Goal: Task Accomplishment & Management: Manage account settings

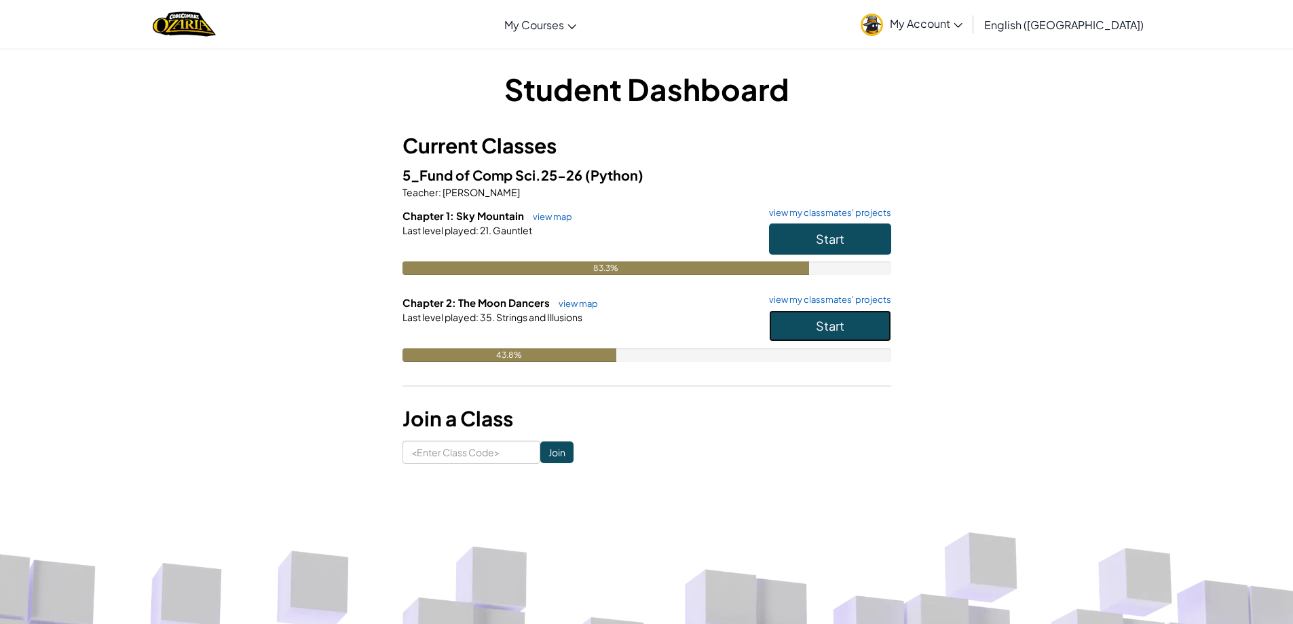
click at [840, 333] on span "Start" at bounding box center [830, 326] width 29 height 16
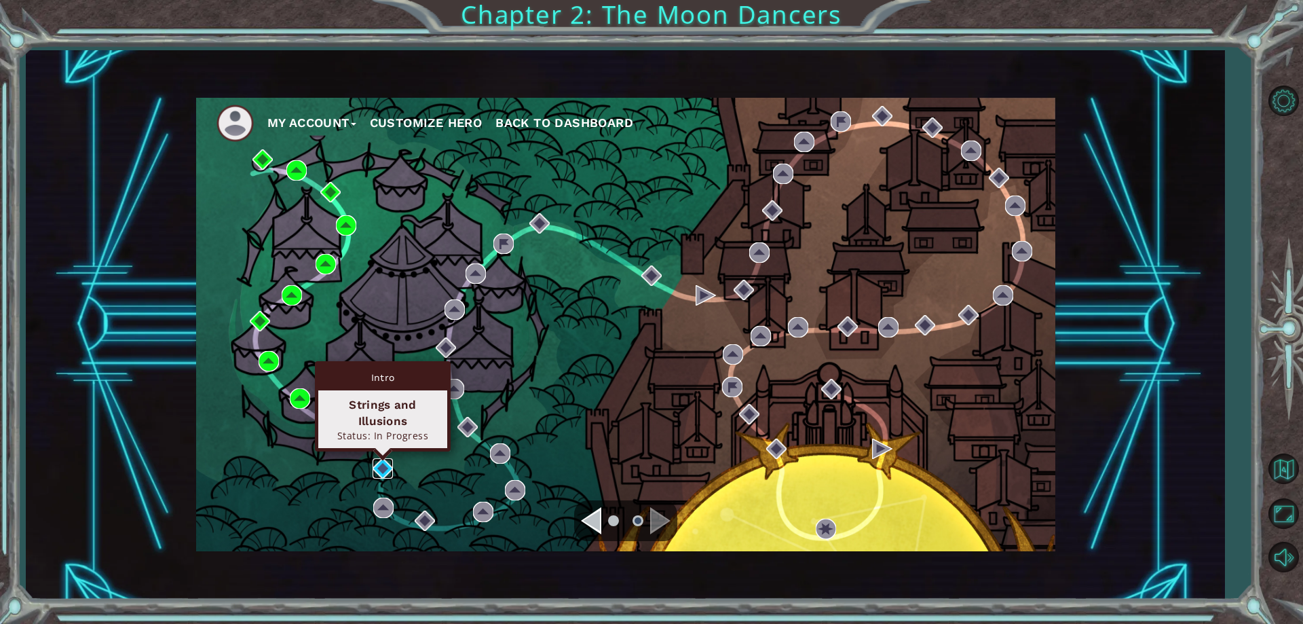
click at [391, 462] on img at bounding box center [383, 468] width 20 height 20
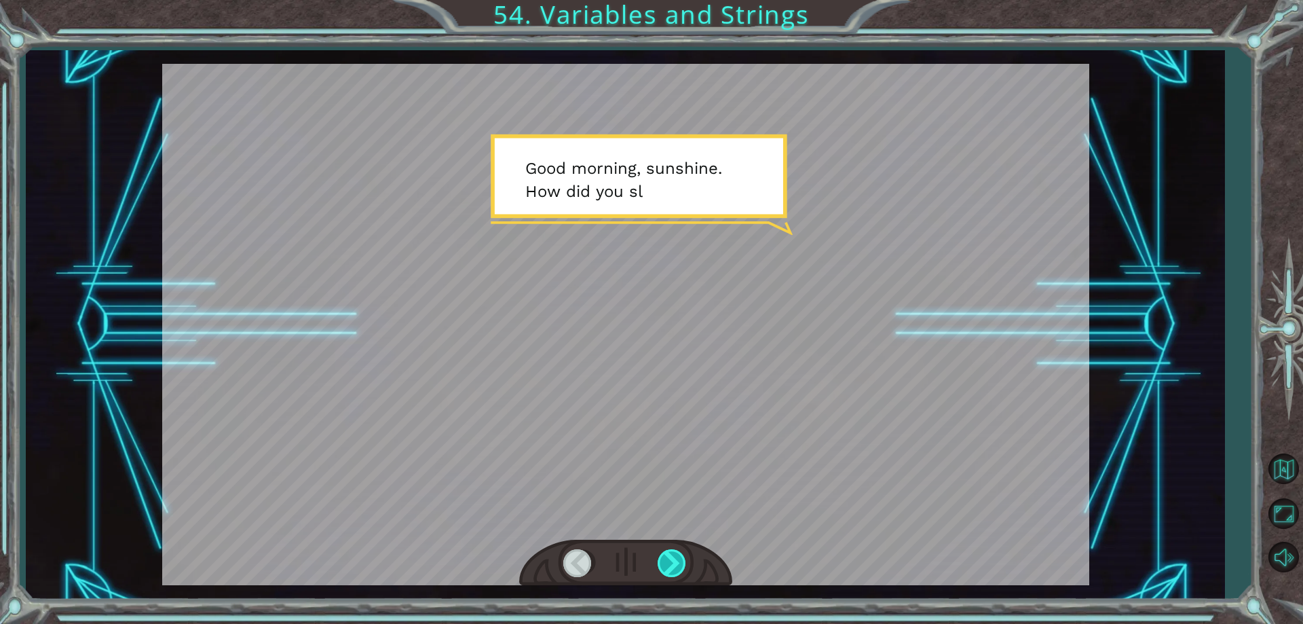
click at [679, 567] on div at bounding box center [673, 563] width 31 height 28
click at [680, 567] on div at bounding box center [673, 563] width 31 height 28
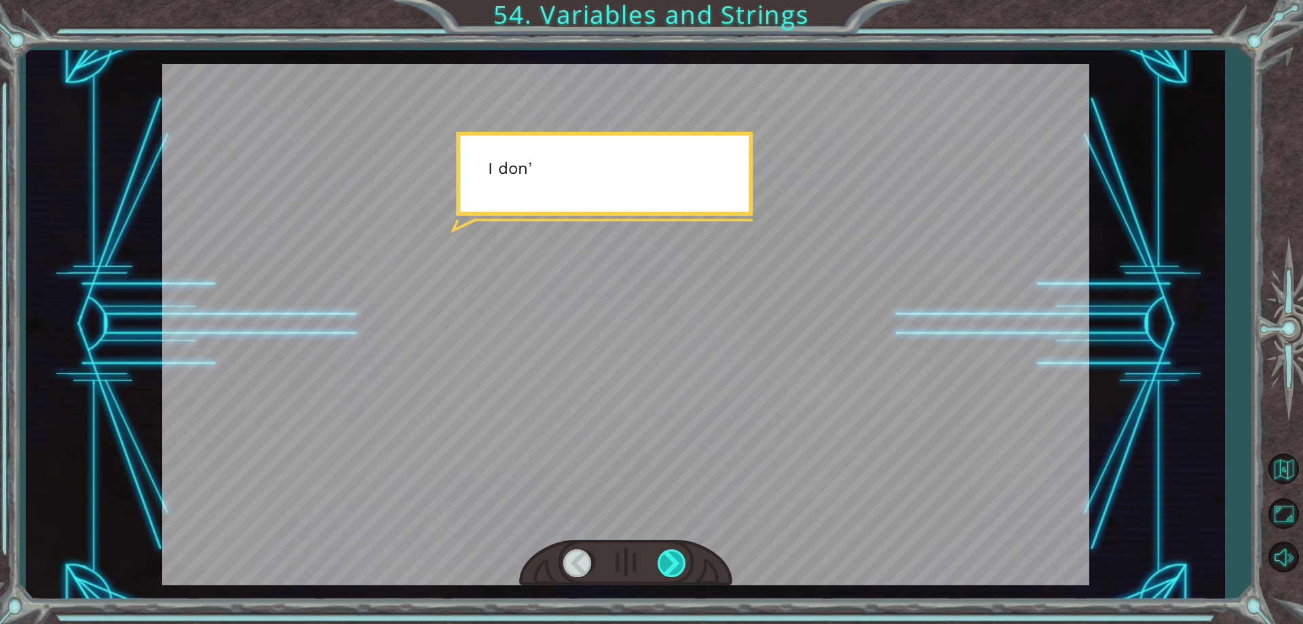
click at [680, 567] on div at bounding box center [673, 563] width 31 height 28
click at [681, 567] on div at bounding box center [673, 563] width 31 height 28
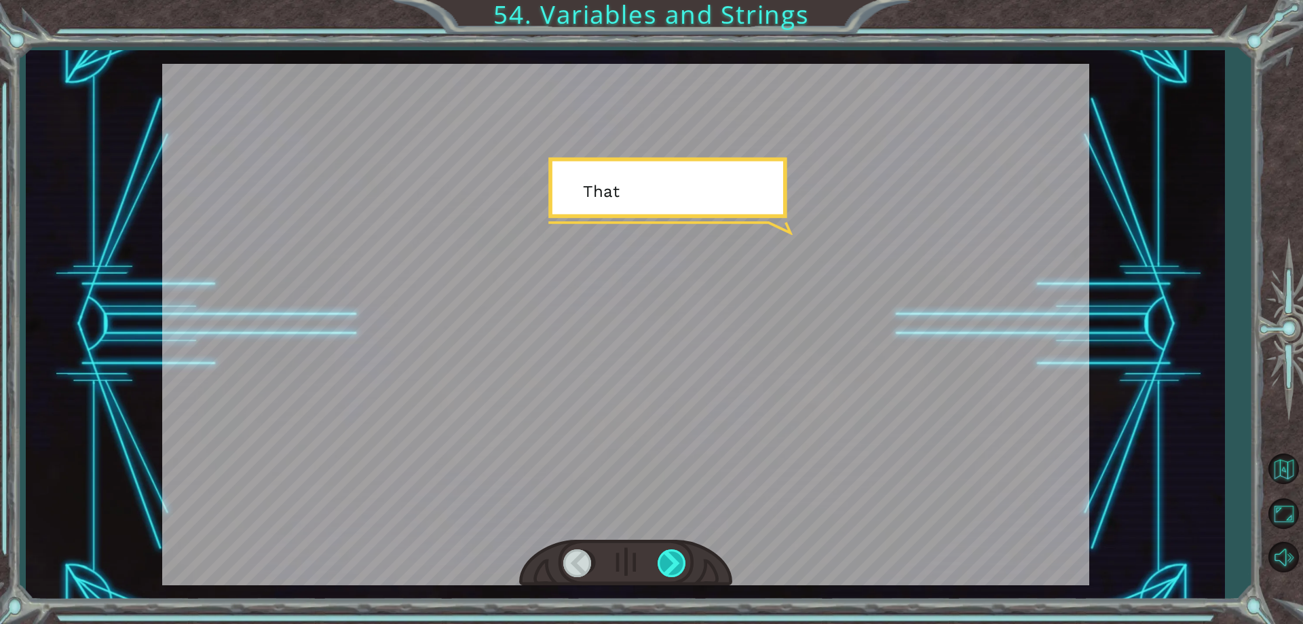
click at [681, 567] on div at bounding box center [673, 563] width 31 height 28
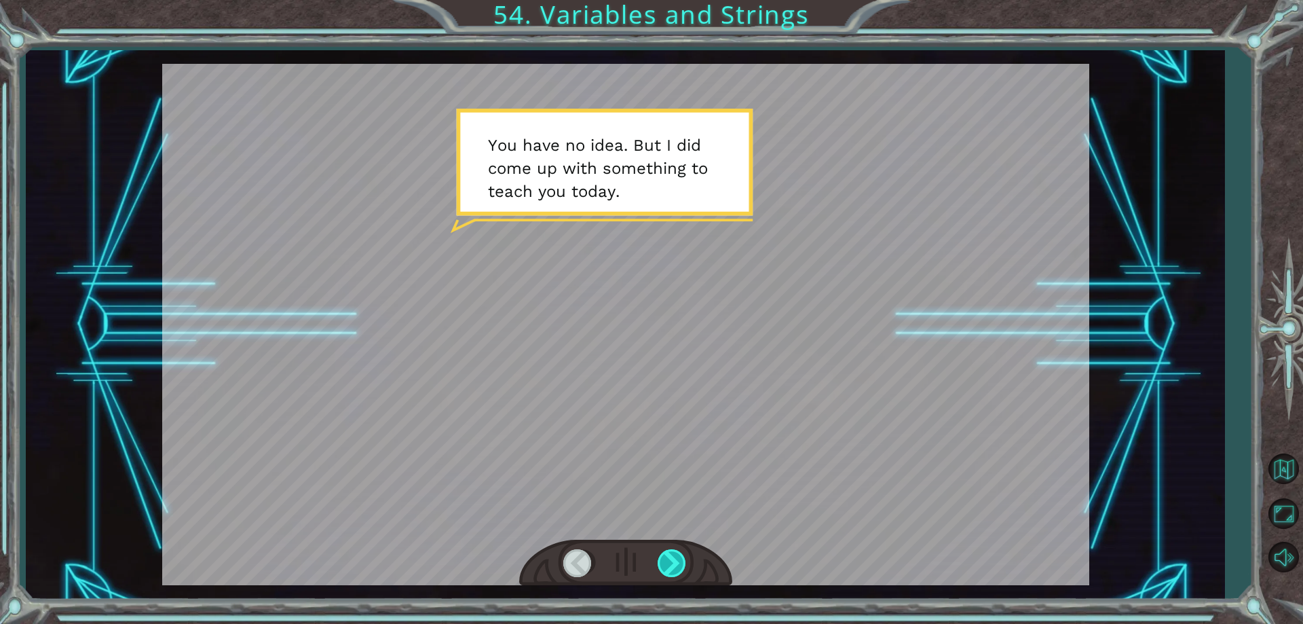
click at [673, 566] on div at bounding box center [673, 563] width 31 height 28
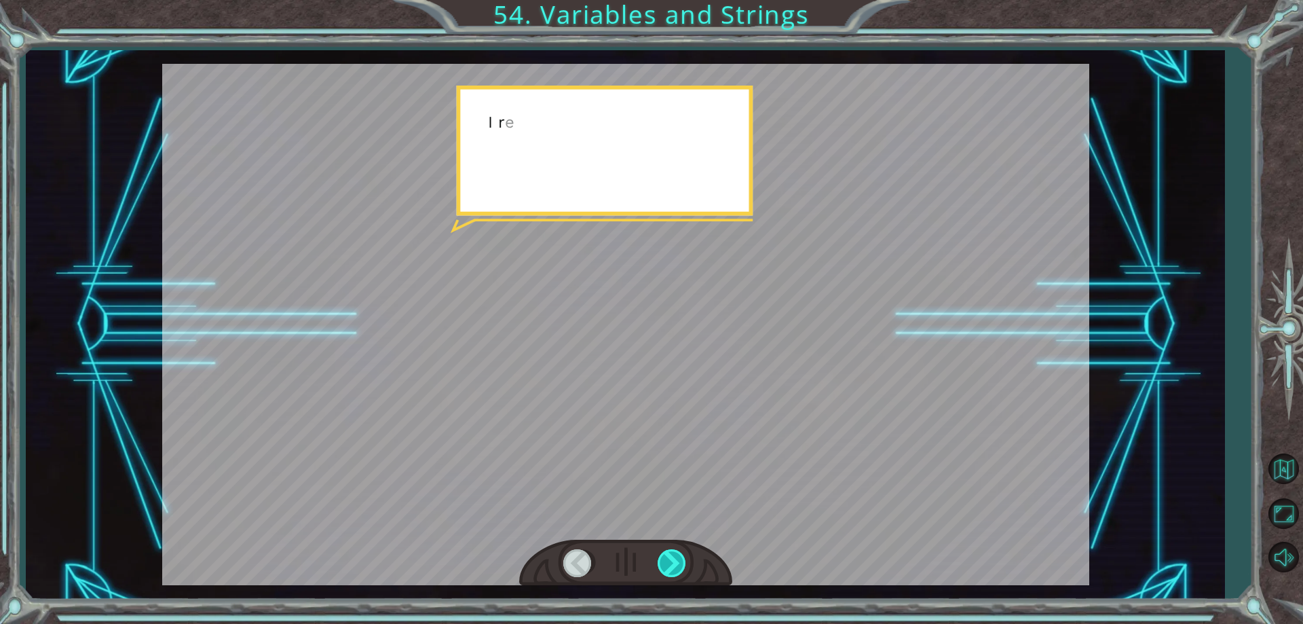
click at [673, 566] on div at bounding box center [673, 563] width 31 height 28
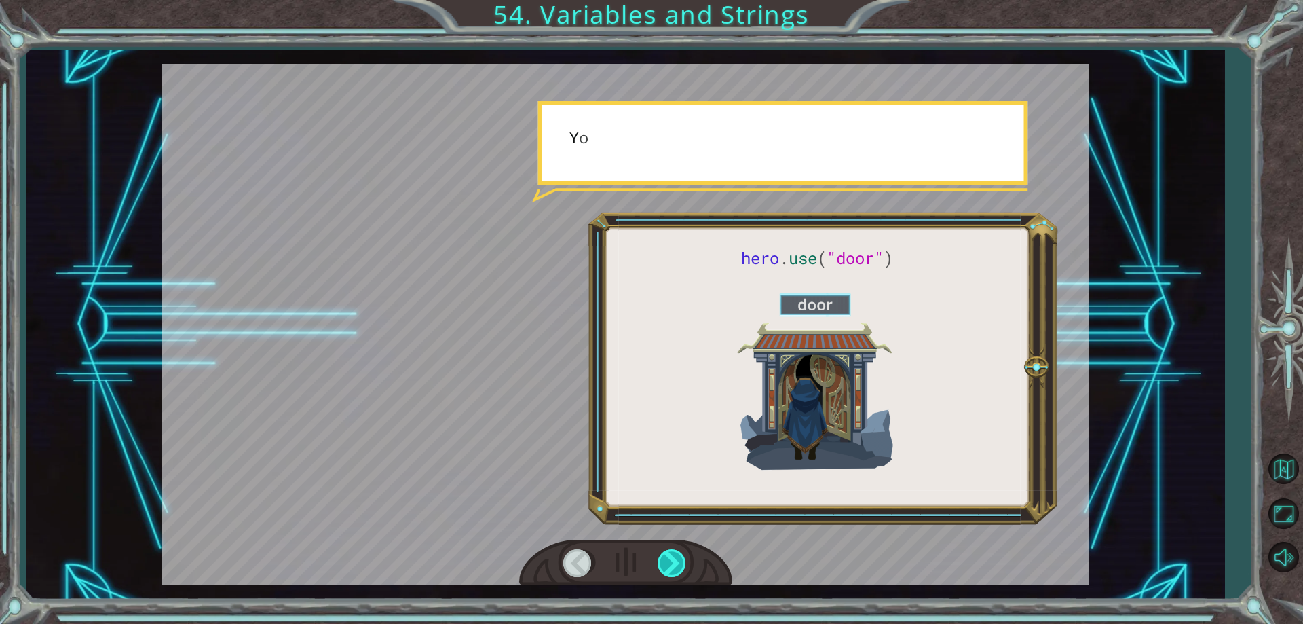
click at [673, 566] on div at bounding box center [673, 563] width 31 height 28
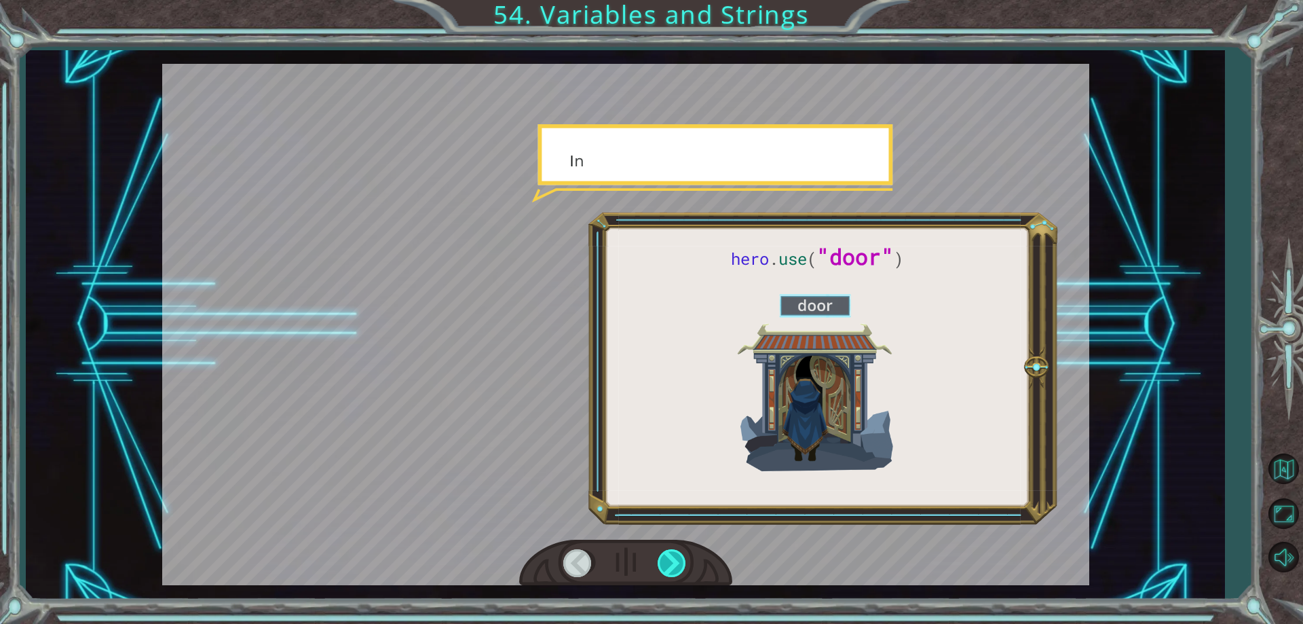
click at [673, 566] on div at bounding box center [673, 563] width 31 height 28
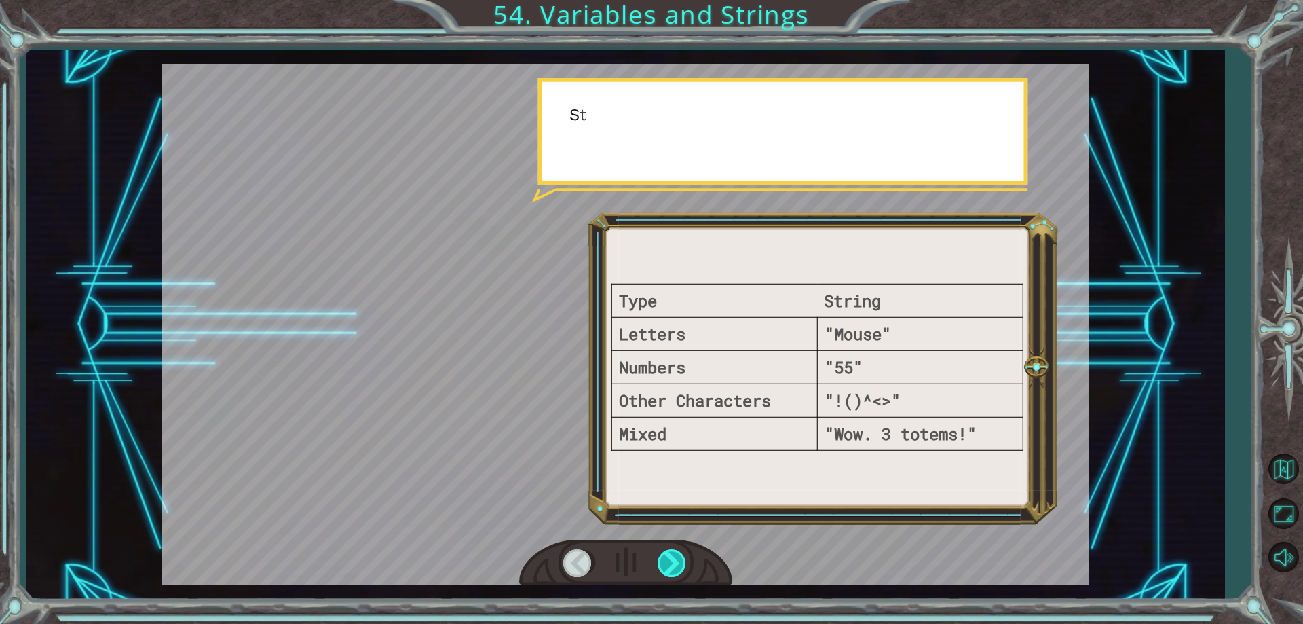
click at [673, 566] on div at bounding box center [673, 563] width 31 height 28
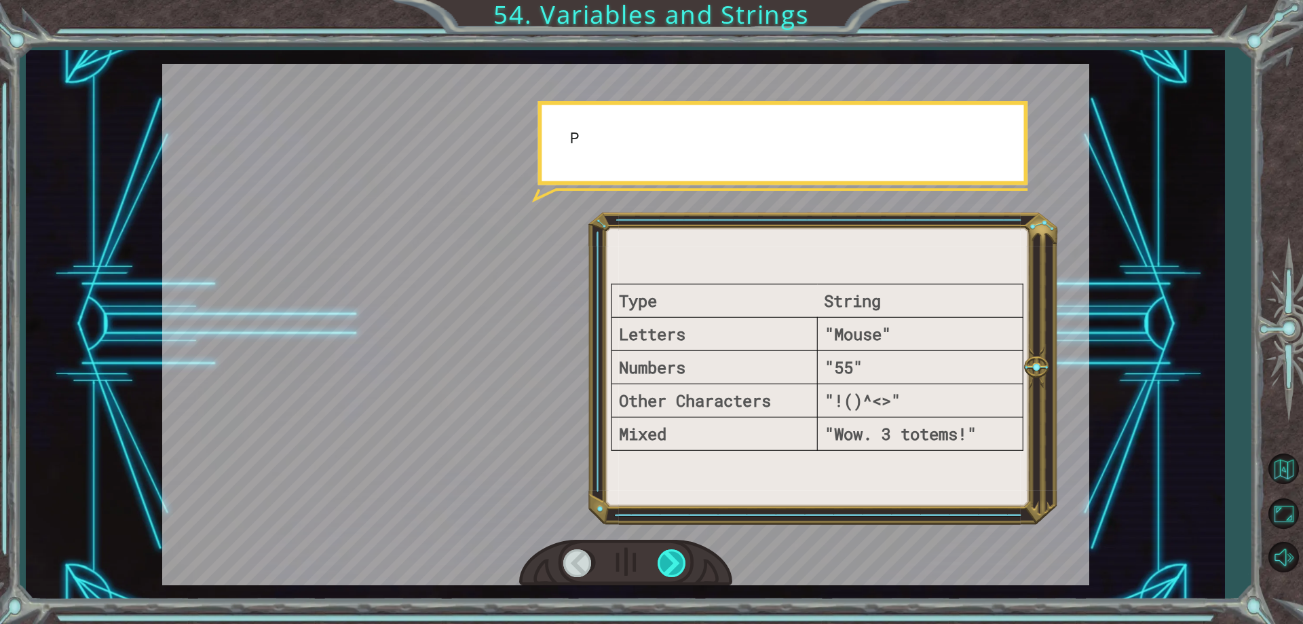
click at [673, 566] on div at bounding box center [673, 563] width 31 height 28
click at [673, 565] on div at bounding box center [673, 563] width 31 height 28
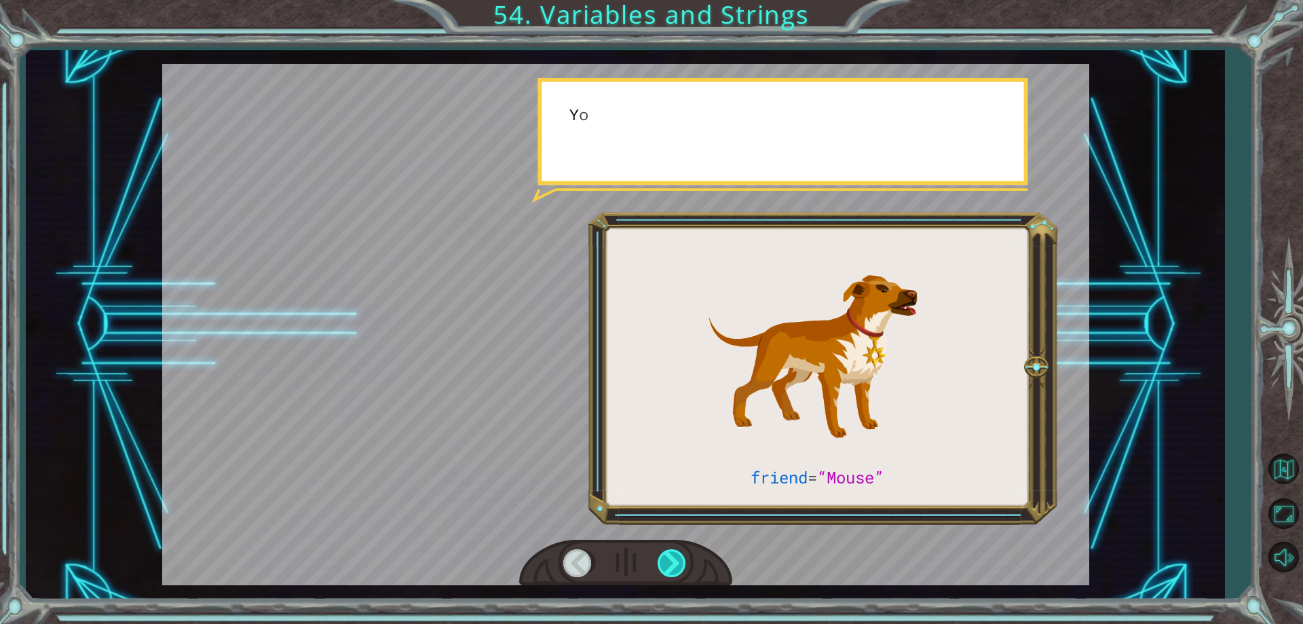
click at [673, 565] on div at bounding box center [673, 563] width 31 height 28
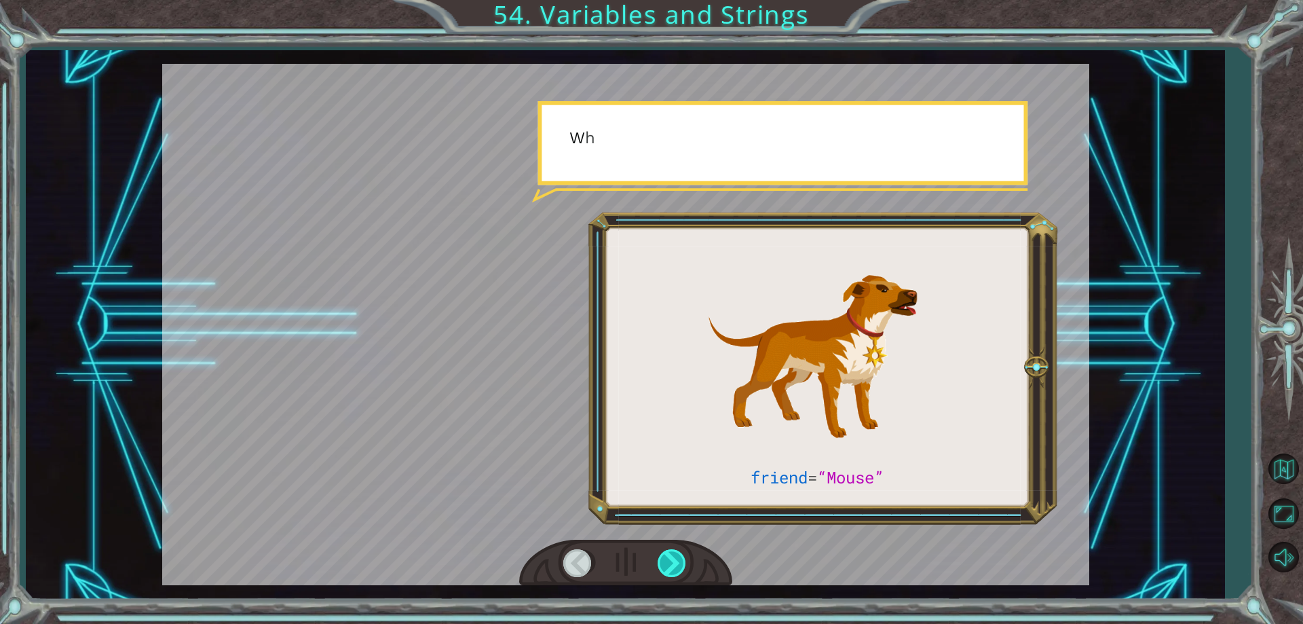
click at [673, 565] on div at bounding box center [673, 563] width 31 height 28
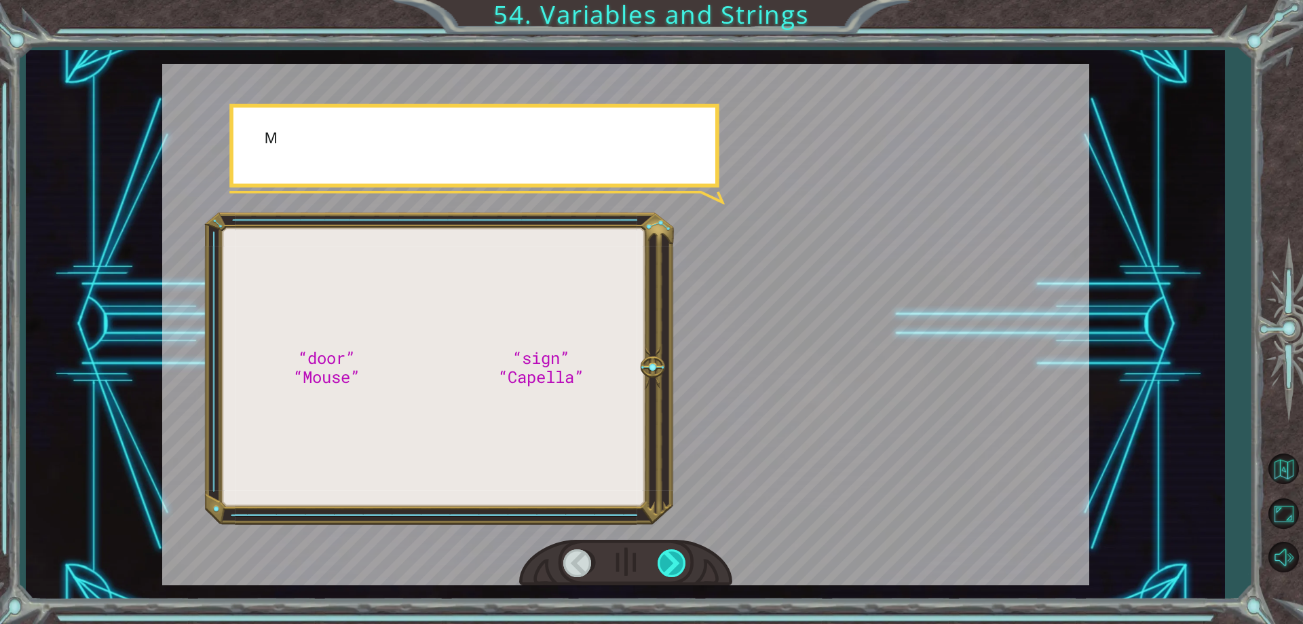
click at [673, 565] on div at bounding box center [673, 563] width 31 height 28
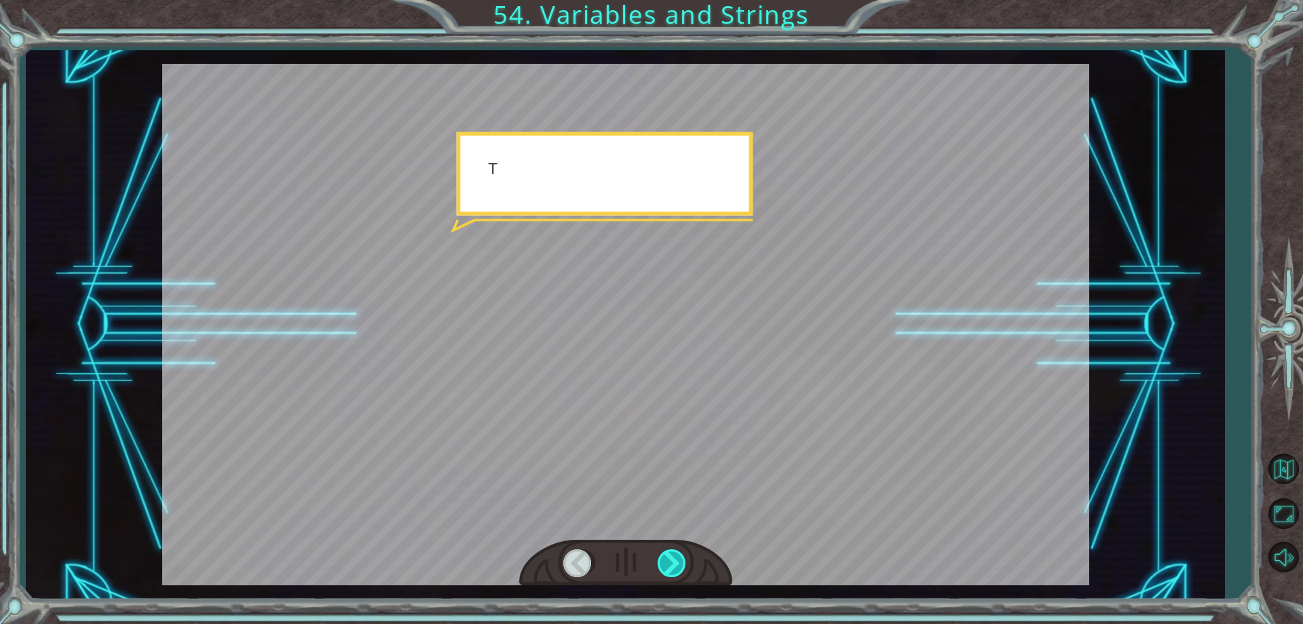
click at [673, 565] on div at bounding box center [673, 563] width 31 height 28
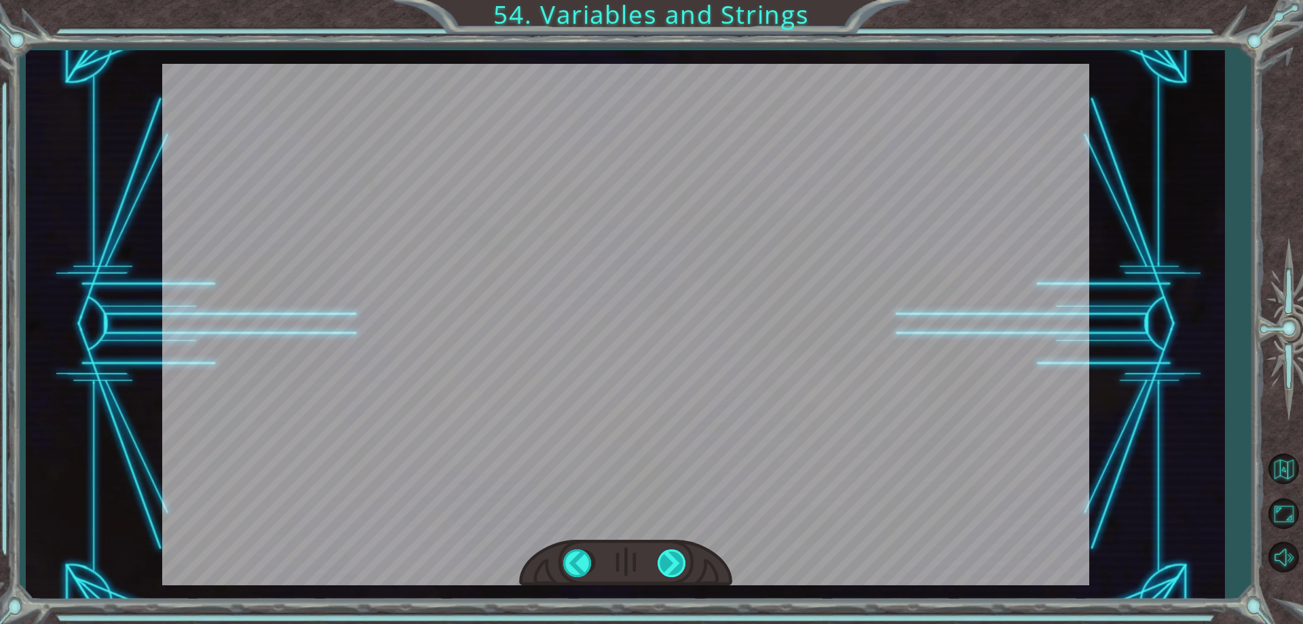
click at [673, 565] on div at bounding box center [673, 563] width 31 height 28
click at [673, 0] on div "“door” “Mouse” “sign” “Capella” G o o d m o r n i n g , s u n s h i n e . H o w…" at bounding box center [651, 0] width 1303 height 0
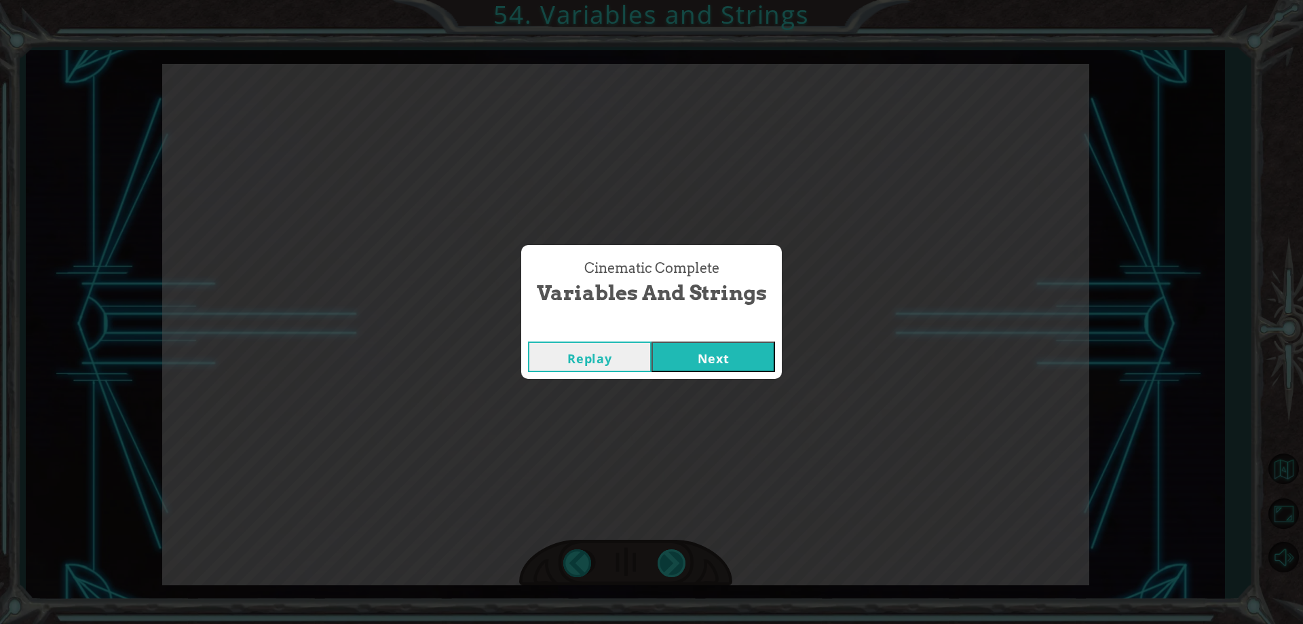
click at [673, 565] on div "Cinematic Complete Variables and Strings Replay Next" at bounding box center [651, 312] width 1303 height 624
click at [677, 338] on div "Replay Next" at bounding box center [651, 357] width 261 height 44
click at [692, 359] on button "Next" at bounding box center [714, 356] width 124 height 31
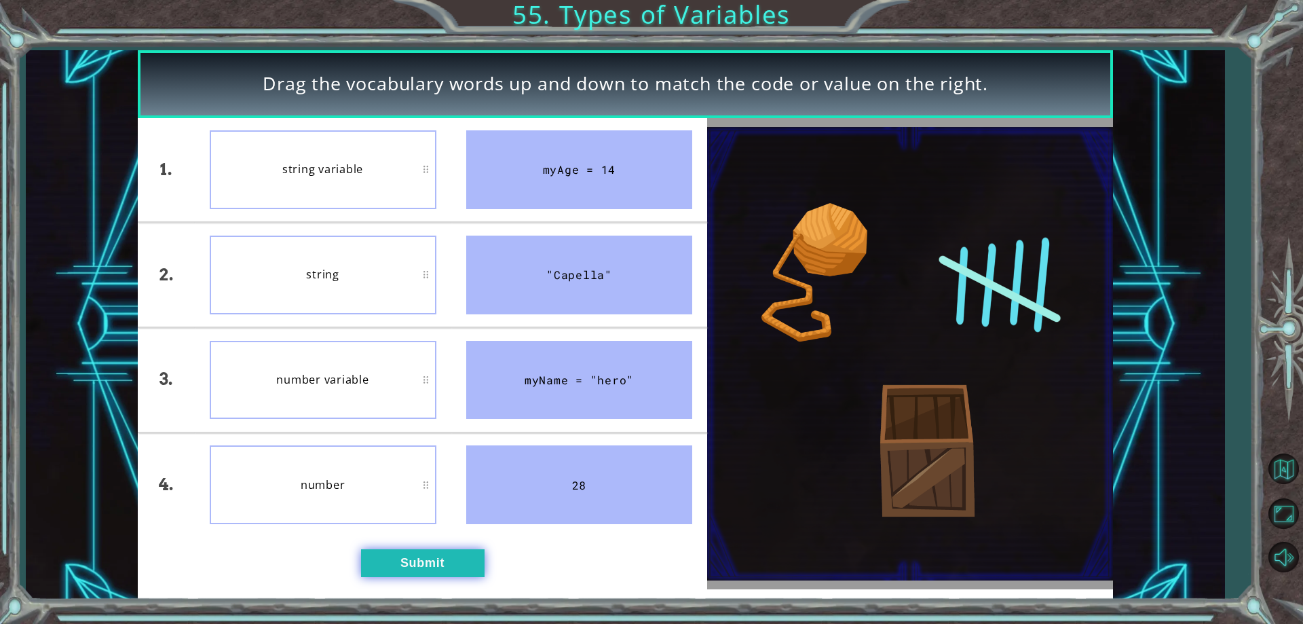
click at [427, 567] on button "Submit" at bounding box center [423, 562] width 124 height 27
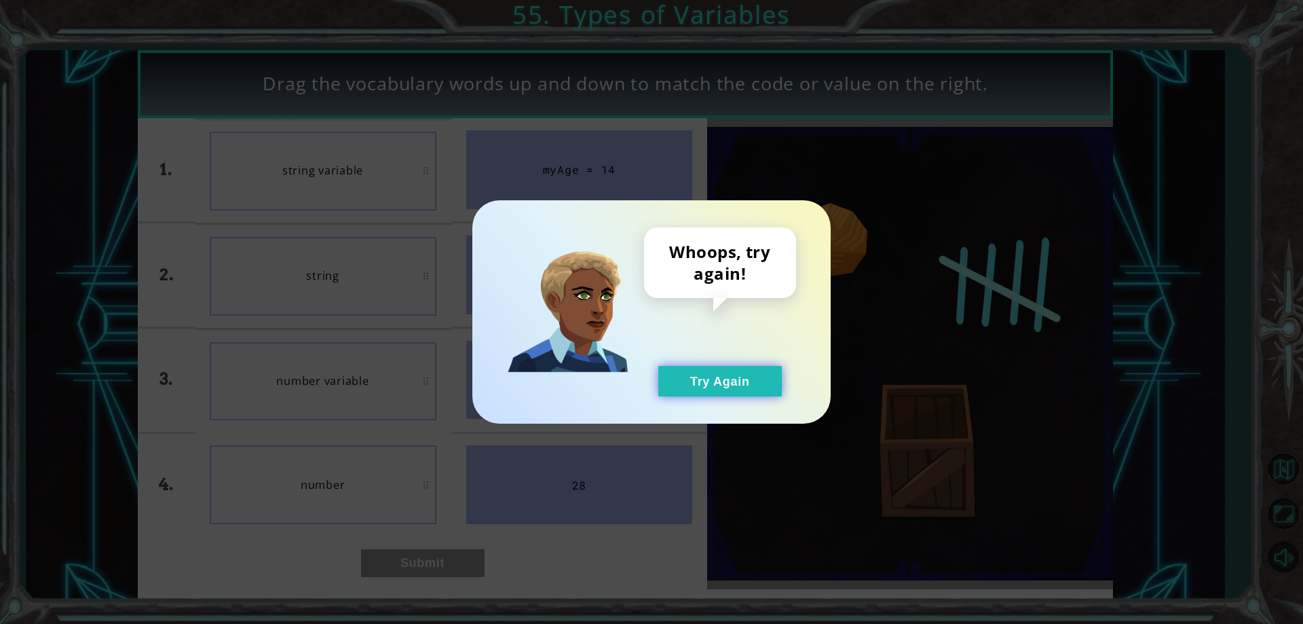
click at [759, 379] on button "Try Again" at bounding box center [720, 381] width 124 height 31
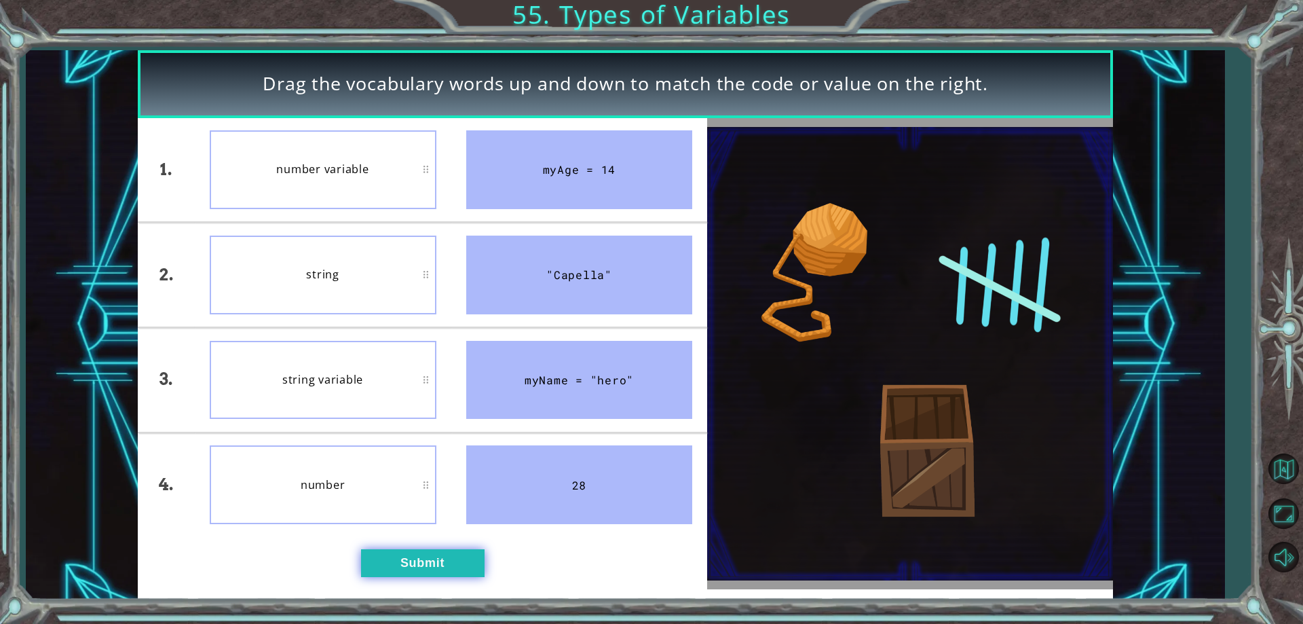
click at [430, 565] on button "Submit" at bounding box center [423, 562] width 124 height 27
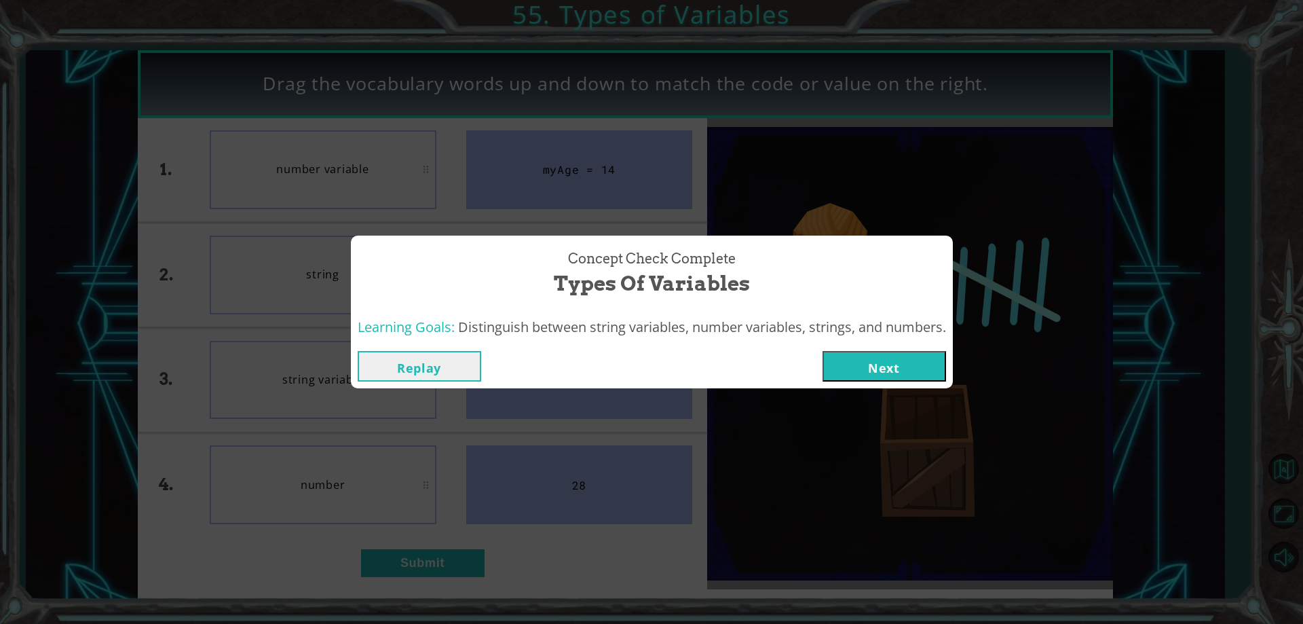
click at [857, 371] on button "Next" at bounding box center [885, 366] width 124 height 31
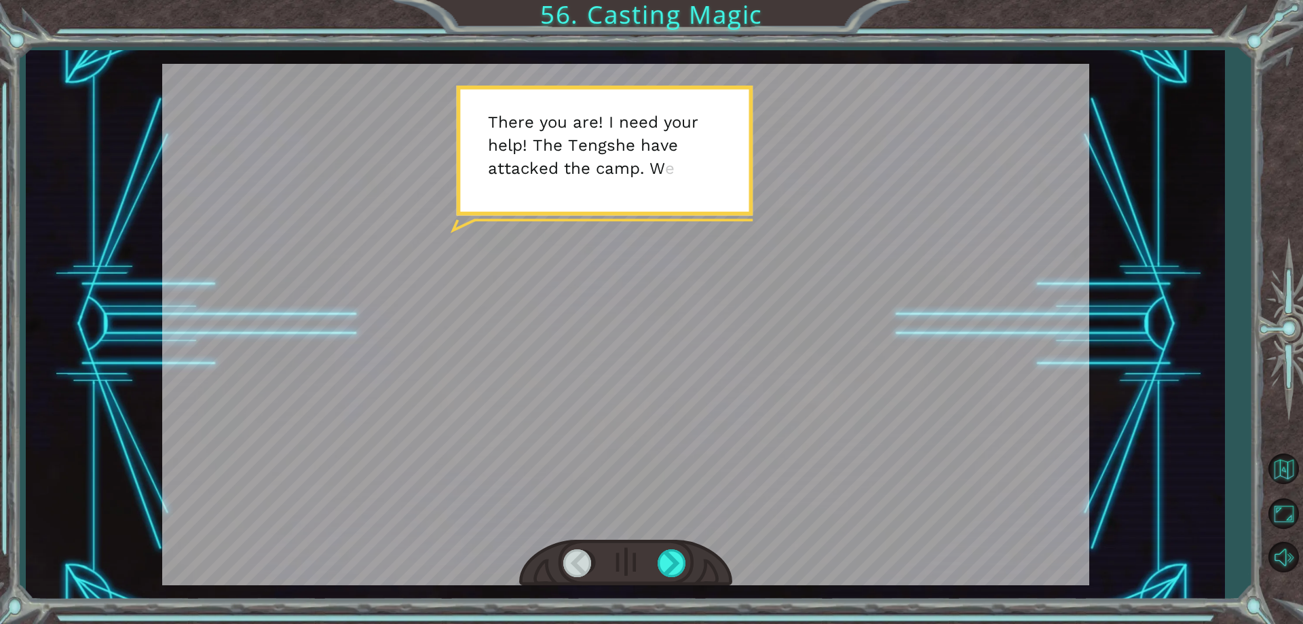
click at [648, 564] on div at bounding box center [625, 563] width 213 height 47
click at [667, 560] on div at bounding box center [673, 563] width 31 height 28
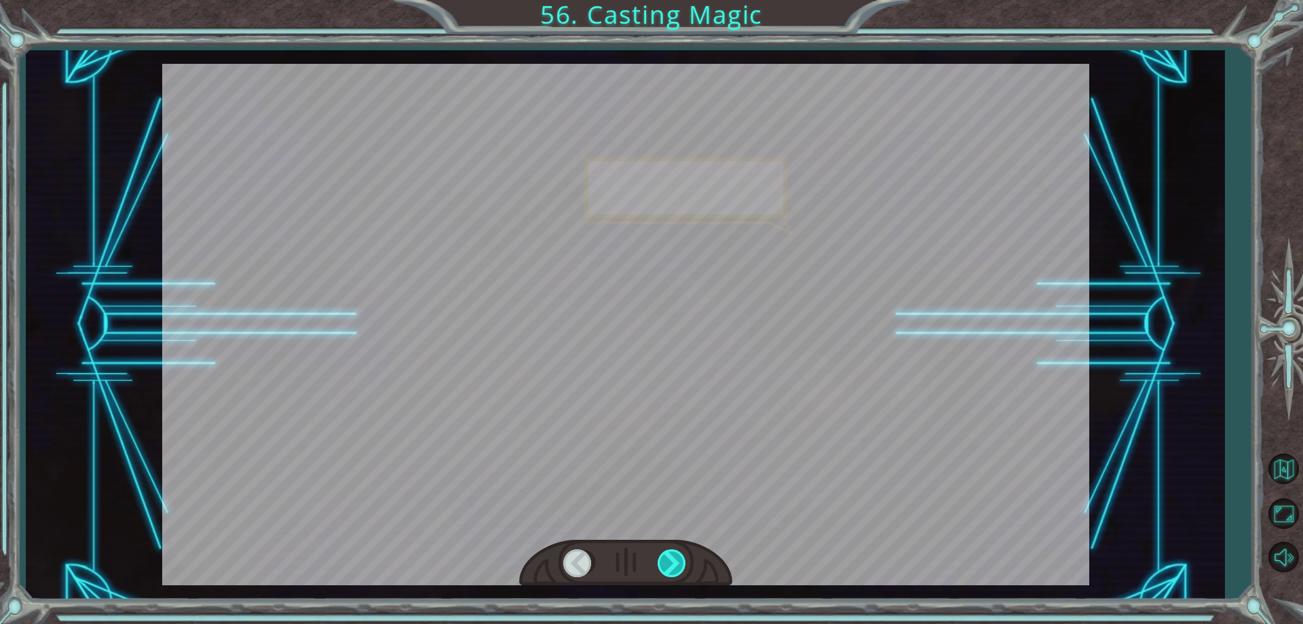
click at [667, 559] on div at bounding box center [673, 563] width 31 height 28
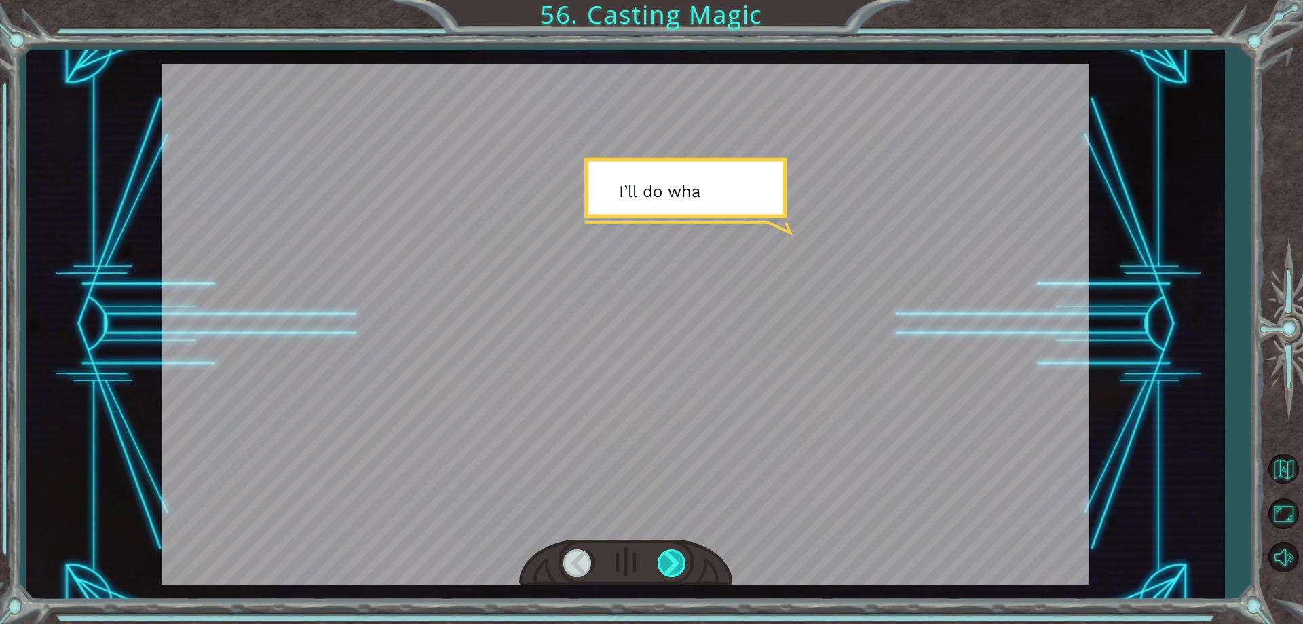
click at [668, 559] on div at bounding box center [673, 563] width 31 height 28
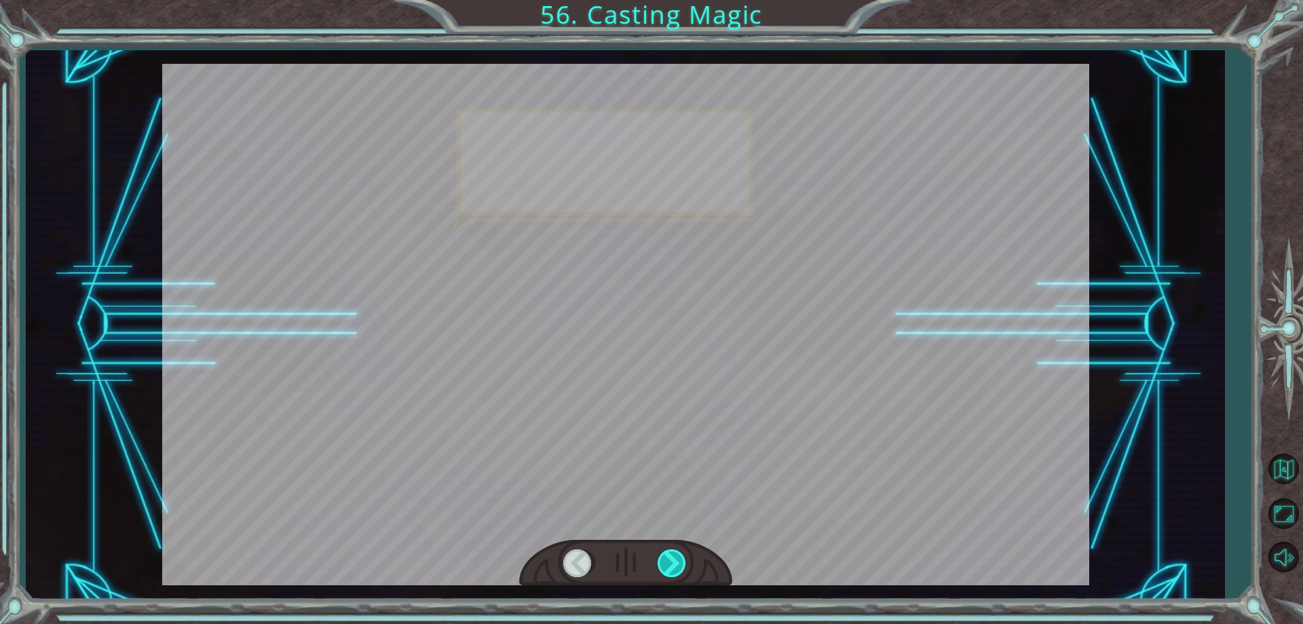
click at [668, 559] on div at bounding box center [673, 563] width 31 height 28
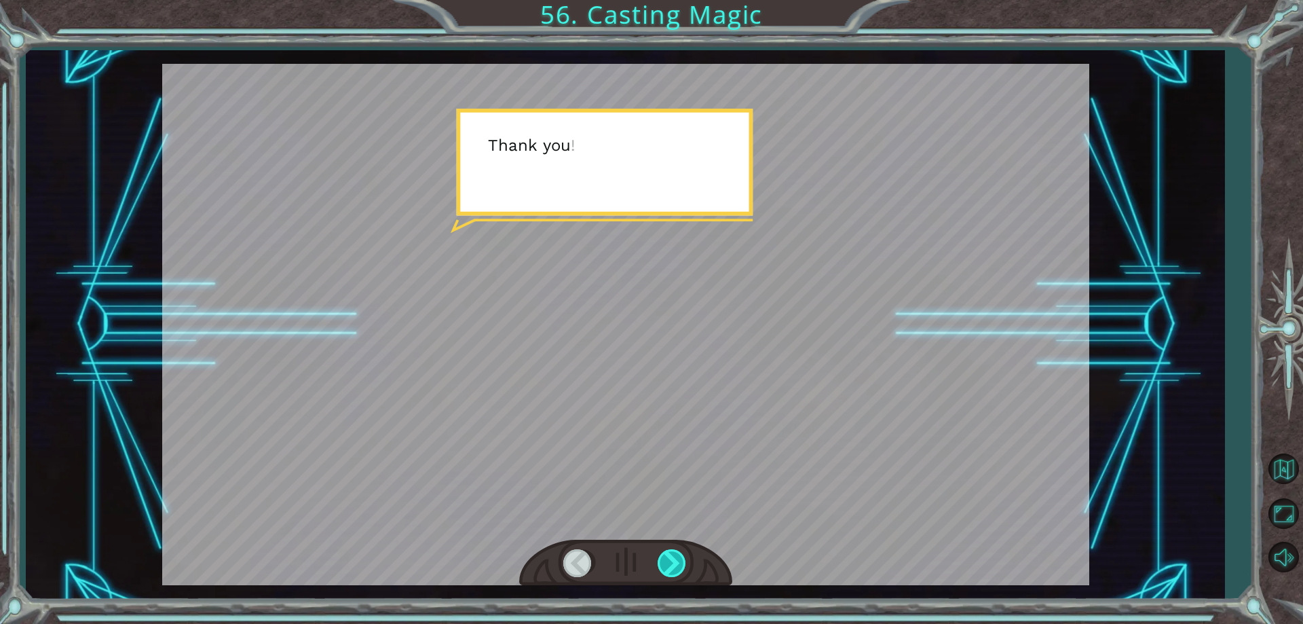
click at [668, 559] on div at bounding box center [673, 563] width 31 height 28
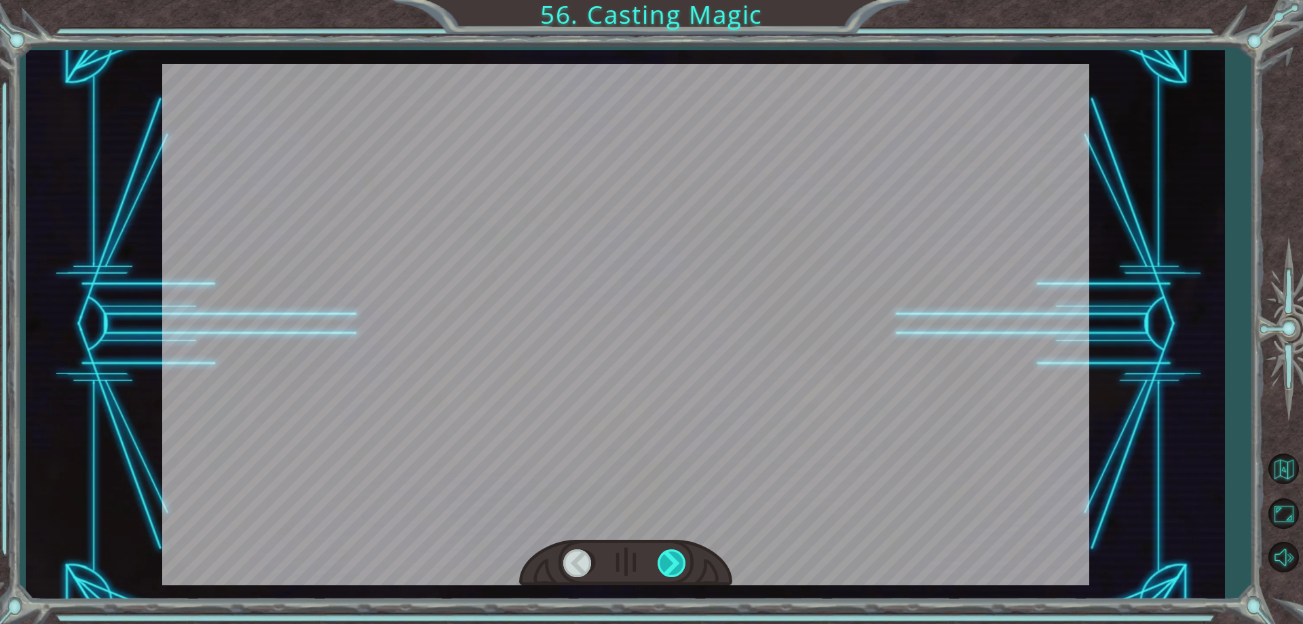
click at [668, 559] on div at bounding box center [673, 563] width 31 height 28
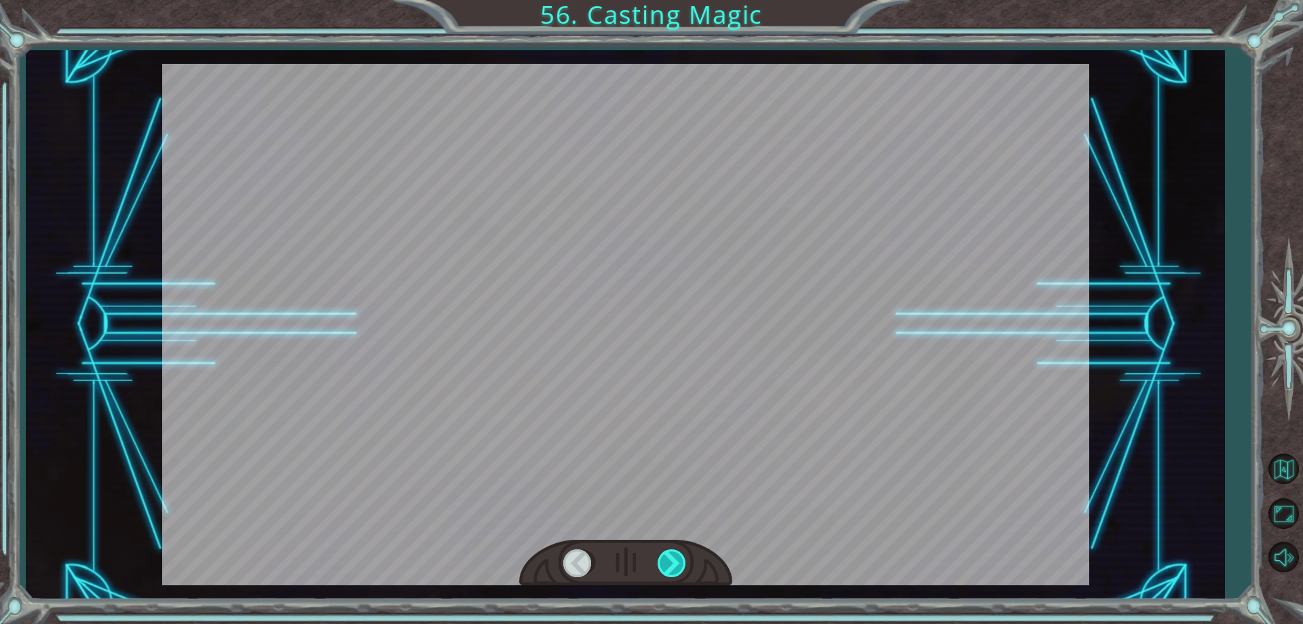
click at [668, 559] on div at bounding box center [673, 563] width 31 height 28
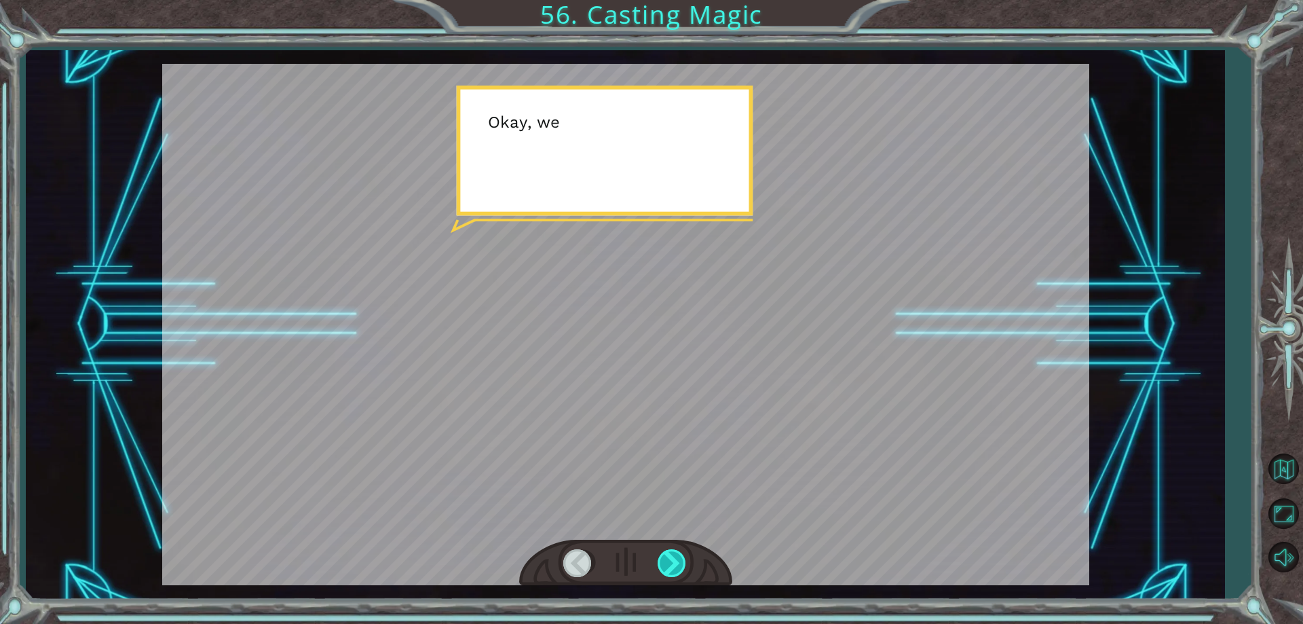
click at [668, 559] on div at bounding box center [673, 563] width 31 height 28
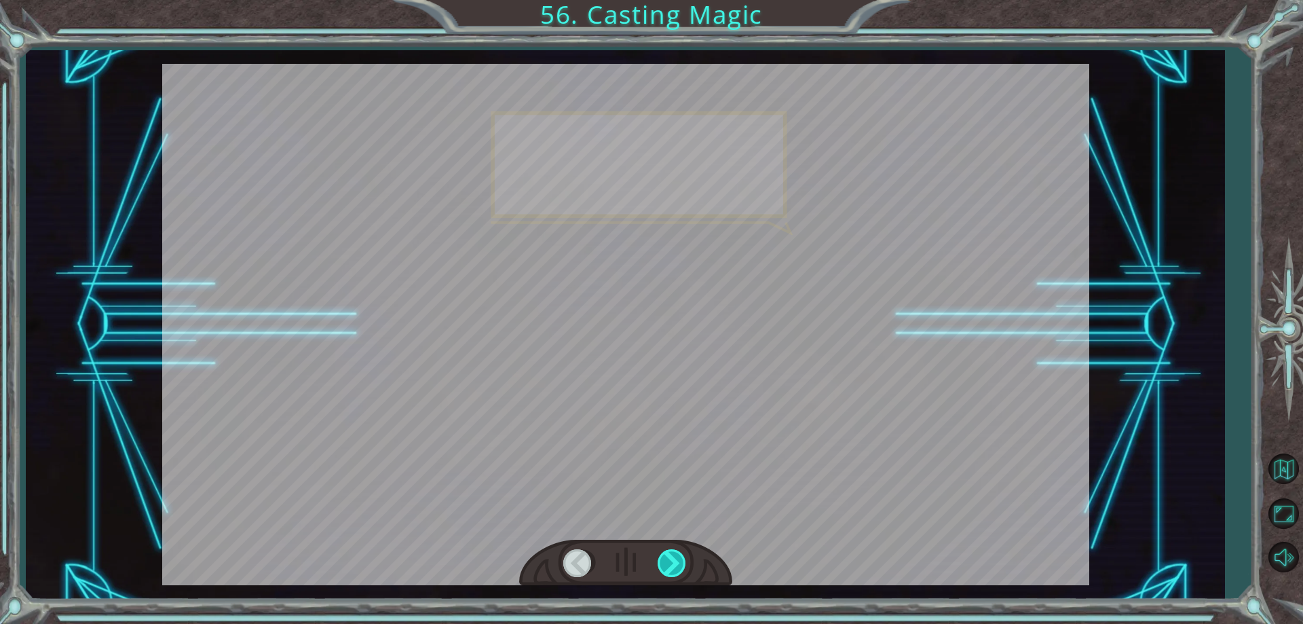
click at [668, 559] on div at bounding box center [673, 563] width 31 height 28
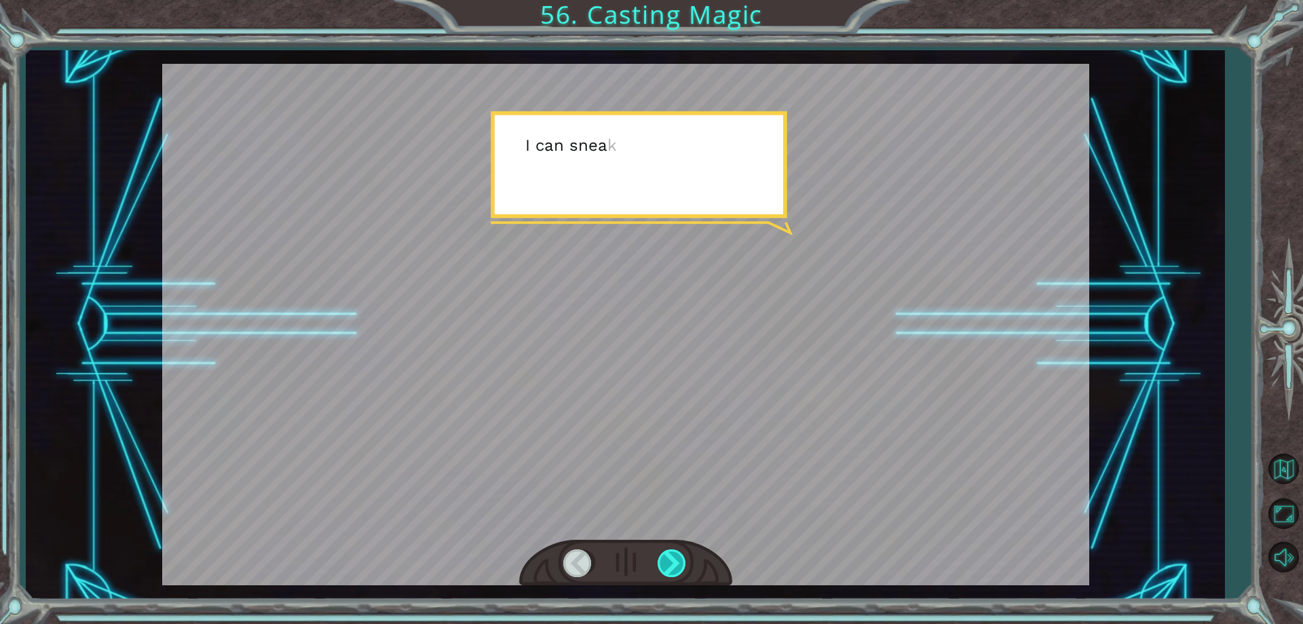
click at [668, 559] on div at bounding box center [673, 563] width 31 height 28
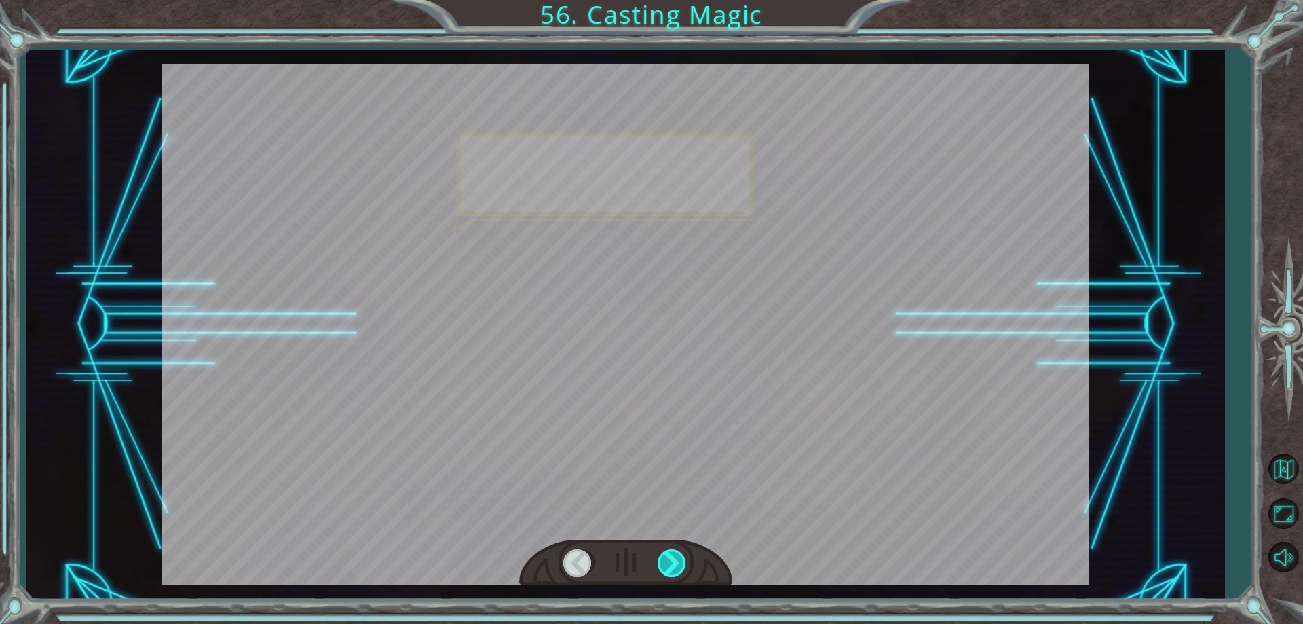
click at [668, 559] on div at bounding box center [673, 563] width 31 height 28
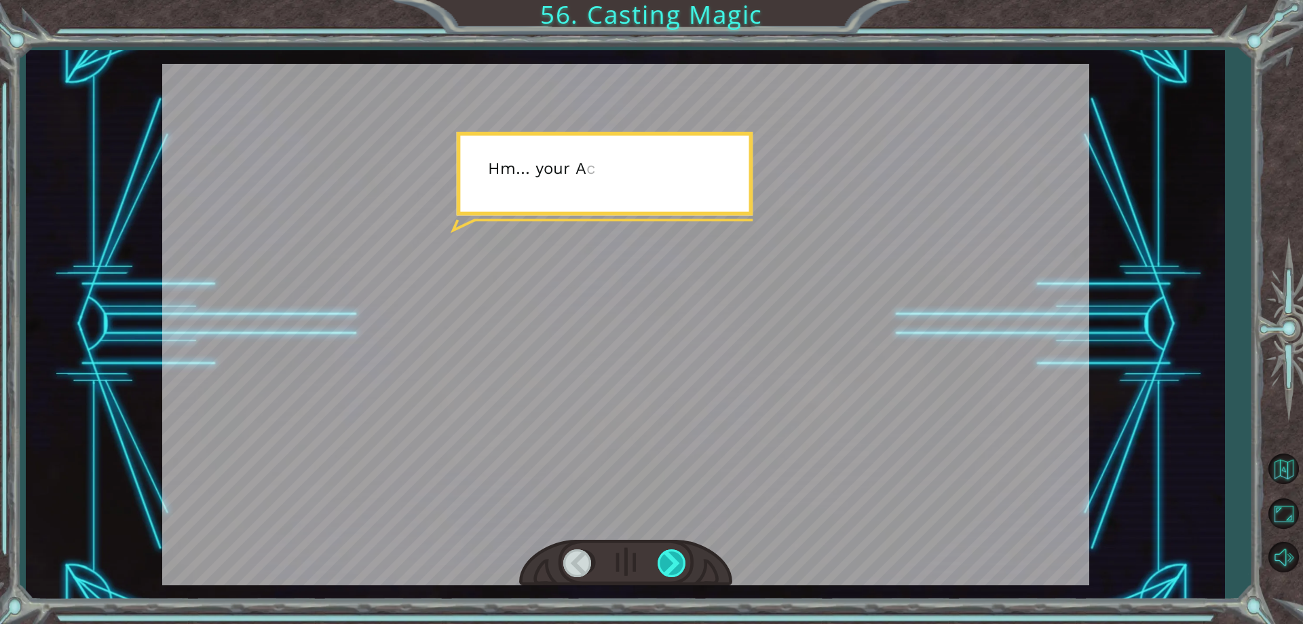
click at [668, 559] on div at bounding box center [673, 563] width 31 height 28
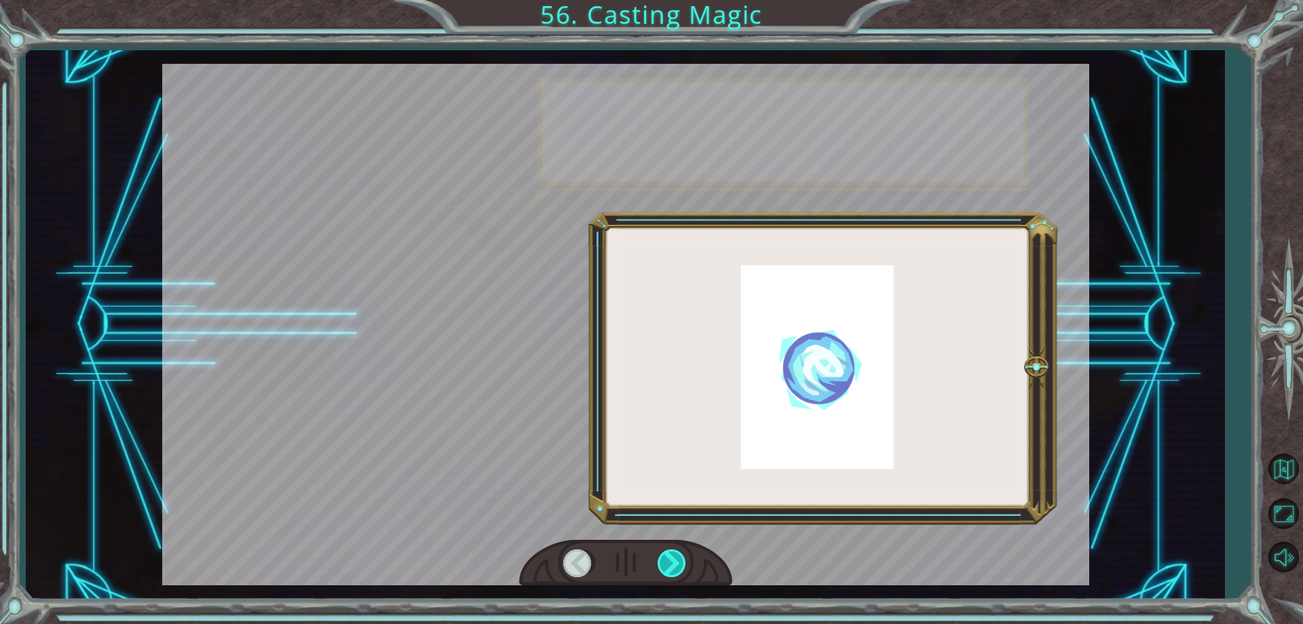
click at [668, 559] on div at bounding box center [673, 563] width 31 height 28
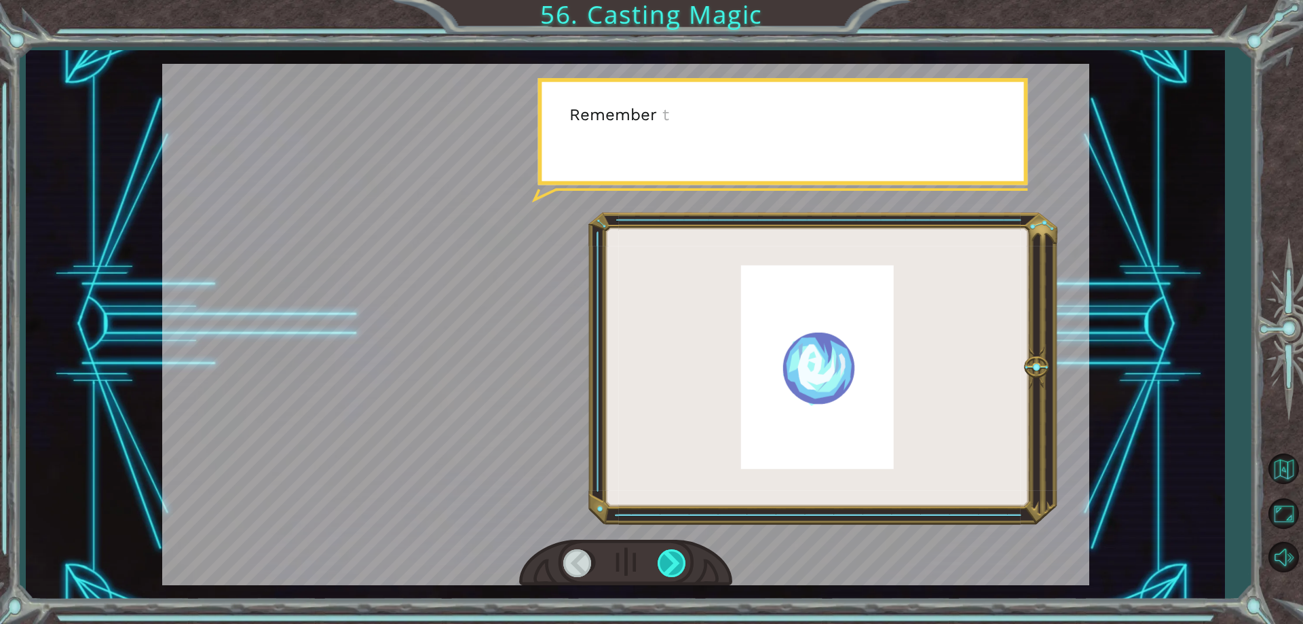
click at [668, 559] on div at bounding box center [673, 563] width 31 height 28
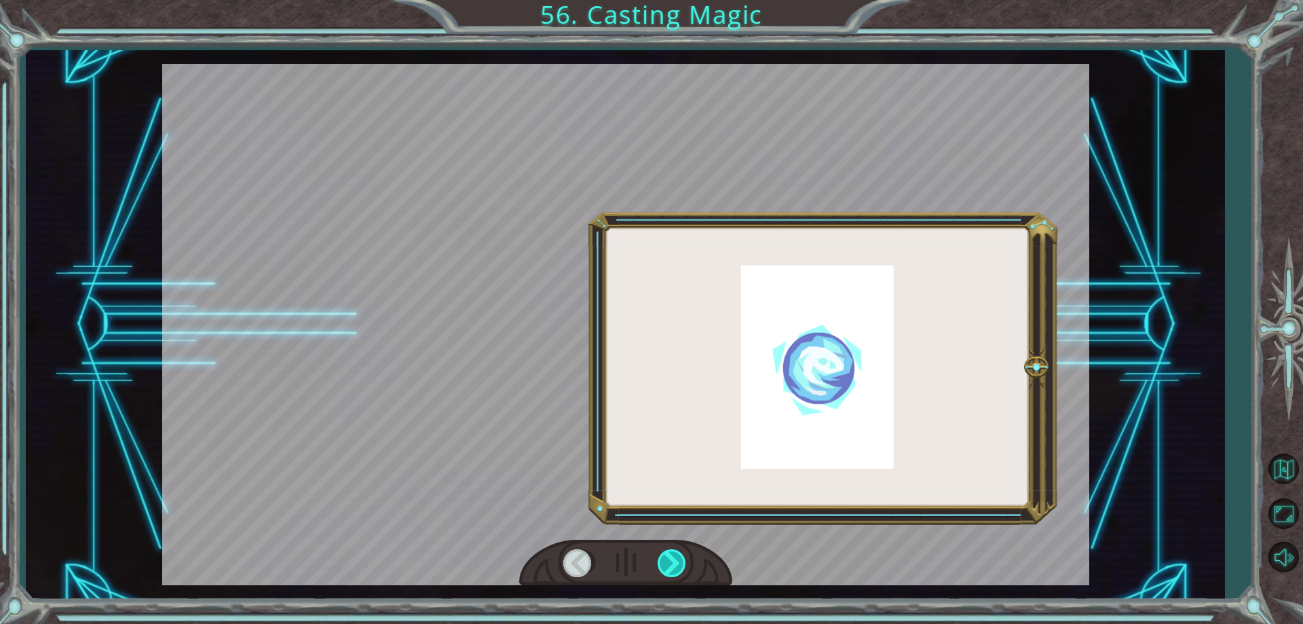
click at [668, 559] on div at bounding box center [673, 563] width 31 height 28
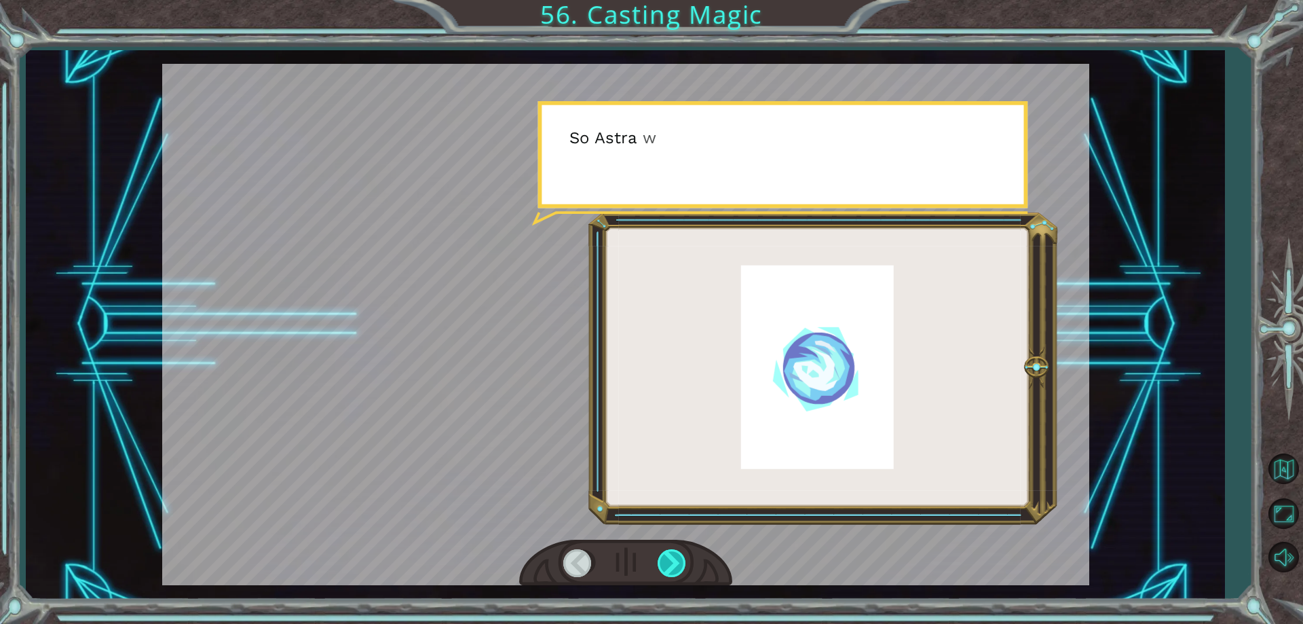
click at [668, 559] on div at bounding box center [673, 563] width 31 height 28
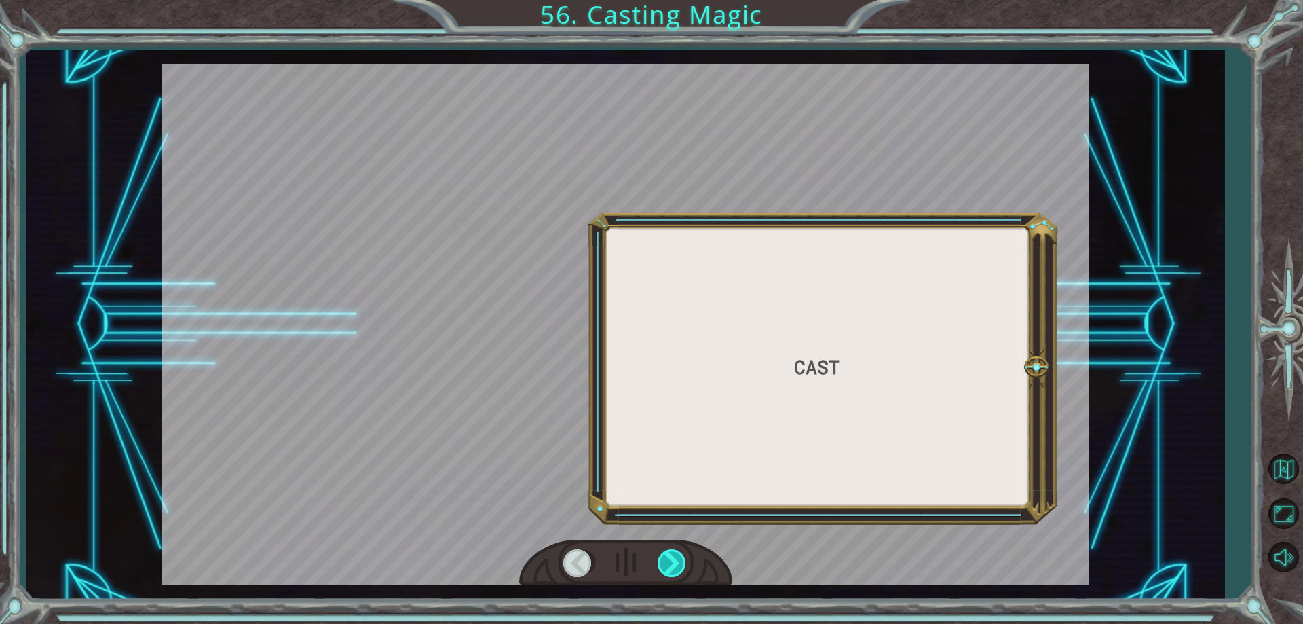
click at [668, 559] on div at bounding box center [673, 563] width 31 height 28
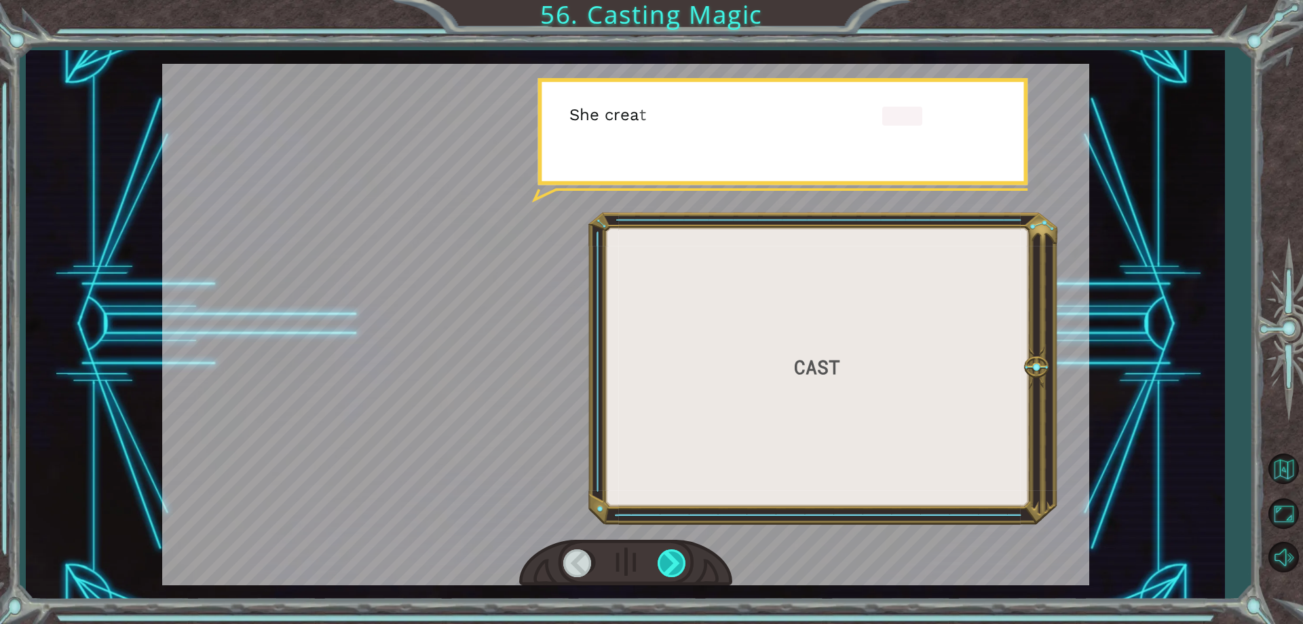
click at [668, 559] on div at bounding box center [673, 563] width 31 height 28
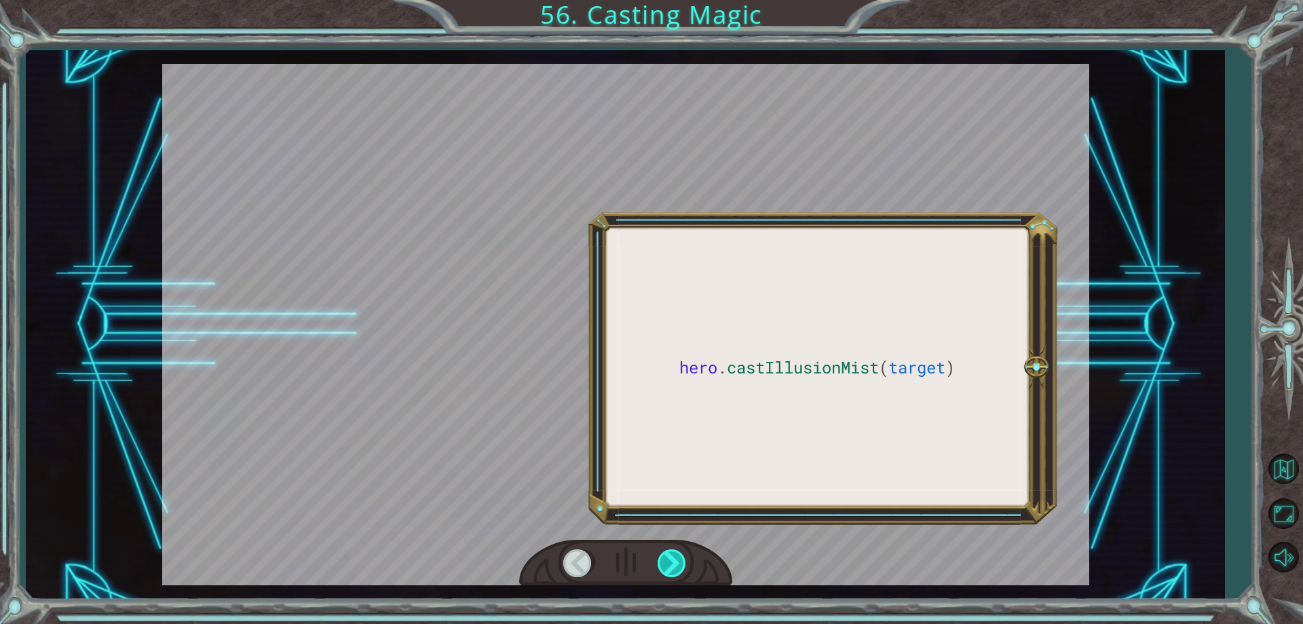
click at [668, 559] on div at bounding box center [673, 563] width 31 height 28
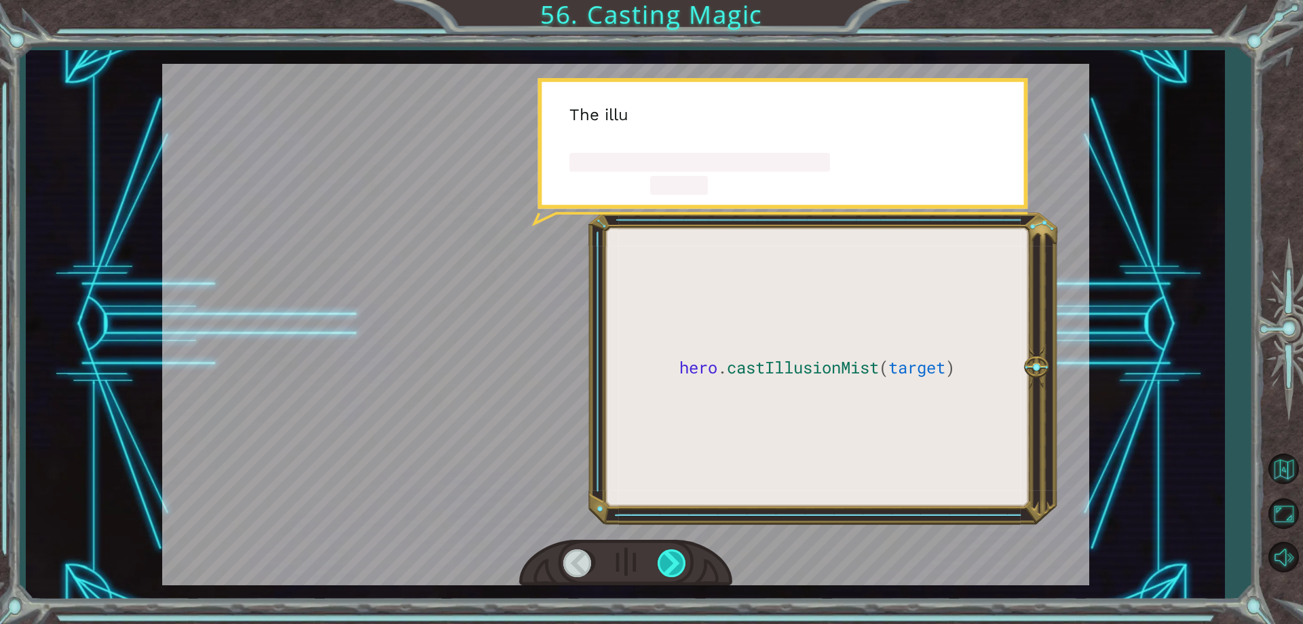
click at [668, 559] on div at bounding box center [673, 563] width 31 height 28
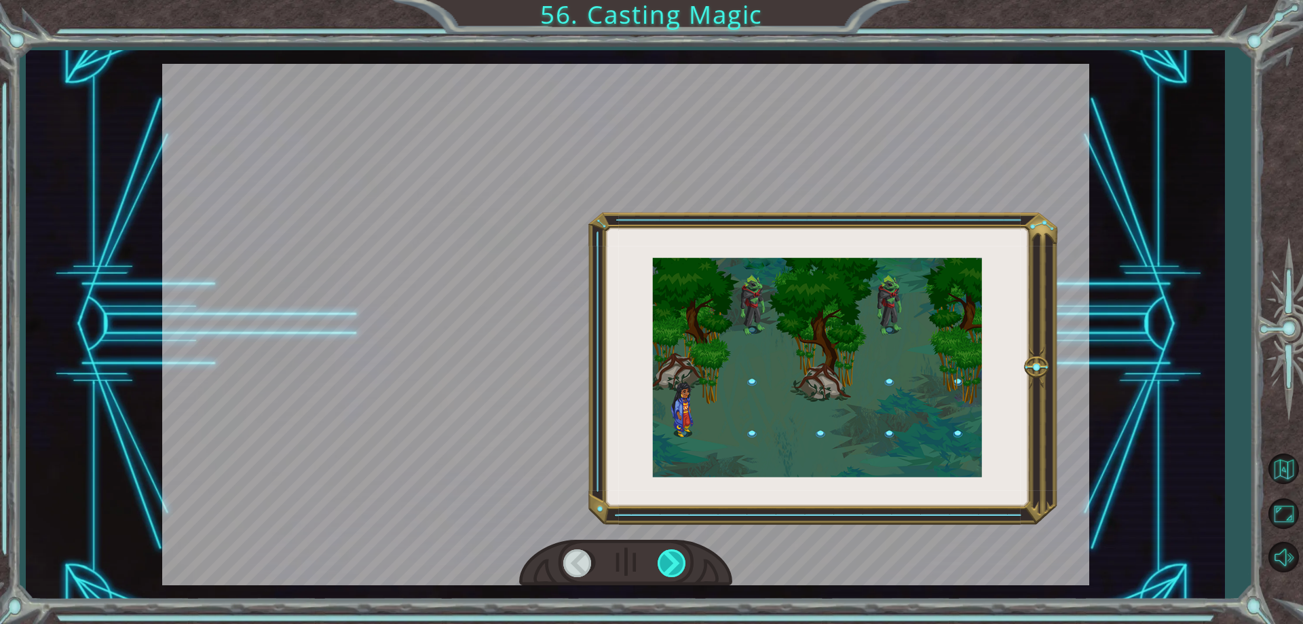
click at [668, 559] on div at bounding box center [673, 563] width 31 height 28
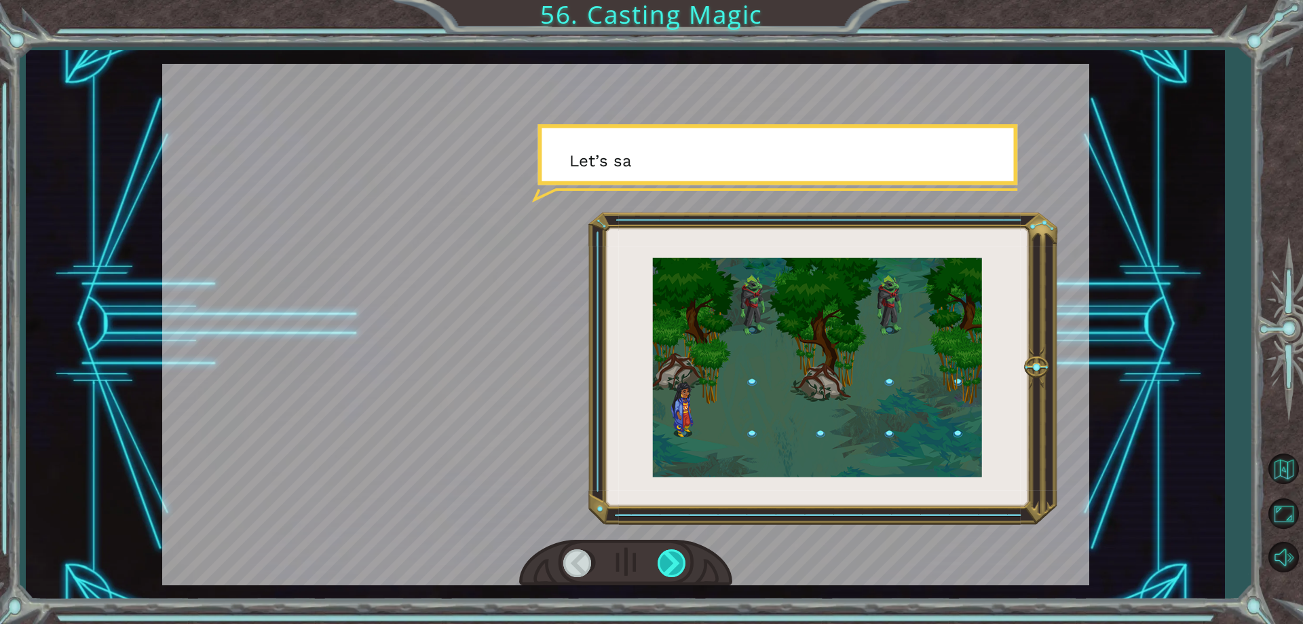
click at [668, 559] on div at bounding box center [673, 563] width 31 height 28
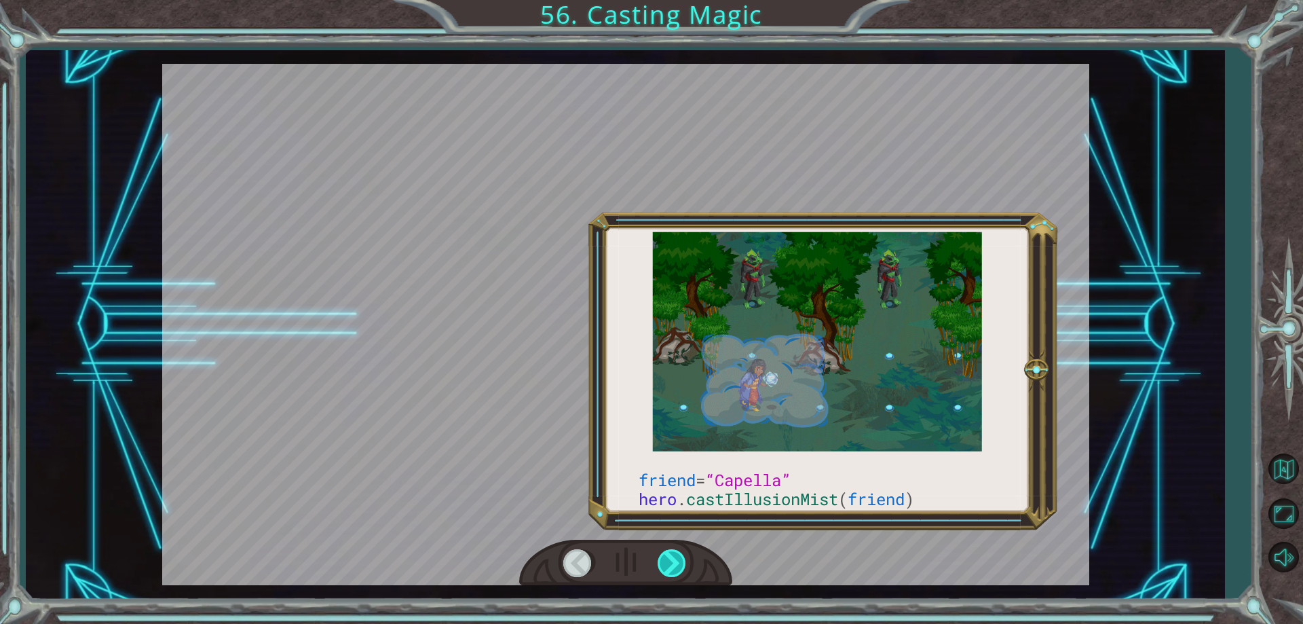
click at [668, 559] on div at bounding box center [673, 563] width 31 height 28
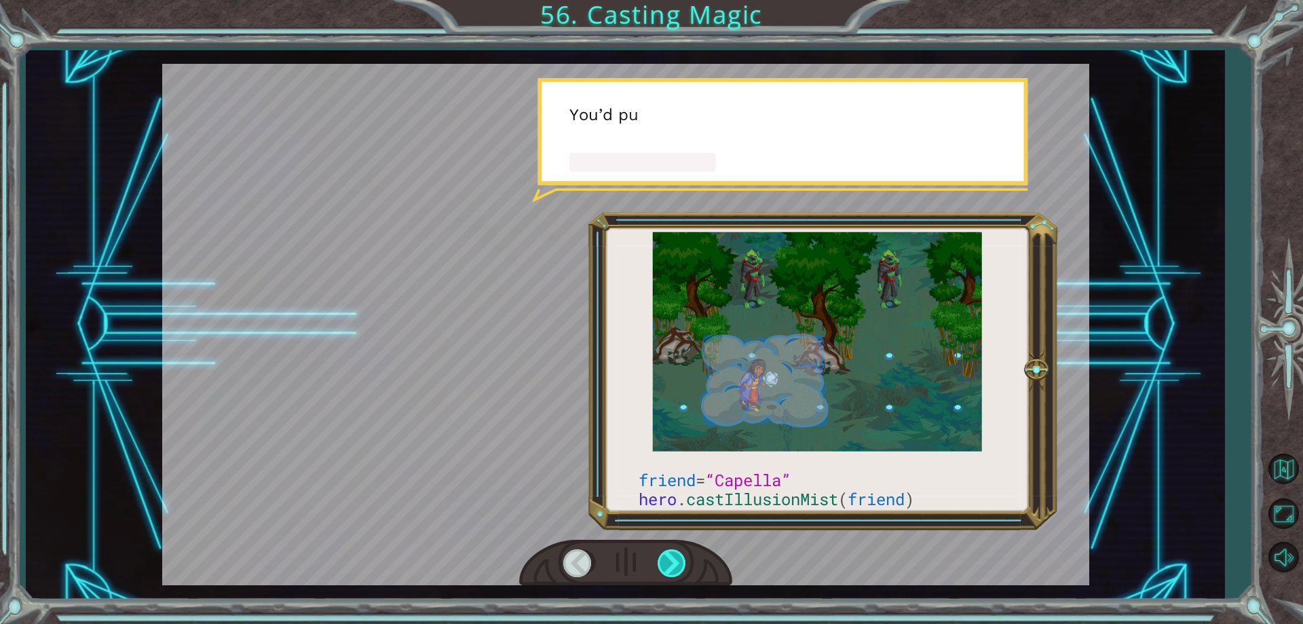
click at [668, 559] on div at bounding box center [673, 563] width 31 height 28
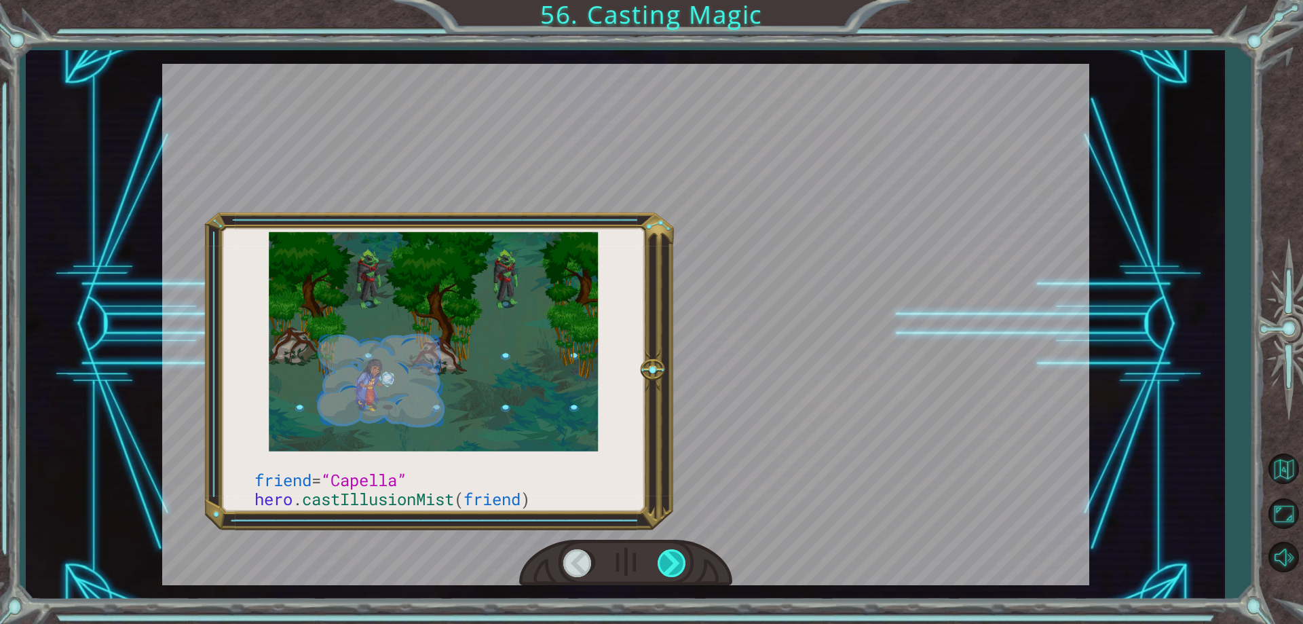
click at [668, 559] on div at bounding box center [673, 563] width 31 height 28
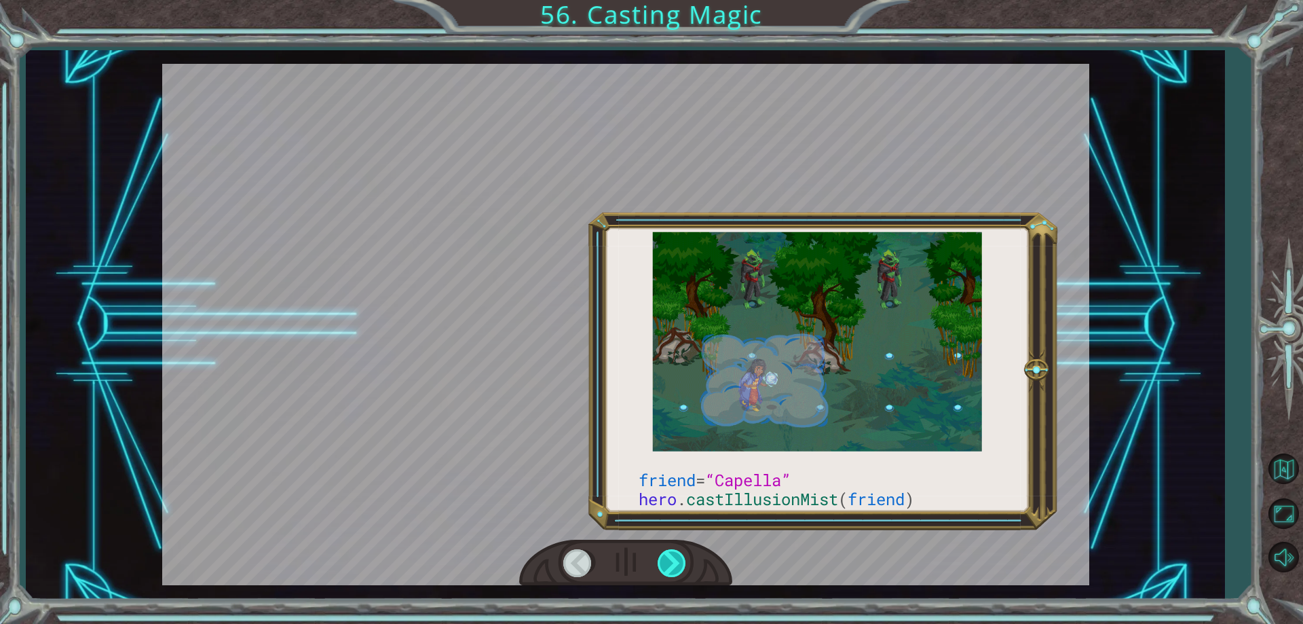
click at [668, 559] on div at bounding box center [673, 563] width 31 height 28
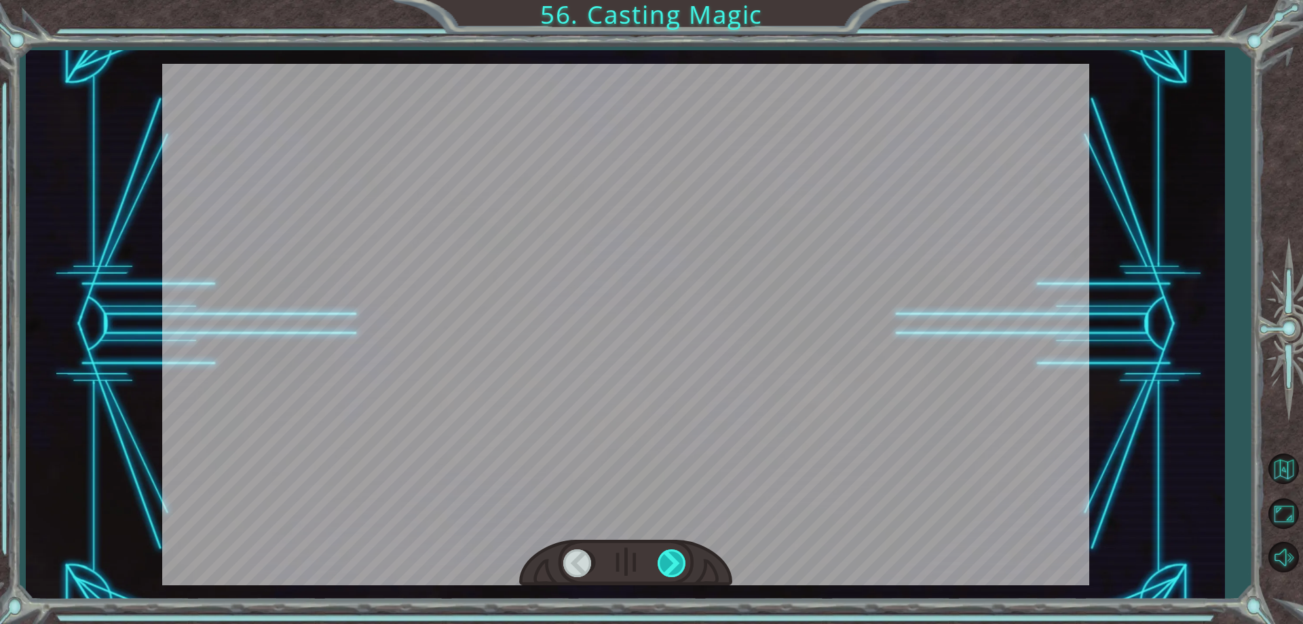
click at [668, 559] on div at bounding box center [673, 563] width 31 height 28
click at [668, 0] on div "friend = “Capella” hero . castIllusionMist ( friend ) T h e r e y o u a r e ! I…" at bounding box center [651, 0] width 1303 height 0
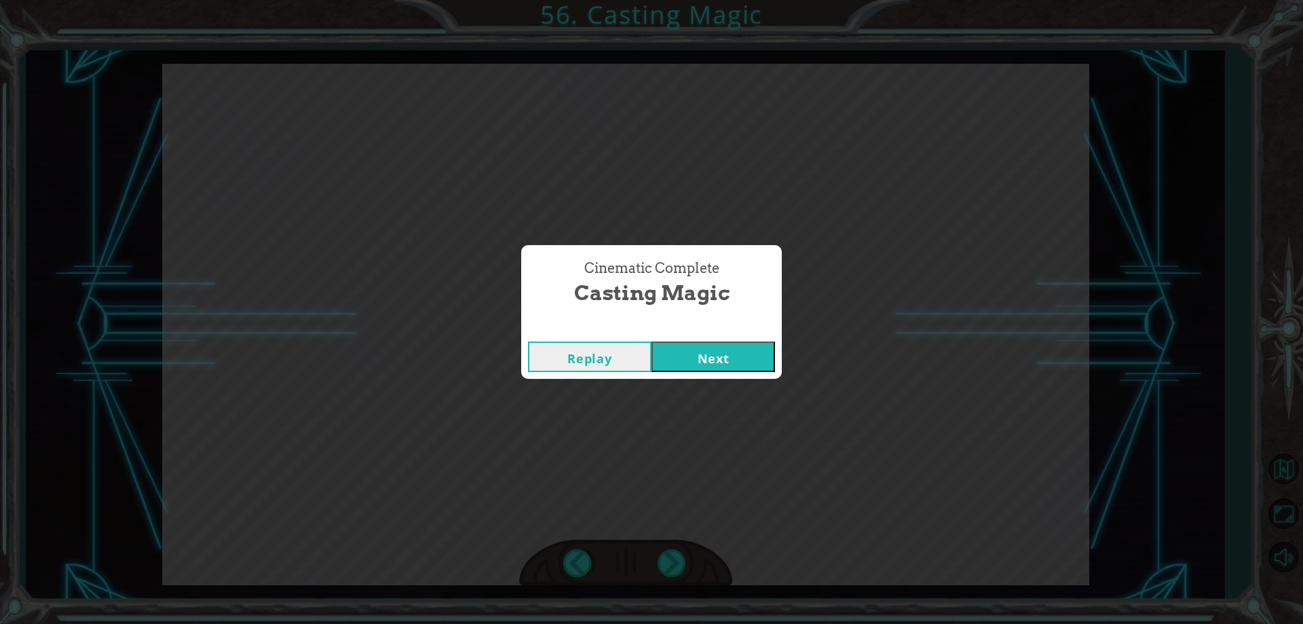
click at [702, 363] on button "Next" at bounding box center [714, 356] width 124 height 31
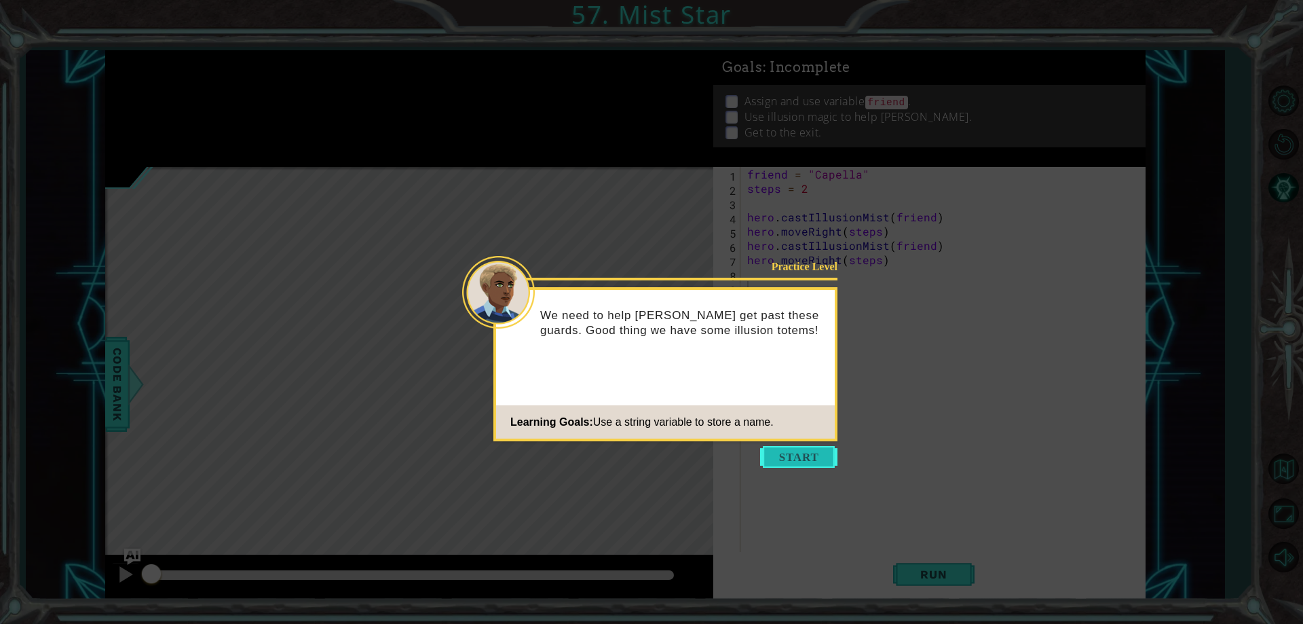
click at [810, 448] on button "Start" at bounding box center [798, 457] width 77 height 22
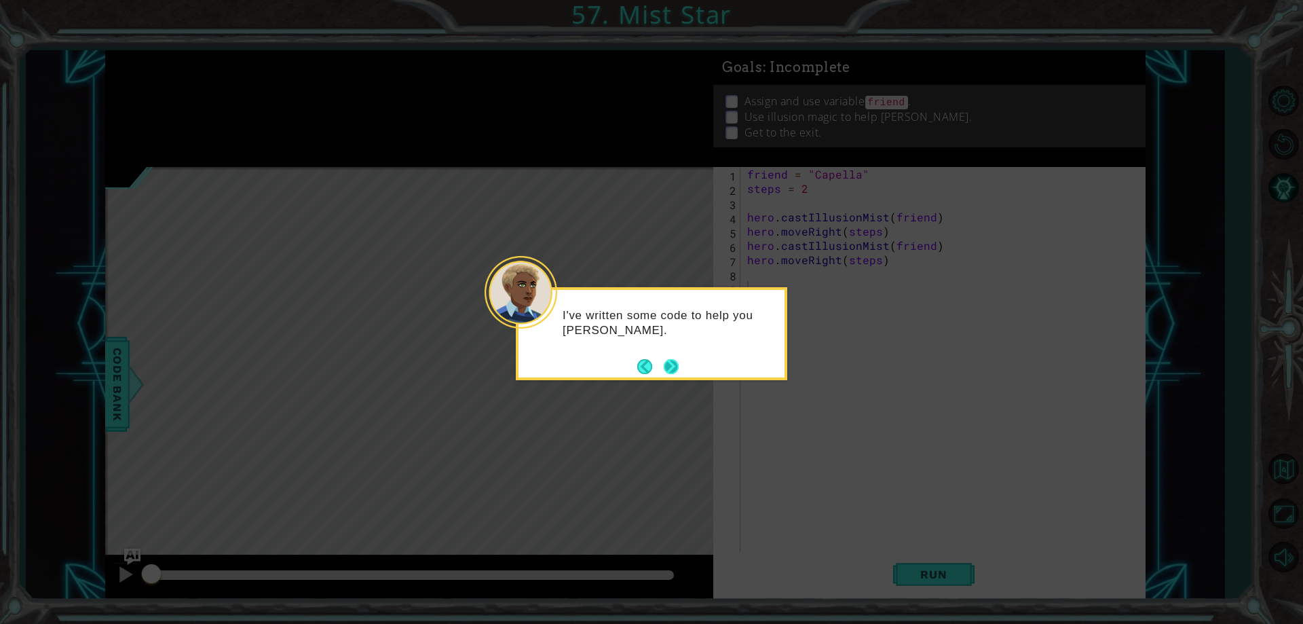
click at [667, 368] on button "Next" at bounding box center [672, 366] width 16 height 16
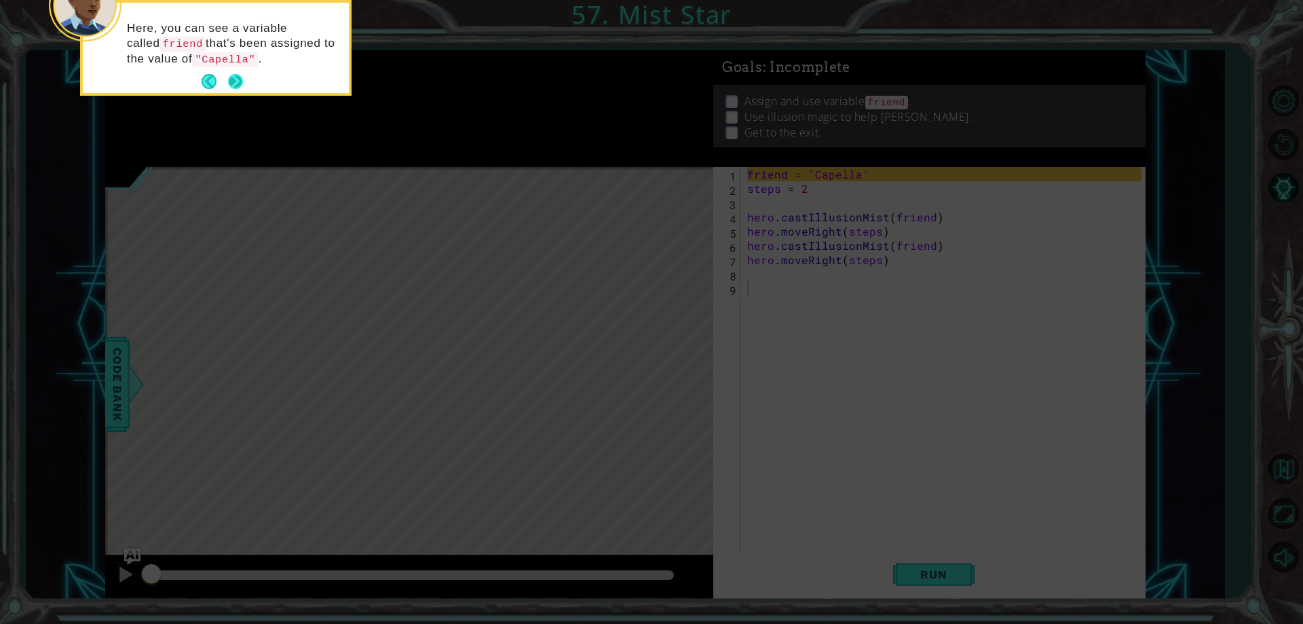
click at [240, 88] on button "Next" at bounding box center [235, 82] width 16 height 16
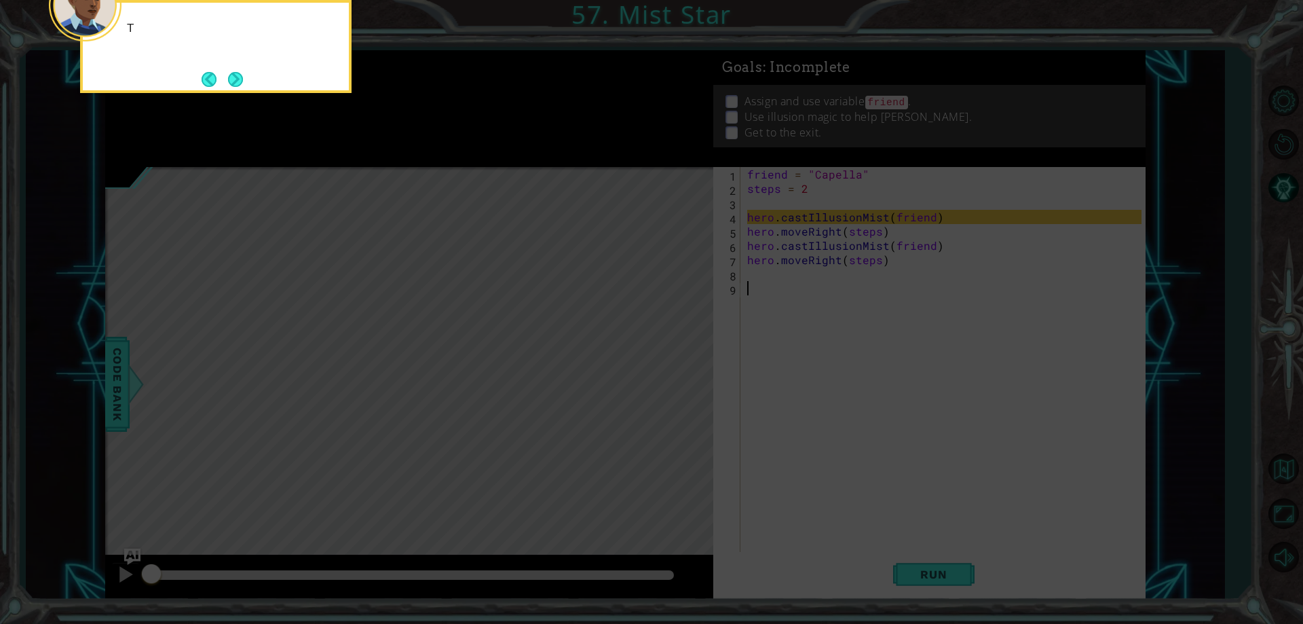
click at [240, 87] on button "Next" at bounding box center [236, 79] width 16 height 16
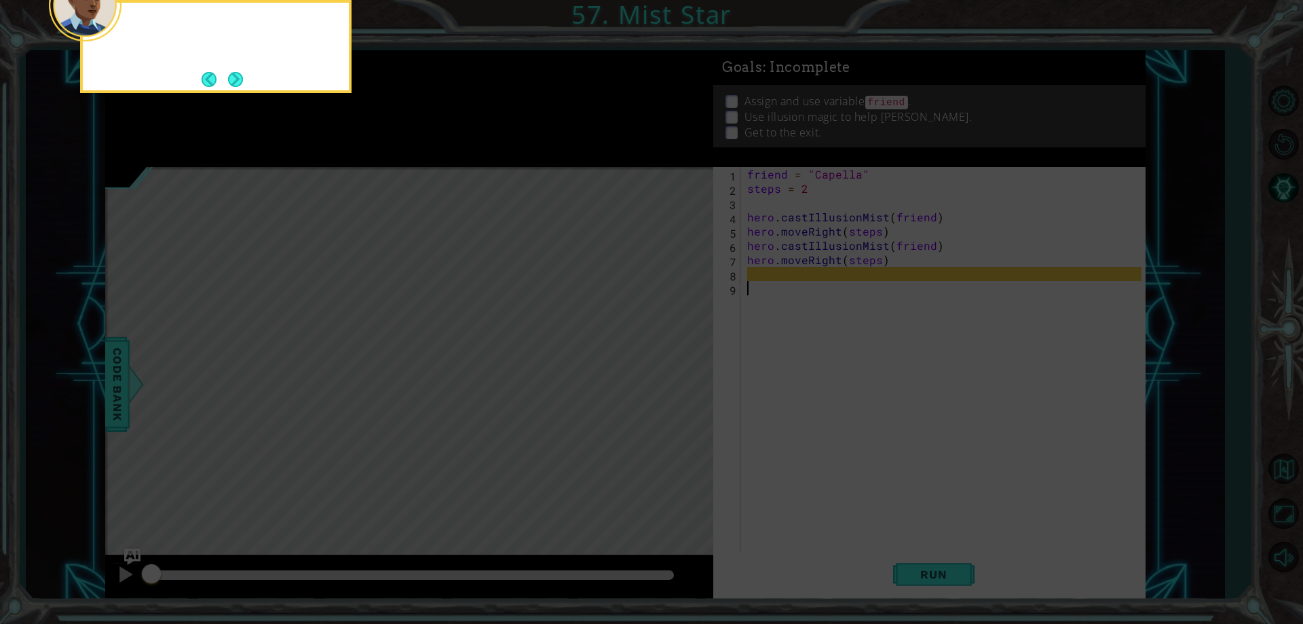
click at [240, 87] on button "Next" at bounding box center [235, 79] width 15 height 15
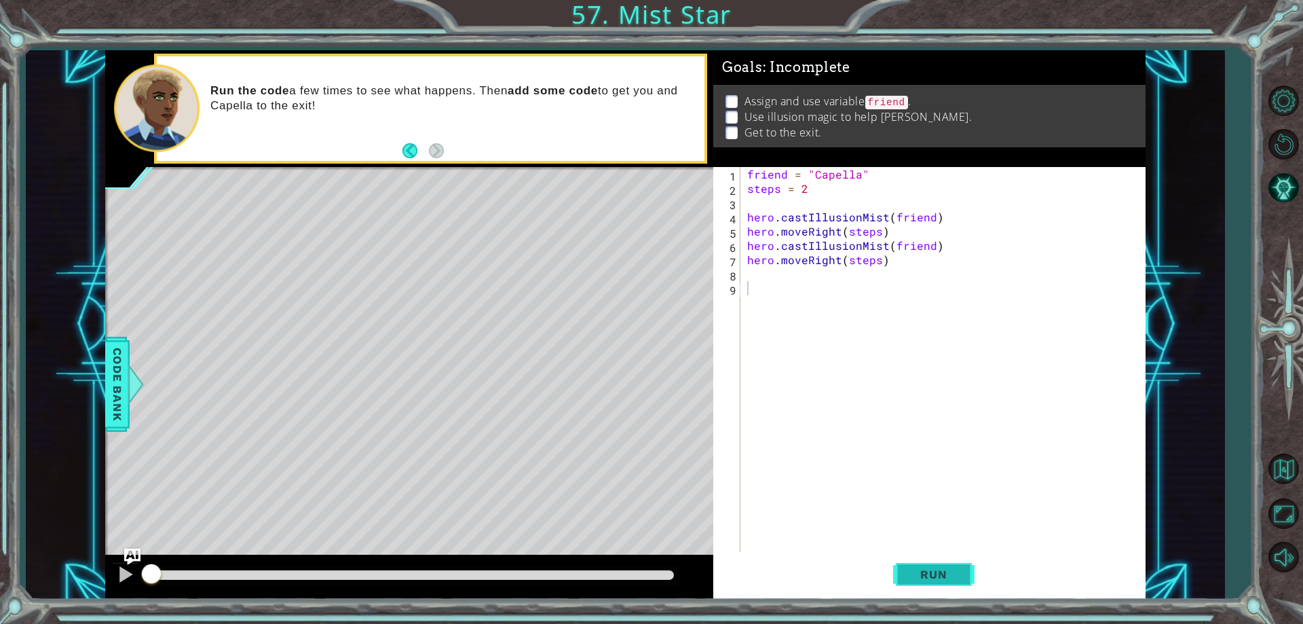
click at [943, 583] on button "Run" at bounding box center [933, 574] width 81 height 43
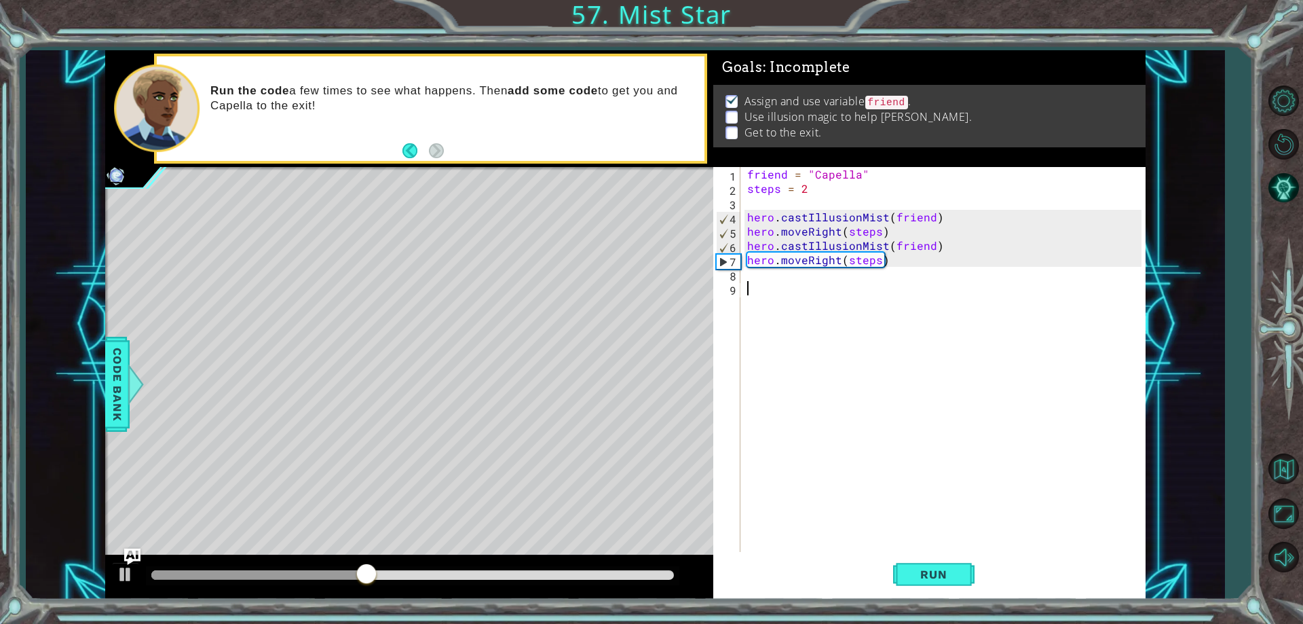
click at [766, 278] on div "friend = "Capella" steps = 2 hero . castIllusionMist ( friend ) hero . moveRigh…" at bounding box center [946, 373] width 403 height 413
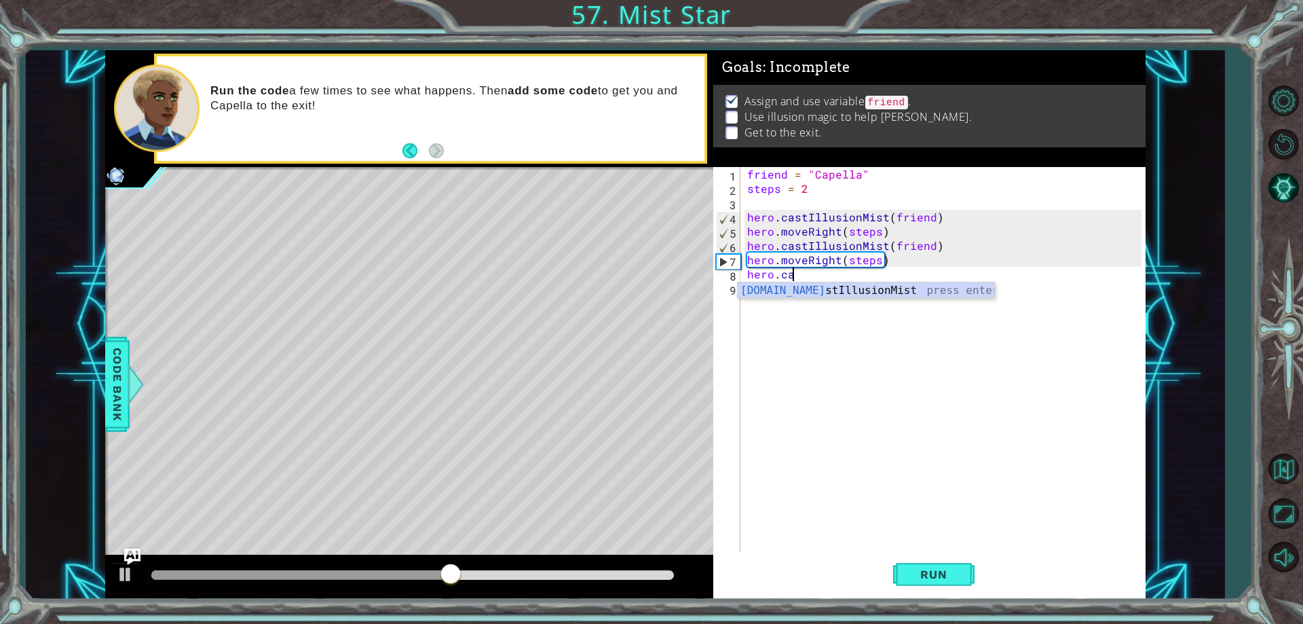
scroll to position [0, 3]
type textarea "hero.castIllusionMist(friend)"
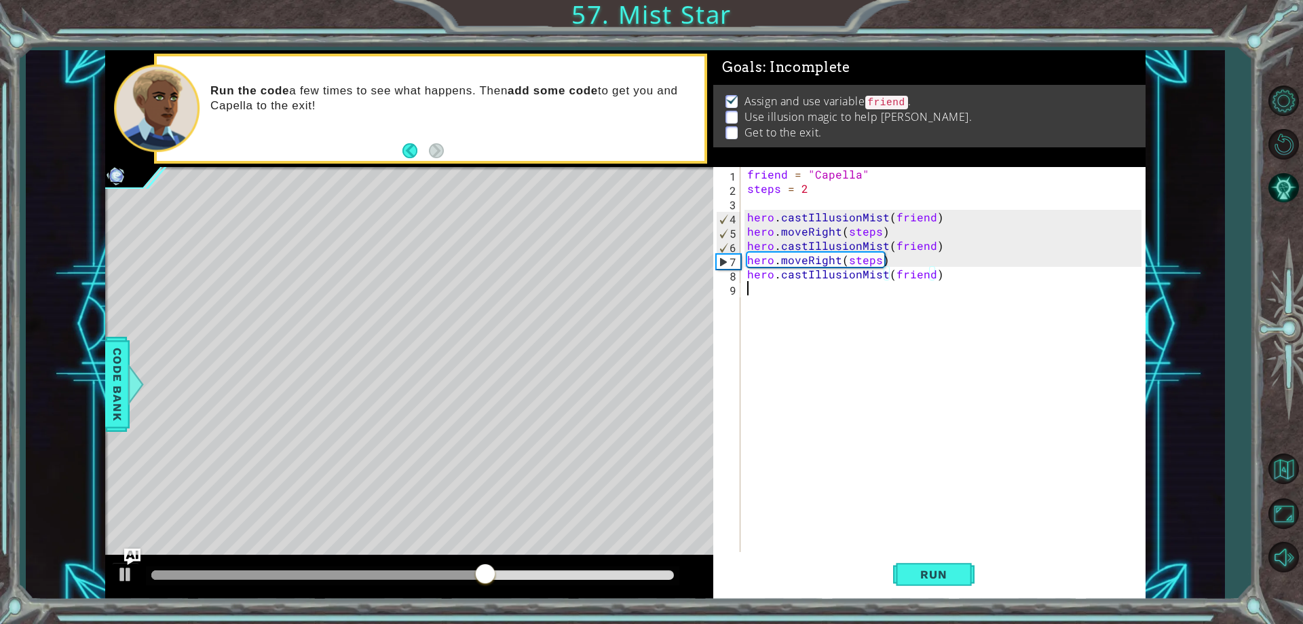
click at [766, 293] on div "friend = "Capella" steps = 2 hero . castIllusionMist ( friend ) hero . moveRigh…" at bounding box center [946, 373] width 403 height 413
type textarea "h"
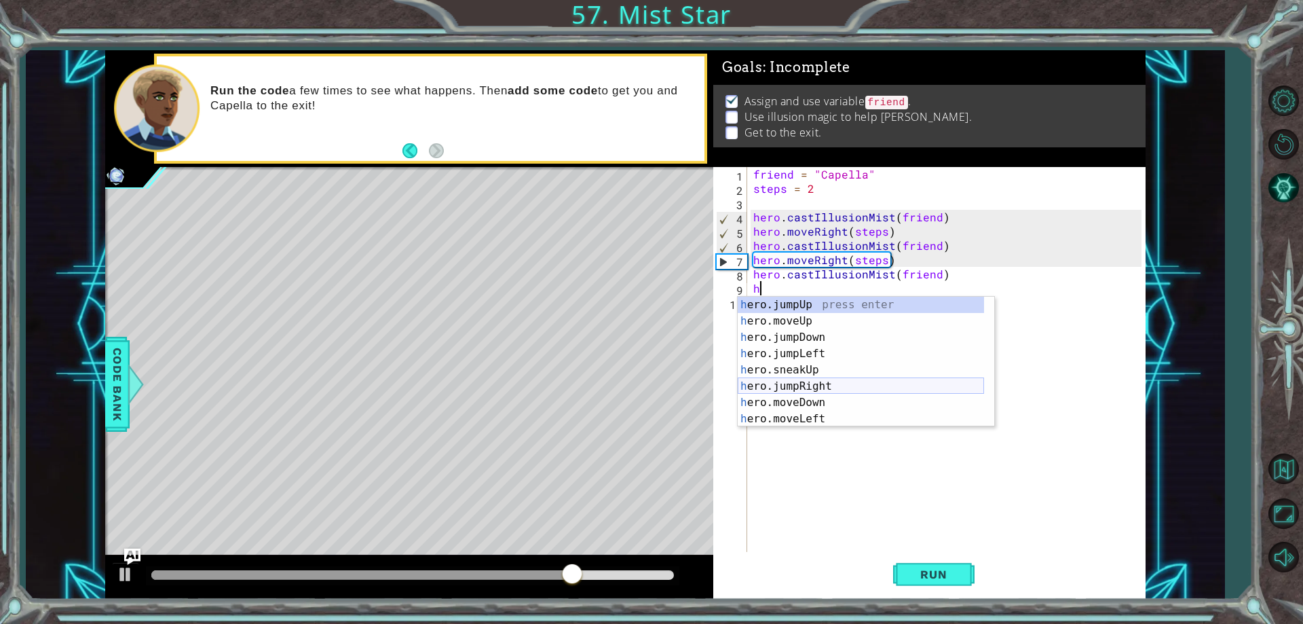
click at [802, 392] on div "h ero.jumpUp press enter h ero.moveUp press enter h ero.jumpDown press enter h …" at bounding box center [861, 378] width 246 height 163
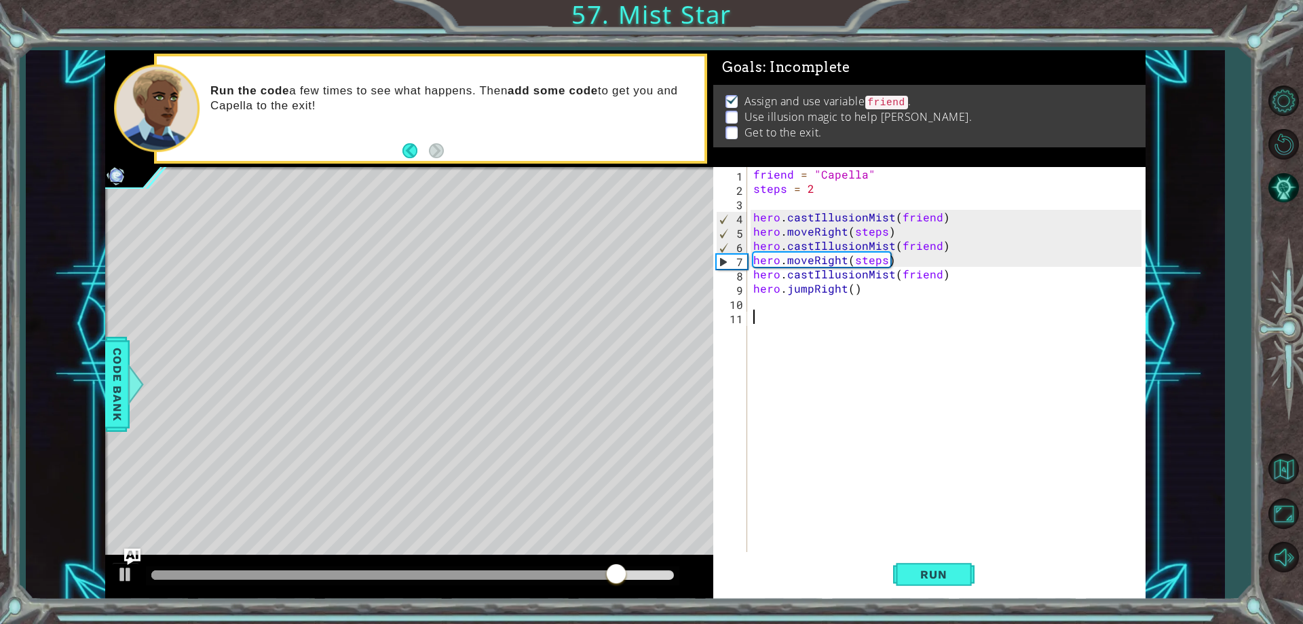
click at [781, 317] on div "friend = "Capella" steps = 2 hero . castIllusionMist ( friend ) hero . moveRigh…" at bounding box center [949, 373] width 397 height 413
click at [807, 294] on div "friend = "Capella" steps = 2 hero . castIllusionMist ( friend ) hero . moveRigh…" at bounding box center [949, 373] width 397 height 413
click at [811, 293] on div "friend = "Capella" steps = 2 hero . castIllusionMist ( friend ) hero . moveRigh…" at bounding box center [949, 373] width 397 height 413
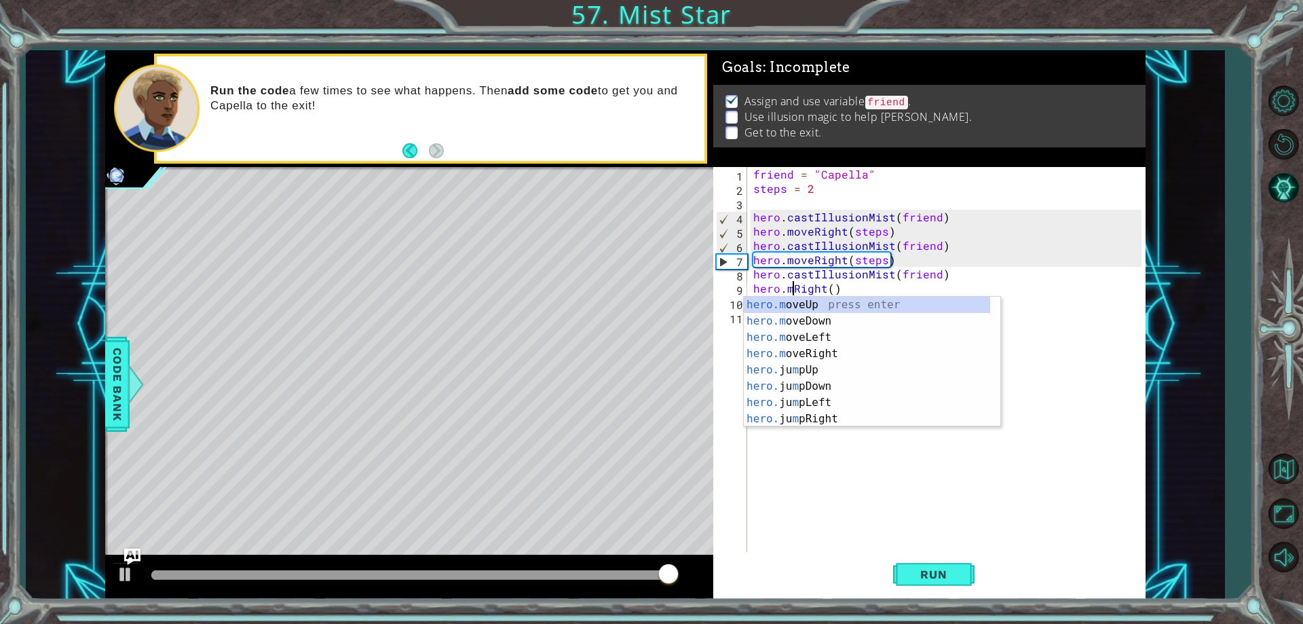
scroll to position [0, 3]
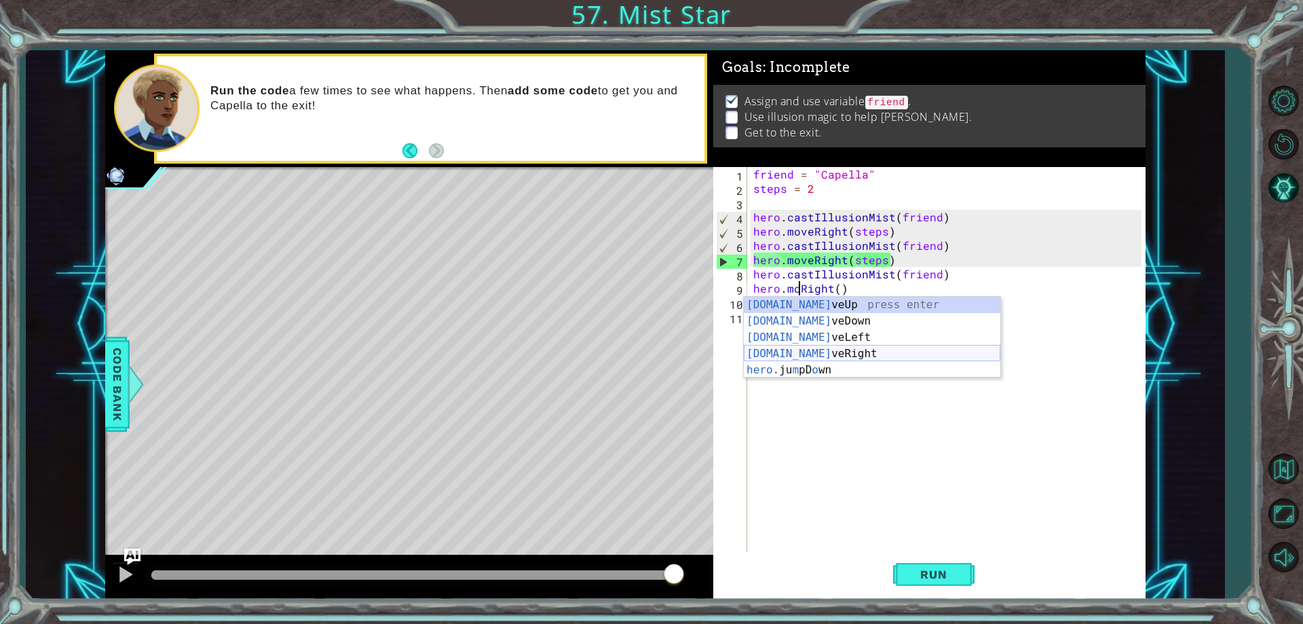
click at [812, 352] on div "[DOMAIN_NAME] veUp press enter [DOMAIN_NAME] veDown press enter [DOMAIN_NAME] v…" at bounding box center [872, 354] width 257 height 114
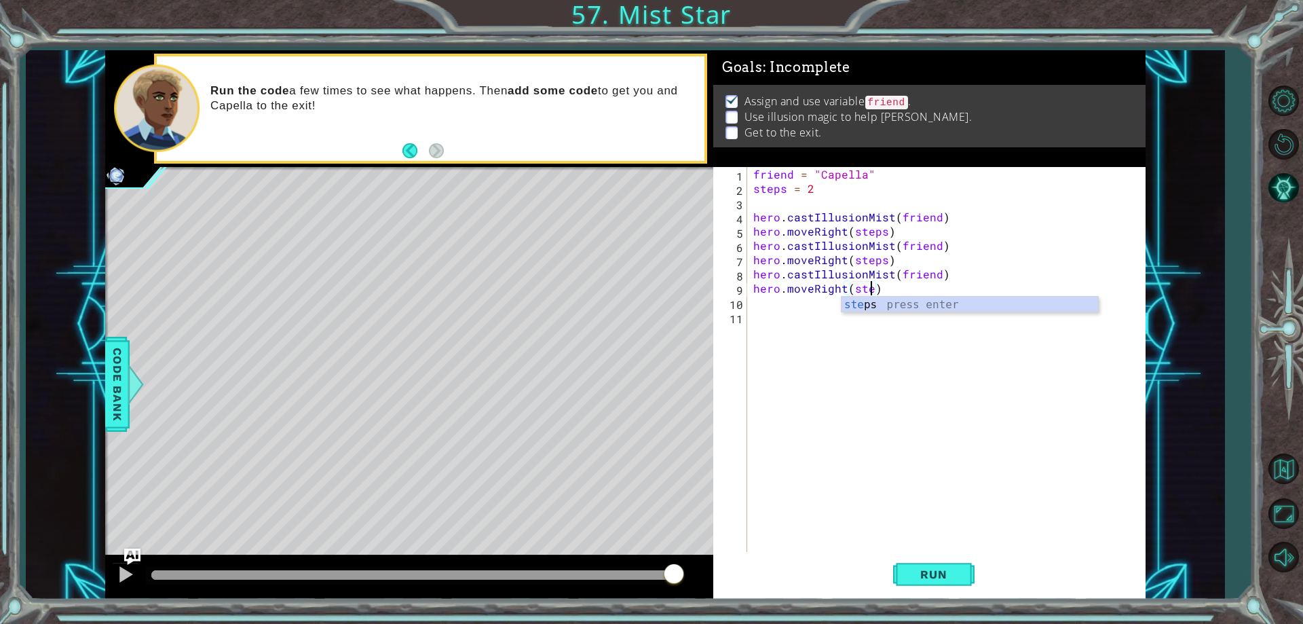
type textarea "hero.moveRight(steps)"
click at [779, 301] on div "friend = "Capella" steps = 2 hero . castIllusionMist ( friend ) hero . moveRigh…" at bounding box center [949, 373] width 397 height 413
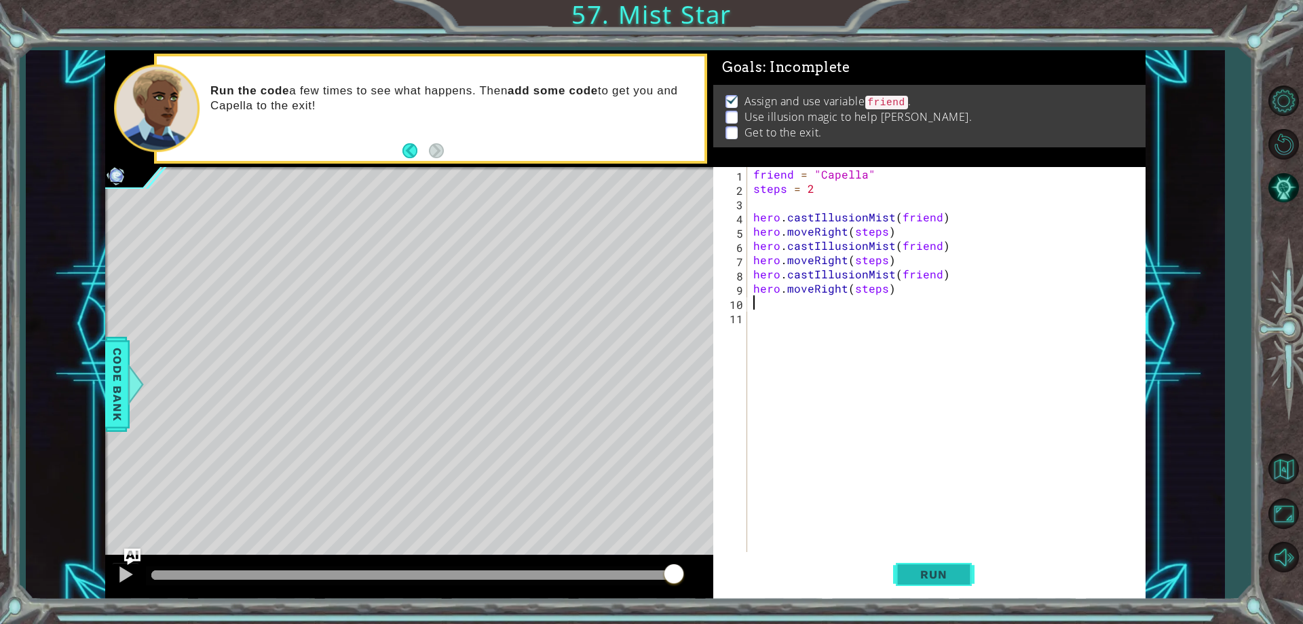
click at [931, 575] on span "Run" at bounding box center [934, 574] width 54 height 14
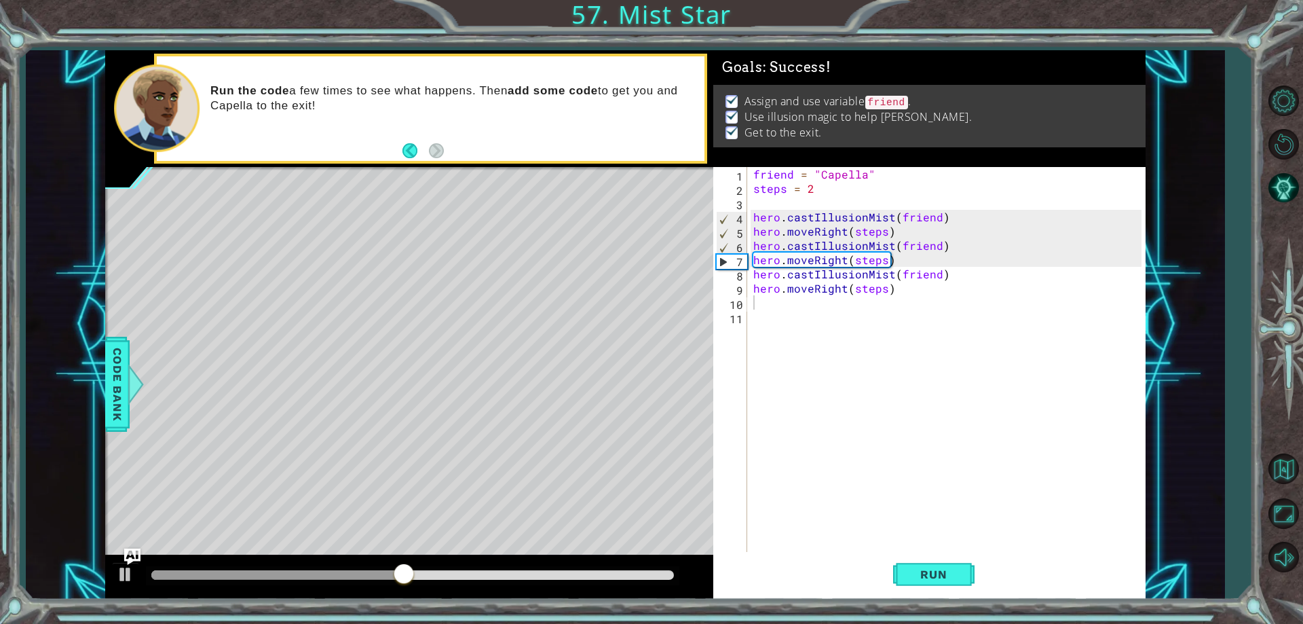
drag, startPoint x: 539, startPoint y: 582, endPoint x: 553, endPoint y: 575, distance: 15.2
click at [547, 578] on div at bounding box center [413, 575] width 534 height 19
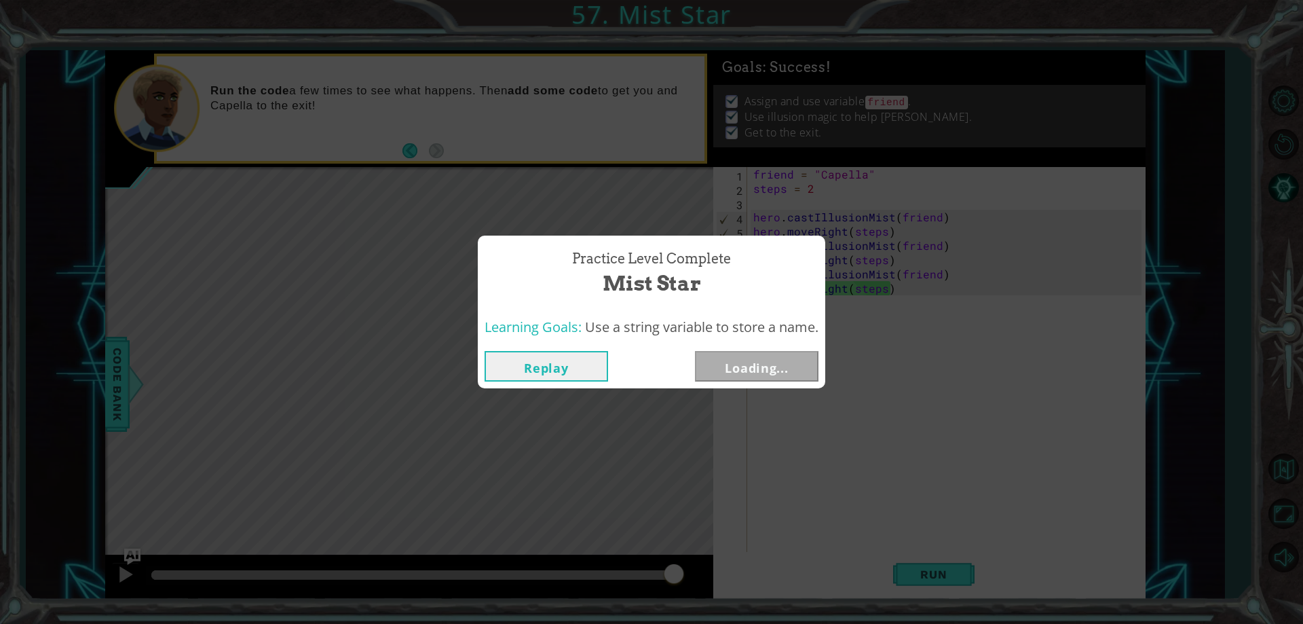
drag, startPoint x: 553, startPoint y: 575, endPoint x: 831, endPoint y: 571, distance: 278.3
click at [831, 571] on body "1 ההההההההההההההההההההההההההההההההההההההההההההההההההההההההההההההההההההההההההההה…" at bounding box center [651, 312] width 1303 height 624
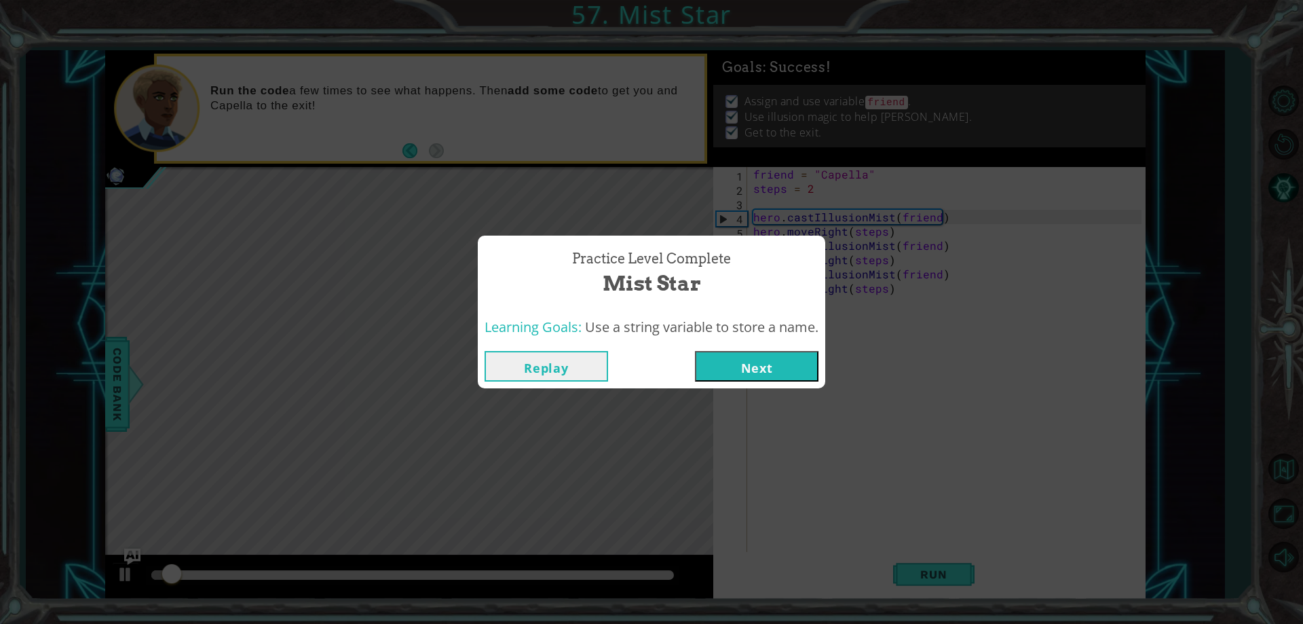
click at [722, 371] on button "Next" at bounding box center [757, 366] width 124 height 31
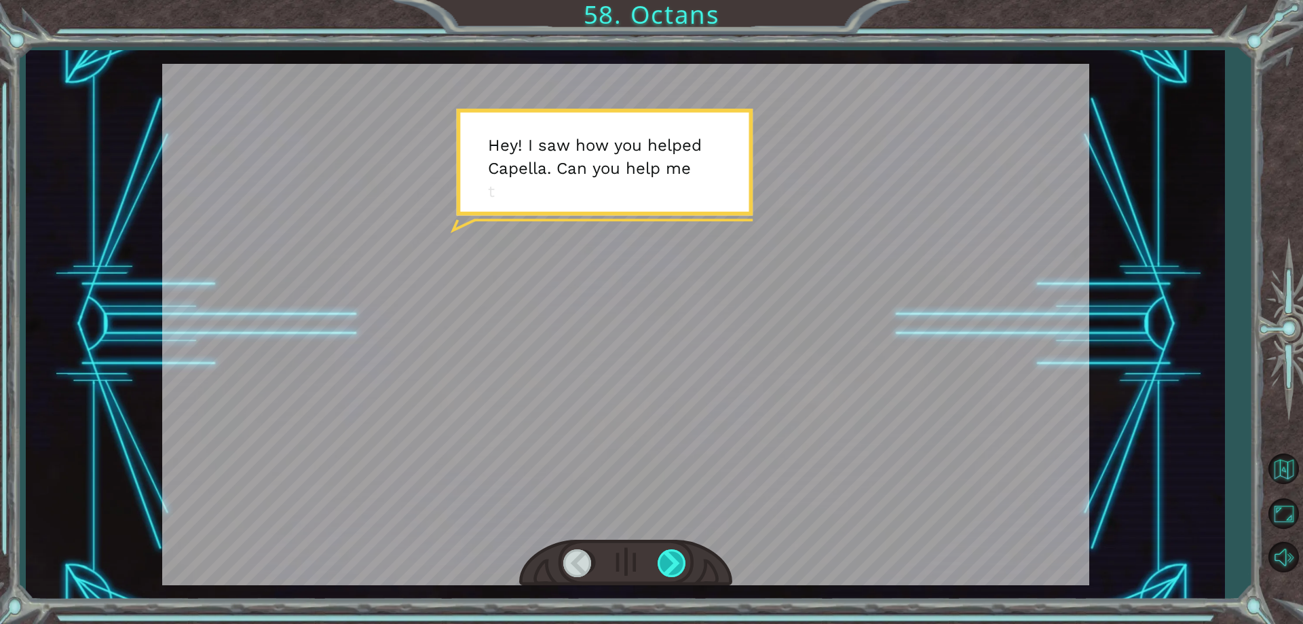
click at [675, 558] on div at bounding box center [673, 563] width 31 height 28
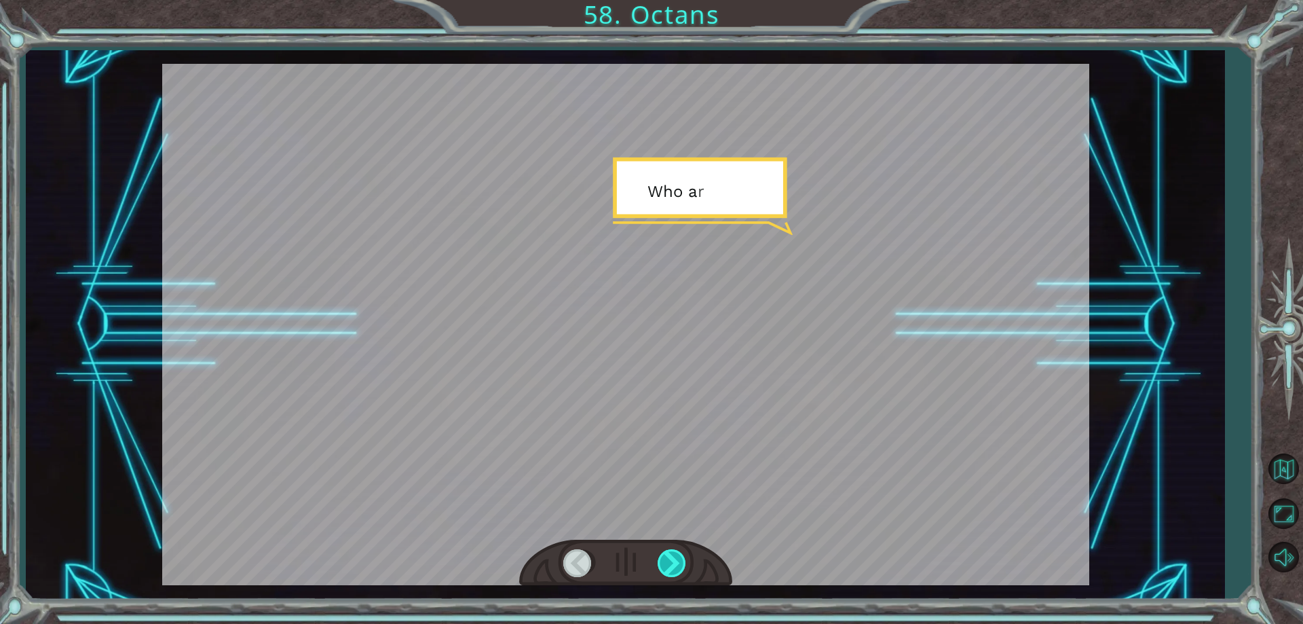
click at [675, 558] on div at bounding box center [673, 563] width 31 height 28
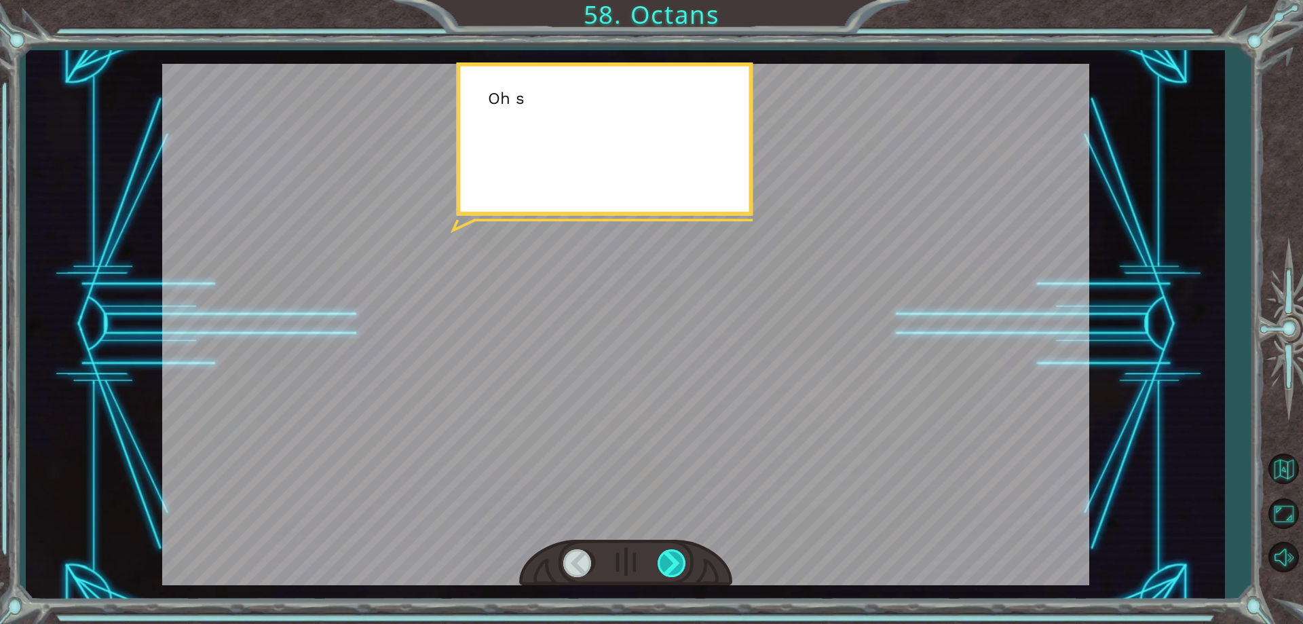
click at [675, 558] on div at bounding box center [673, 563] width 31 height 28
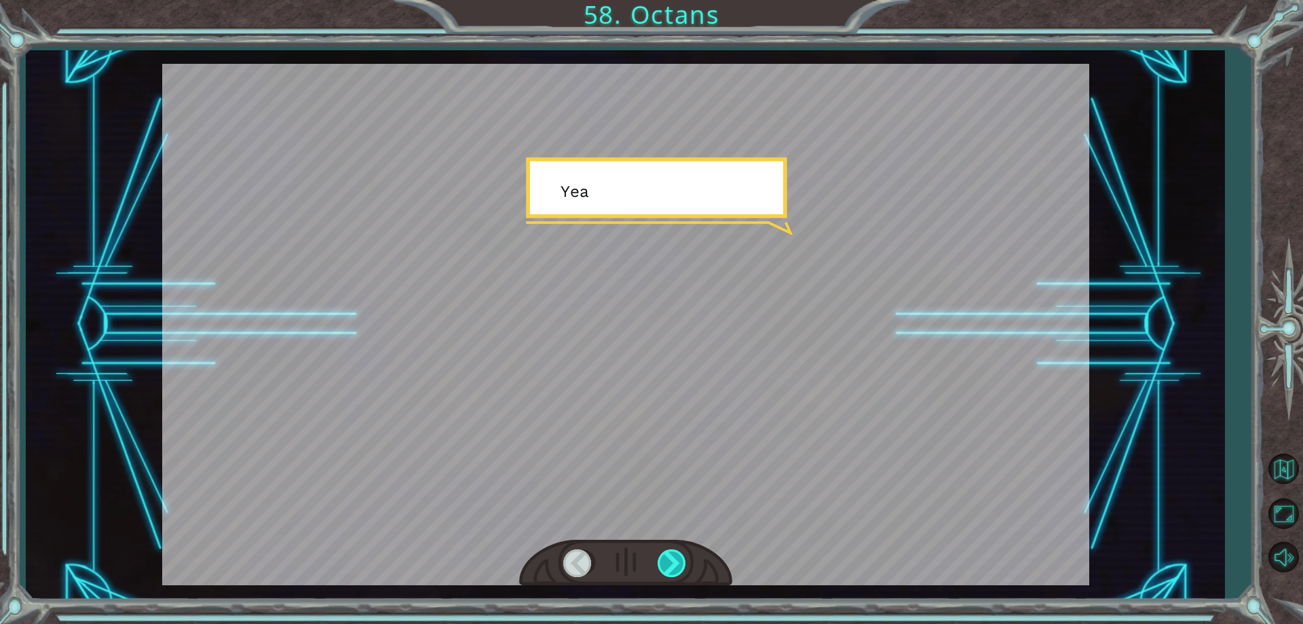
click at [675, 558] on div at bounding box center [673, 563] width 31 height 28
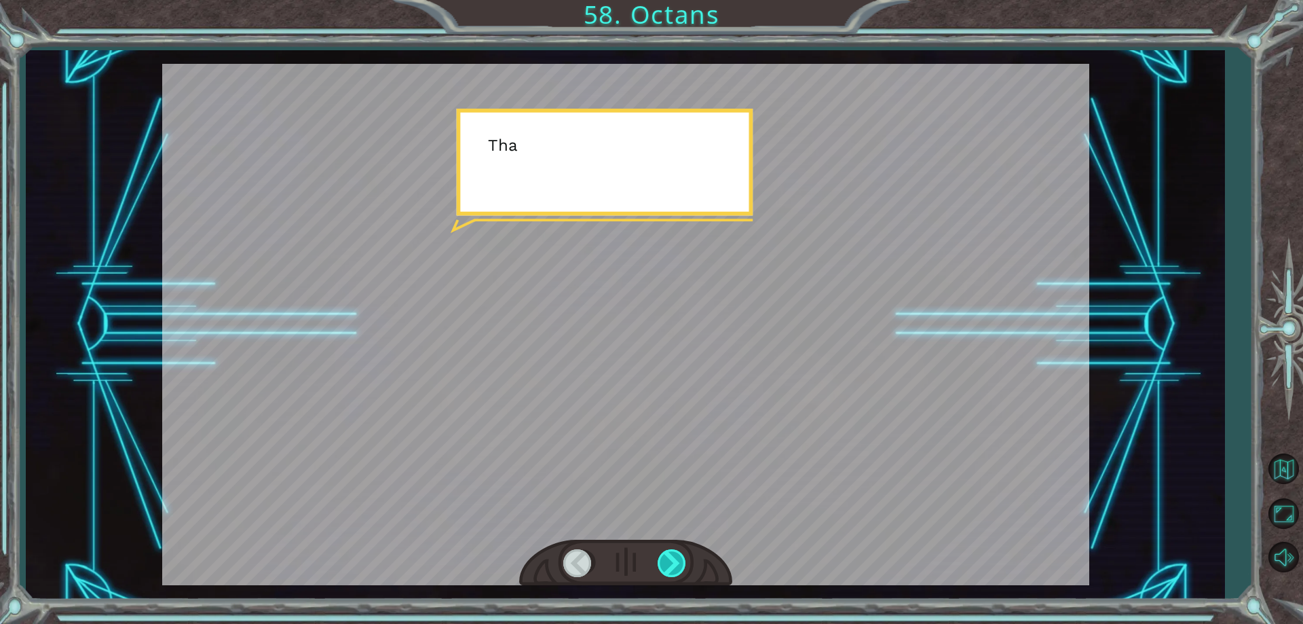
click at [675, 558] on div at bounding box center [673, 563] width 31 height 28
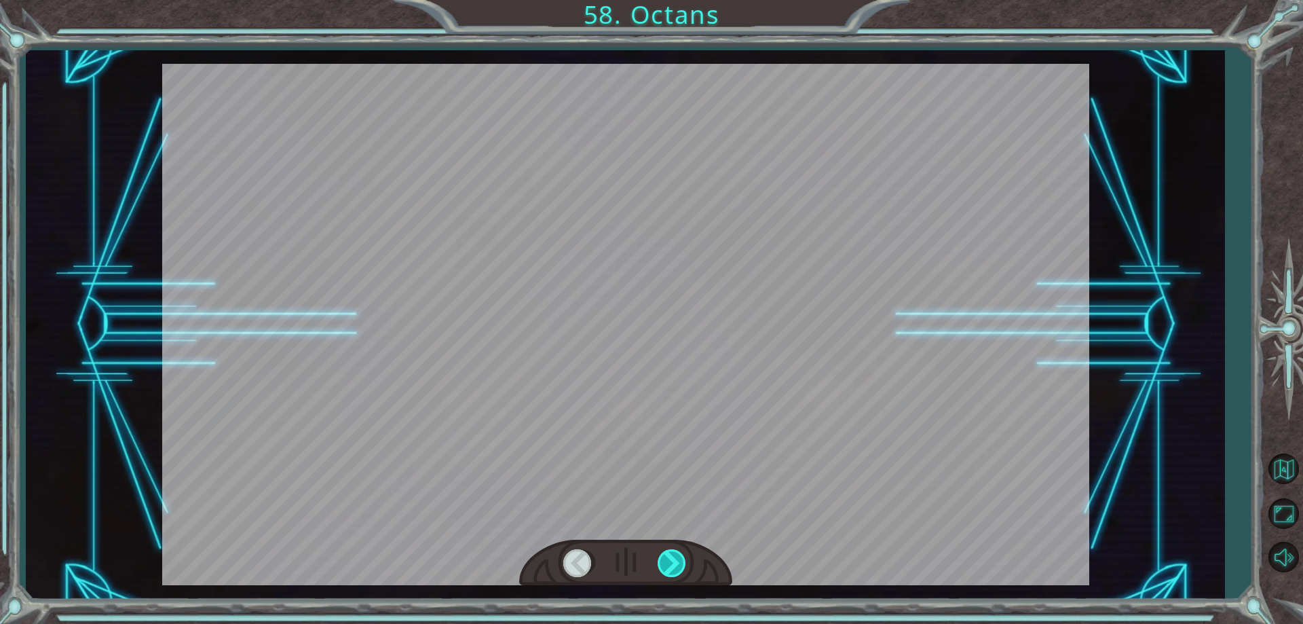
click at [675, 558] on div at bounding box center [673, 563] width 31 height 28
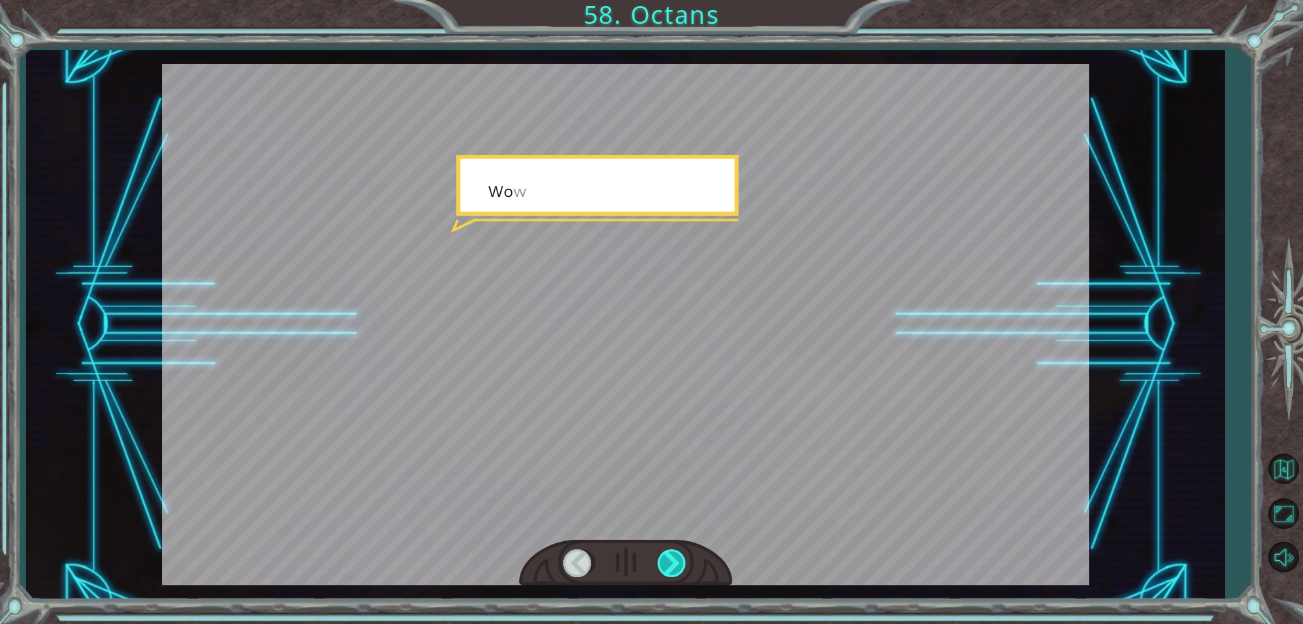
click at [675, 558] on div at bounding box center [673, 563] width 31 height 28
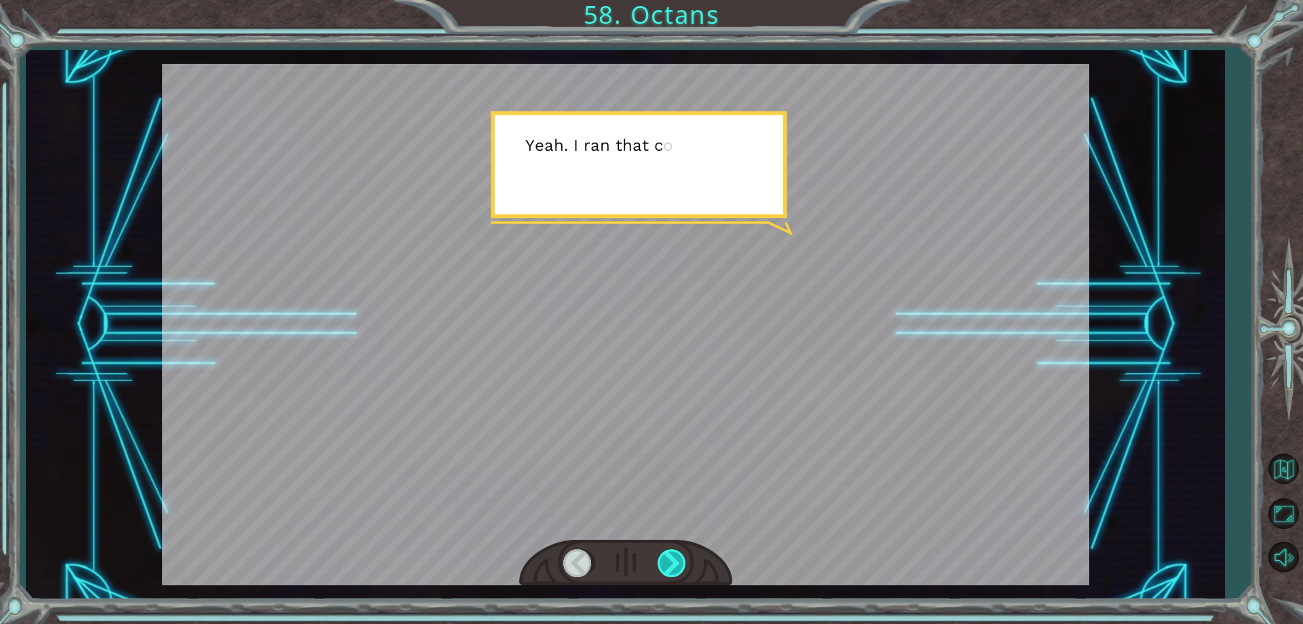
click at [675, 558] on div at bounding box center [673, 563] width 31 height 28
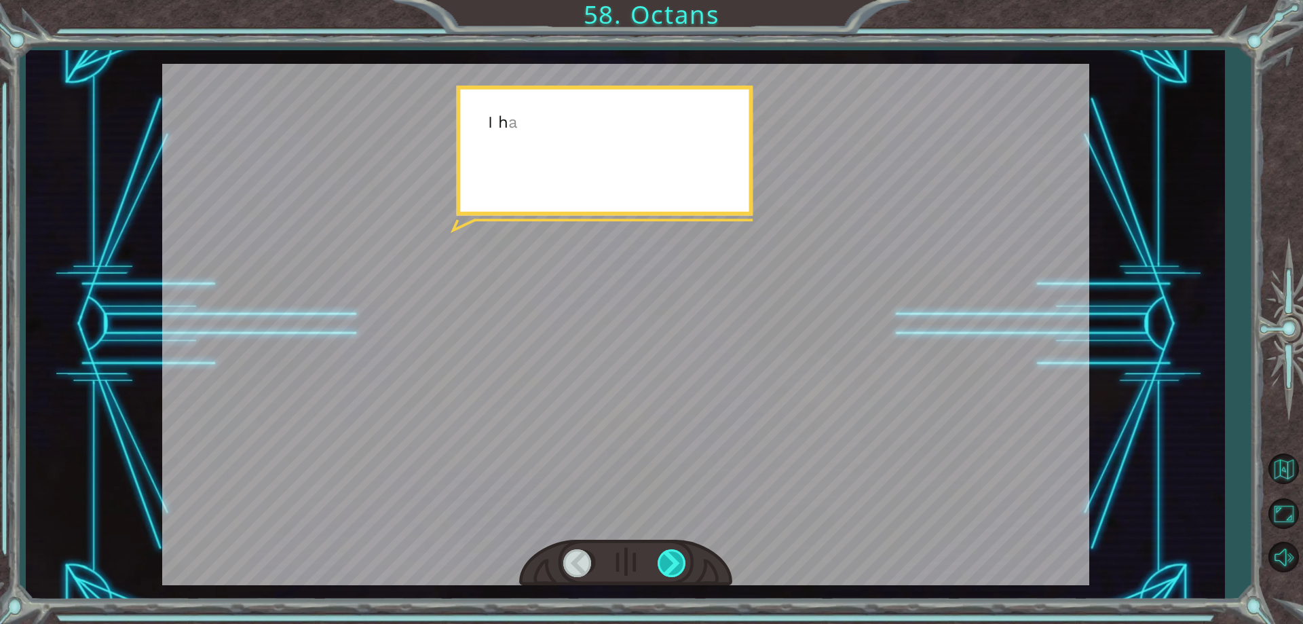
click at [675, 558] on div at bounding box center [673, 563] width 31 height 28
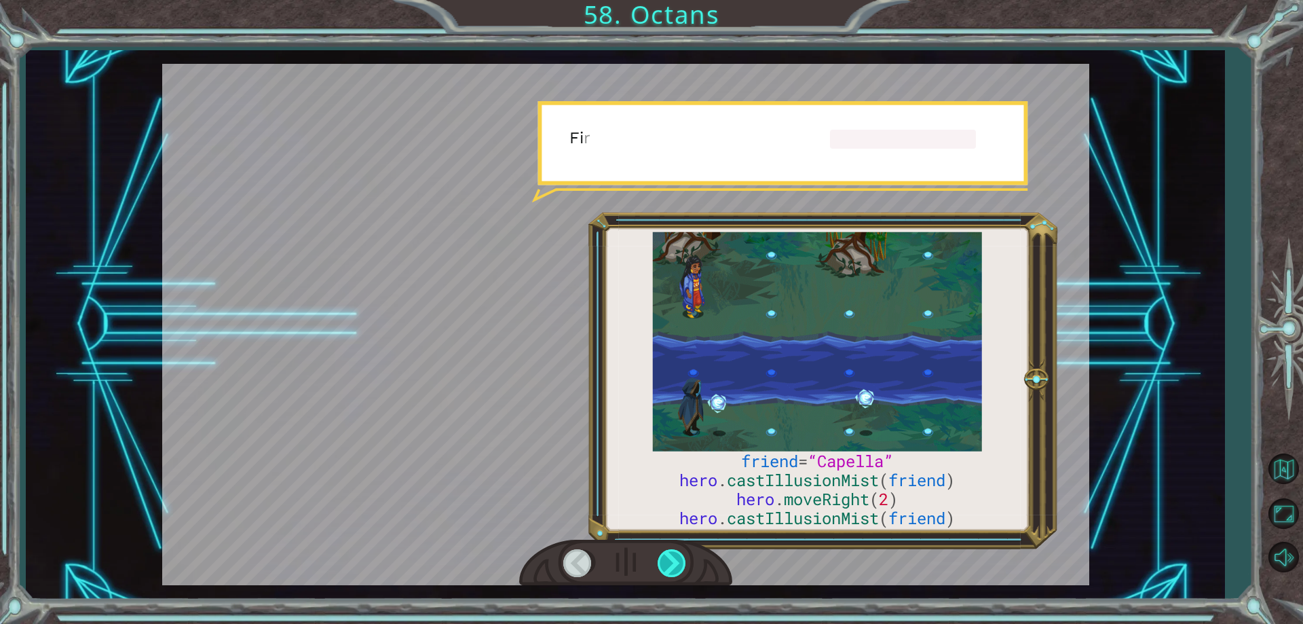
click at [675, 558] on div at bounding box center [673, 563] width 31 height 28
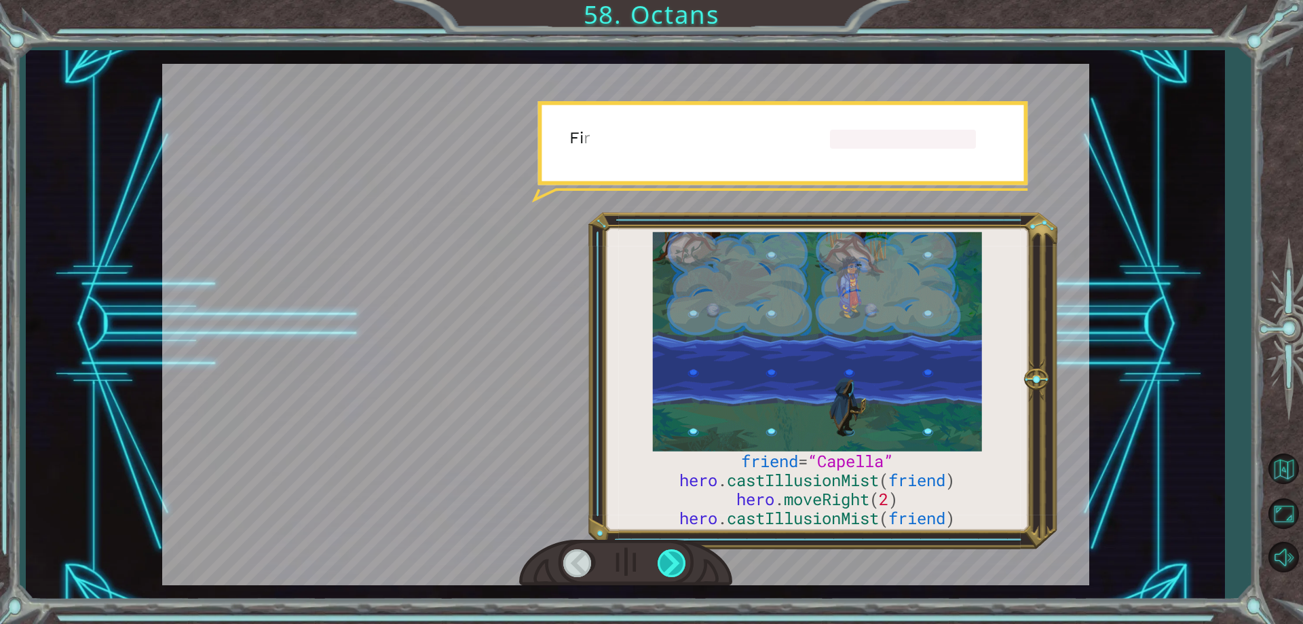
click at [675, 558] on div at bounding box center [673, 563] width 31 height 28
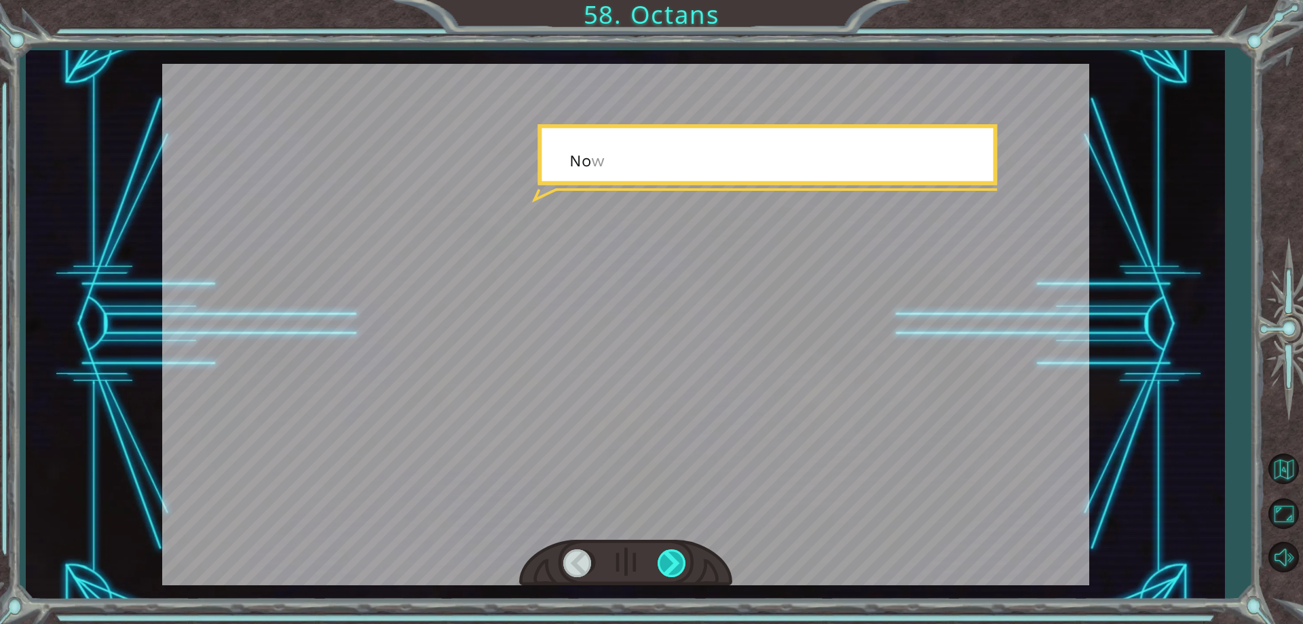
click at [675, 558] on div at bounding box center [673, 563] width 31 height 28
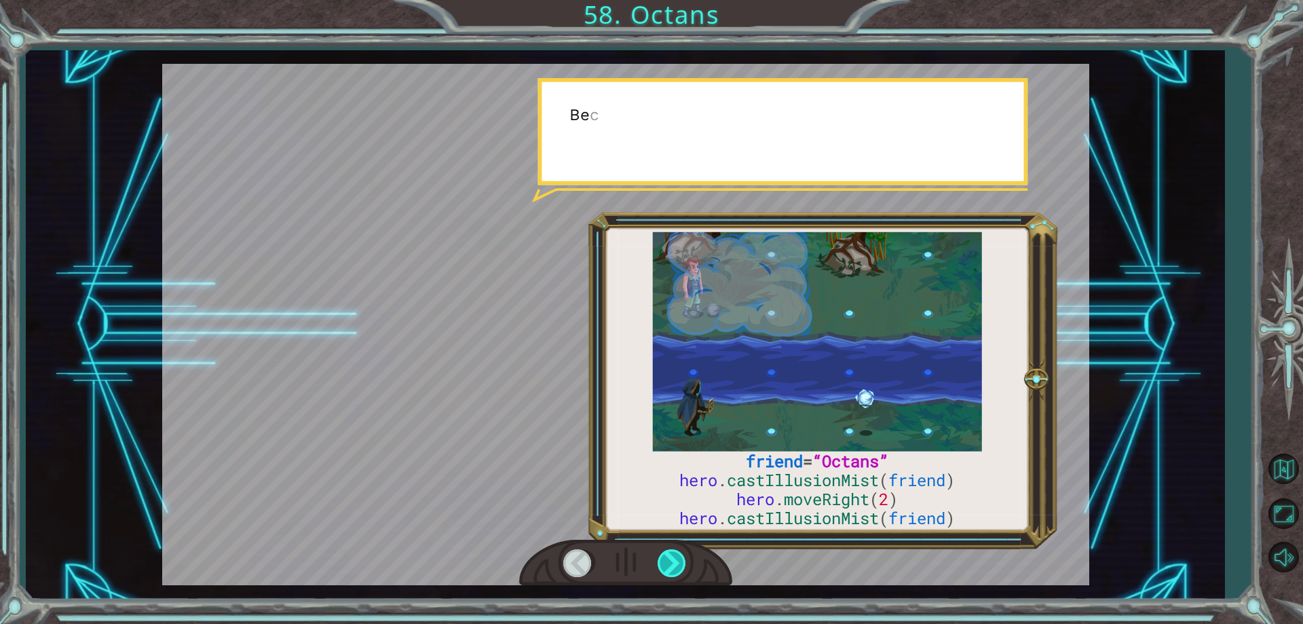
click at [675, 558] on div at bounding box center [673, 563] width 31 height 28
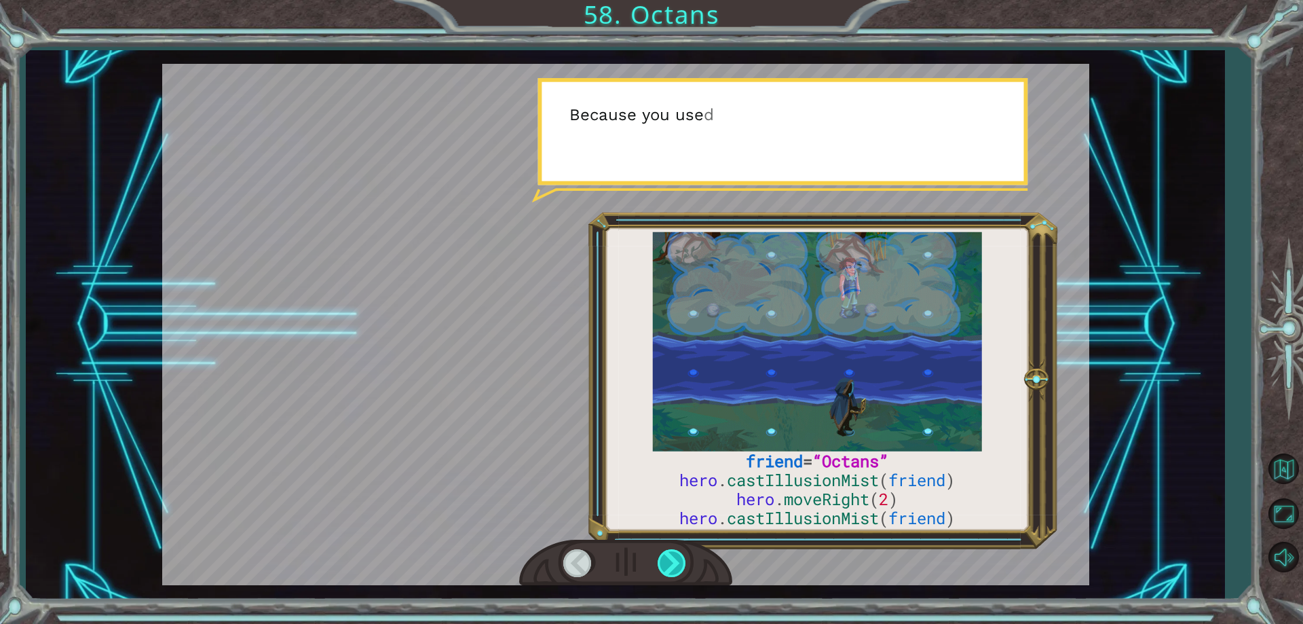
click at [675, 558] on div at bounding box center [673, 563] width 31 height 28
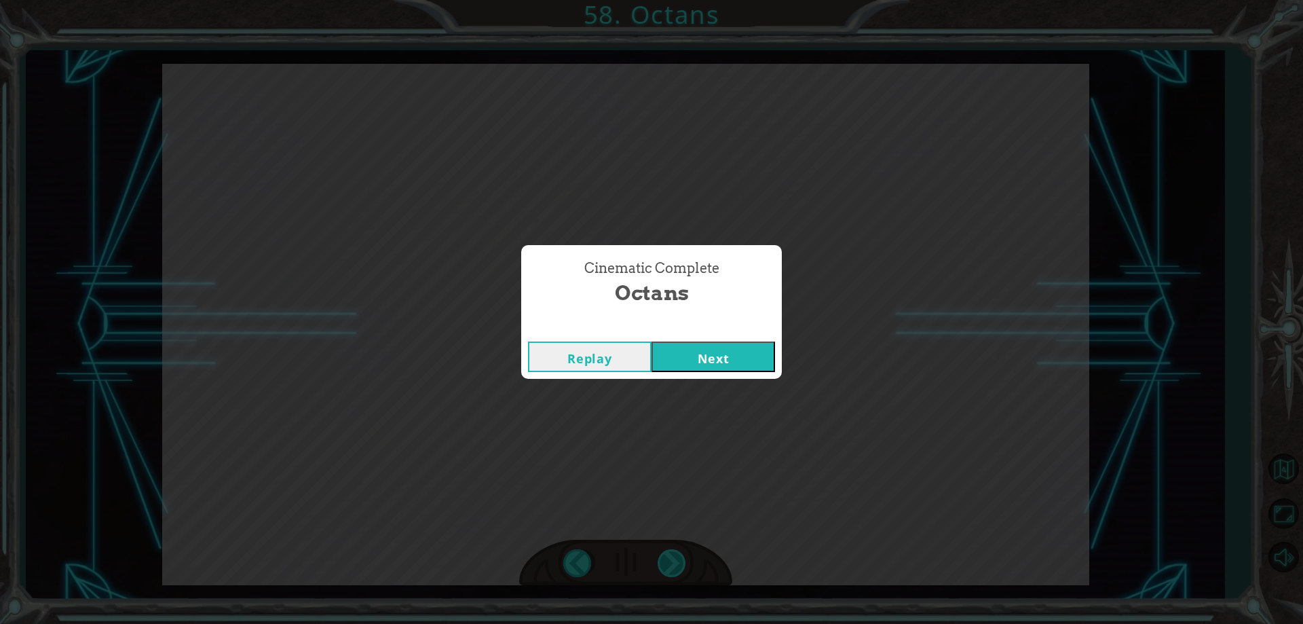
click at [675, 0] on div "friend = “Octans” hero . castIllusionMist ( friend ) hero . moveRight ( 2 ) her…" at bounding box center [651, 0] width 1303 height 0
click at [675, 558] on div "Cinematic Complete Octans Replay Next" at bounding box center [651, 312] width 1303 height 624
click at [728, 363] on button "Next" at bounding box center [714, 356] width 124 height 31
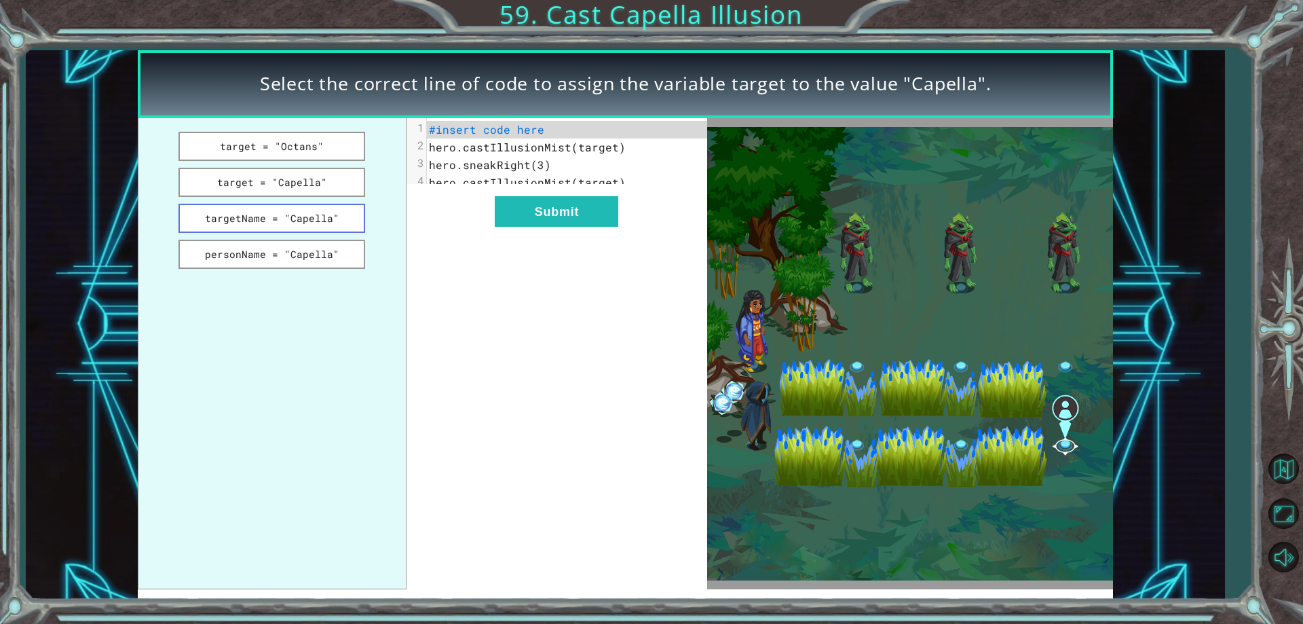
click at [309, 216] on button "targetName = "Capella"" at bounding box center [272, 218] width 187 height 29
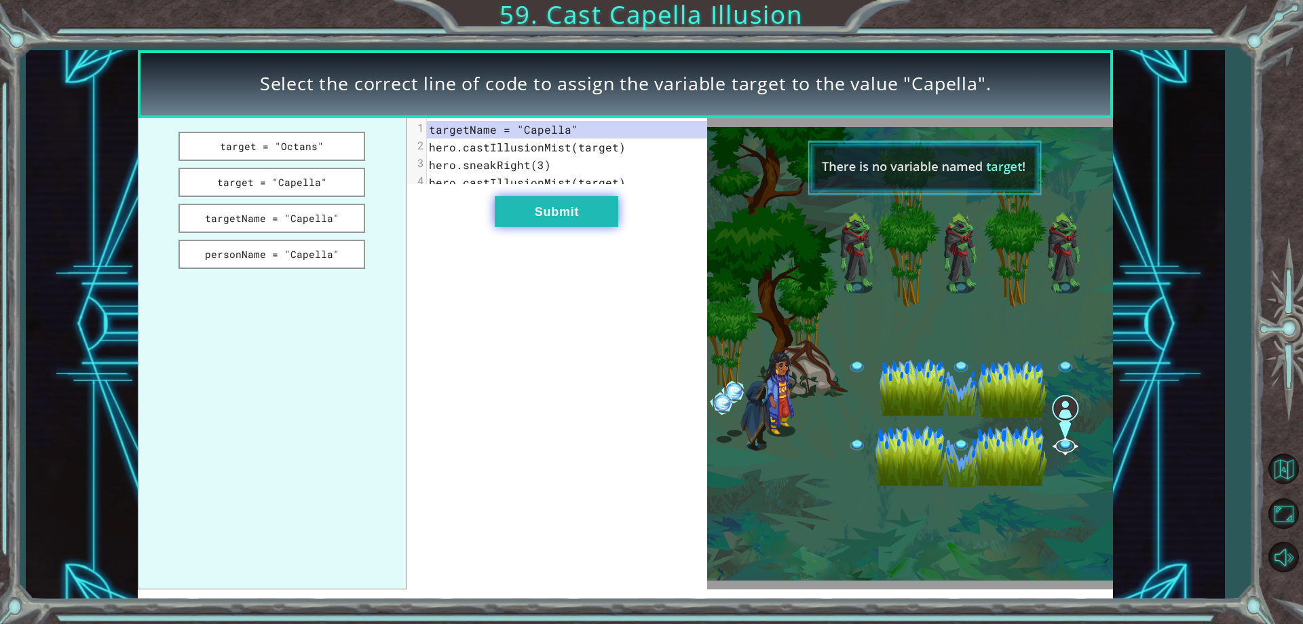
click at [576, 225] on button "Submit" at bounding box center [557, 211] width 124 height 31
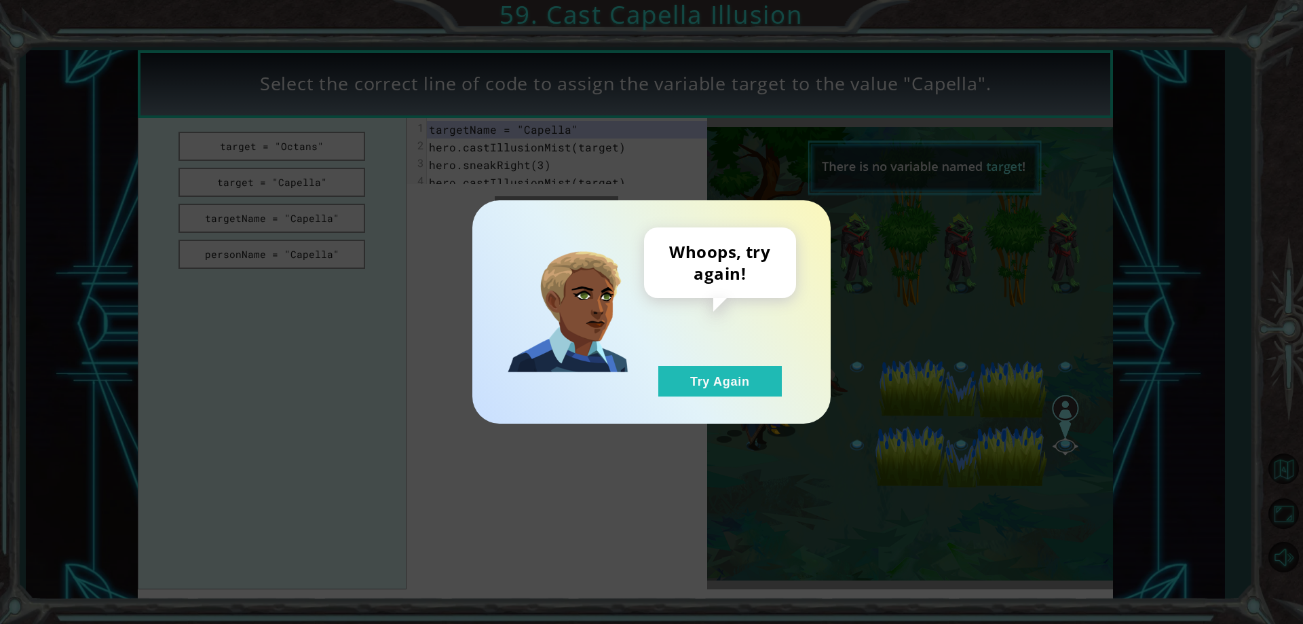
click at [685, 362] on div "Whoops, try again! Try Again" at bounding box center [720, 311] width 152 height 169
click at [688, 378] on button "Try Again" at bounding box center [720, 381] width 124 height 31
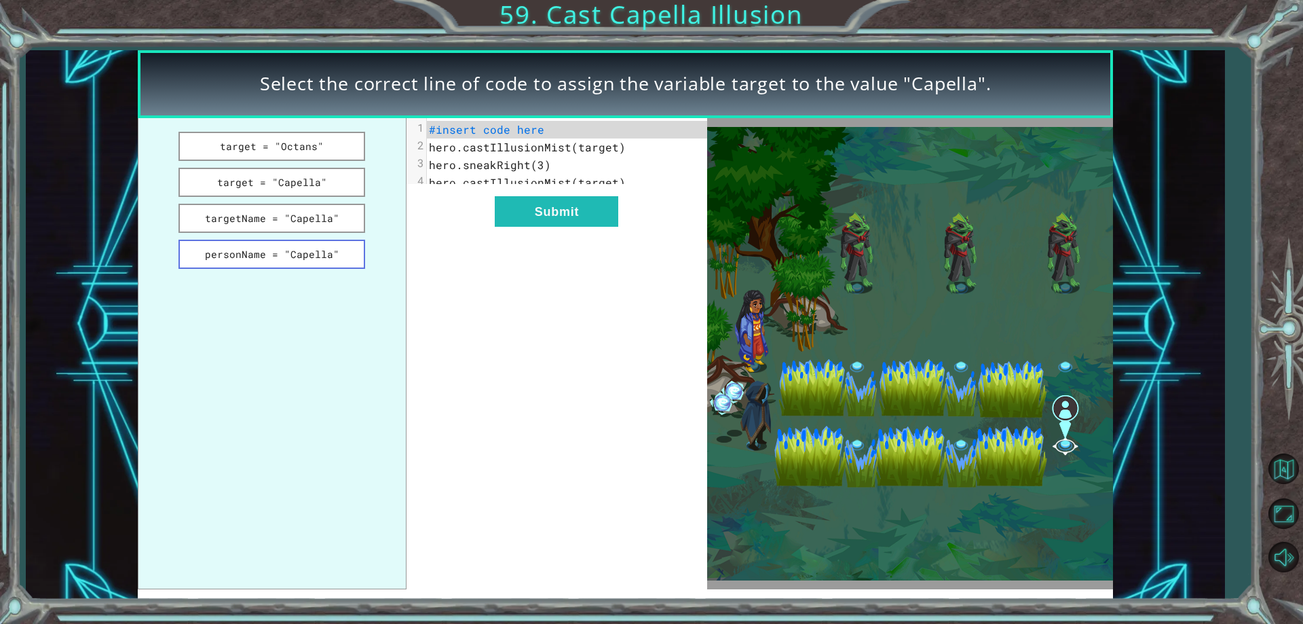
click at [309, 242] on button "personName = "Capella"" at bounding box center [272, 254] width 187 height 29
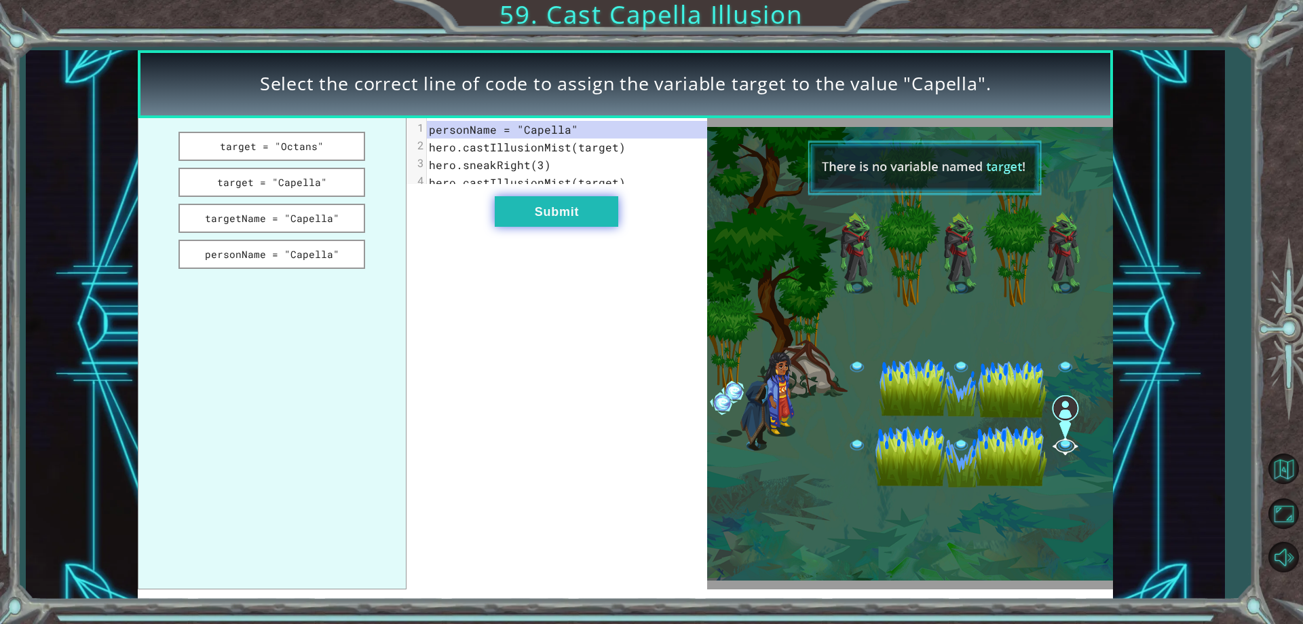
click at [500, 227] on button "Submit" at bounding box center [557, 211] width 124 height 31
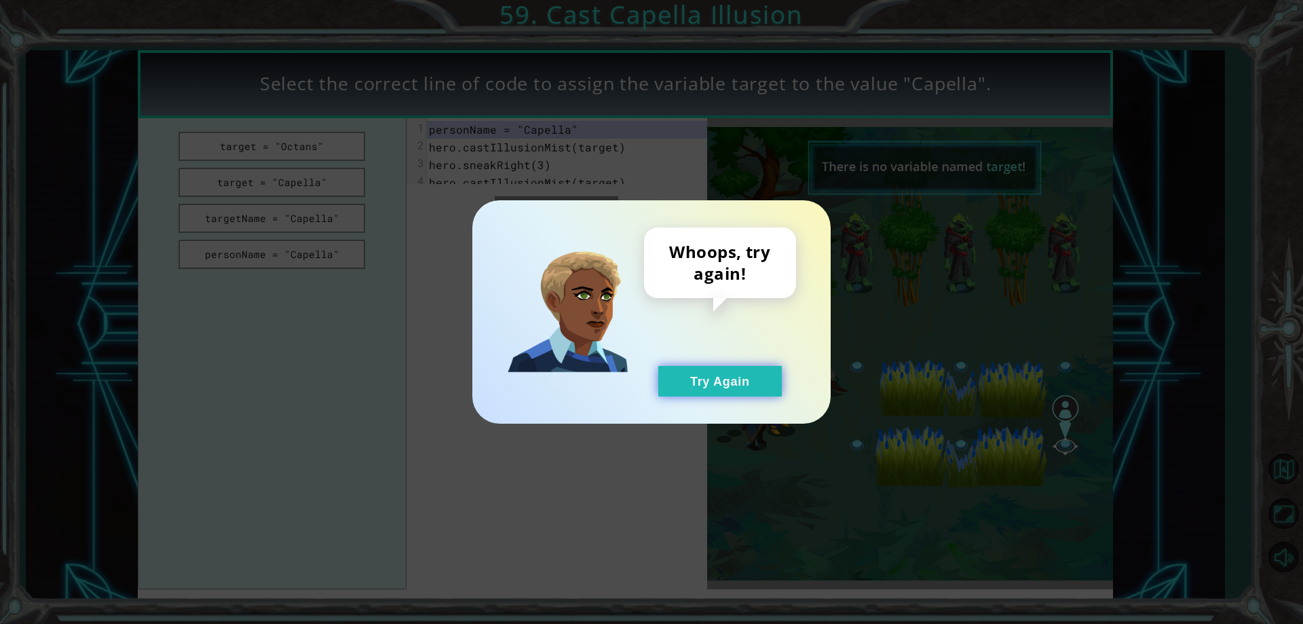
click at [701, 381] on button "Try Again" at bounding box center [720, 381] width 124 height 31
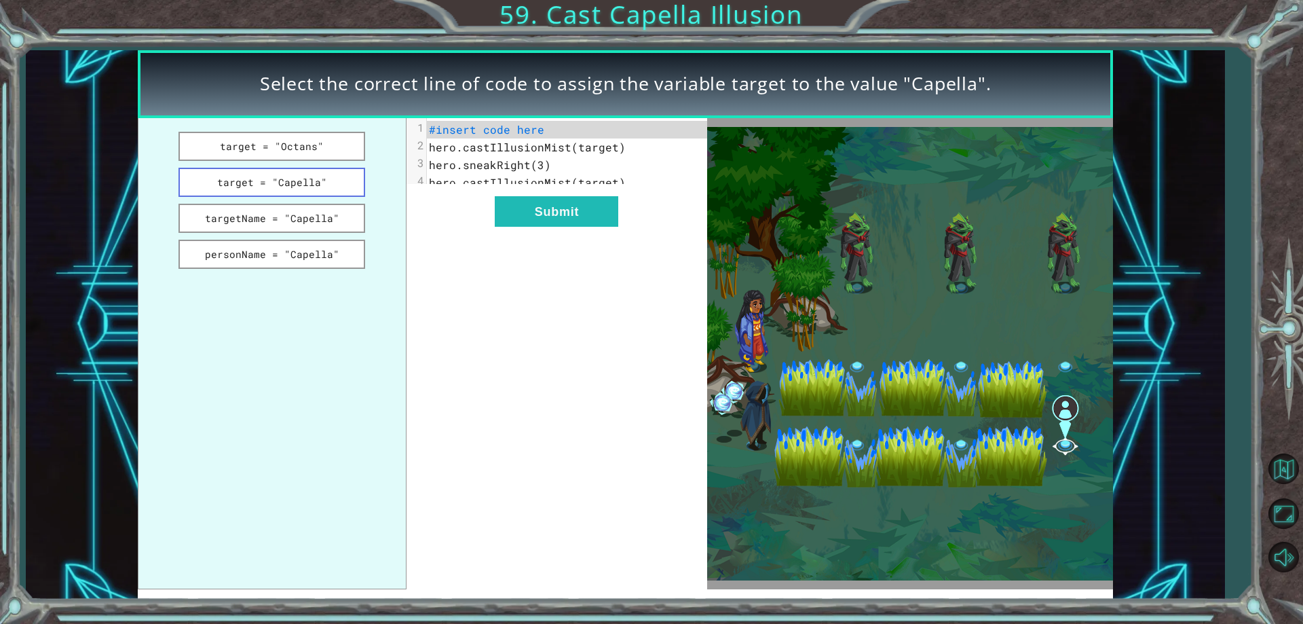
drag, startPoint x: 310, startPoint y: 164, endPoint x: 309, endPoint y: 174, distance: 9.6
click at [309, 166] on ul "target = "Octans" target = "Capella" targetName = "Capella" personName = "Capel…" at bounding box center [272, 354] width 269 height 472
click at [309, 176] on button "target = "Capella"" at bounding box center [272, 182] width 187 height 29
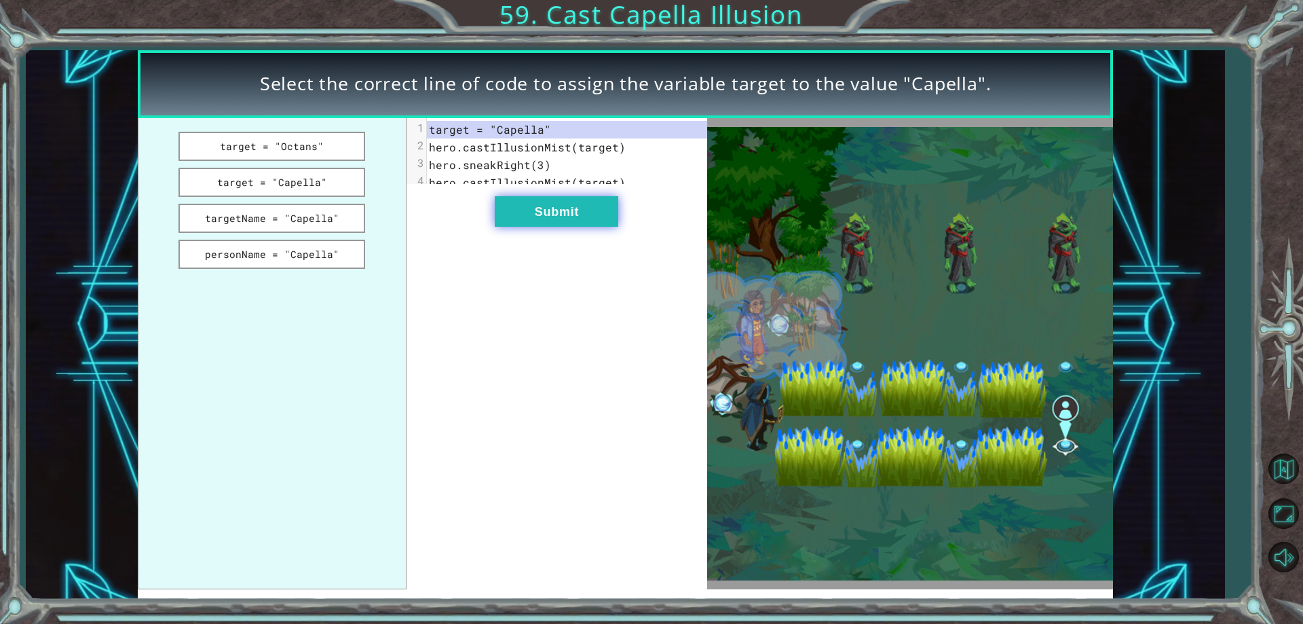
click at [536, 226] on button "Submit" at bounding box center [557, 211] width 124 height 31
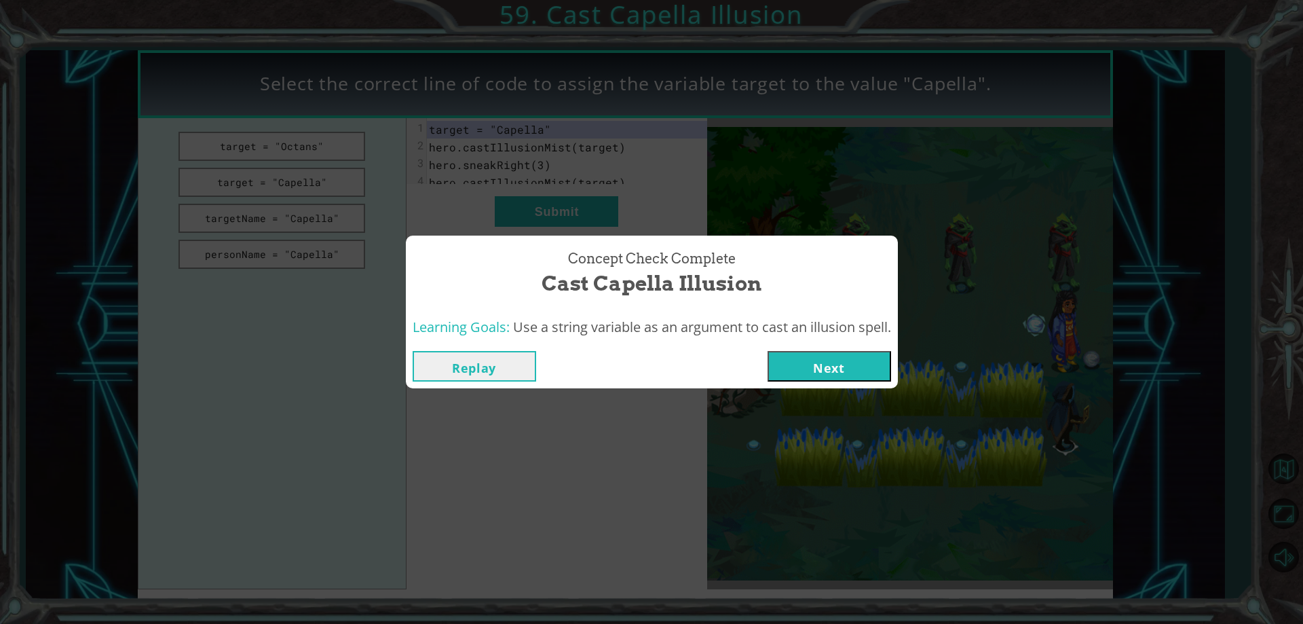
click at [834, 389] on div "Concept Check Complete Cast Capella Illusion Learning Goals: Use a string varia…" at bounding box center [651, 312] width 1303 height 624
click at [832, 370] on button "Next" at bounding box center [830, 366] width 124 height 31
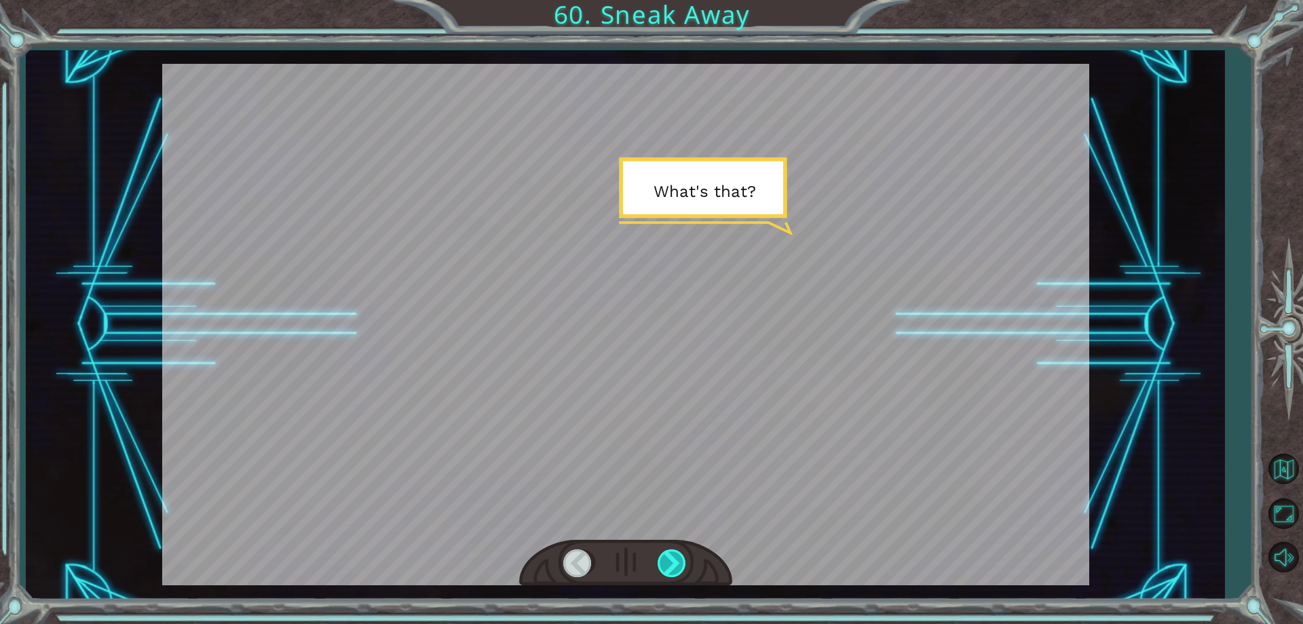
click at [673, 554] on div at bounding box center [673, 563] width 31 height 28
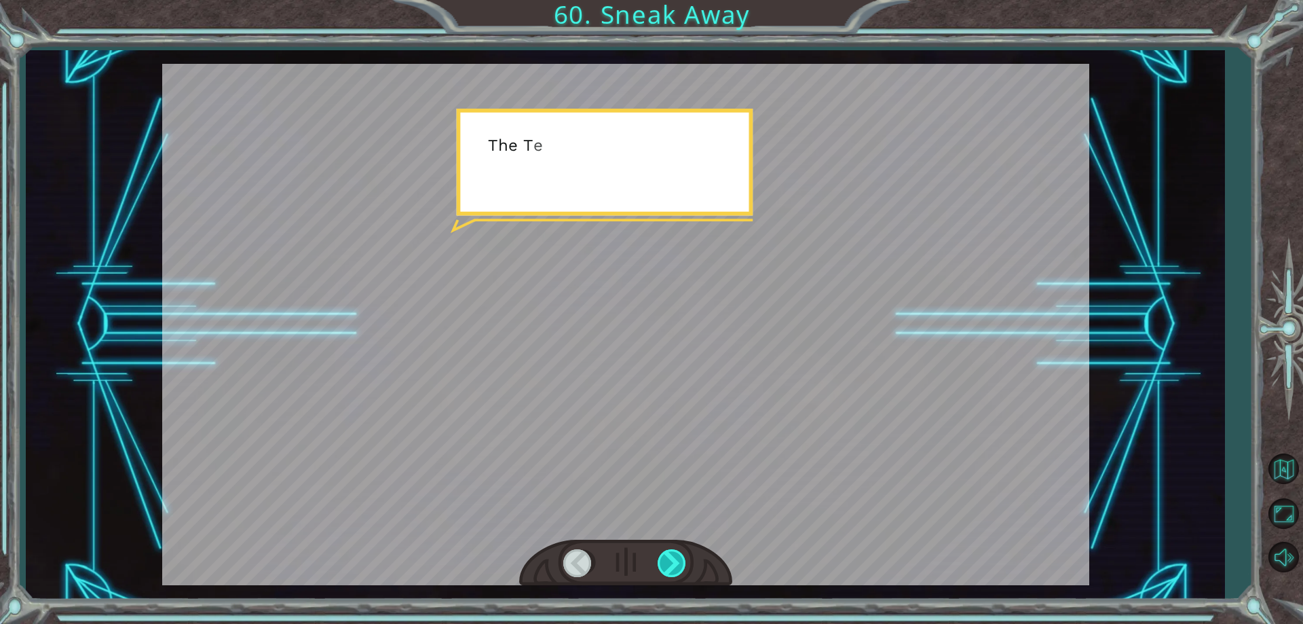
click at [673, 554] on div at bounding box center [673, 563] width 31 height 28
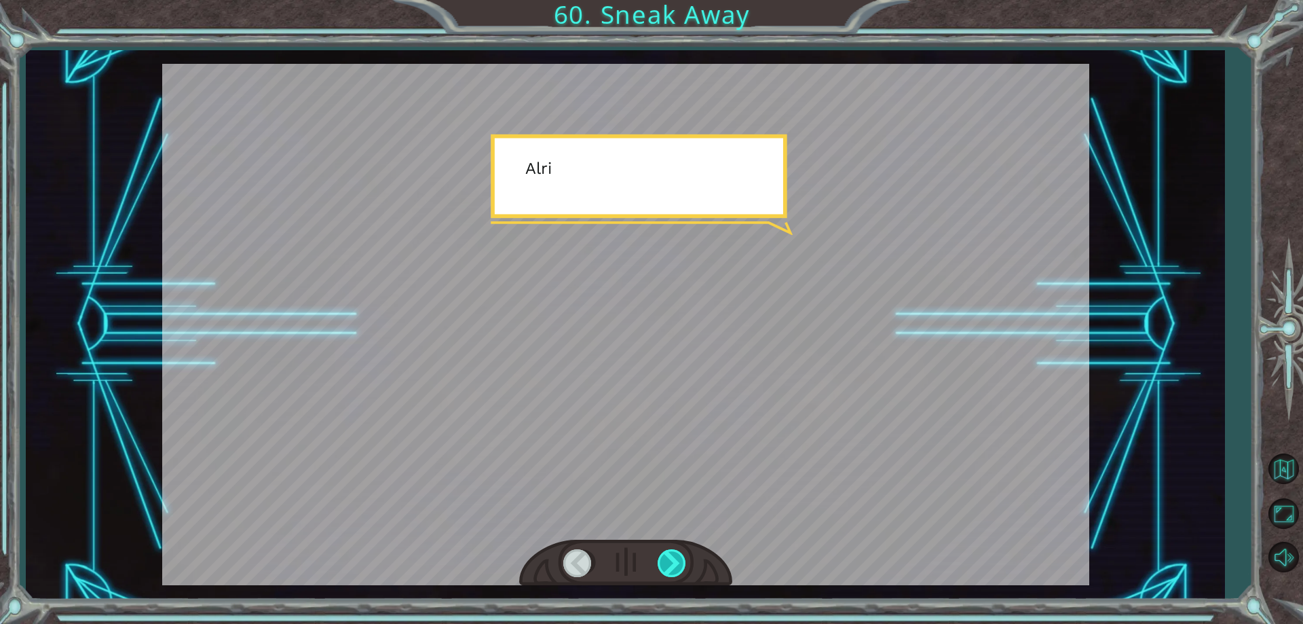
click at [673, 554] on div at bounding box center [673, 563] width 31 height 28
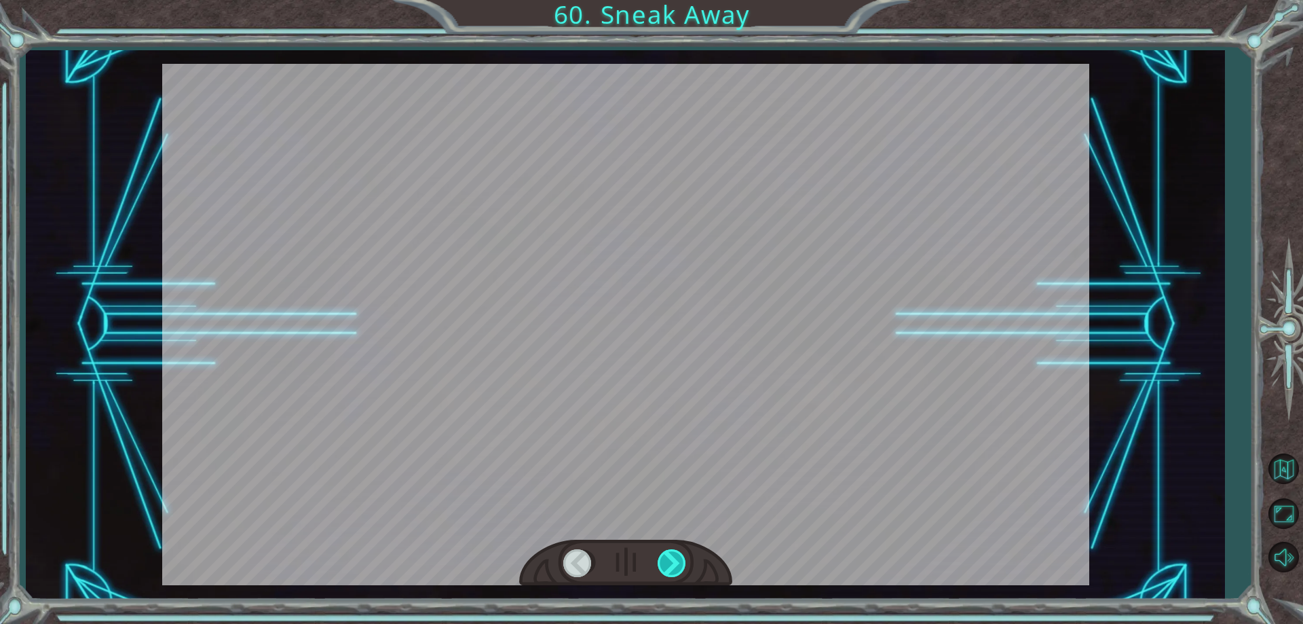
click at [673, 554] on div at bounding box center [673, 563] width 31 height 28
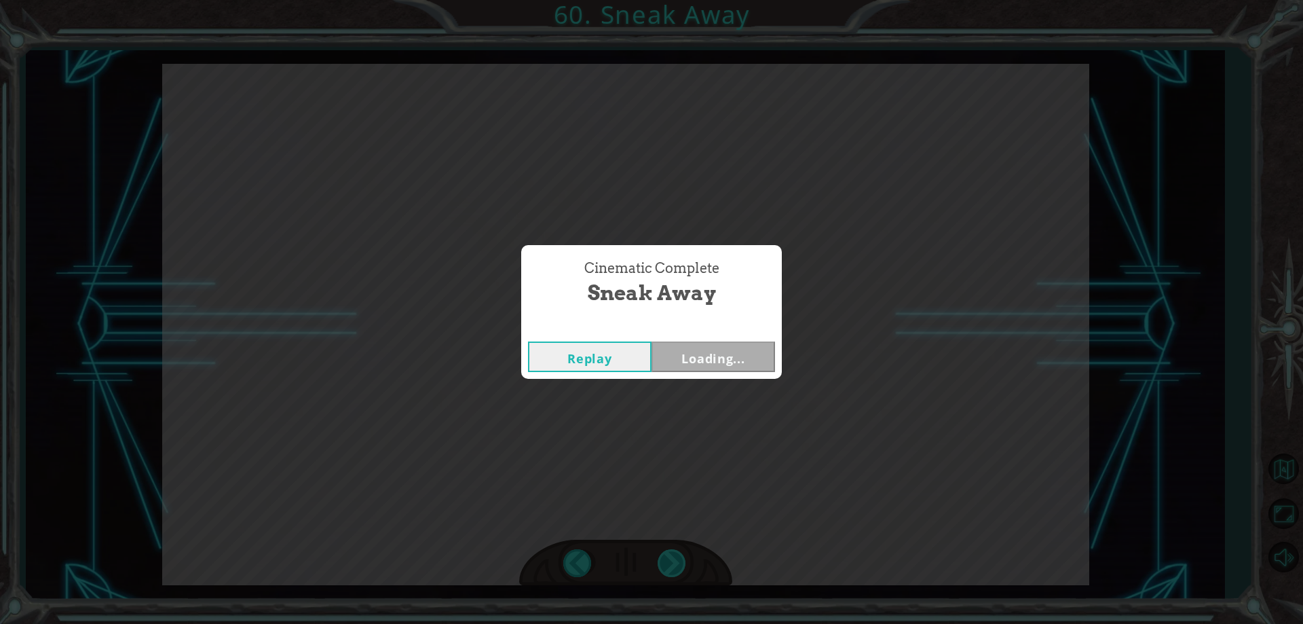
click at [673, 0] on div "Temporary Text W h a t ' s t h a t ? T h e T e n g s h e a r e g e t t i n g c …" at bounding box center [651, 0] width 1303 height 0
click at [673, 554] on div "Cinematic Complete Sneak Away Replay Next" at bounding box center [651, 312] width 1303 height 624
click at [705, 371] on button "Next" at bounding box center [714, 356] width 124 height 31
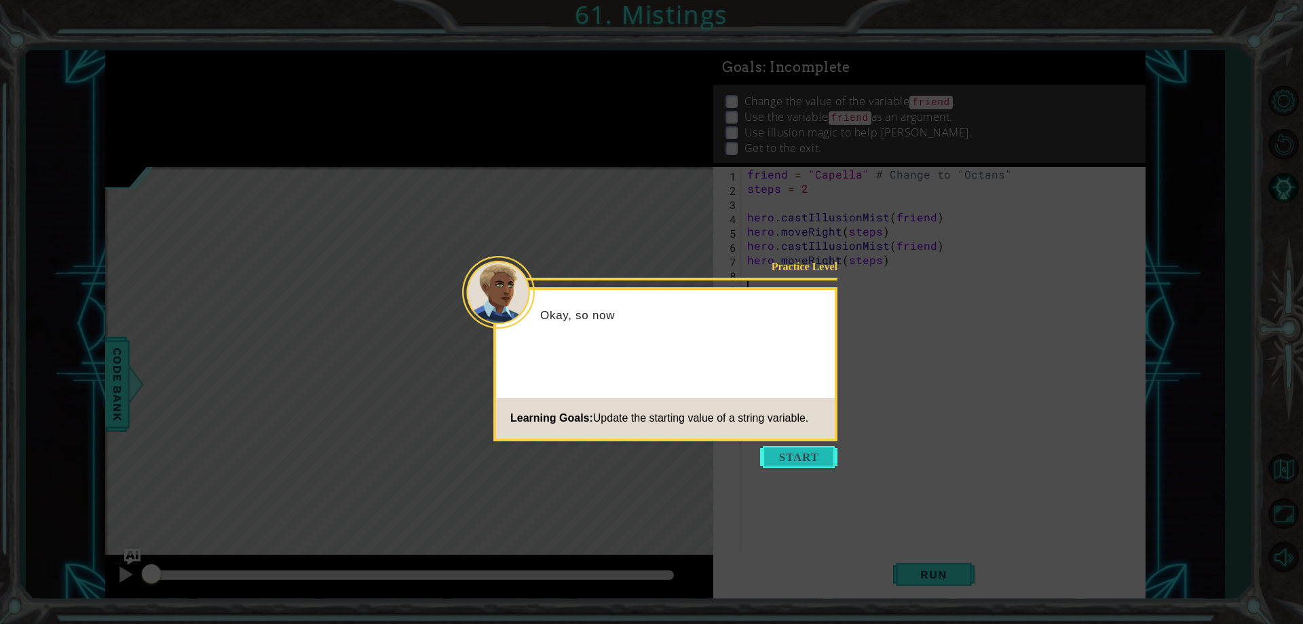
click at [815, 454] on button "Start" at bounding box center [798, 457] width 77 height 22
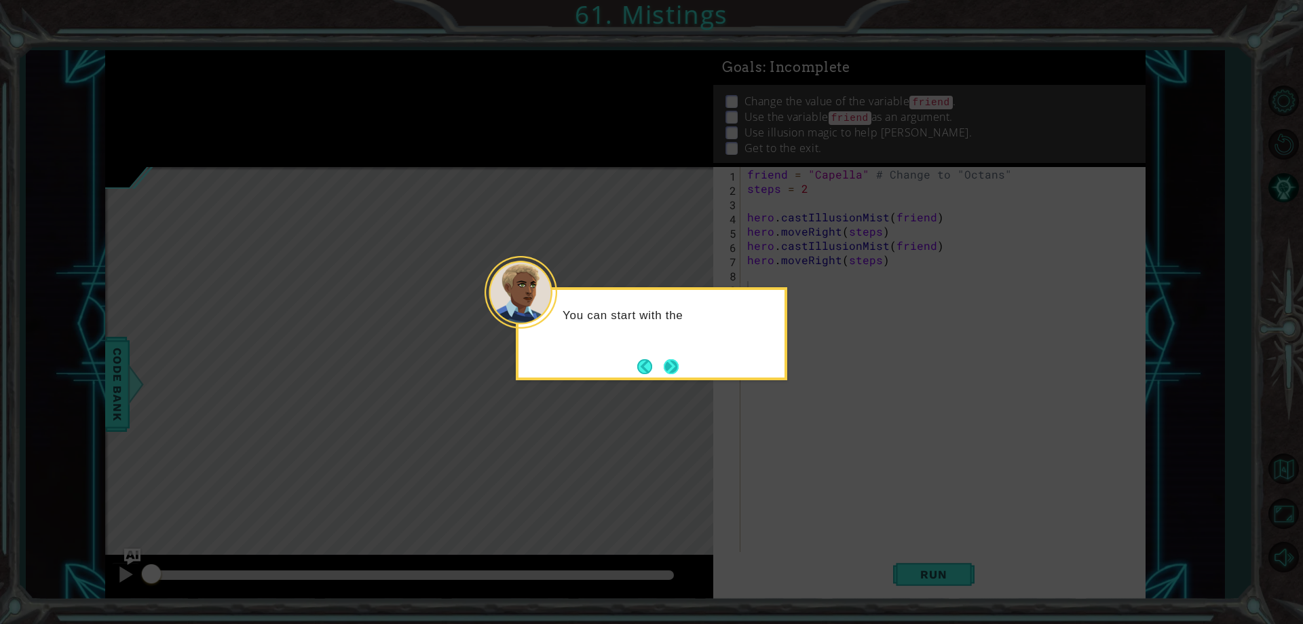
click at [672, 370] on button "Next" at bounding box center [671, 366] width 15 height 15
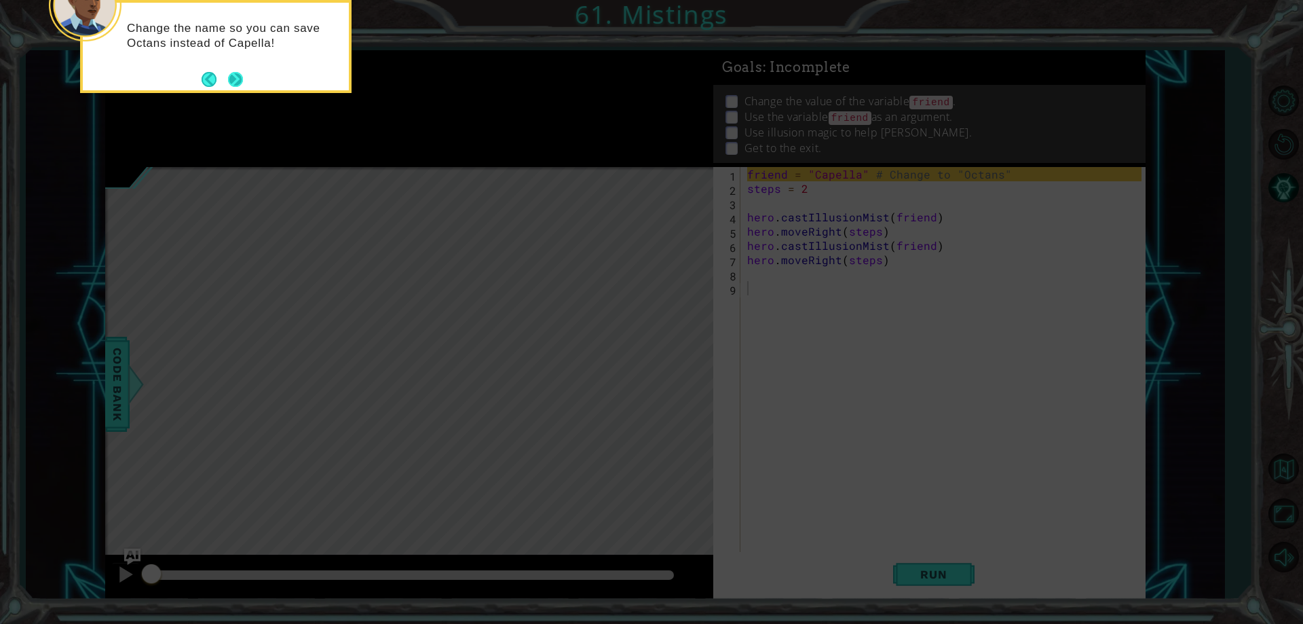
click at [240, 80] on button "Next" at bounding box center [235, 79] width 16 height 16
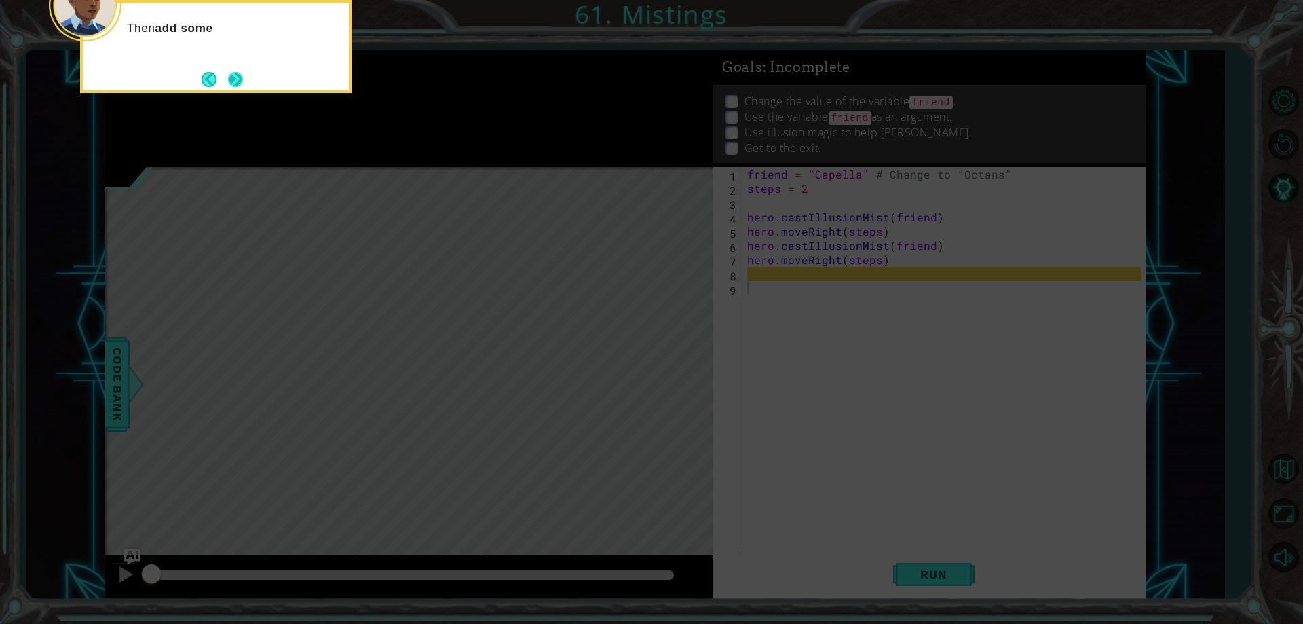
click at [227, 75] on button "Next" at bounding box center [236, 79] width 18 height 18
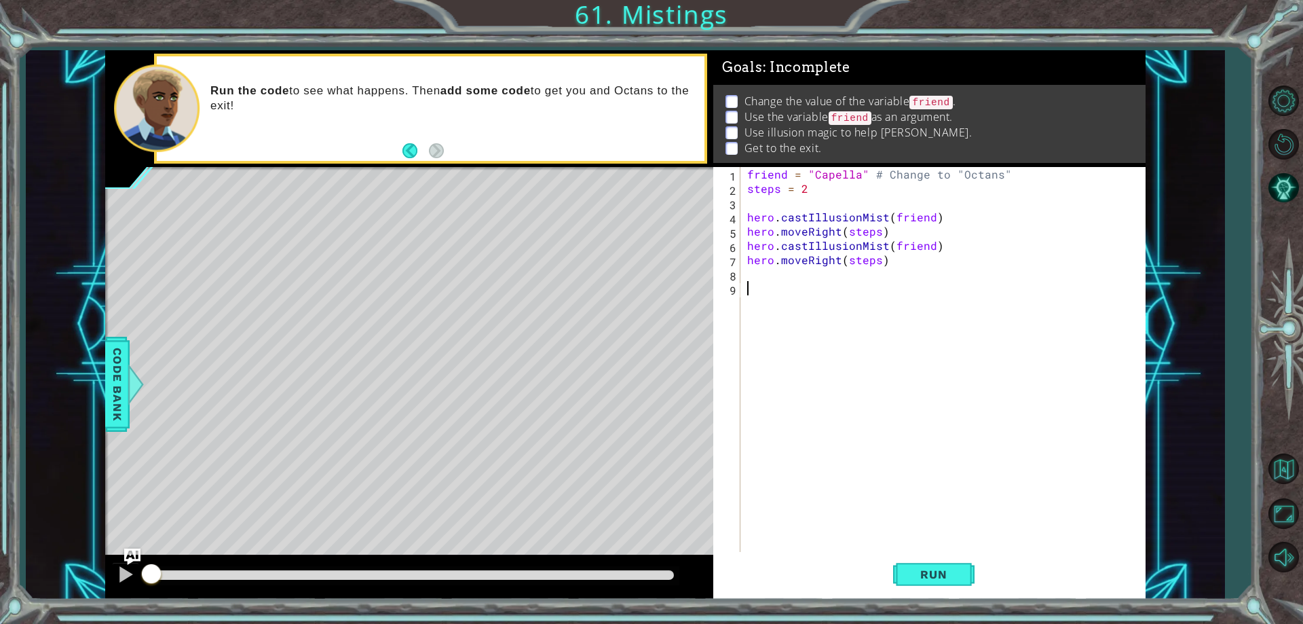
click at [787, 179] on div "friend = "Capella" # Change to "Octans" steps = 2 hero . castIllusionMist ( fri…" at bounding box center [946, 373] width 403 height 413
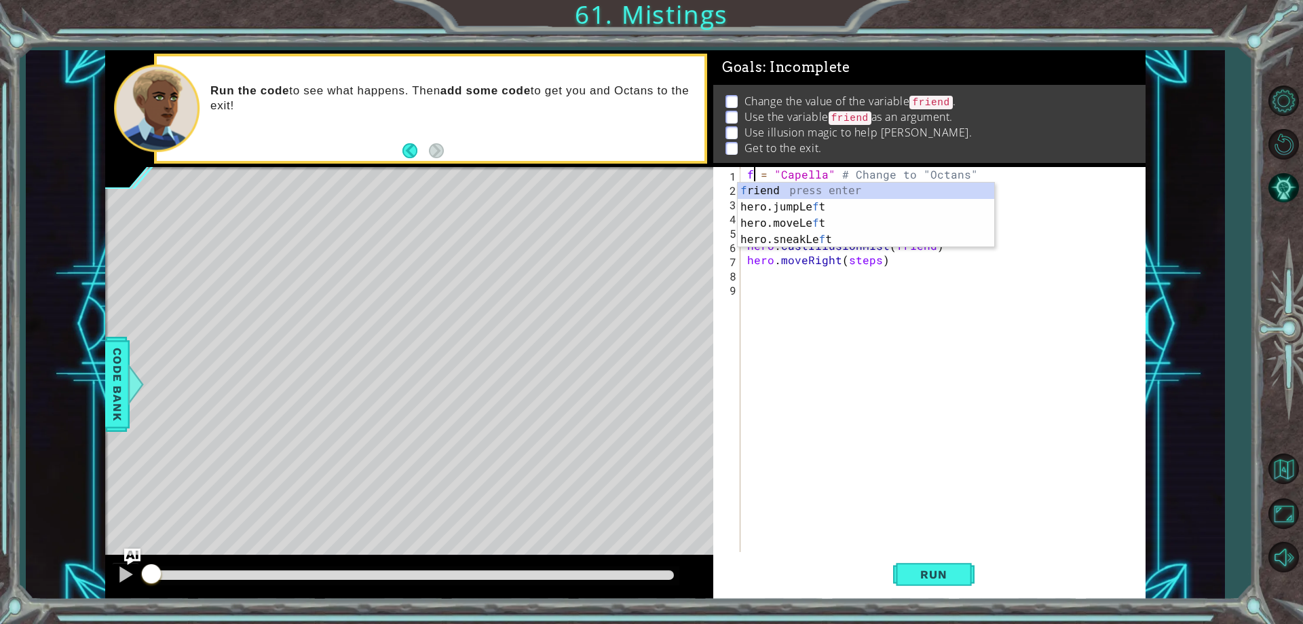
scroll to position [0, 1]
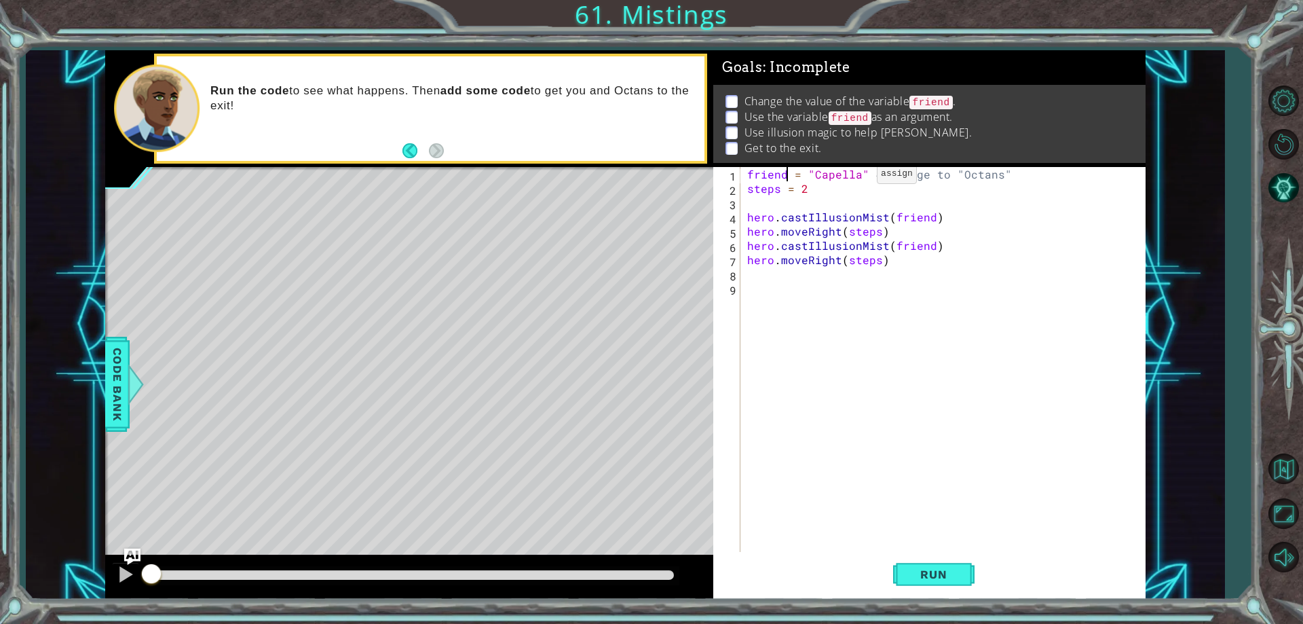
click at [855, 179] on div "friend = "Capella" # Change to "Octans" steps = 2 hero . castIllusionMist ( fri…" at bounding box center [946, 373] width 403 height 413
type textarea "friend = "Octans" # Change to "Octans""
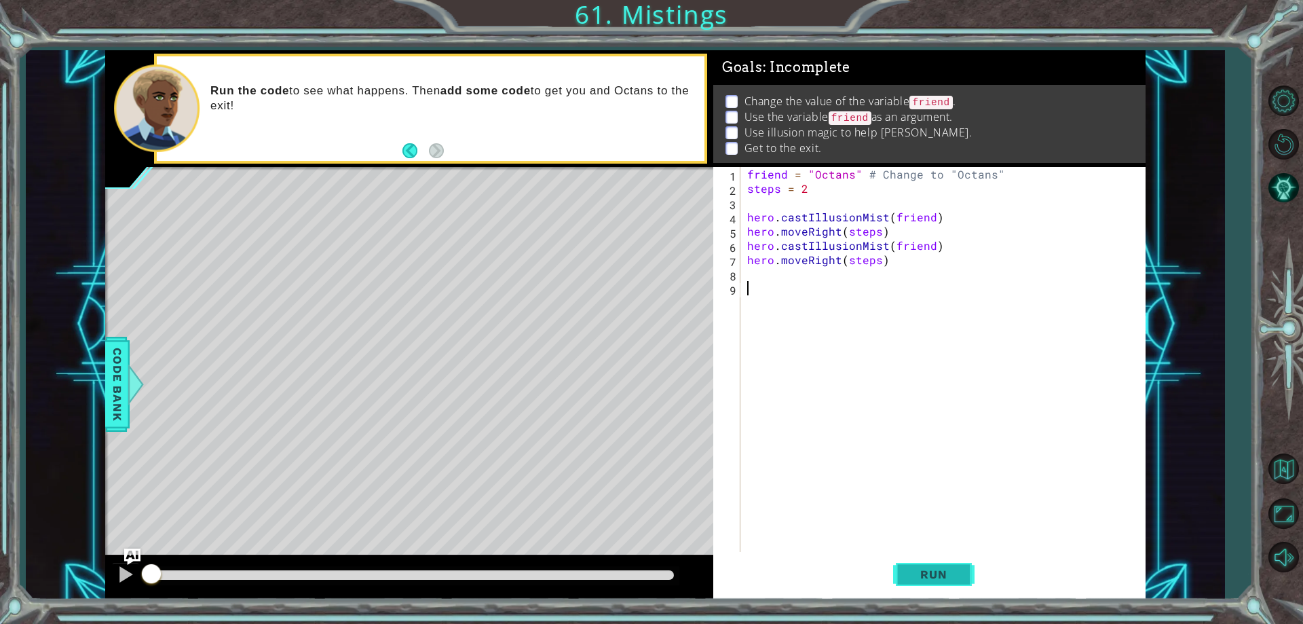
click at [916, 573] on span "Run" at bounding box center [934, 574] width 54 height 14
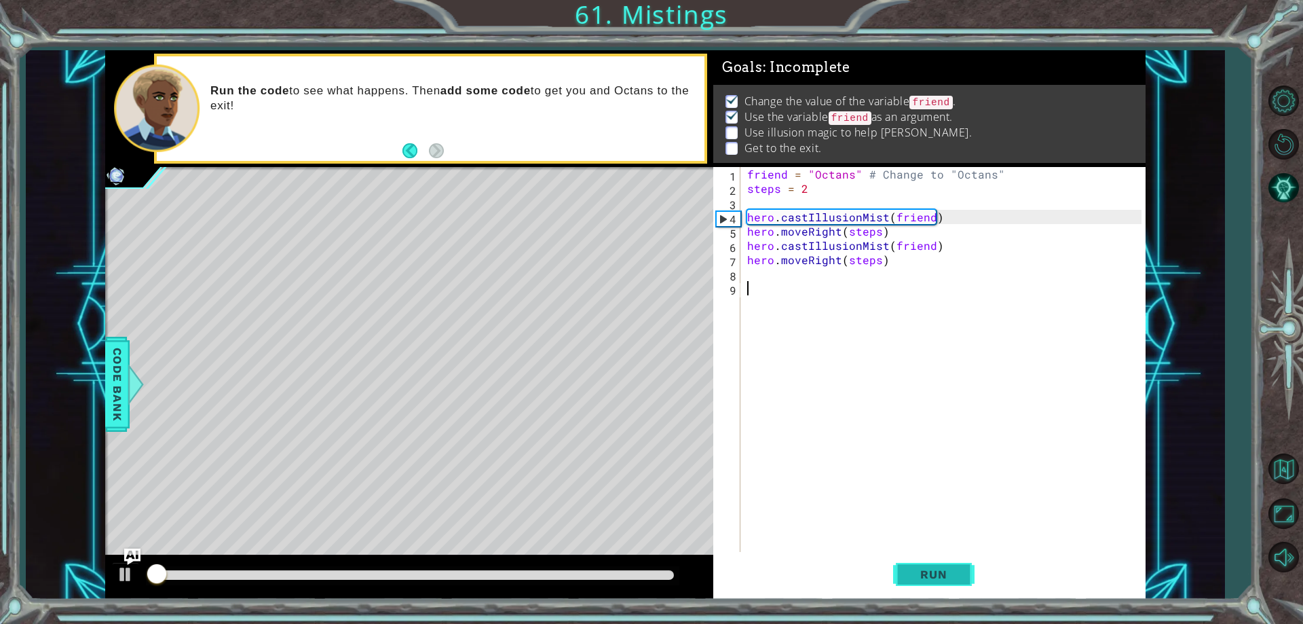
scroll to position [7, 0]
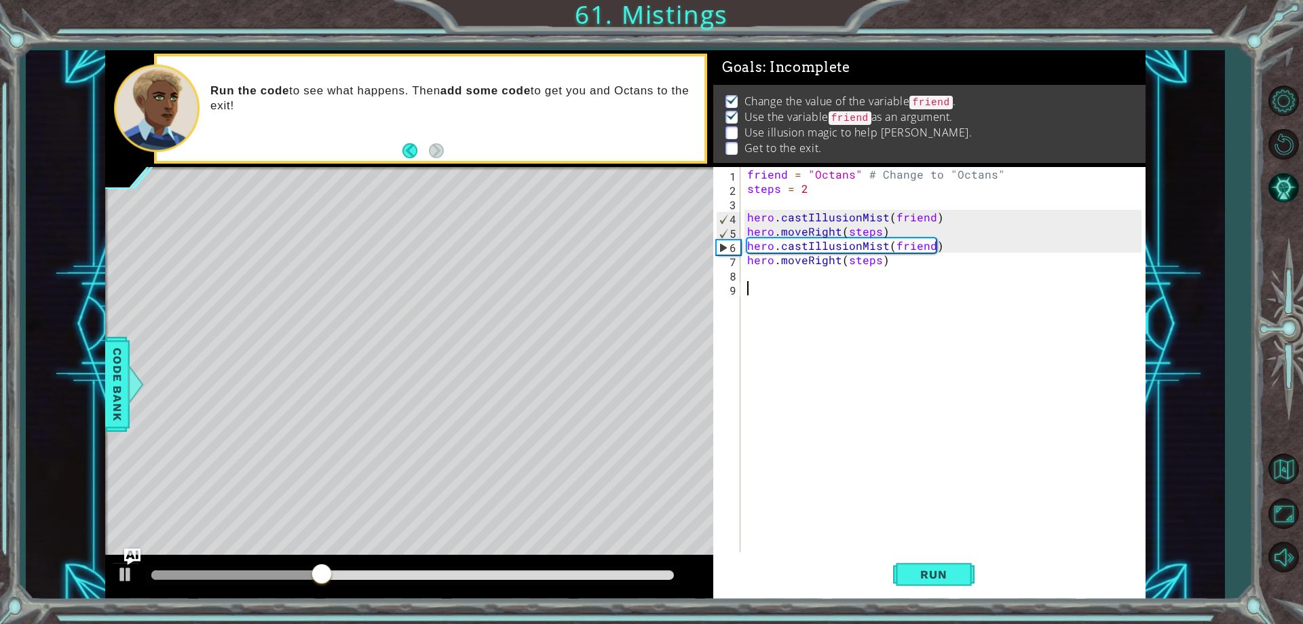
click at [788, 278] on div "friend = "Octans" # Change to "Octans" steps = 2 hero . castIllusionMist ( frie…" at bounding box center [946, 373] width 403 height 413
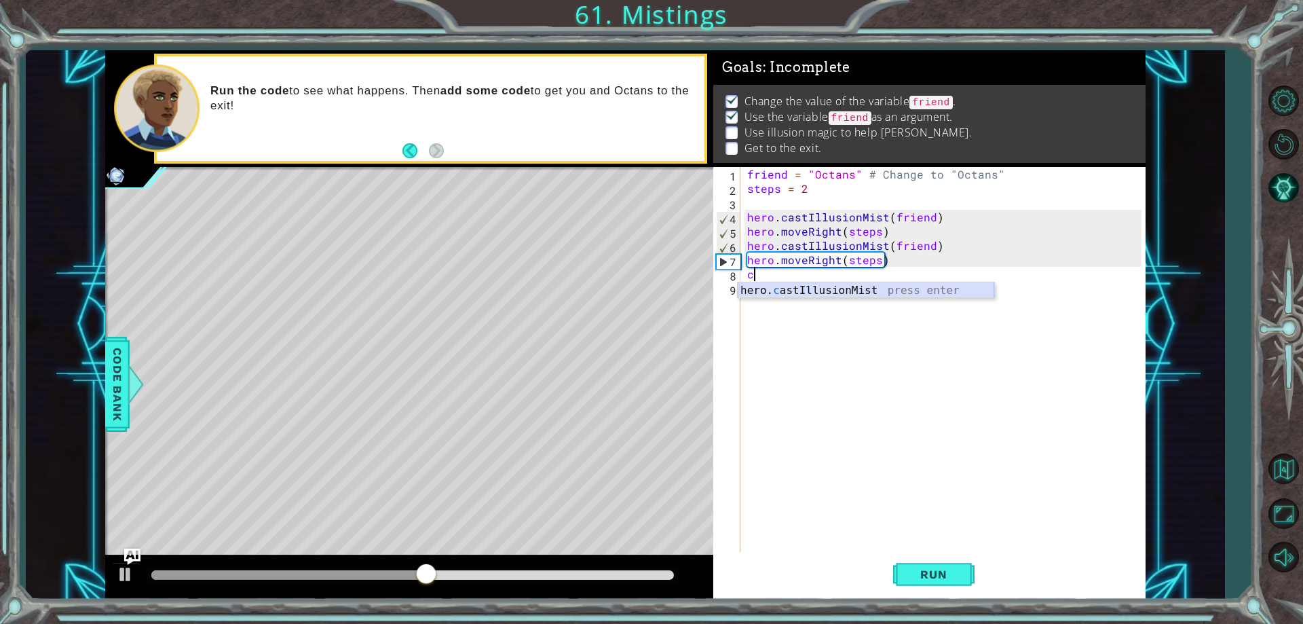
click at [793, 291] on div "hero. c astIllusionMist press enter" at bounding box center [866, 306] width 257 height 49
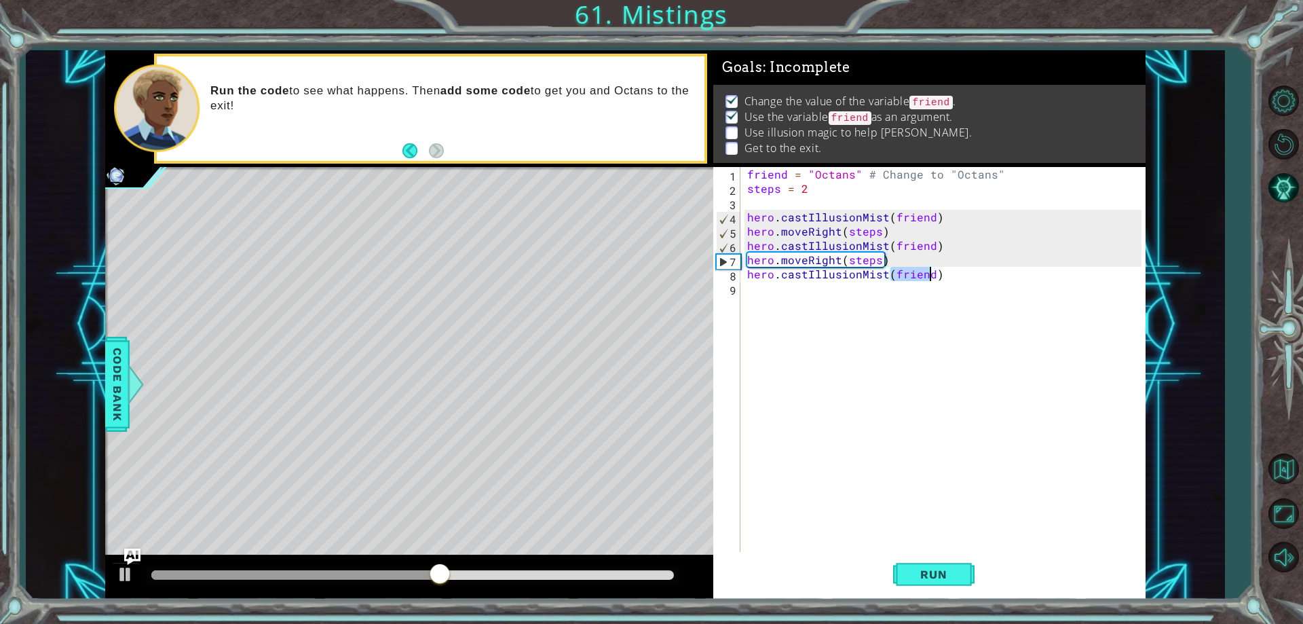
click at [794, 292] on div "friend = "Octans" # Change to "Octans" steps = 2 hero . castIllusionMist ( frie…" at bounding box center [946, 373] width 403 height 413
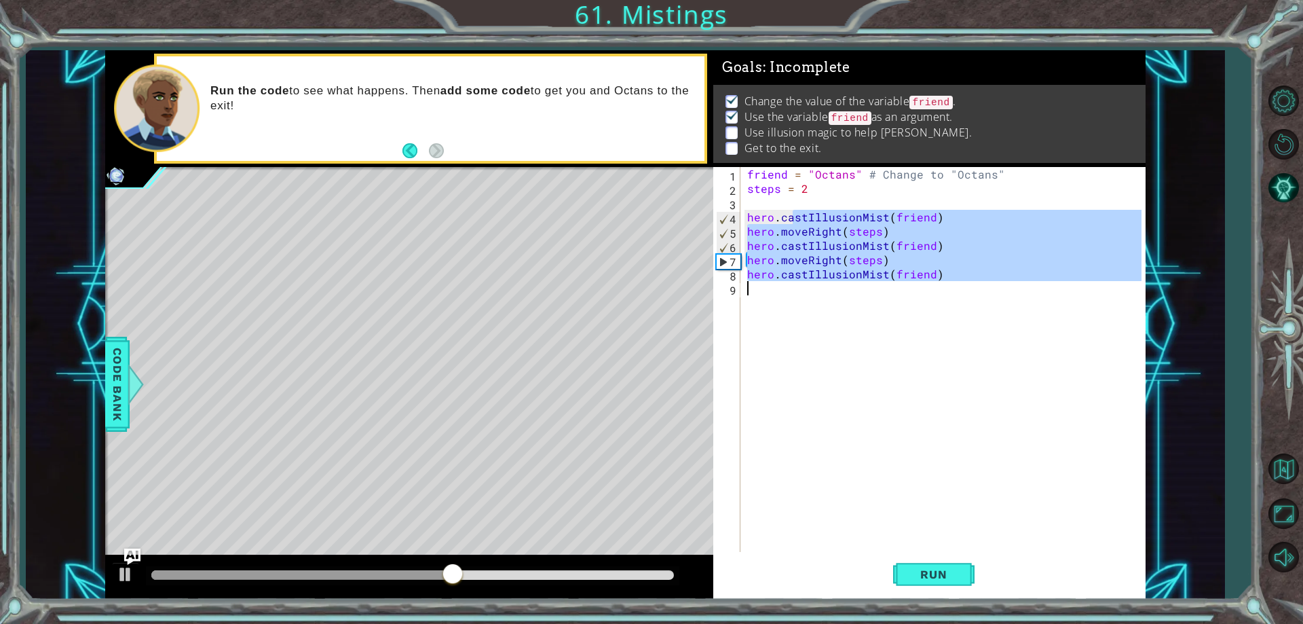
type textarea "hero.castIllusionMist(friend)"
click at [794, 292] on div "friend = "Octans" # Change to "Octans" steps = 2 hero . castIllusionMist ( frie…" at bounding box center [943, 359] width 396 height 385
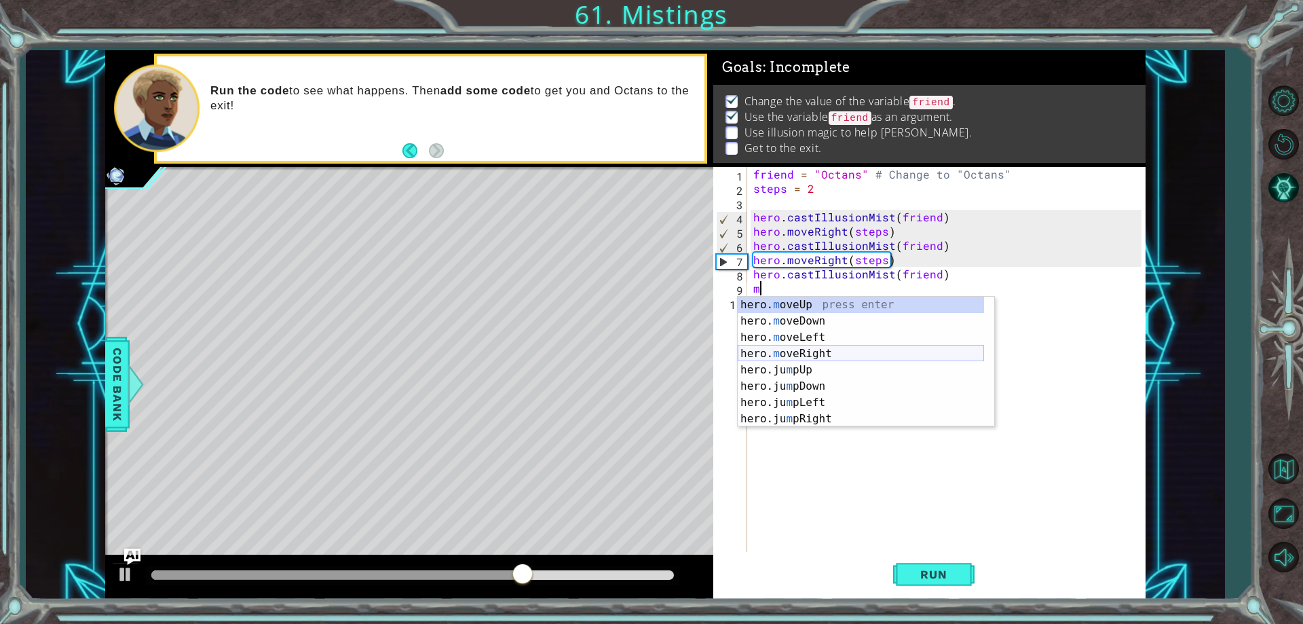
click at [802, 350] on div "hero. m oveUp press enter hero. m oveDown press enter hero. m oveLeft press ent…" at bounding box center [861, 378] width 246 height 163
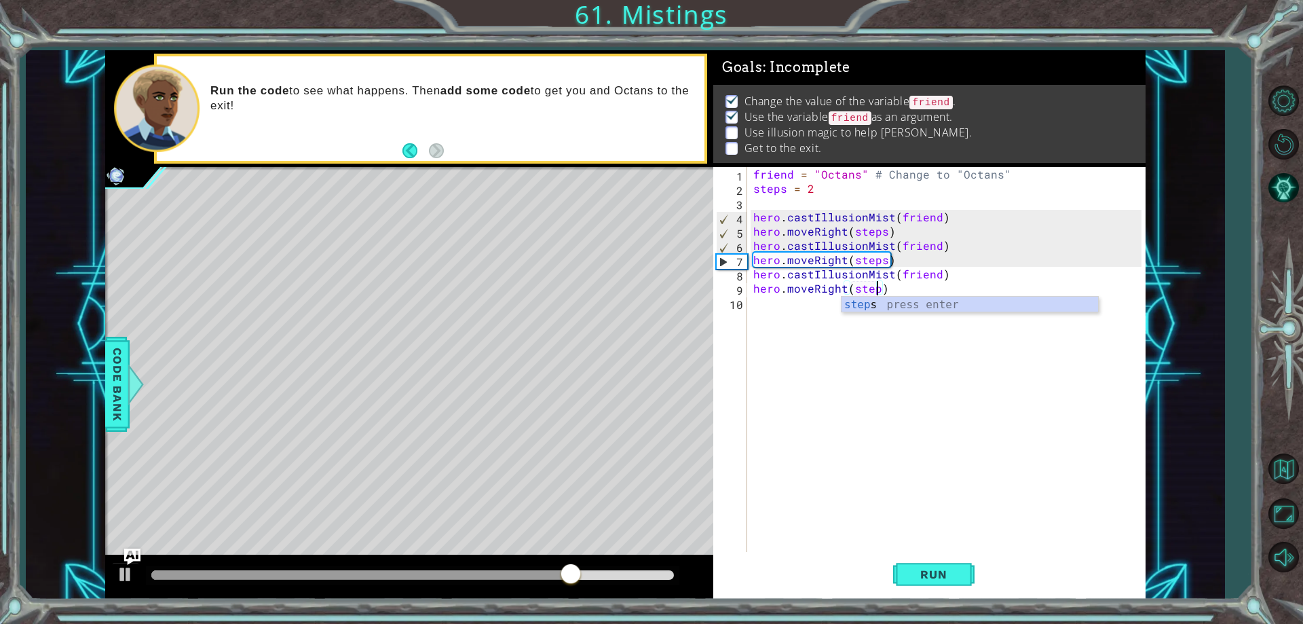
scroll to position [0, 8]
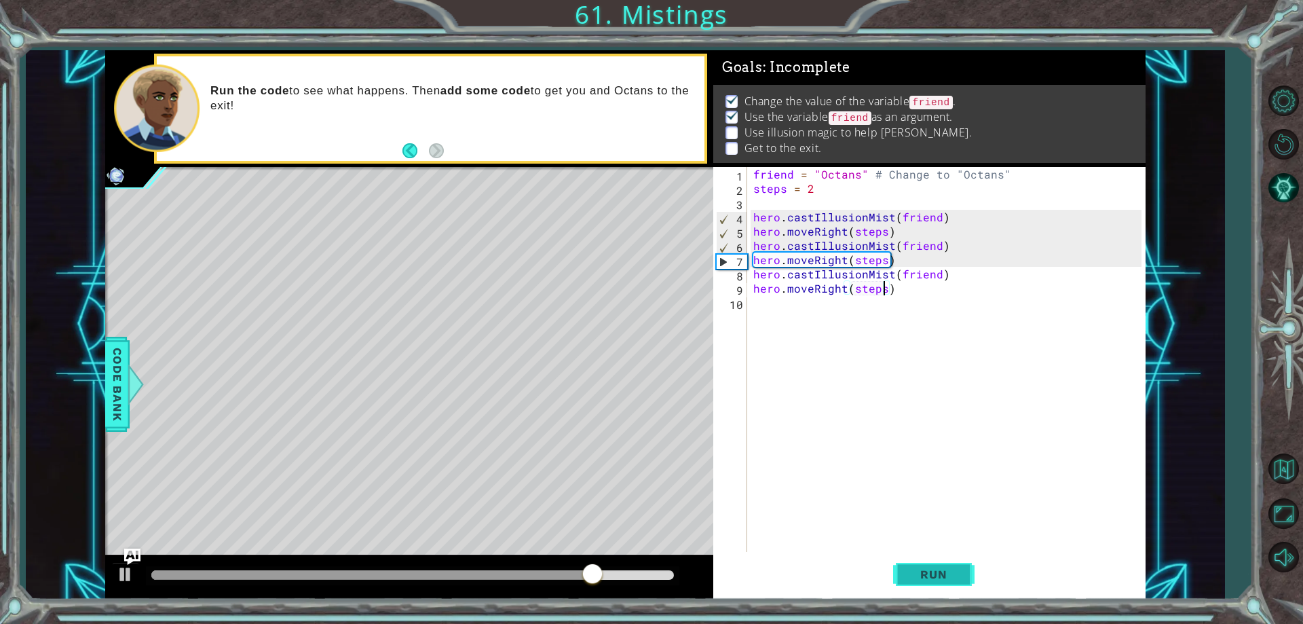
type textarea "hero.moveRight(steps)"
click at [952, 574] on span "Run" at bounding box center [934, 574] width 54 height 14
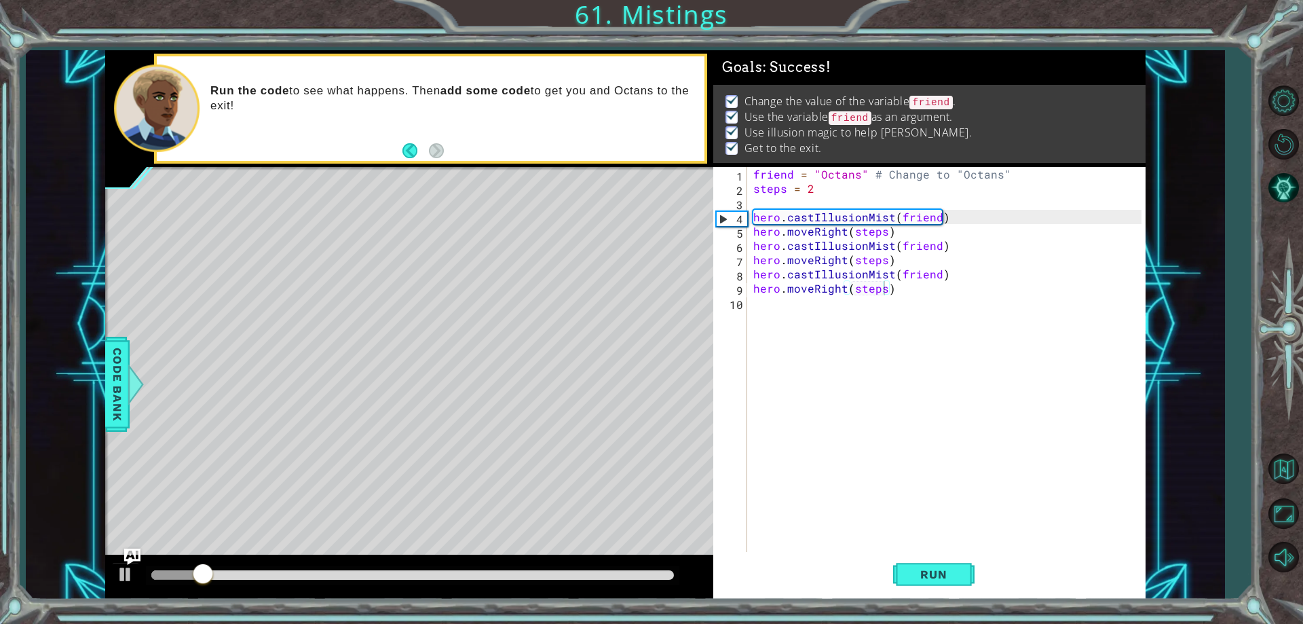
click at [659, 570] on div at bounding box center [413, 575] width 534 height 19
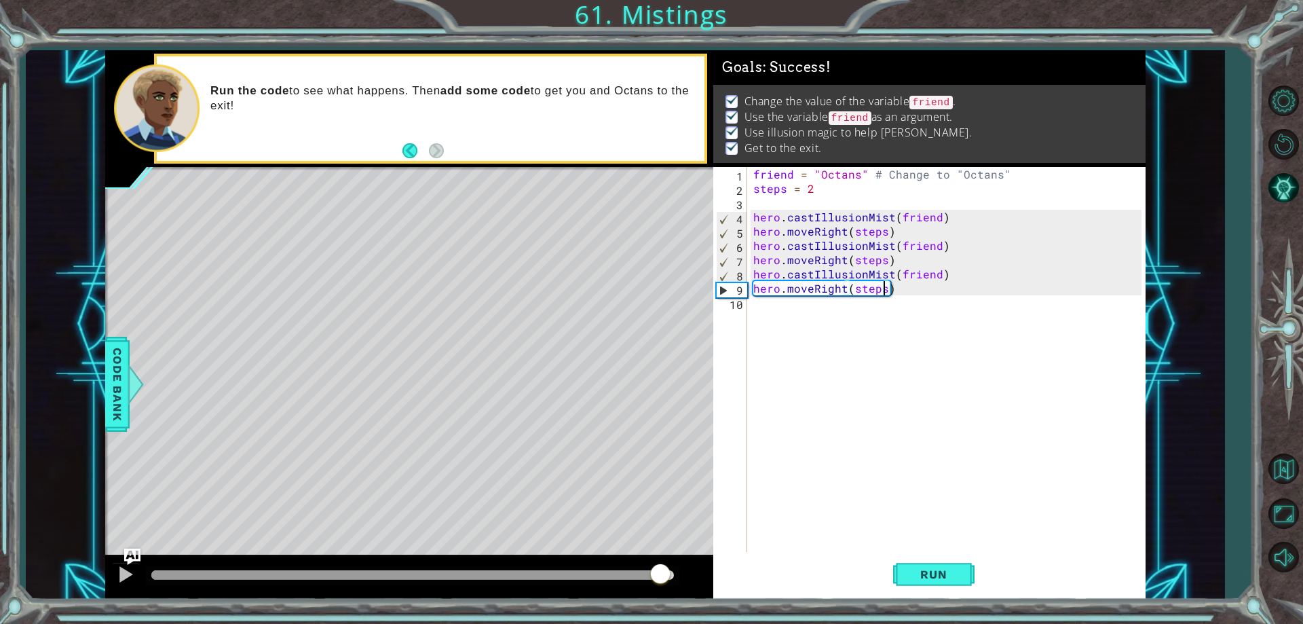
drag, startPoint x: 660, startPoint y: 571, endPoint x: 723, endPoint y: 566, distance: 63.3
click at [723, 566] on div "1 ההההההההההההההההההההההההההההההההההההההההההההההההההההההההההההההההההההההההההההה…" at bounding box center [625, 324] width 1041 height 549
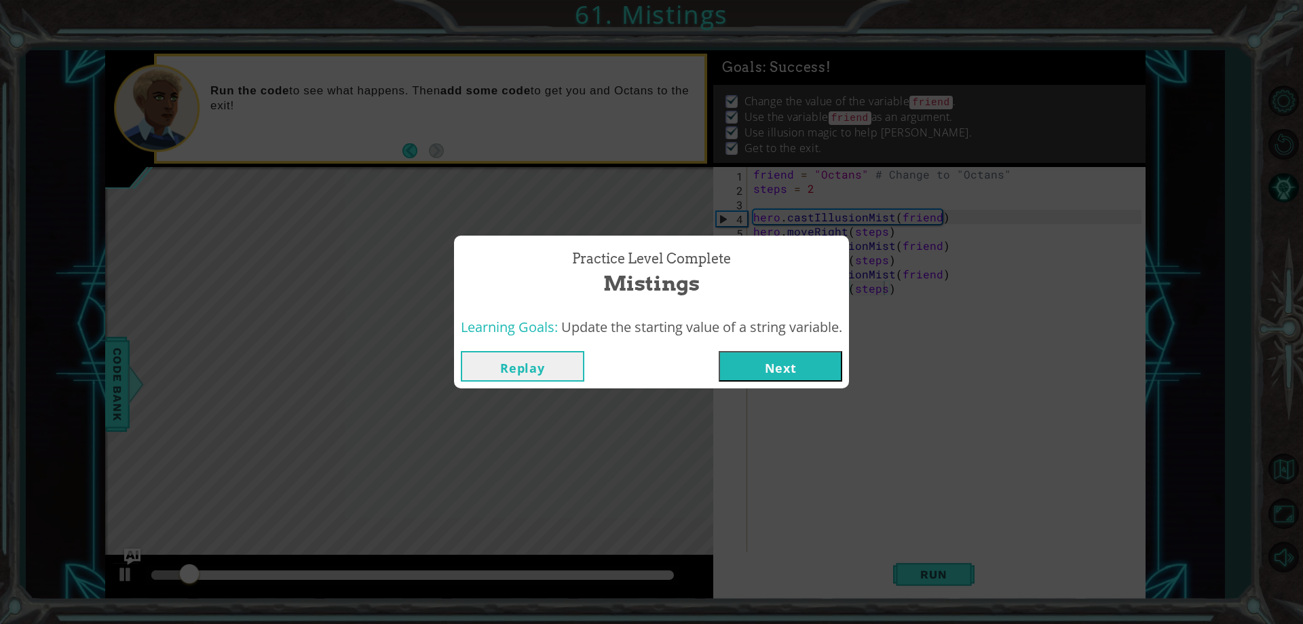
click at [789, 375] on button "Next" at bounding box center [781, 366] width 124 height 31
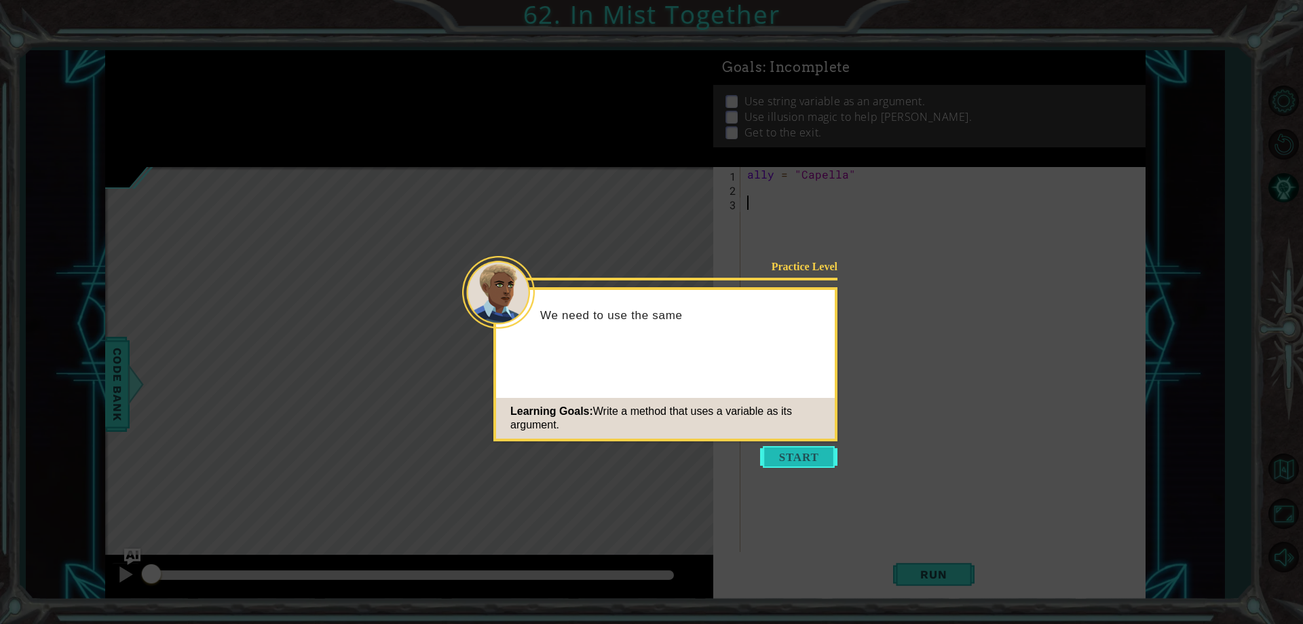
click at [787, 450] on button "Start" at bounding box center [798, 457] width 77 height 22
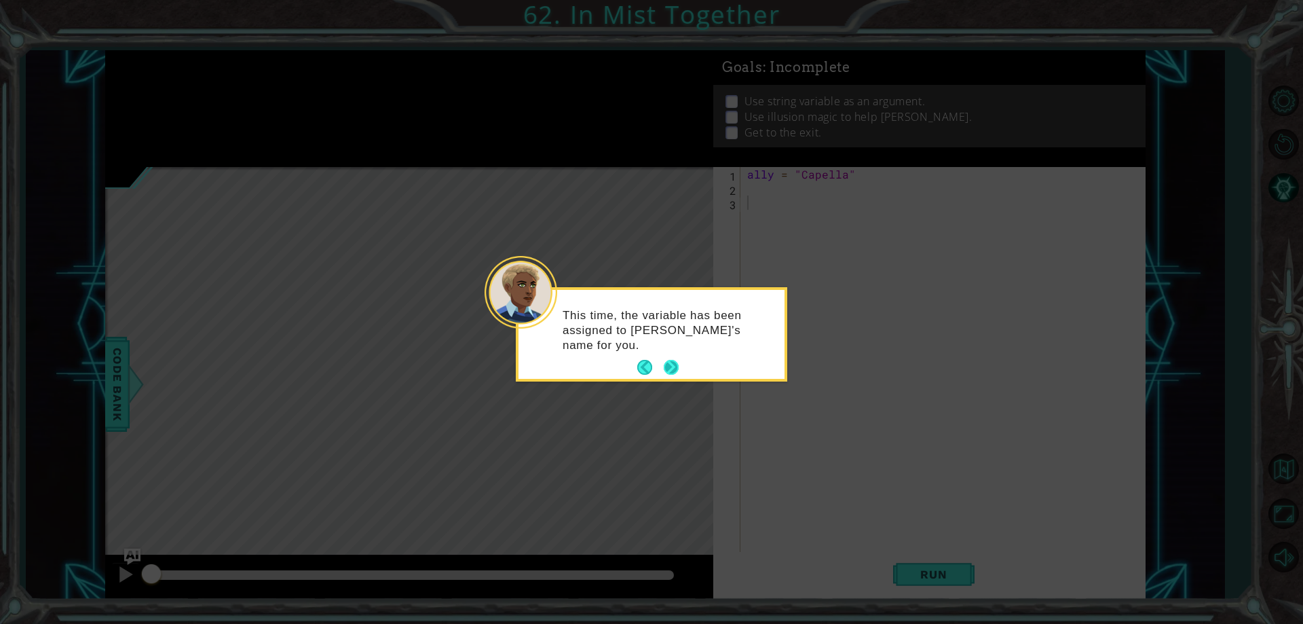
click at [677, 367] on button "Next" at bounding box center [671, 367] width 25 height 25
click at [669, 370] on button "Next" at bounding box center [672, 368] width 16 height 16
click at [669, 370] on button "Next" at bounding box center [672, 366] width 16 height 16
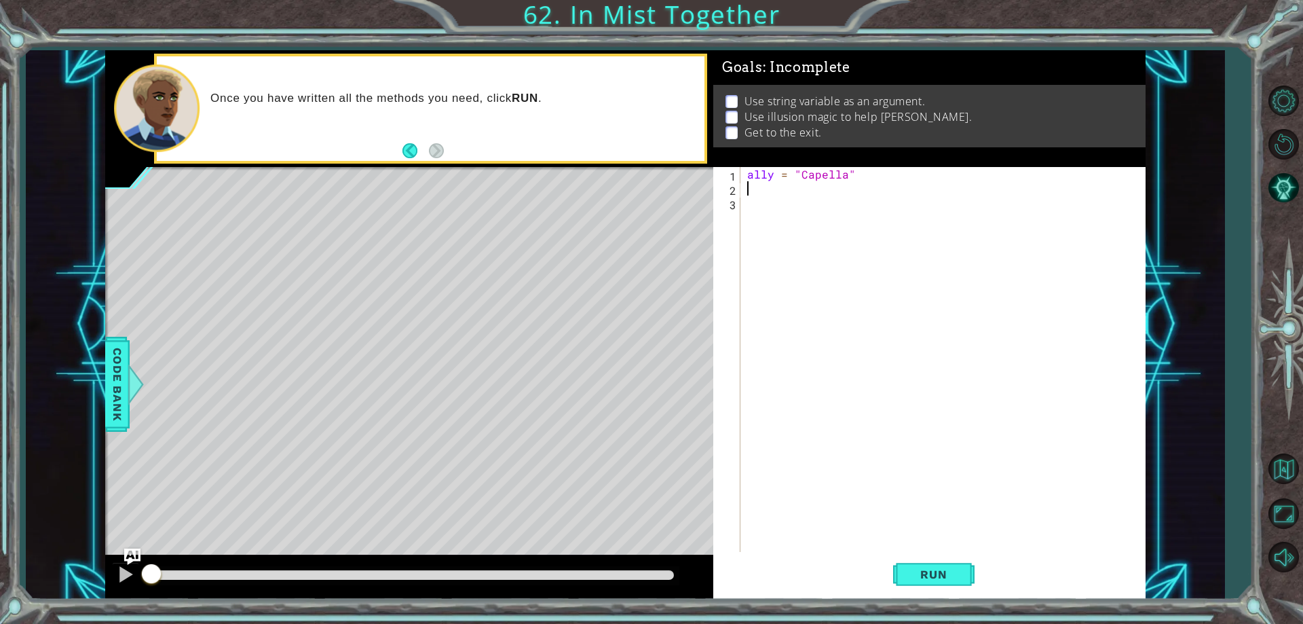
click at [758, 191] on div "ally = "Capella"" at bounding box center [946, 373] width 403 height 413
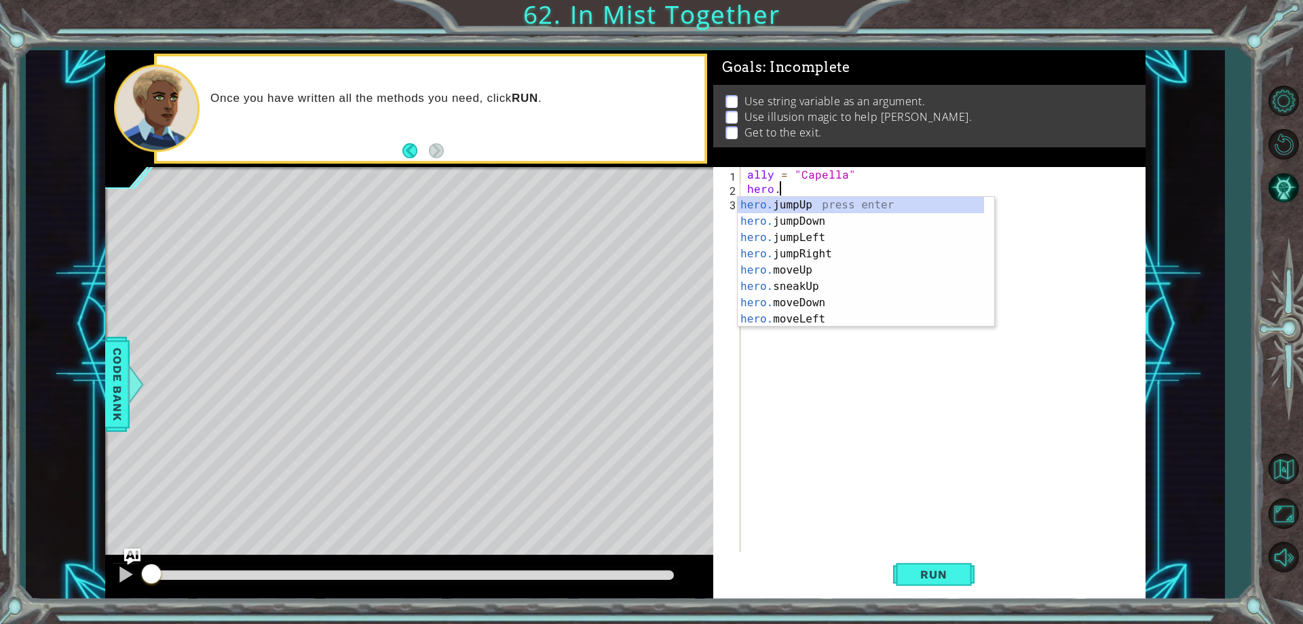
scroll to position [0, 2]
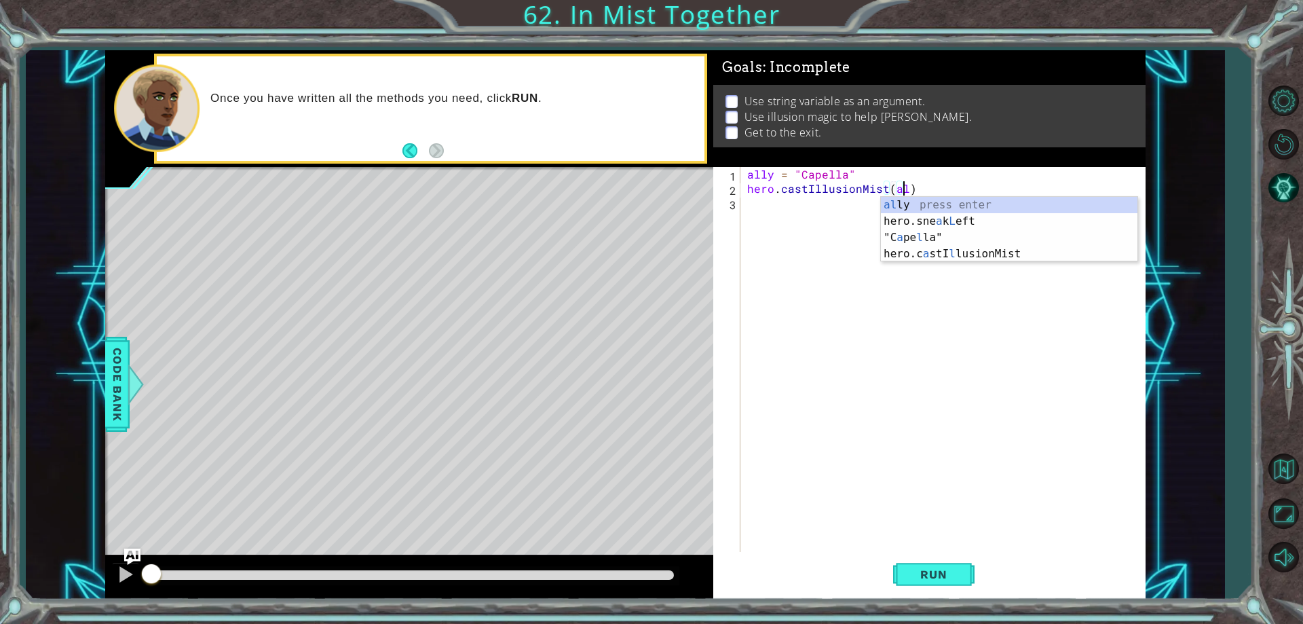
type textarea "hero.castIllusionMist(ally)"
click at [775, 203] on div "ally = "Capella" hero . castIllusionMist ( ally )" at bounding box center [946, 373] width 403 height 413
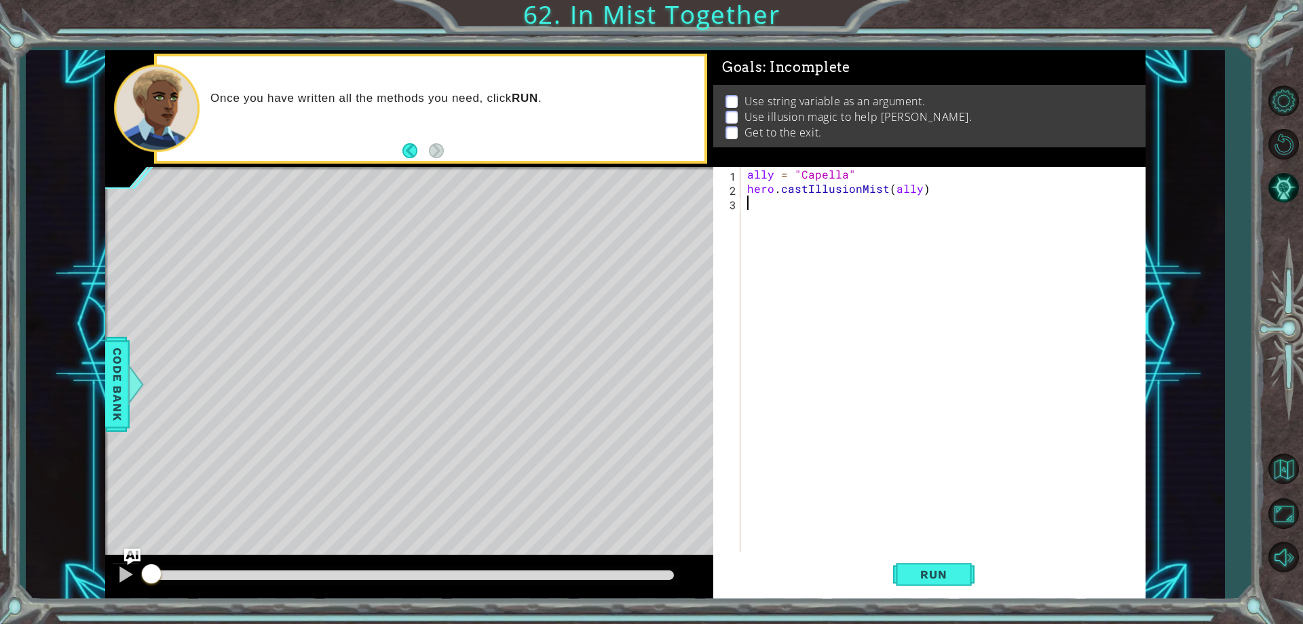
scroll to position [0, 0]
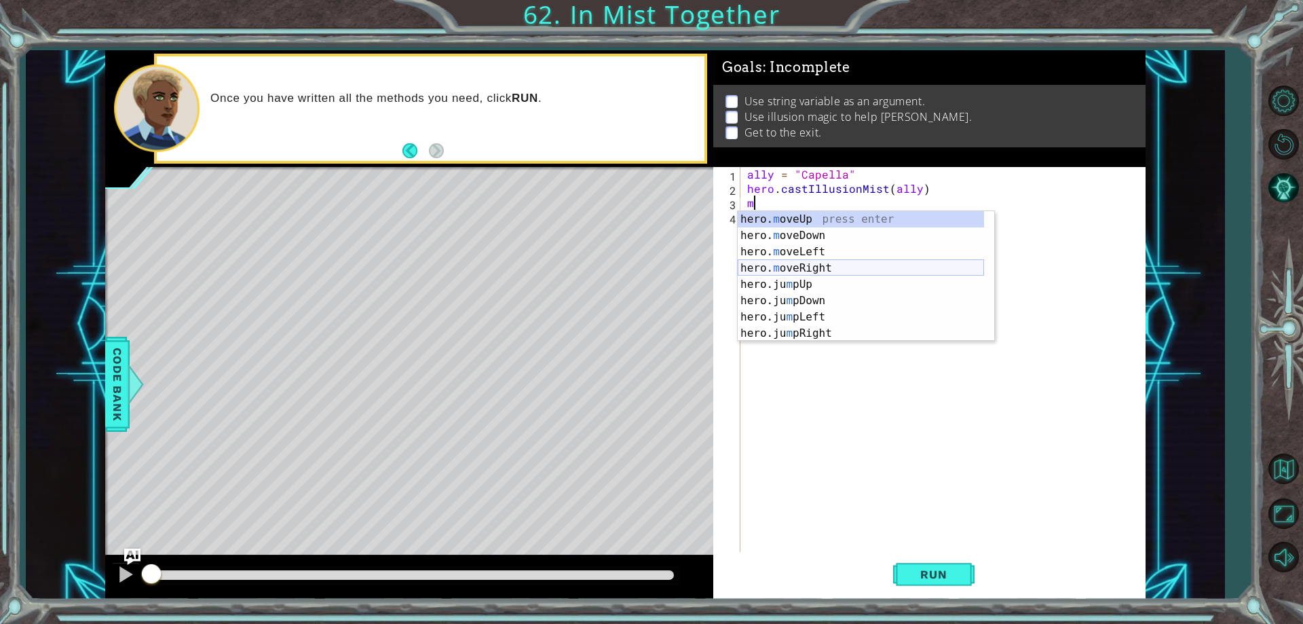
click at [785, 271] on div "hero. m oveUp press enter hero. m oveDown press enter hero. m oveLeft press ent…" at bounding box center [861, 292] width 246 height 163
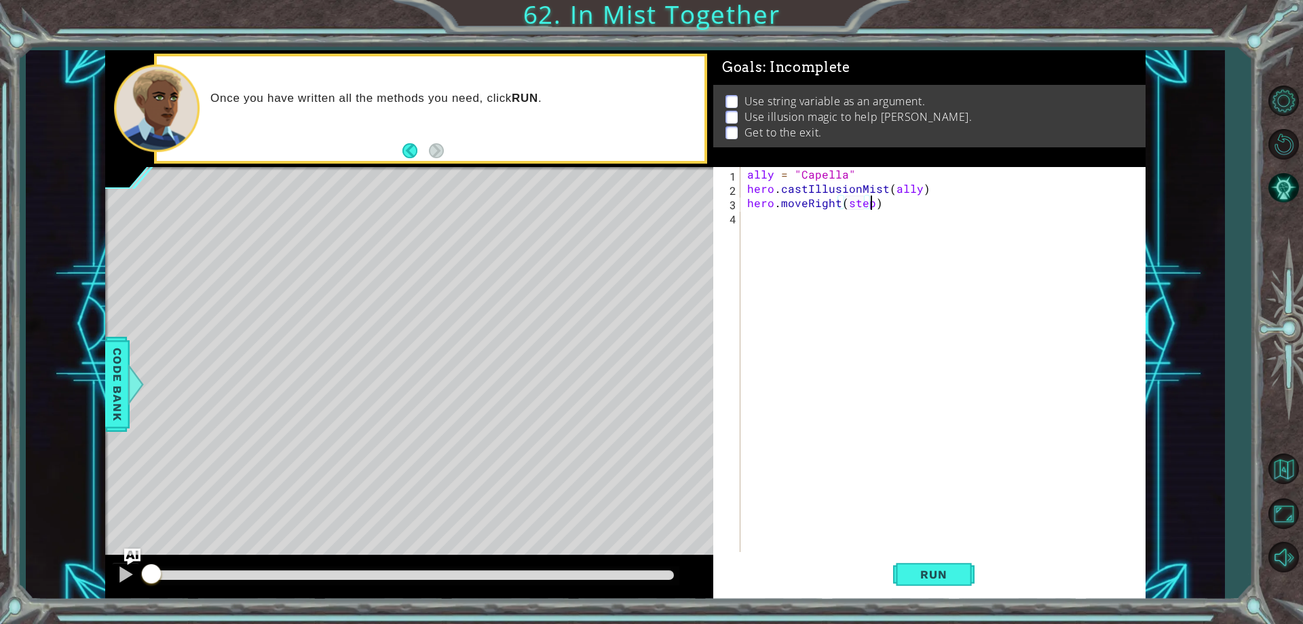
scroll to position [0, 8]
click at [853, 176] on div "ally = "Capella" hero . castIllusionMist ( ally ) hero . moveRight ( steps )" at bounding box center [946, 373] width 403 height 413
type textarea "ally = "Capella""
click at [115, 360] on span "Code Bank" at bounding box center [118, 384] width 22 height 83
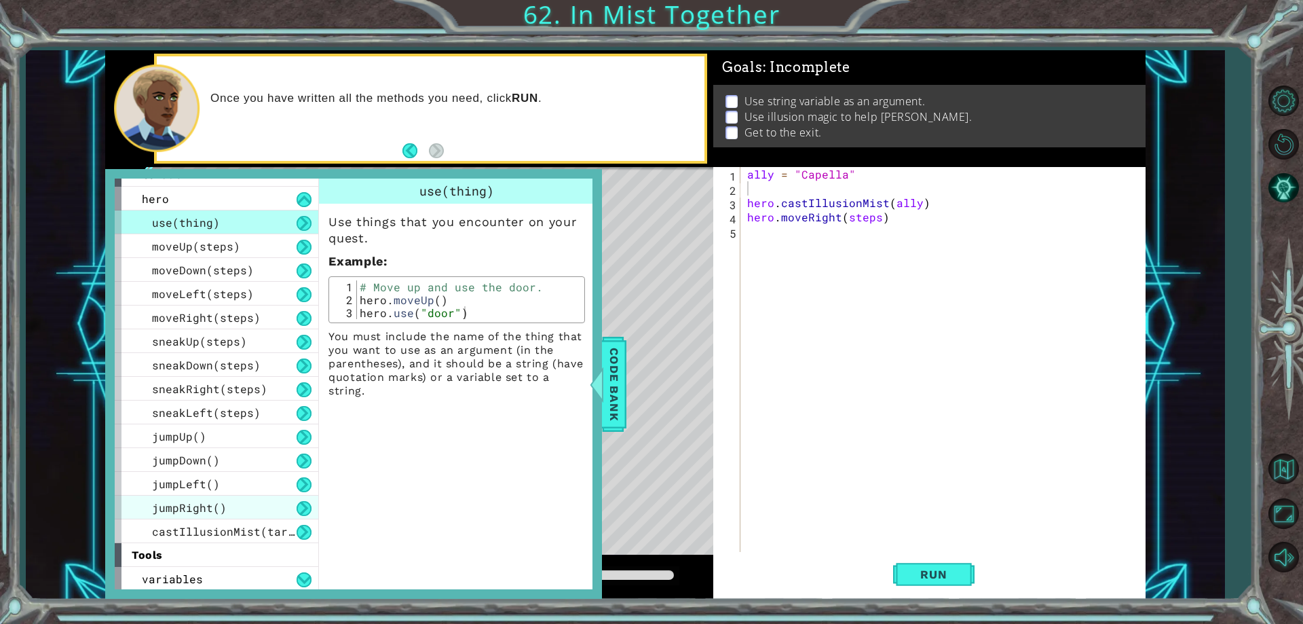
scroll to position [17, 0]
click at [215, 571] on div "variables" at bounding box center [217, 577] width 204 height 24
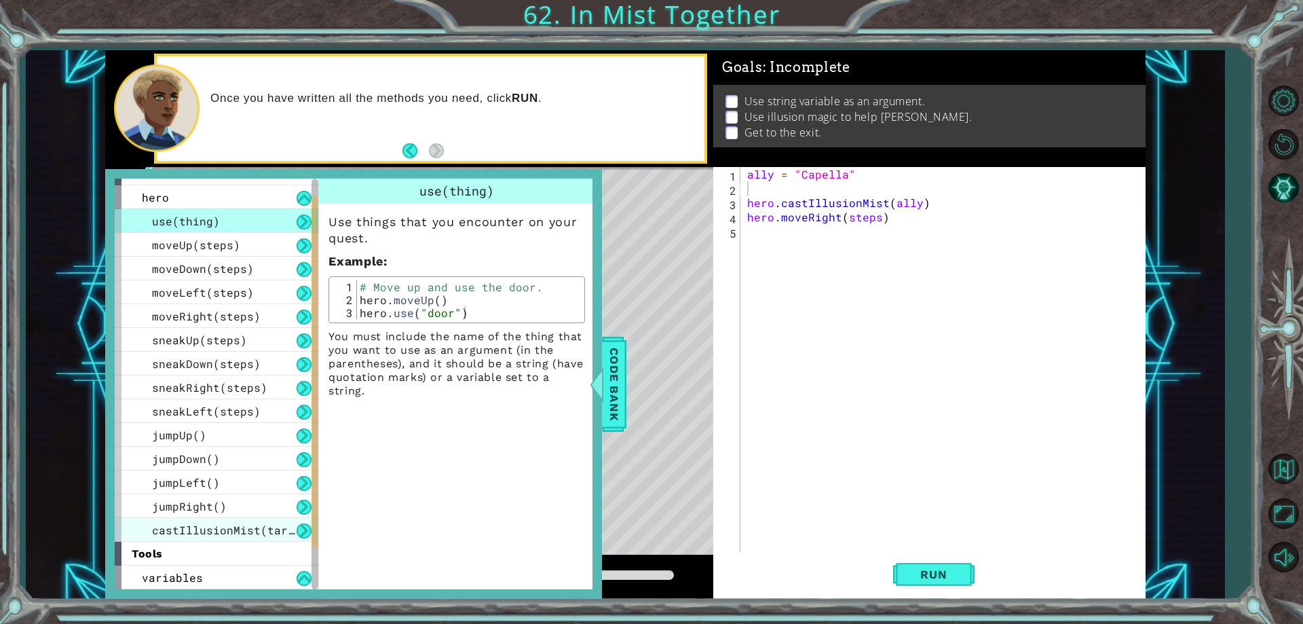
click at [219, 521] on div "castIllusionMist(target)" at bounding box center [217, 530] width 204 height 24
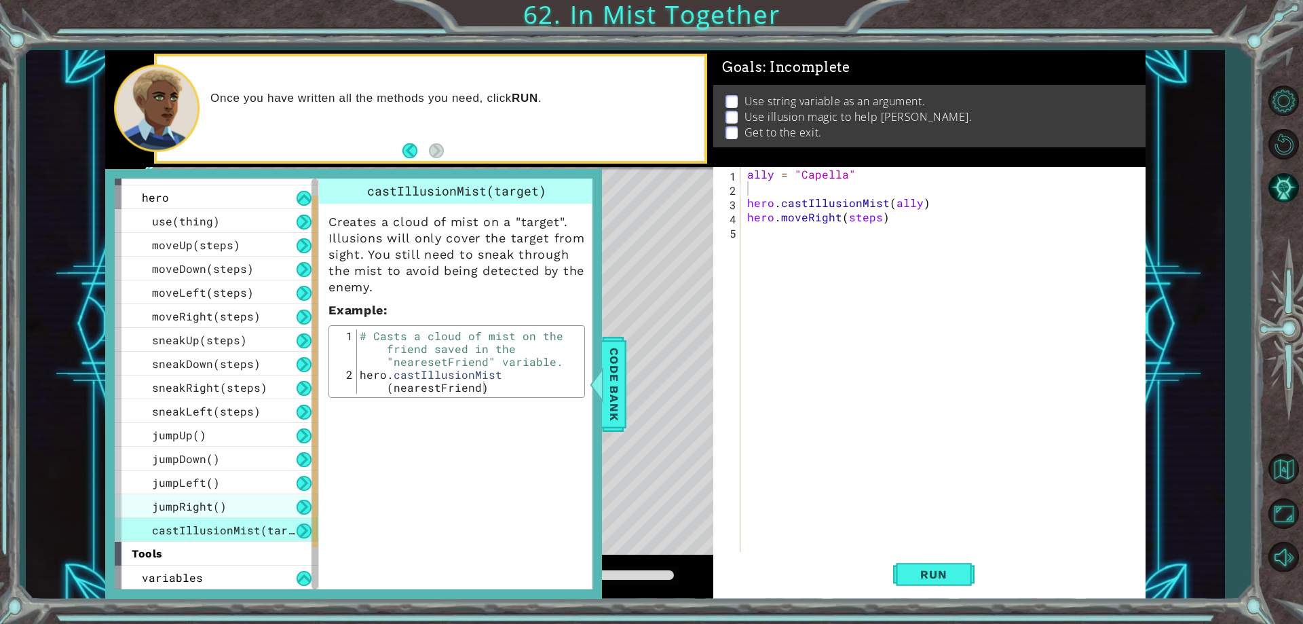
click at [227, 506] on div "jumpRight()" at bounding box center [217, 506] width 204 height 24
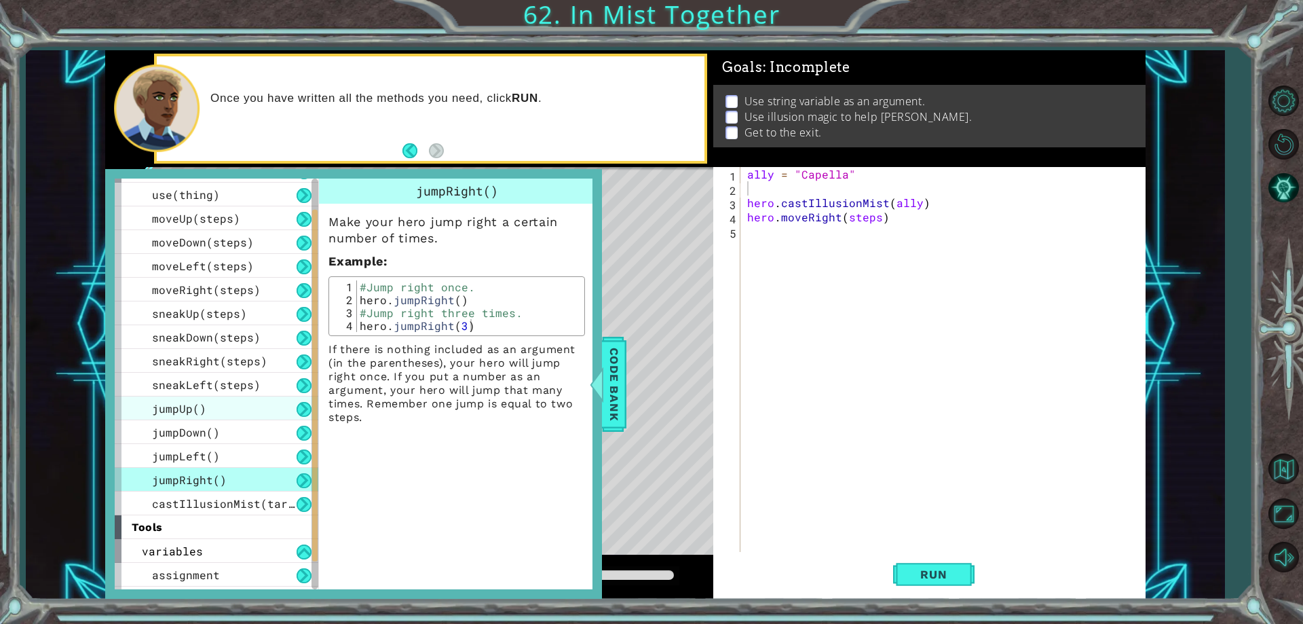
scroll to position [64, 0]
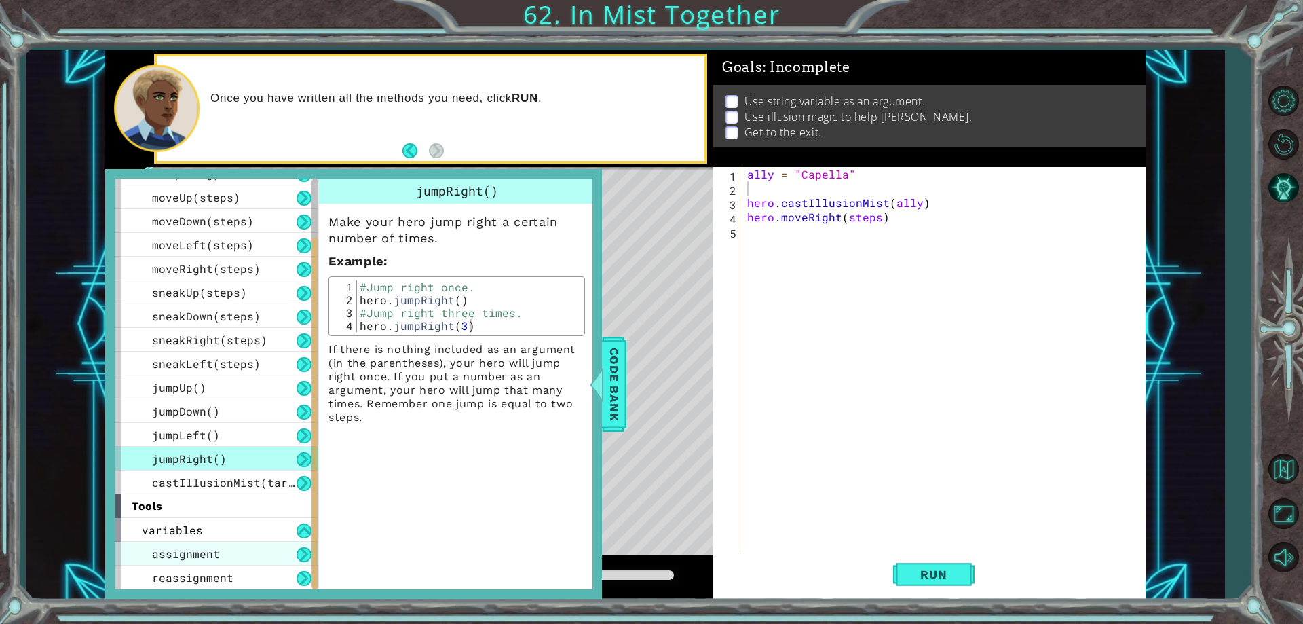
click at [198, 551] on span "assignment" at bounding box center [186, 553] width 68 height 14
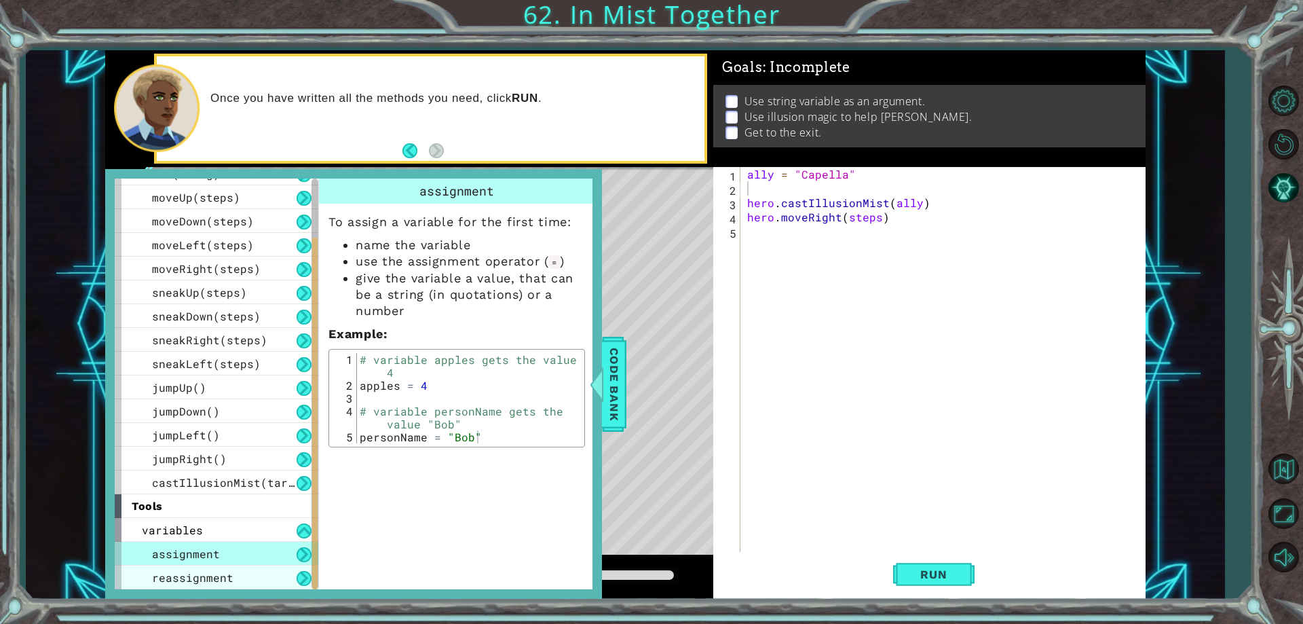
click at [215, 580] on span "reassignment" at bounding box center [192, 577] width 81 height 14
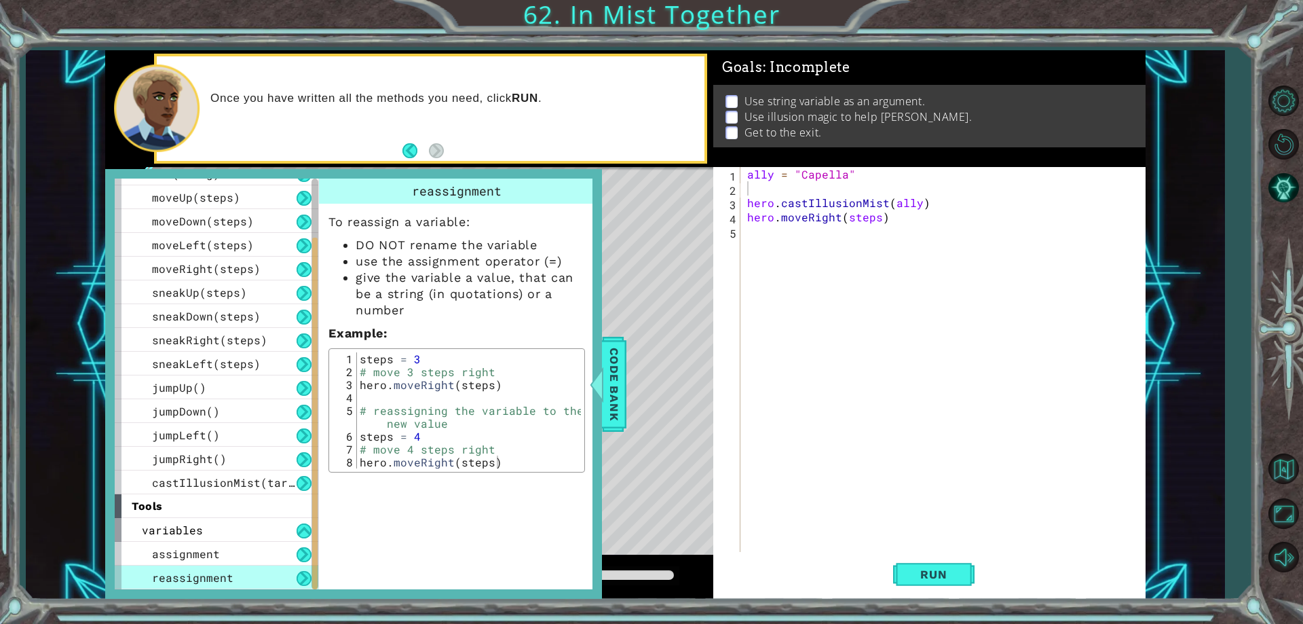
click at [766, 194] on div "ally = "Capella" hero . castIllusionMist ( ally ) hero . moveRight ( steps )" at bounding box center [946, 373] width 403 height 413
type textarea "steps = 2"
click at [615, 374] on span "Code Bank" at bounding box center [614, 384] width 22 height 83
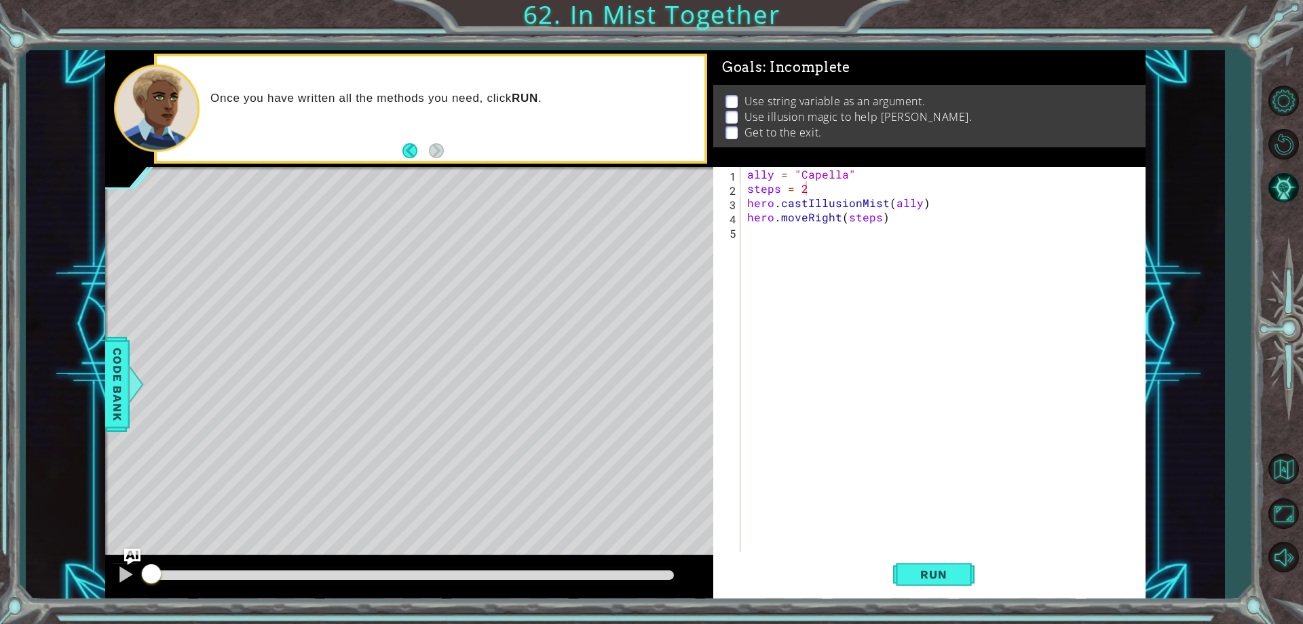
click at [843, 235] on div "ally = "Capella" steps = 2 hero . castIllusionMist ( ally ) hero . moveRight ( …" at bounding box center [946, 373] width 403 height 413
click at [819, 250] on div "hero. ca stIllusionMist press enter" at bounding box center [866, 264] width 257 height 49
type textarea "hero.castIllusionMist(friend)"
click at [817, 251] on div "ally = "Capella" steps = 2 hero . castIllusionMist ( ally ) hero . moveRight ( …" at bounding box center [946, 373] width 403 height 413
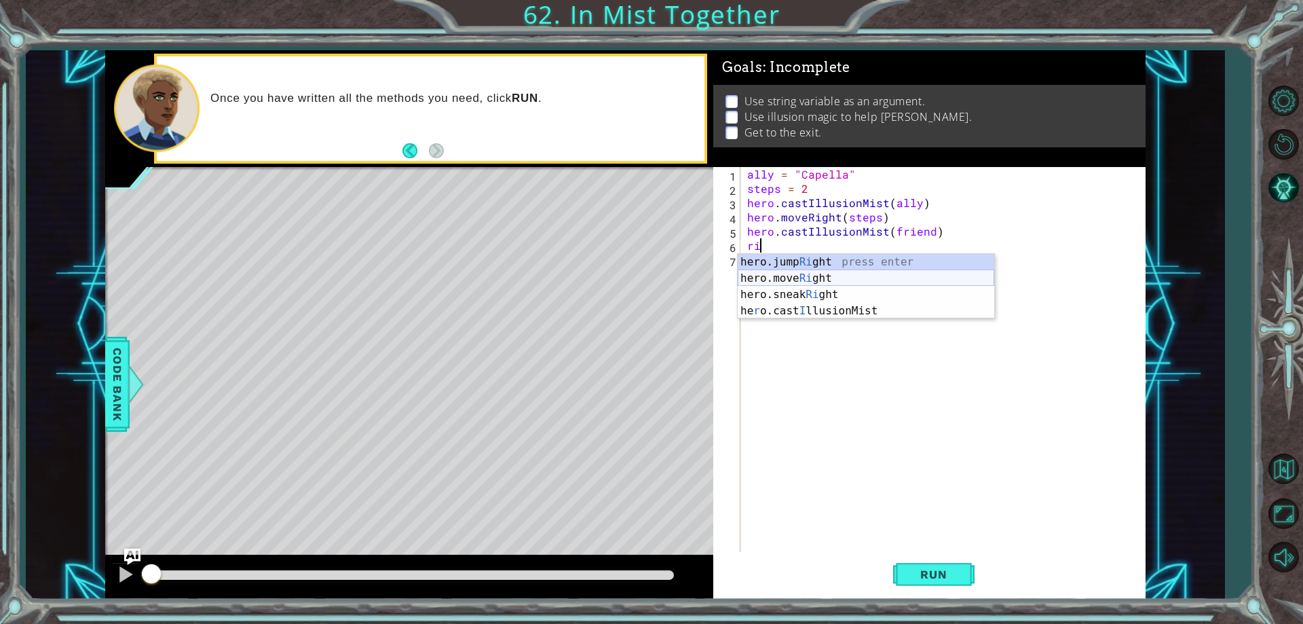
click at [811, 275] on div "hero.jump Ri ght press enter hero.move Ri ght press enter hero.sneak Ri ght pre…" at bounding box center [866, 303] width 257 height 98
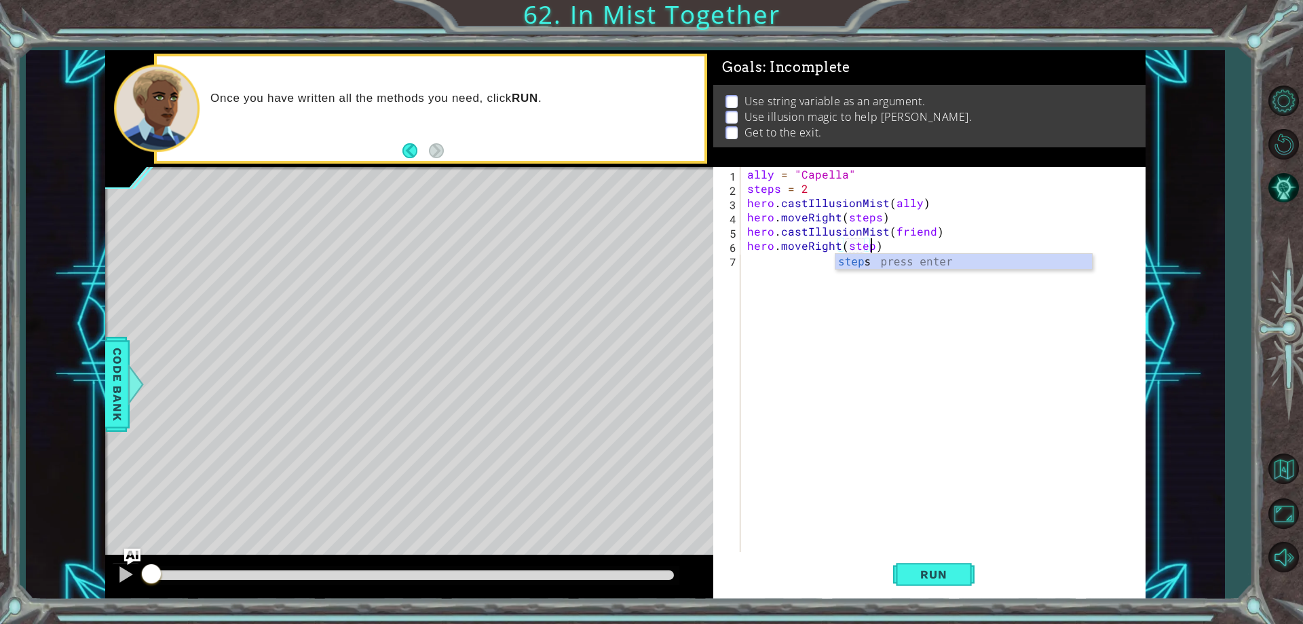
type textarea "hero.moveRight(steps)"
click at [751, 258] on div "ally = "Capella" steps = 2 hero . castIllusionMist ( ally ) hero . moveRight ( …" at bounding box center [946, 373] width 403 height 413
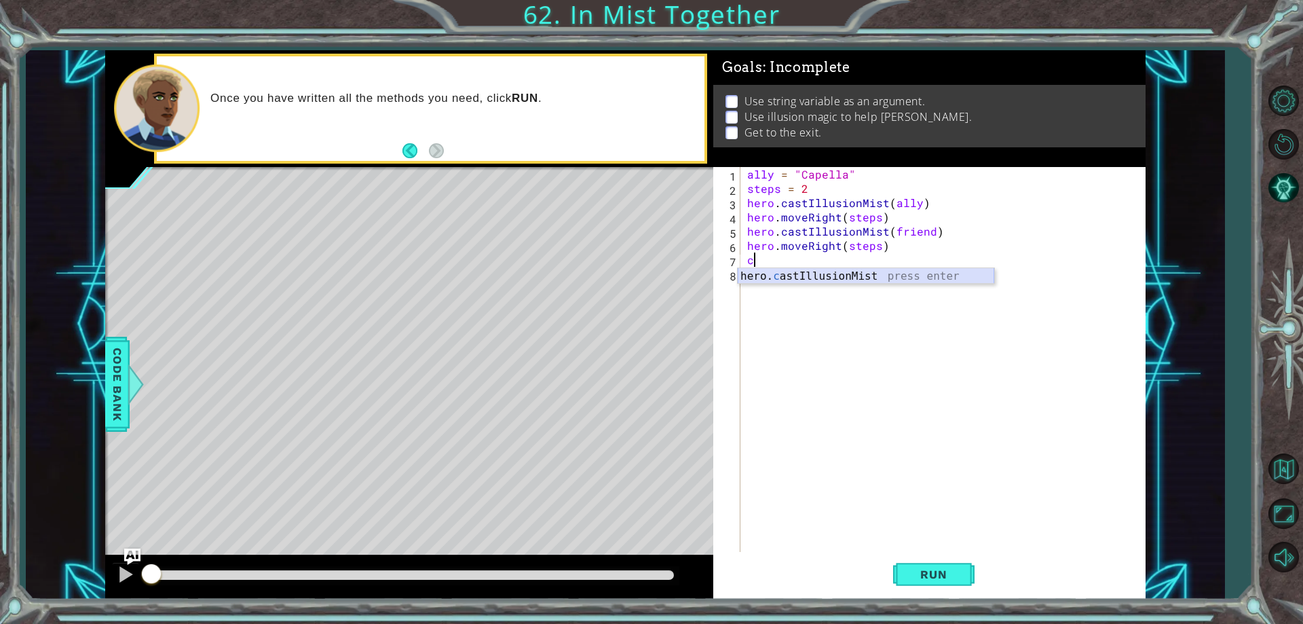
click at [795, 279] on div "hero. c astIllusionMist press enter" at bounding box center [866, 292] width 257 height 49
type textarea "hero.castIllusionMist(friend)"
click at [791, 280] on div "ally = "Capella" steps = 2 hero . castIllusionMist ( ally ) hero . moveRight ( …" at bounding box center [946, 373] width 403 height 413
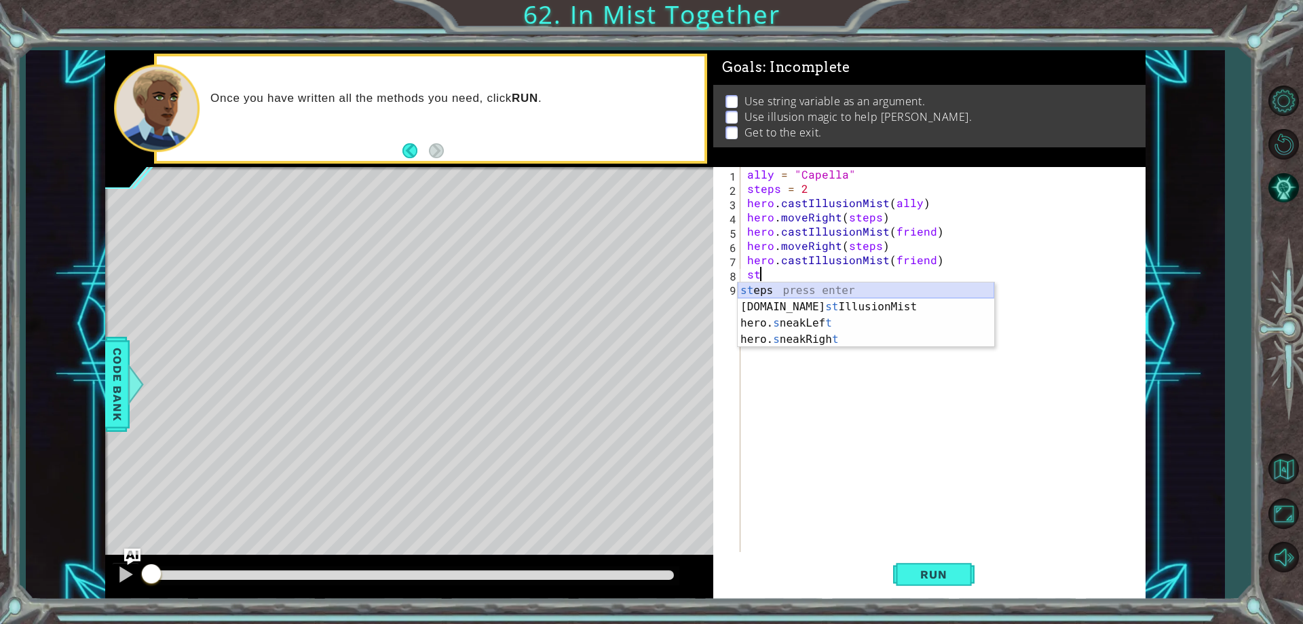
type textarea "s"
click at [828, 303] on div "hero.jump Ri ght press enter hero.move Ri ght press enter hero.sneak Ri ght pre…" at bounding box center [866, 331] width 257 height 98
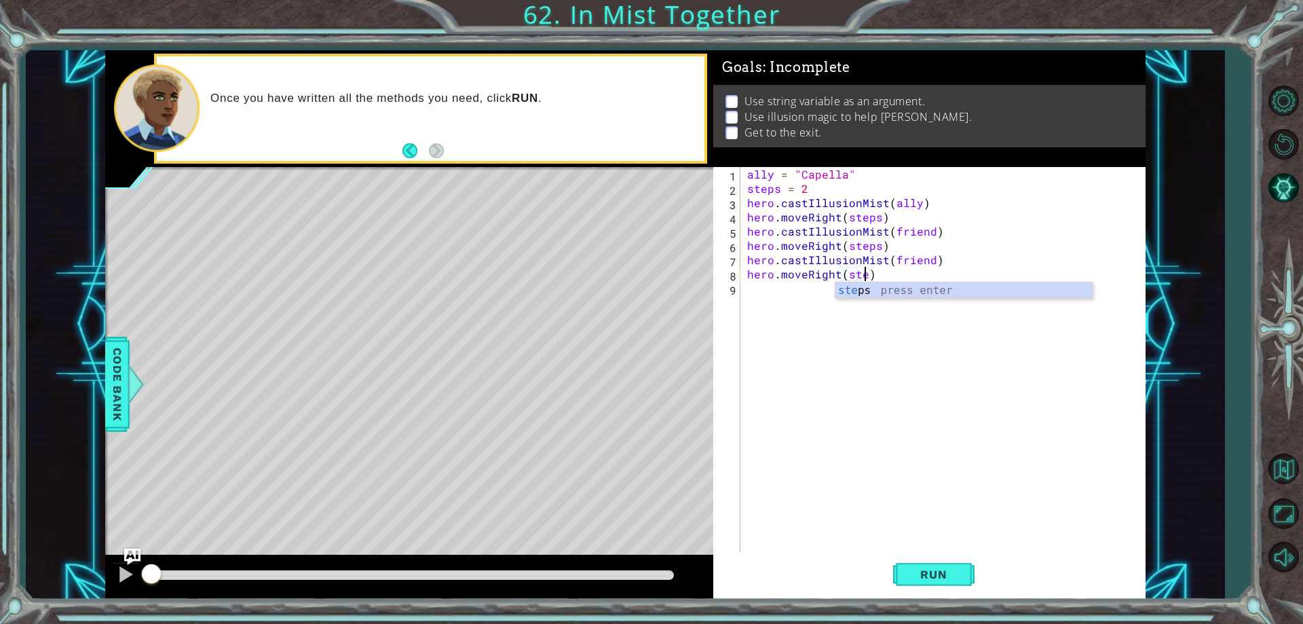
scroll to position [0, 8]
click at [904, 289] on div "steps press enter" at bounding box center [964, 306] width 257 height 49
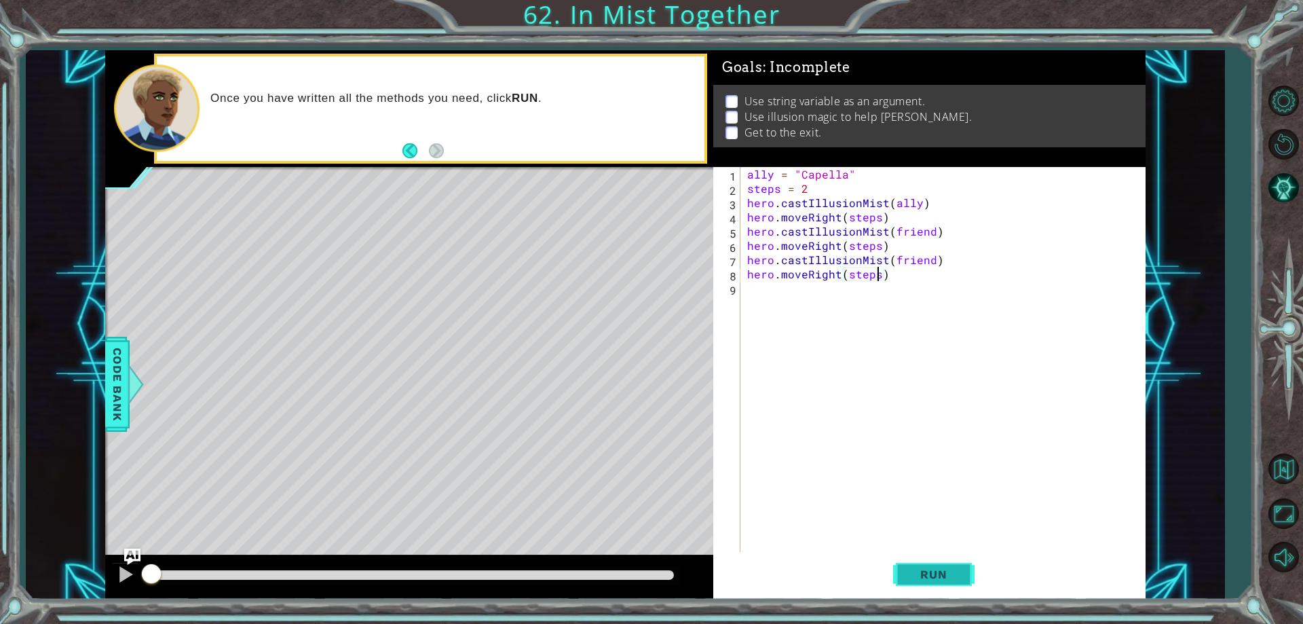
click at [935, 574] on span "Run" at bounding box center [934, 574] width 54 height 14
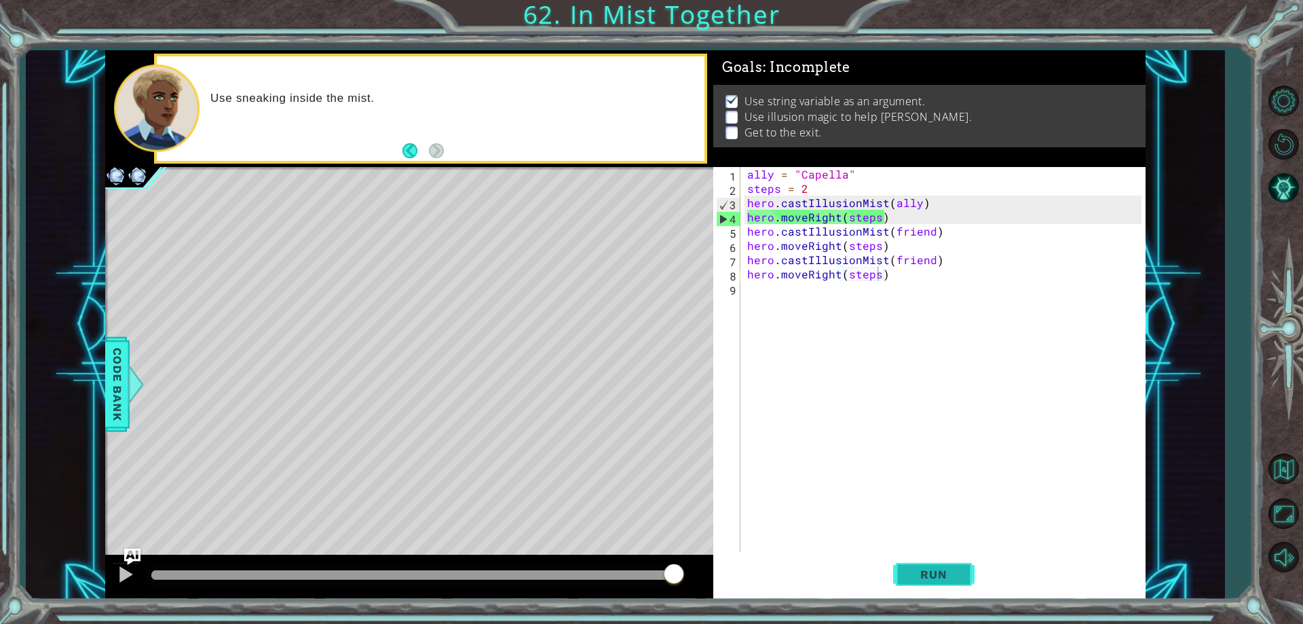
click at [925, 578] on span "Run" at bounding box center [934, 574] width 54 height 14
click at [807, 244] on div "ally = "Capella" steps = 2 hero . castIllusionMist ( ally ) hero . moveRight ( …" at bounding box center [946, 373] width 403 height 413
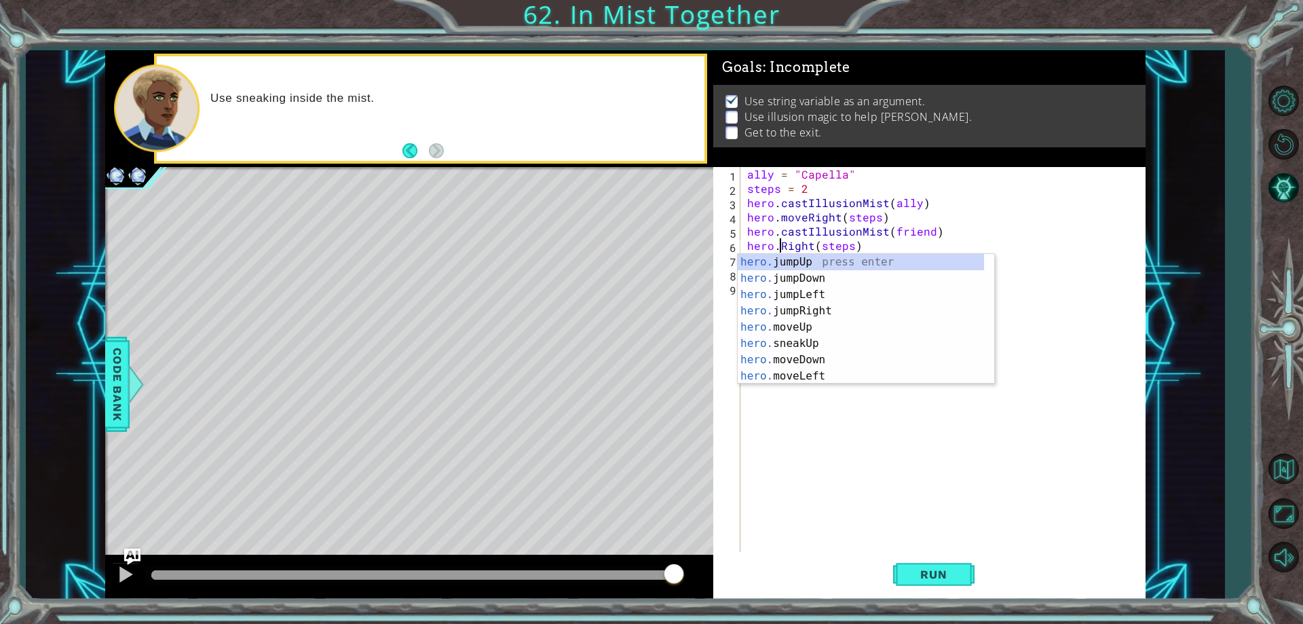
scroll to position [0, 3]
click at [802, 305] on div "hero.s neakUp press enter hero.s neakDown press enter hero.s neakLeft press ent…" at bounding box center [866, 327] width 257 height 147
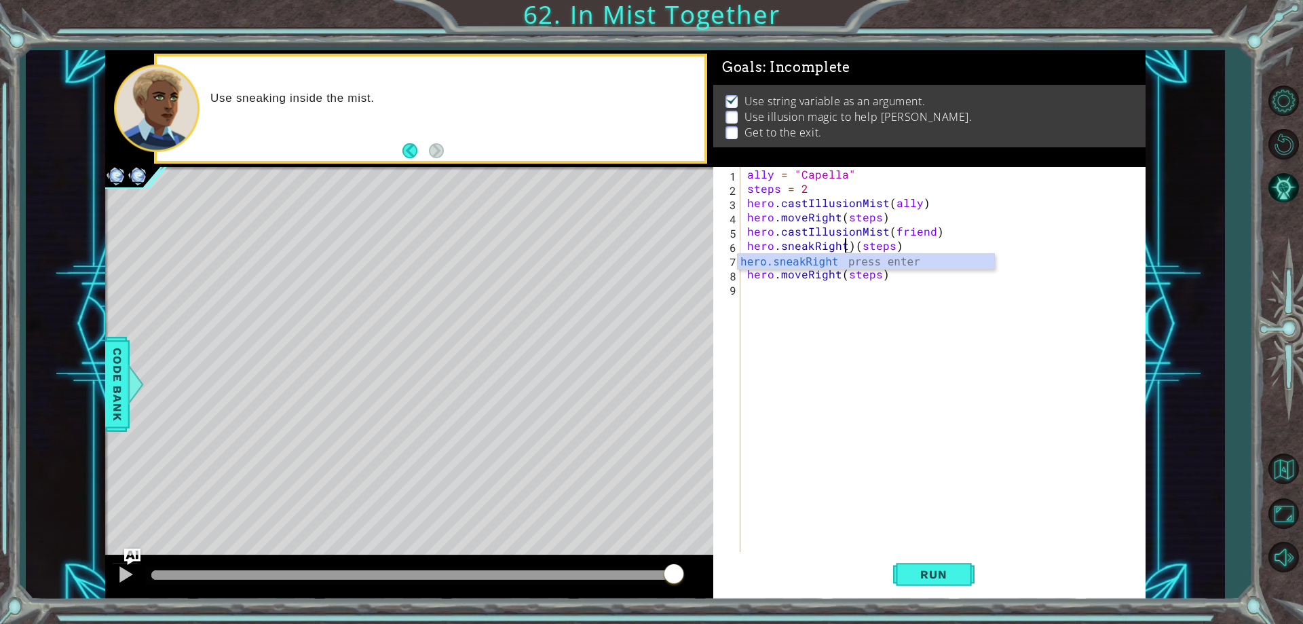
click at [849, 240] on div "ally = "Capella" steps = 2 hero . castIllusionMist ( ally ) hero . moveRight ( …" at bounding box center [946, 373] width 403 height 413
click at [800, 278] on div "ally = "Capella" steps = 2 hero . castIllusionMist ( ally ) hero . moveRight ( …" at bounding box center [946, 373] width 403 height 413
click at [806, 276] on div "ally = "Capella" steps = 2 hero . castIllusionMist ( ally ) hero . moveRight ( …" at bounding box center [946, 373] width 403 height 413
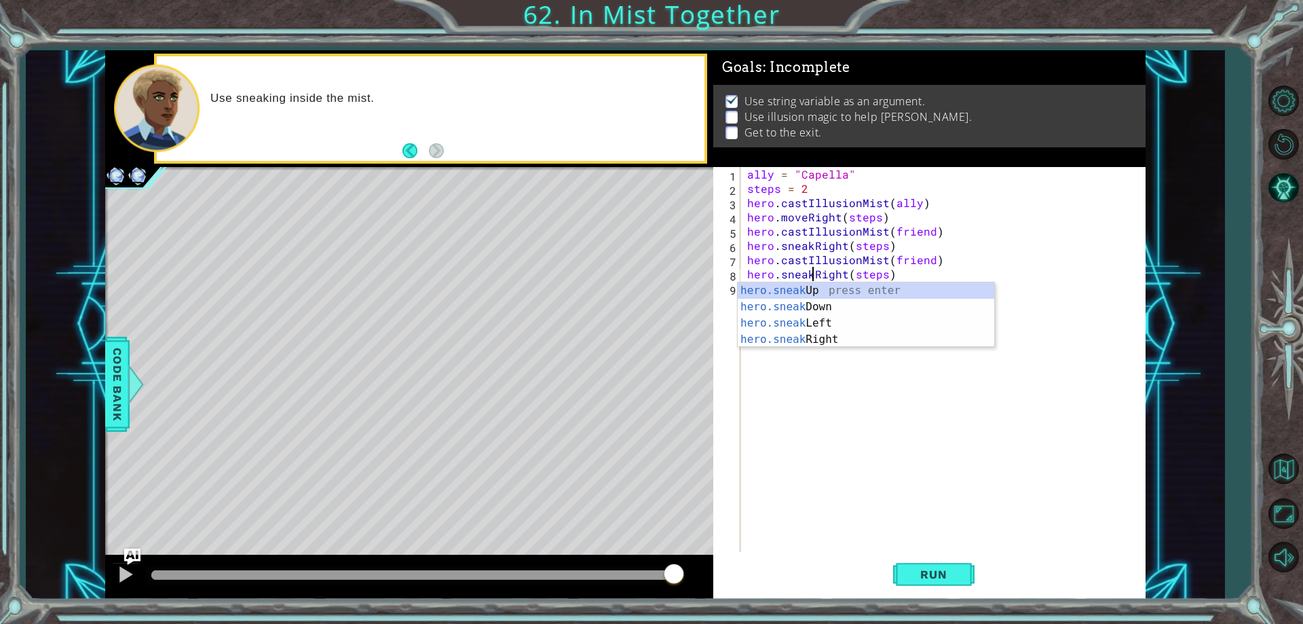
scroll to position [0, 5]
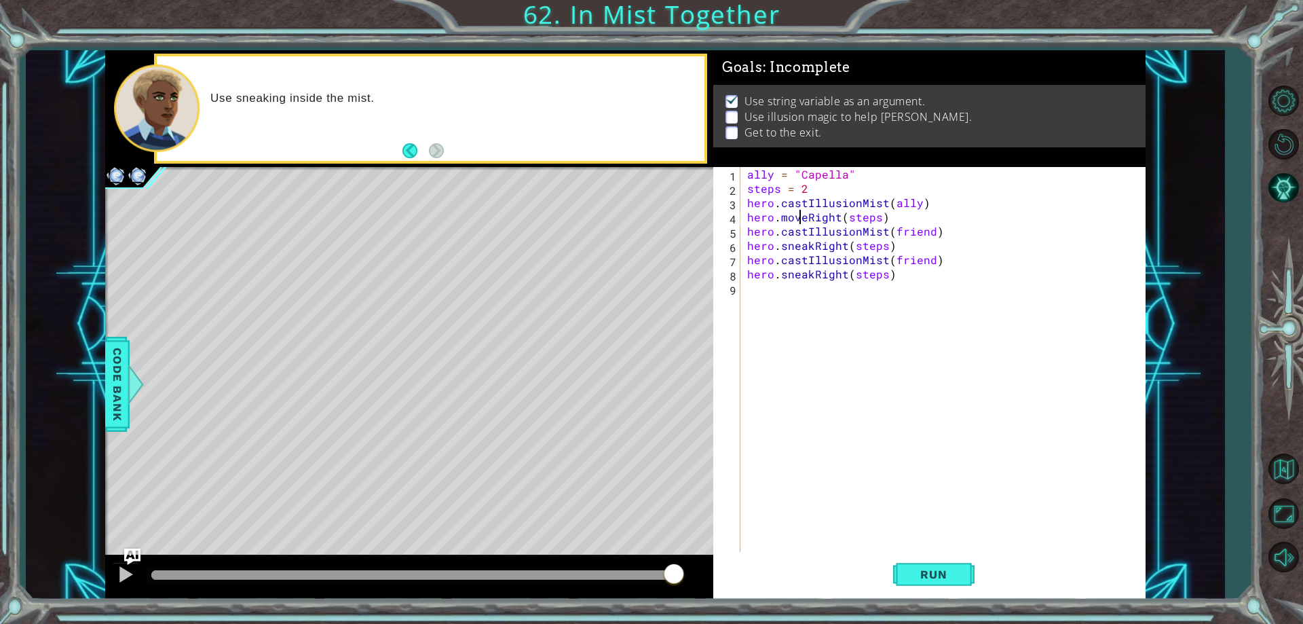
click at [802, 214] on div "ally = "Capella" steps = 2 hero . castIllusionMist ( ally ) hero . moveRight ( …" at bounding box center [946, 373] width 403 height 413
click at [806, 214] on div "ally = "Capella" steps = 2 hero . castIllusionMist ( ally ) hero . moveRight ( …" at bounding box center [946, 373] width 403 height 413
click at [1144, 353] on div "hero.sneakRight(steps) 1 2 3 4 5 6 7 8 9 ally = "Capella" steps = 2 hero . cast…" at bounding box center [929, 383] width 432 height 432
click at [947, 576] on span "Run" at bounding box center [934, 574] width 54 height 14
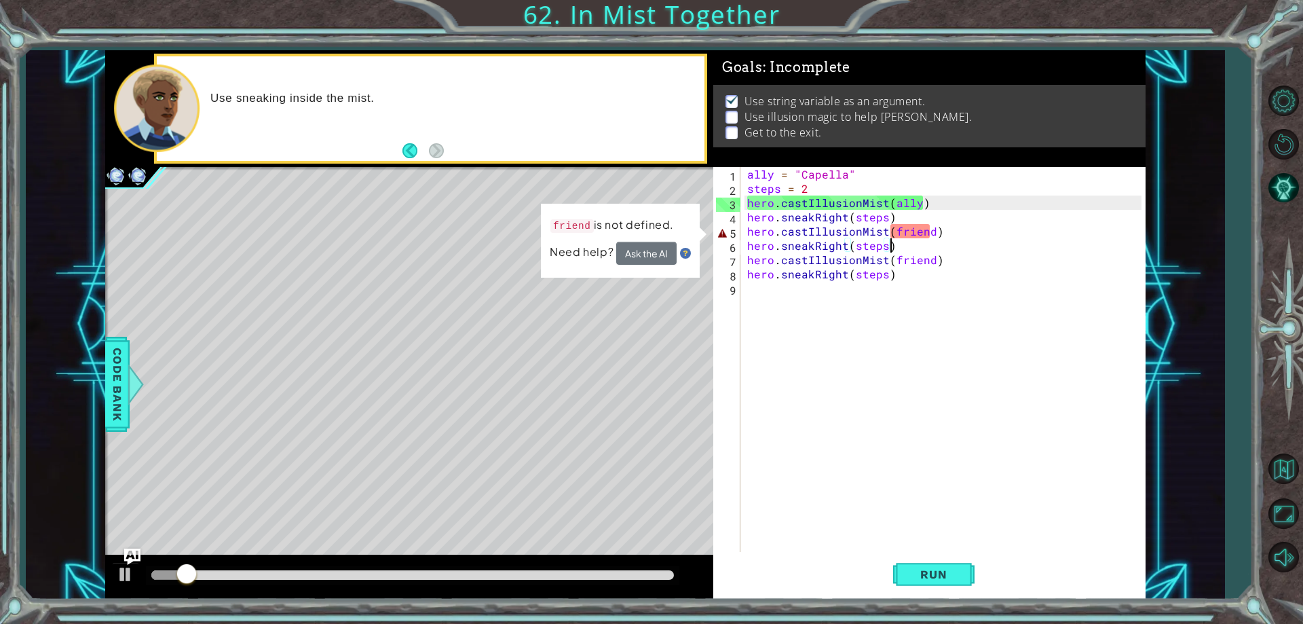
click at [933, 238] on div "ally = "Capella" steps = 2 hero . castIllusionMist ( ally ) hero . sneakRight (…" at bounding box center [946, 373] width 403 height 413
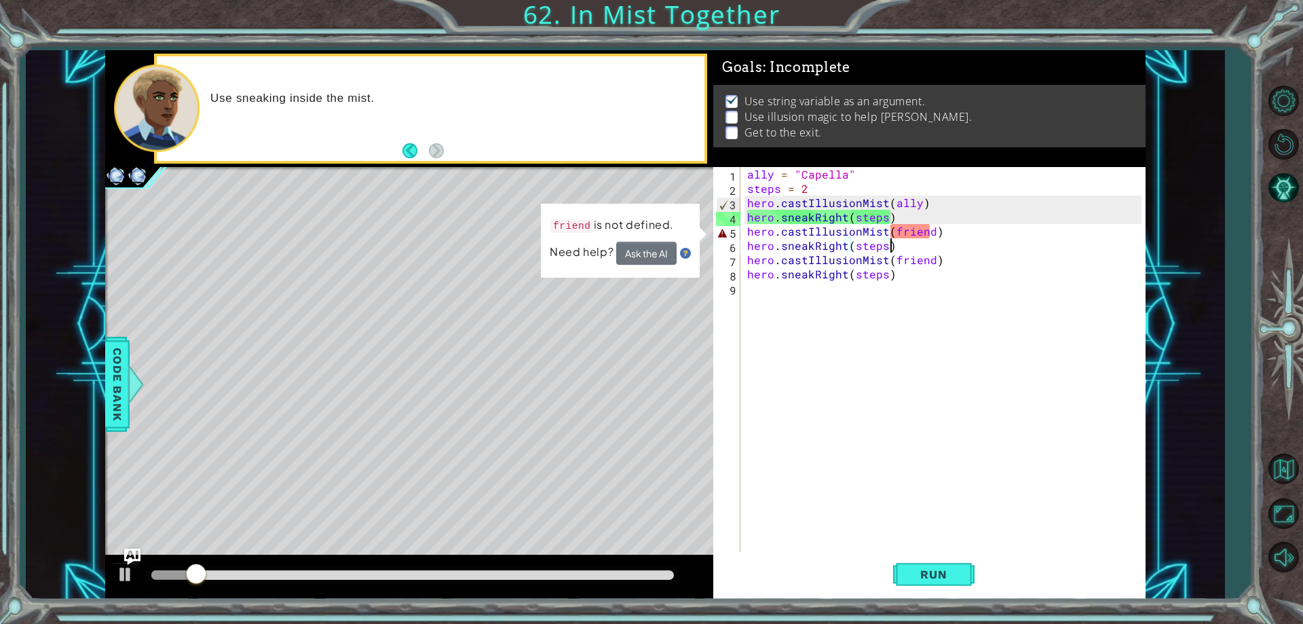
click at [933, 232] on div "ally = "Capella" steps = 2 hero . castIllusionMist ( ally ) hero . sneakRight (…" at bounding box center [946, 373] width 403 height 413
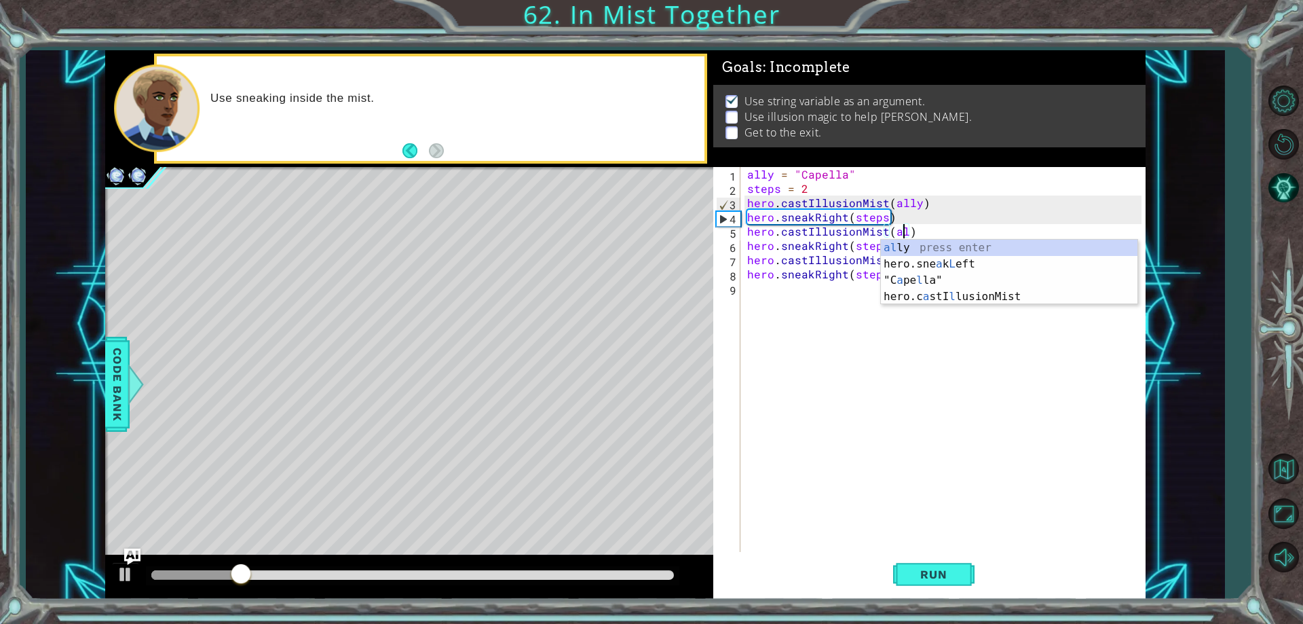
scroll to position [0, 10]
click at [927, 266] on div "ally = "Capella" steps = 2 hero . castIllusionMist ( ally ) hero . sneakRight (…" at bounding box center [946, 373] width 403 height 413
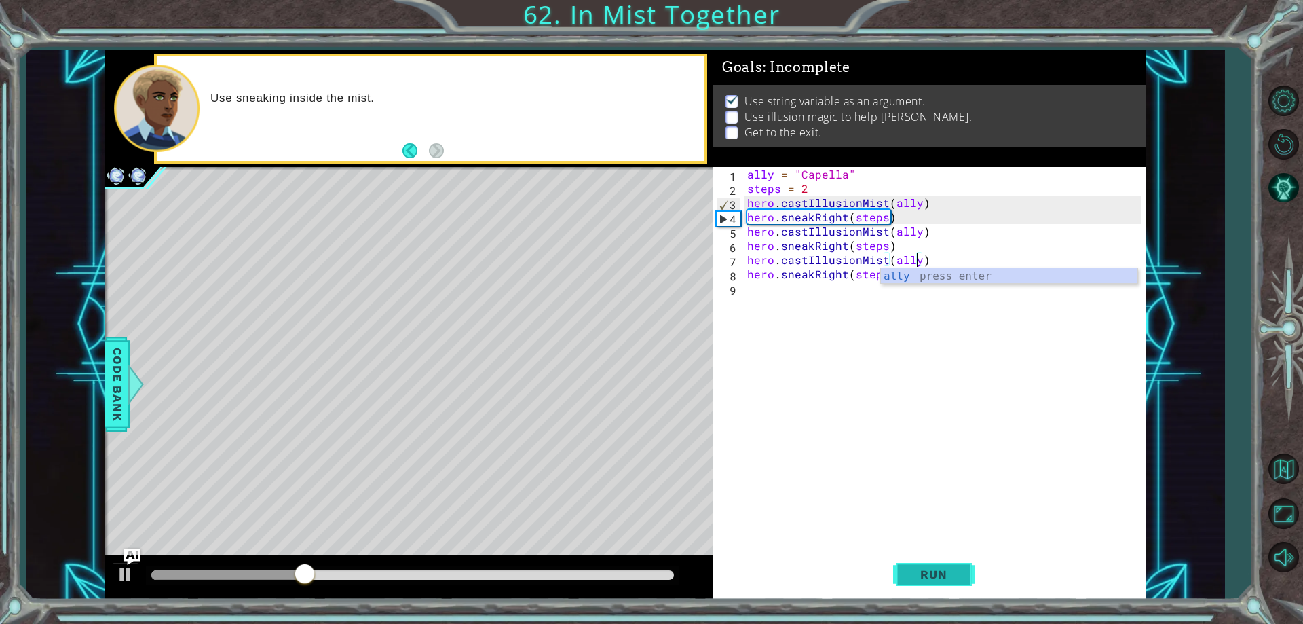
type textarea "hero.castIllusionMist(ally)"
click at [939, 557] on button "Run" at bounding box center [933, 574] width 81 height 43
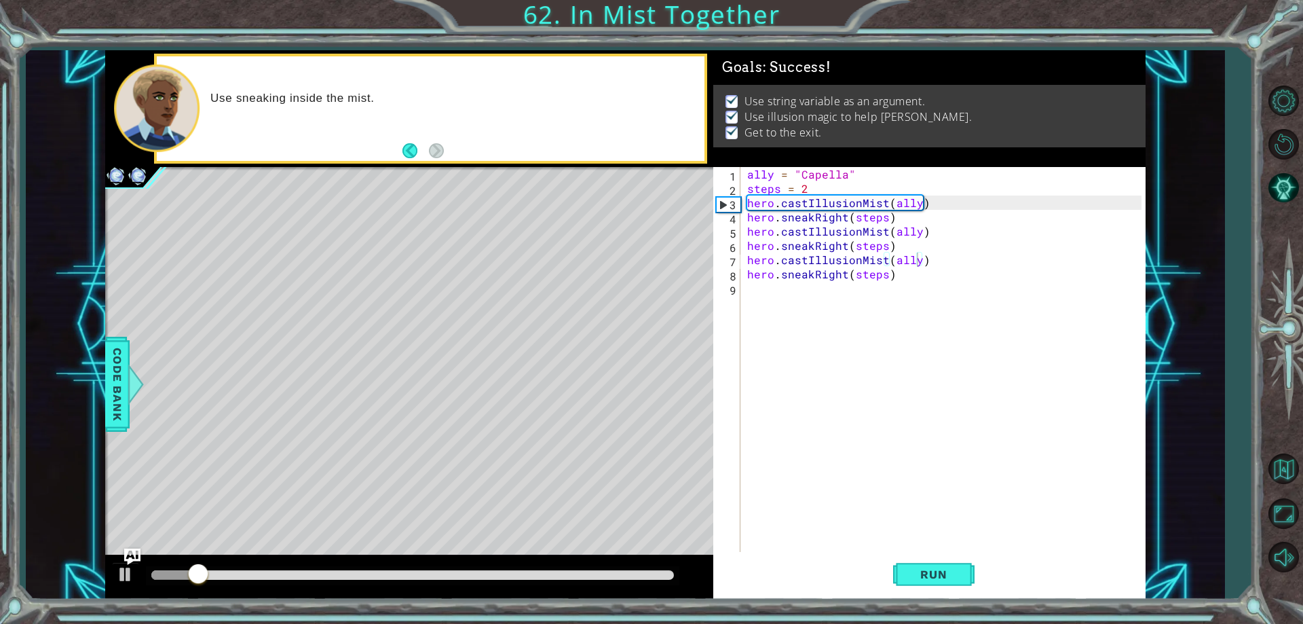
click at [669, 586] on div at bounding box center [409, 576] width 608 height 43
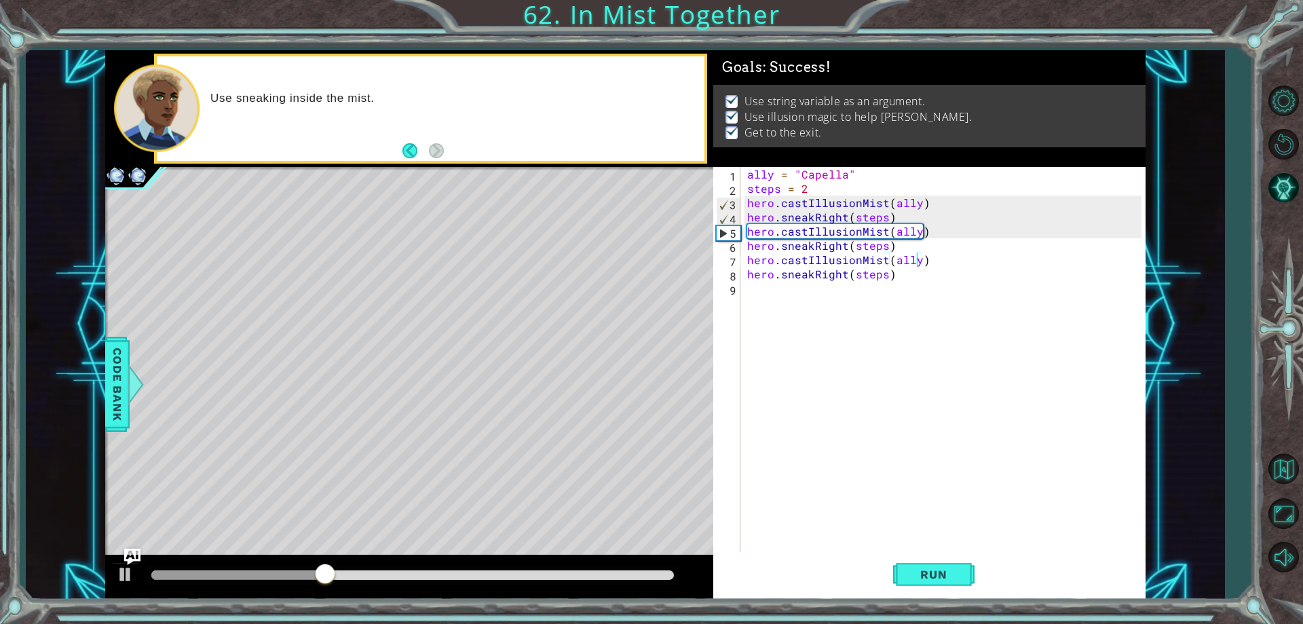
drag, startPoint x: 618, startPoint y: 582, endPoint x: 650, endPoint y: 569, distance: 34.7
click at [649, 569] on div at bounding box center [413, 575] width 534 height 19
drag, startPoint x: 651, startPoint y: 569, endPoint x: 658, endPoint y: 571, distance: 7.7
click at [658, 570] on div at bounding box center [413, 575] width 534 height 19
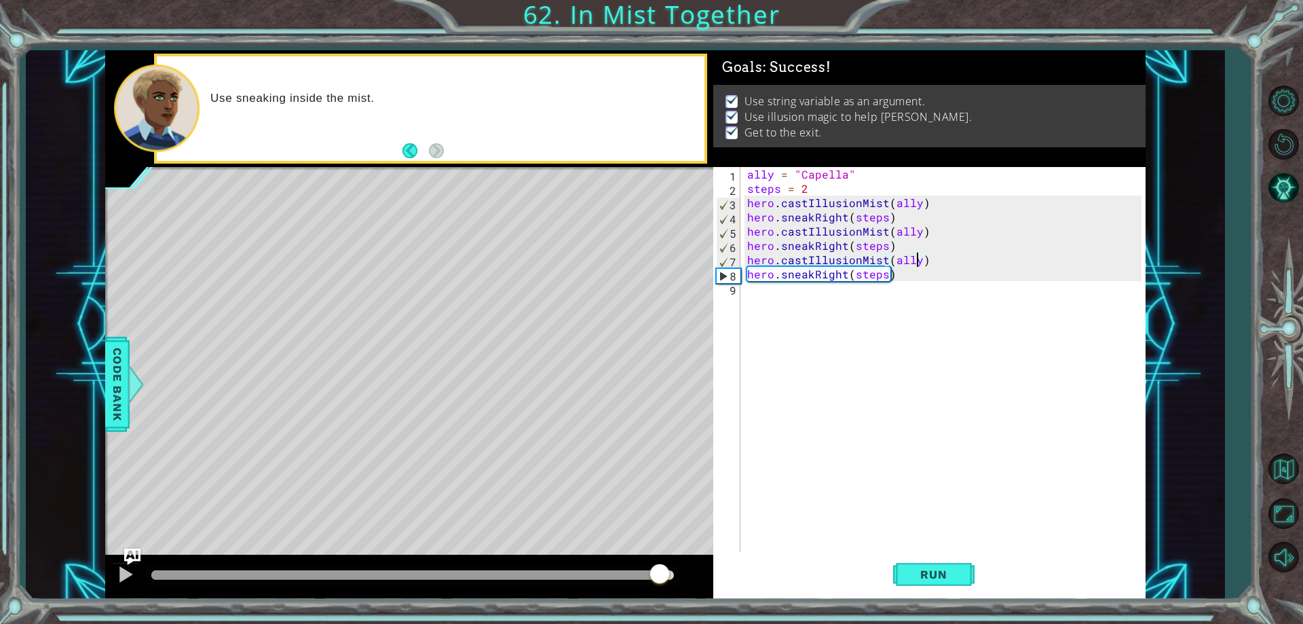
drag, startPoint x: 659, startPoint y: 572, endPoint x: 727, endPoint y: 560, distance: 68.9
click at [727, 560] on div "1 ההההההההההההההההההההההההההההההההההההההההההההההההההההההההההההההההההההההההההההה…" at bounding box center [625, 324] width 1041 height 549
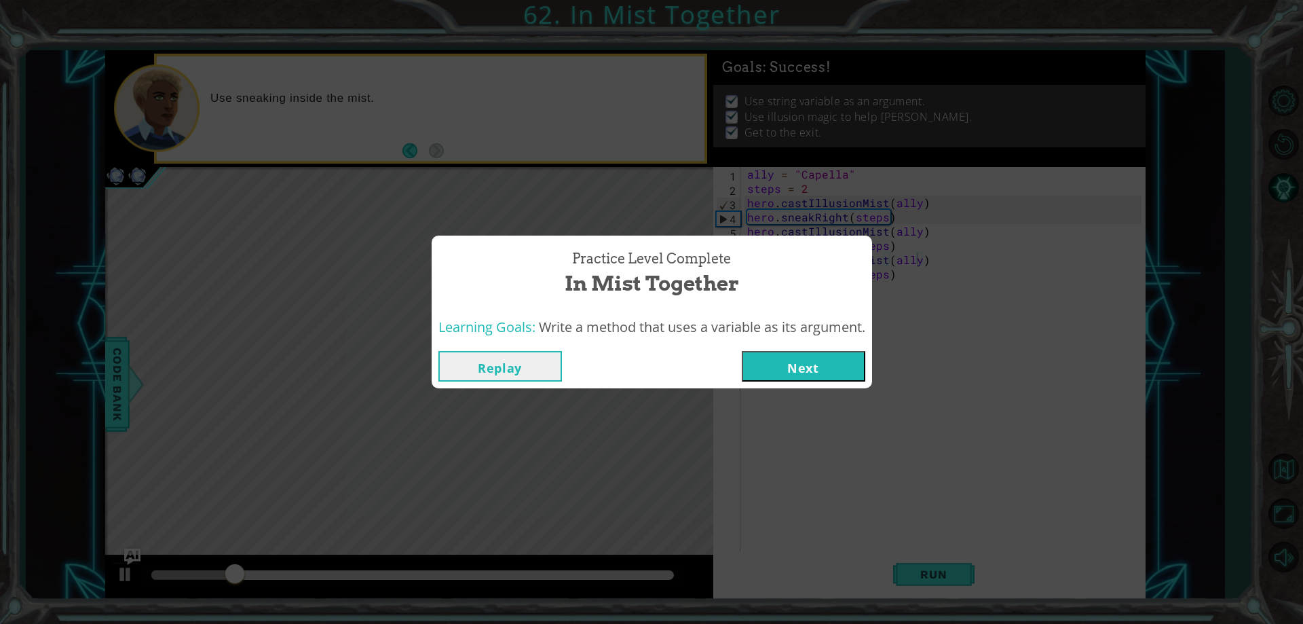
click at [852, 363] on button "Next" at bounding box center [804, 366] width 124 height 31
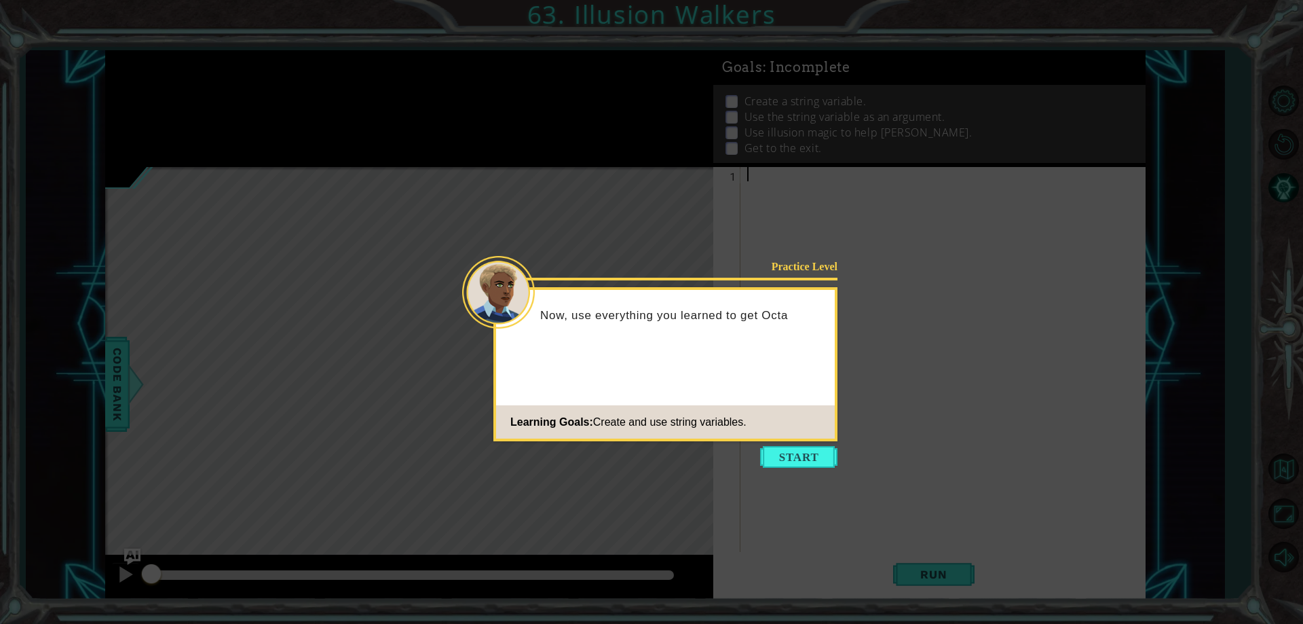
click at [805, 447] on button "Start" at bounding box center [798, 457] width 77 height 22
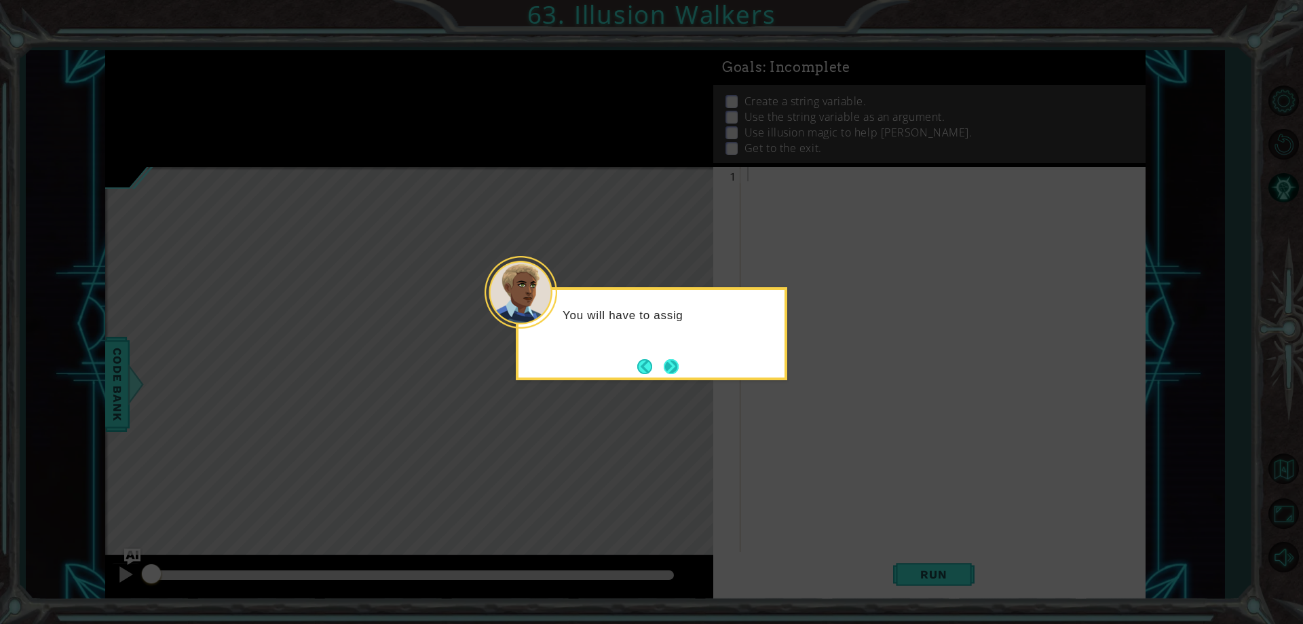
click at [665, 371] on button "Next" at bounding box center [671, 366] width 22 height 22
click at [665, 371] on button "Next" at bounding box center [672, 366] width 16 height 16
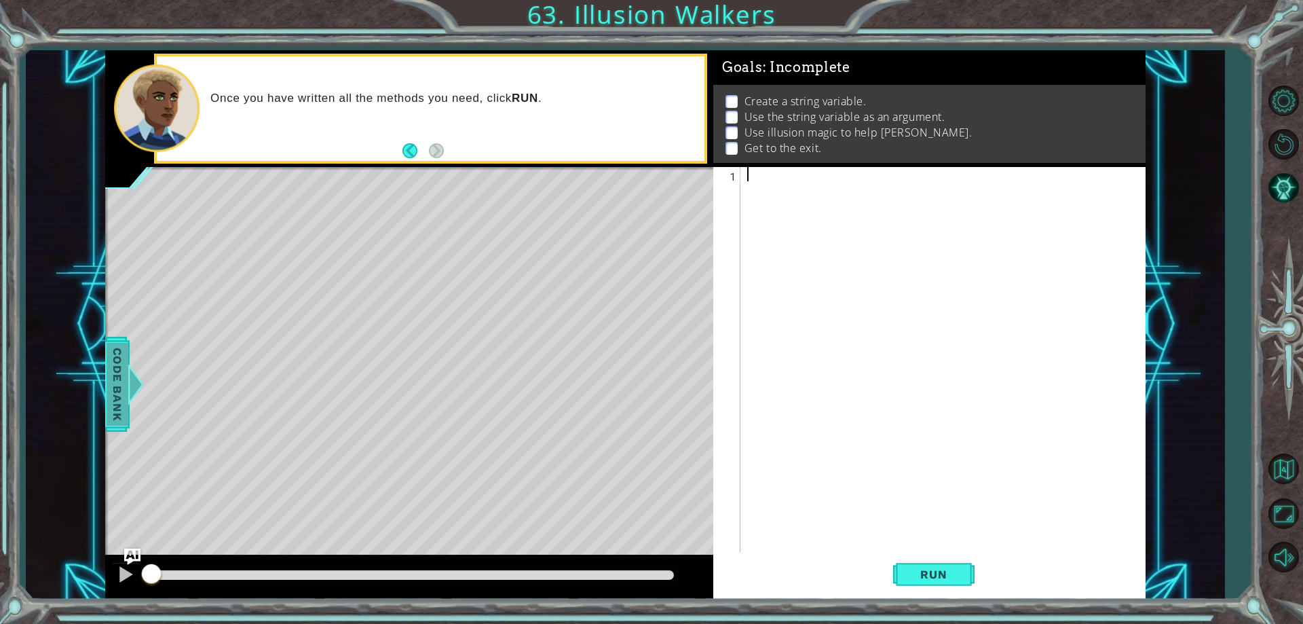
click at [118, 368] on span "Code Bank" at bounding box center [118, 384] width 22 height 83
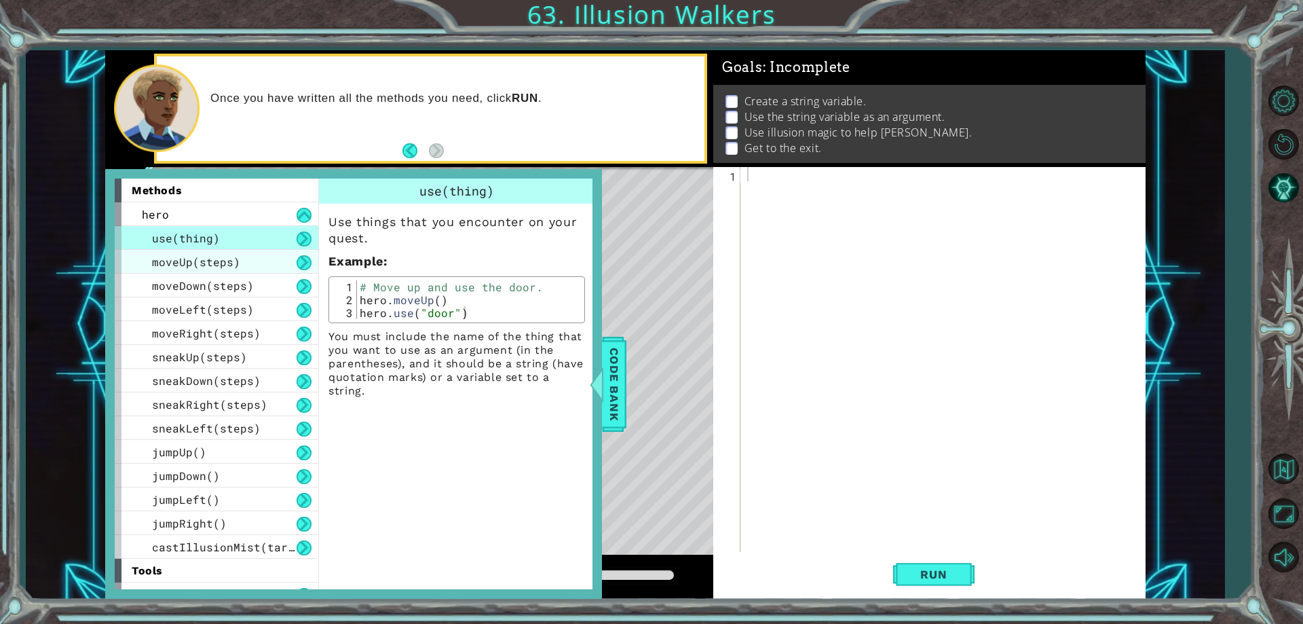
click at [254, 267] on div "moveUp(steps)" at bounding box center [217, 262] width 204 height 24
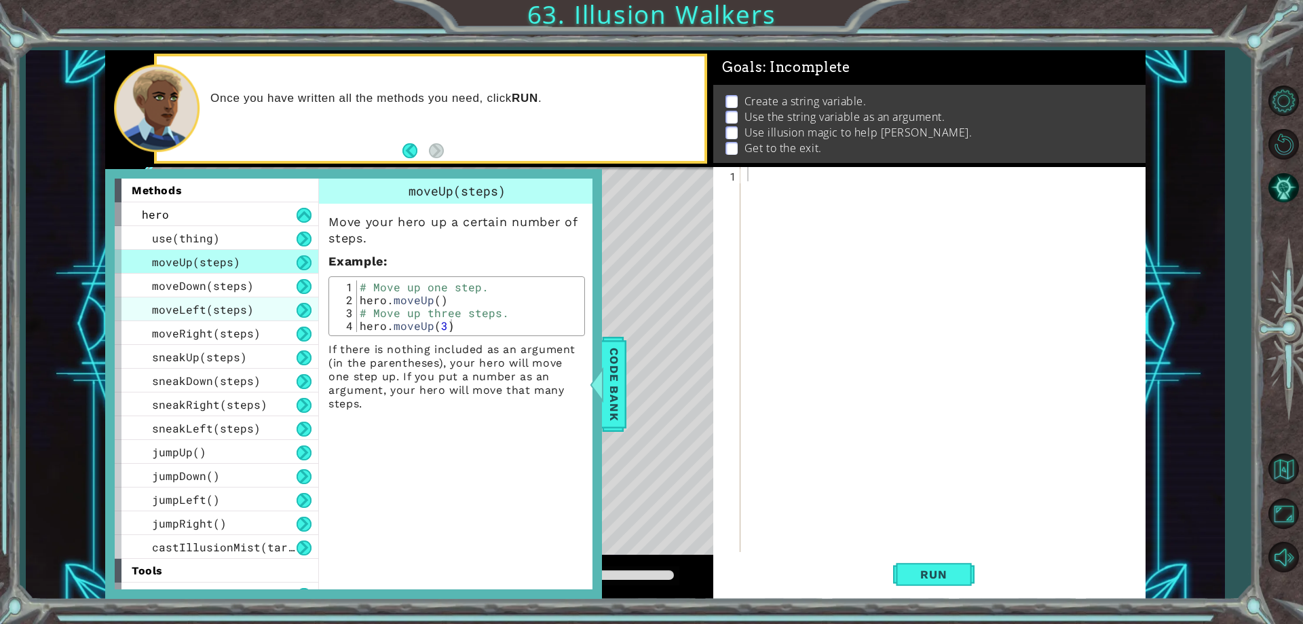
click at [256, 308] on div "moveLeft(steps)" at bounding box center [217, 309] width 204 height 24
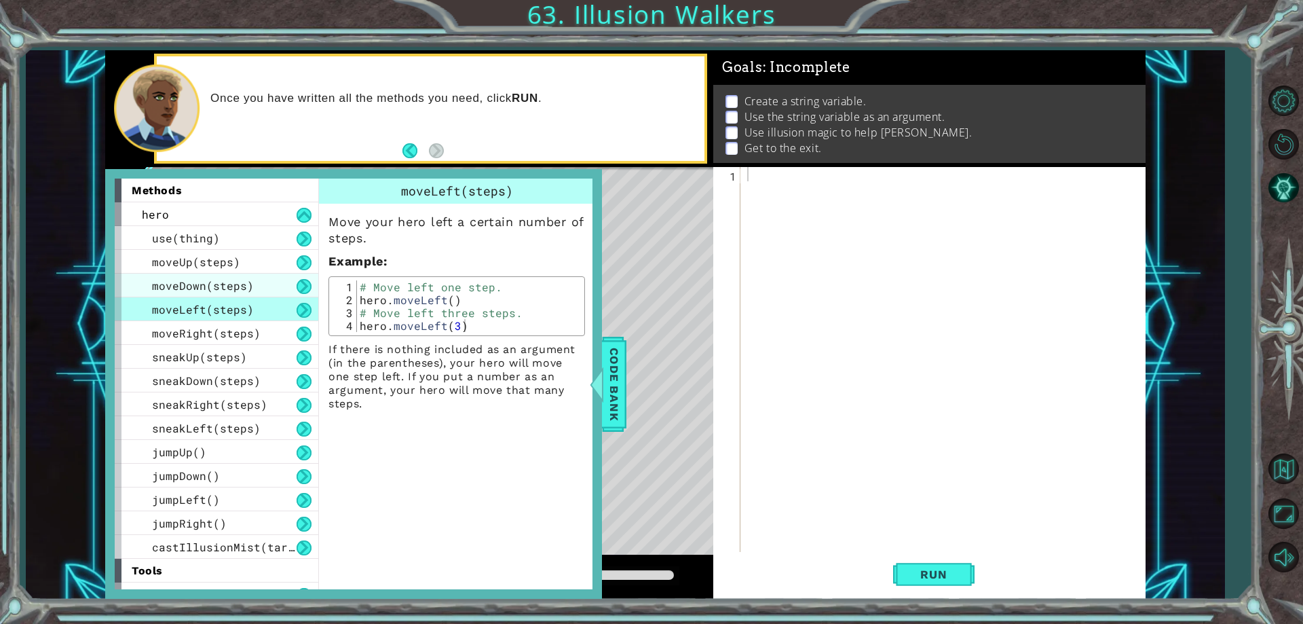
click at [252, 292] on div "moveDown(steps)" at bounding box center [217, 286] width 204 height 24
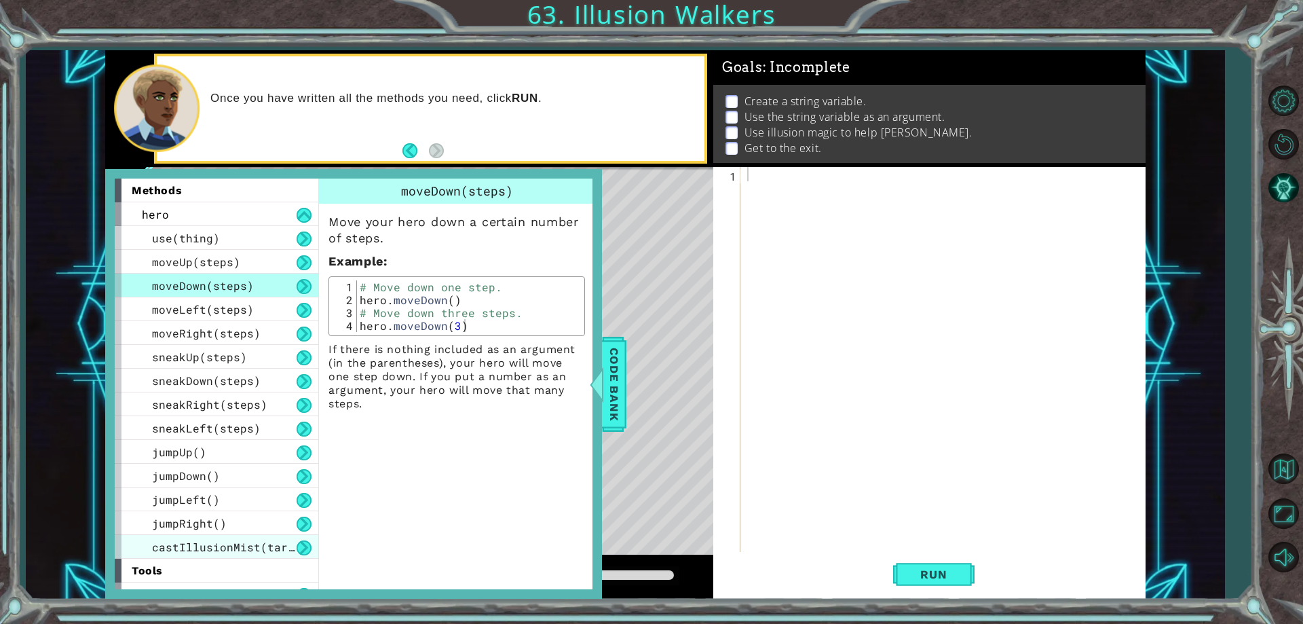
click at [240, 547] on span "castIllusionMist(target)" at bounding box center [233, 547] width 163 height 14
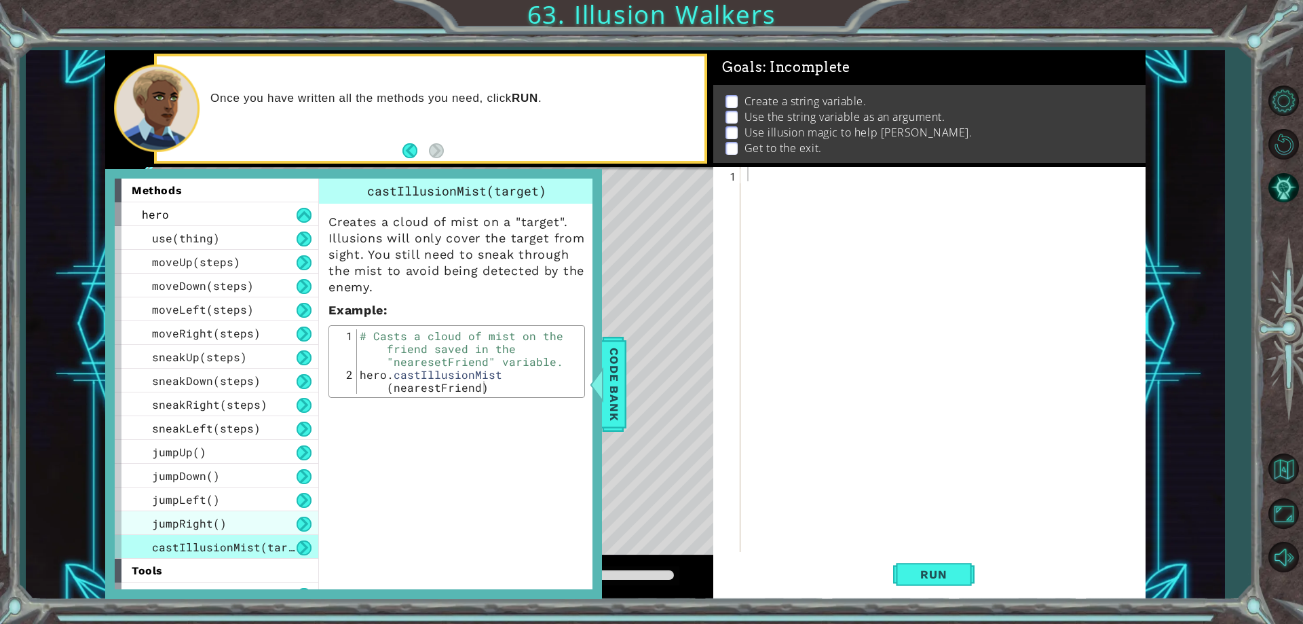
scroll to position [17, 0]
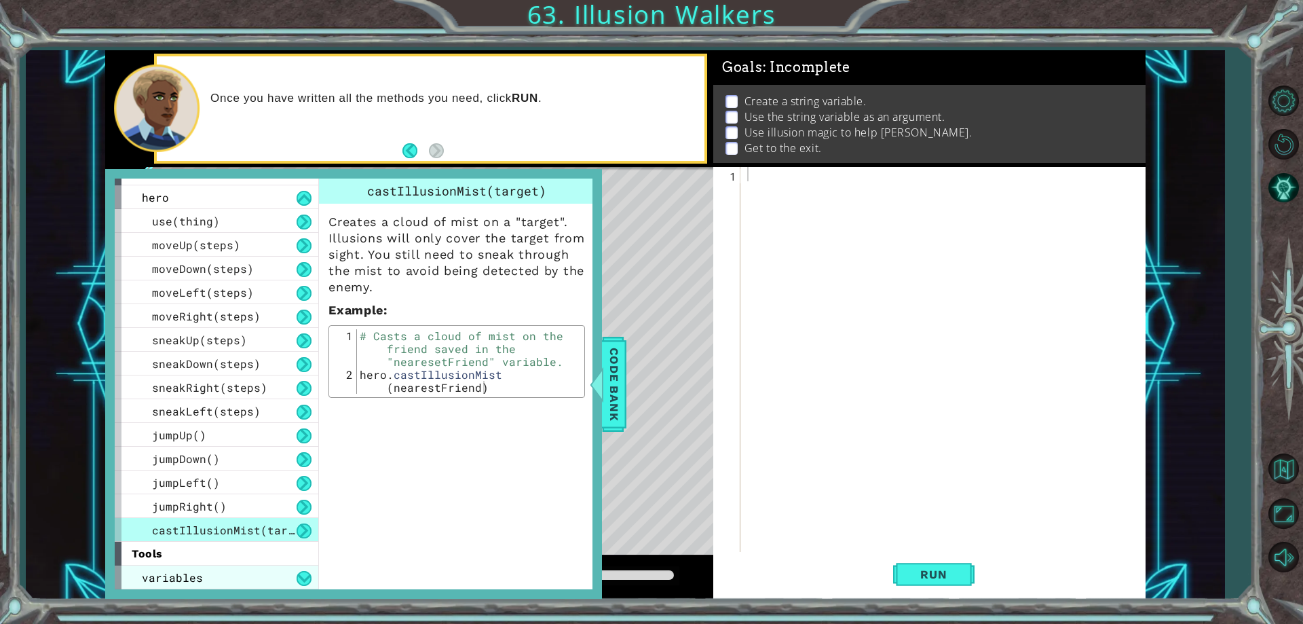
click at [234, 574] on div "variables" at bounding box center [217, 577] width 204 height 24
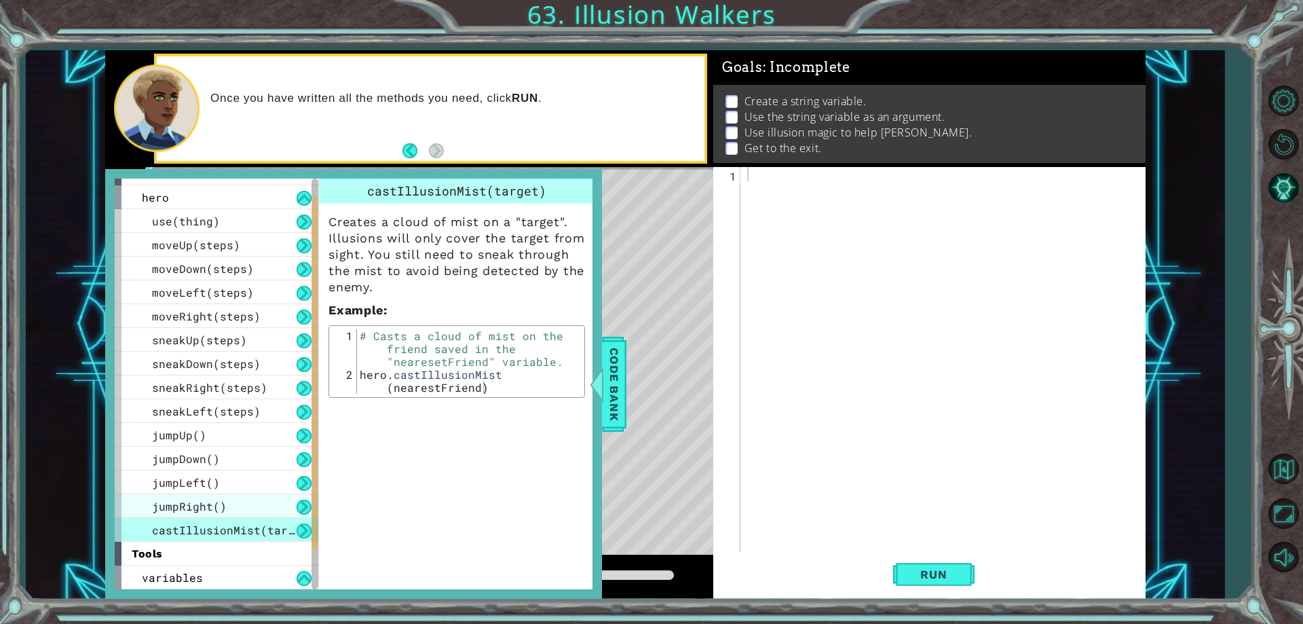
scroll to position [64, 0]
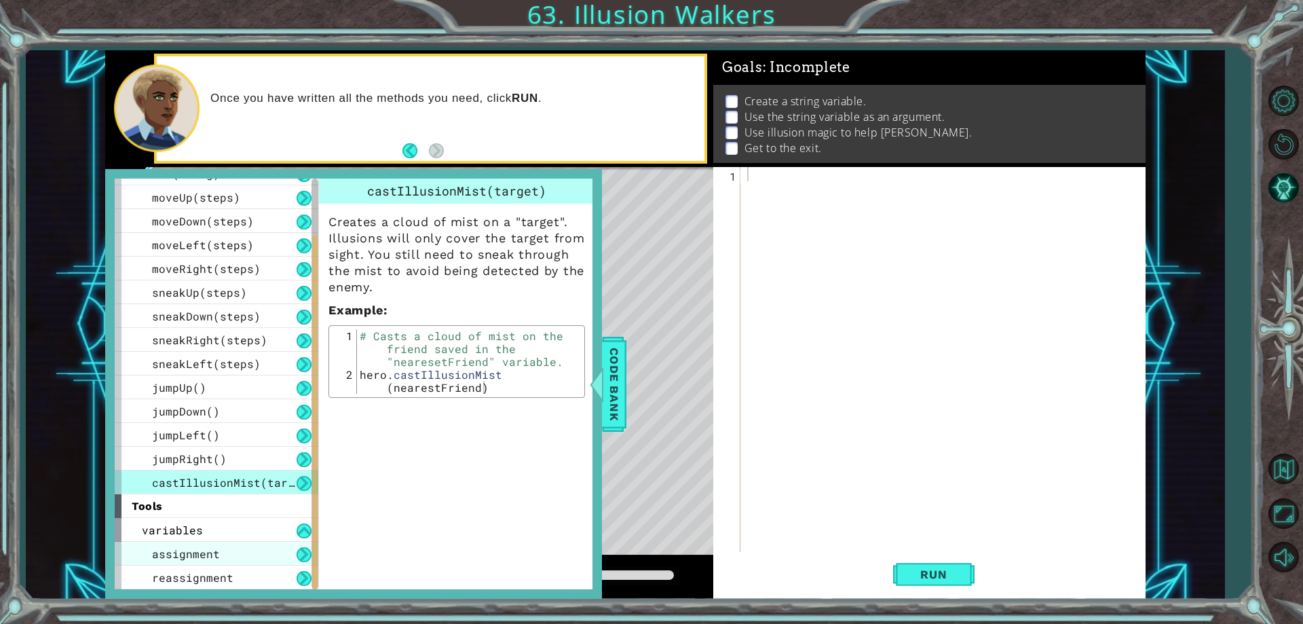
click at [229, 563] on div "assignment" at bounding box center [217, 554] width 204 height 24
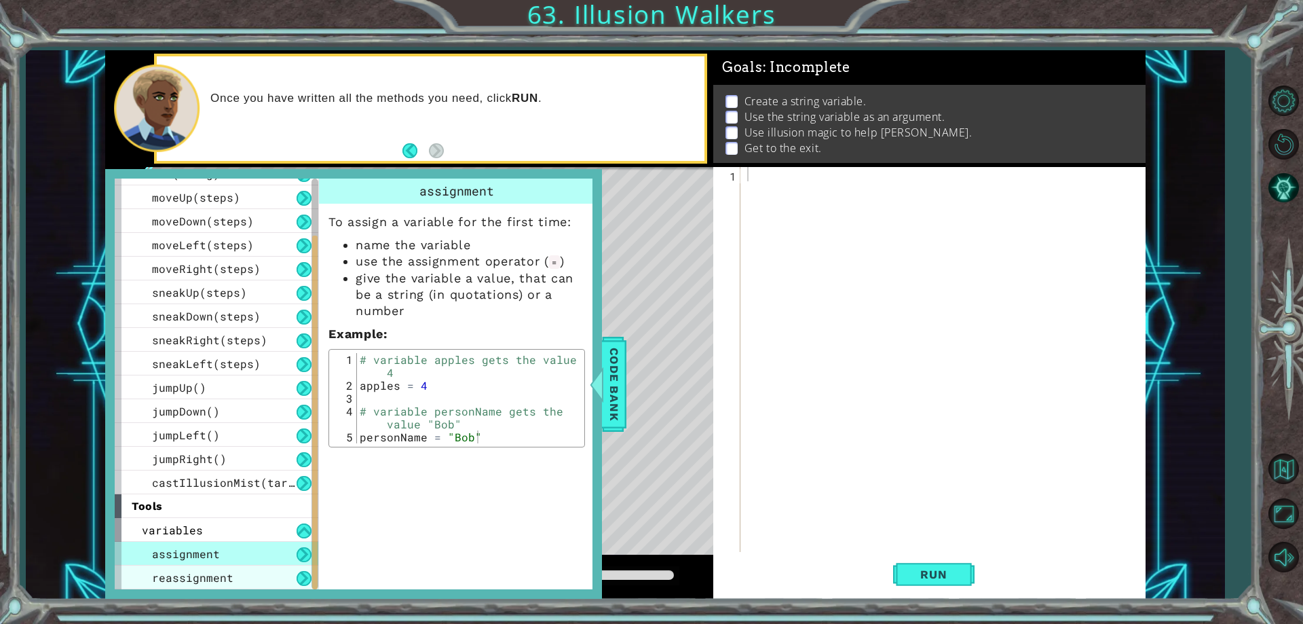
click at [234, 572] on div "reassignment" at bounding box center [217, 577] width 204 height 24
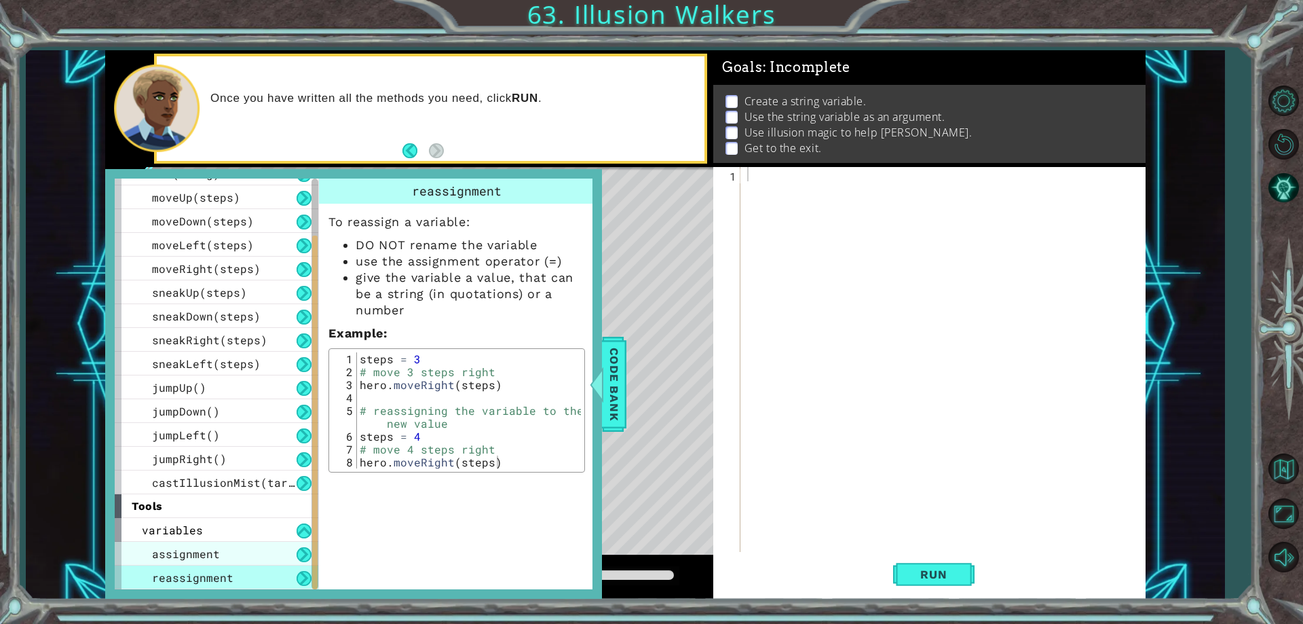
click at [255, 555] on div "assignment" at bounding box center [217, 554] width 204 height 24
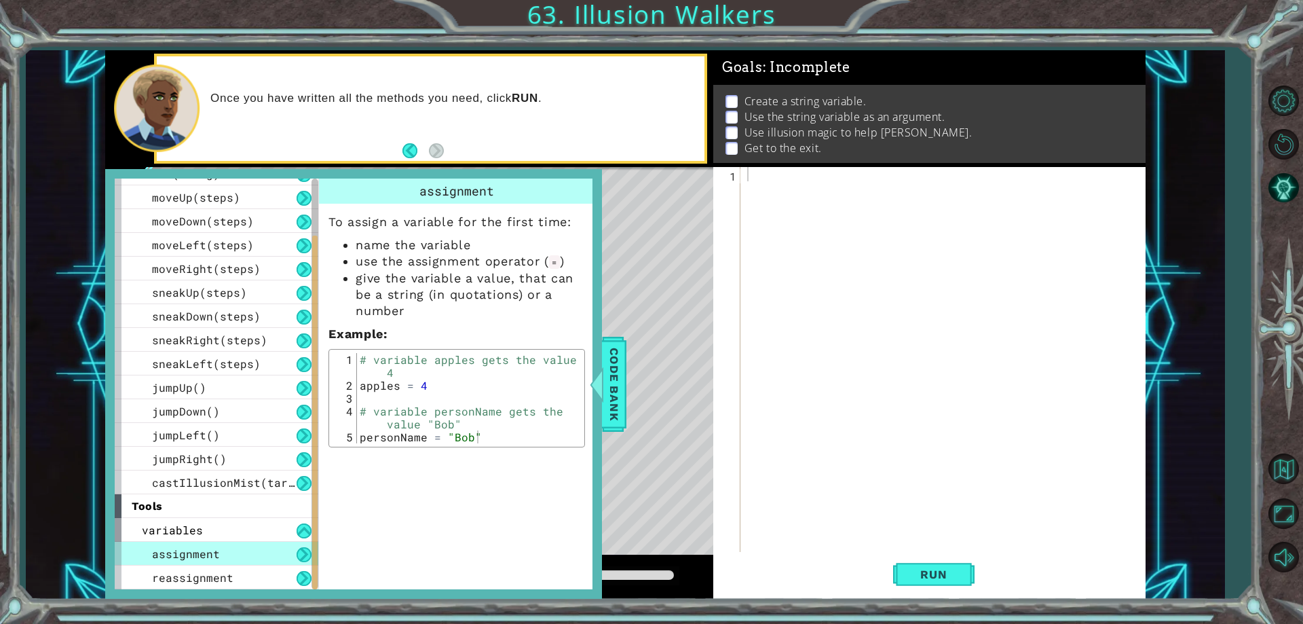
click at [250, 517] on div "tools" at bounding box center [217, 506] width 204 height 24
click at [219, 537] on div "variables" at bounding box center [217, 530] width 204 height 24
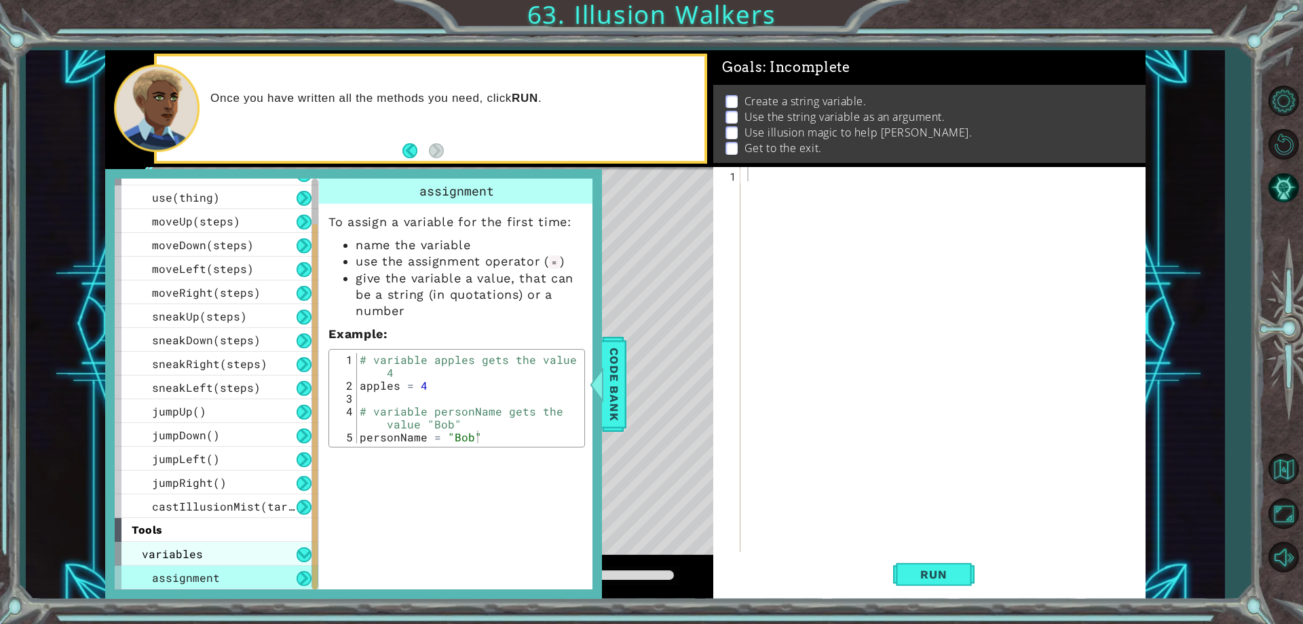
scroll to position [17, 0]
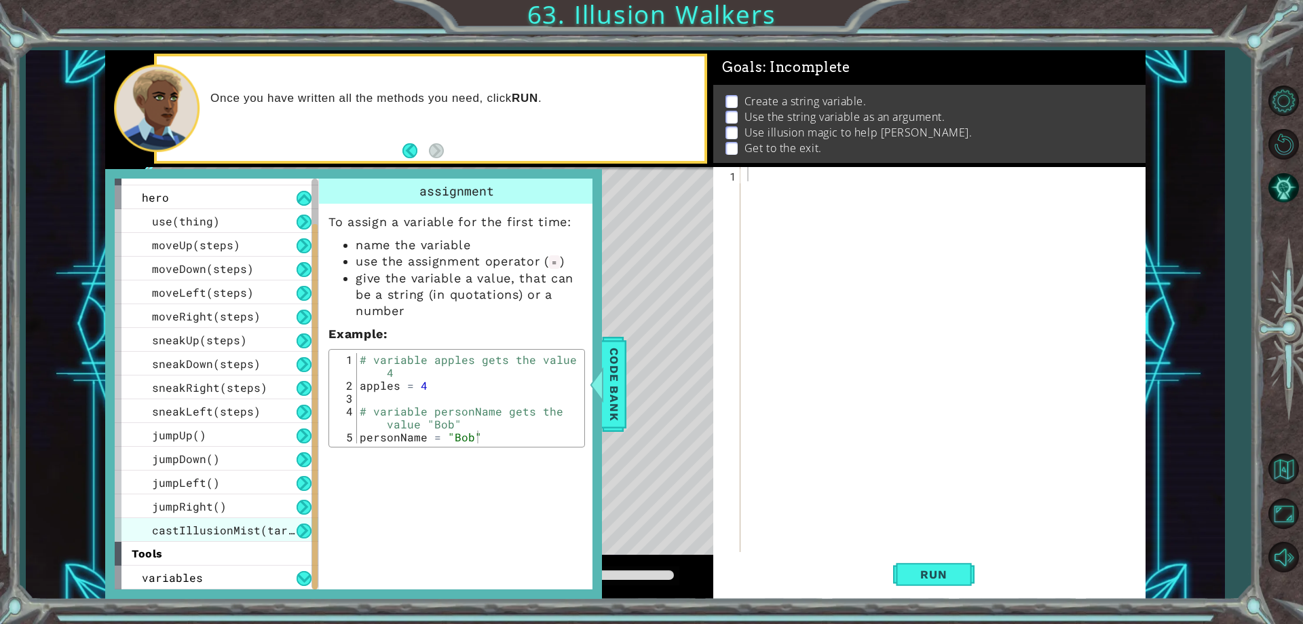
click at [219, 525] on span "castIllusionMist(target)" at bounding box center [233, 530] width 163 height 14
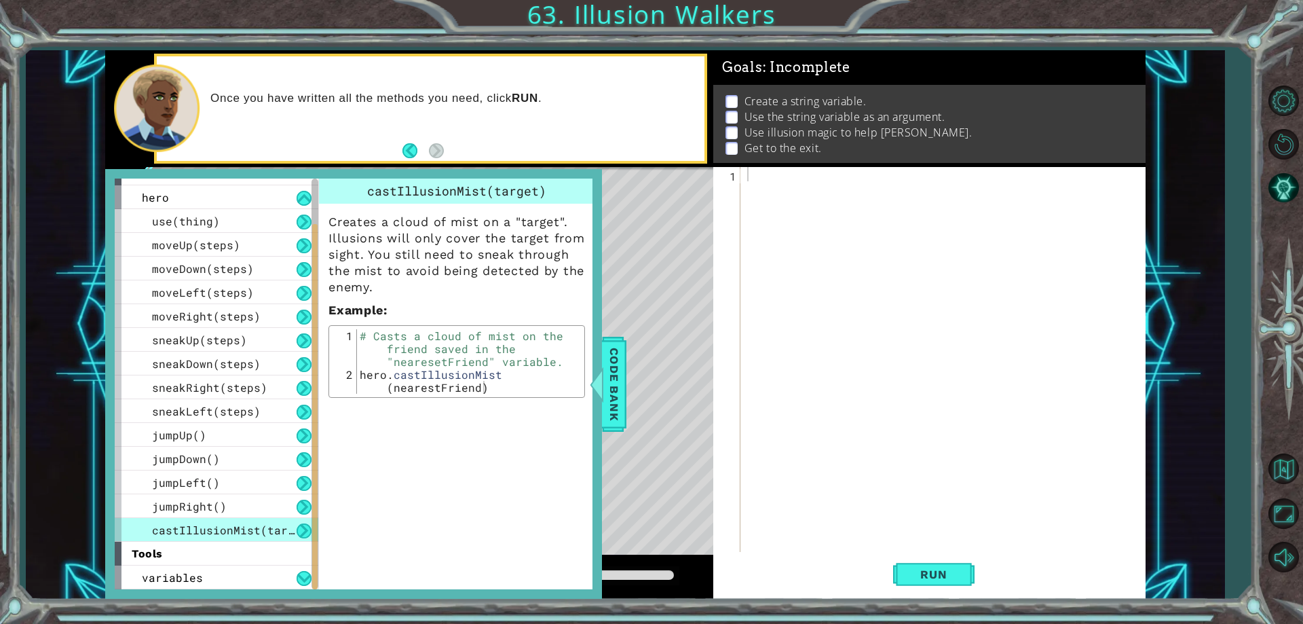
click at [759, 199] on div at bounding box center [946, 373] width 403 height 413
type textarea "f"
click at [597, 466] on div "methods hero use(thing) moveUp(steps) moveDown(steps) moveLeft(steps) moveRight…" at bounding box center [353, 384] width 497 height 430
click at [616, 409] on span "Code Bank" at bounding box center [614, 384] width 22 height 83
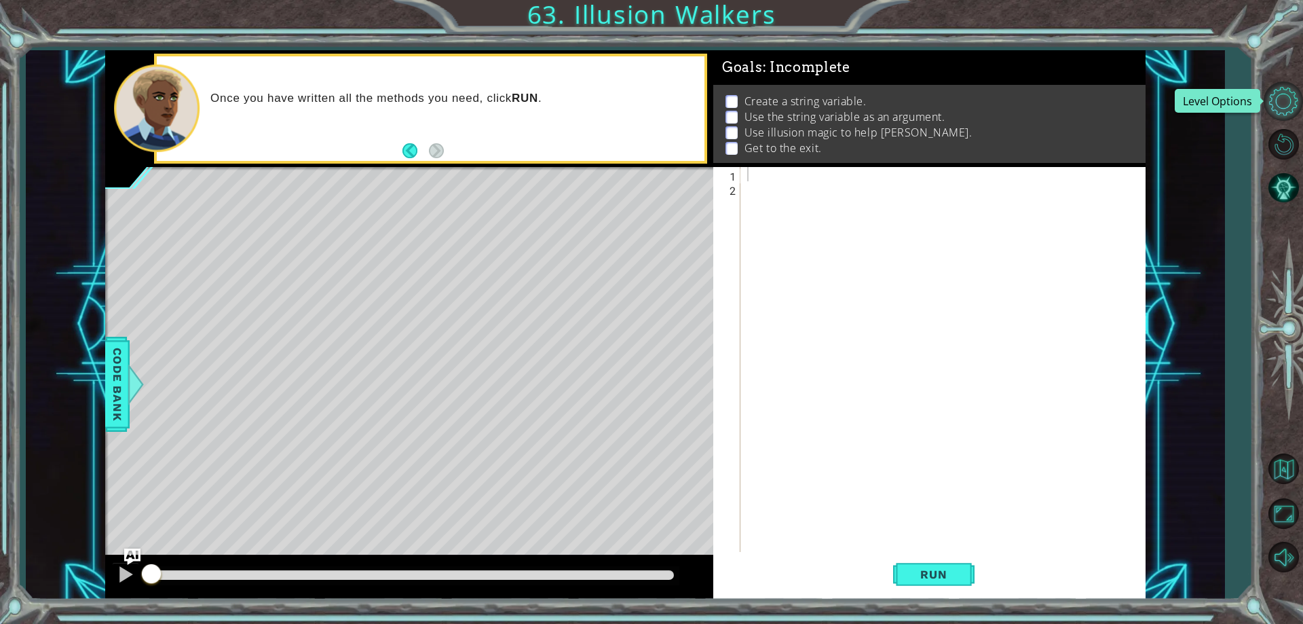
click at [1292, 94] on button "Level Options" at bounding box center [1283, 100] width 39 height 39
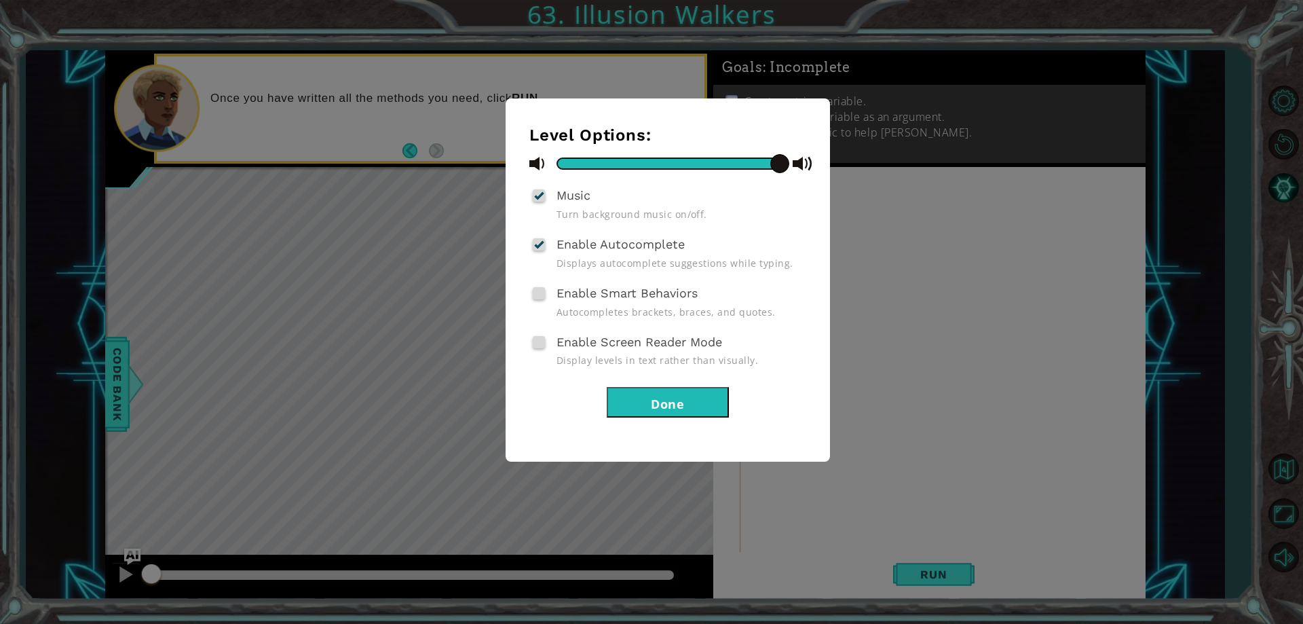
click at [694, 403] on button "Done" at bounding box center [668, 402] width 122 height 31
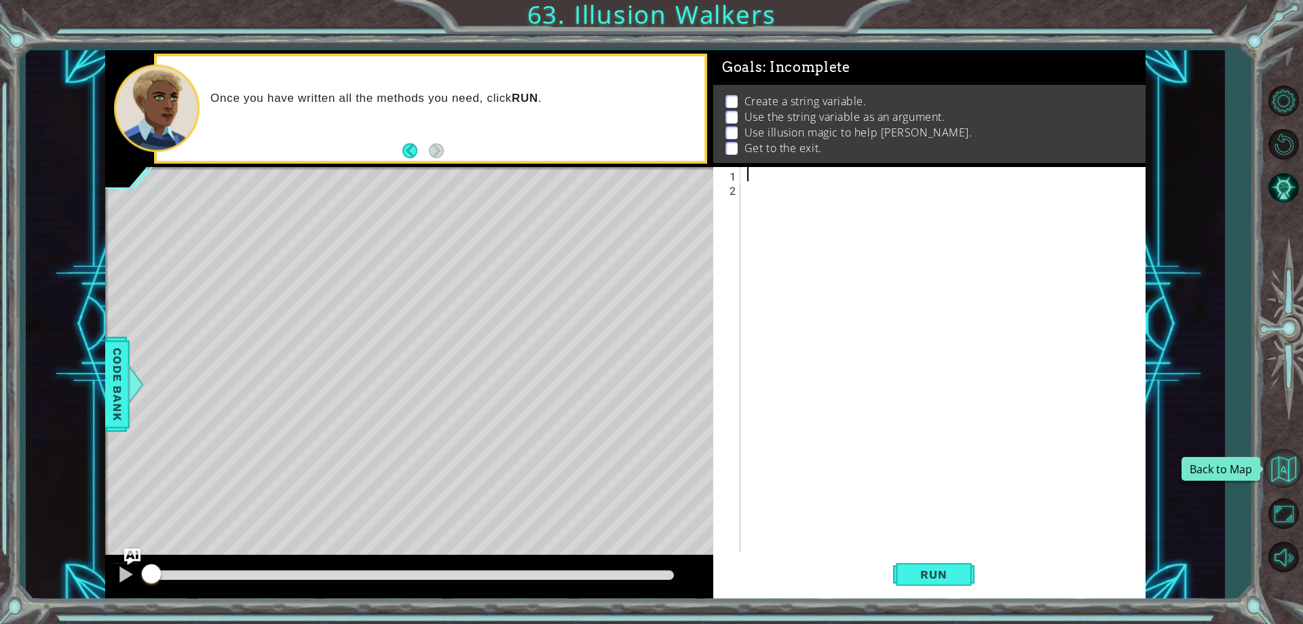
click at [1287, 460] on button "Back to Map" at bounding box center [1283, 468] width 39 height 39
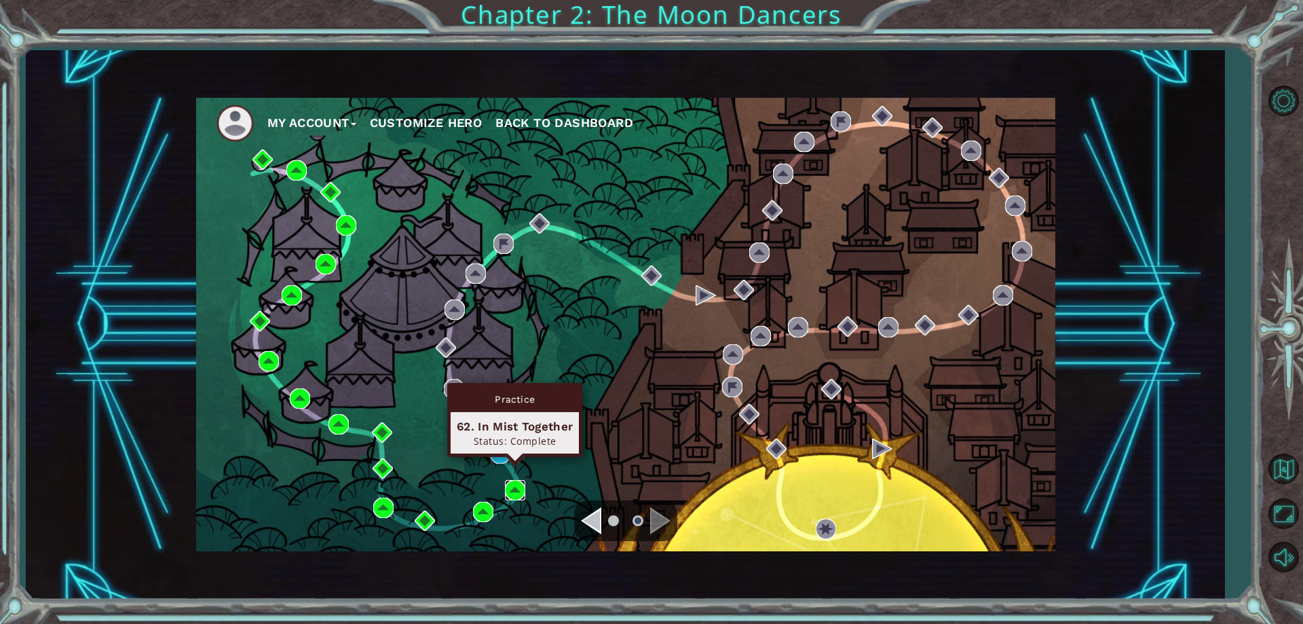
click at [519, 487] on img at bounding box center [515, 490] width 20 height 20
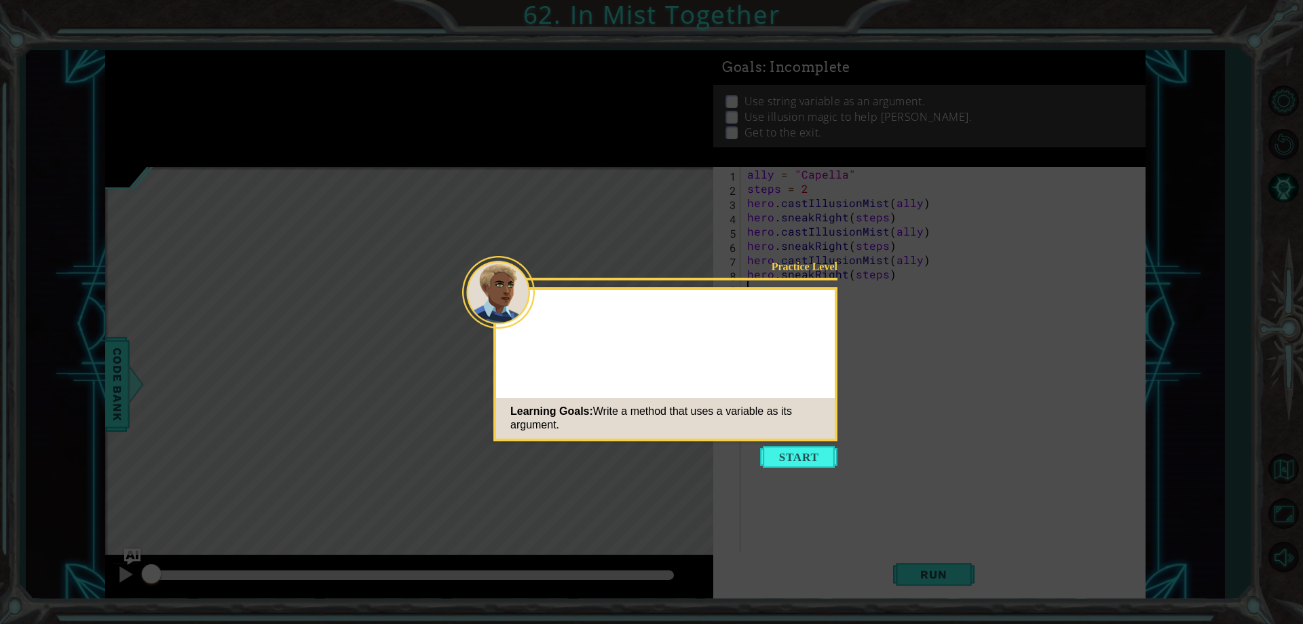
click at [798, 472] on icon at bounding box center [651, 312] width 1303 height 624
click at [798, 455] on button "Start" at bounding box center [798, 457] width 77 height 22
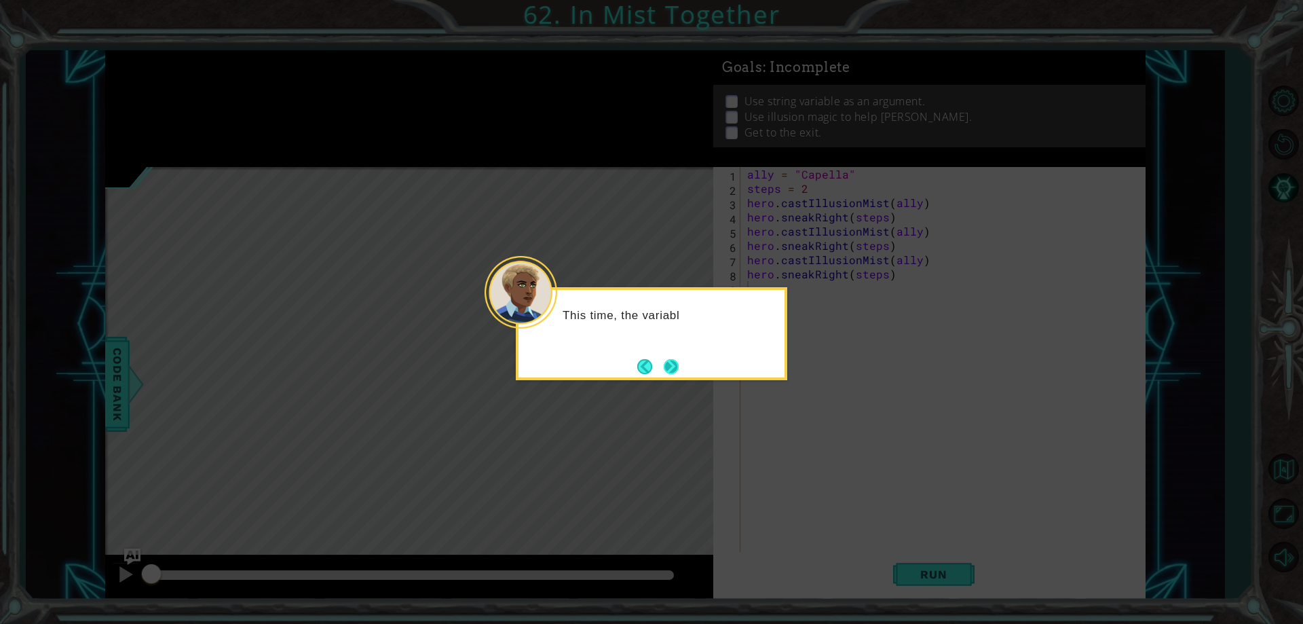
click at [667, 367] on button "Next" at bounding box center [671, 366] width 16 height 16
click at [671, 361] on button "Next" at bounding box center [672, 366] width 16 height 16
click at [687, 367] on div "M" at bounding box center [652, 333] width 272 height 93
click at [664, 360] on button "Next" at bounding box center [672, 366] width 16 height 16
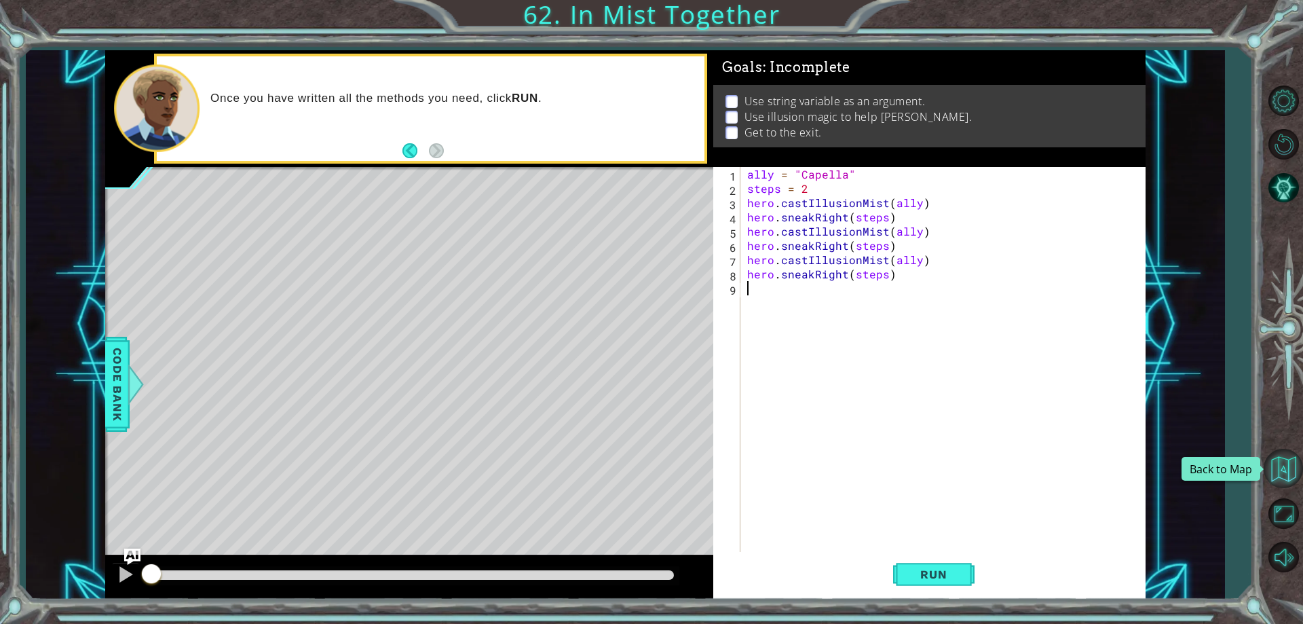
click at [1278, 468] on button "Back to Map" at bounding box center [1283, 468] width 39 height 39
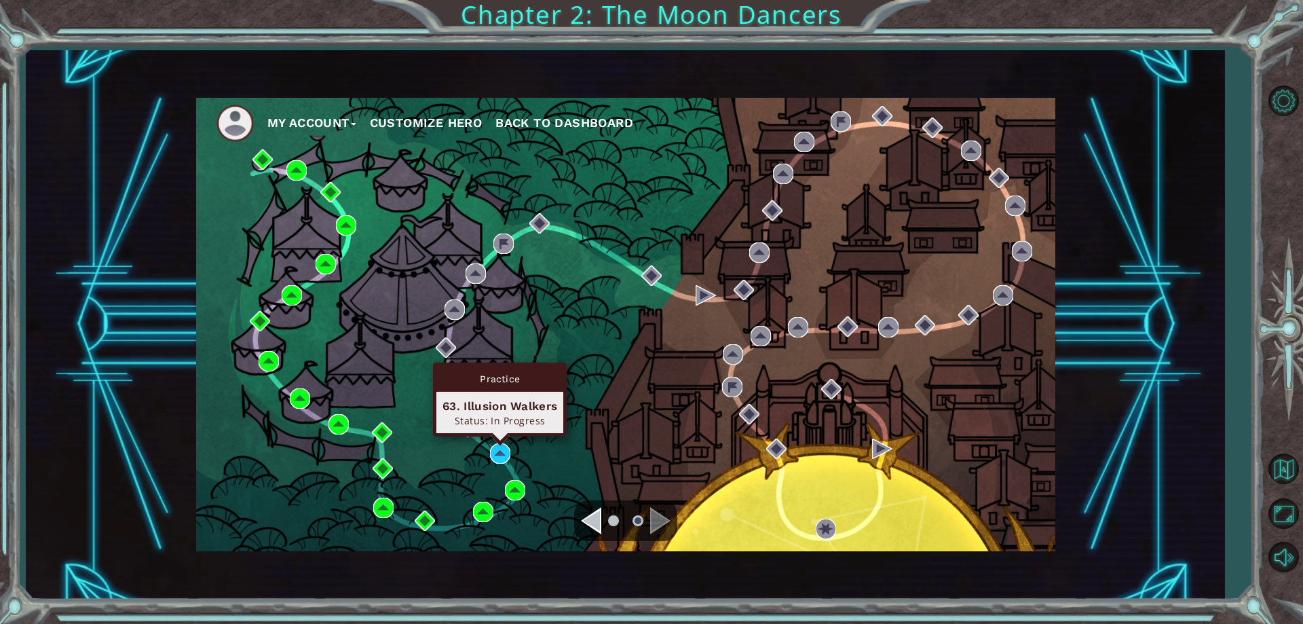
drag, startPoint x: 513, startPoint y: 462, endPoint x: 502, endPoint y: 458, distance: 11.6
click at [503, 458] on div "My Account Customize Hero Back to Dashboard" at bounding box center [625, 324] width 859 height 453
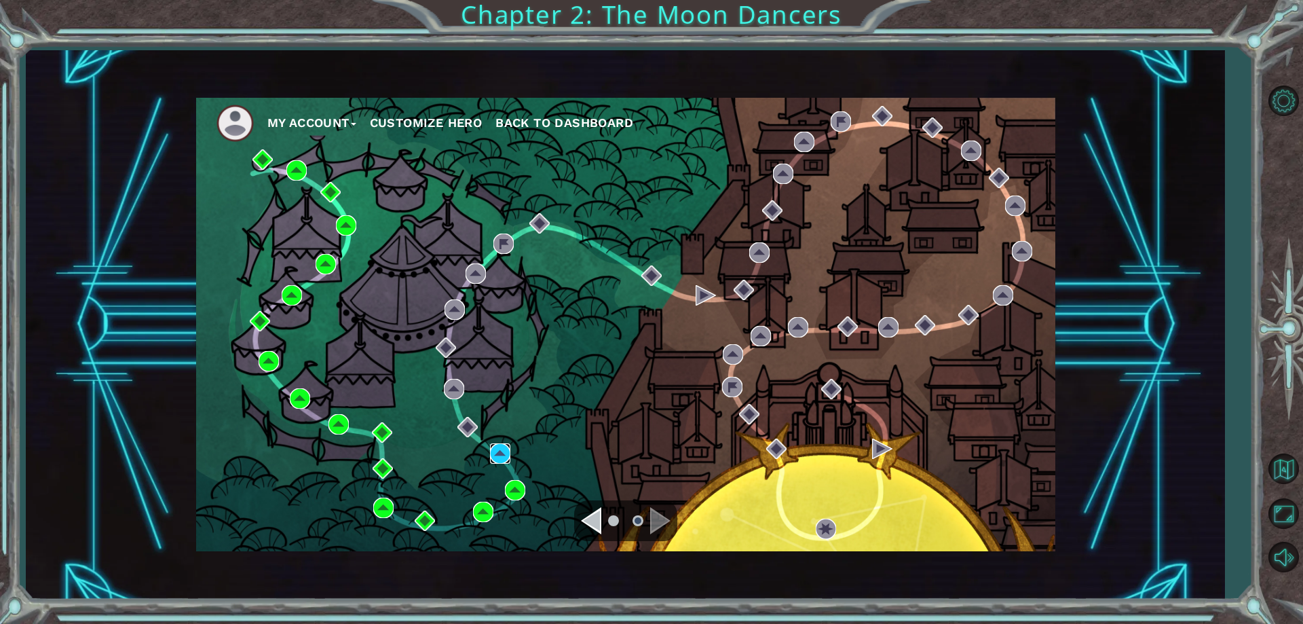
click at [502, 458] on img at bounding box center [500, 453] width 20 height 20
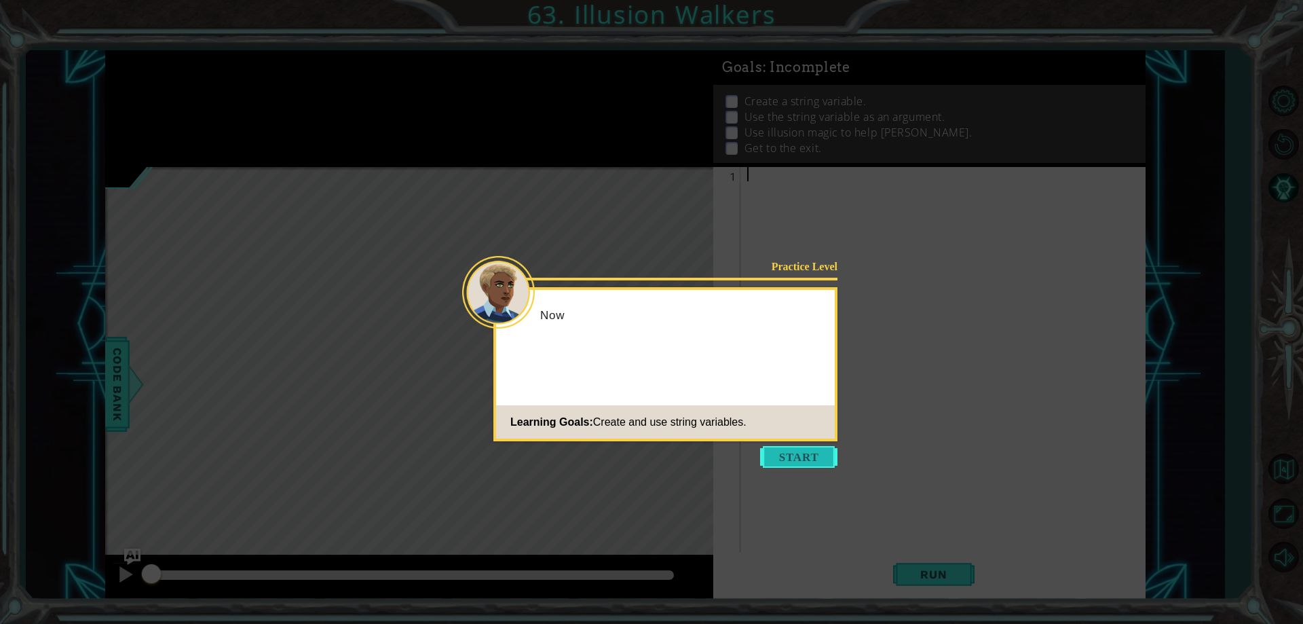
click at [792, 466] on button "Start" at bounding box center [798, 457] width 77 height 22
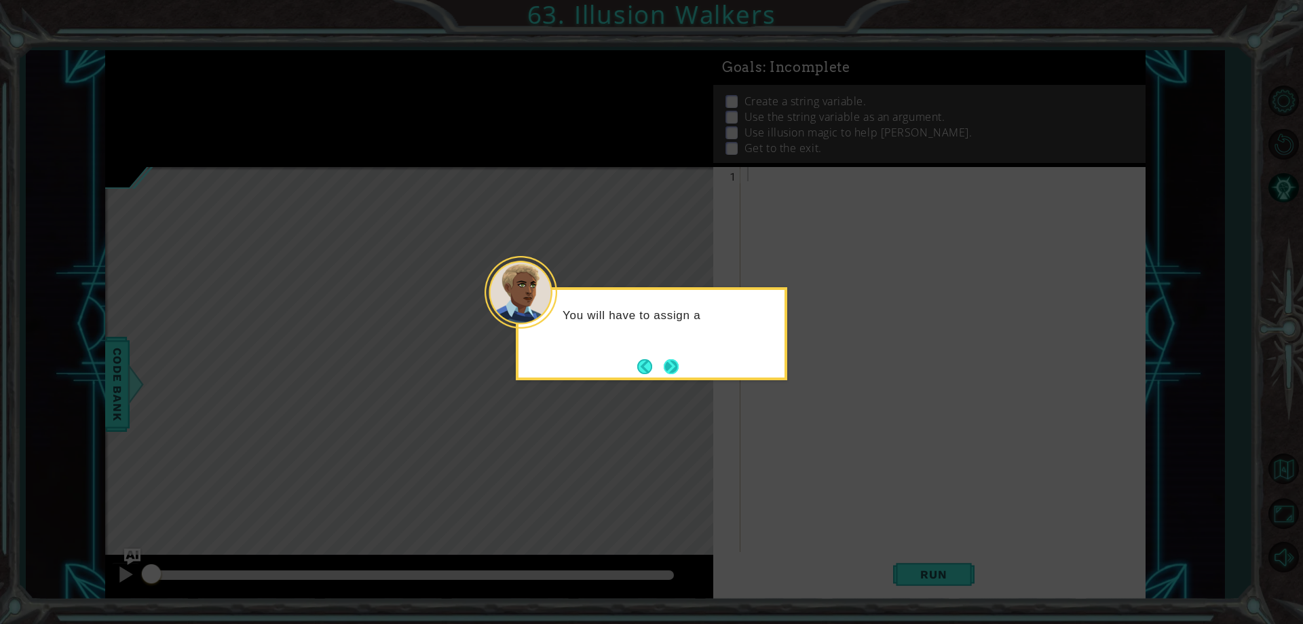
click at [663, 363] on button "Next" at bounding box center [671, 366] width 22 height 22
click at [665, 362] on button "Next" at bounding box center [670, 366] width 21 height 21
click at [665, 362] on button "Next" at bounding box center [671, 366] width 16 height 16
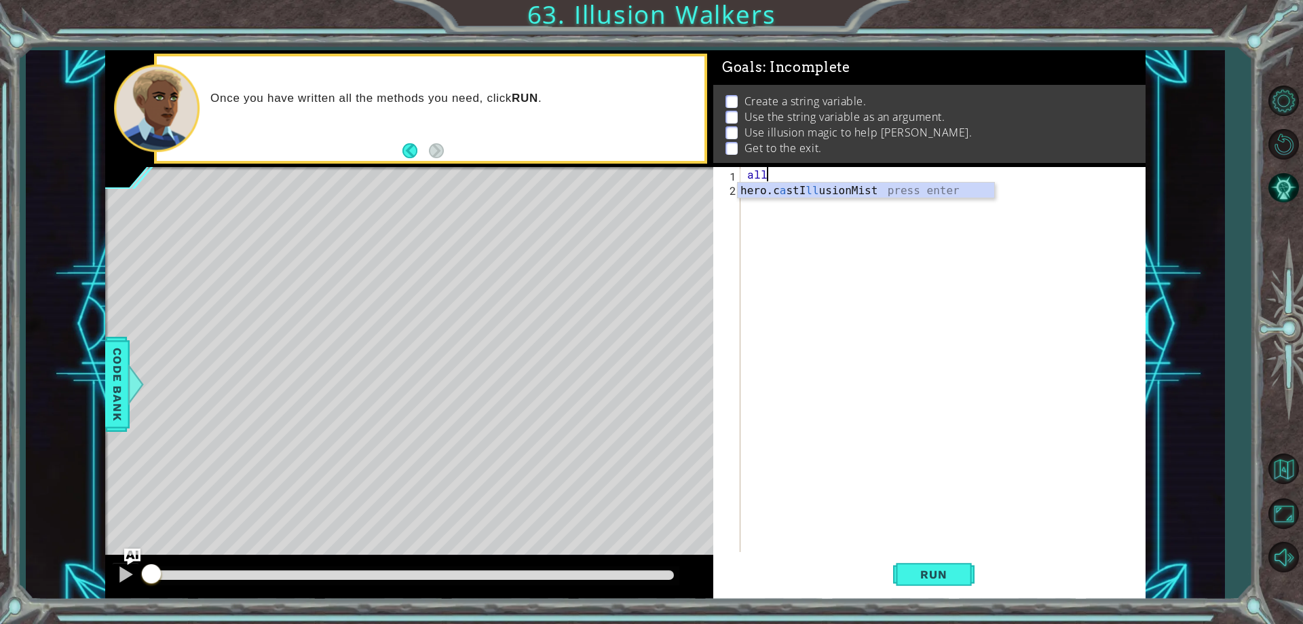
scroll to position [0, 1]
click at [416, 157] on button "Back" at bounding box center [416, 150] width 26 height 15
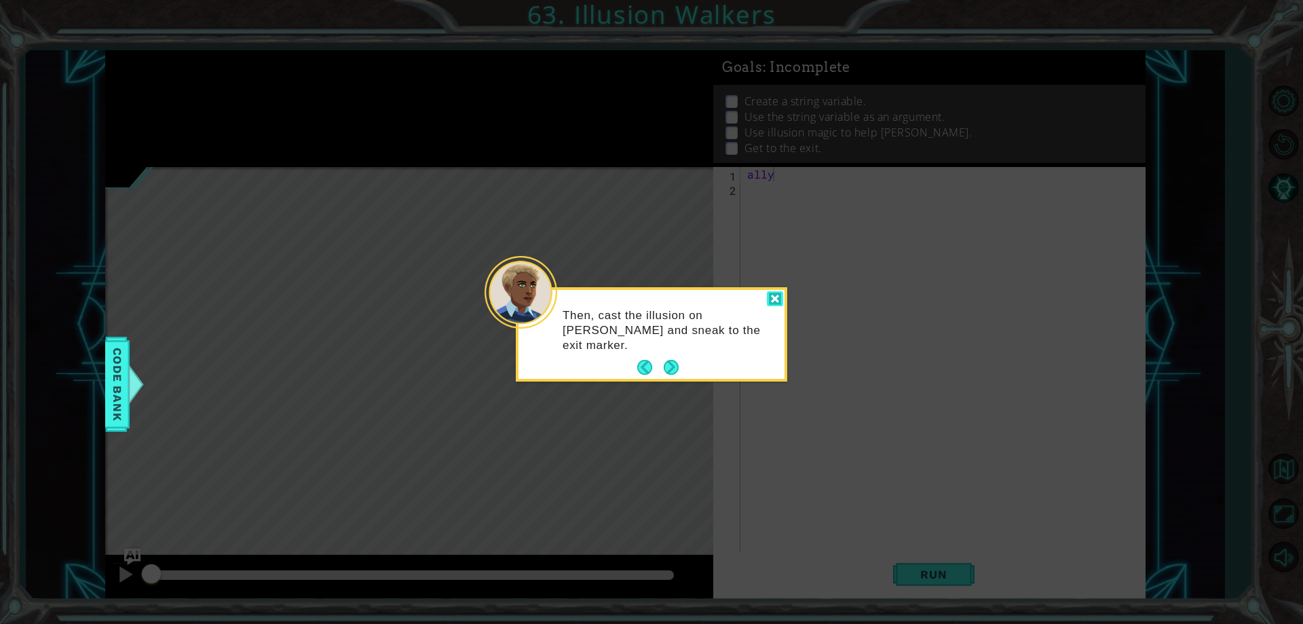
click at [769, 302] on div at bounding box center [775, 299] width 16 height 16
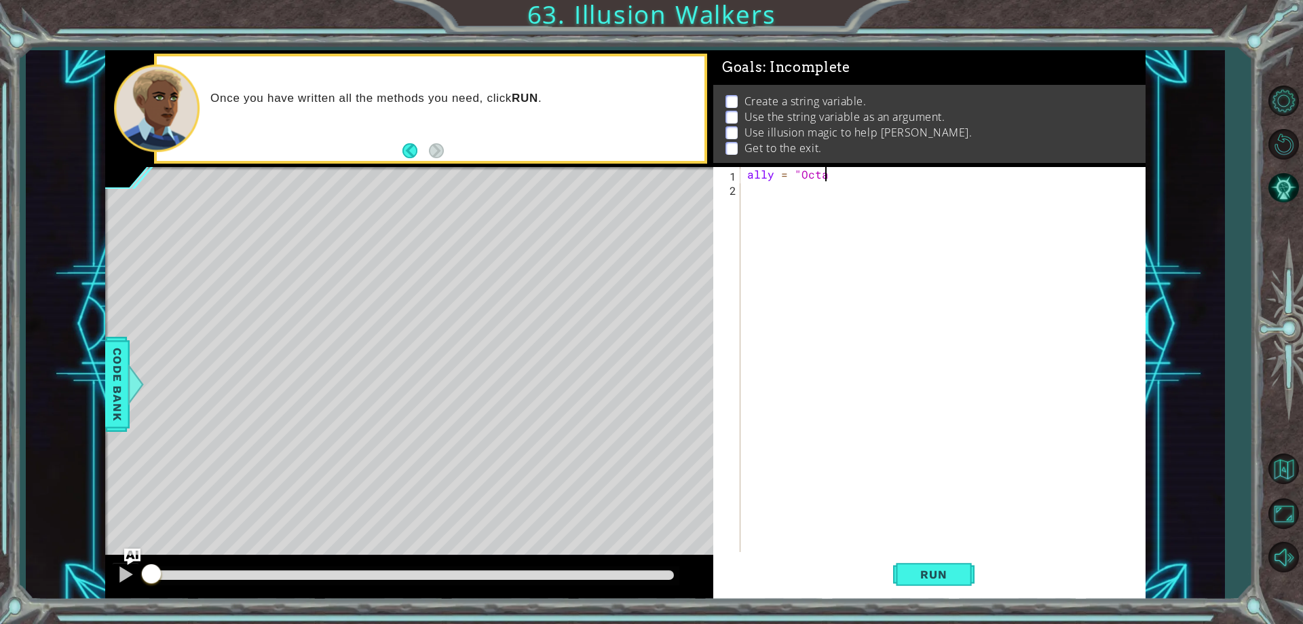
scroll to position [0, 4]
type textarea "ally = "Octans""
click at [789, 205] on div "ally = "Octans"" at bounding box center [946, 373] width 403 height 413
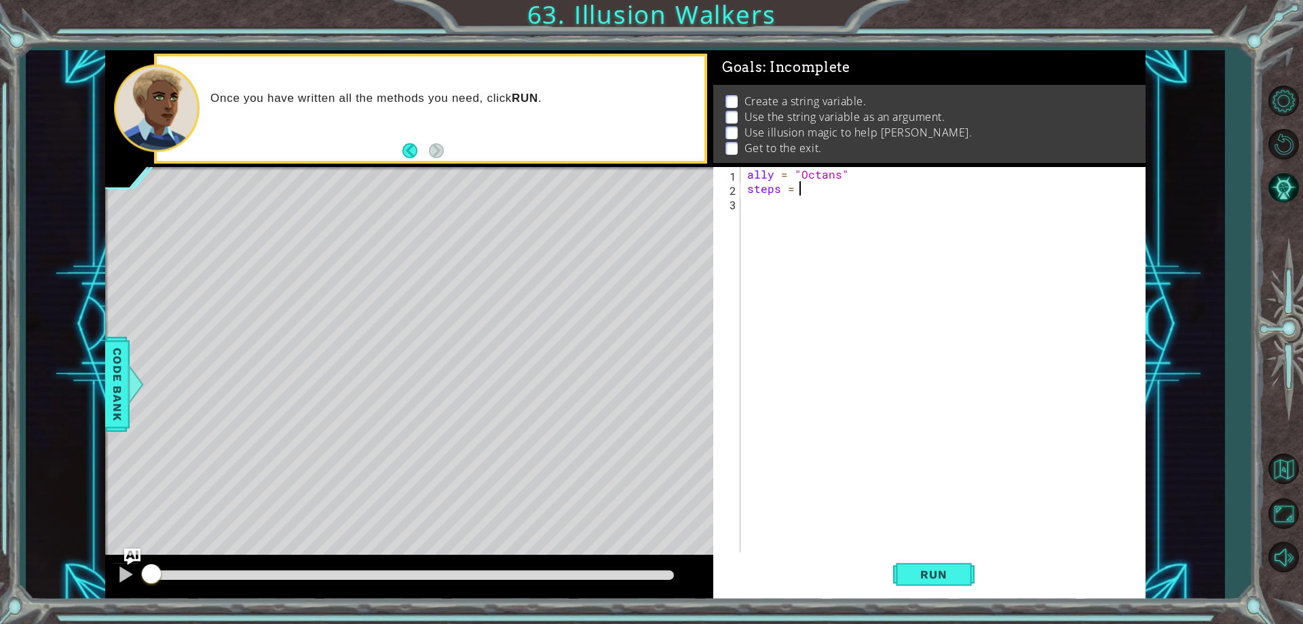
type textarea "steps = 2"
click at [770, 210] on div "ally = "Octans" steps = 2" at bounding box center [946, 373] width 403 height 413
type textarea "f"
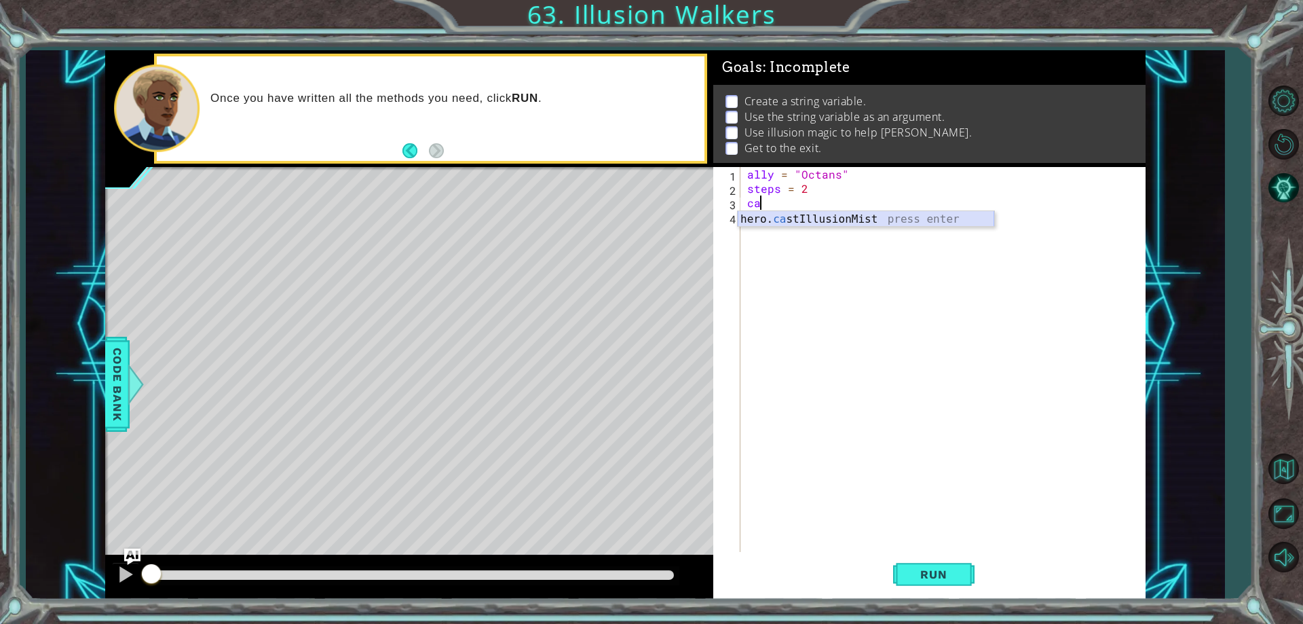
click at [781, 225] on div "hero. ca stIllusionMist press enter" at bounding box center [866, 235] width 257 height 49
type textarea "hero.castIllusionMist(friend)"
click at [780, 222] on div "ally = "Octans" steps = 2 hero . castIllusionMist ( friend )" at bounding box center [946, 373] width 403 height 413
click at [931, 198] on div "ally = "Octans" steps = 2 hero . castIllusionMist ( friend )" at bounding box center [946, 373] width 403 height 413
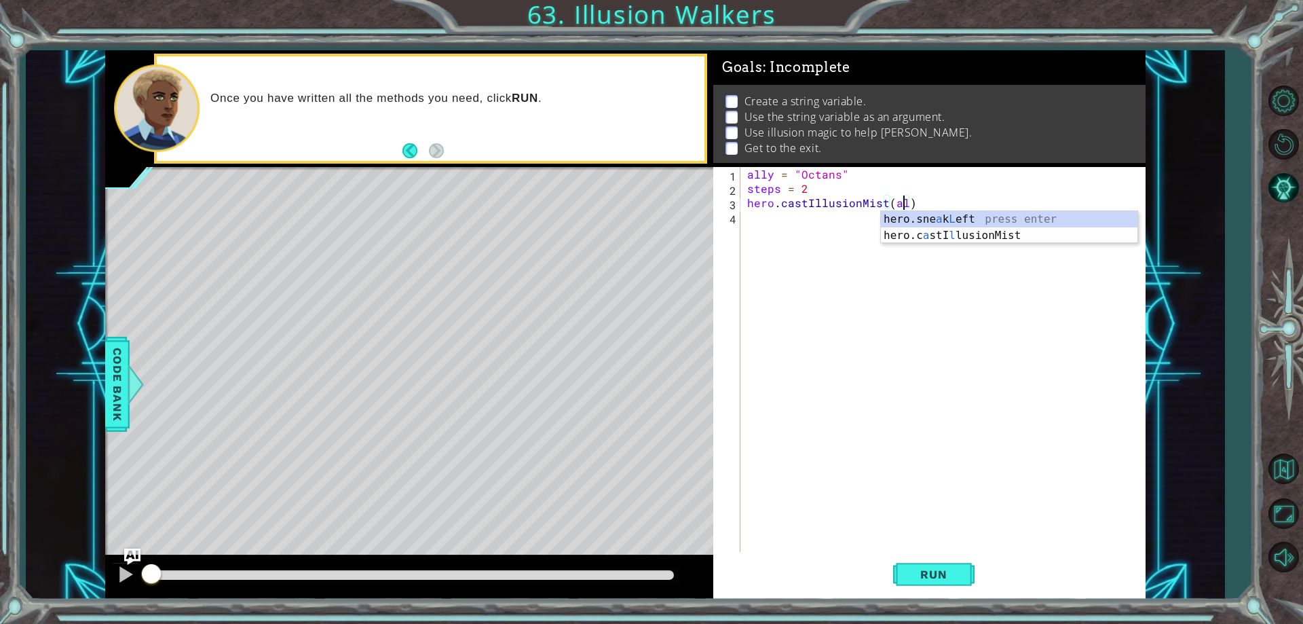
scroll to position [0, 10]
type textarea "hero.castIllusionMist(ally)"
click at [755, 231] on div "ally = "Octans" steps = 2 hero . castIllusionMist ( ally )" at bounding box center [946, 373] width 403 height 413
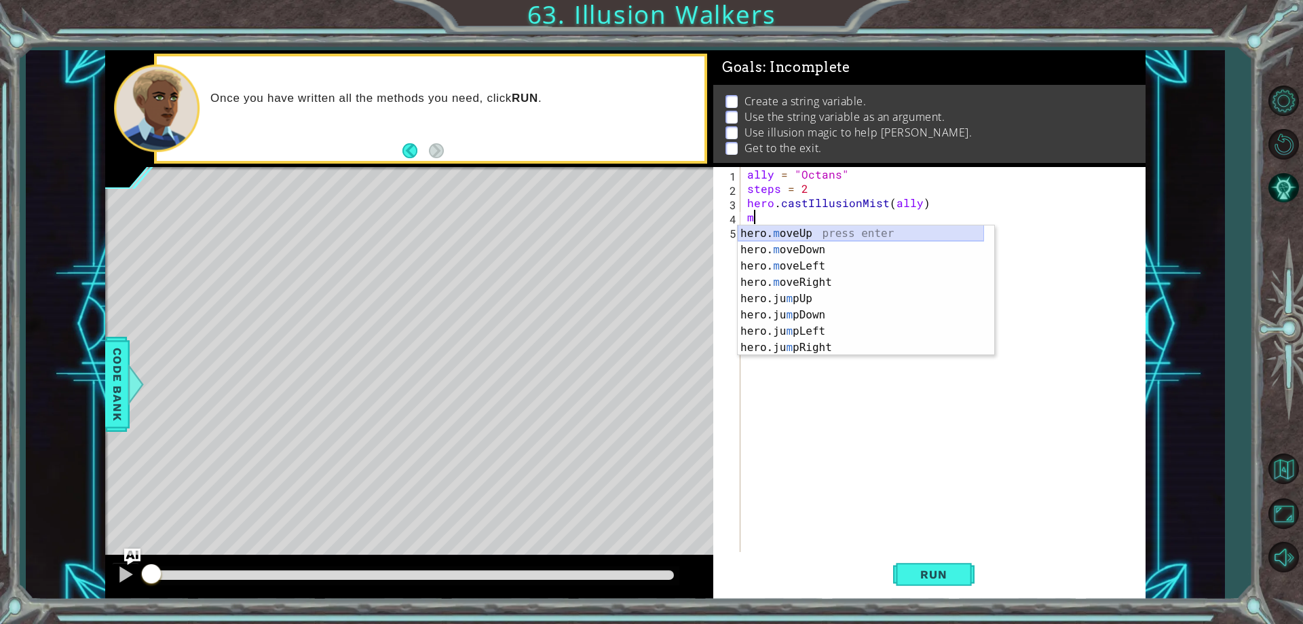
click at [817, 230] on div "hero. m oveUp press enter hero. m oveDown press enter hero. m oveLeft press ent…" at bounding box center [861, 306] width 246 height 163
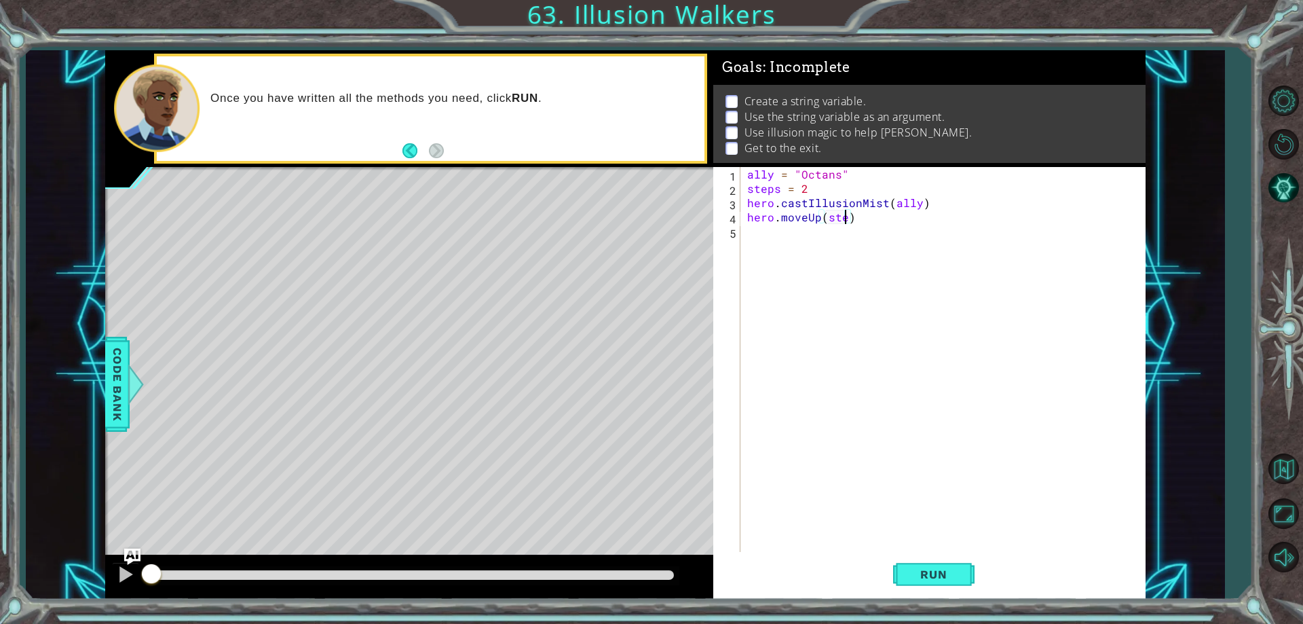
type textarea "hero.moveUp(steps)"
click at [815, 237] on div "ally = "Octans" steps = 2 hero . castIllusionMist ( ally ) hero . moveUp ( step…" at bounding box center [946, 373] width 403 height 413
click at [823, 253] on div "hero. c astIllusionMist press enter" at bounding box center [866, 264] width 257 height 49
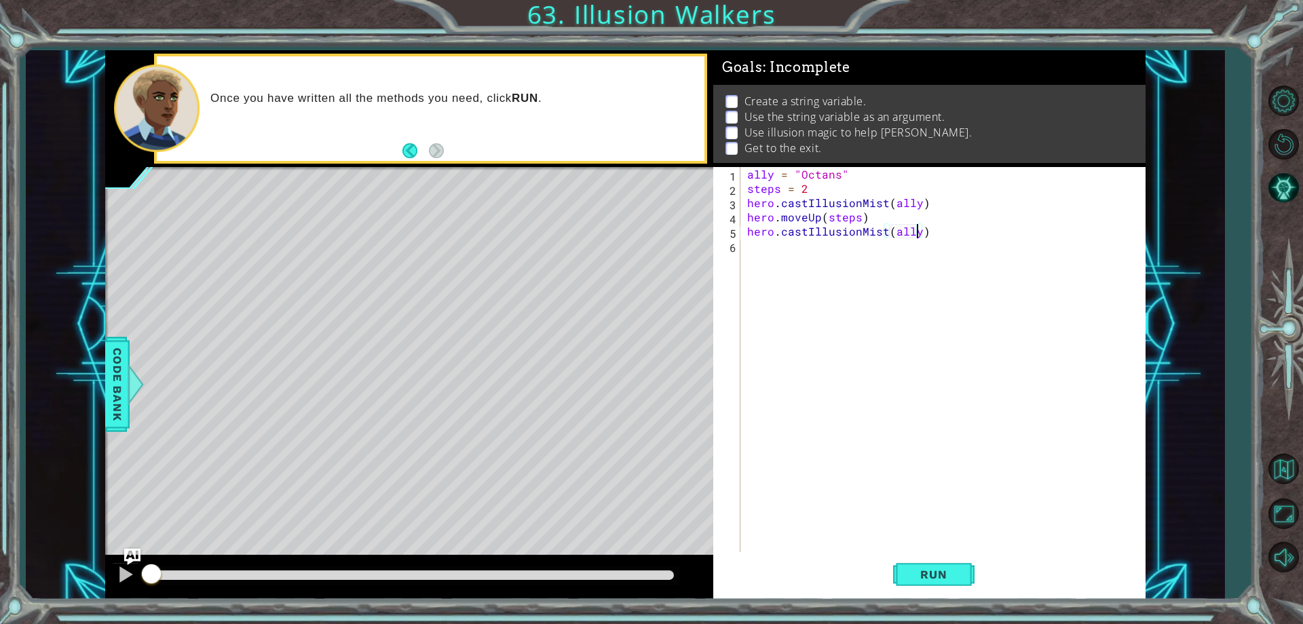
click at [823, 253] on div "ally = "Octans" steps = 2 hero . castIllusionMist ( ally ) hero . moveUp ( step…" at bounding box center [946, 373] width 403 height 413
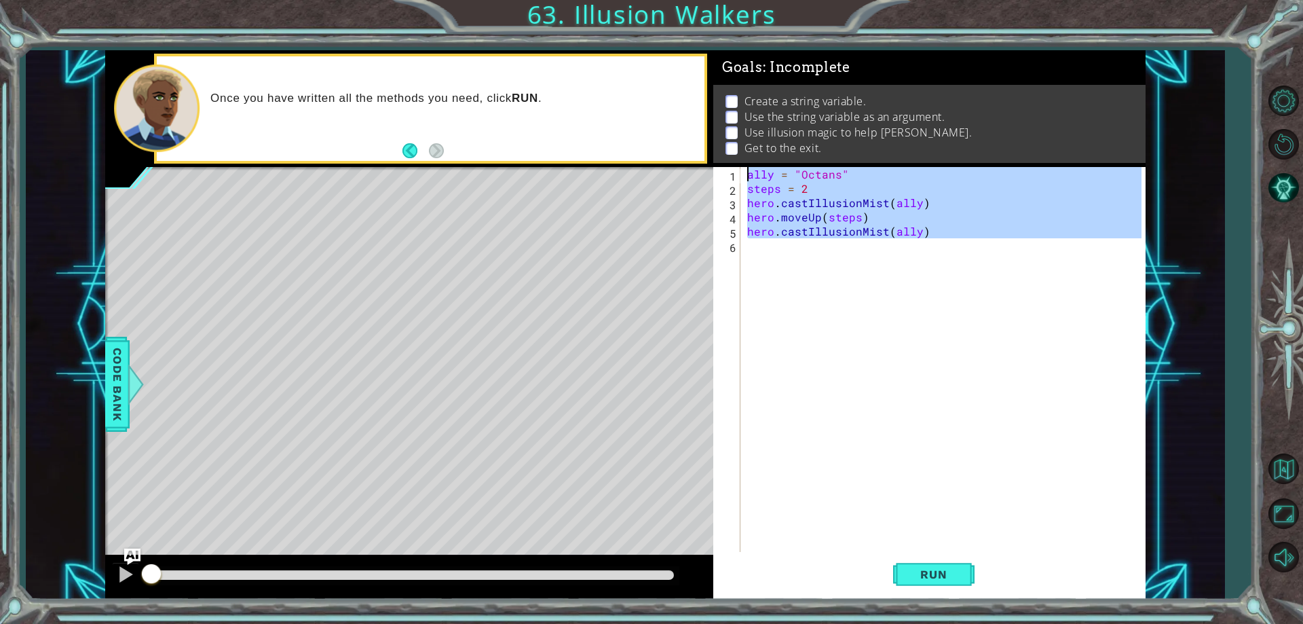
scroll to position [0, 5]
type textarea "ally = "Octans" steps = 2"
click at [823, 253] on div "ally = "Octans" steps = 2 hero . castIllusionMist ( ally ) hero . moveUp ( step…" at bounding box center [943, 359] width 396 height 385
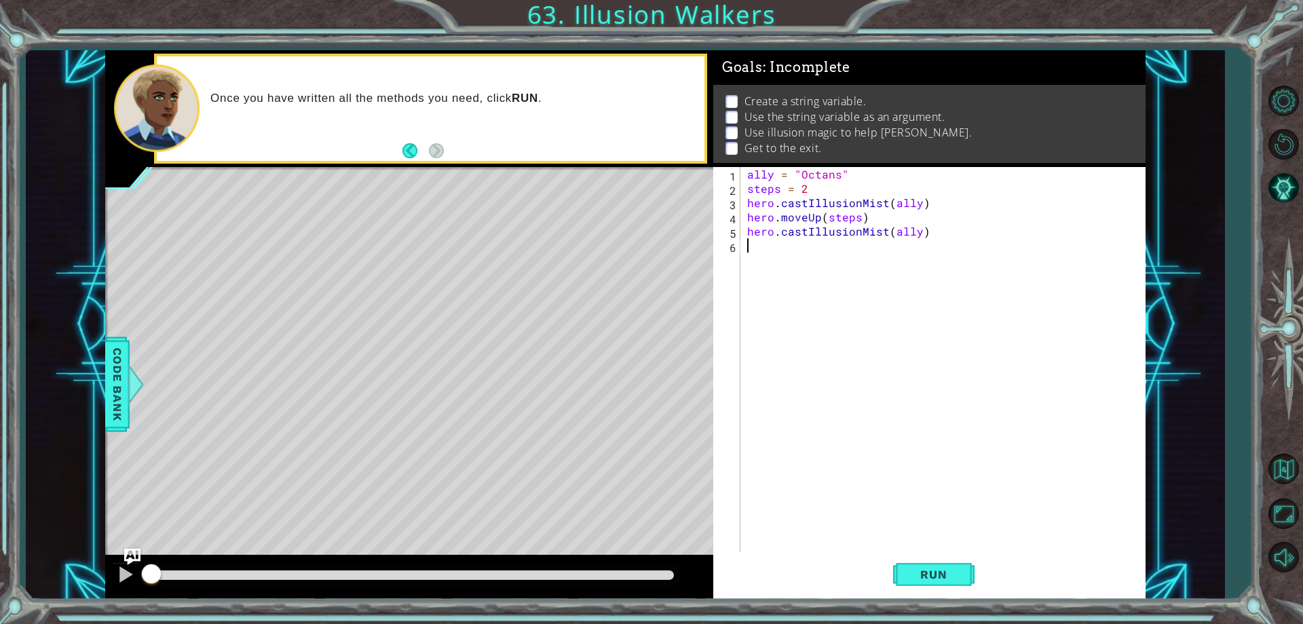
scroll to position [0, 0]
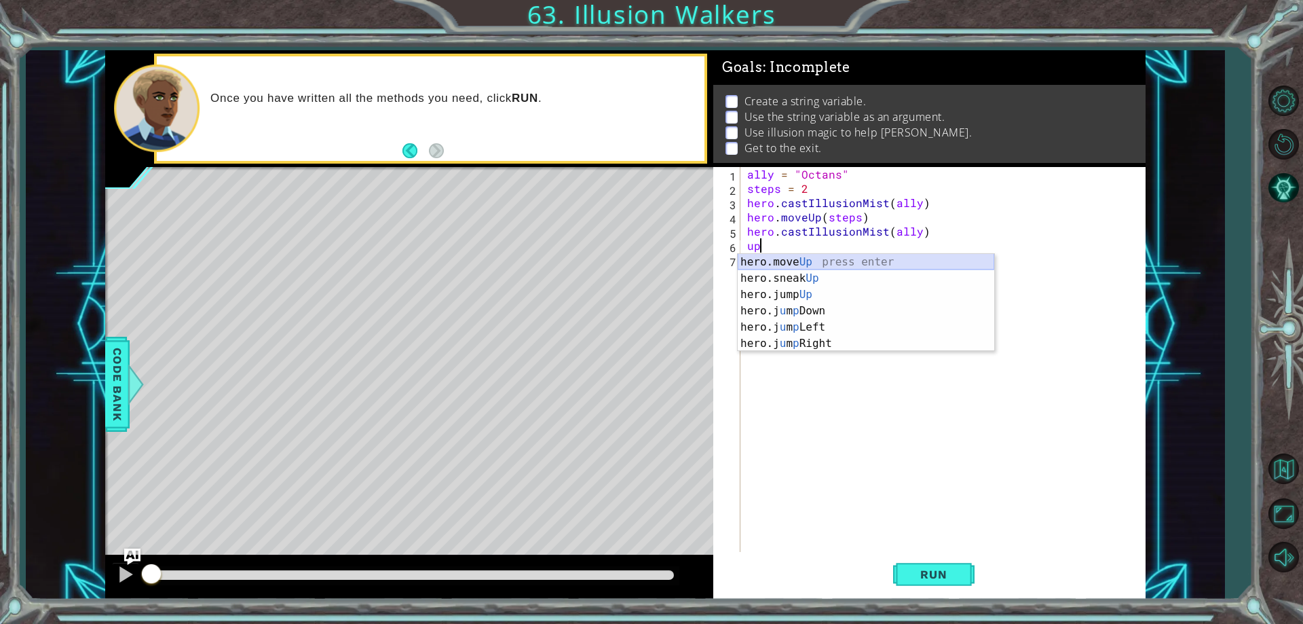
click at [818, 263] on div "hero.move Up press enter hero.sneak Up press enter hero.jump Up press enter her…" at bounding box center [866, 319] width 257 height 130
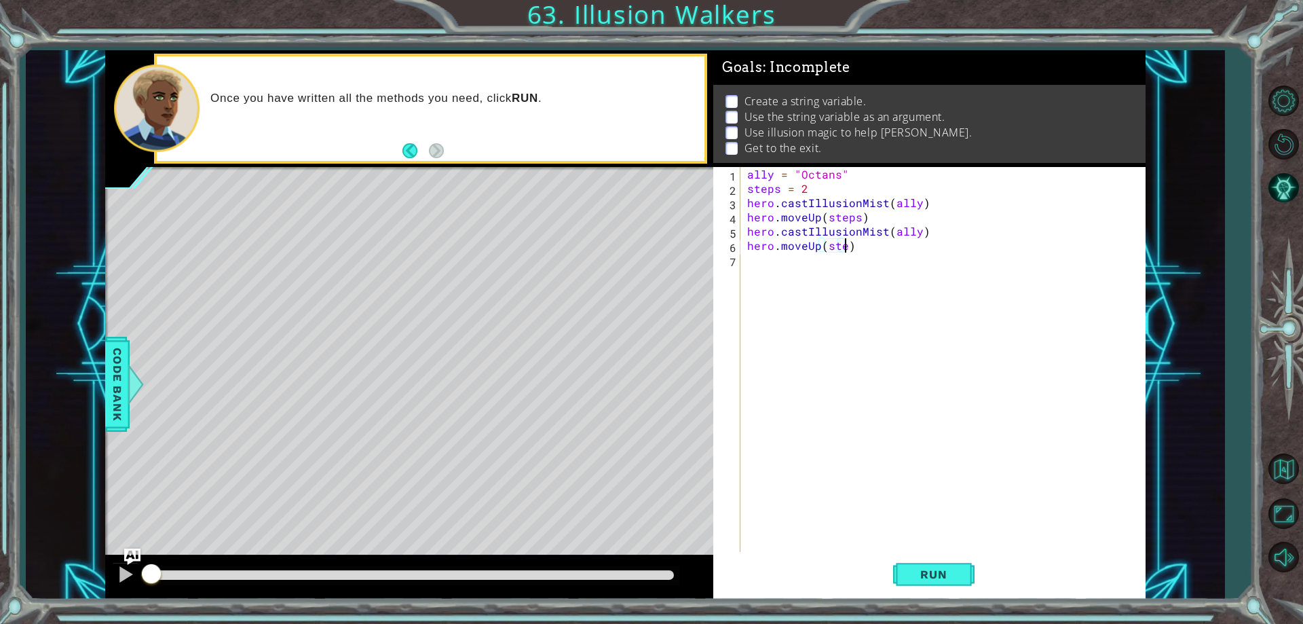
type textarea "hero.moveUp(steps)"
click at [818, 263] on div "ally = "Octans" steps = 2 hero . castIllusionMist ( ally ) hero . moveUp ( step…" at bounding box center [946, 373] width 403 height 413
click at [821, 271] on div "hero. c astIllusionMist press enter" at bounding box center [866, 292] width 257 height 49
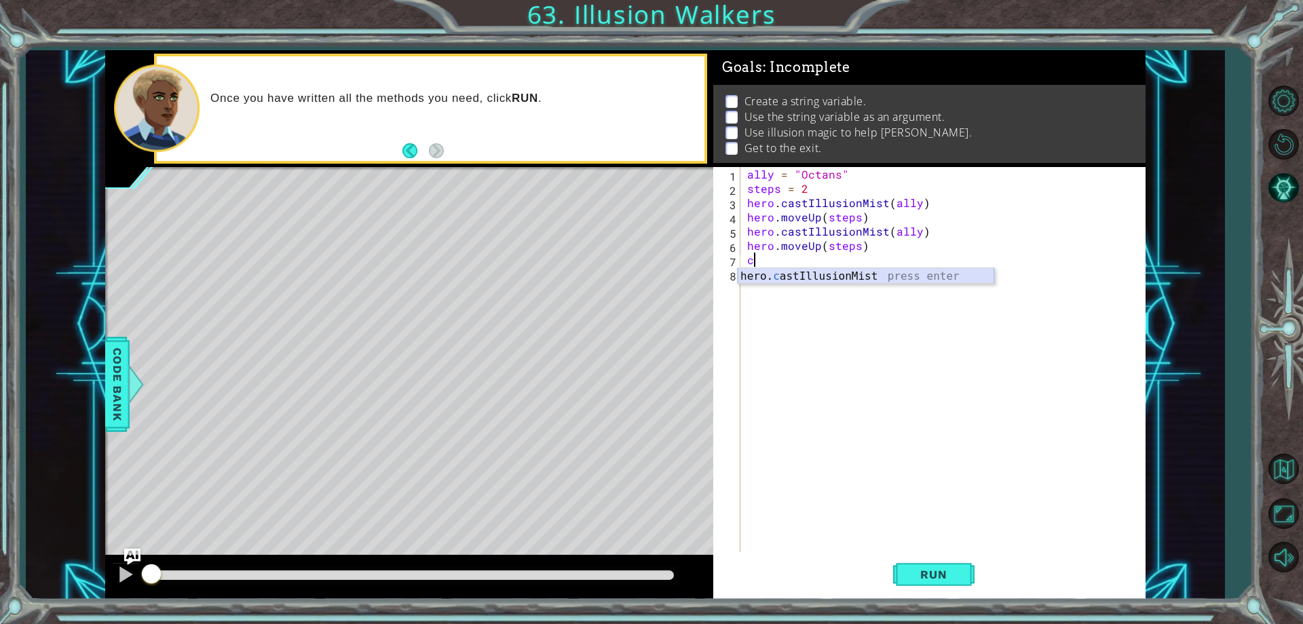
type textarea "hero.castIllusionMist(friend)"
click at [821, 276] on div "ally = "Octans" steps = 2 hero . castIllusionMist ( ally ) hero . moveUp ( step…" at bounding box center [946, 373] width 403 height 413
click at [930, 561] on button "Run" at bounding box center [933, 574] width 81 height 43
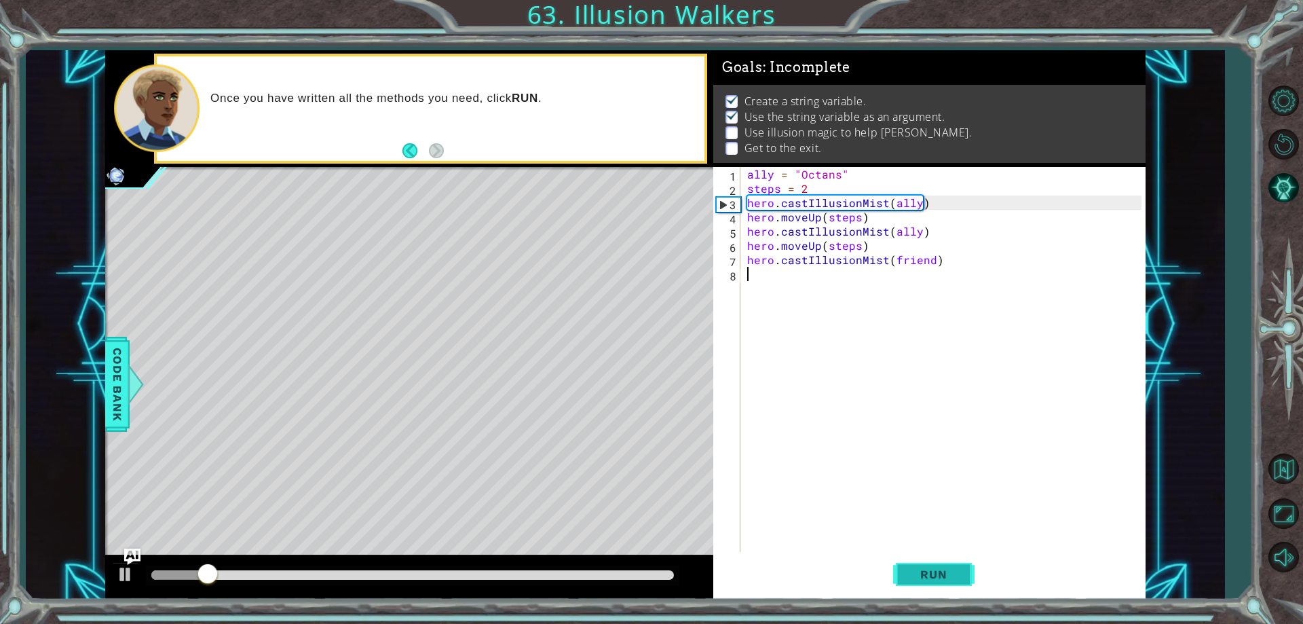
scroll to position [7, 0]
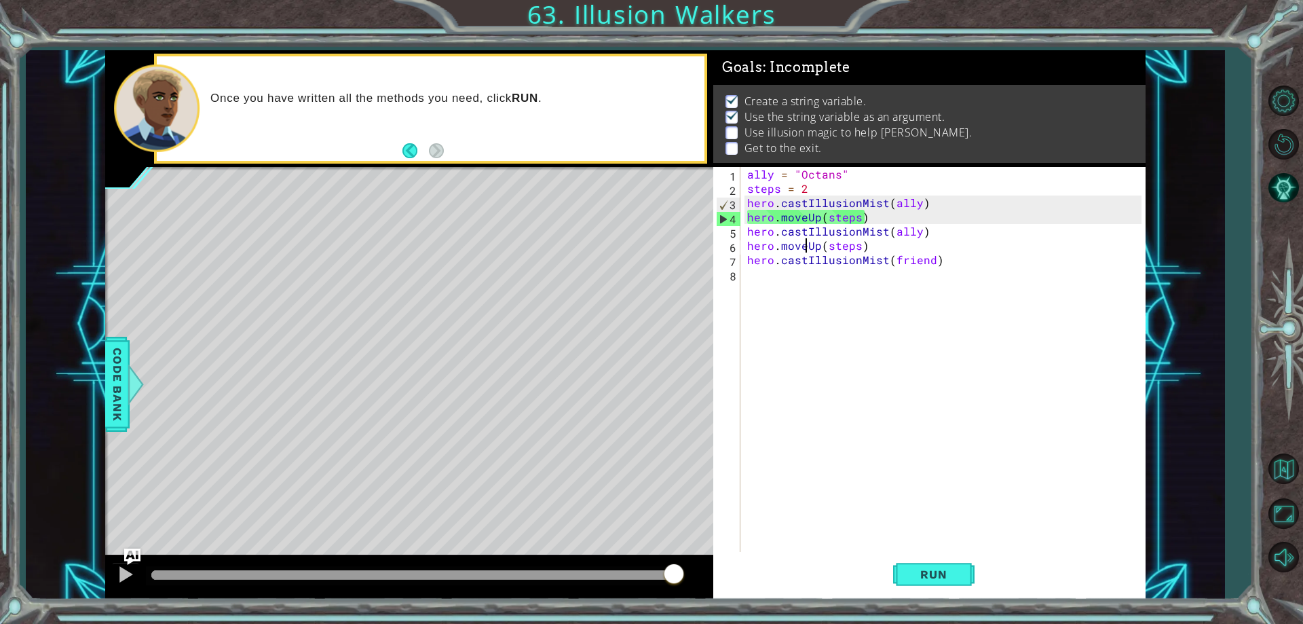
click at [804, 245] on div "ally = "Octans" steps = 2 hero . castIllusionMist ( ally ) hero . moveUp ( step…" at bounding box center [946, 373] width 403 height 413
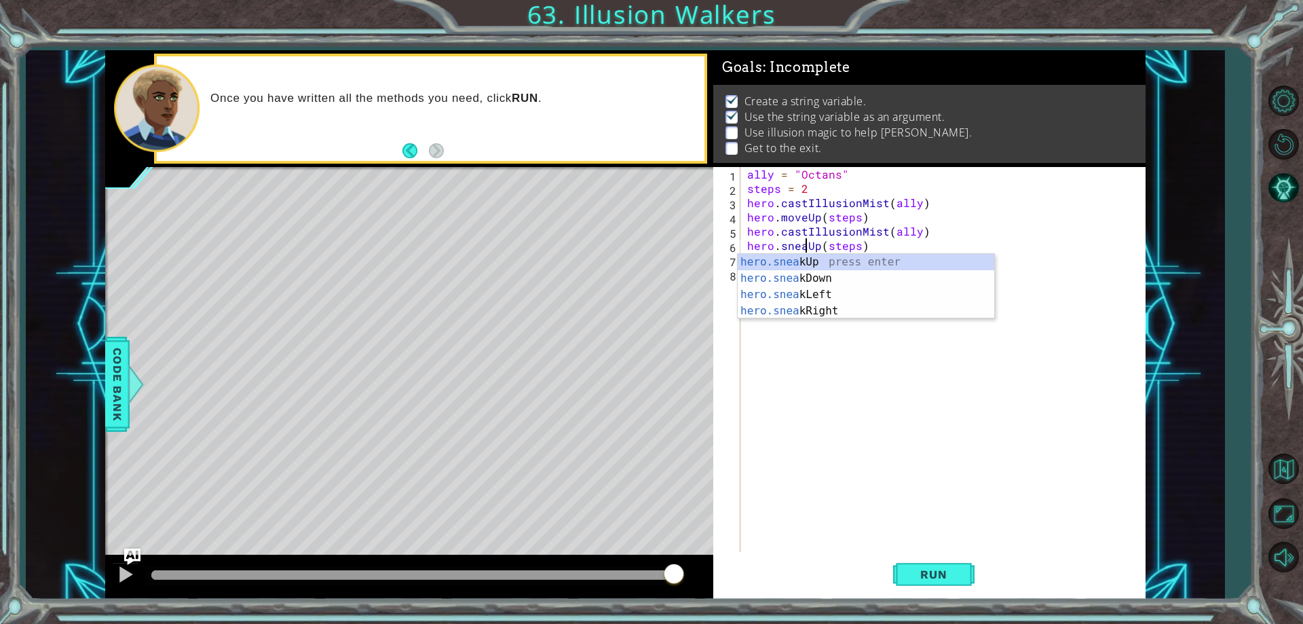
scroll to position [0, 5]
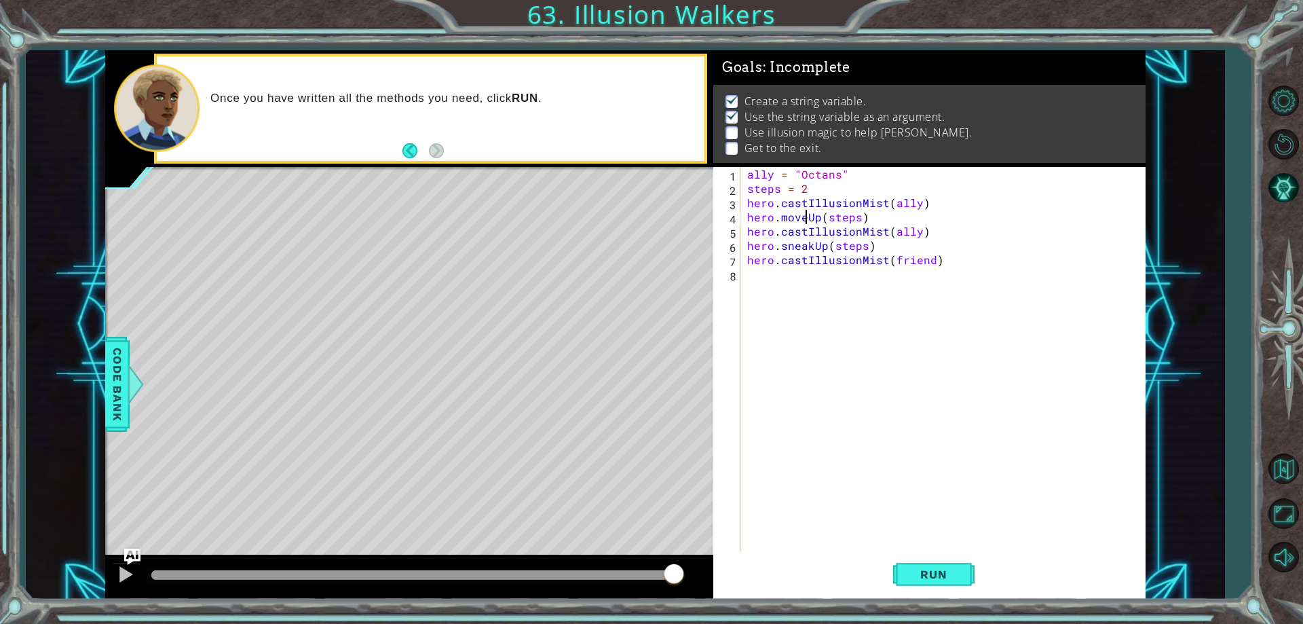
click at [806, 213] on div "ally = "Octans" steps = 2 hero . castIllusionMist ( ally ) hero . moveUp ( step…" at bounding box center [946, 373] width 403 height 413
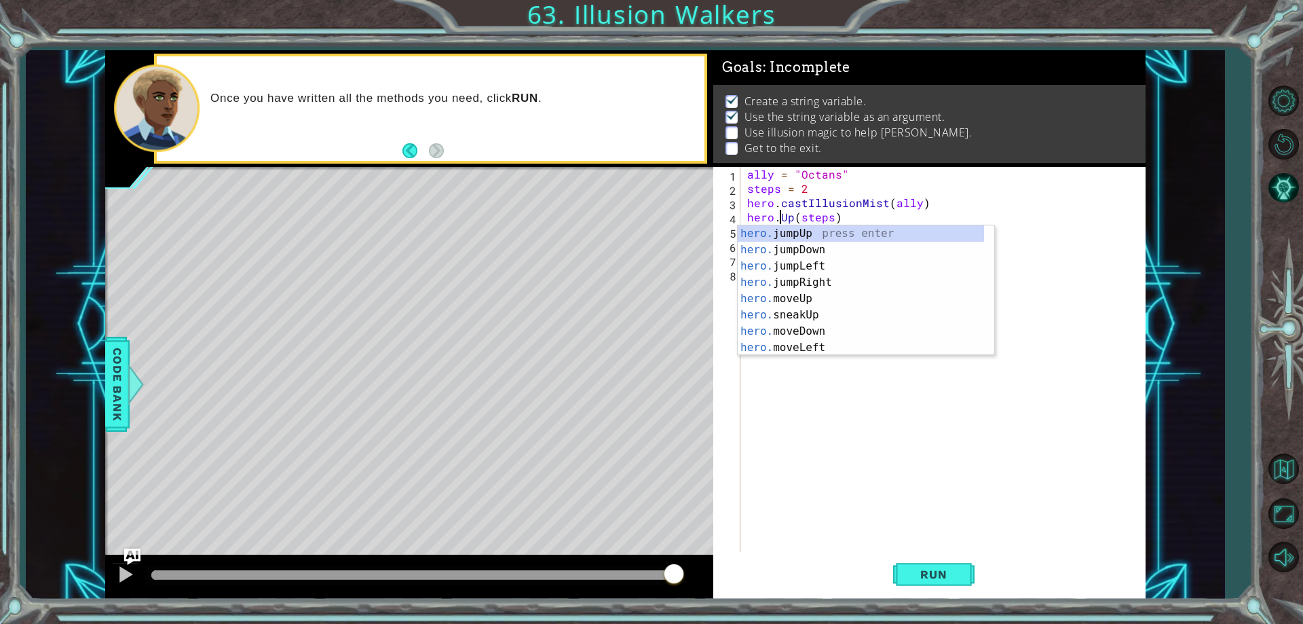
scroll to position [0, 3]
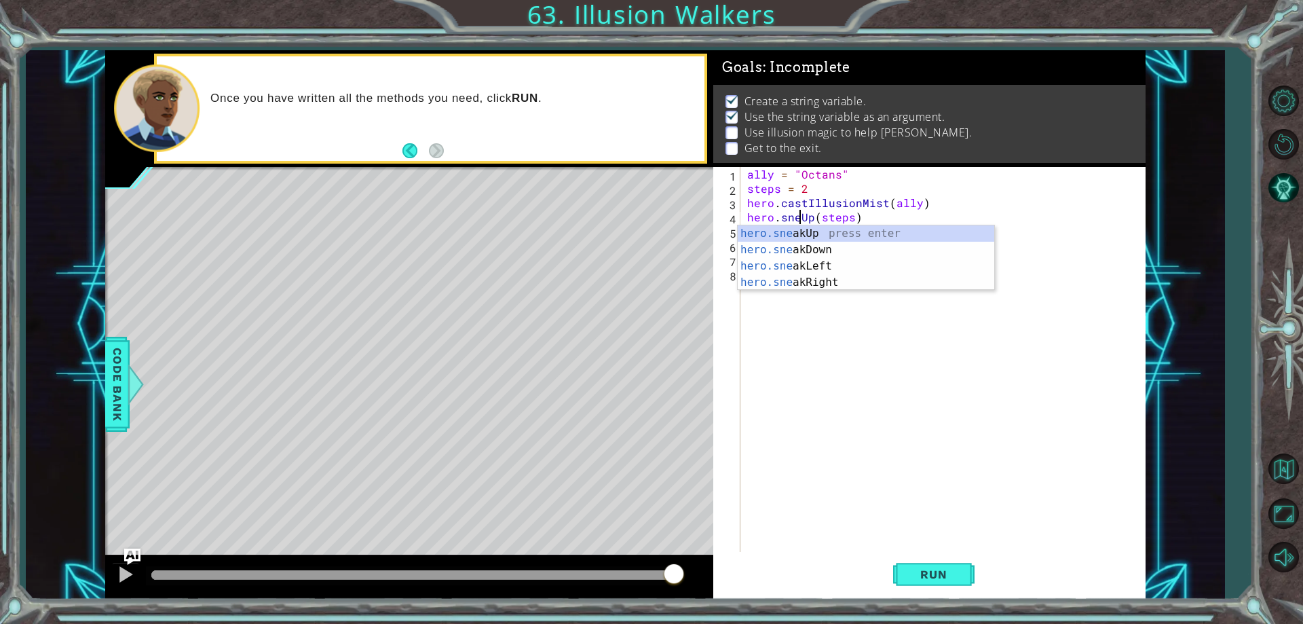
type textarea "hero.sneakUp(steps)"
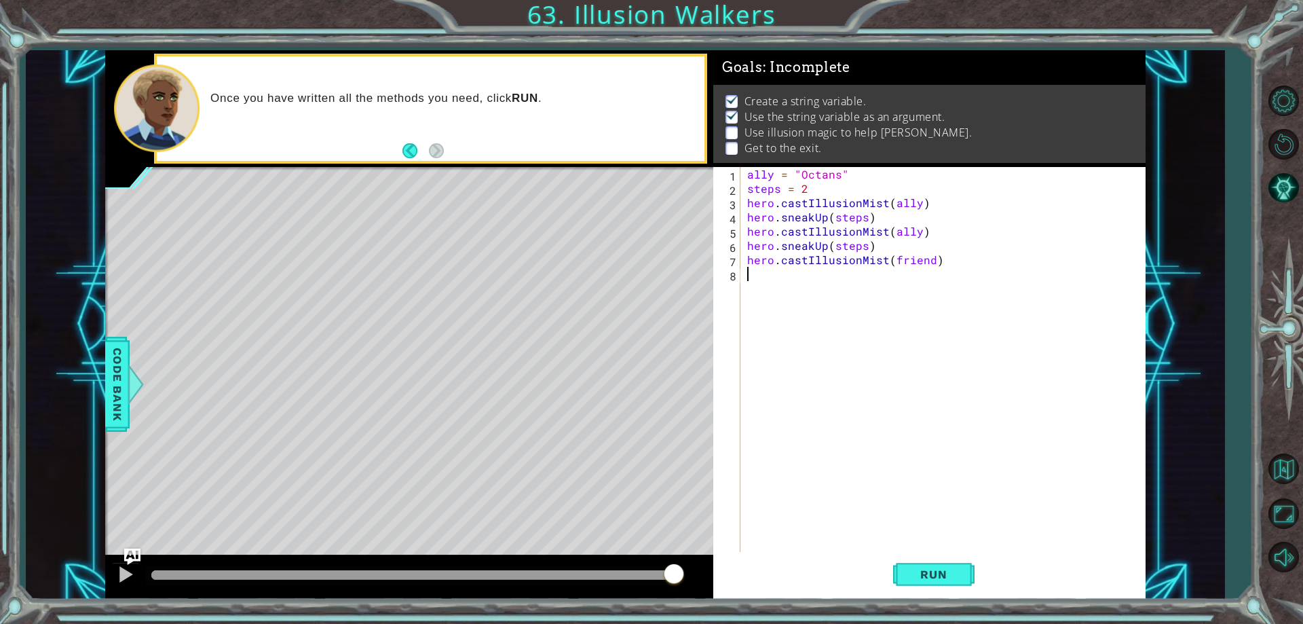
click at [1024, 322] on div "ally = "Octans" steps = 2 hero . castIllusionMist ( ally ) hero . sneakUp ( ste…" at bounding box center [946, 373] width 403 height 413
click at [930, 262] on div "ally = "Octans" steps = 2 hero . castIllusionMist ( ally ) hero . sneakUp ( ste…" at bounding box center [946, 373] width 403 height 413
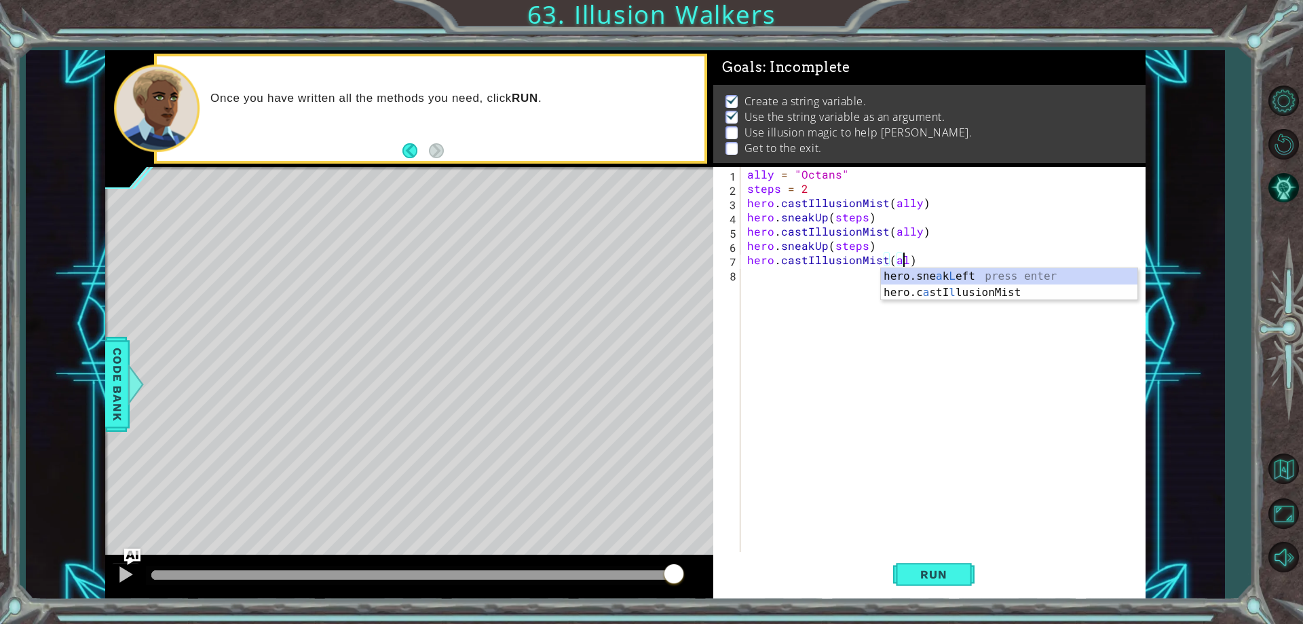
scroll to position [0, 10]
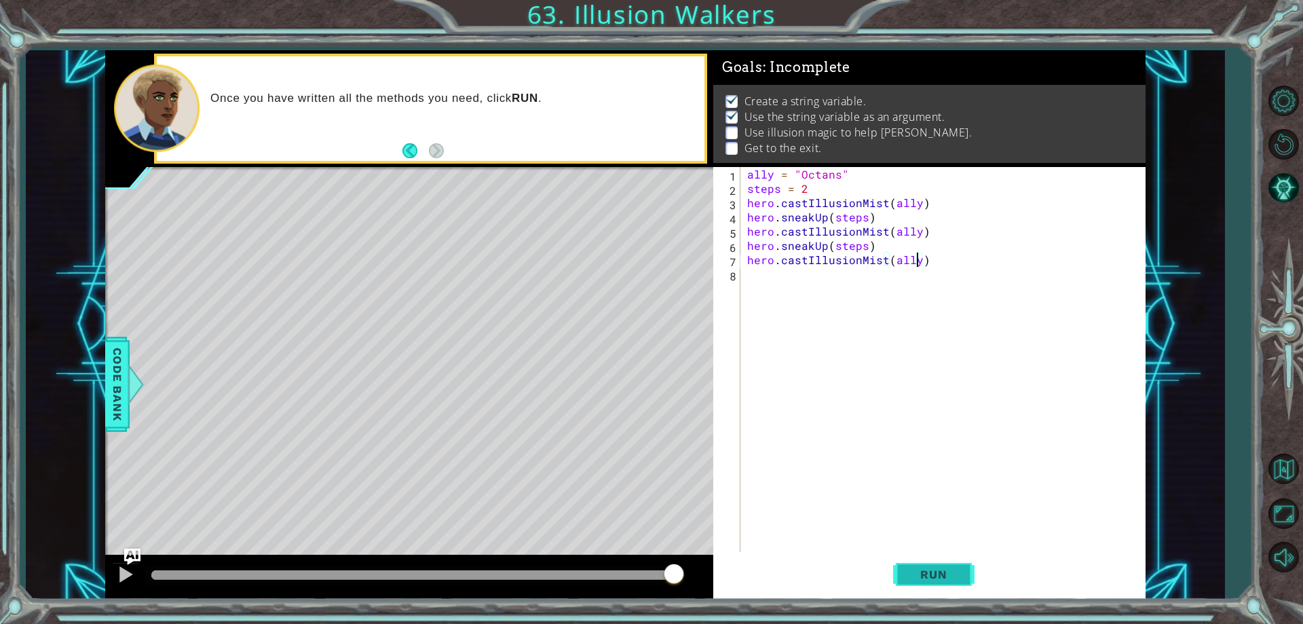
type textarea "hero.castIllusionMist(ally)"
click at [920, 570] on span "Run" at bounding box center [934, 574] width 54 height 14
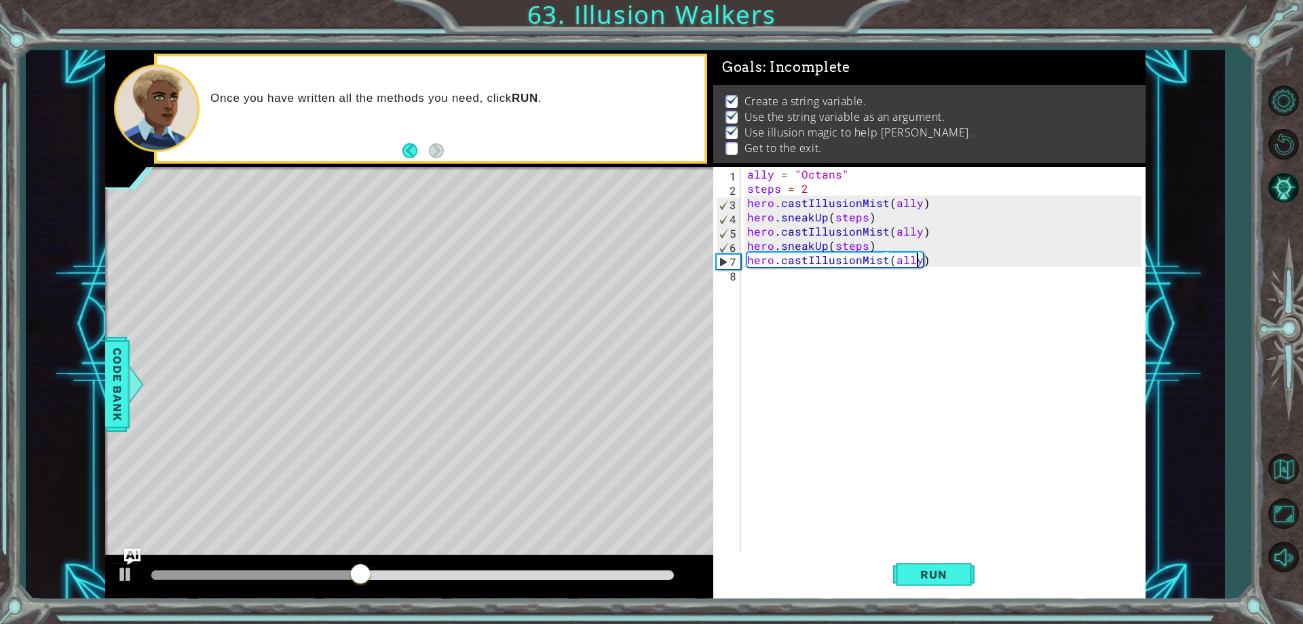
click at [804, 288] on div "ally = "Octans" steps = 2 hero . castIllusionMist ( ally ) hero . sneakUp ( ste…" at bounding box center [946, 373] width 403 height 413
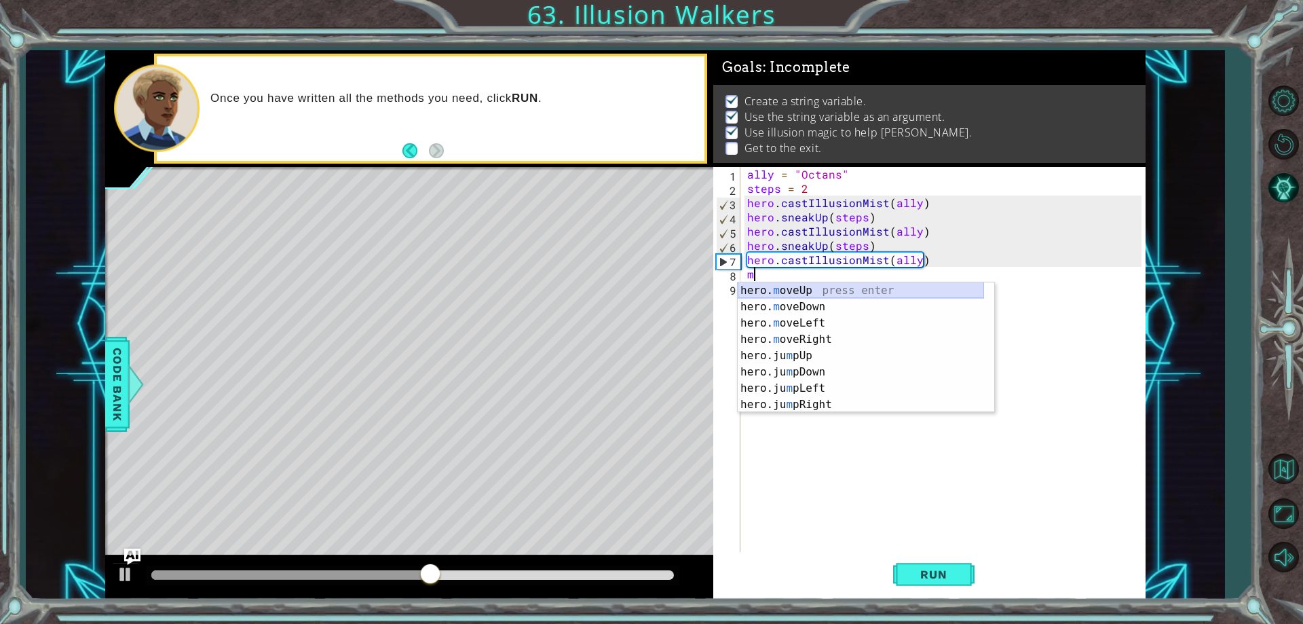
click at [825, 291] on div "hero. m oveUp press enter hero. m oveDown press enter hero. m oveLeft press ent…" at bounding box center [861, 363] width 246 height 163
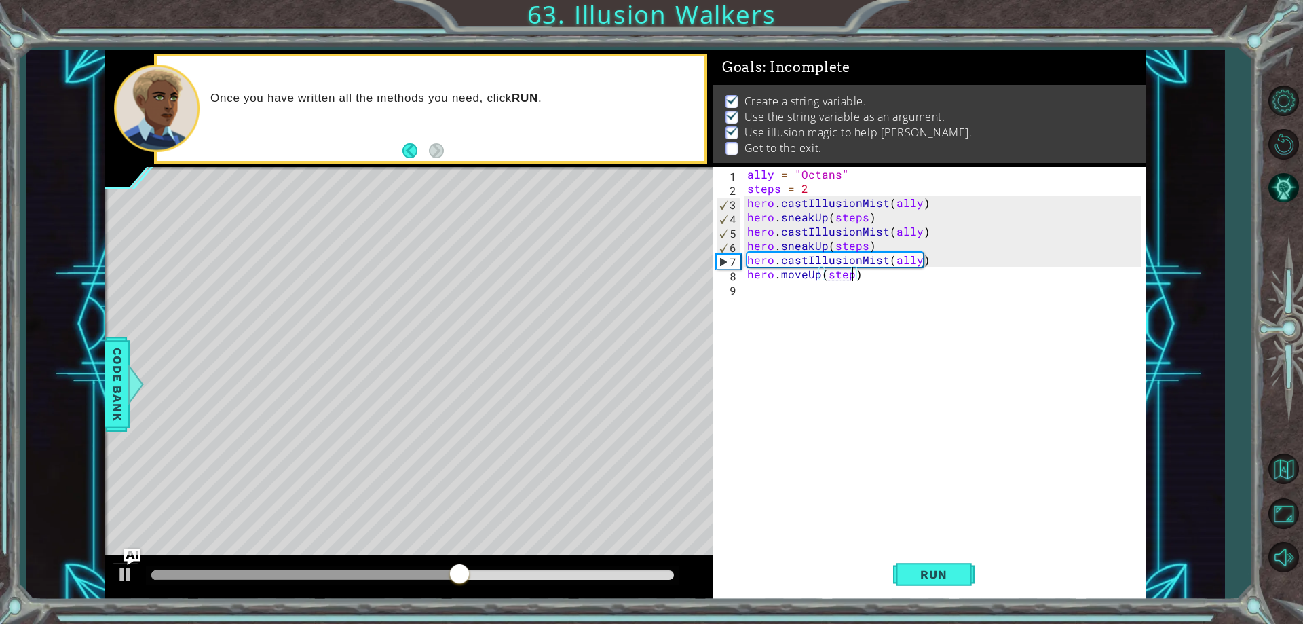
type textarea "hero.moveUp(steps)"
click at [825, 291] on div "ally = "Octans" steps = 2 hero . castIllusionMist ( ally ) hero . sneakUp ( ste…" at bounding box center [946, 373] width 403 height 413
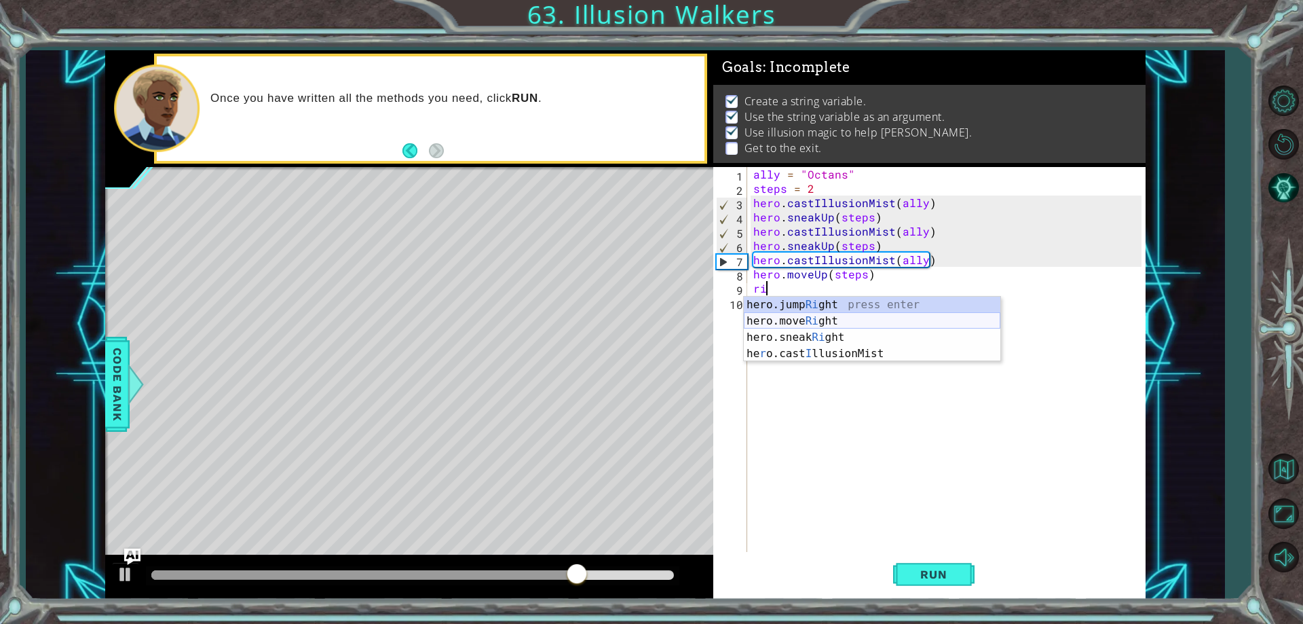
click at [822, 325] on div "hero.jump Ri ght press enter hero.move Ri ght press enter hero.sneak Ri ght pre…" at bounding box center [872, 346] width 257 height 98
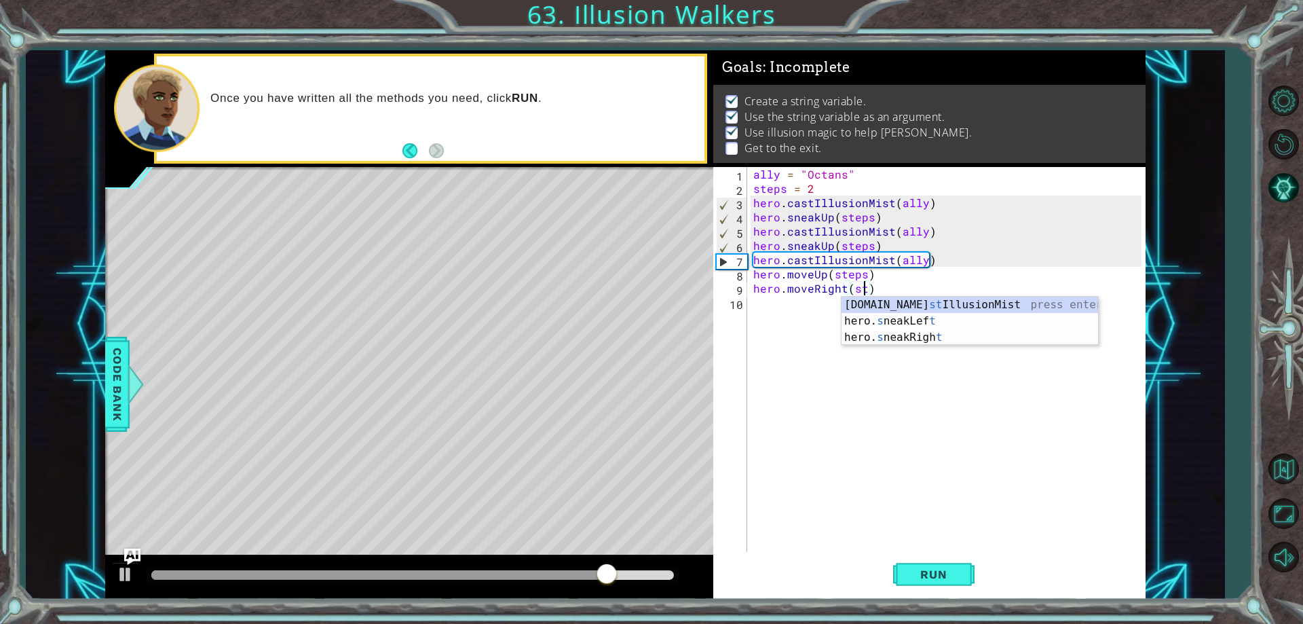
type textarea "hero.moveRight(steps)"
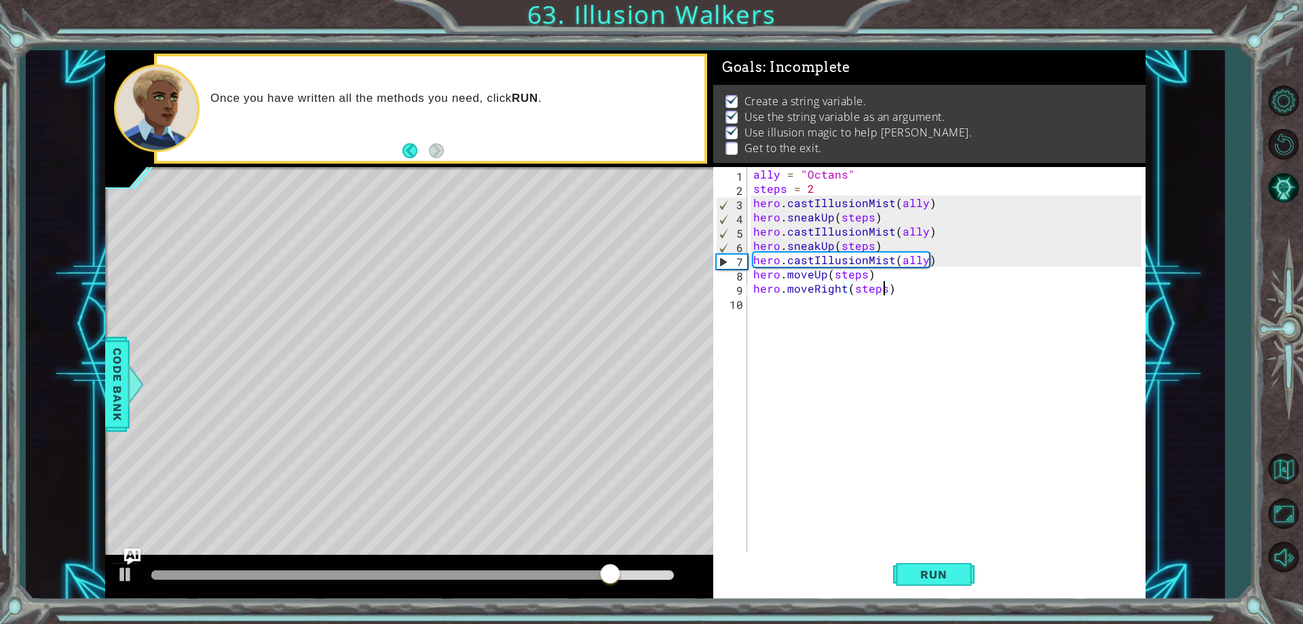
scroll to position [0, 8]
click at [833, 316] on div "ally = "Octans" steps = 2 hero . castIllusionMist ( ally ) hero . sneakUp ( ste…" at bounding box center [949, 373] width 397 height 413
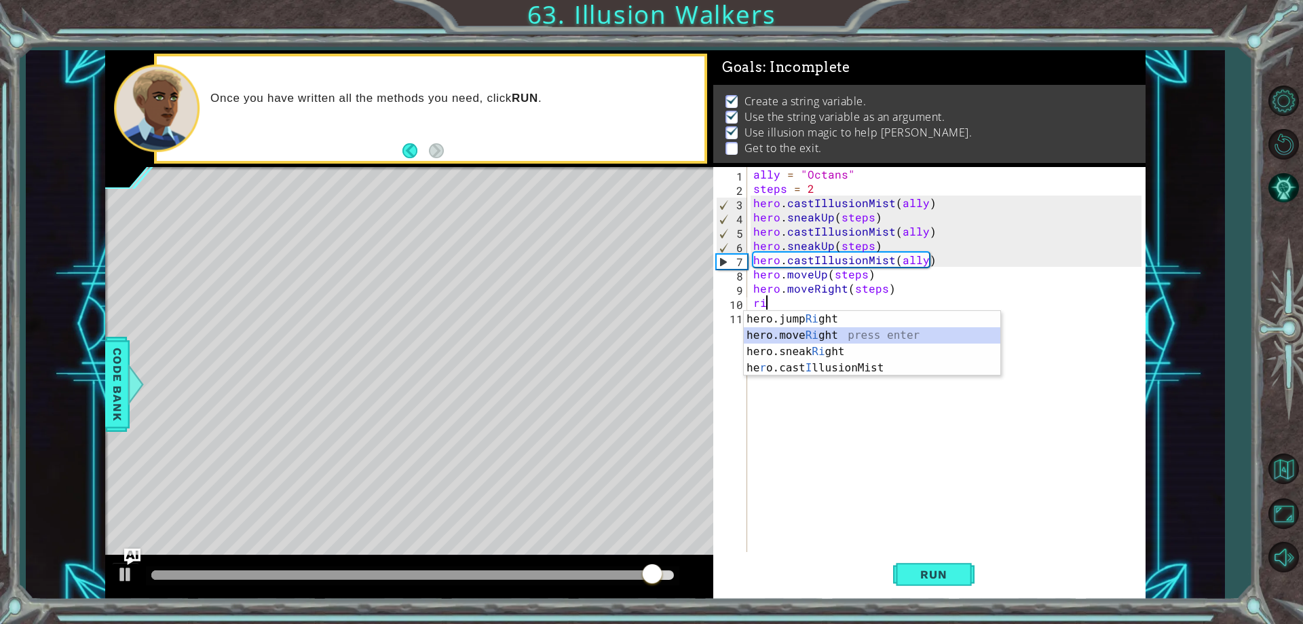
click at [821, 334] on div "hero.jump Ri ght press enter hero.move Ri ght press enter hero.sneak Ri ght pre…" at bounding box center [872, 360] width 257 height 98
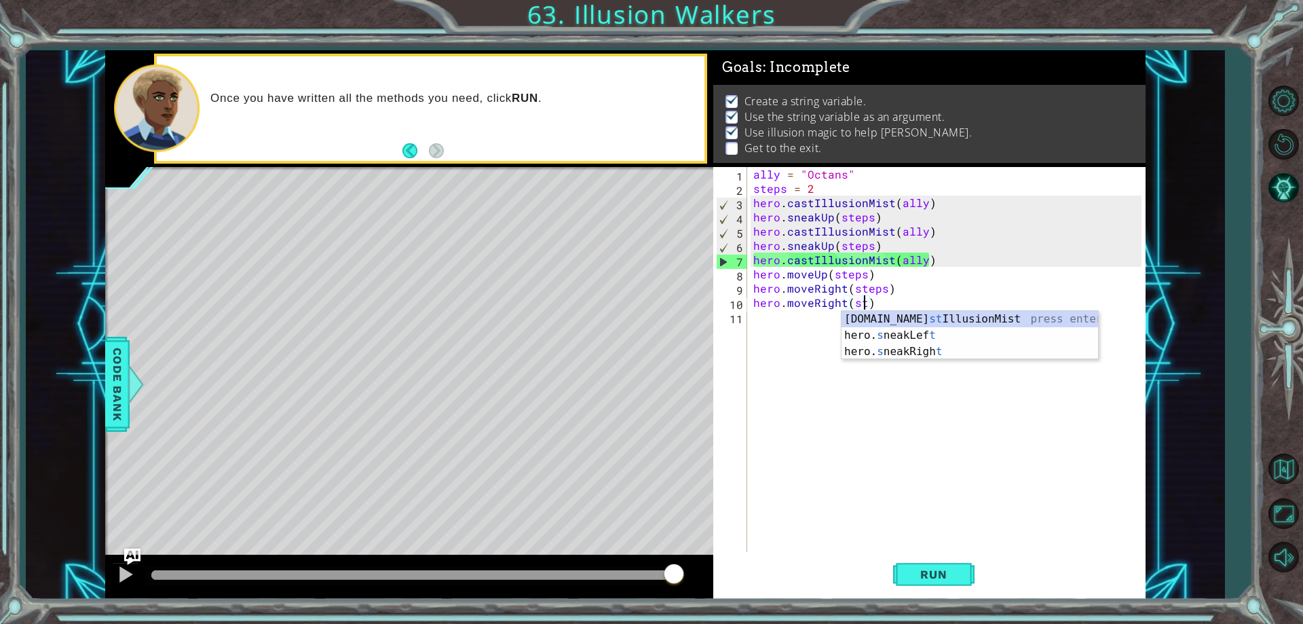
type textarea "hero.moveRight(steps)"
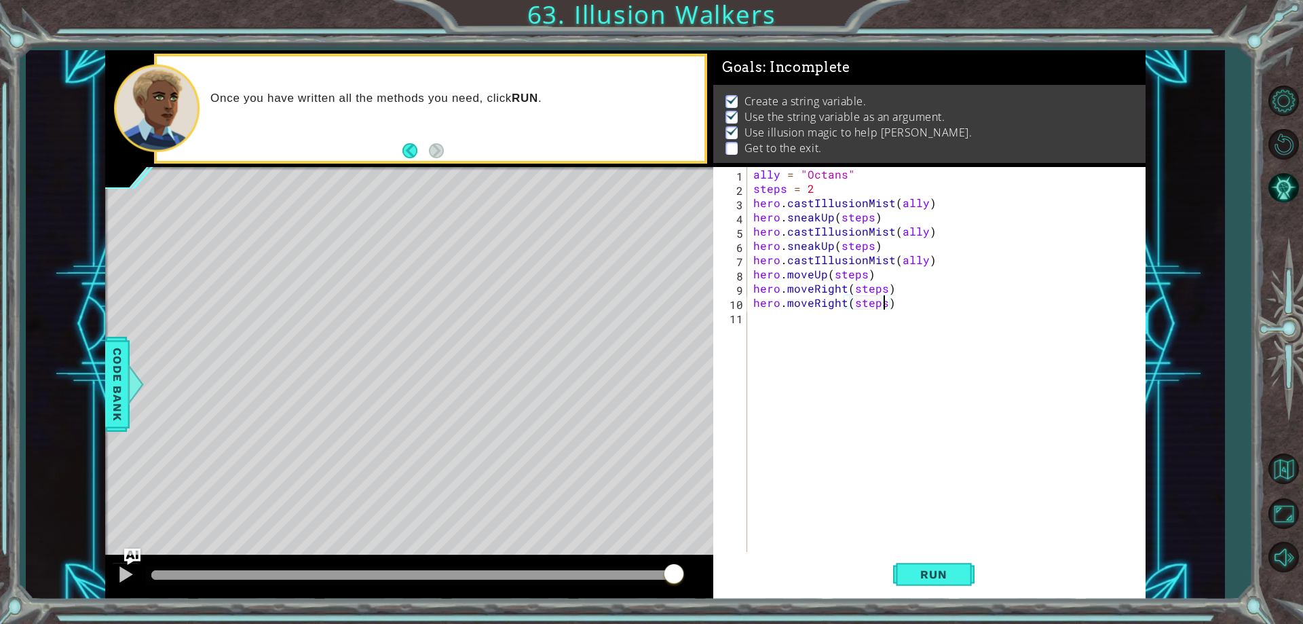
click at [929, 551] on div "ally = "Octans" steps = 2 hero . castIllusionMist ( ally ) hero . sneakUp ( ste…" at bounding box center [949, 373] width 397 height 413
click at [927, 559] on button "Run" at bounding box center [933, 574] width 81 height 43
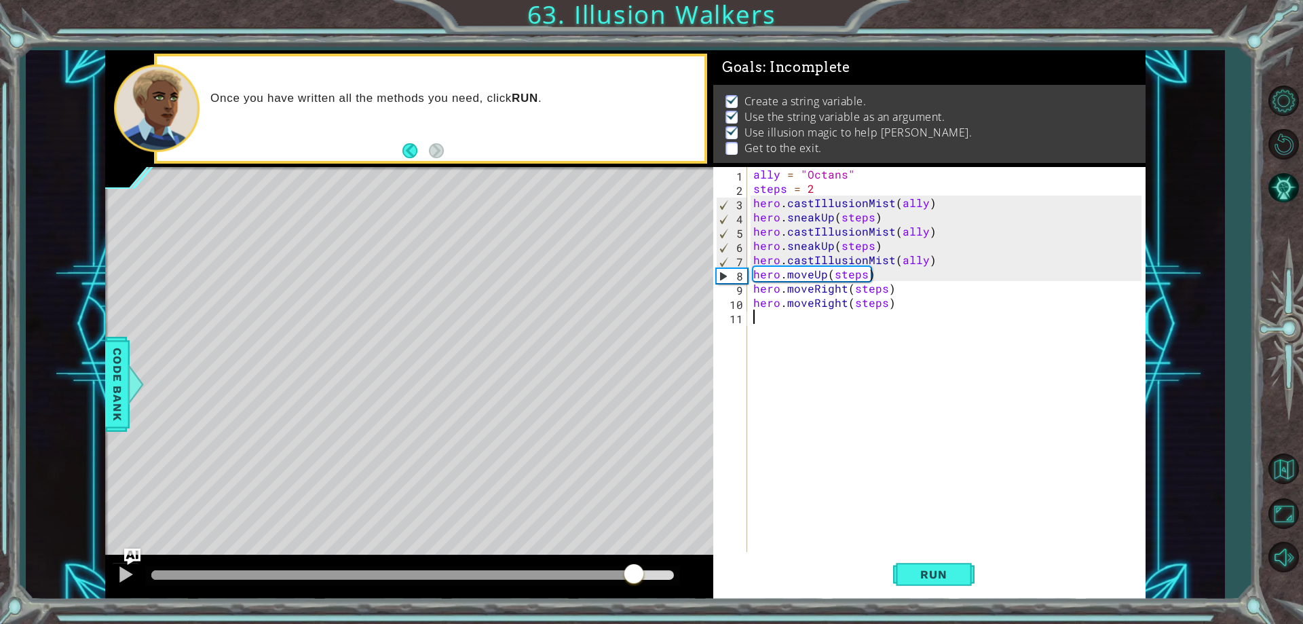
click at [634, 538] on div "methods hero use(thing) moveUp(steps) moveDown(steps) moveLeft(steps) moveRight…" at bounding box center [625, 324] width 1041 height 549
click at [926, 562] on button "Run" at bounding box center [933, 574] width 81 height 43
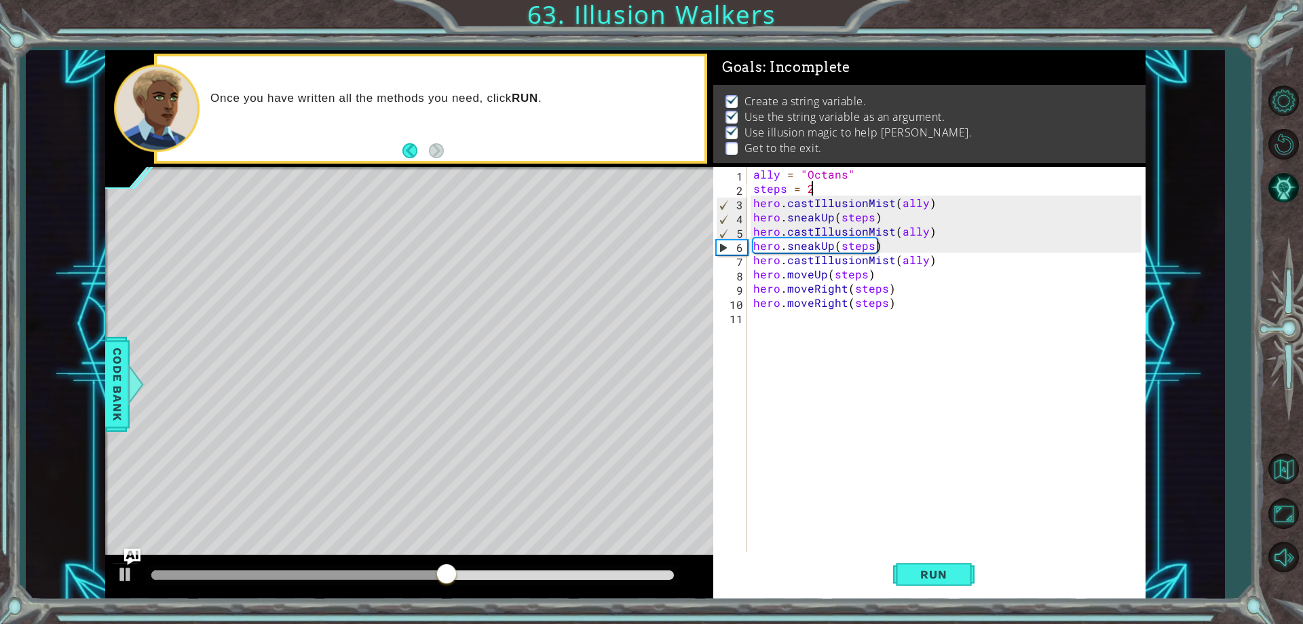
click at [844, 188] on div "ally = "Octans" steps = 2 hero . castIllusionMist ( ally ) hero . sneakUp ( ste…" at bounding box center [949, 373] width 397 height 413
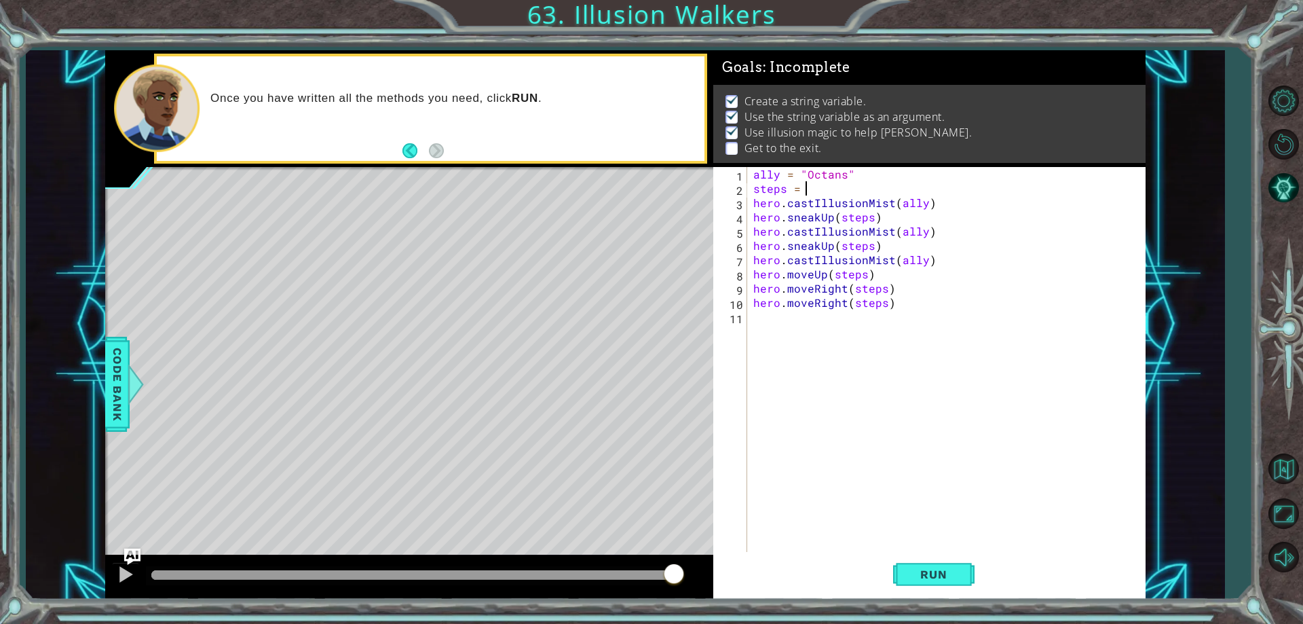
scroll to position [0, 3]
click at [967, 574] on button "Run" at bounding box center [933, 574] width 81 height 43
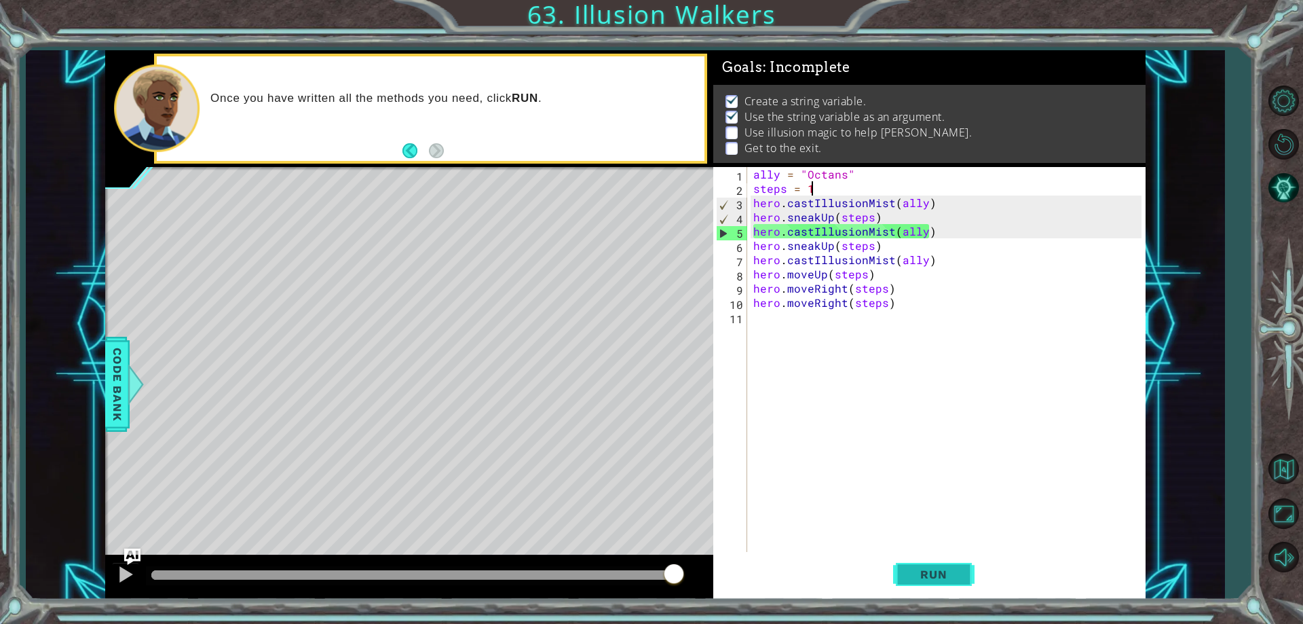
click at [941, 567] on span "Run" at bounding box center [934, 574] width 54 height 14
click at [897, 582] on button "Run" at bounding box center [933, 574] width 81 height 43
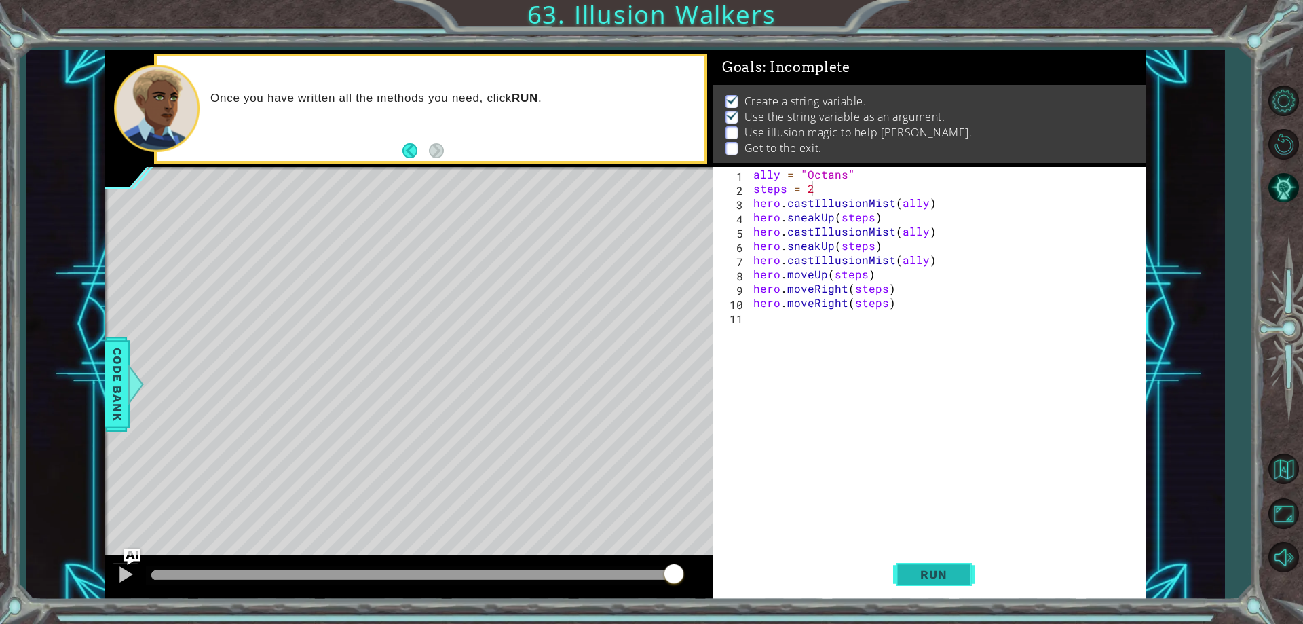
click at [909, 577] on span "Run" at bounding box center [934, 574] width 54 height 14
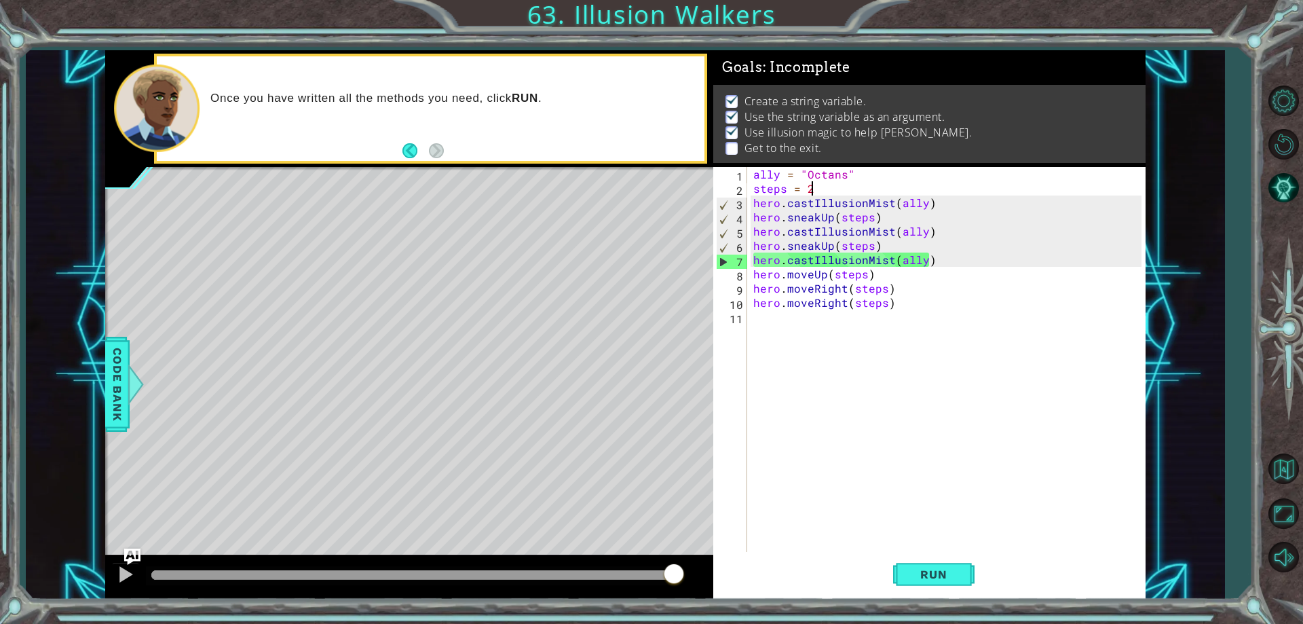
drag, startPoint x: 382, startPoint y: 576, endPoint x: 755, endPoint y: 567, distance: 372.8
click at [755, 567] on div "1 ההההההההההההההההההההההההההההההההההההההההההההההההההההההההההההההההההההההההההההה…" at bounding box center [625, 324] width 1041 height 549
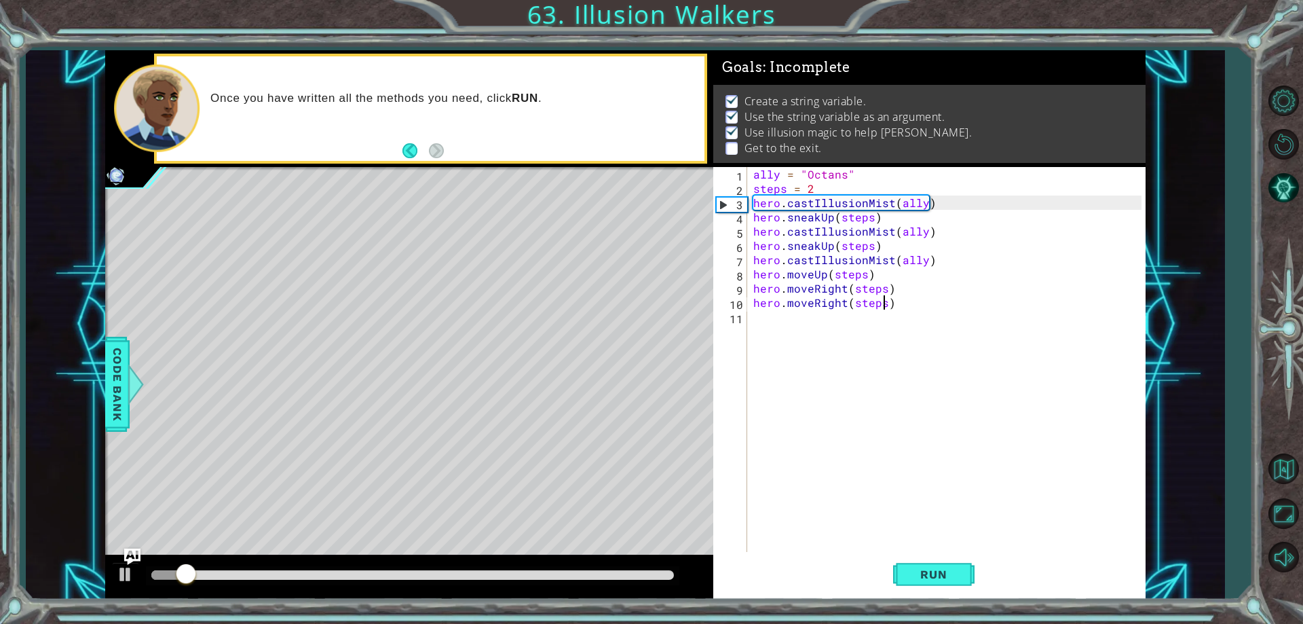
click at [887, 306] on div "ally = "Octans" steps = 2 hero . castIllusionMist ( ally ) hero . sneakUp ( ste…" at bounding box center [949, 373] width 397 height 413
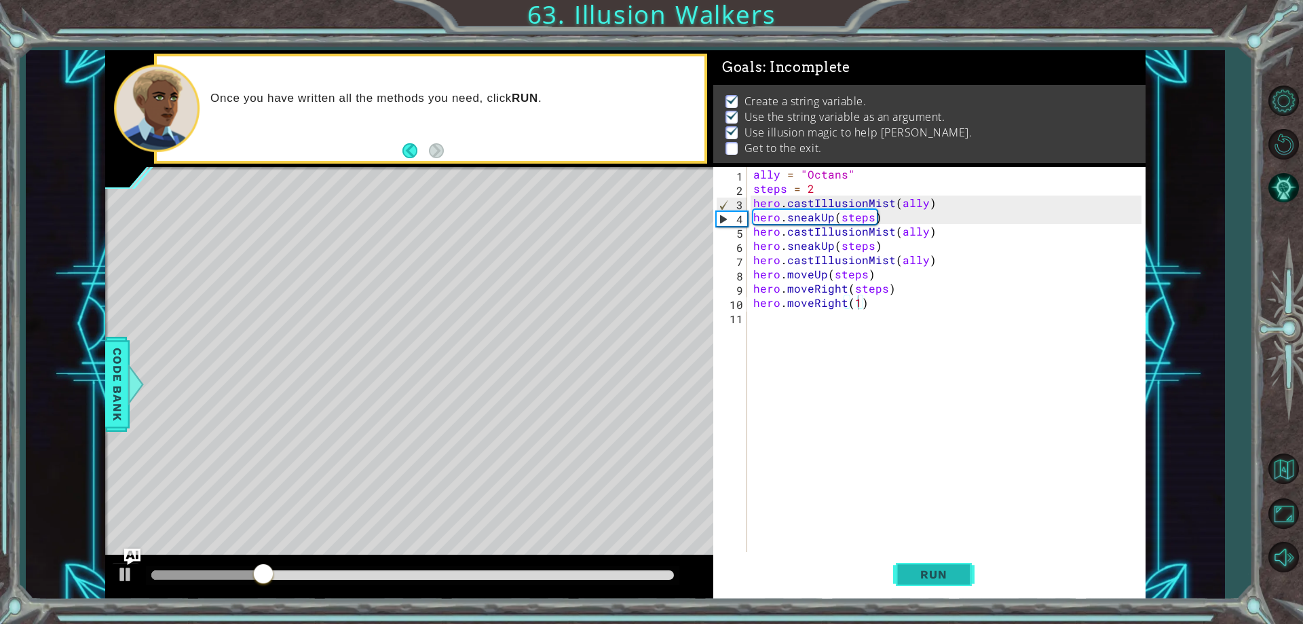
click at [905, 572] on button "Run" at bounding box center [933, 574] width 81 height 43
click at [867, 272] on div "ally = "Octans" steps = 2 hero . castIllusionMist ( ally ) hero . sneakUp ( ste…" at bounding box center [949, 373] width 397 height 413
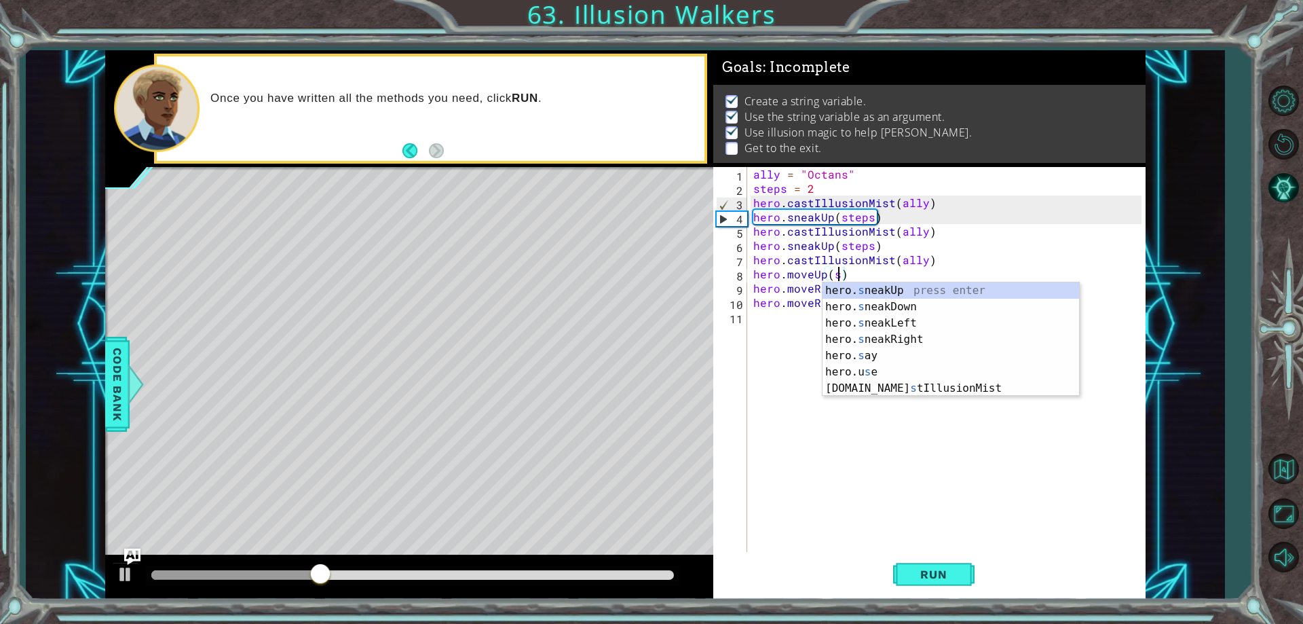
scroll to position [0, 5]
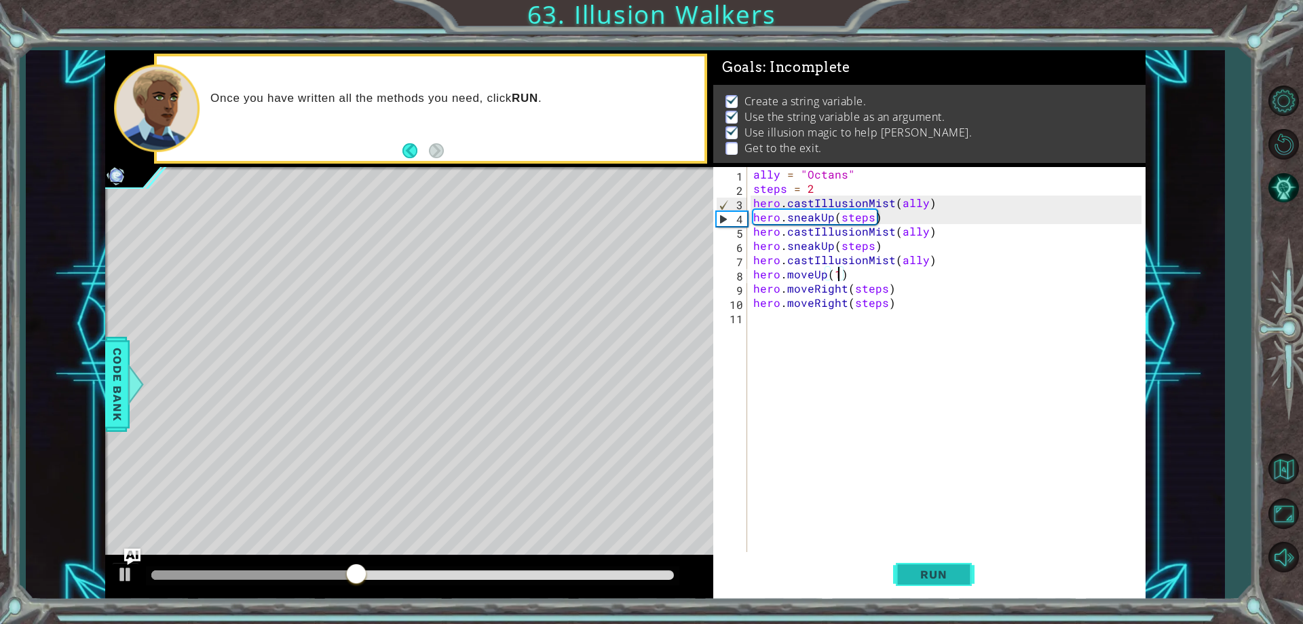
type textarea "hero.moveUp(1)"
click at [930, 586] on button "Run" at bounding box center [933, 574] width 81 height 43
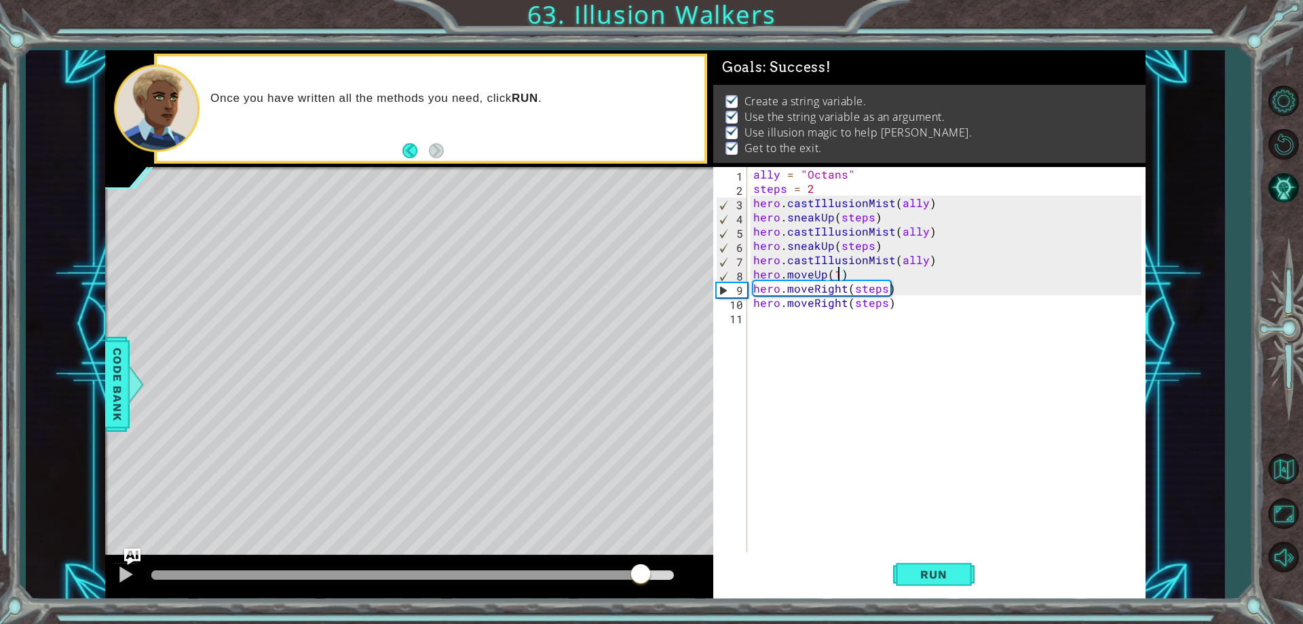
click at [764, 575] on body "1 ההההההההההההההההההההההההההההההההההההההההההההההההההההההההההההההההההההההההההההה…" at bounding box center [651, 312] width 1303 height 624
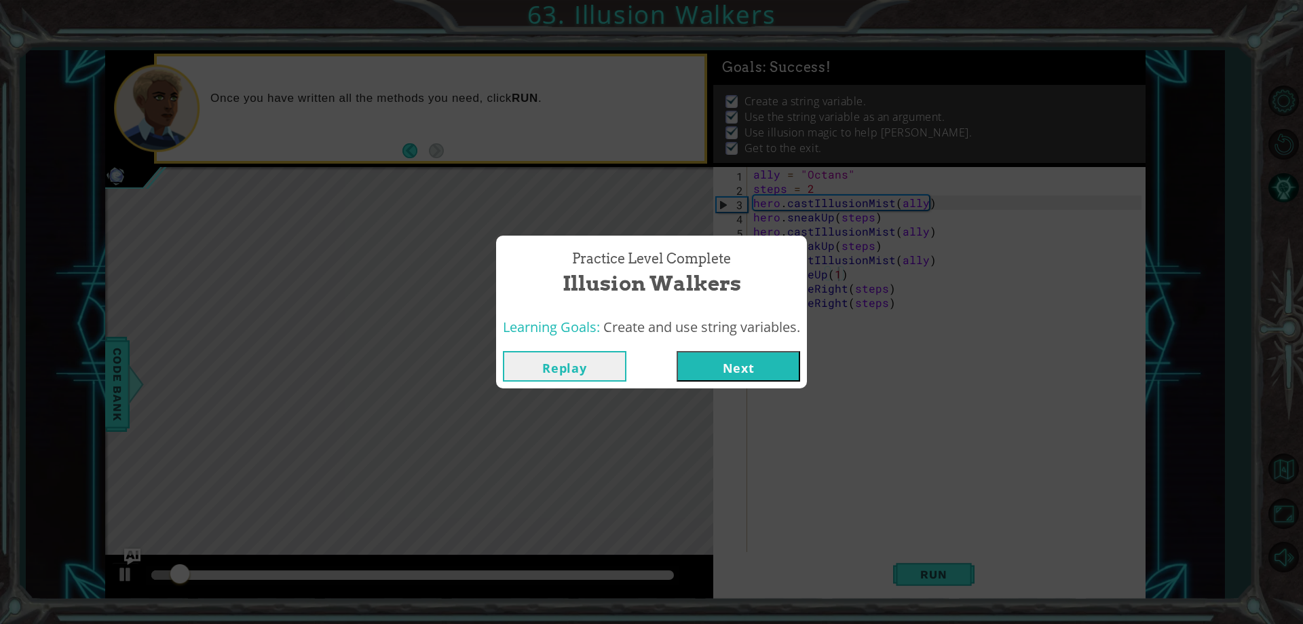
click at [764, 362] on button "Next" at bounding box center [739, 366] width 124 height 31
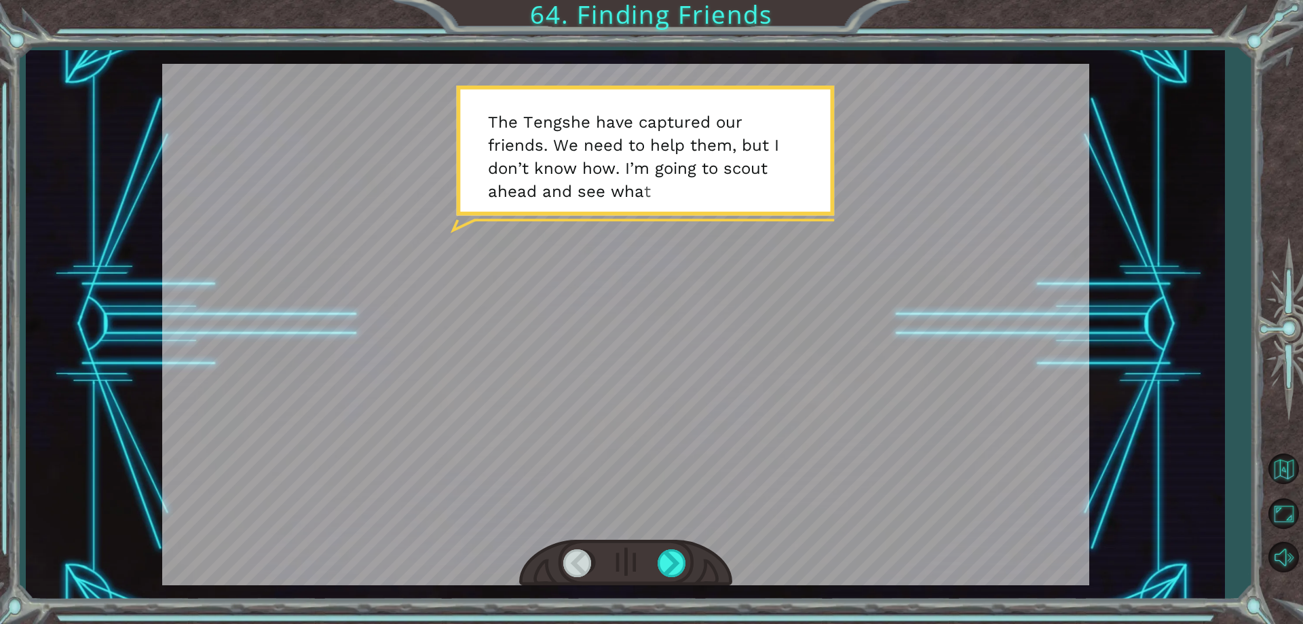
click at [661, 294] on div at bounding box center [625, 324] width 927 height 521
click at [665, 556] on div at bounding box center [673, 563] width 31 height 28
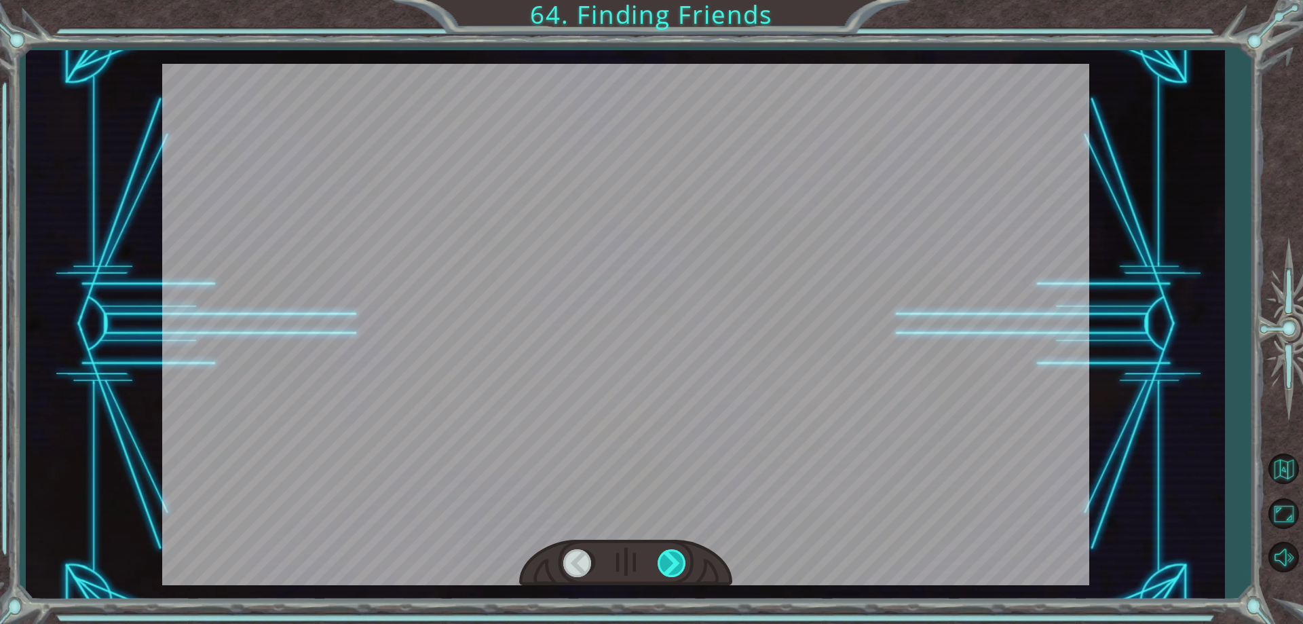
click at [666, 556] on div at bounding box center [673, 563] width 31 height 28
click at [670, 559] on div at bounding box center [673, 563] width 31 height 28
click at [670, 558] on div at bounding box center [673, 563] width 31 height 28
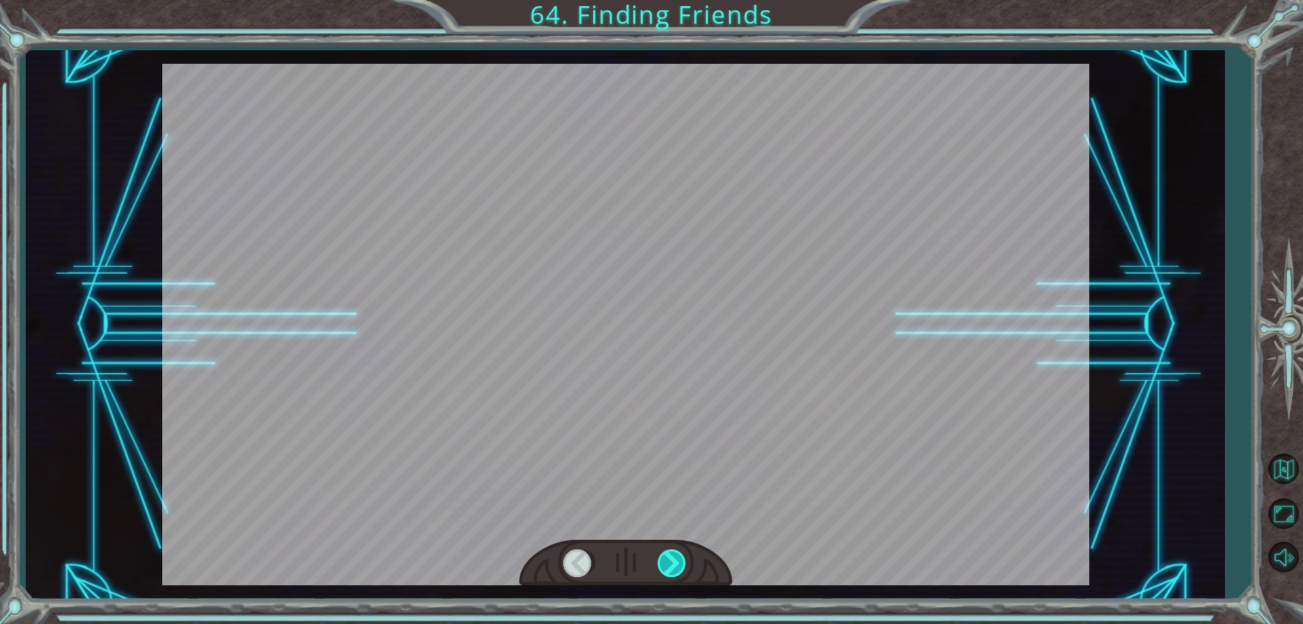
click at [671, 558] on div at bounding box center [673, 563] width 31 height 28
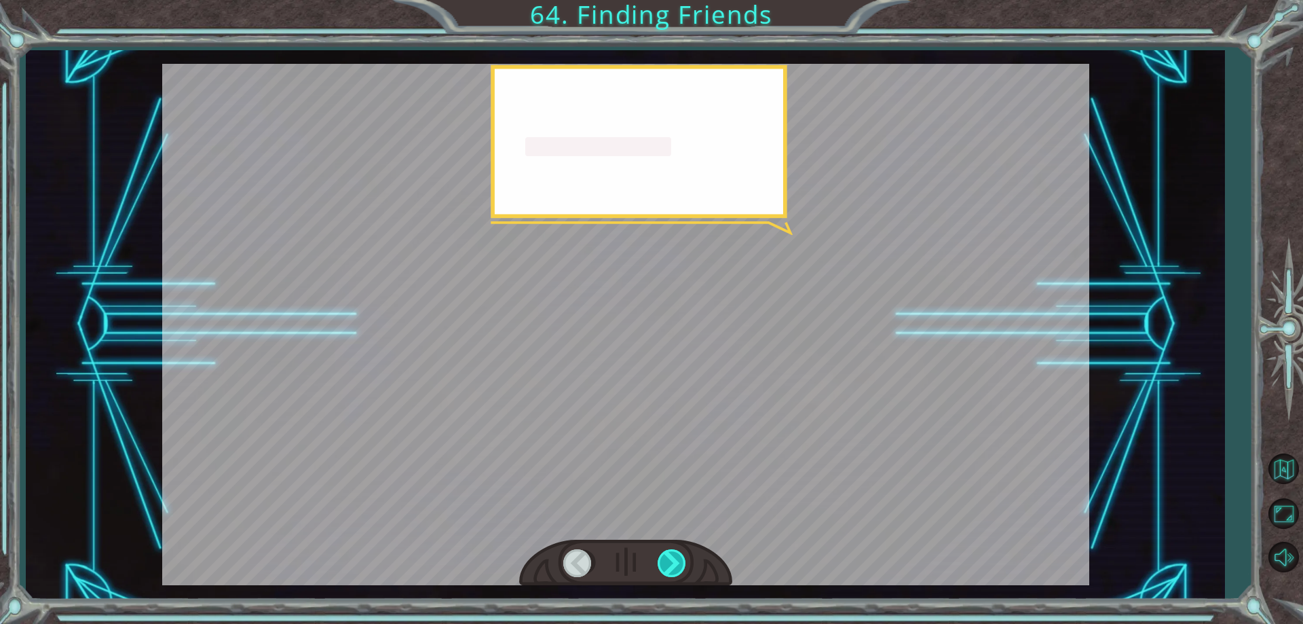
click at [671, 557] on div at bounding box center [673, 563] width 31 height 28
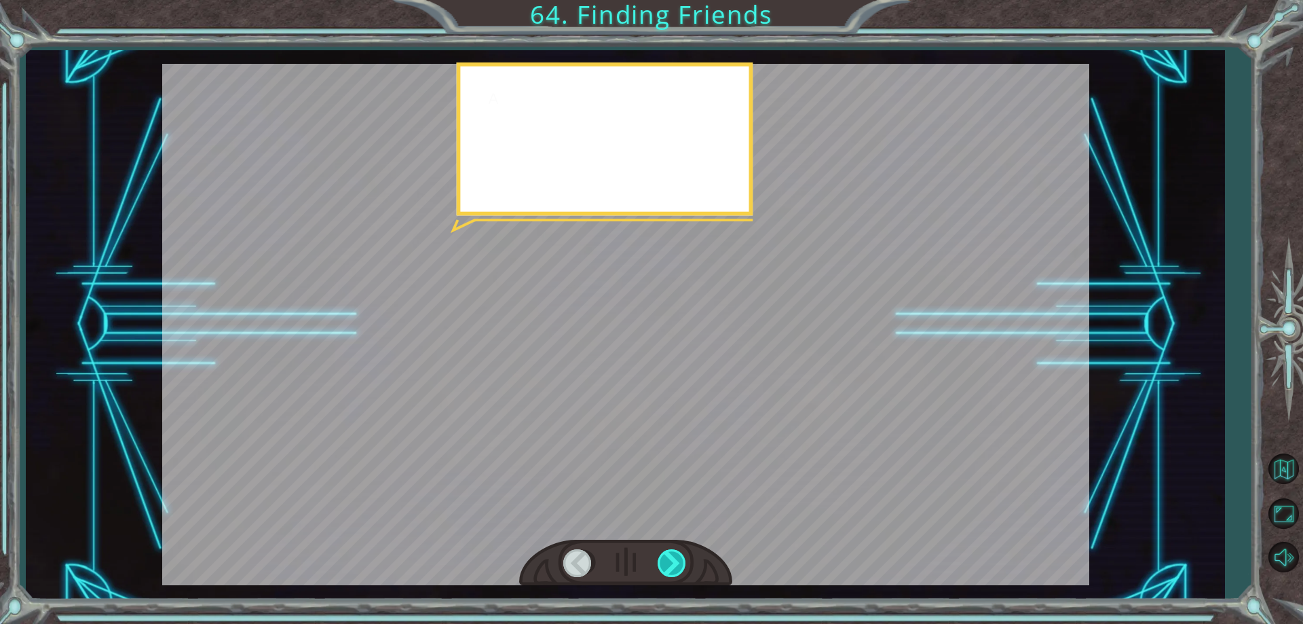
click at [671, 557] on div at bounding box center [673, 563] width 31 height 28
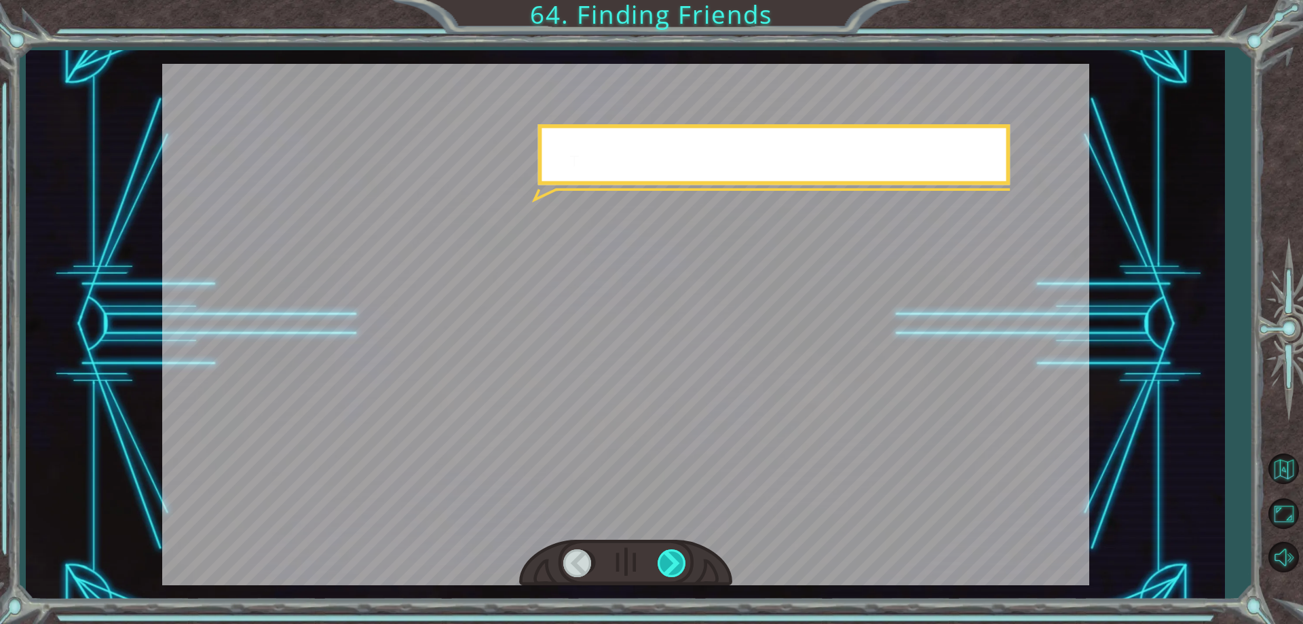
click at [671, 557] on div at bounding box center [673, 563] width 31 height 28
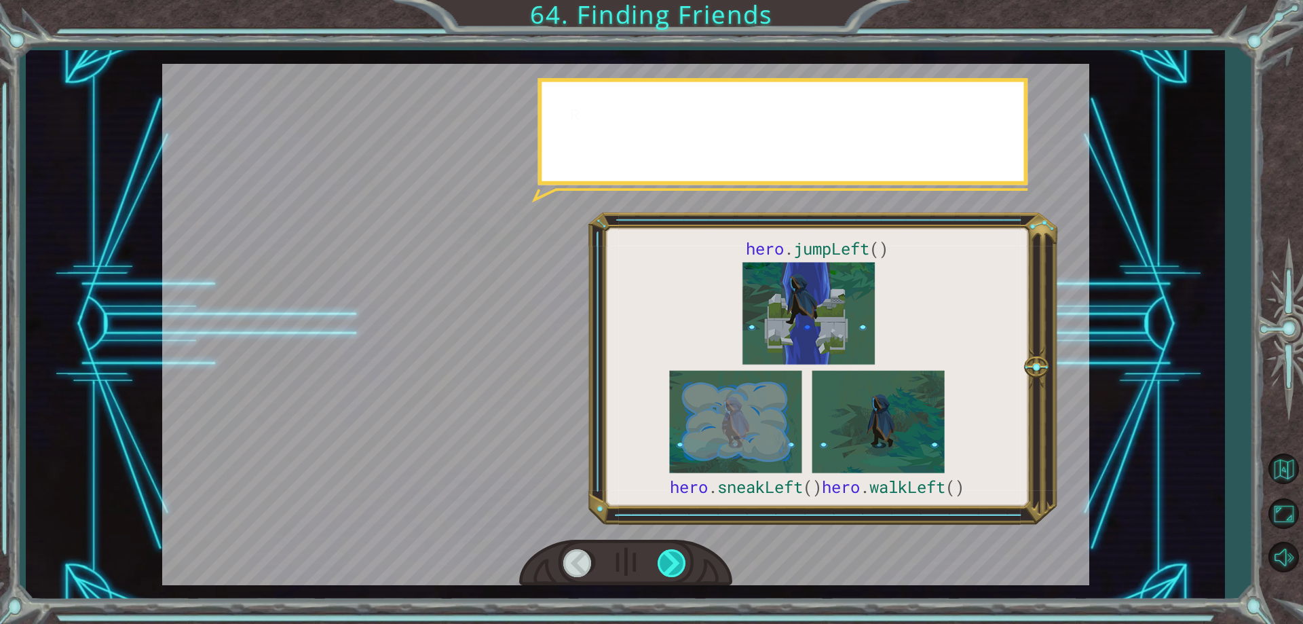
click at [671, 557] on div at bounding box center [673, 563] width 31 height 28
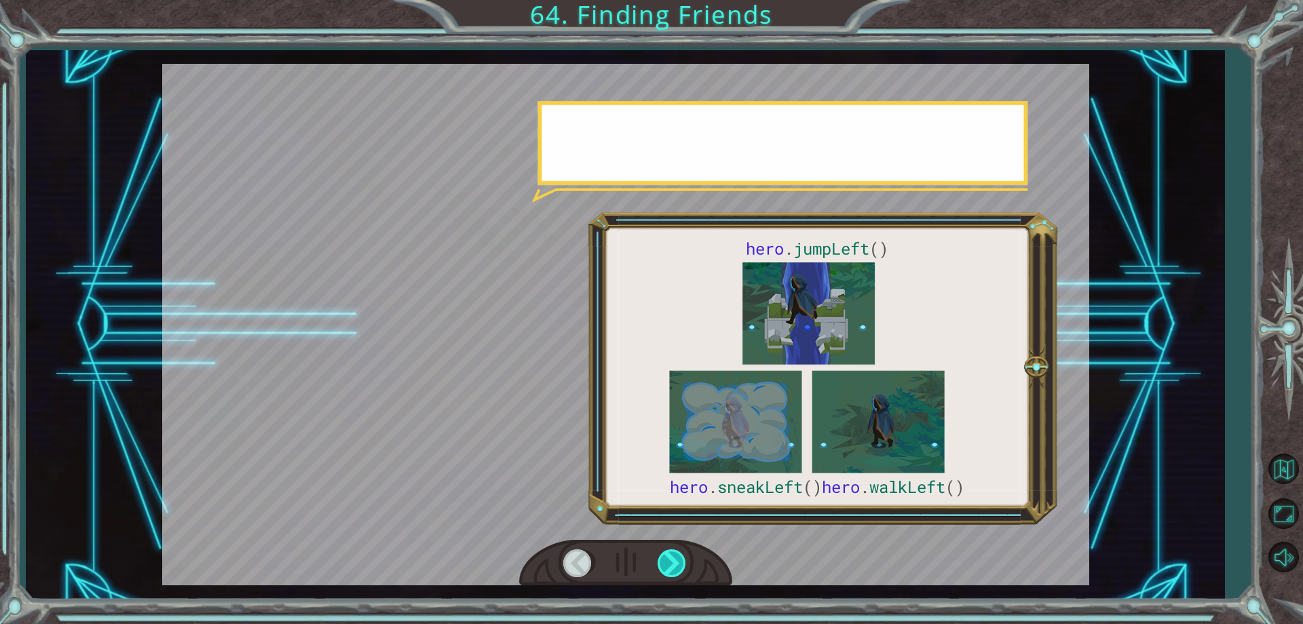
click at [671, 557] on div at bounding box center [673, 563] width 31 height 28
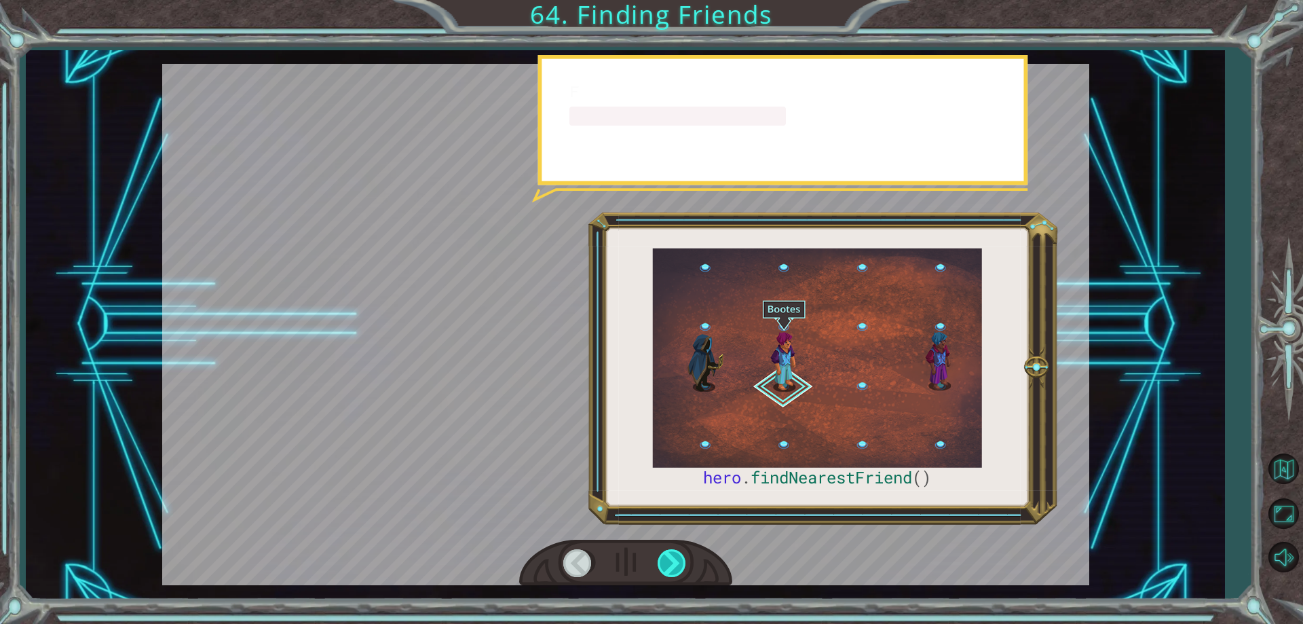
click at [671, 557] on div at bounding box center [673, 563] width 31 height 28
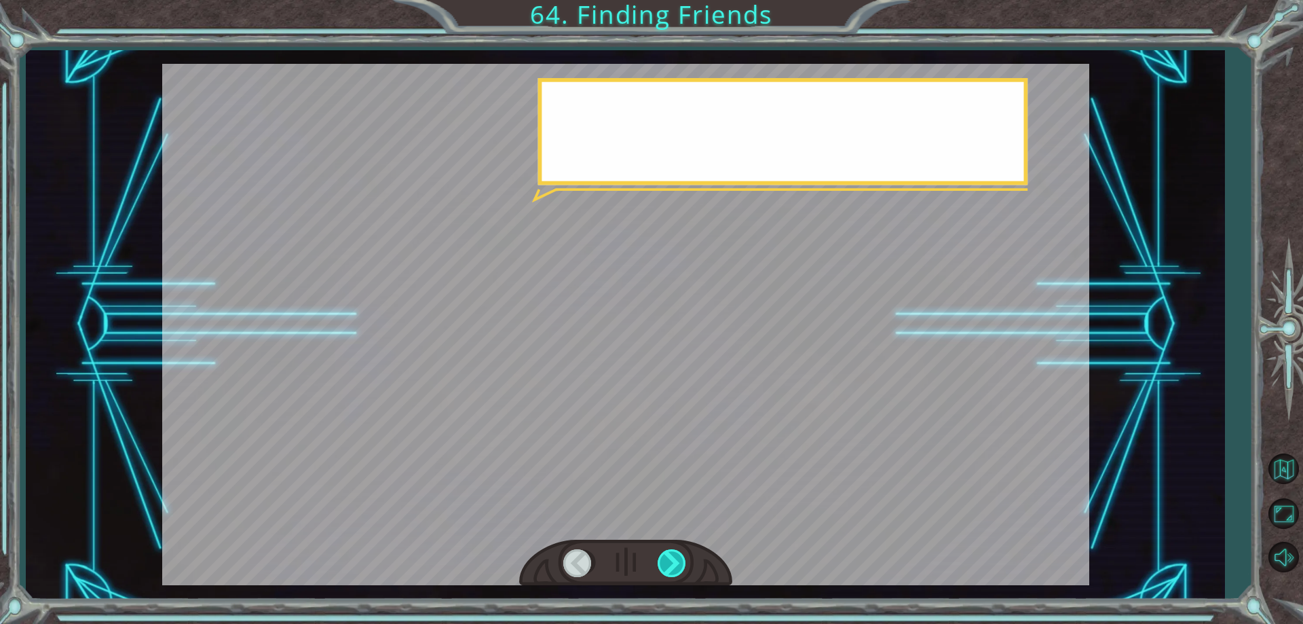
click at [671, 557] on div at bounding box center [673, 563] width 31 height 28
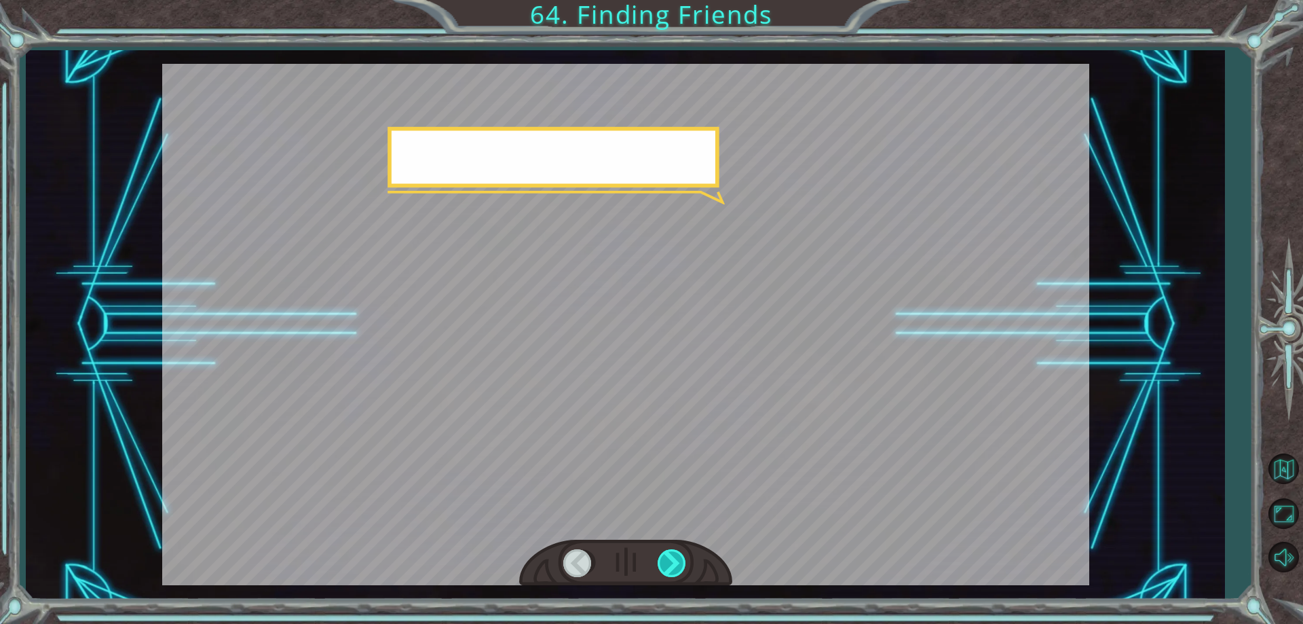
click at [671, 557] on div at bounding box center [673, 563] width 31 height 28
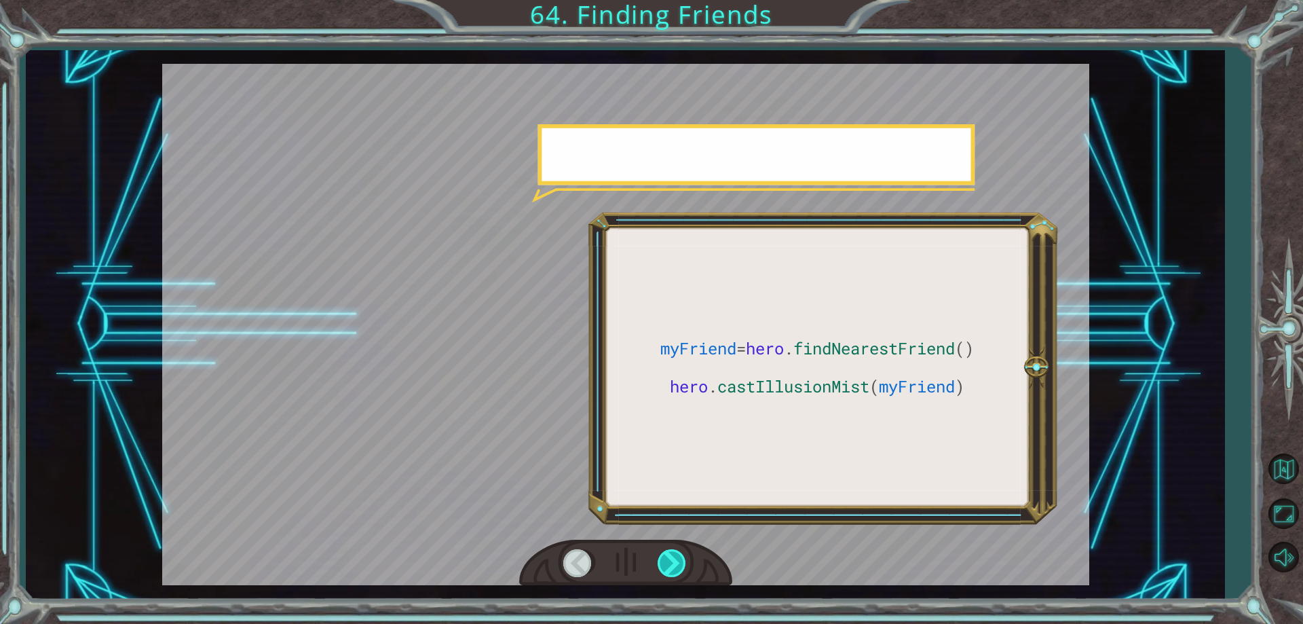
click at [671, 557] on div at bounding box center [673, 563] width 31 height 28
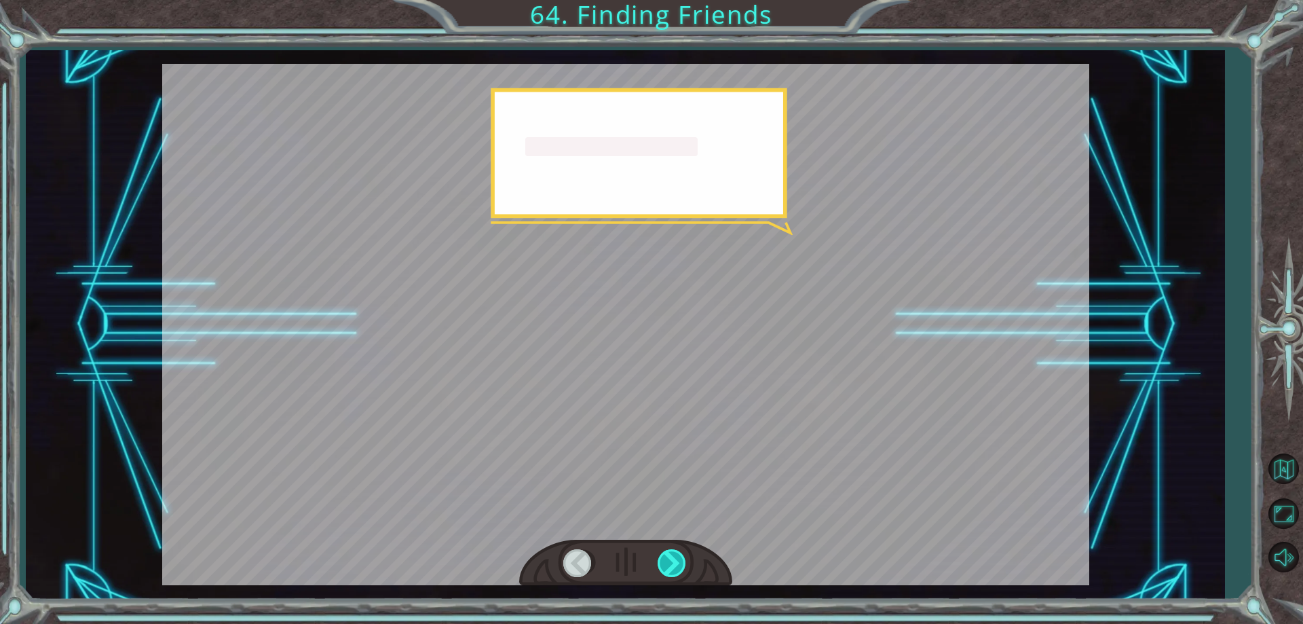
click at [671, 557] on div at bounding box center [673, 563] width 31 height 28
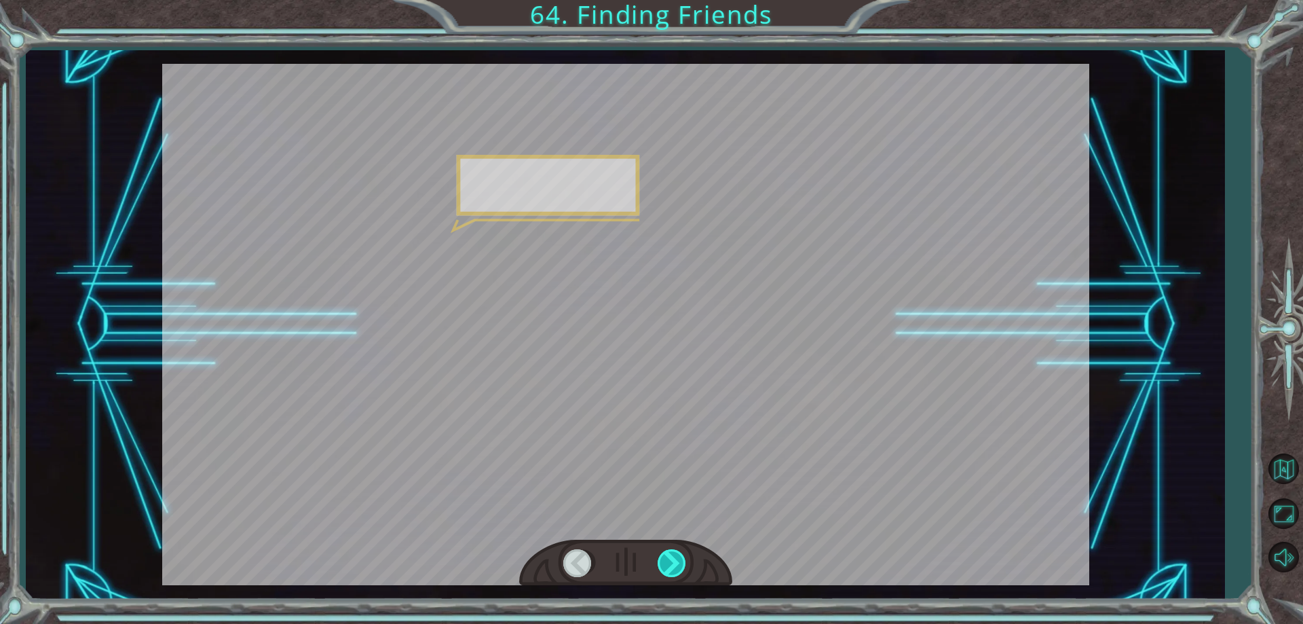
click at [671, 557] on div at bounding box center [673, 563] width 31 height 28
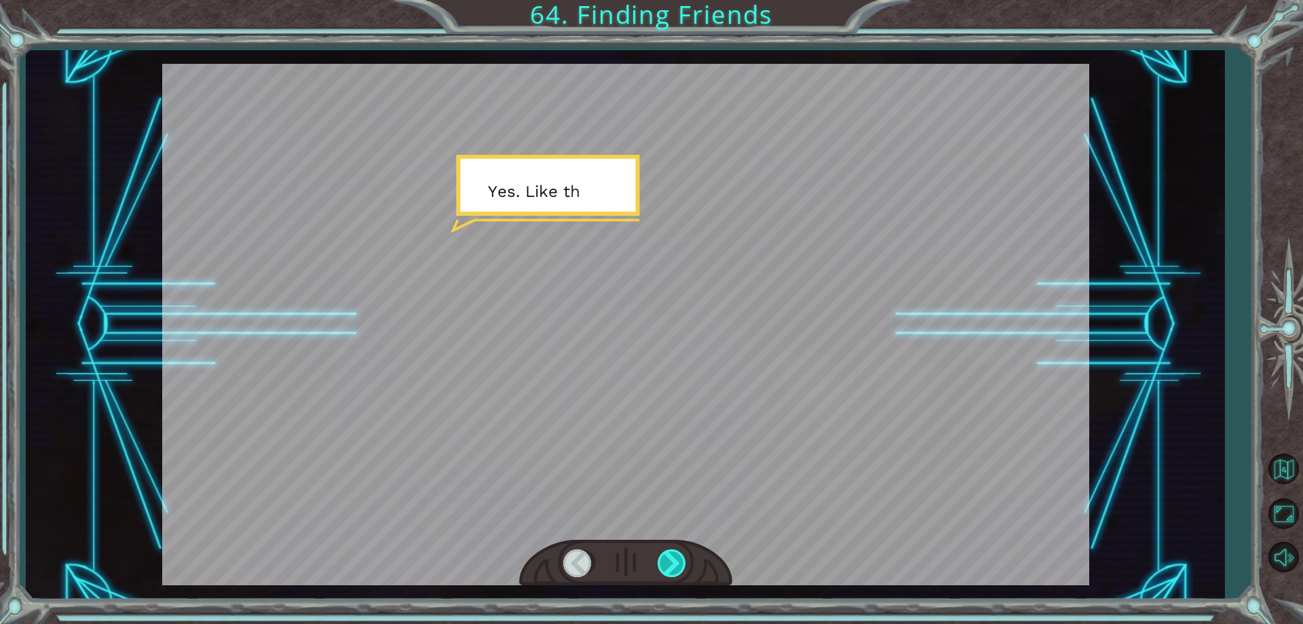
click at [671, 557] on div at bounding box center [673, 563] width 31 height 28
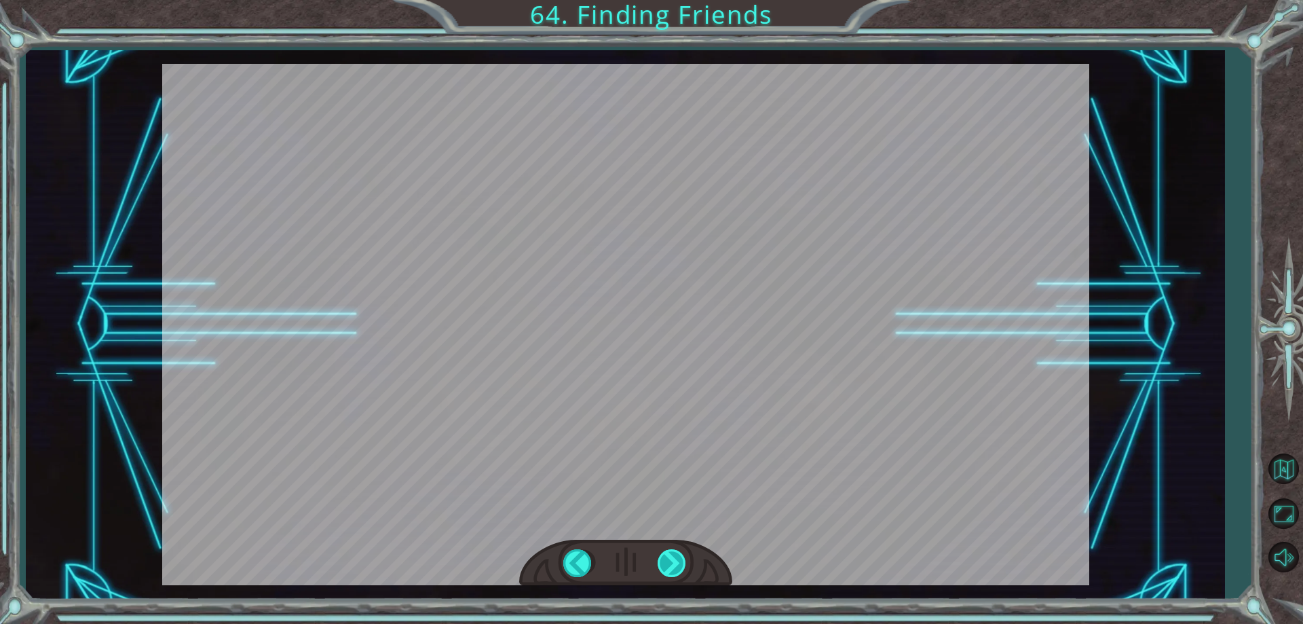
click at [671, 557] on div at bounding box center [673, 563] width 31 height 28
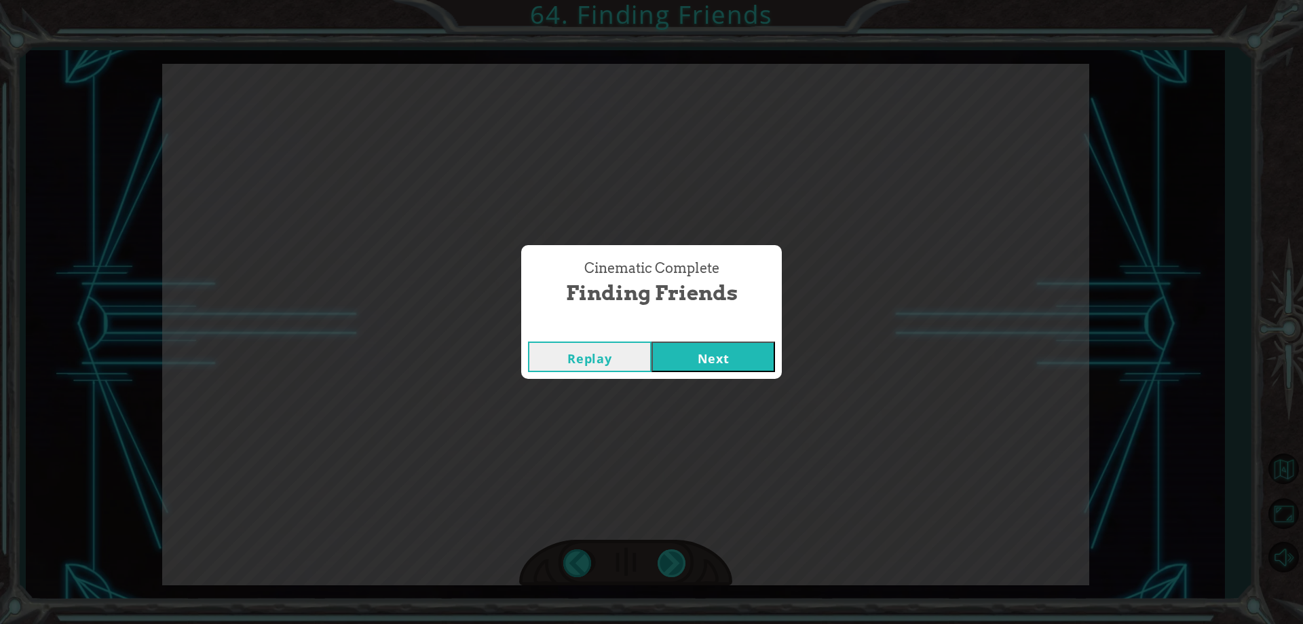
click at [671, 557] on div "Cinematic Complete Finding Friends Replay Next" at bounding box center [651, 312] width 1303 height 624
click at [668, 355] on button "Next" at bounding box center [714, 356] width 124 height 31
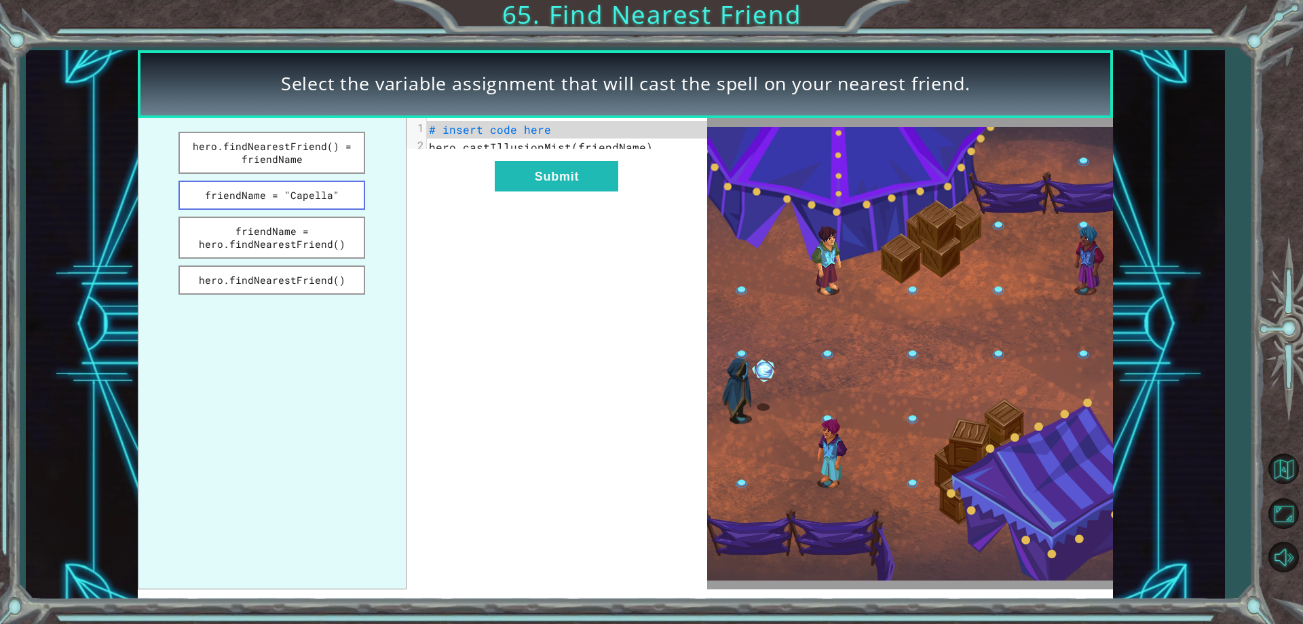
click at [268, 195] on button "friendName = "Capella"" at bounding box center [272, 195] width 187 height 29
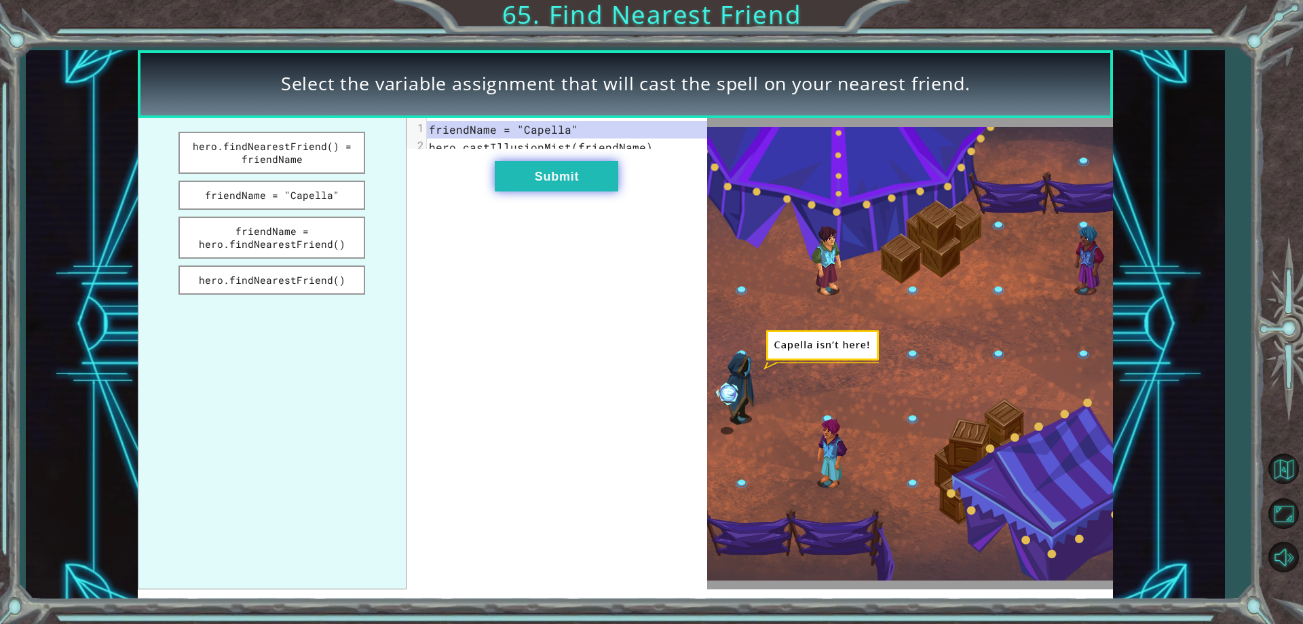
click at [547, 189] on button "Submit" at bounding box center [557, 176] width 124 height 31
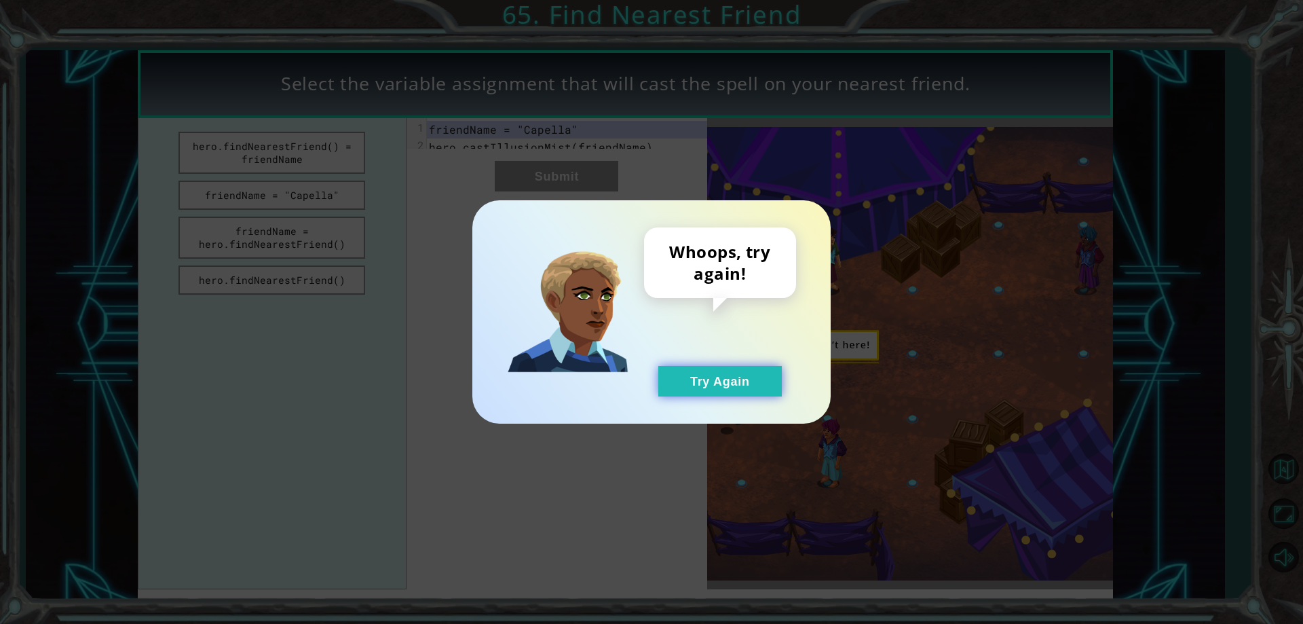
click at [673, 365] on div "Whoops, try again! Try Again" at bounding box center [720, 311] width 152 height 169
click at [678, 373] on button "Try Again" at bounding box center [720, 381] width 124 height 31
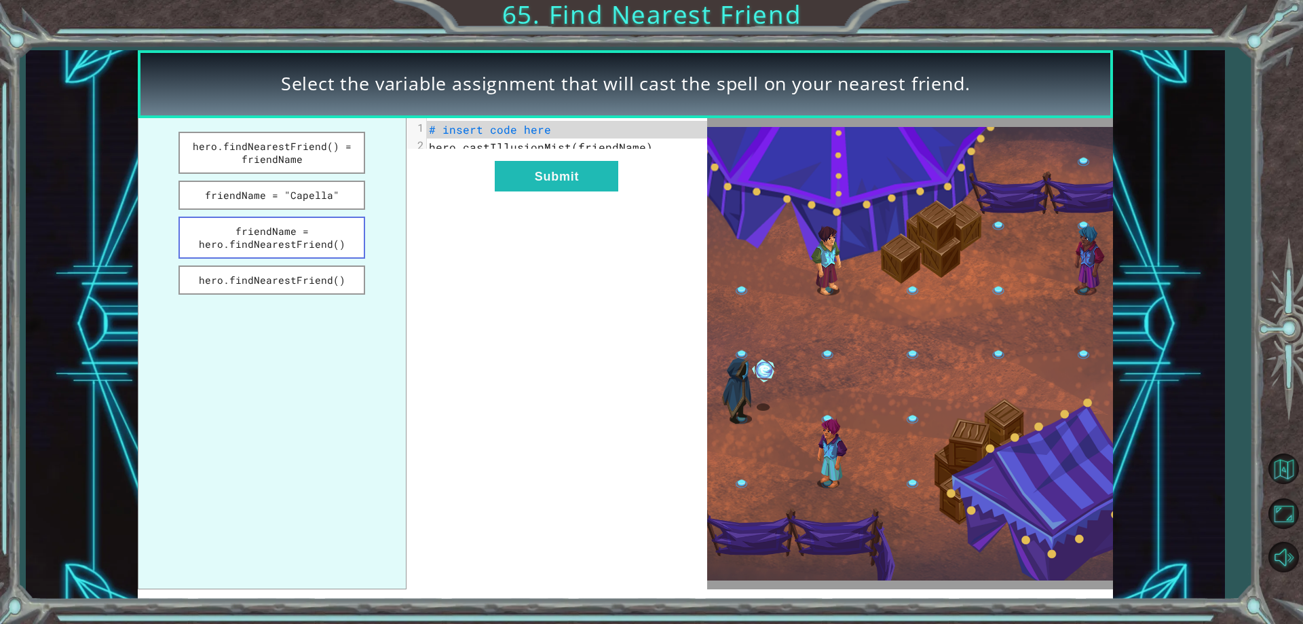
click at [250, 247] on button "friendName = hero.findNearestFriend()" at bounding box center [272, 238] width 187 height 42
click at [533, 190] on button "Submit" at bounding box center [557, 176] width 124 height 31
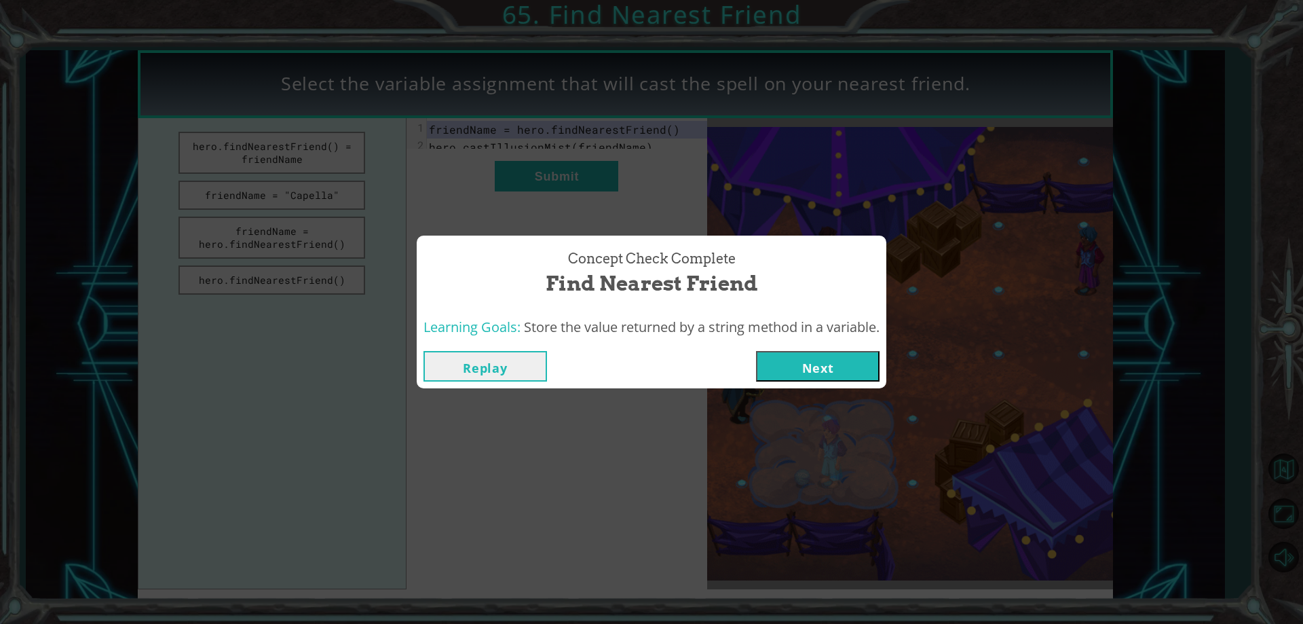
click at [806, 377] on button "Next" at bounding box center [818, 366] width 124 height 31
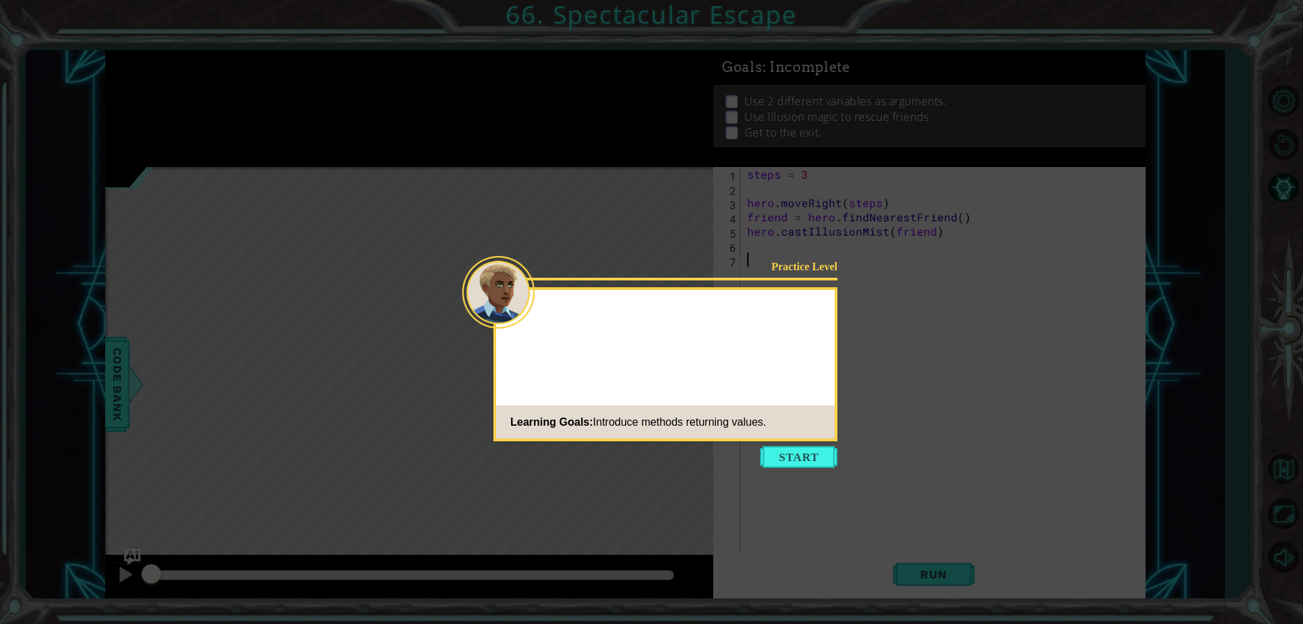
click at [804, 449] on button "Start" at bounding box center [798, 457] width 77 height 22
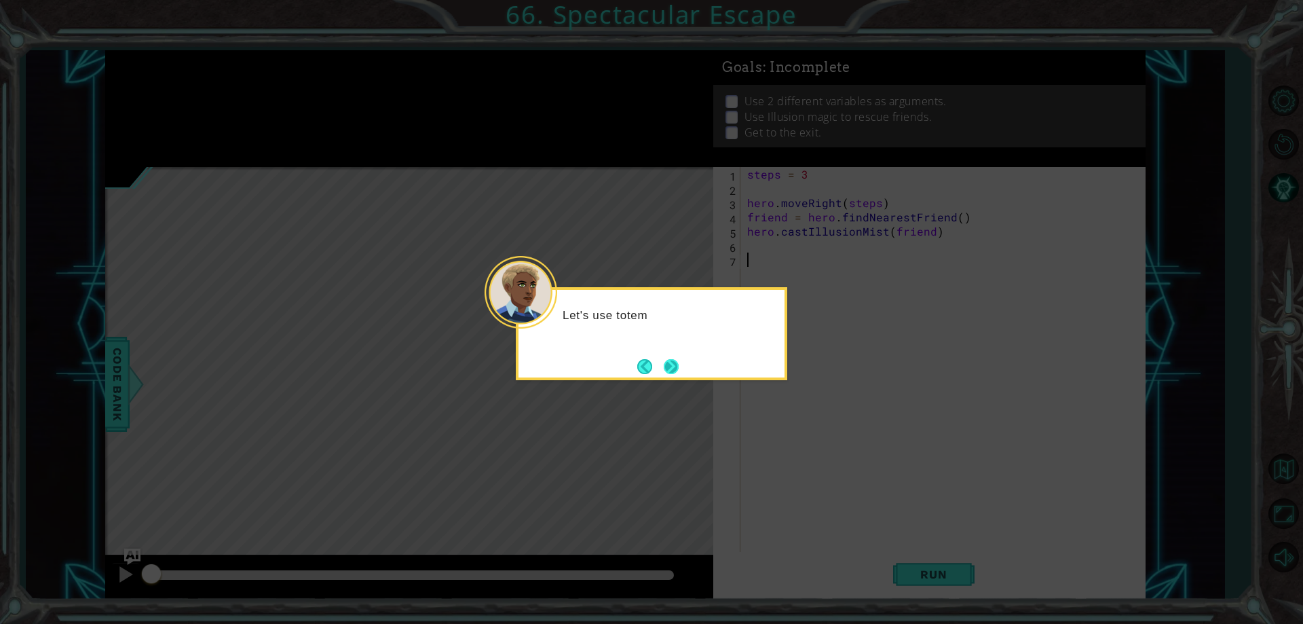
click at [678, 358] on button "Next" at bounding box center [671, 366] width 16 height 16
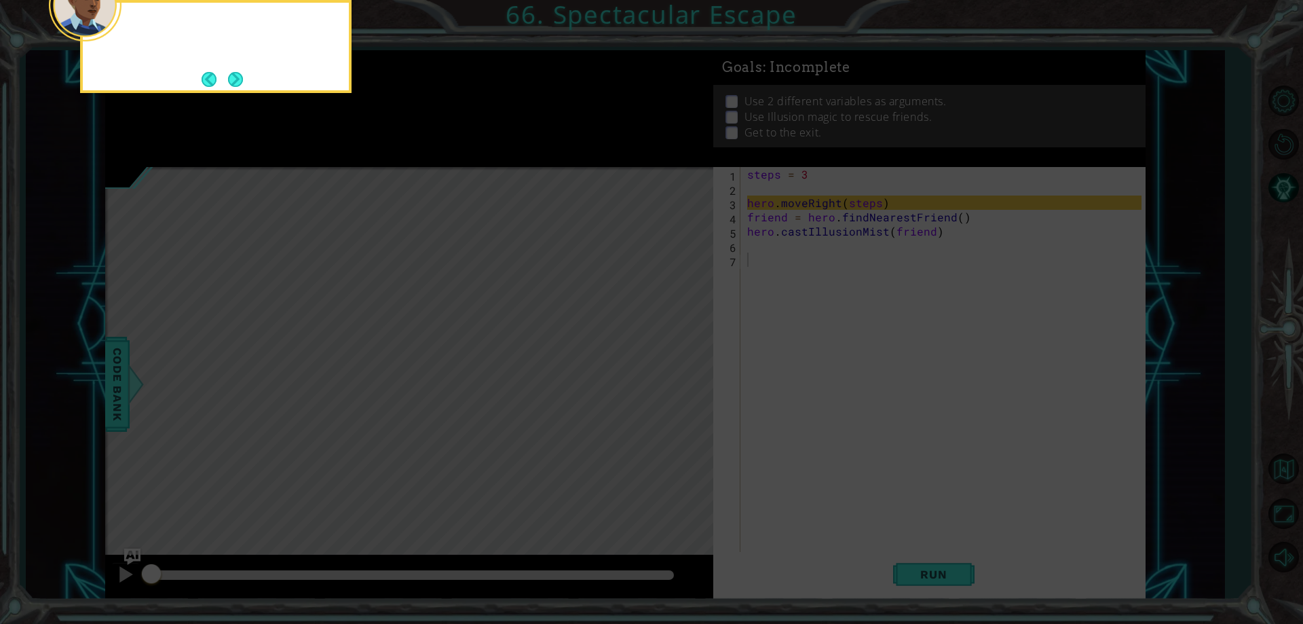
click at [678, 355] on icon at bounding box center [651, 93] width 1303 height 1061
click at [228, 71] on button "Next" at bounding box center [235, 79] width 17 height 17
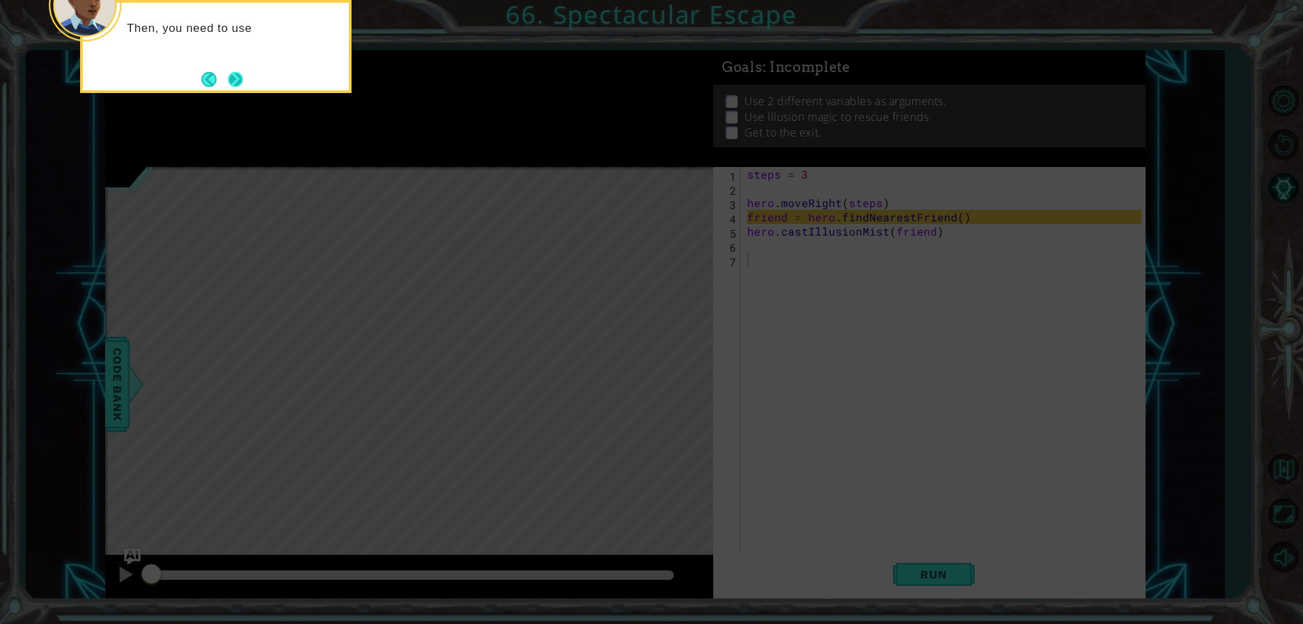
click at [231, 89] on button "Next" at bounding box center [235, 79] width 25 height 25
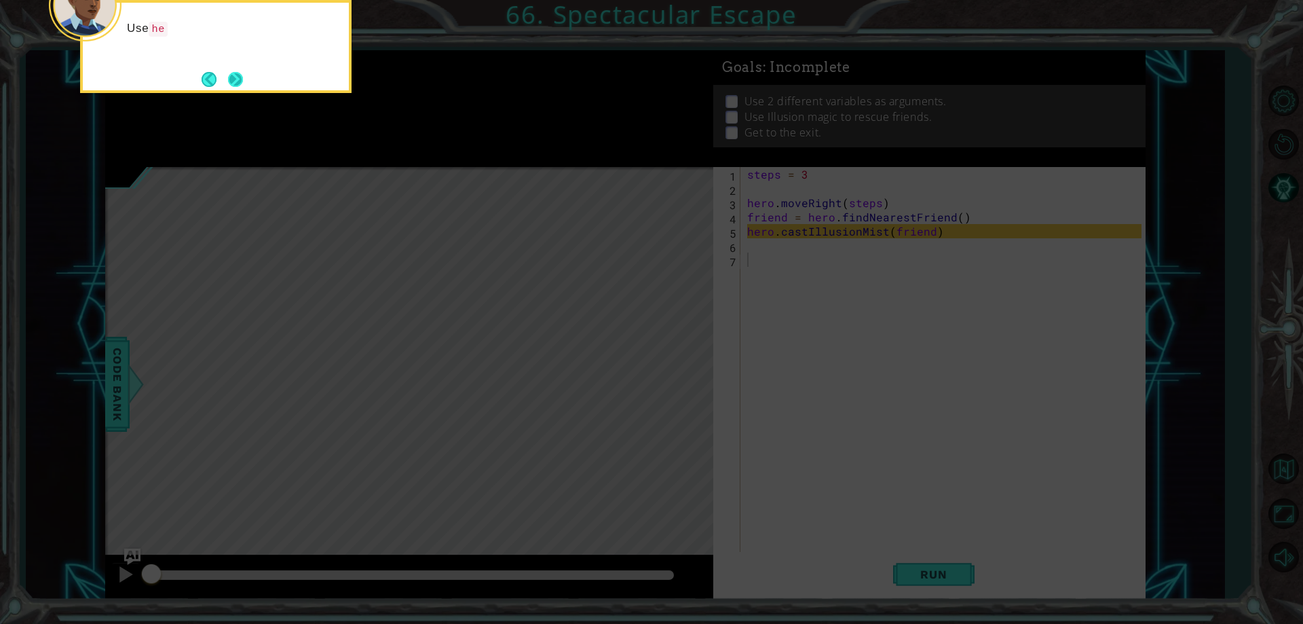
click at [233, 86] on button "Next" at bounding box center [235, 79] width 20 height 20
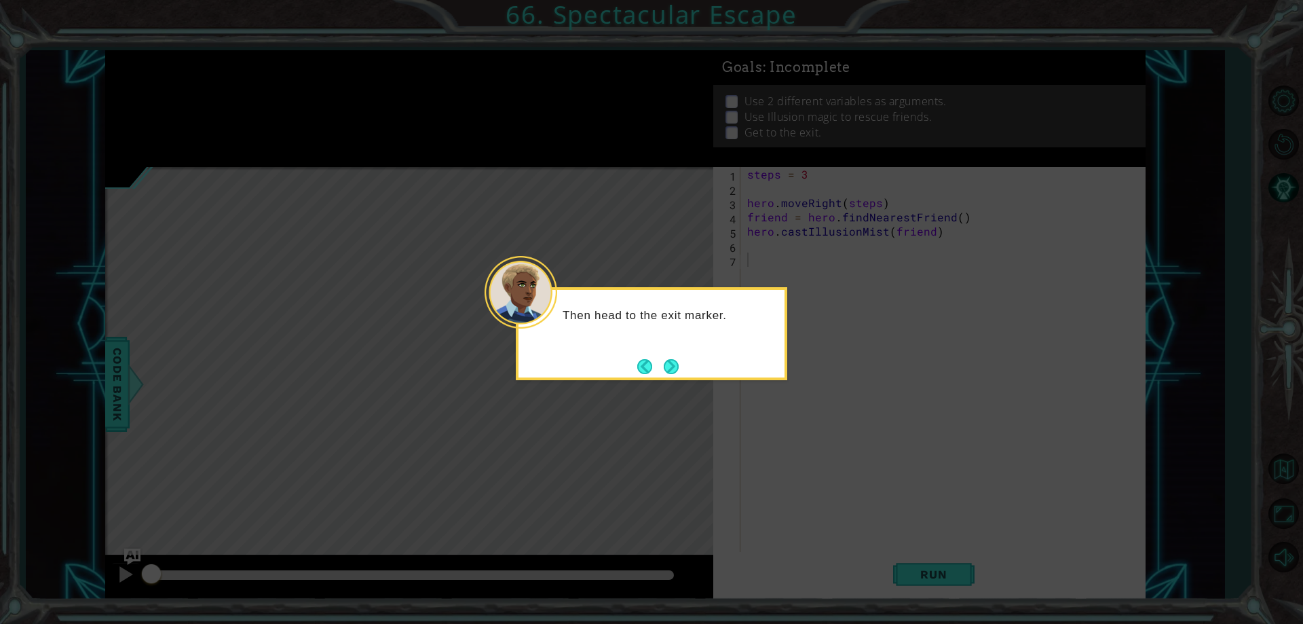
click at [675, 359] on button "Next" at bounding box center [671, 366] width 16 height 16
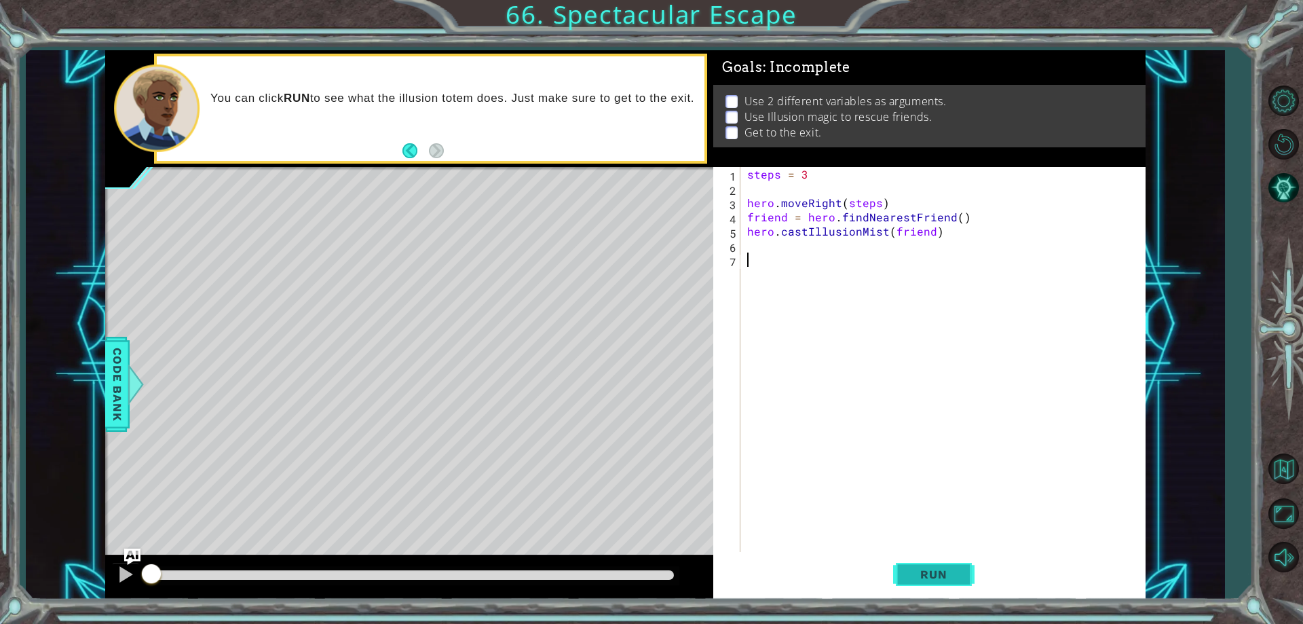
click at [941, 582] on button "Run" at bounding box center [933, 574] width 81 height 43
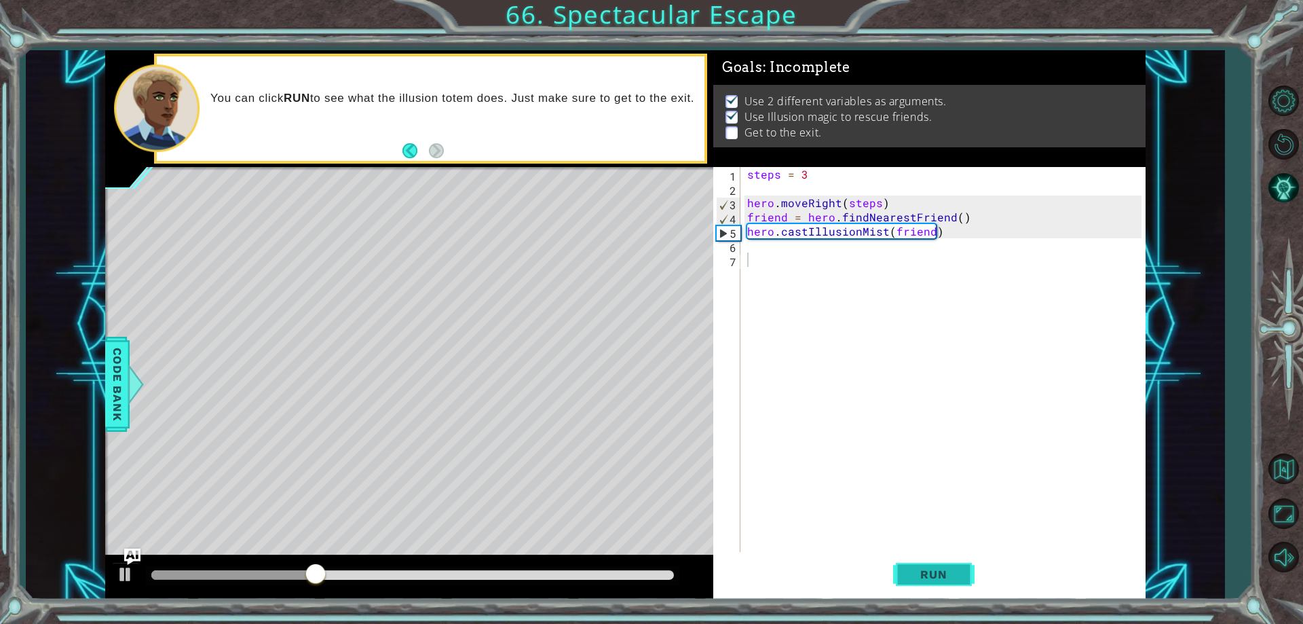
click at [956, 582] on button "Run" at bounding box center [933, 574] width 81 height 43
click at [751, 242] on div "steps = 3 hero . moveRight ( steps ) friend = hero . findNearestFriend ( ) hero…" at bounding box center [946, 373] width 403 height 413
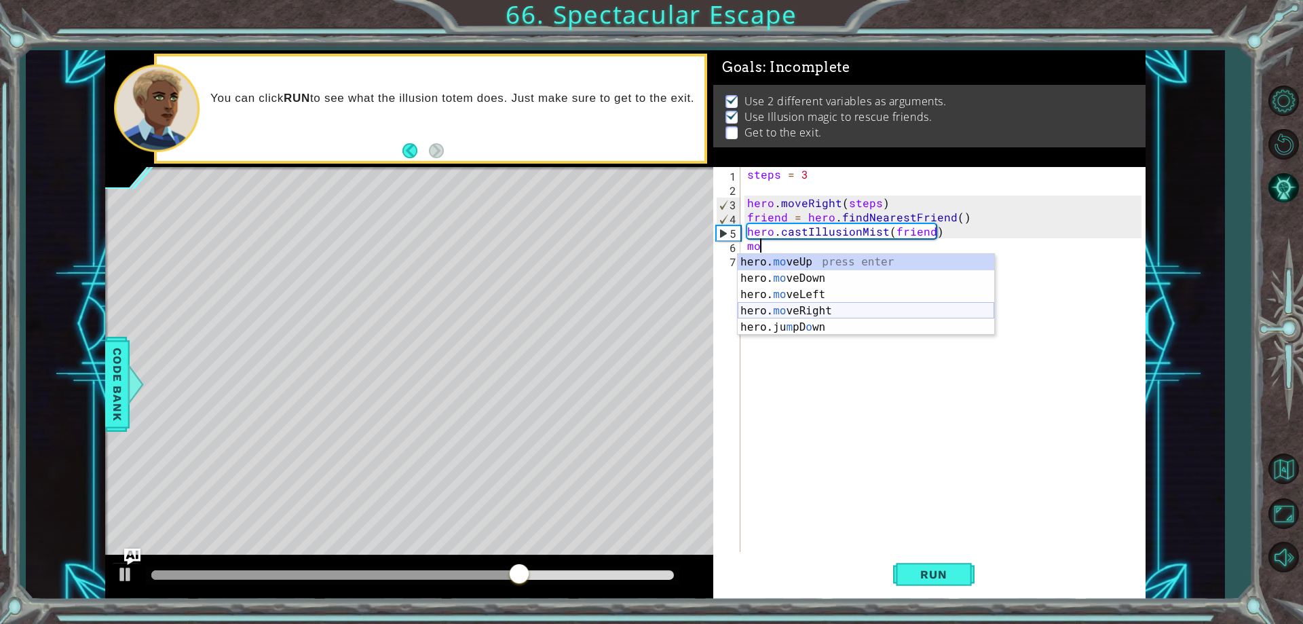
click at [804, 306] on div "hero. mo veUp press enter hero. mo veDown press enter hero. mo veLeft press ent…" at bounding box center [866, 311] width 257 height 114
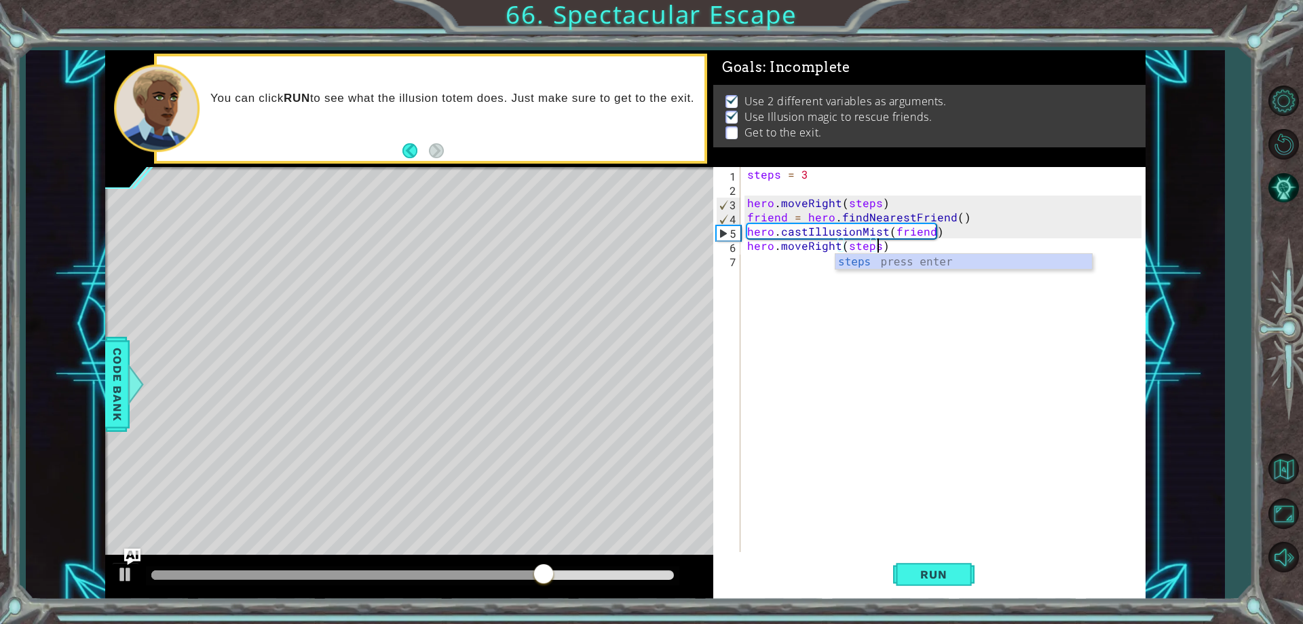
scroll to position [0, 8]
type textarea "hero.moveRight(steps)"
click at [938, 557] on button "Run" at bounding box center [933, 574] width 81 height 43
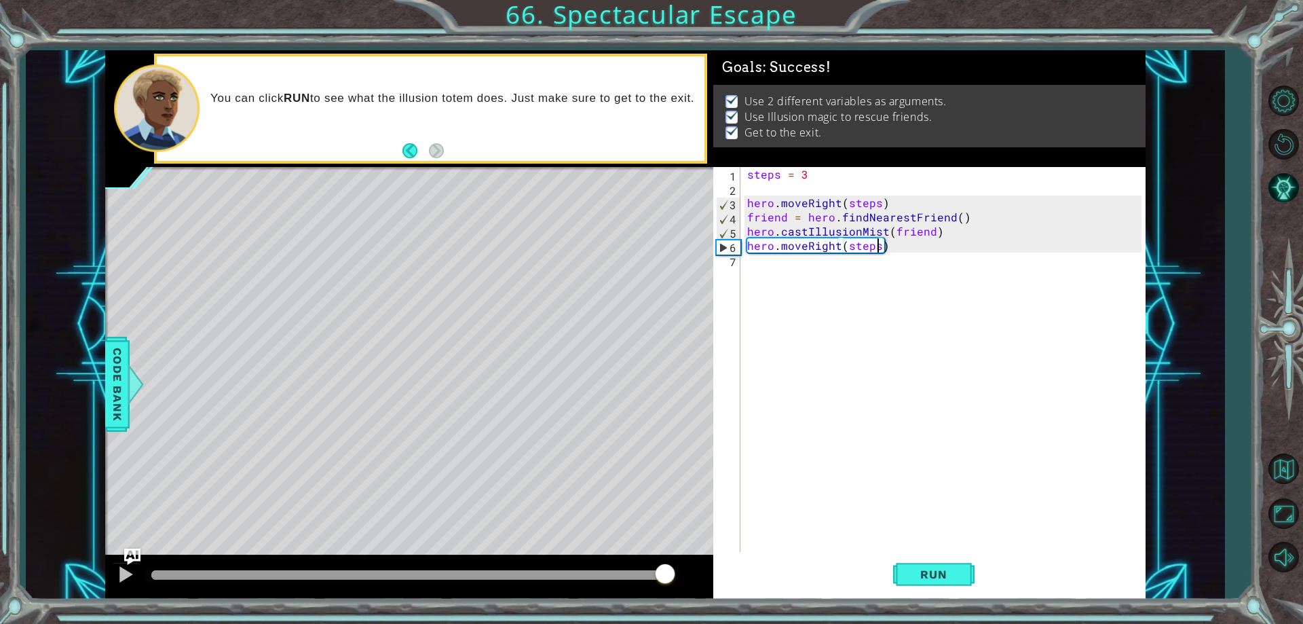
click at [667, 572] on div at bounding box center [412, 575] width 523 height 10
drag, startPoint x: 190, startPoint y: 577, endPoint x: 798, endPoint y: 527, distance: 609.6
click at [798, 527] on body "1 ההההההההההההההההההההההההההההההההההההההההההההההההההההההההההההההההההההההההההההה…" at bounding box center [651, 312] width 1303 height 624
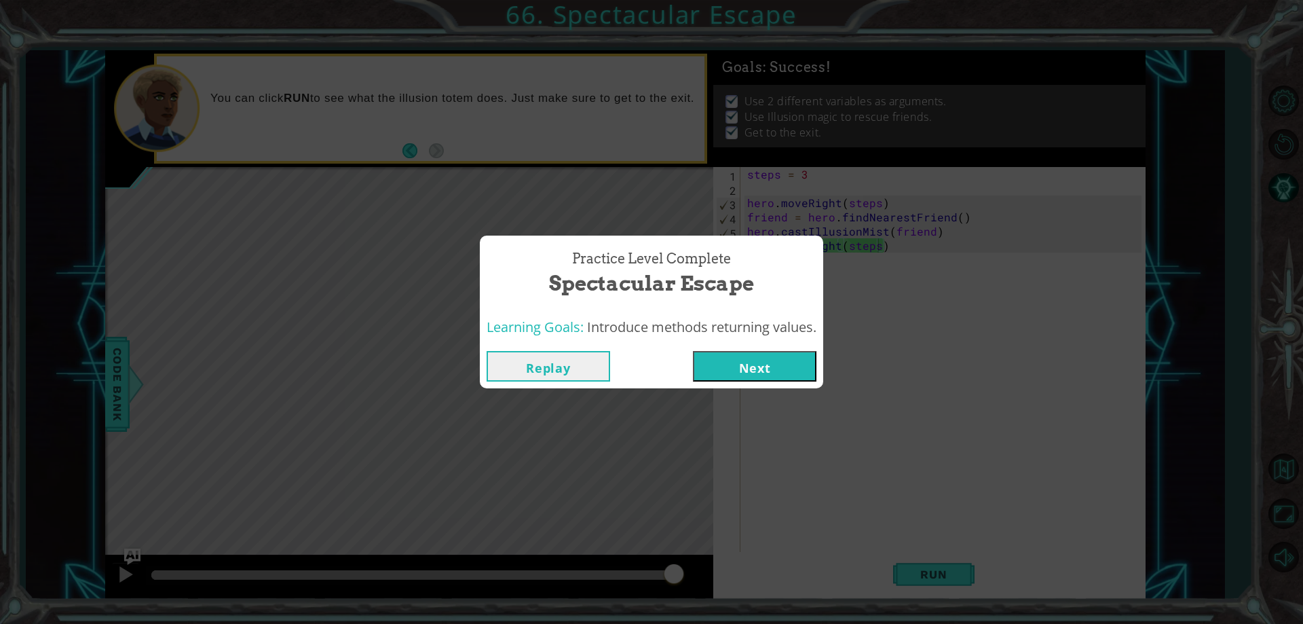
click at [758, 368] on button "Next" at bounding box center [755, 366] width 124 height 31
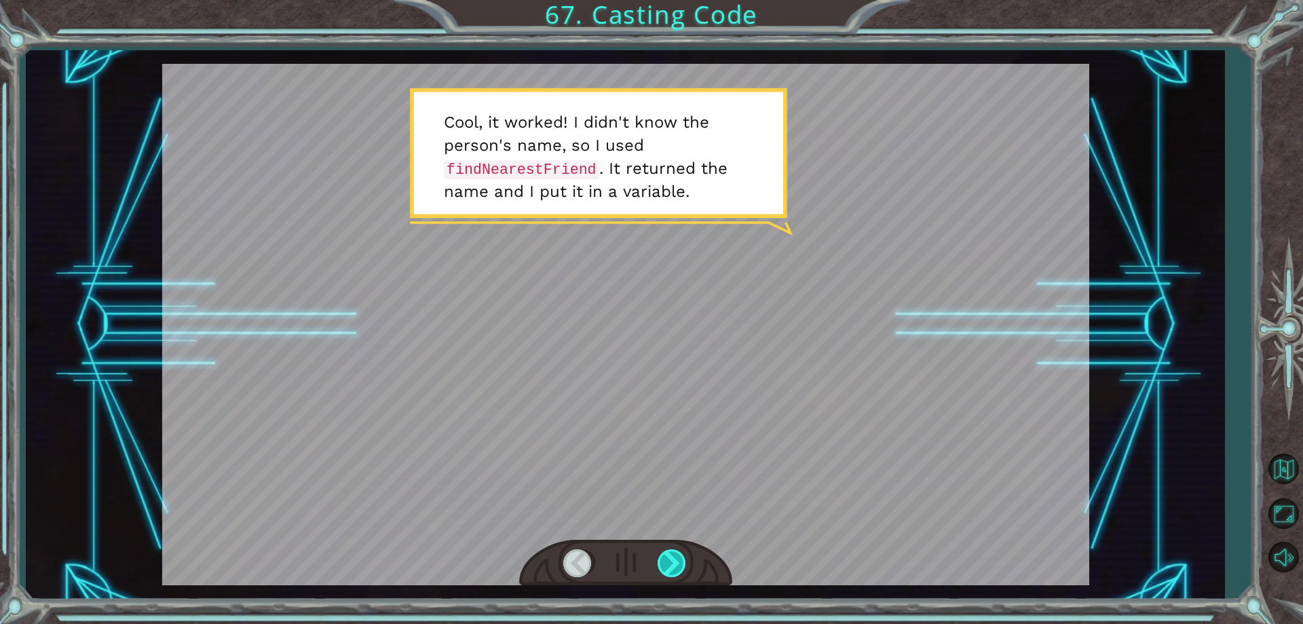
click at [662, 550] on div at bounding box center [673, 563] width 31 height 28
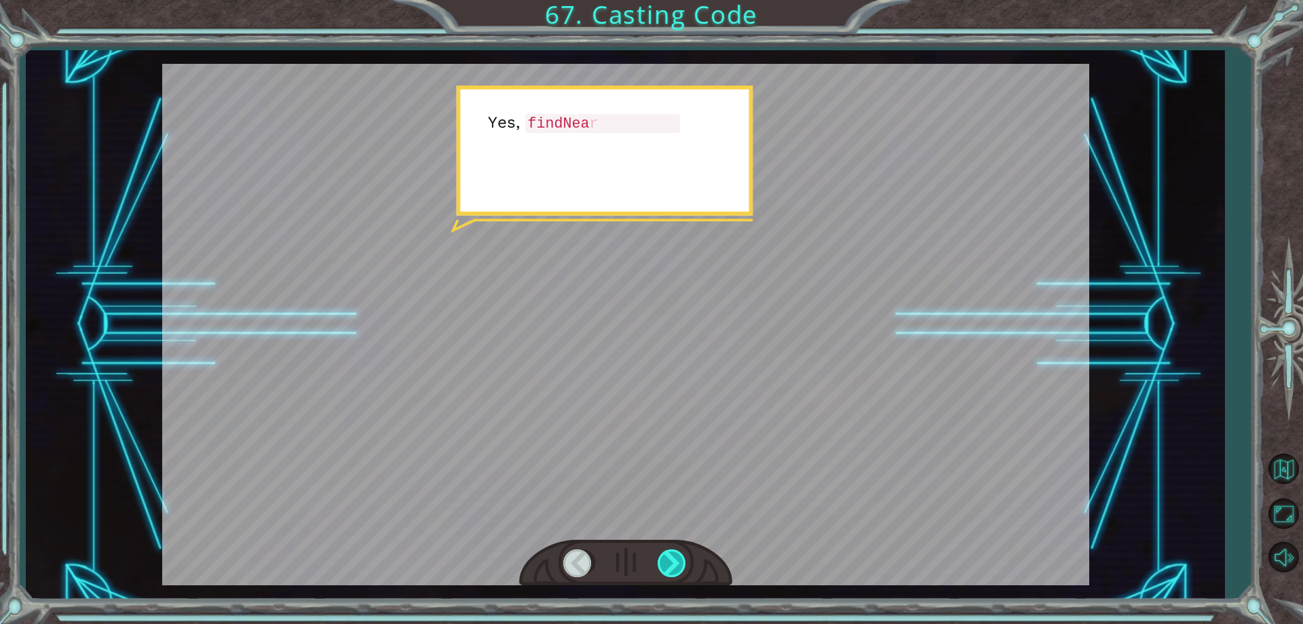
click at [662, 550] on div at bounding box center [673, 563] width 31 height 28
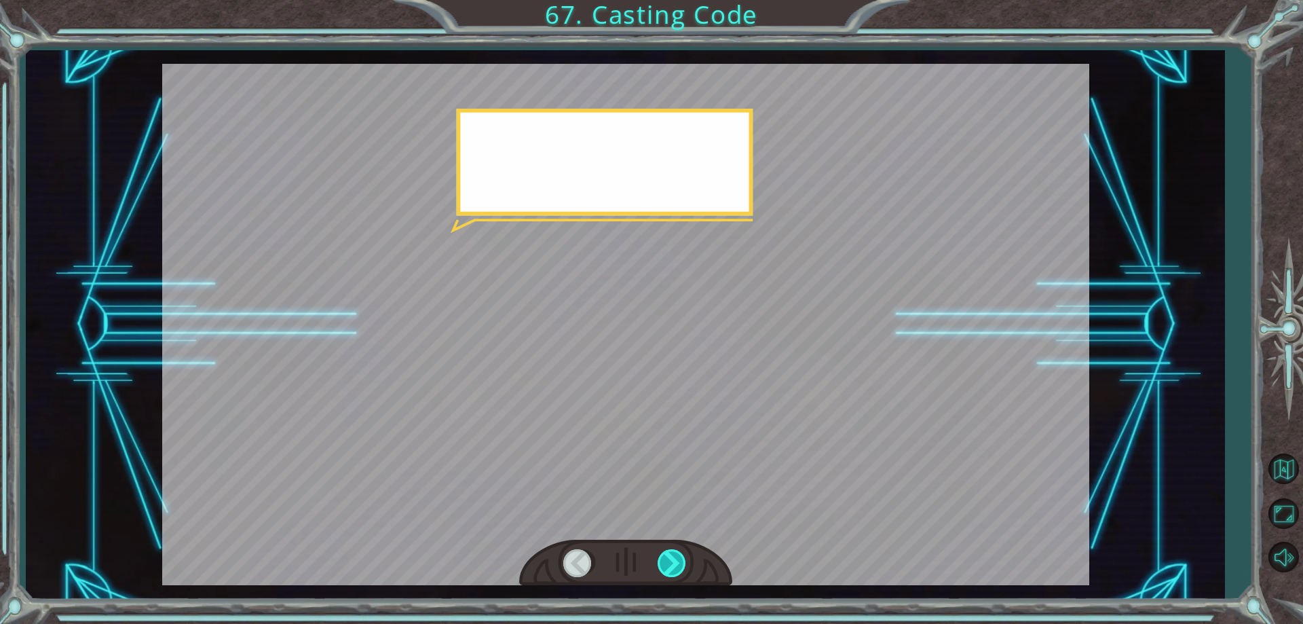
click at [662, 550] on div at bounding box center [673, 563] width 31 height 28
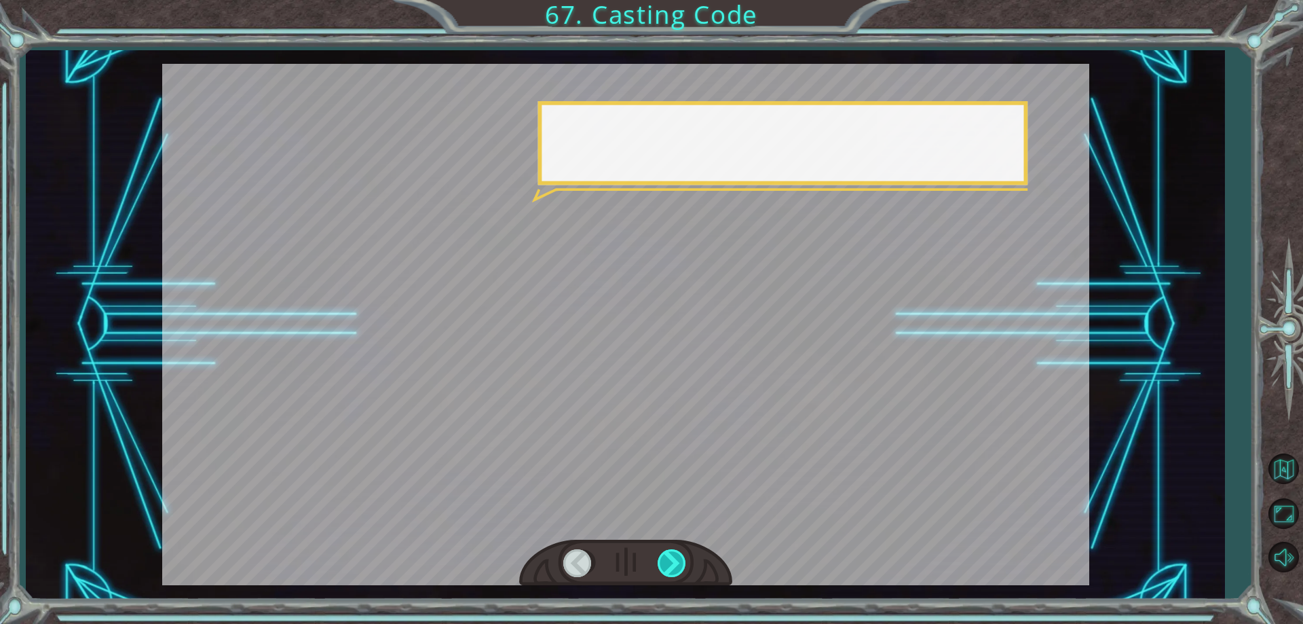
click at [658, 549] on div at bounding box center [673, 563] width 31 height 28
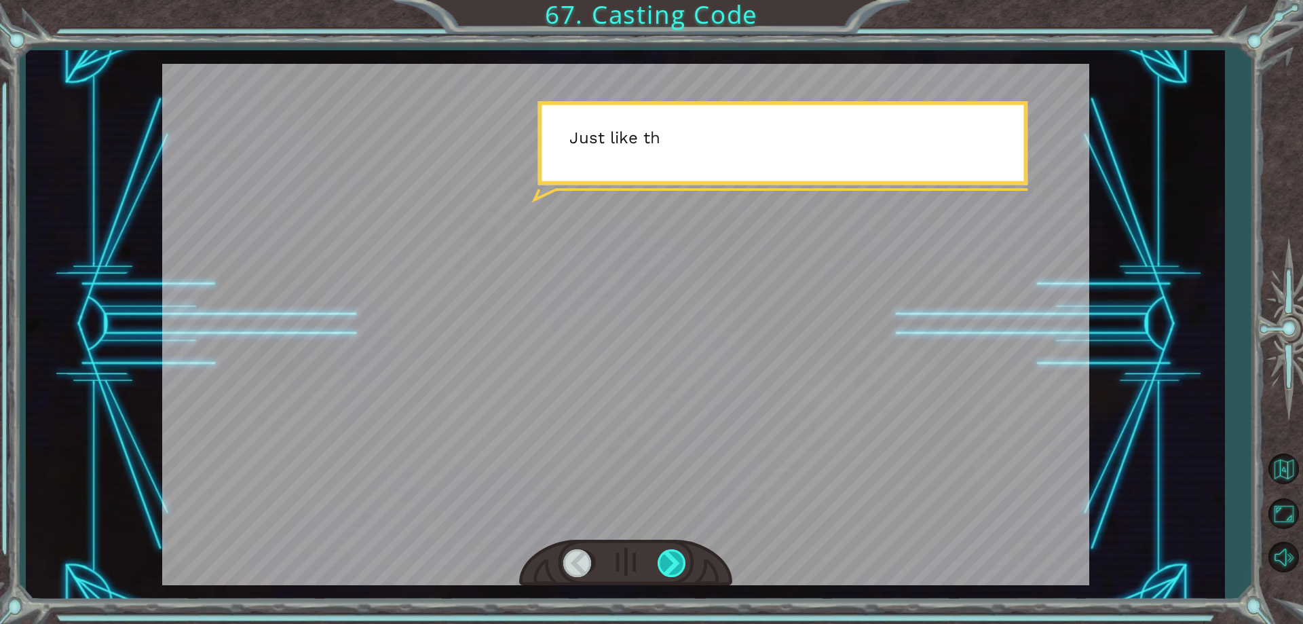
click at [658, 549] on div at bounding box center [673, 563] width 31 height 28
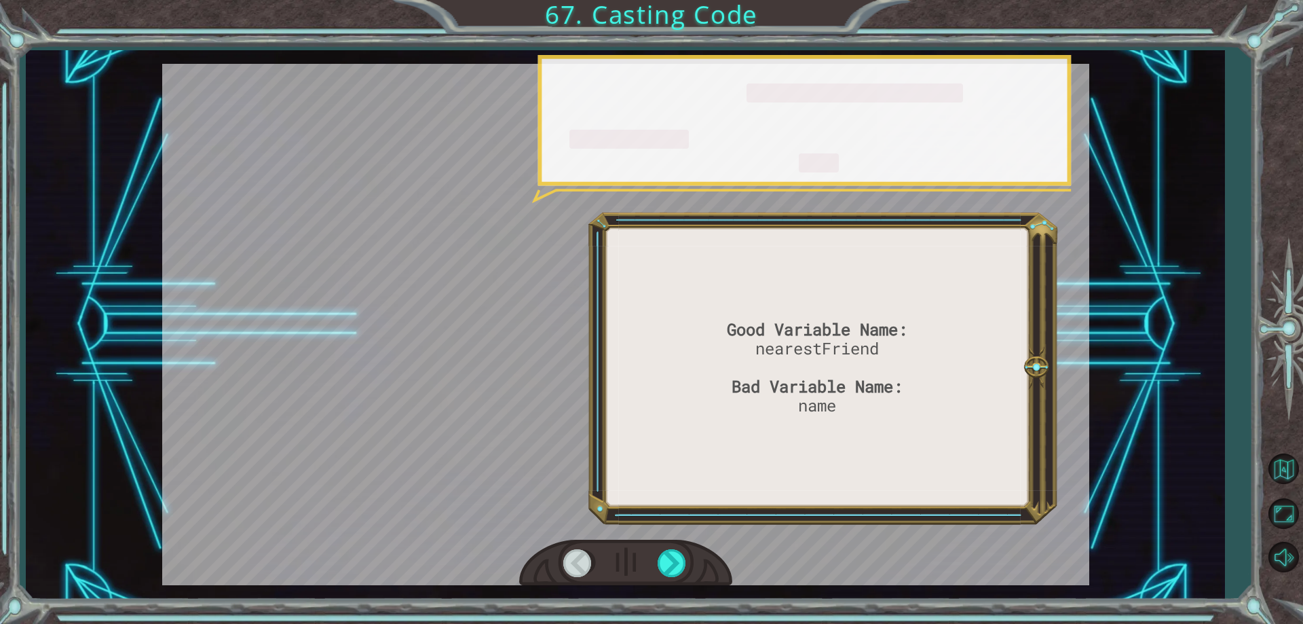
click at [658, 546] on div at bounding box center [625, 563] width 213 height 47
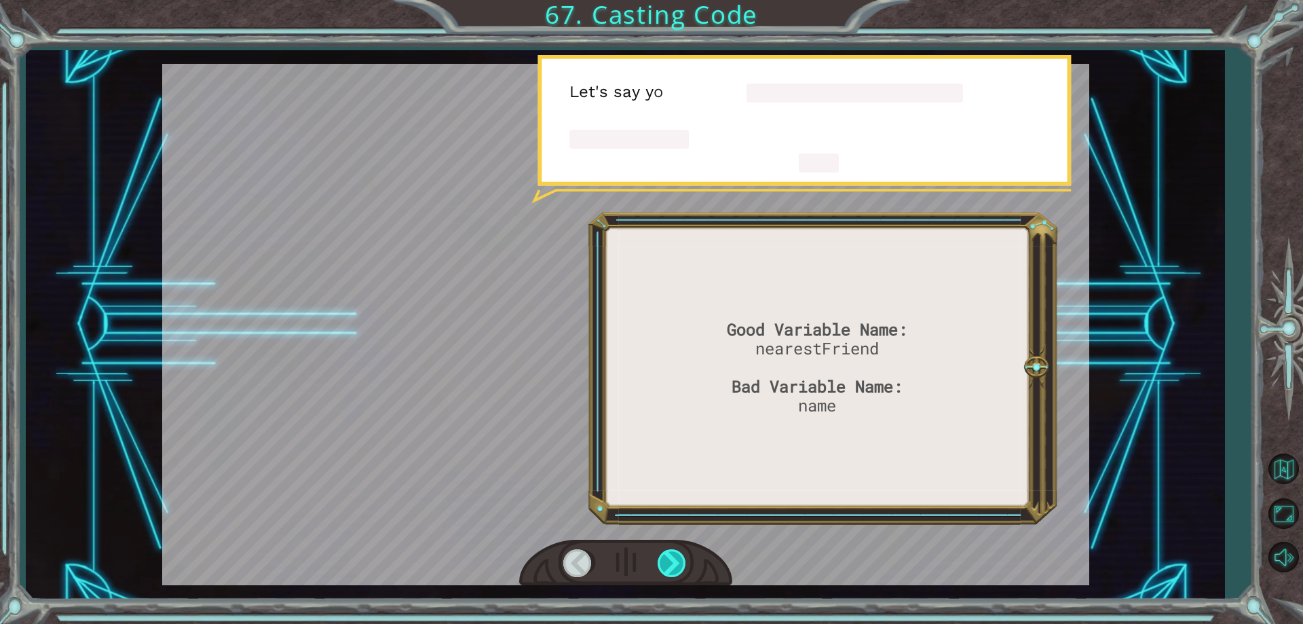
click at [656, 549] on div at bounding box center [625, 563] width 213 height 47
click at [658, 553] on div at bounding box center [673, 563] width 31 height 28
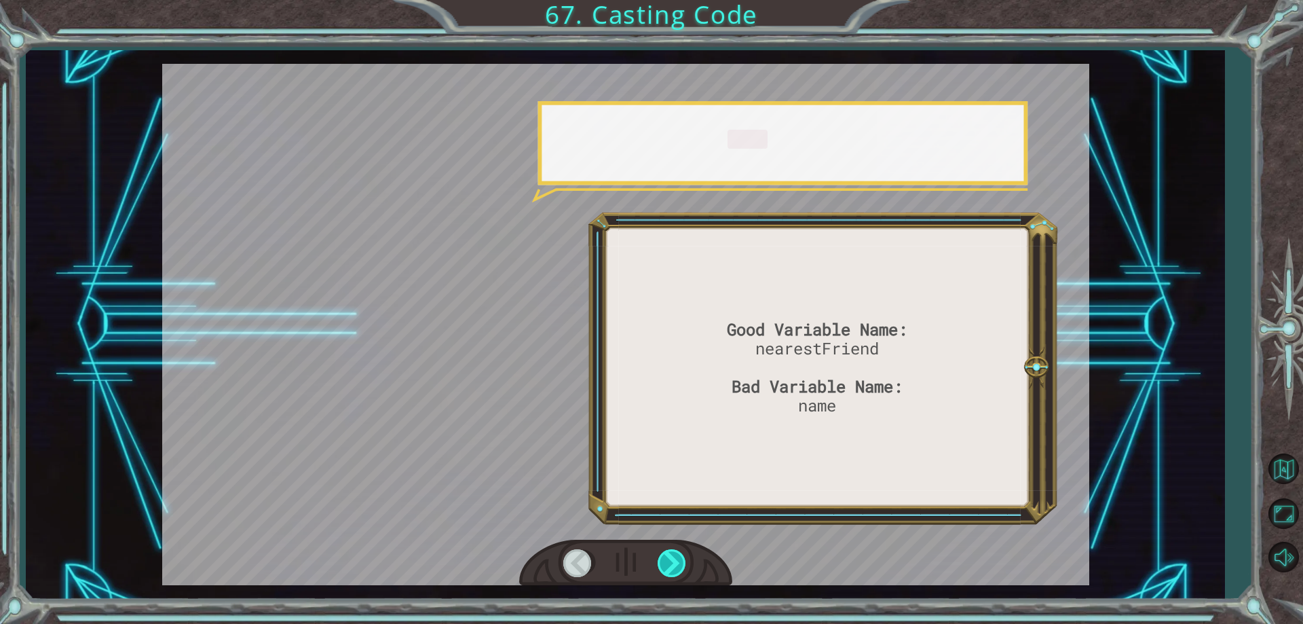
click at [658, 553] on div at bounding box center [673, 563] width 31 height 28
click at [656, 553] on div at bounding box center [625, 563] width 213 height 47
click at [656, 552] on div at bounding box center [625, 563] width 213 height 47
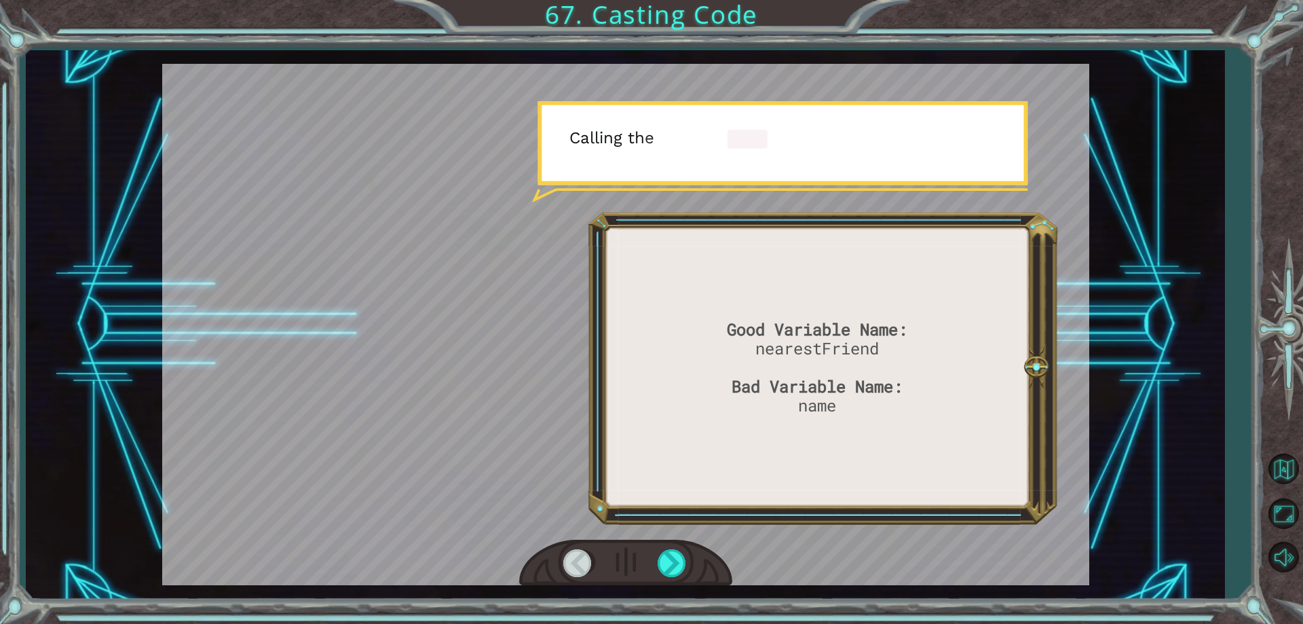
click at [656, 552] on div at bounding box center [625, 563] width 213 height 47
click at [659, 555] on div at bounding box center [673, 563] width 31 height 28
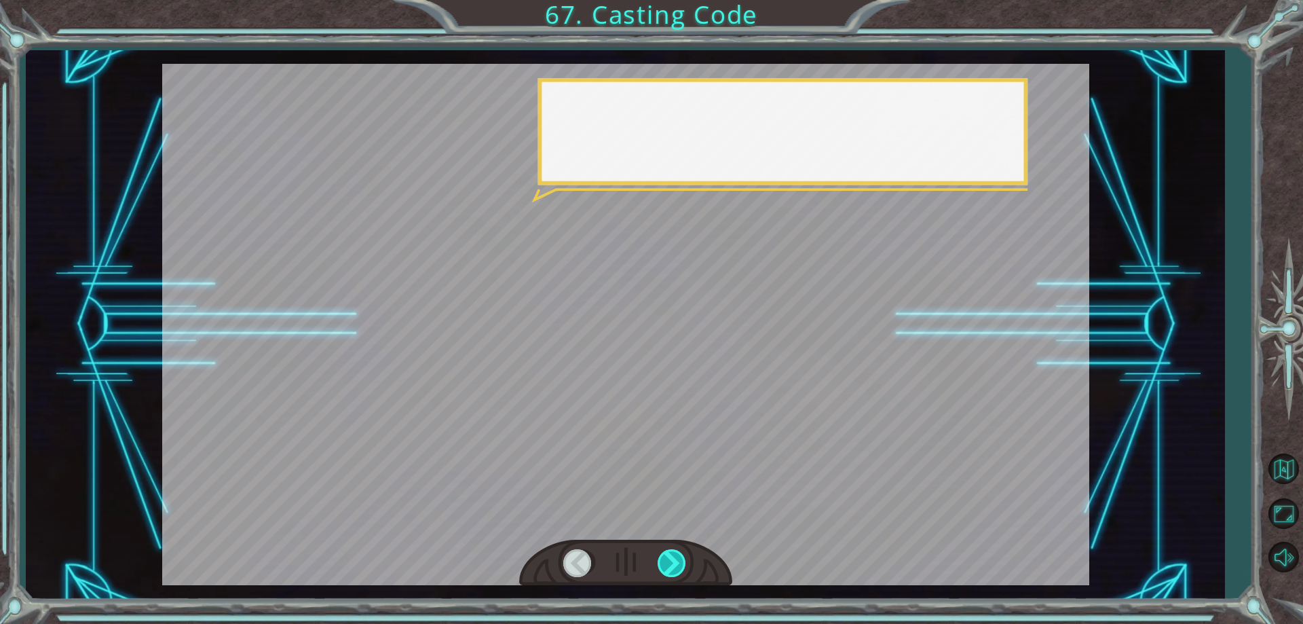
click at [659, 555] on div at bounding box center [673, 563] width 31 height 28
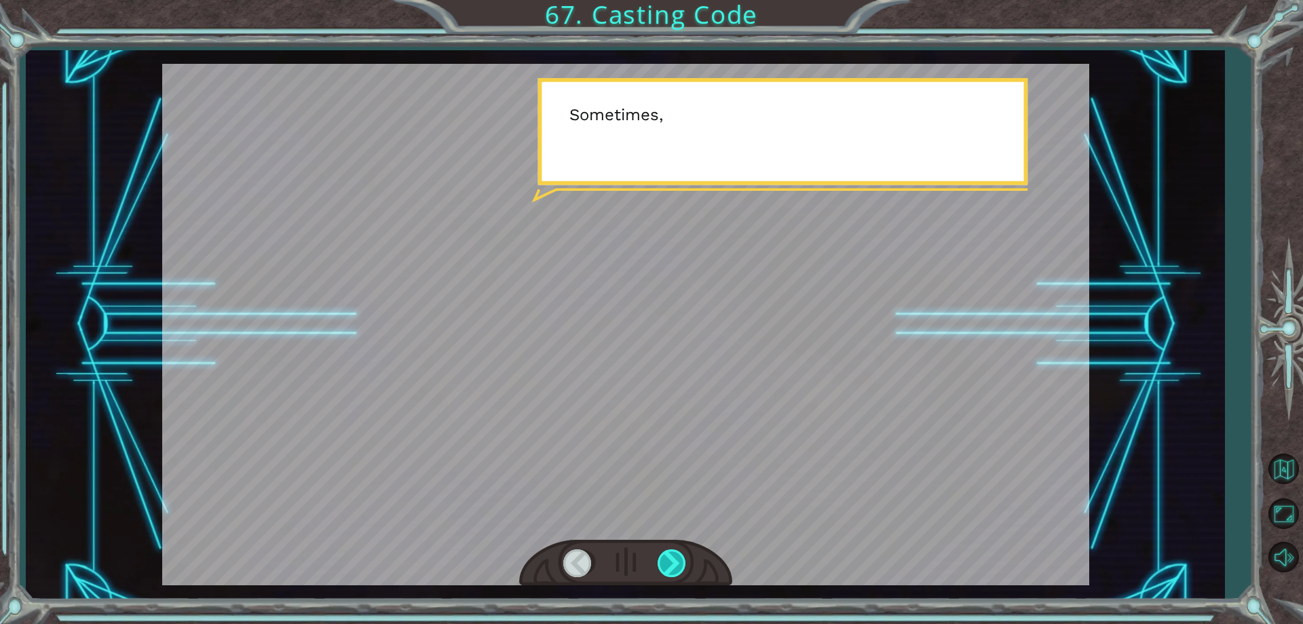
click at [659, 555] on div at bounding box center [673, 563] width 31 height 28
click at [658, 555] on div at bounding box center [673, 563] width 31 height 28
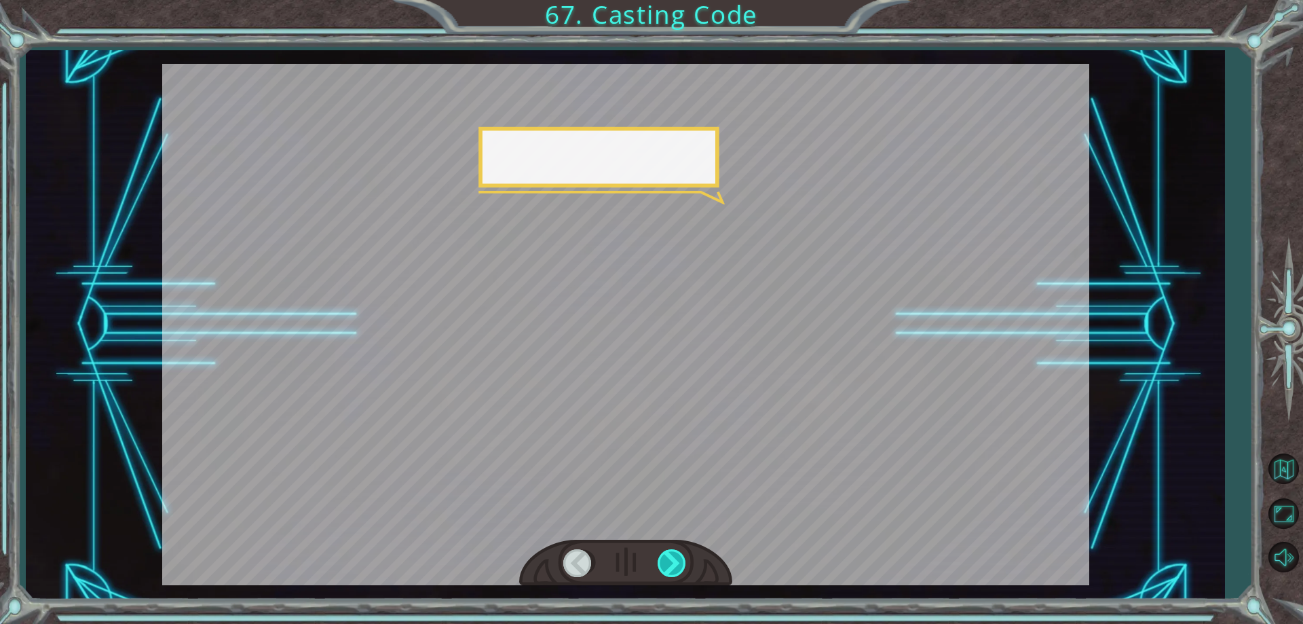
click at [658, 555] on div at bounding box center [673, 563] width 31 height 28
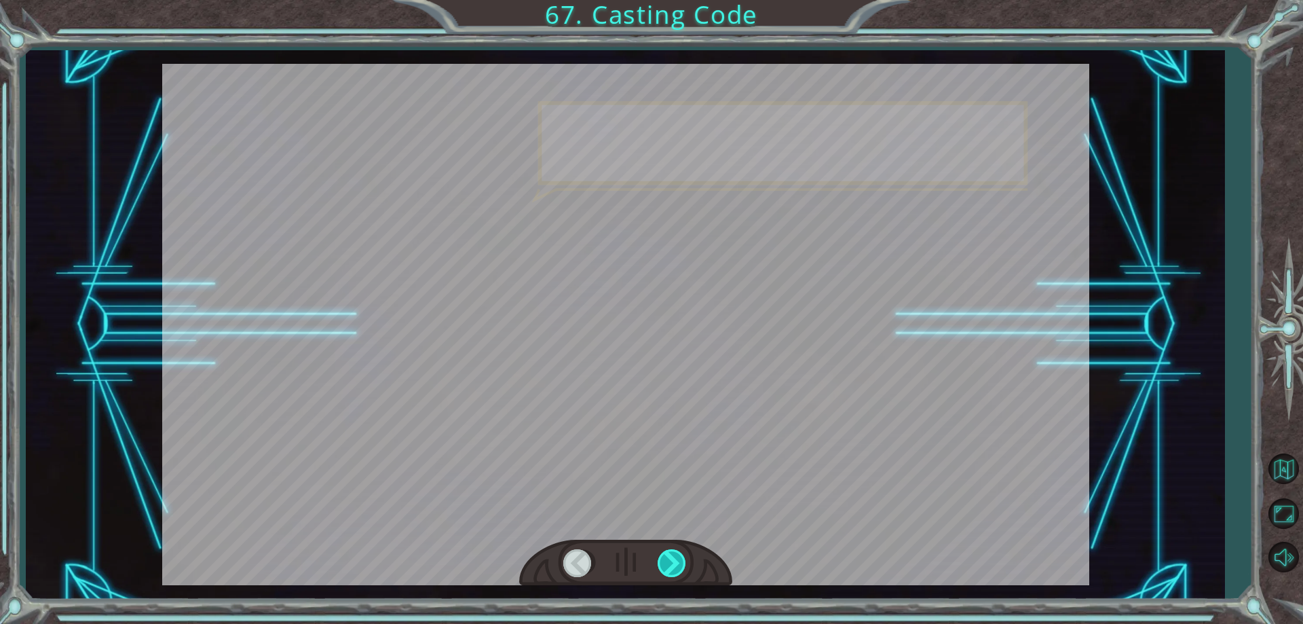
click at [662, 565] on div at bounding box center [673, 563] width 31 height 28
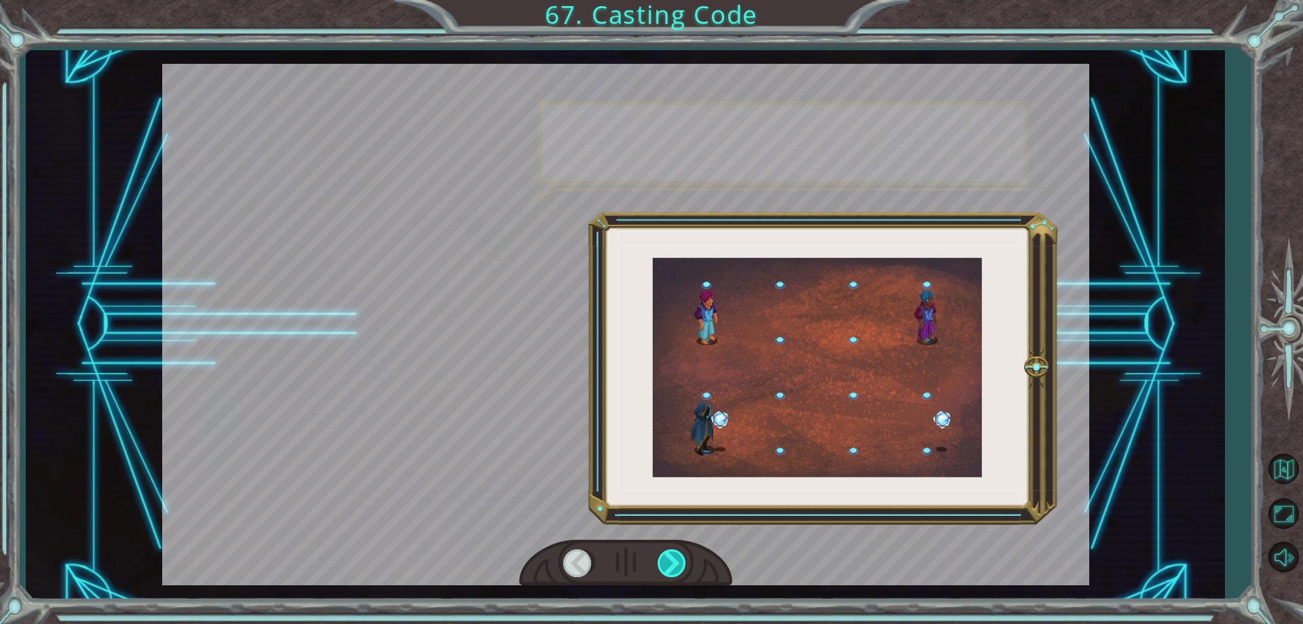
click at [662, 565] on div at bounding box center [673, 563] width 31 height 28
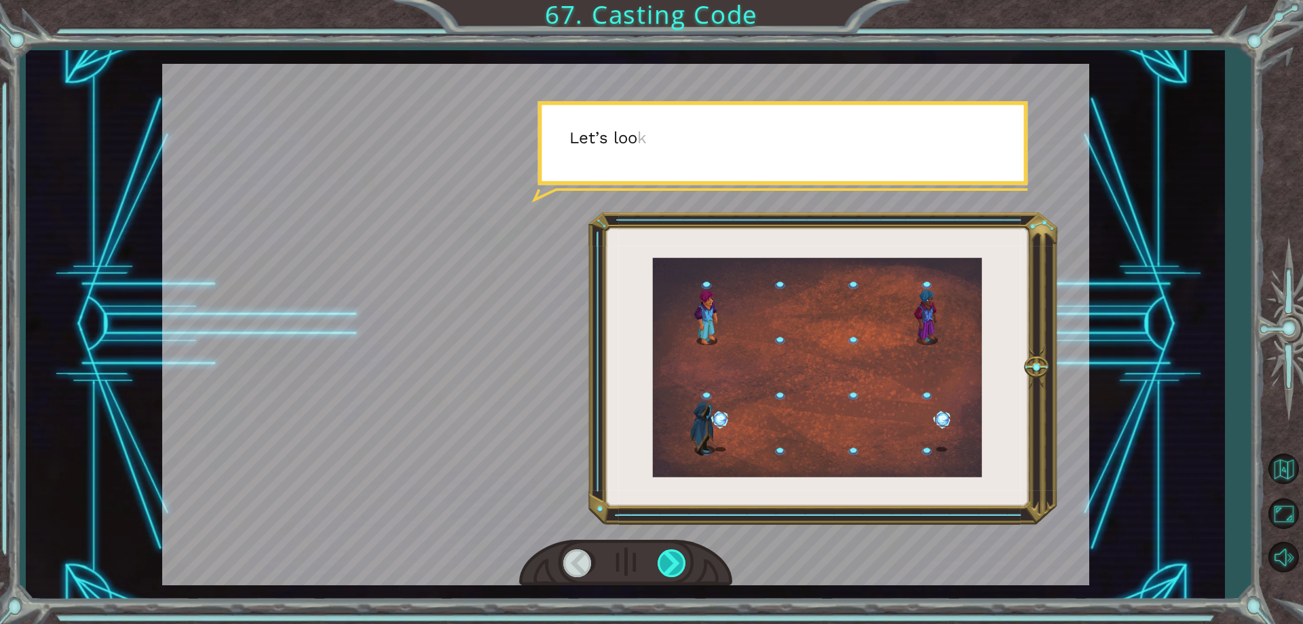
click at [663, 565] on div at bounding box center [673, 563] width 31 height 28
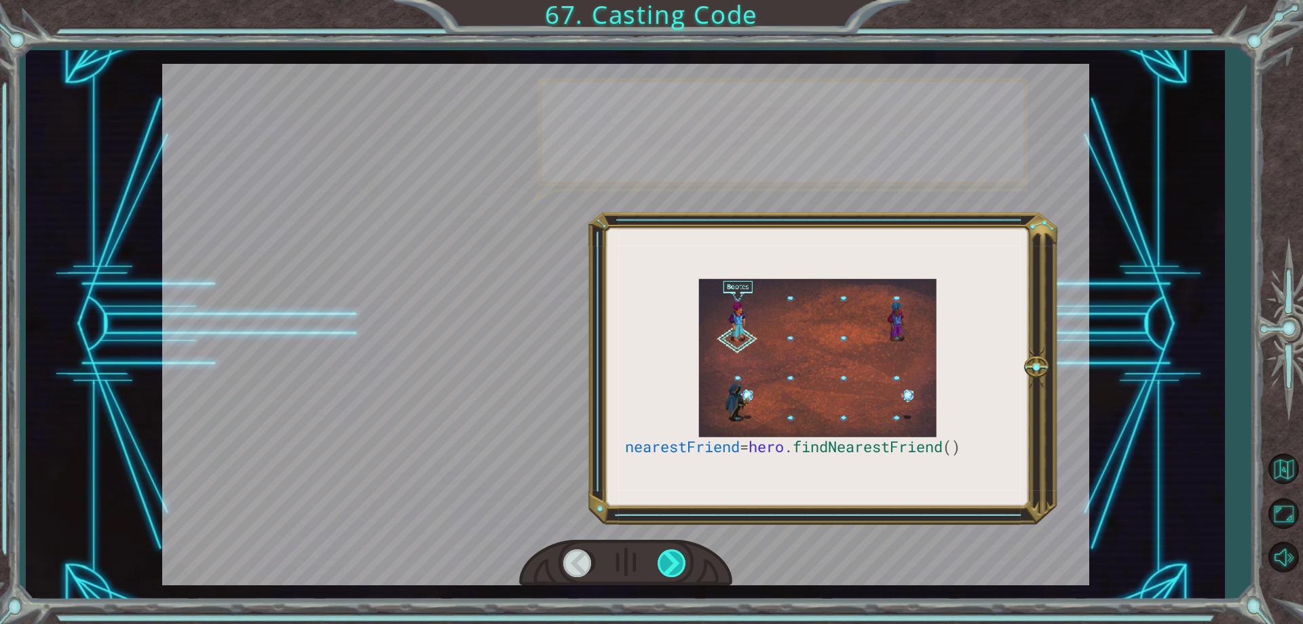
click at [663, 565] on div at bounding box center [673, 563] width 31 height 28
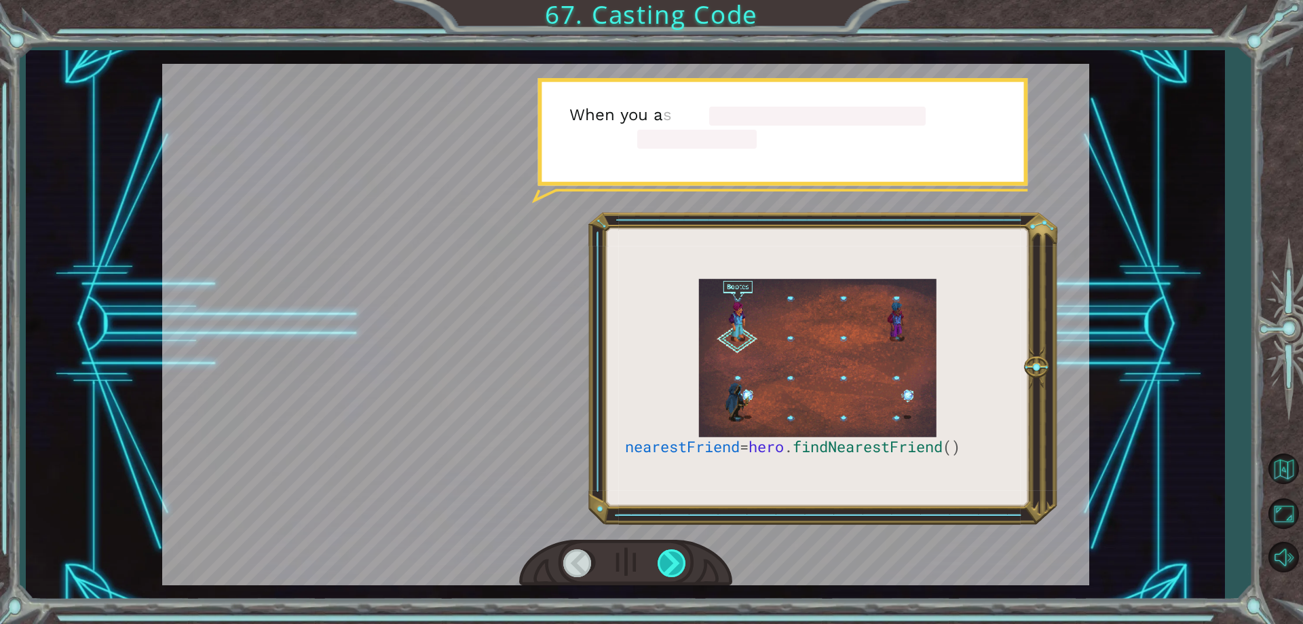
click at [663, 565] on div at bounding box center [673, 563] width 31 height 28
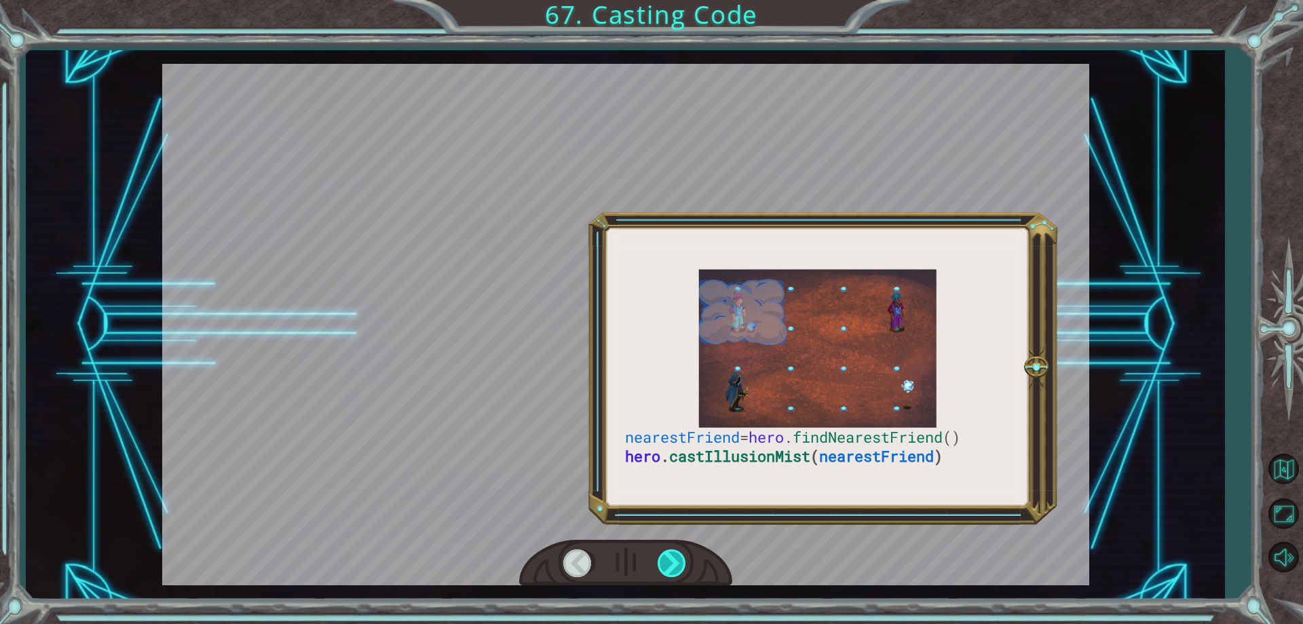
click at [663, 565] on div at bounding box center [673, 563] width 31 height 28
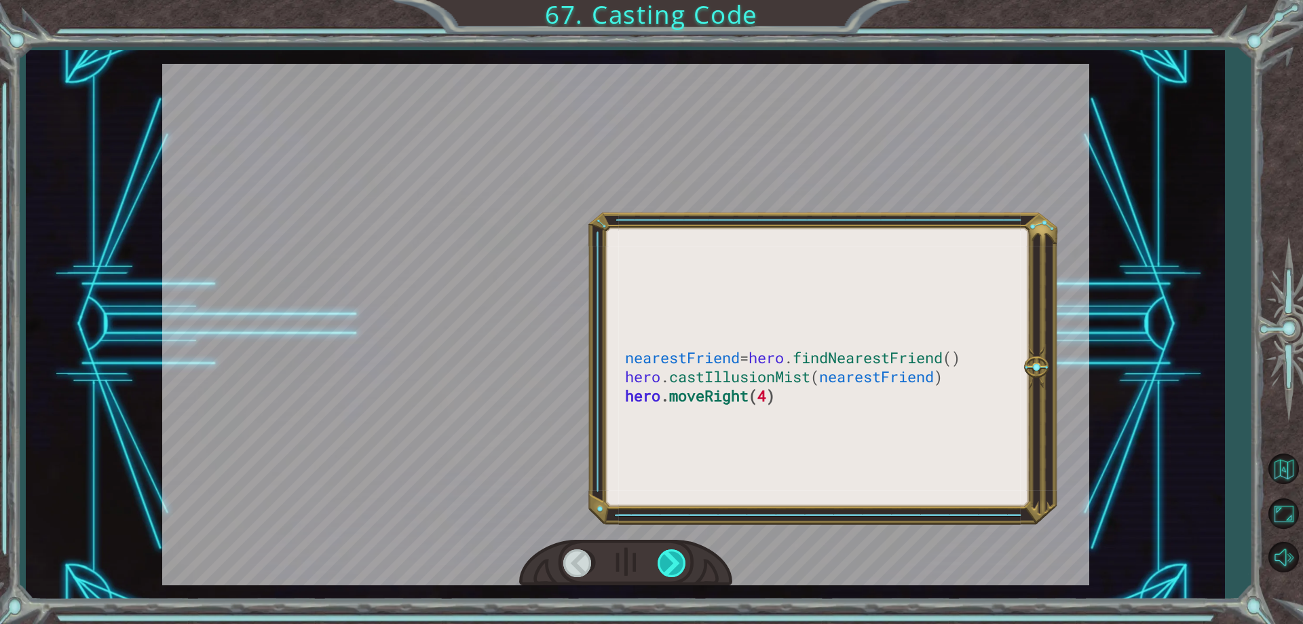
click at [663, 565] on div at bounding box center [673, 563] width 31 height 28
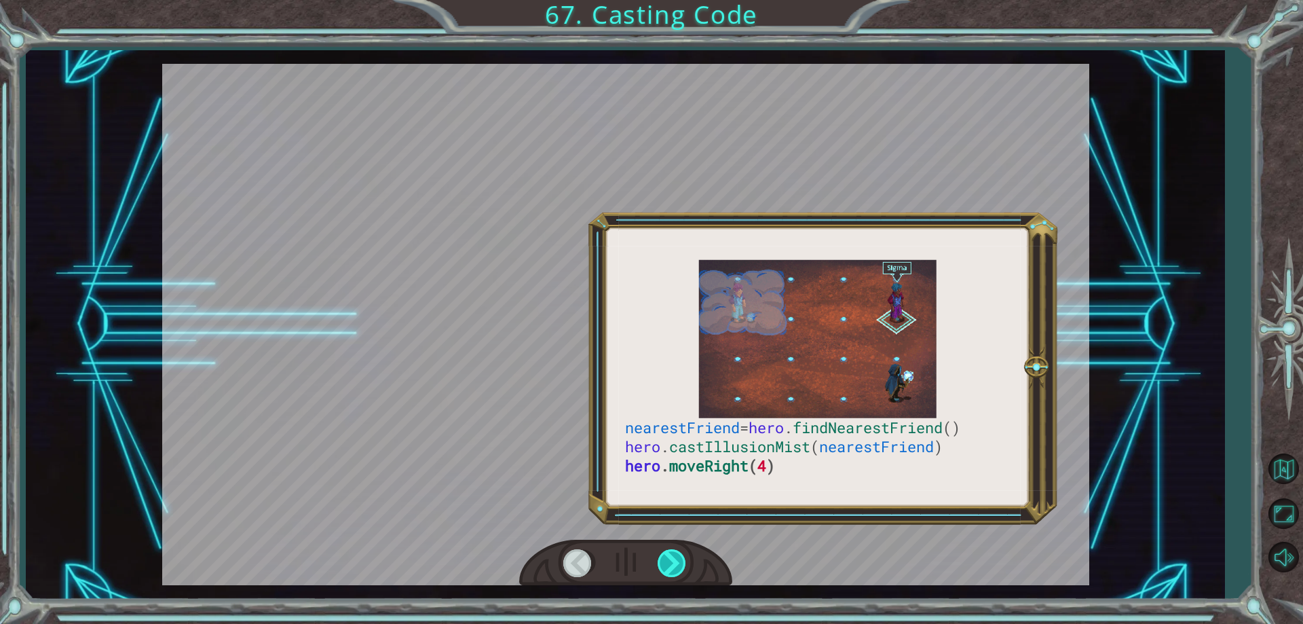
click at [663, 565] on div at bounding box center [673, 563] width 31 height 28
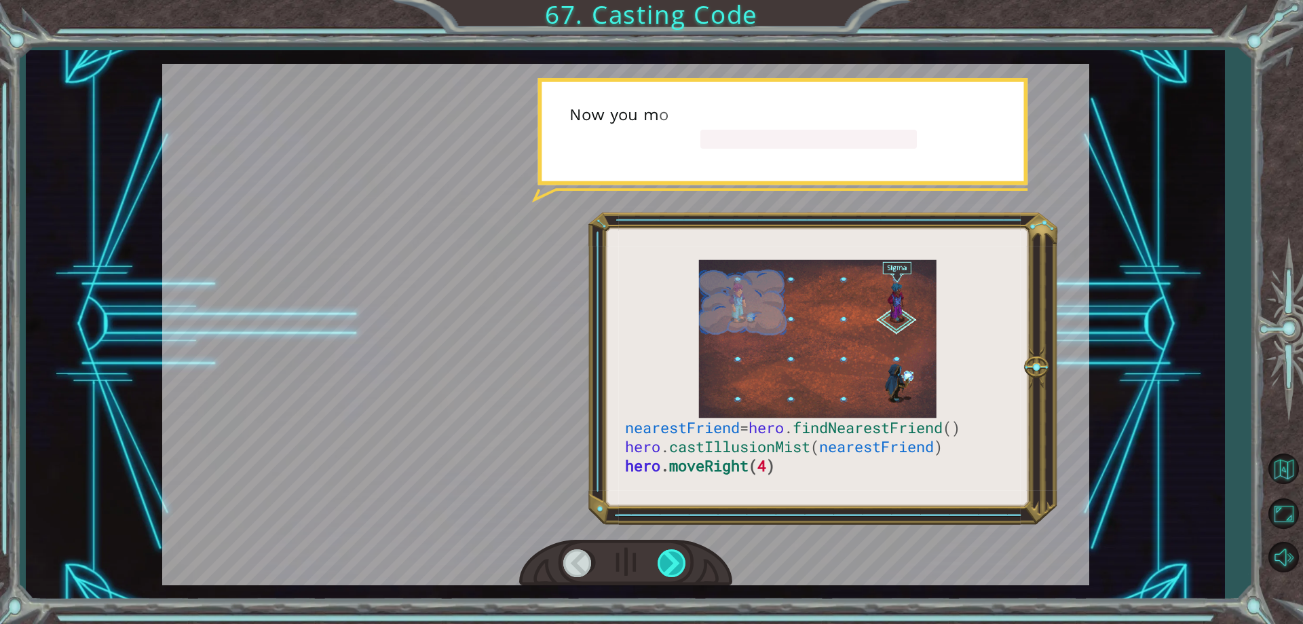
click at [663, 565] on div at bounding box center [673, 563] width 31 height 28
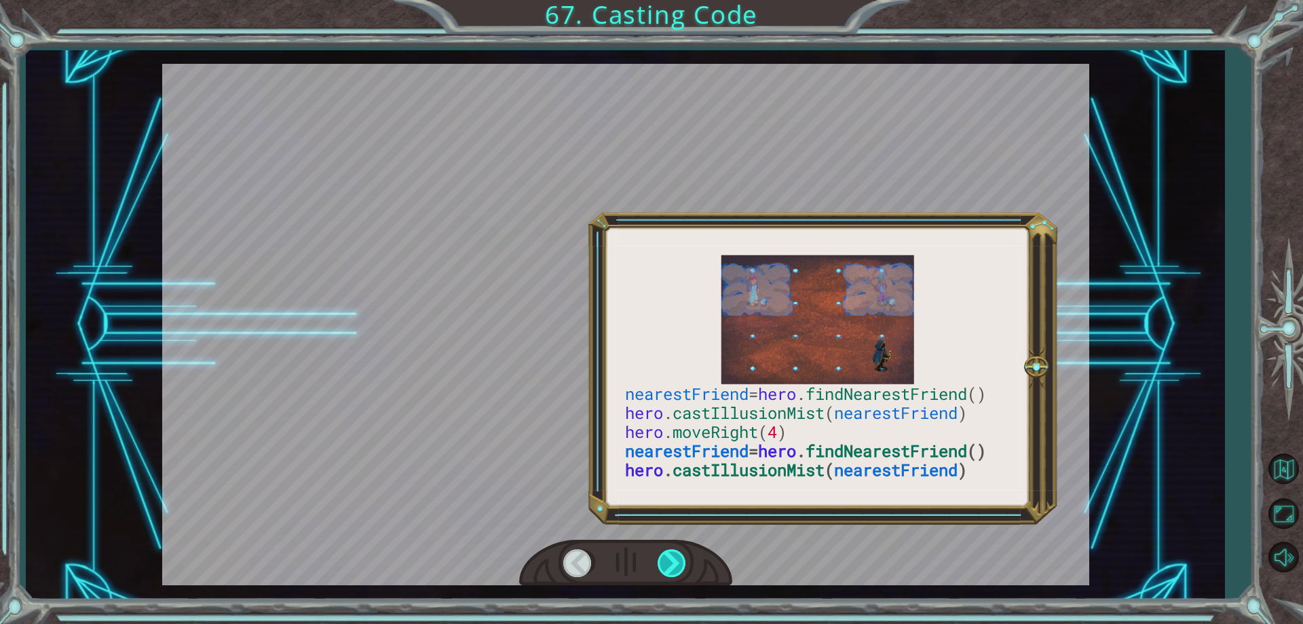
click at [663, 565] on div at bounding box center [673, 563] width 31 height 28
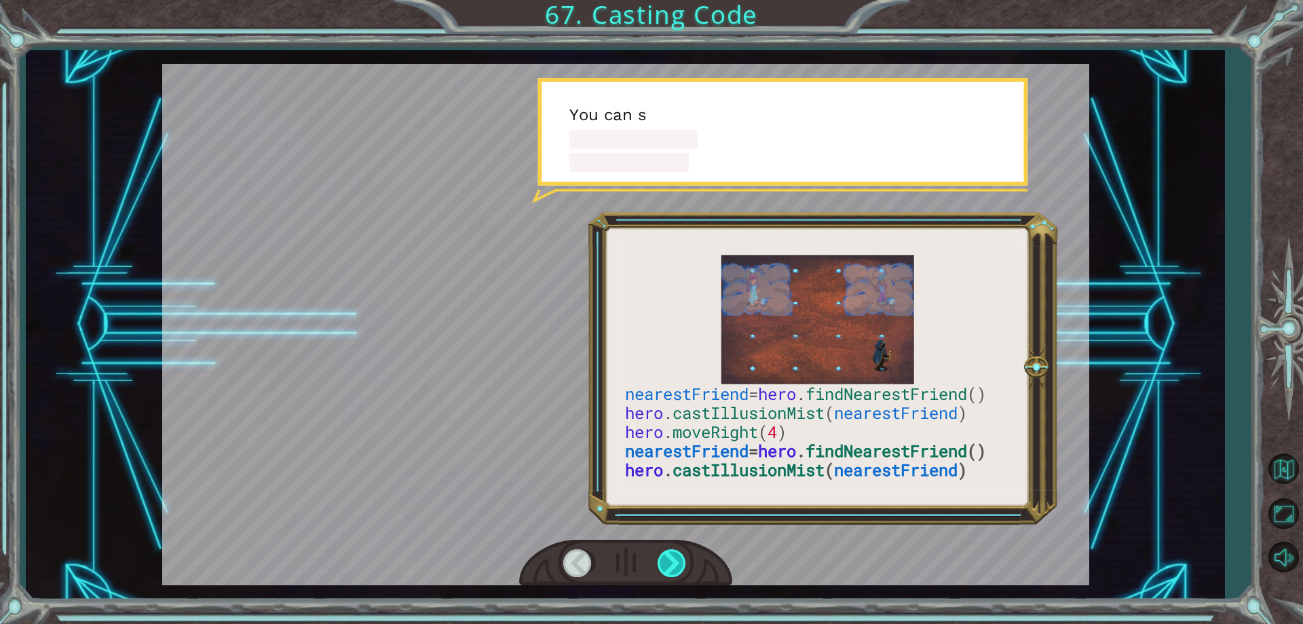
click at [663, 565] on div at bounding box center [673, 563] width 31 height 28
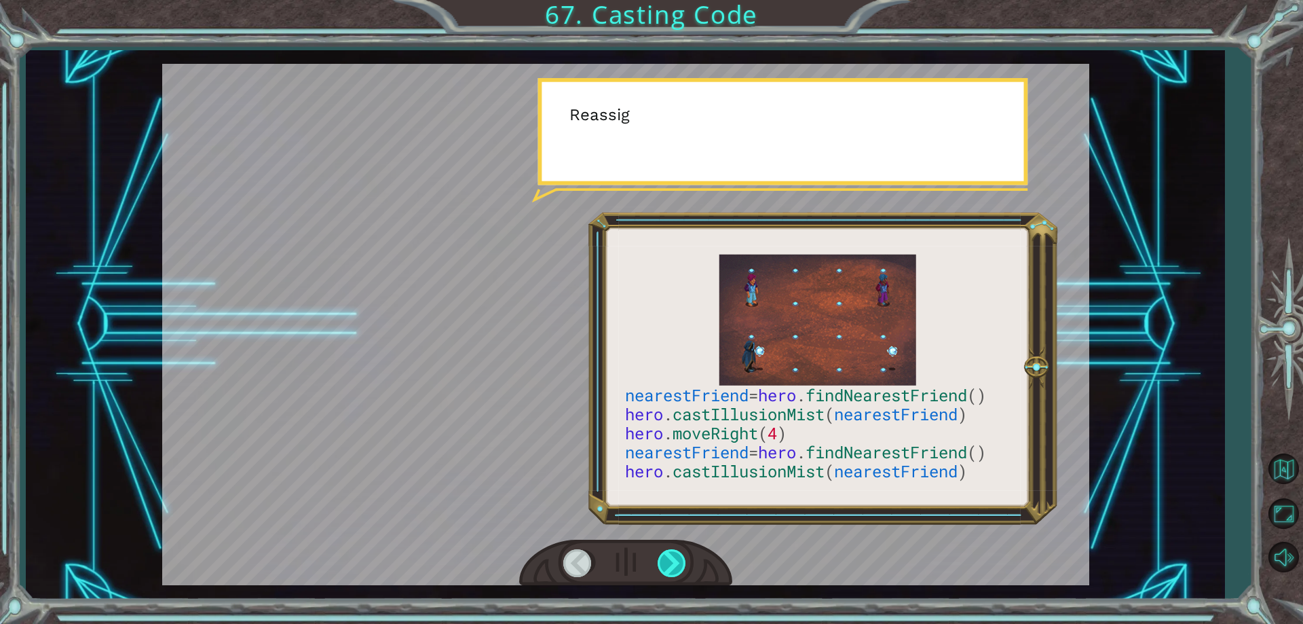
click at [663, 565] on div at bounding box center [673, 563] width 31 height 28
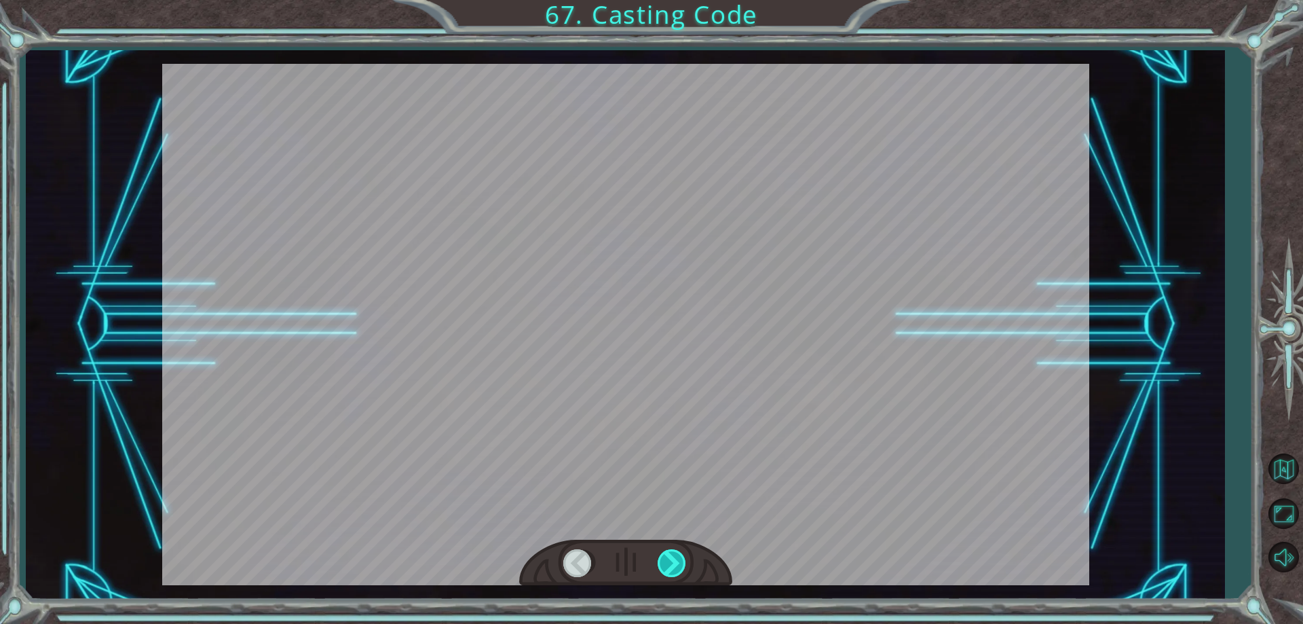
click at [663, 565] on div at bounding box center [673, 563] width 31 height 28
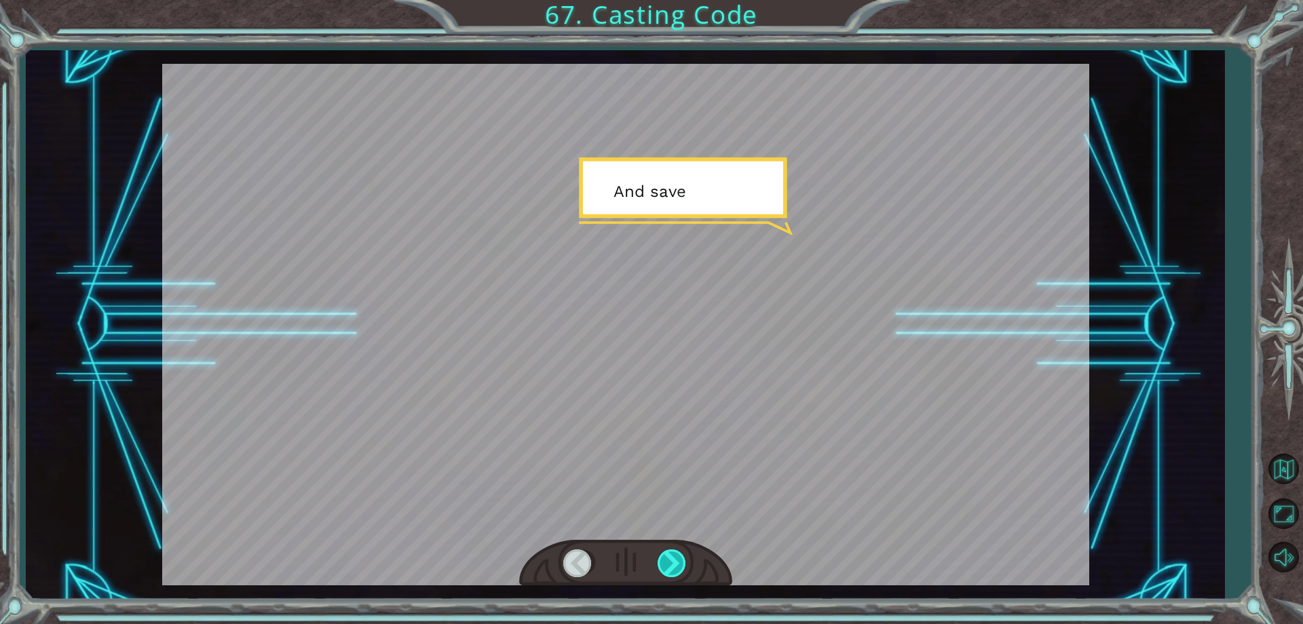
click at [663, 565] on div at bounding box center [673, 563] width 31 height 28
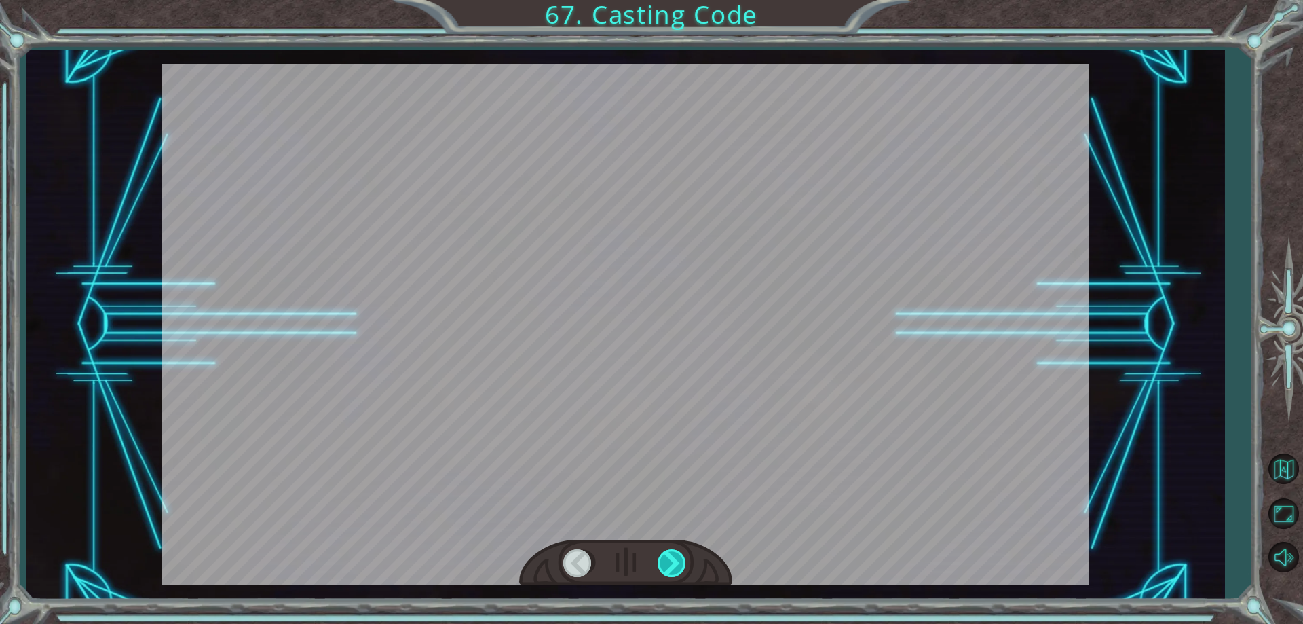
click at [663, 565] on div at bounding box center [673, 563] width 31 height 28
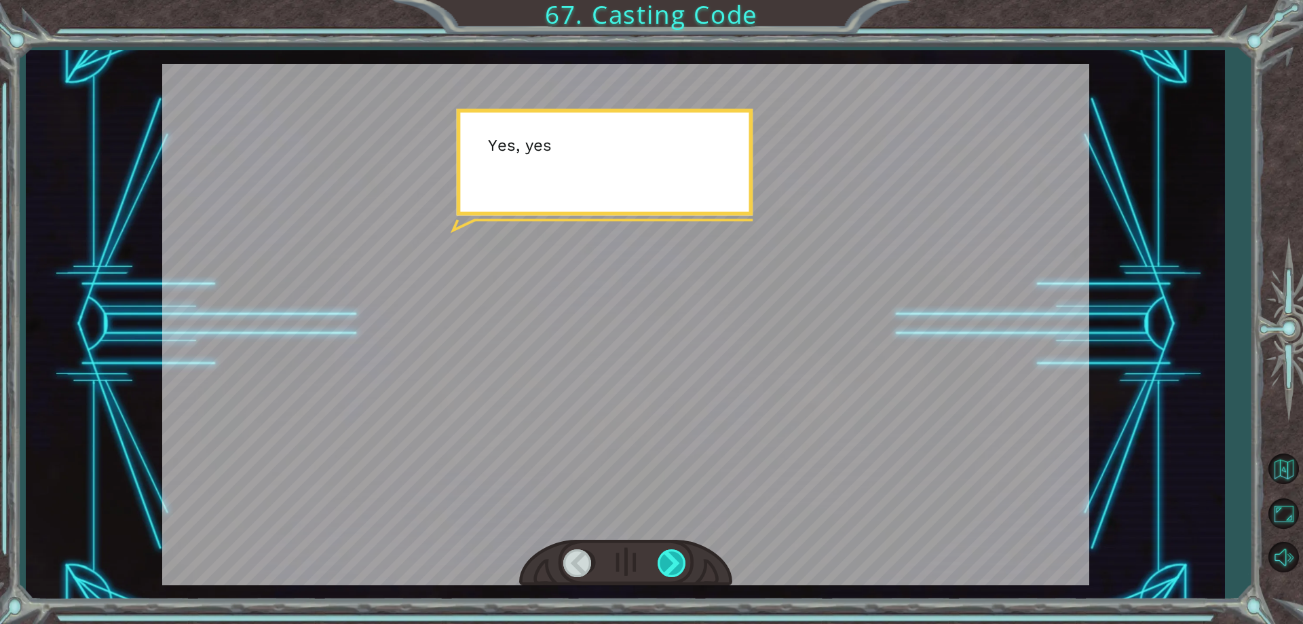
click at [663, 565] on div at bounding box center [673, 563] width 31 height 28
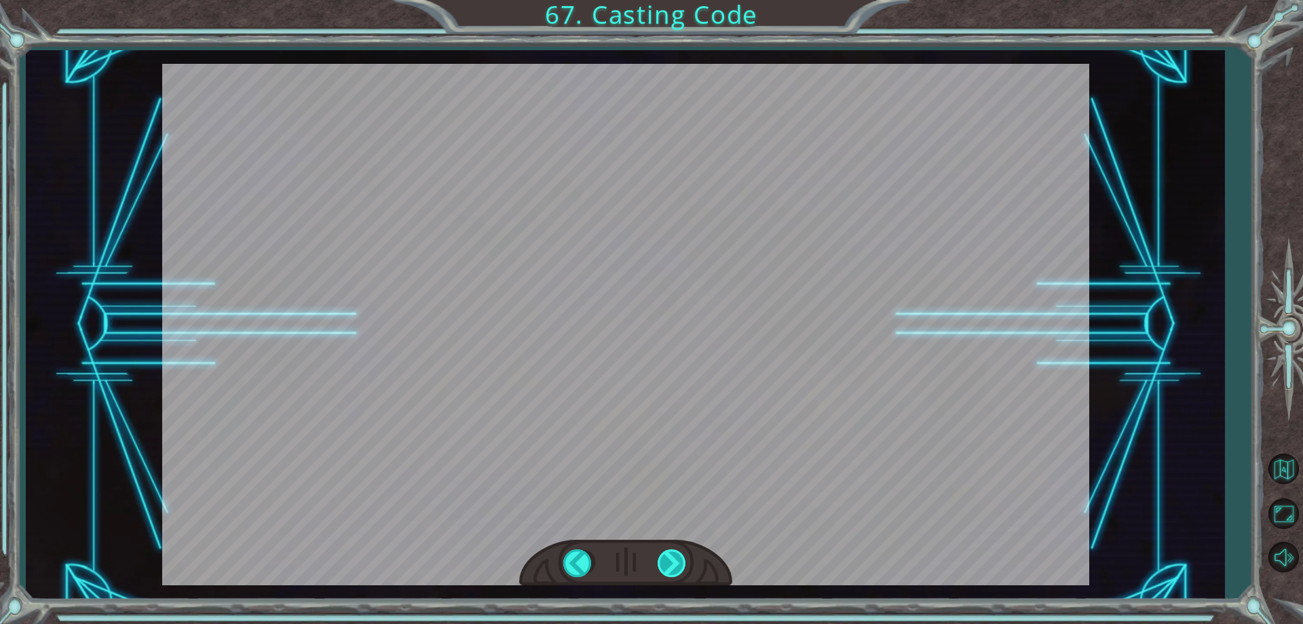
click at [663, 0] on div "nearestFriend = hero . findNearestFriend () hero . castIllusionMist ( nearestFr…" at bounding box center [651, 0] width 1303 height 0
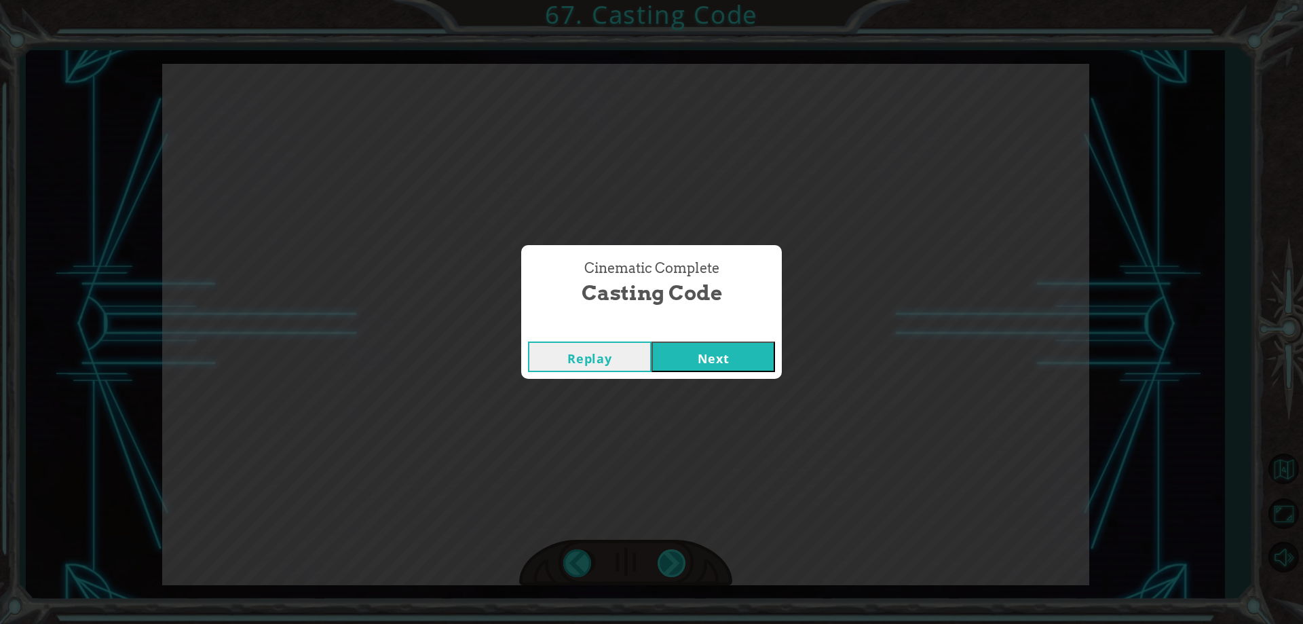
click at [663, 565] on div "Cinematic Complete Casting Code Replay Next" at bounding box center [651, 312] width 1303 height 624
click at [718, 335] on div "Replay Next" at bounding box center [651, 357] width 261 height 44
click at [711, 347] on button "Next" at bounding box center [714, 356] width 124 height 31
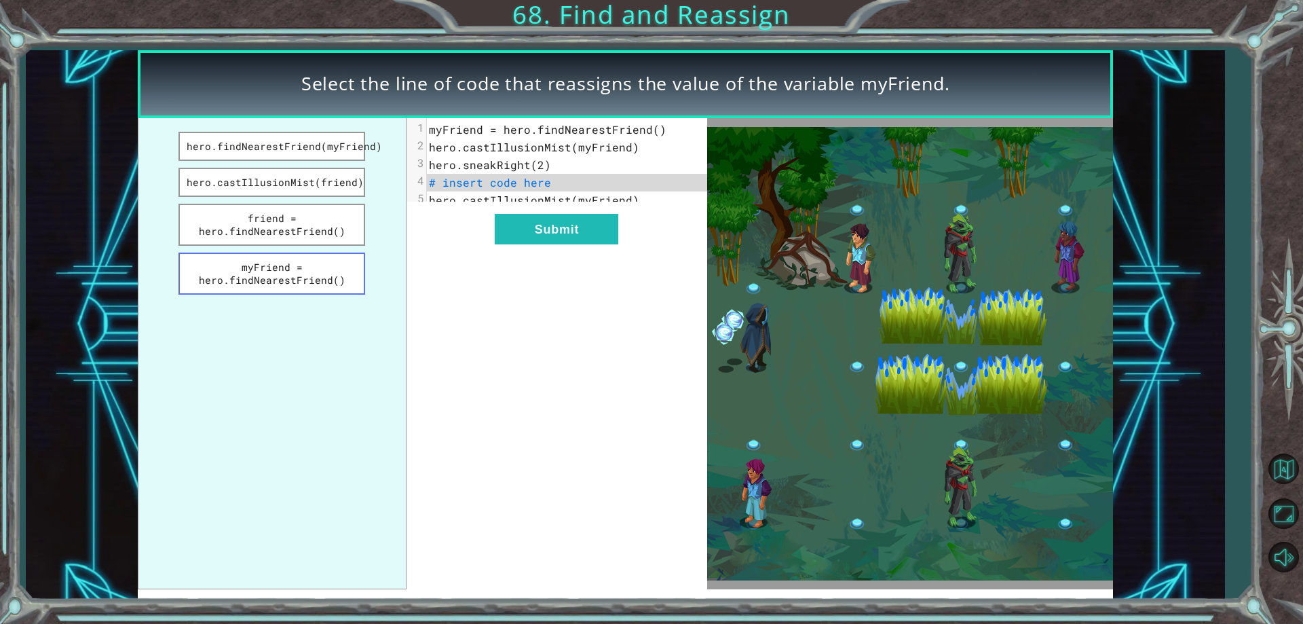
click at [294, 273] on button "myFriend = hero.findNearestFriend()" at bounding box center [272, 274] width 187 height 42
drag, startPoint x: 538, startPoint y: 206, endPoint x: 577, endPoint y: 253, distance: 60.8
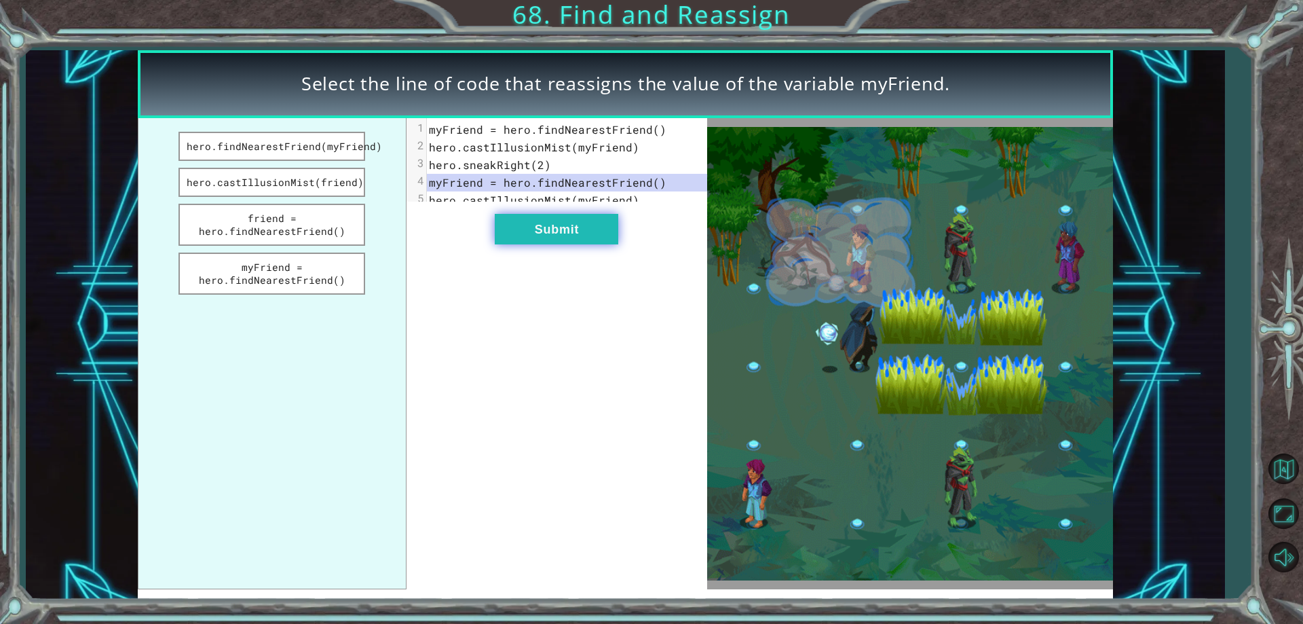
click at [559, 234] on div "xxxxxxxxxx 5 1 myFriend = hero.findNearestFriend() 2 hero.castIllusionMist(myFr…" at bounding box center [557, 354] width 301 height 472
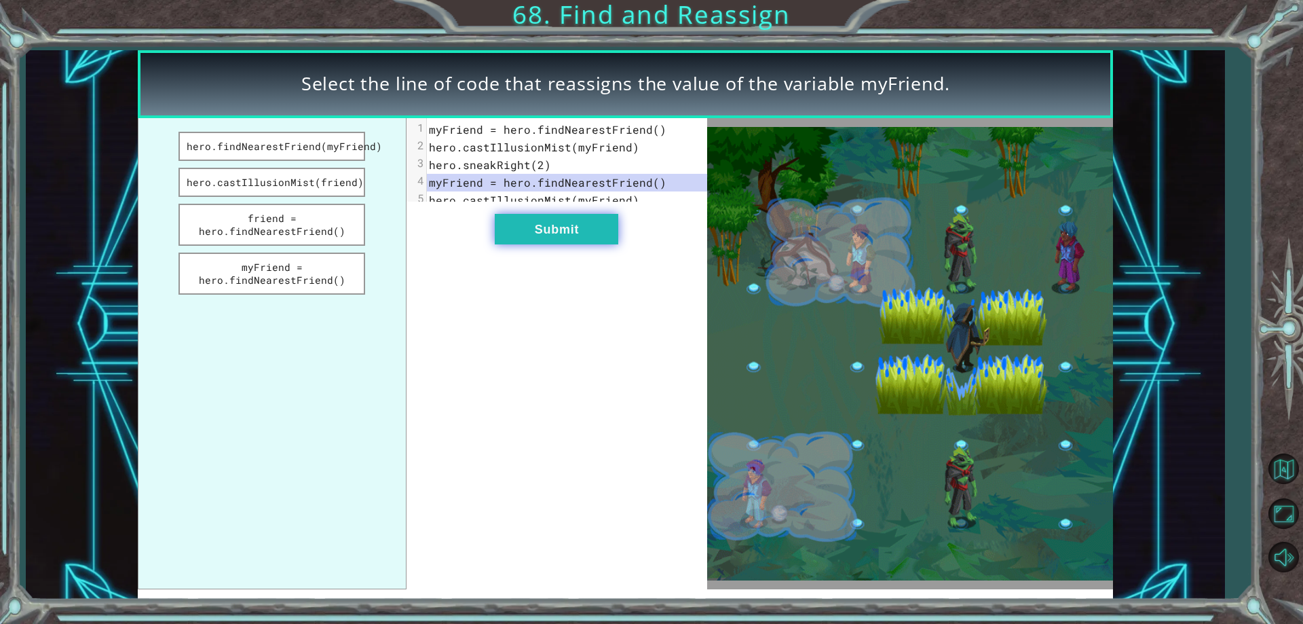
click at [577, 244] on button "Submit" at bounding box center [557, 229] width 124 height 31
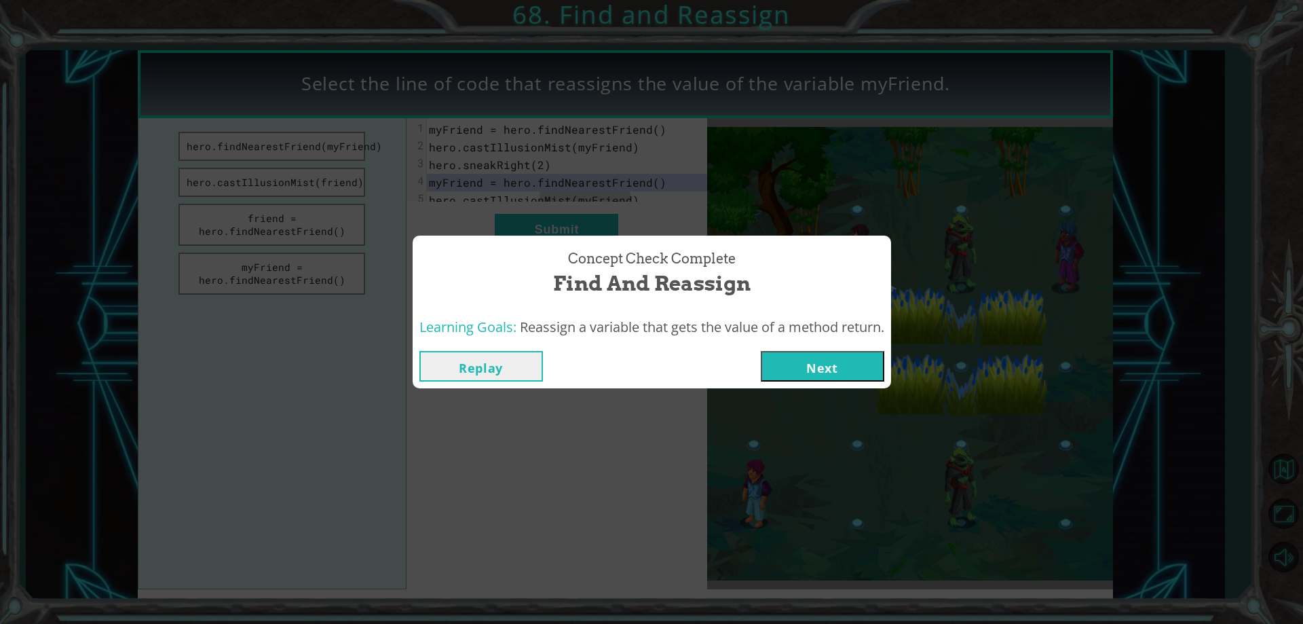
click at [814, 352] on button "Next" at bounding box center [823, 366] width 124 height 31
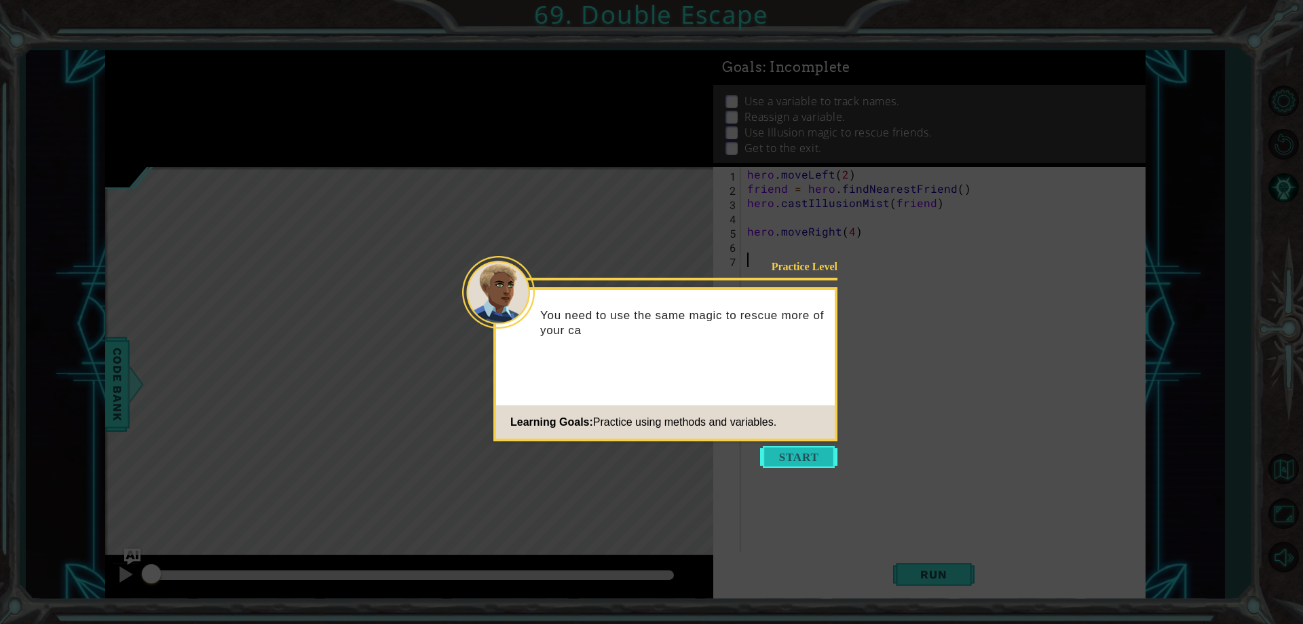
click at [827, 451] on button "Start" at bounding box center [798, 457] width 77 height 22
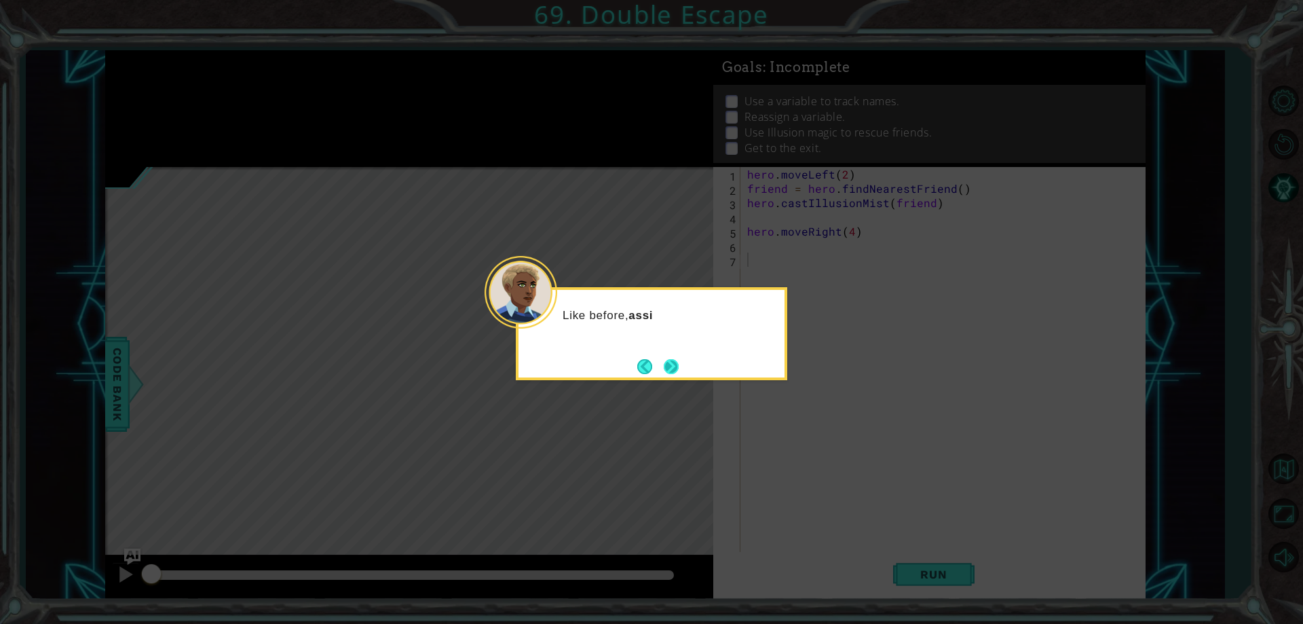
click at [675, 370] on button "Next" at bounding box center [671, 366] width 22 height 22
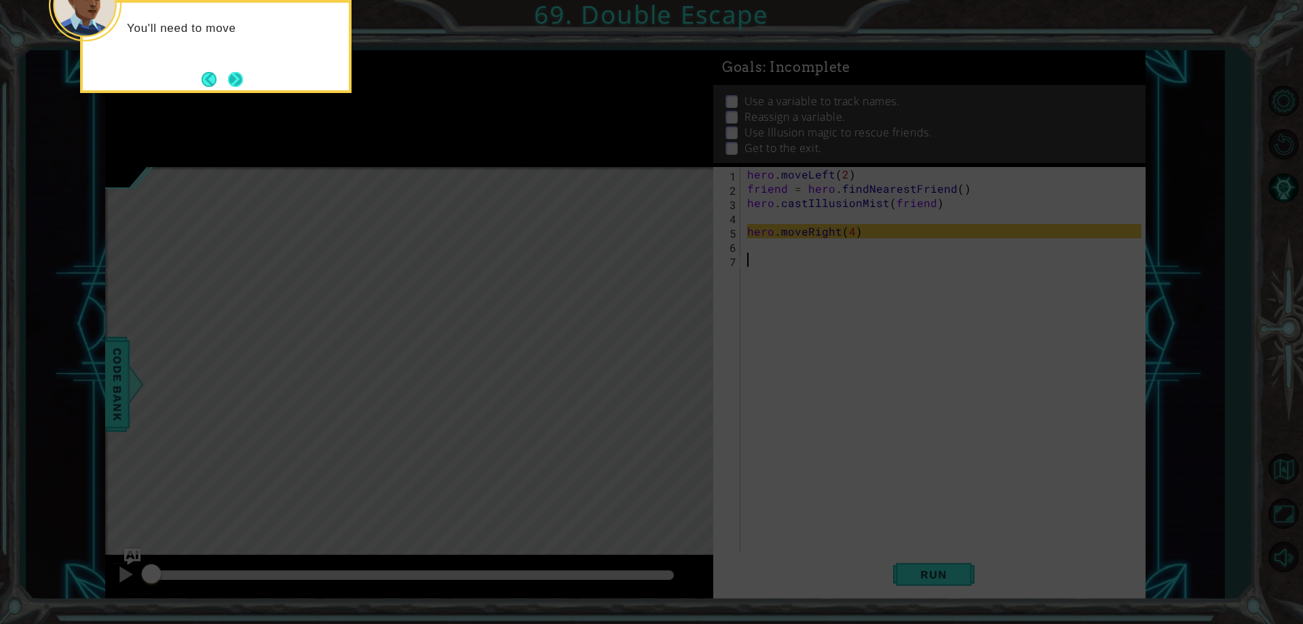
click at [237, 86] on button "Next" at bounding box center [236, 80] width 22 height 22
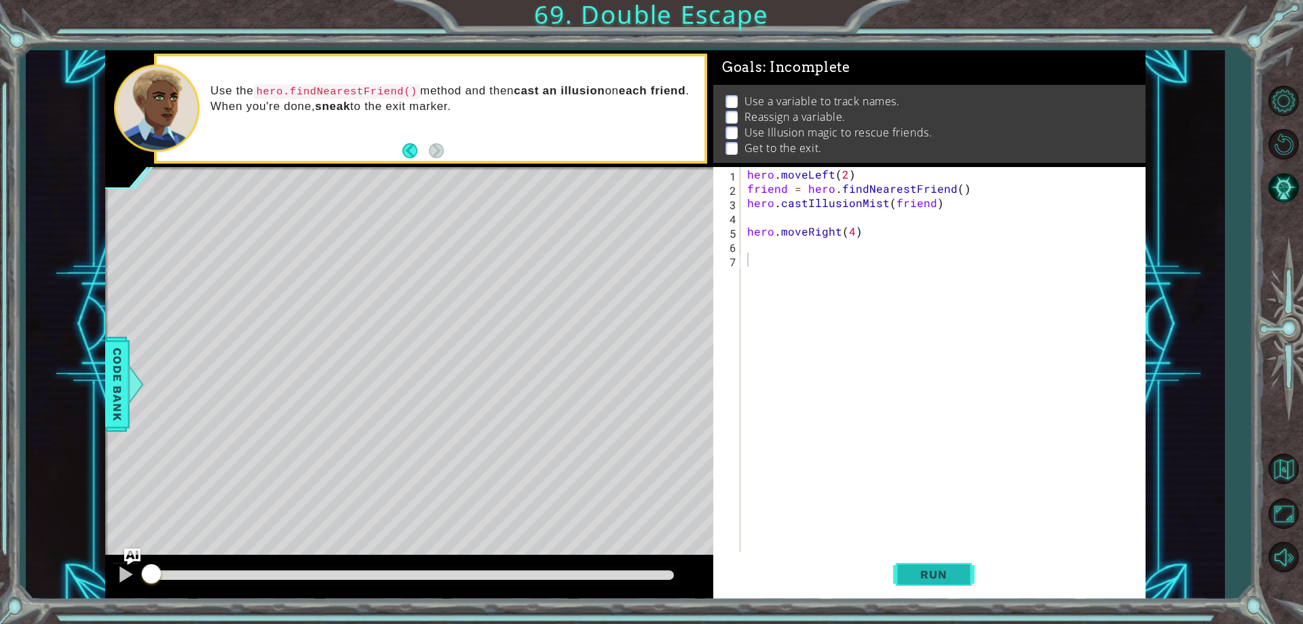
click at [899, 572] on button "Run" at bounding box center [933, 574] width 81 height 43
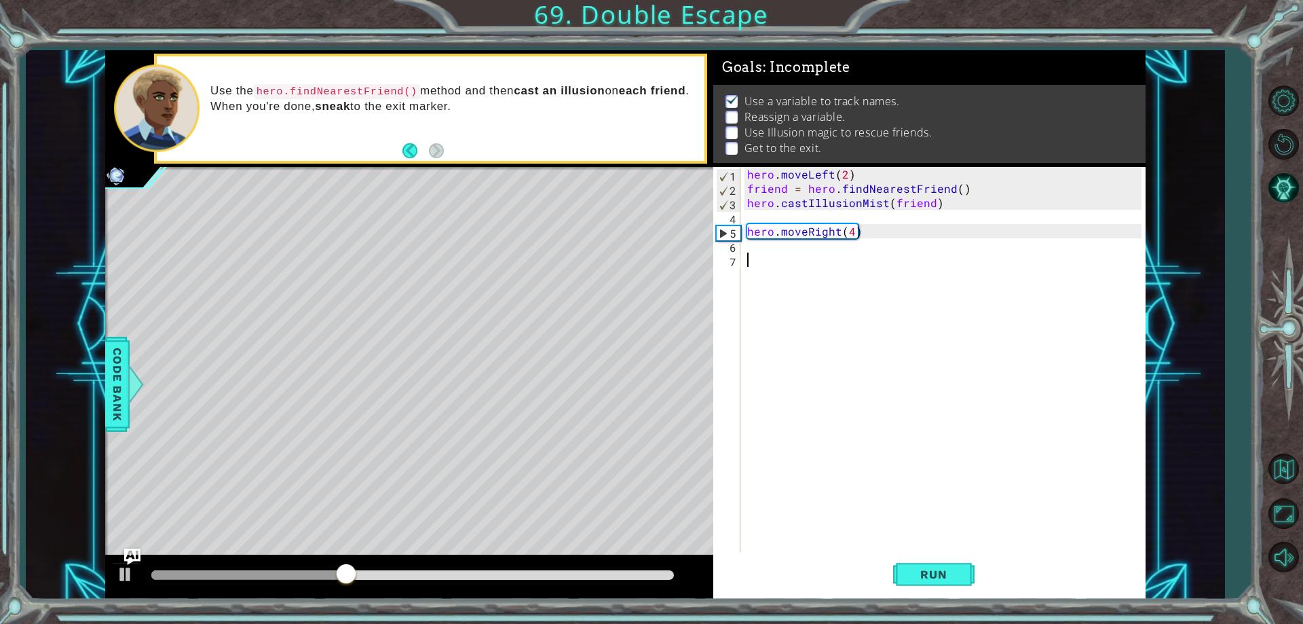
click at [753, 256] on div "hero . moveLeft ( 2 ) friend = hero . findNearestFriend ( ) hero . castIllusion…" at bounding box center [946, 373] width 403 height 413
click at [771, 248] on div "hero . moveLeft ( 2 ) friend = hero . findNearestFriend ( ) hero . castIllusion…" at bounding box center [946, 373] width 403 height 413
type textarea "f"
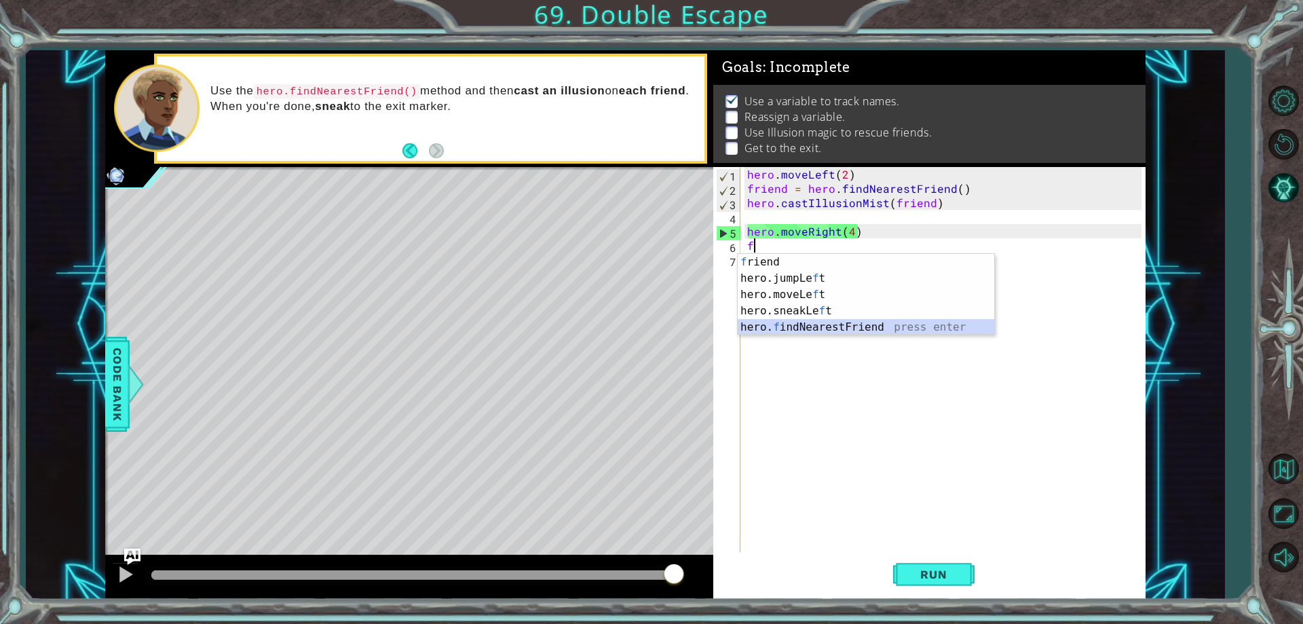
click at [787, 322] on div "f riend press enter hero.jumpLe f t press enter hero.moveLe f t press enter her…" at bounding box center [866, 311] width 257 height 114
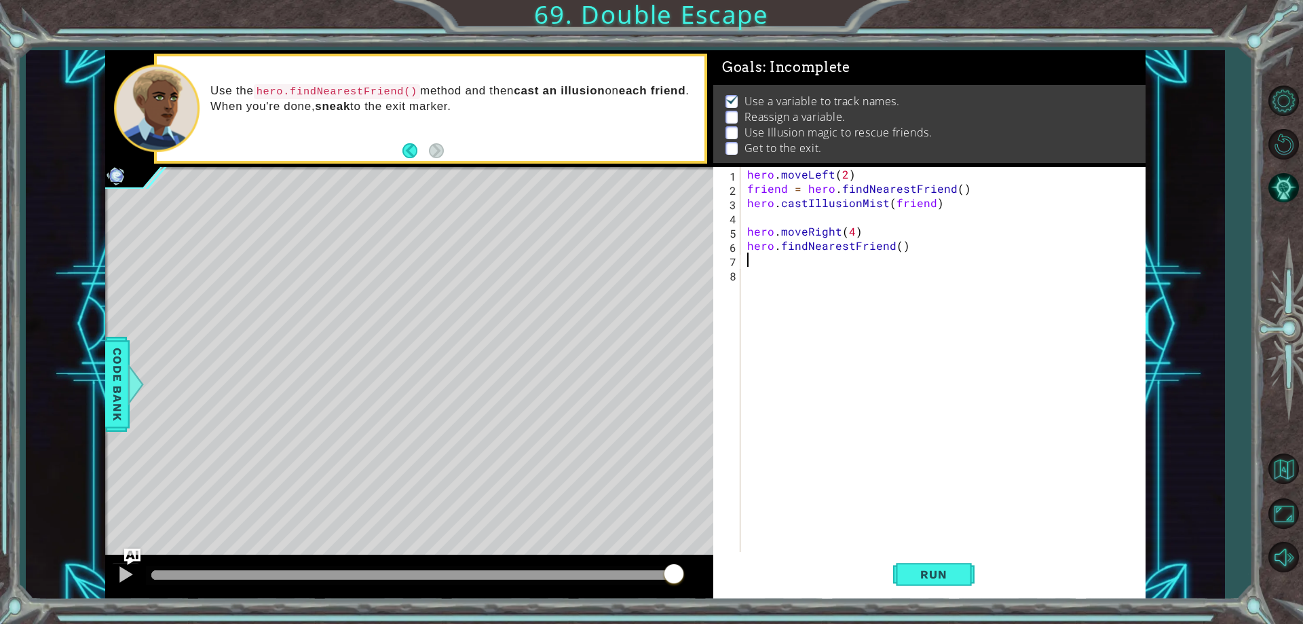
click at [899, 253] on div "hero . moveLeft ( 2 ) friend = hero . findNearestFriend ( ) hero . castIllusion…" at bounding box center [946, 373] width 403 height 413
click at [908, 244] on div "hero . moveLeft ( 2 ) friend = hero . findNearestFriend ( ) hero . castIllusion…" at bounding box center [946, 373] width 403 height 413
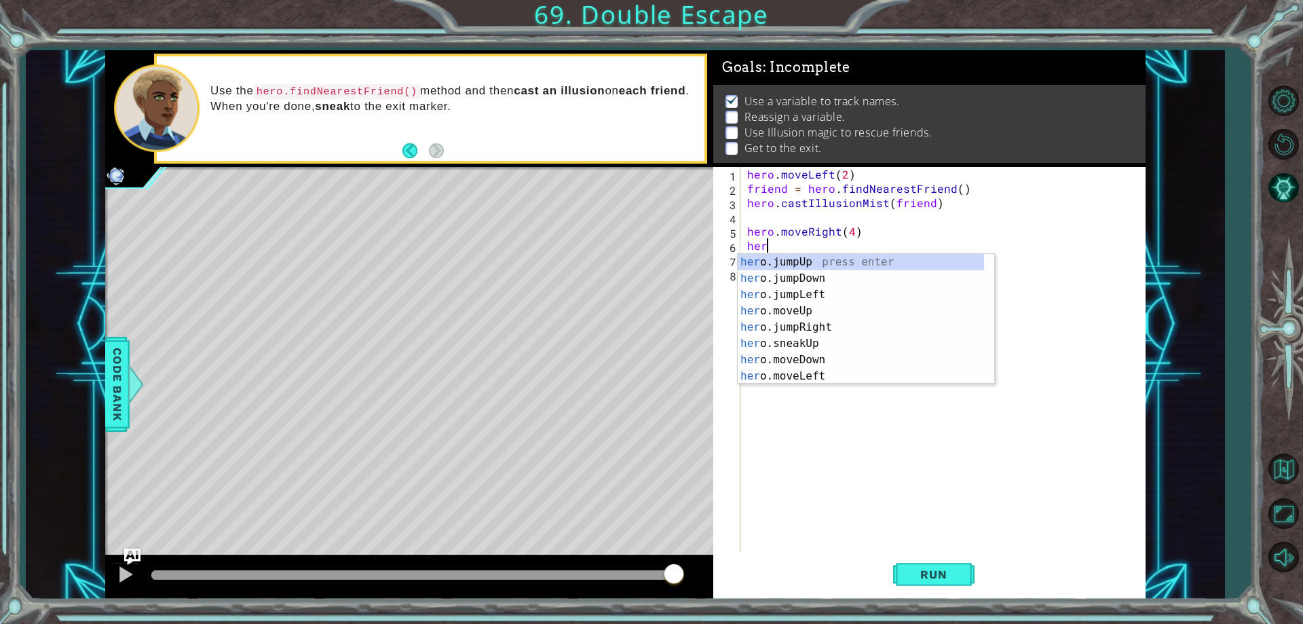
type textarea "h"
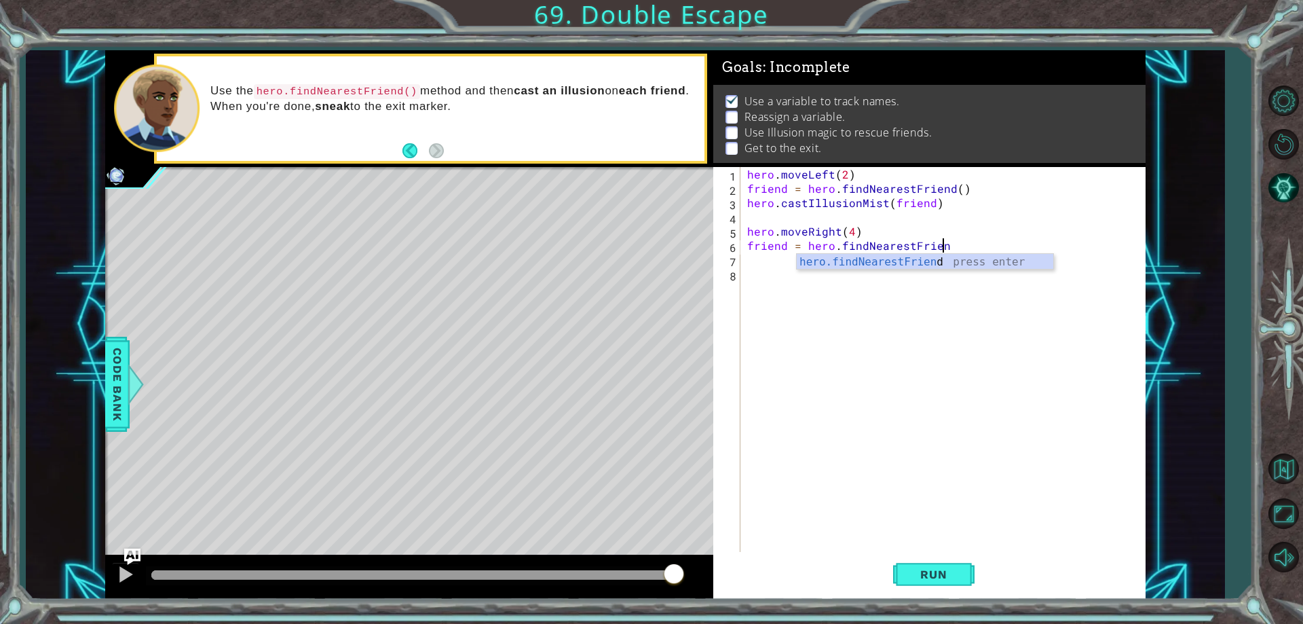
scroll to position [0, 12]
type textarea "friend = hero.findNearestFriend()"
click at [745, 259] on div "hero . moveLeft ( 2 ) friend = hero . findNearestFriend ( ) hero . castIllusion…" at bounding box center [946, 373] width 403 height 413
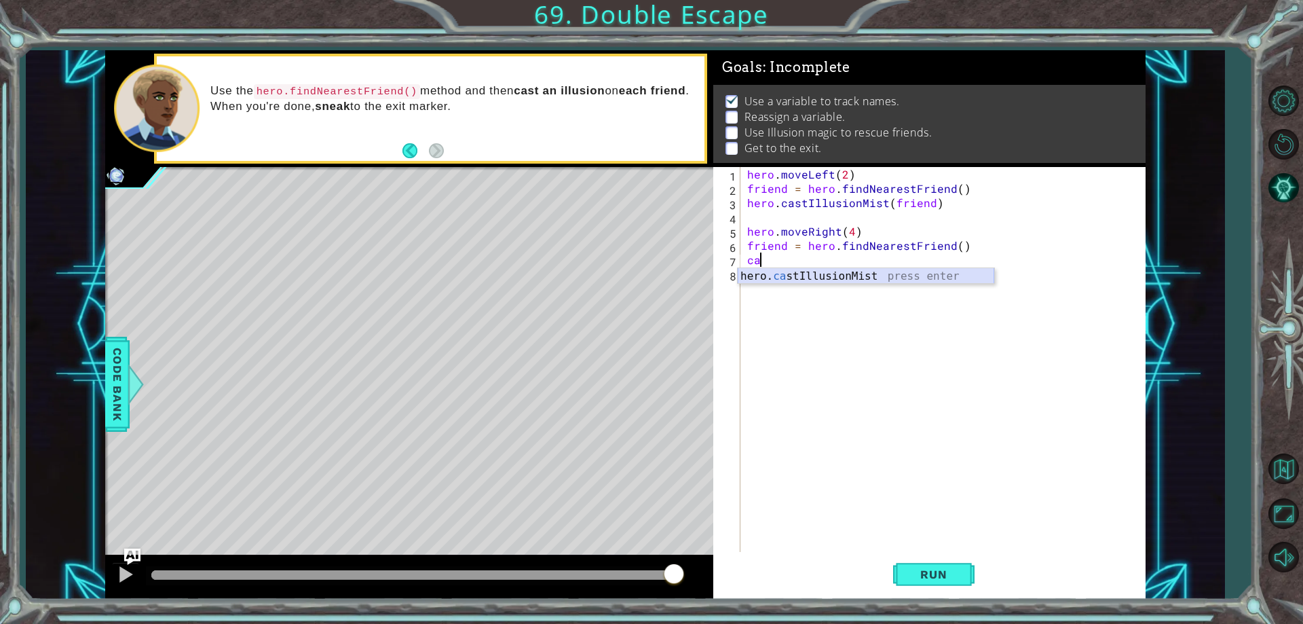
click at [782, 280] on div "hero. ca stIllusionMist press enter" at bounding box center [866, 292] width 257 height 49
type textarea "hero.castIllusionMist(friend)"
click at [927, 573] on span "Run" at bounding box center [934, 574] width 54 height 14
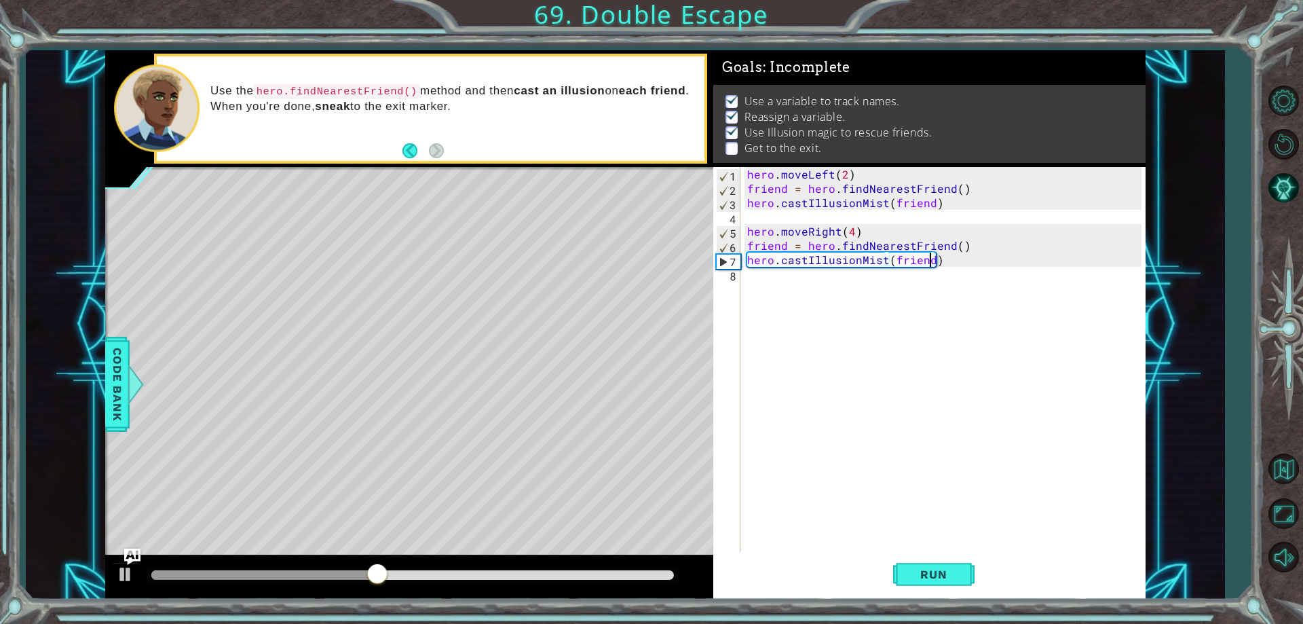
click at [753, 272] on div "hero . moveLeft ( 2 ) friend = hero . findNearestFriend ( ) hero . castIllusion…" at bounding box center [946, 373] width 403 height 413
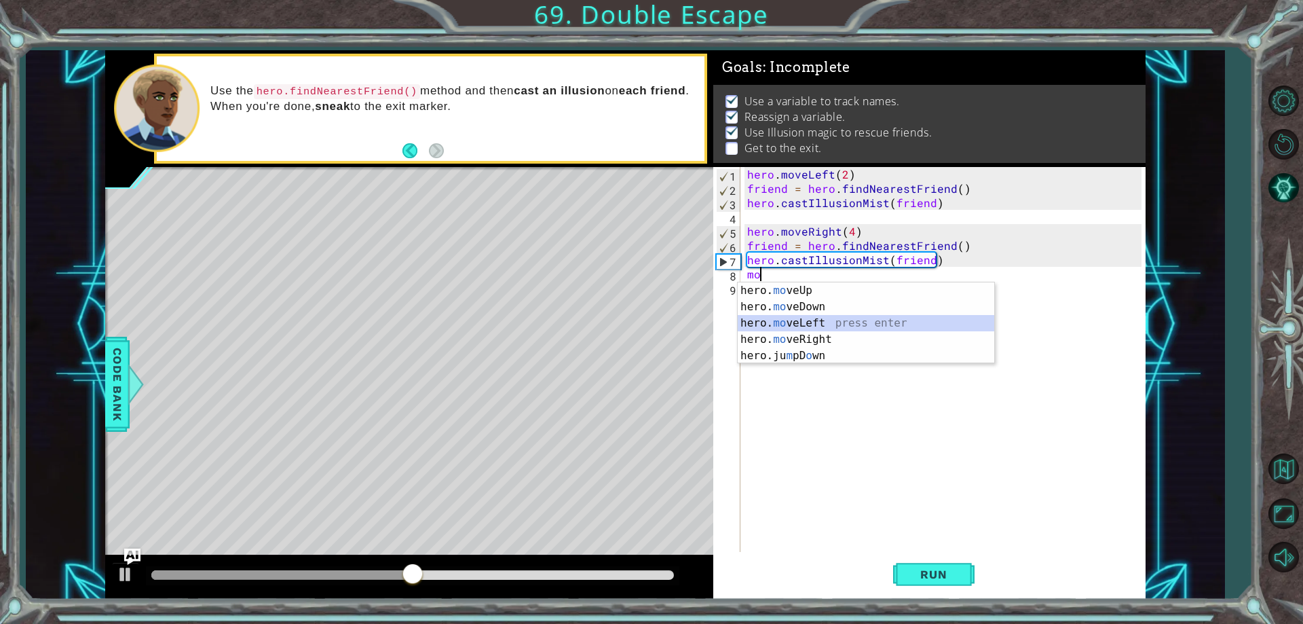
click at [796, 323] on div "hero. mo veUp press enter hero. mo veDown press enter hero. mo veLeft press ent…" at bounding box center [866, 339] width 257 height 114
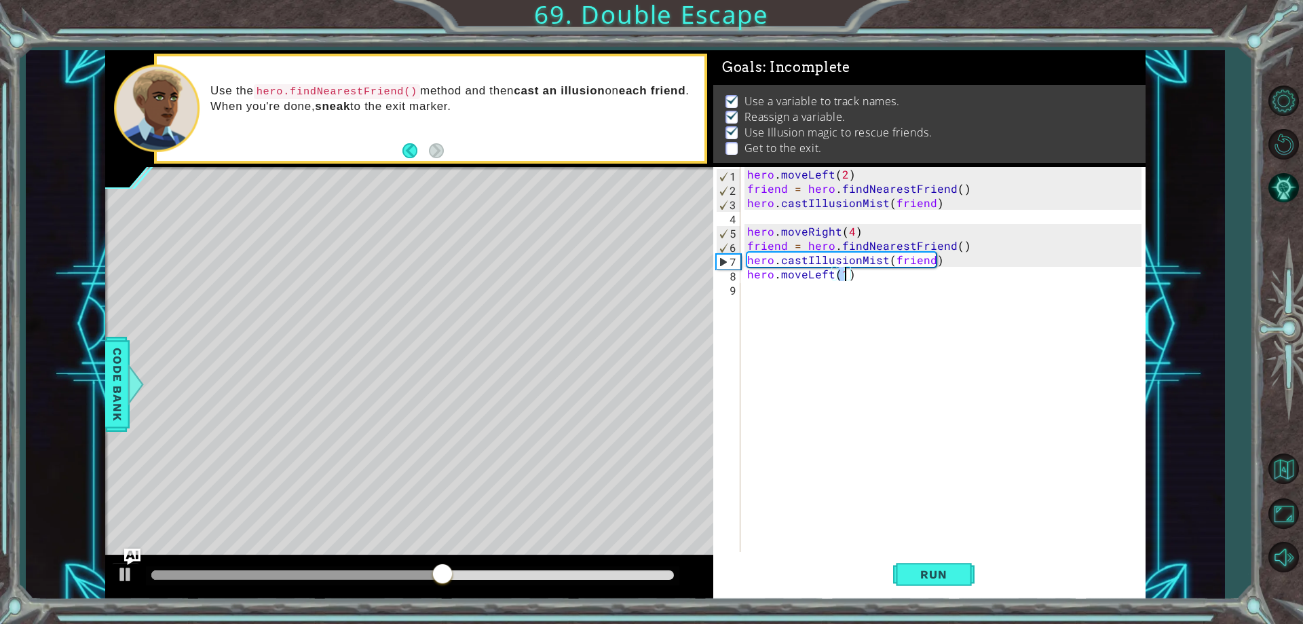
type textarea "hero.moveLeft(2)"
click at [753, 287] on div "hero . moveLeft ( 2 ) friend = hero . findNearestFriend ( ) hero . castIllusion…" at bounding box center [946, 373] width 403 height 413
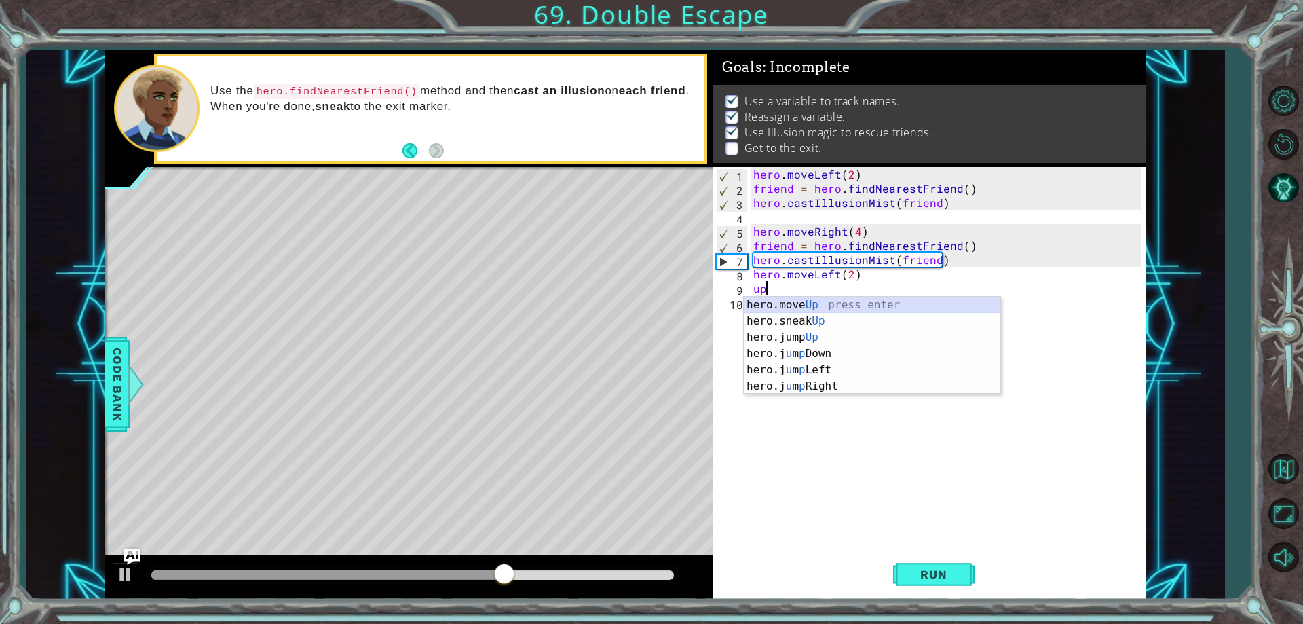
click at [804, 310] on div "hero.move Up press enter hero.sneak Up press enter hero.jump Up press enter her…" at bounding box center [872, 362] width 257 height 130
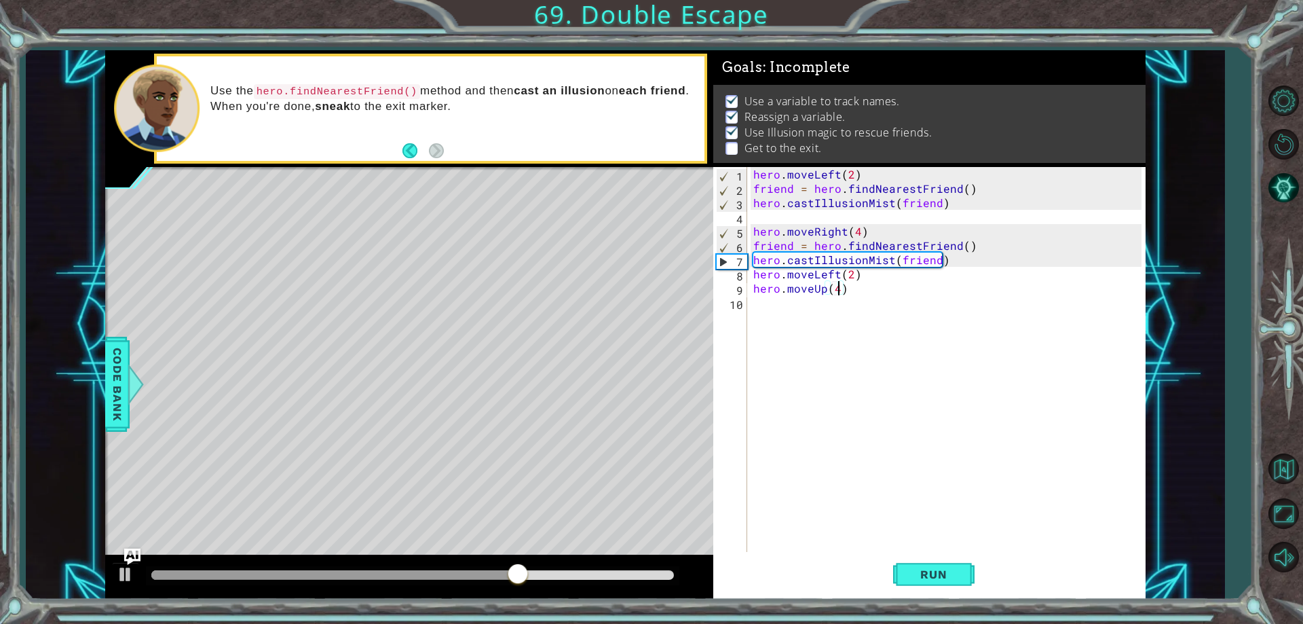
scroll to position [0, 5]
type textarea "hero.moveUp(4)"
click at [917, 576] on span "Run" at bounding box center [934, 574] width 54 height 14
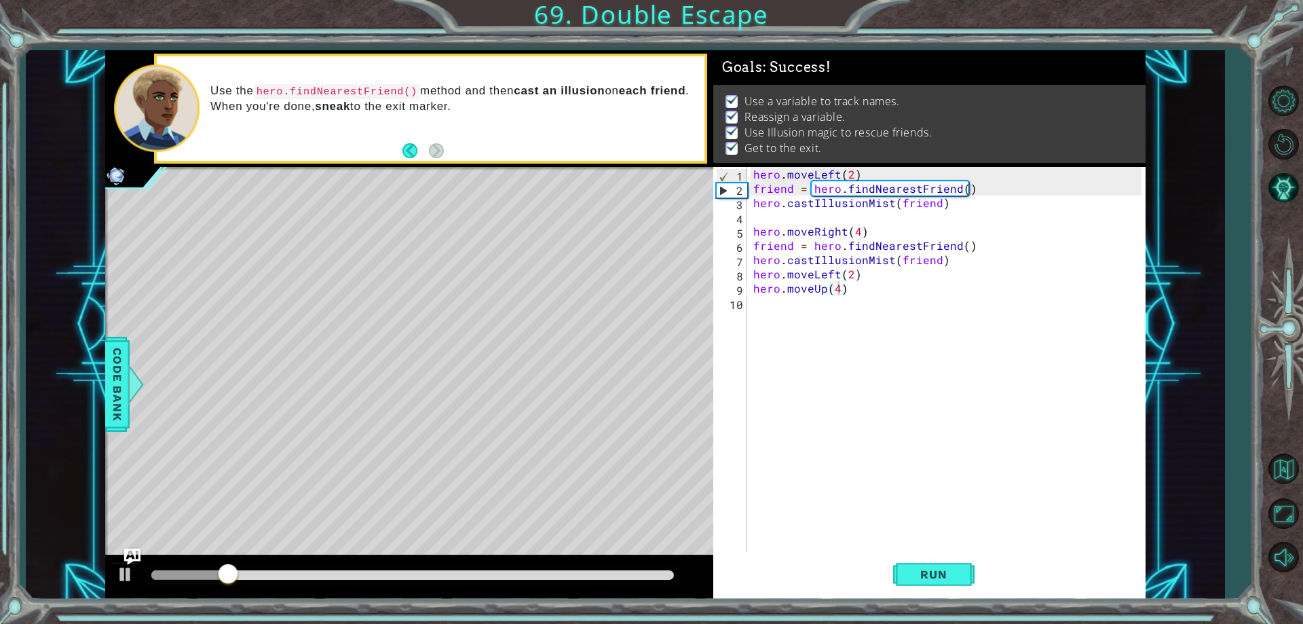
click at [571, 570] on div at bounding box center [413, 575] width 534 height 19
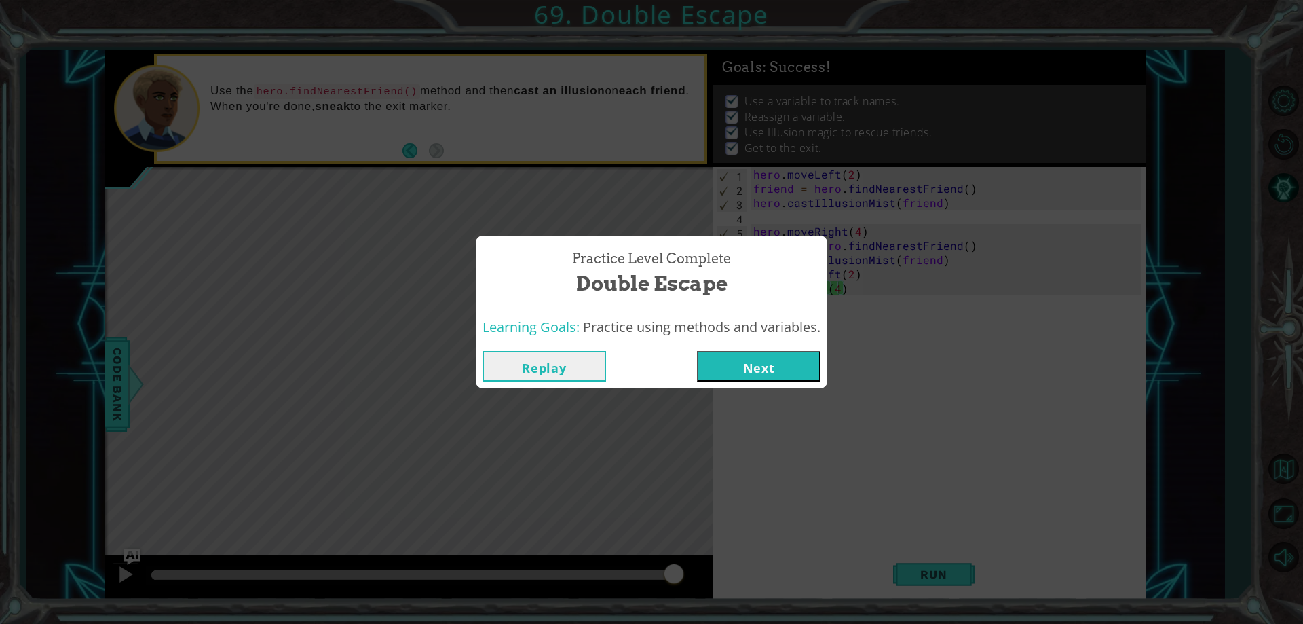
drag, startPoint x: 574, startPoint y: 572, endPoint x: 780, endPoint y: 575, distance: 206.4
click at [780, 575] on body "1 ההההההההההההההההההההההההההההההההההההההההההההההההההההההההההההההההההההההההההההה…" at bounding box center [651, 312] width 1303 height 624
click at [773, 375] on button "Next" at bounding box center [759, 366] width 124 height 31
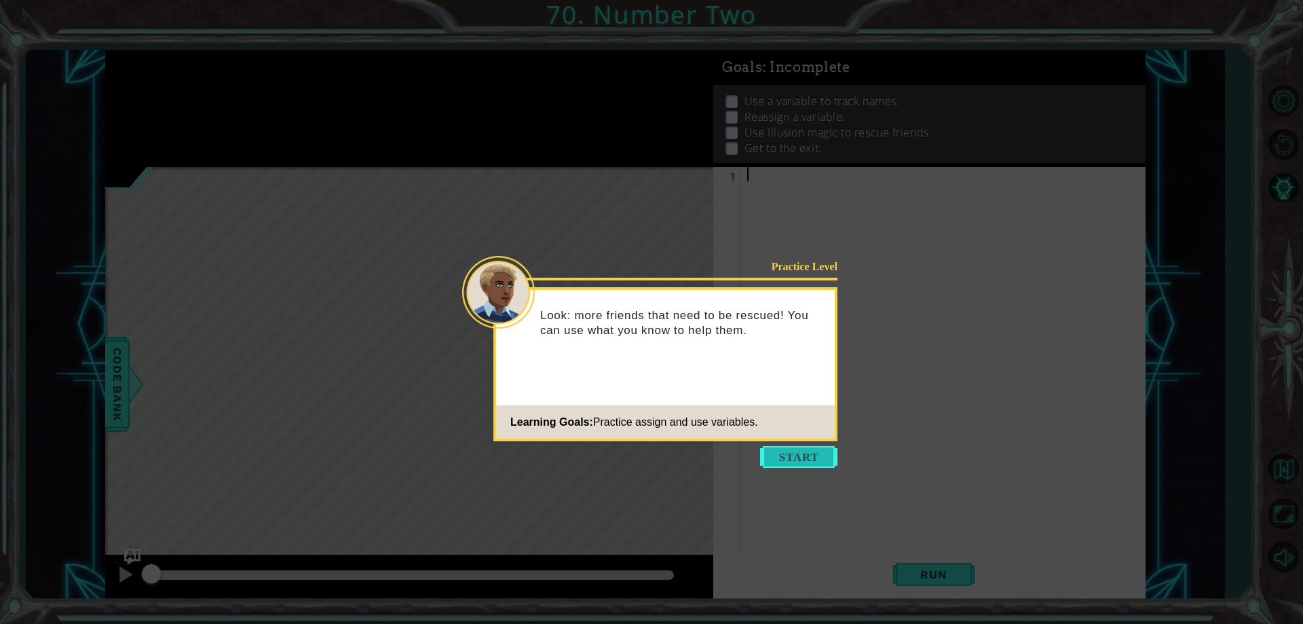
click at [775, 465] on button "Start" at bounding box center [798, 457] width 77 height 22
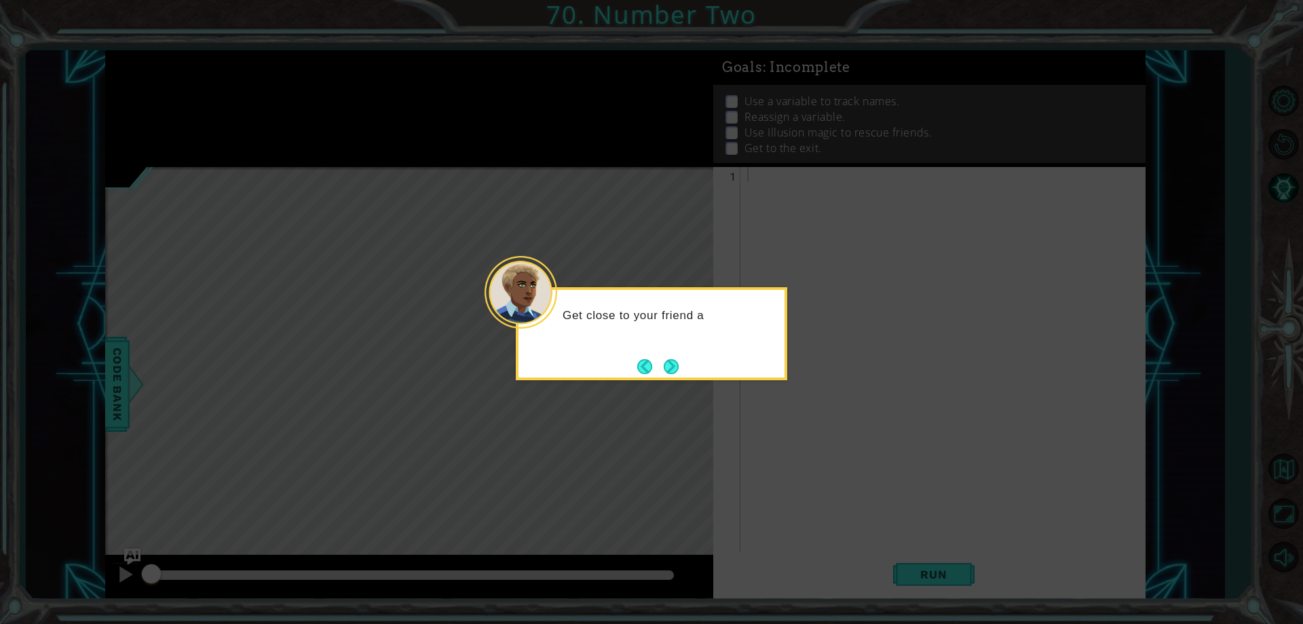
click at [669, 374] on button "Next" at bounding box center [671, 366] width 16 height 16
click at [677, 372] on button "Next" at bounding box center [672, 366] width 16 height 16
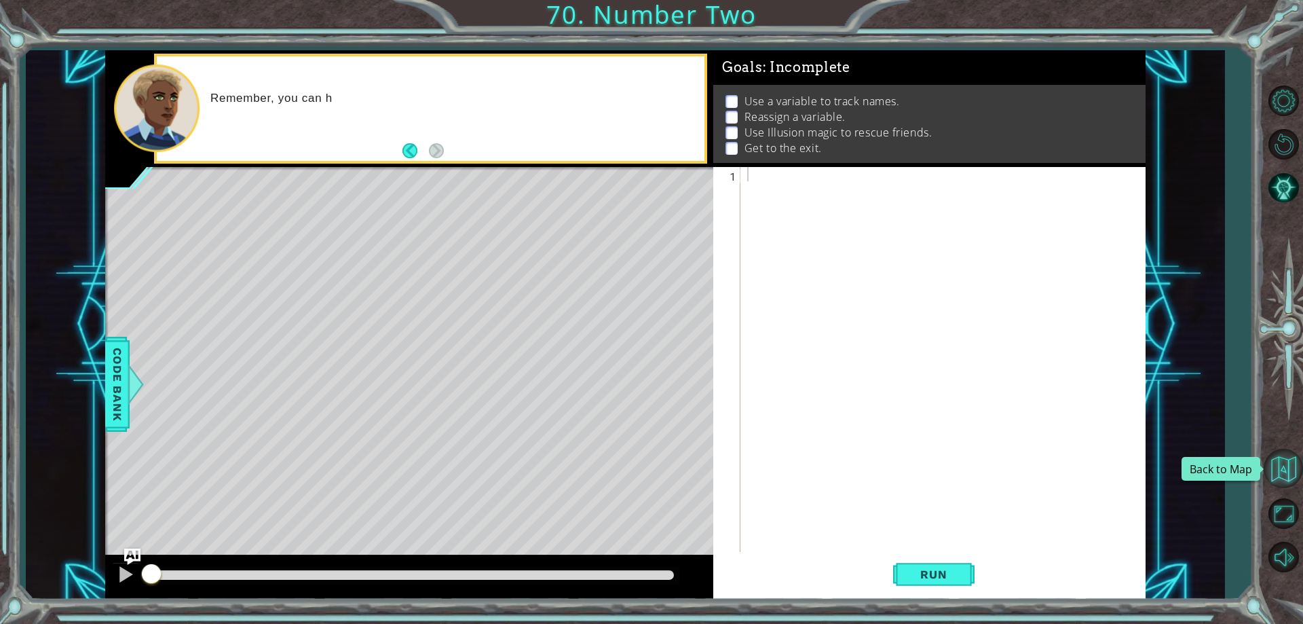
click at [1291, 480] on button "Back to Map" at bounding box center [1283, 468] width 39 height 39
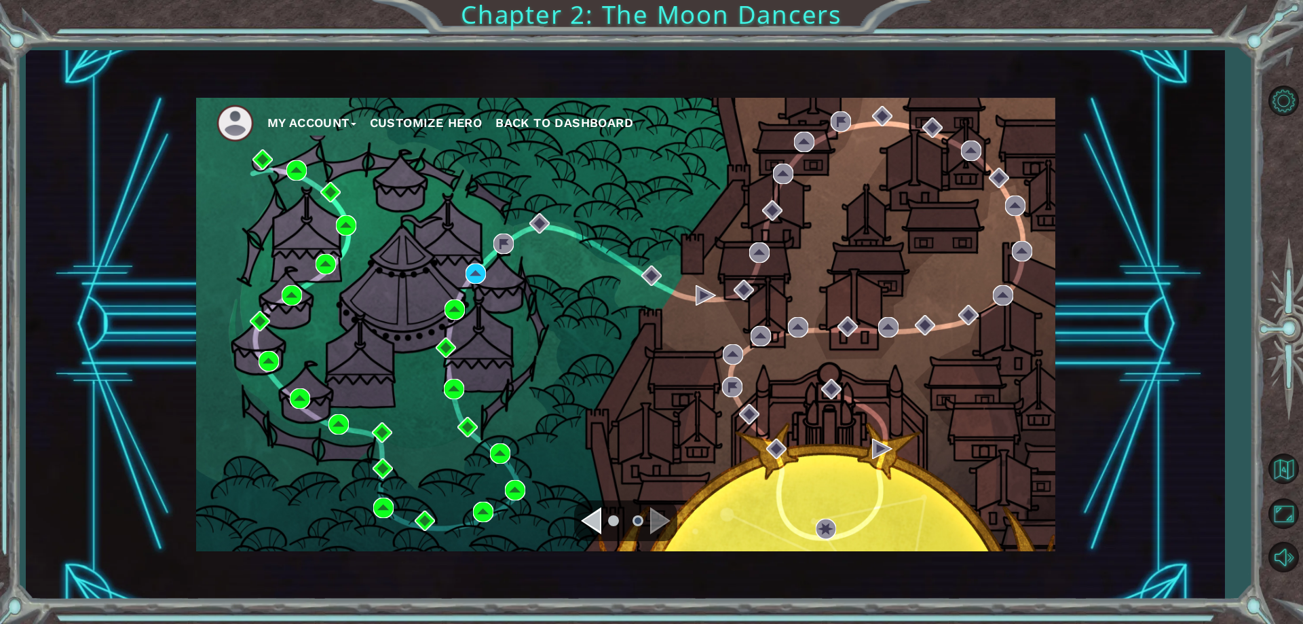
click at [461, 127] on button "Customize Hero" at bounding box center [426, 123] width 113 height 20
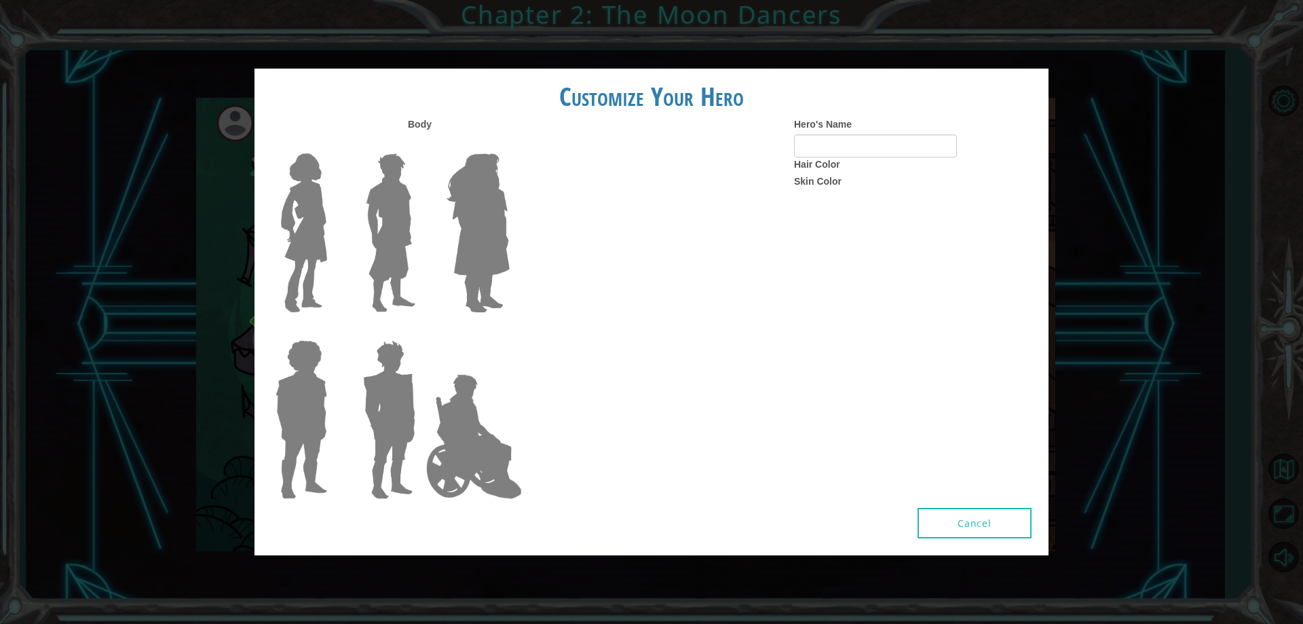
type input "Li@m"
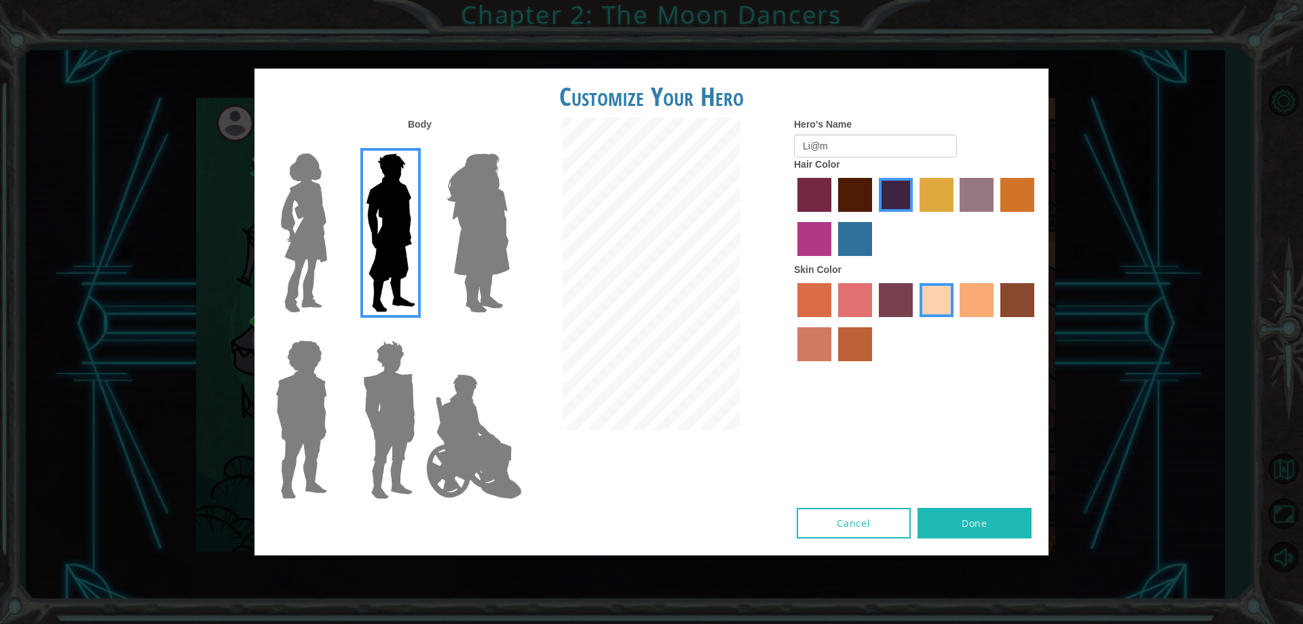
click at [487, 204] on img at bounding box center [478, 233] width 74 height 170
click at [509, 145] on input "Hero Amethyst" at bounding box center [509, 145] width 0 height 0
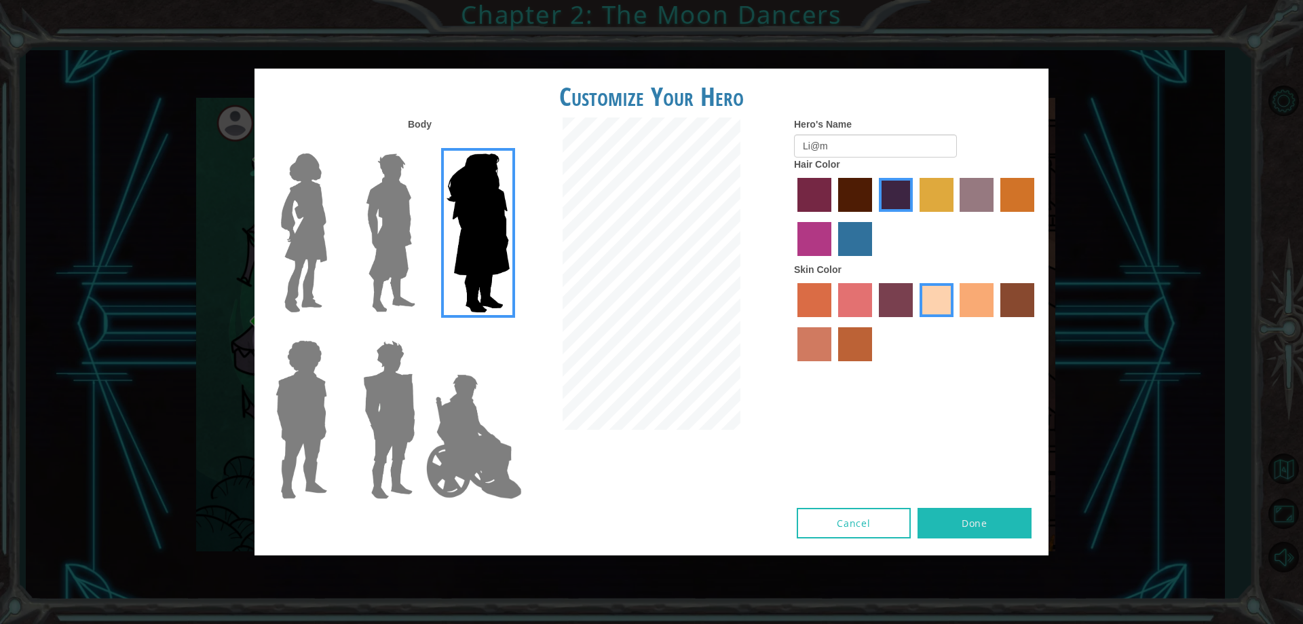
click at [405, 231] on img at bounding box center [390, 233] width 60 height 170
click at [421, 145] on input "Hero Lars" at bounding box center [421, 145] width 0 height 0
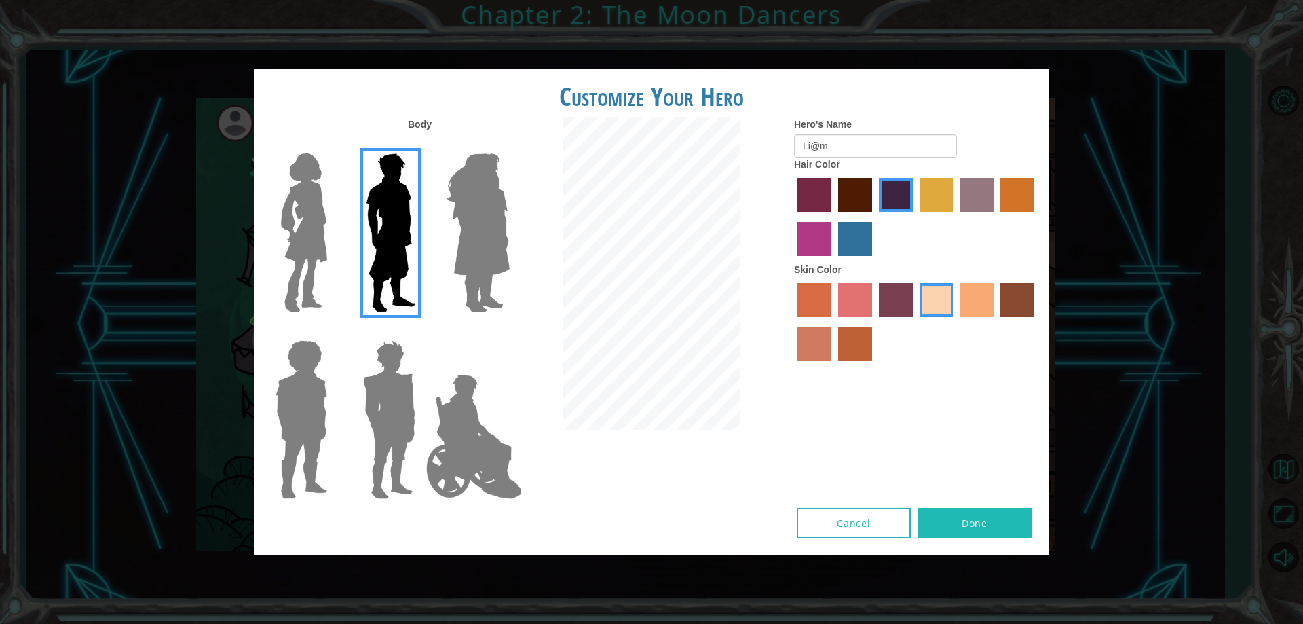
click at [483, 353] on label at bounding box center [475, 420] width 68 height 170
click at [509, 331] on input "Hero Jamie" at bounding box center [509, 331] width 0 height 0
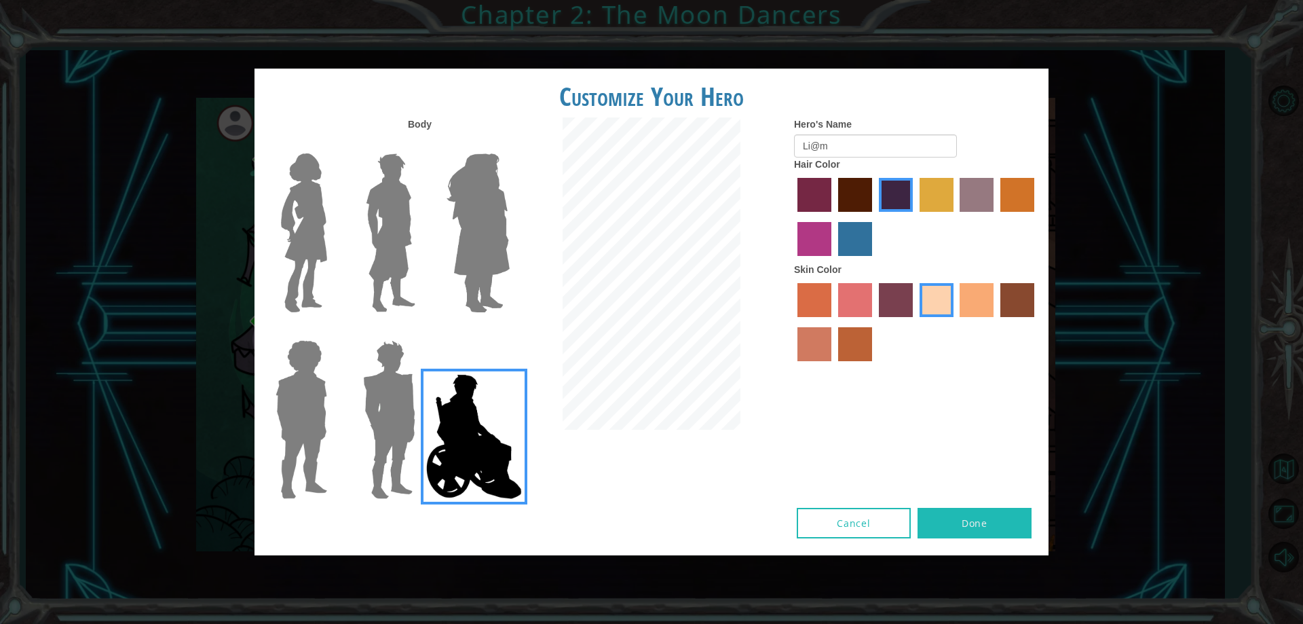
click at [483, 392] on img at bounding box center [474, 437] width 107 height 136
click at [509, 331] on input "Hero Jamie" at bounding box center [509, 331] width 0 height 0
click at [408, 400] on img at bounding box center [389, 420] width 63 height 170
click at [421, 331] on input "Hero Garnet" at bounding box center [421, 331] width 0 height 0
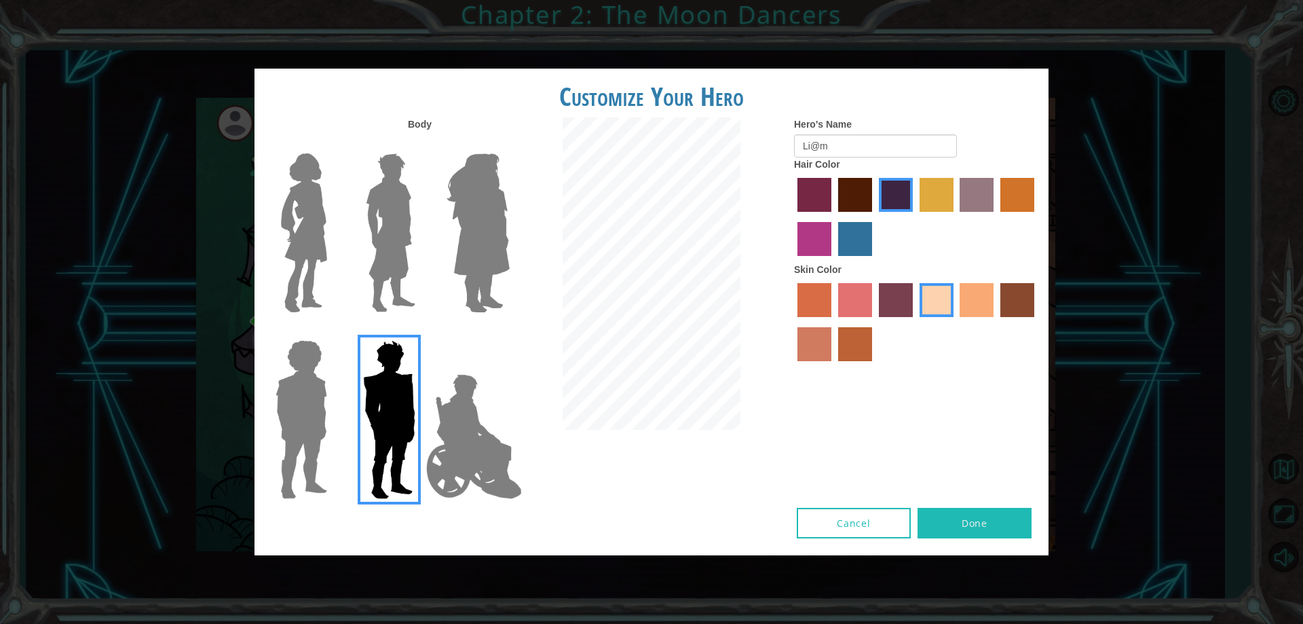
click at [407, 261] on img at bounding box center [390, 233] width 60 height 170
click at [421, 145] on input "Hero Lars" at bounding box center [421, 145] width 0 height 0
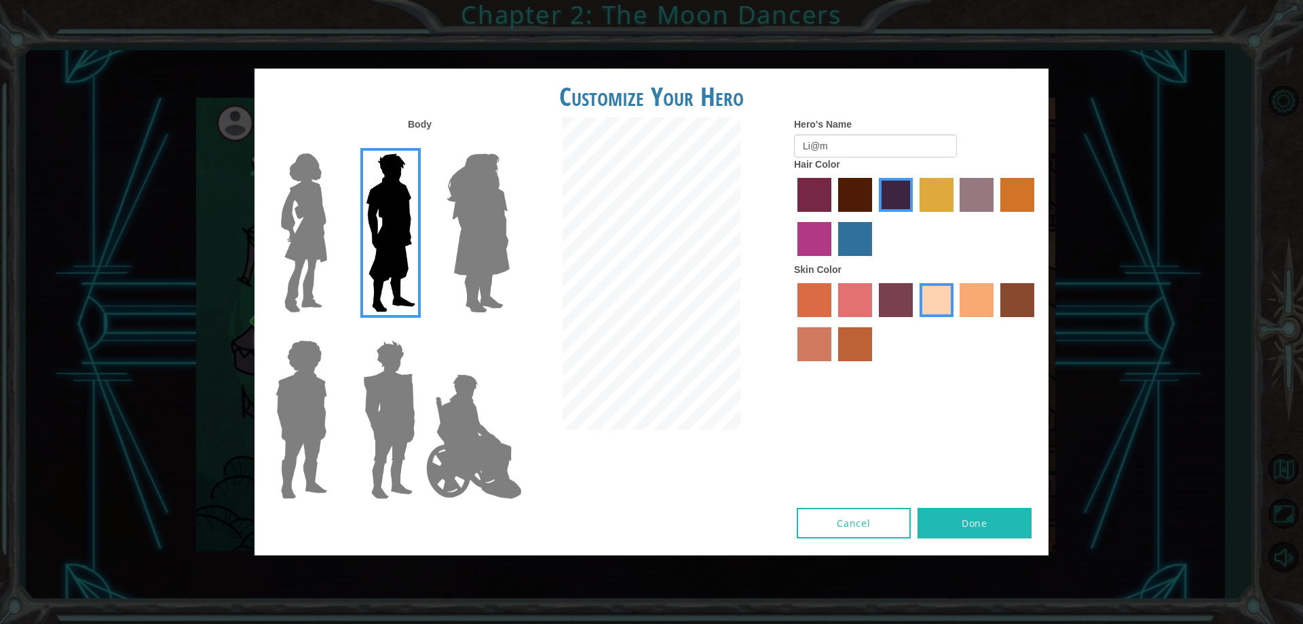
click at [329, 248] on img at bounding box center [304, 233] width 57 height 170
click at [333, 145] on input "Hero Connie" at bounding box center [333, 145] width 0 height 0
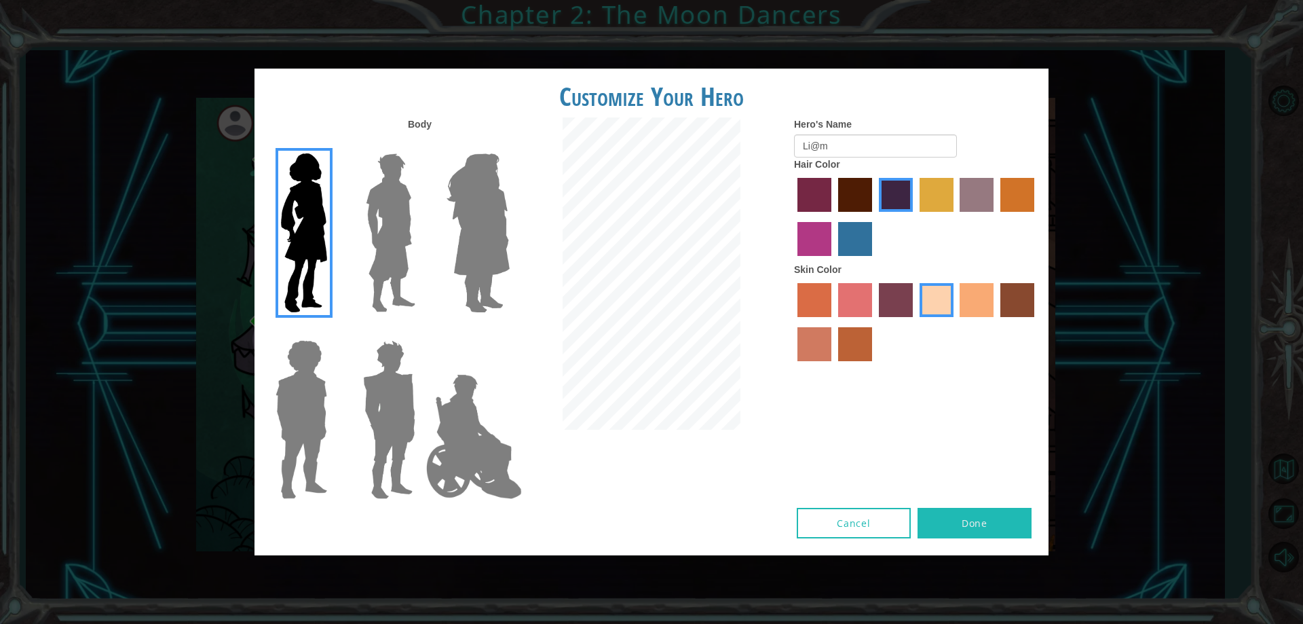
click at [422, 418] on img at bounding box center [474, 437] width 107 height 136
click at [509, 331] on input "Hero Jamie" at bounding box center [509, 331] width 0 height 0
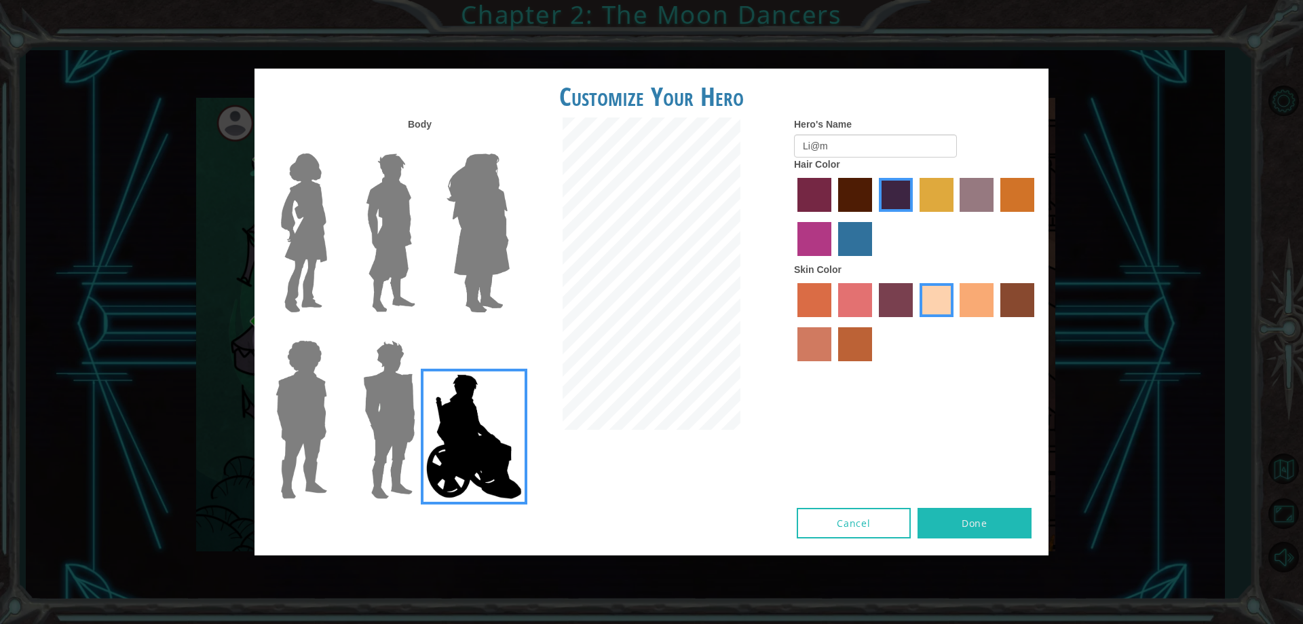
click at [895, 297] on label "tosca skin color" at bounding box center [896, 300] width 34 height 34
click at [874, 322] on input "tosca skin color" at bounding box center [874, 322] width 0 height 0
click at [851, 200] on label "maroon hair color" at bounding box center [855, 195] width 34 height 34
click at [834, 217] on input "maroon hair color" at bounding box center [834, 217] width 0 height 0
click at [873, 187] on div at bounding box center [916, 218] width 244 height 88
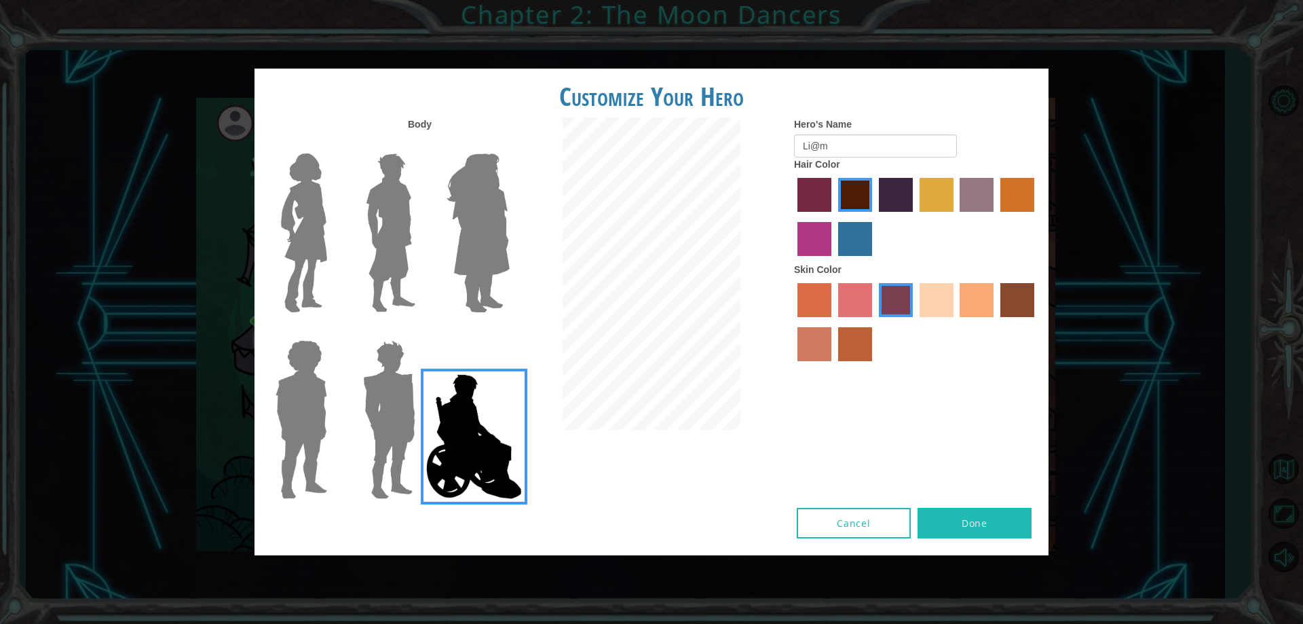
click at [886, 195] on label "hot purple hair color" at bounding box center [896, 195] width 34 height 34
click at [874, 217] on input "hot purple hair color" at bounding box center [874, 217] width 0 height 0
click at [887, 301] on label "tosca skin color" at bounding box center [896, 300] width 34 height 34
click at [874, 322] on input "tosca skin color" at bounding box center [874, 322] width 0 height 0
click at [931, 299] on label "sandy beach skin color" at bounding box center [937, 300] width 34 height 34
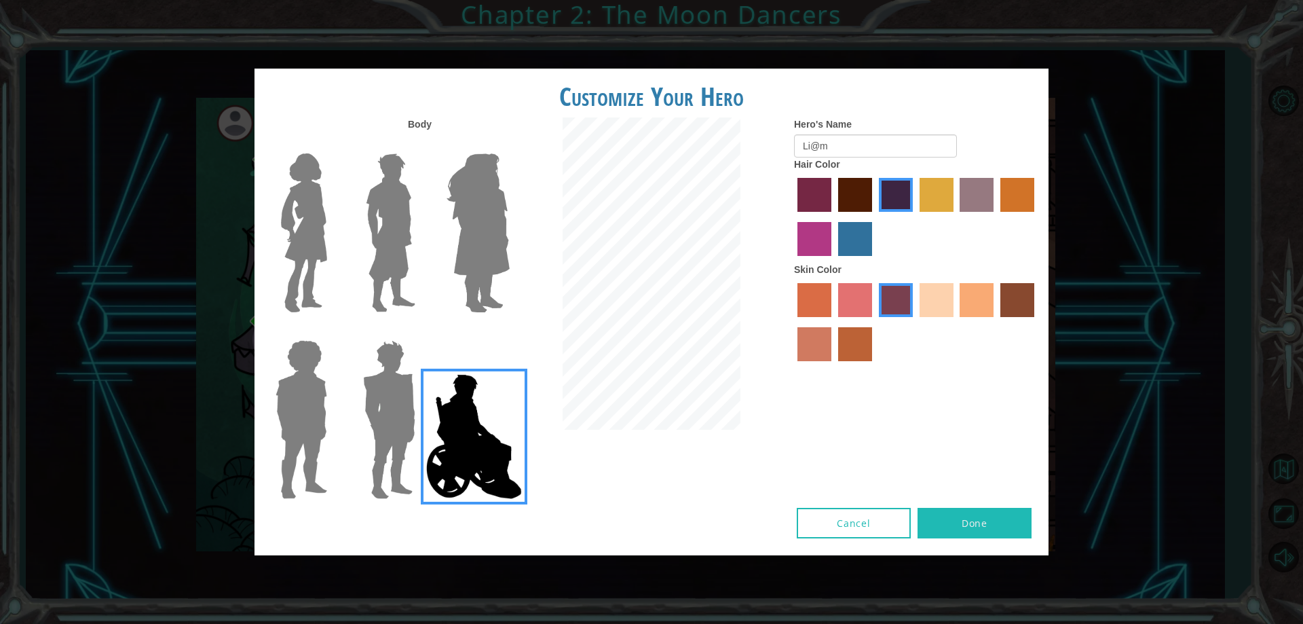
click at [915, 322] on input "sandy beach skin color" at bounding box center [915, 322] width 0 height 0
click at [411, 405] on img at bounding box center [389, 420] width 63 height 170
click at [421, 331] on input "Hero Garnet" at bounding box center [421, 331] width 0 height 0
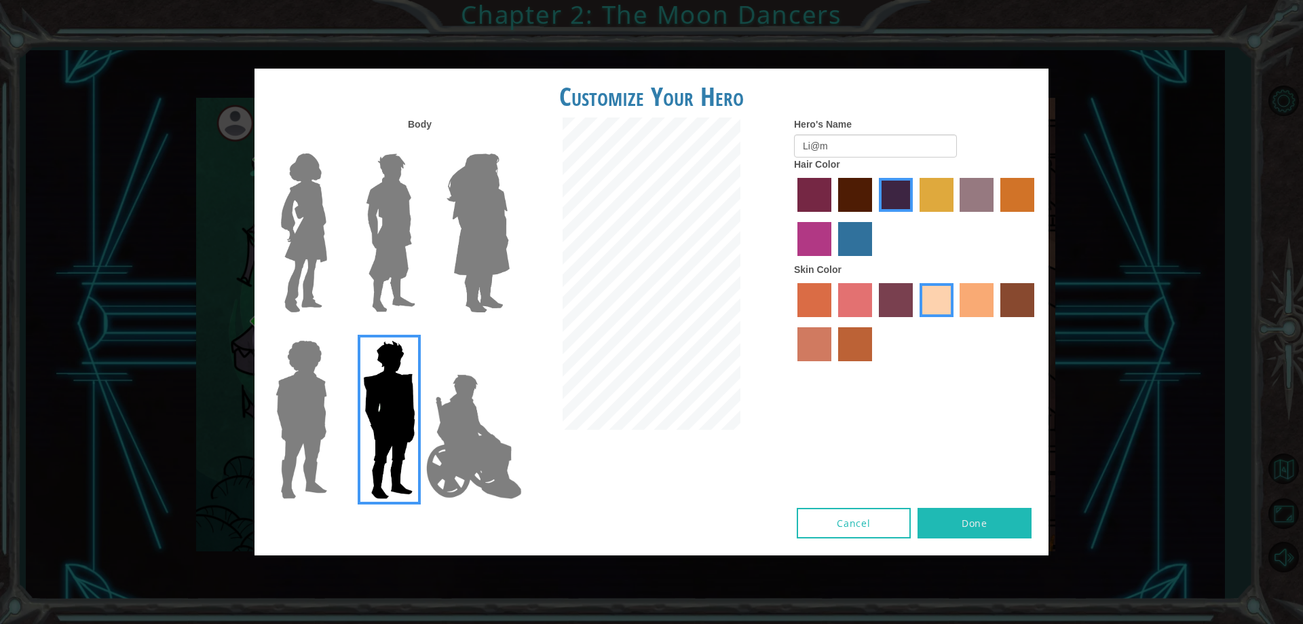
click at [324, 419] on img at bounding box center [301, 420] width 62 height 170
click at [333, 331] on input "Hero Steven" at bounding box center [333, 331] width 0 height 0
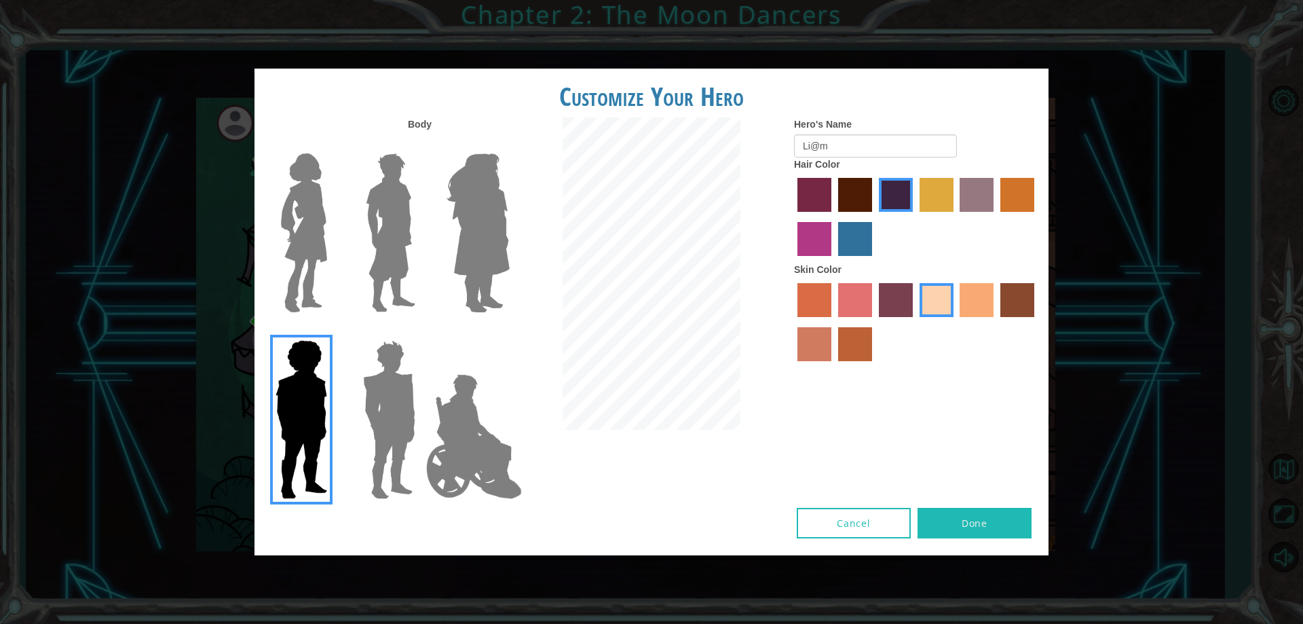
click at [363, 387] on img at bounding box center [389, 420] width 63 height 170
click at [421, 331] on input "Hero Garnet" at bounding box center [421, 331] width 0 height 0
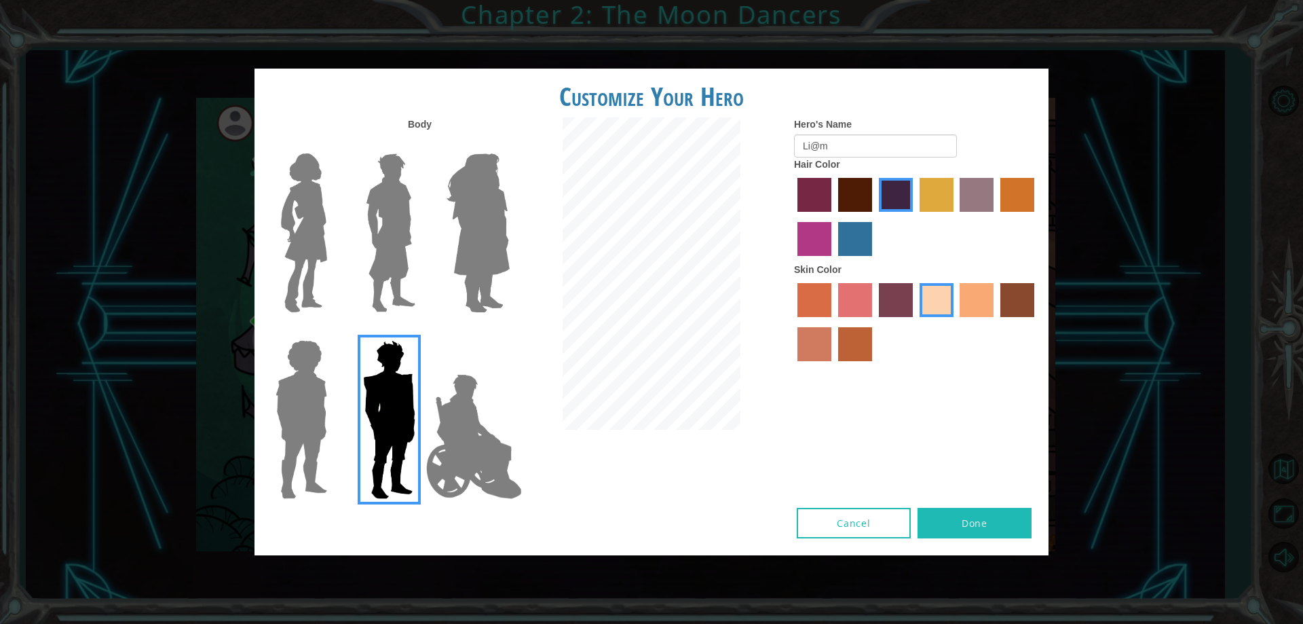
click at [313, 250] on img at bounding box center [304, 233] width 57 height 170
click at [333, 145] on input "Hero Connie" at bounding box center [333, 145] width 0 height 0
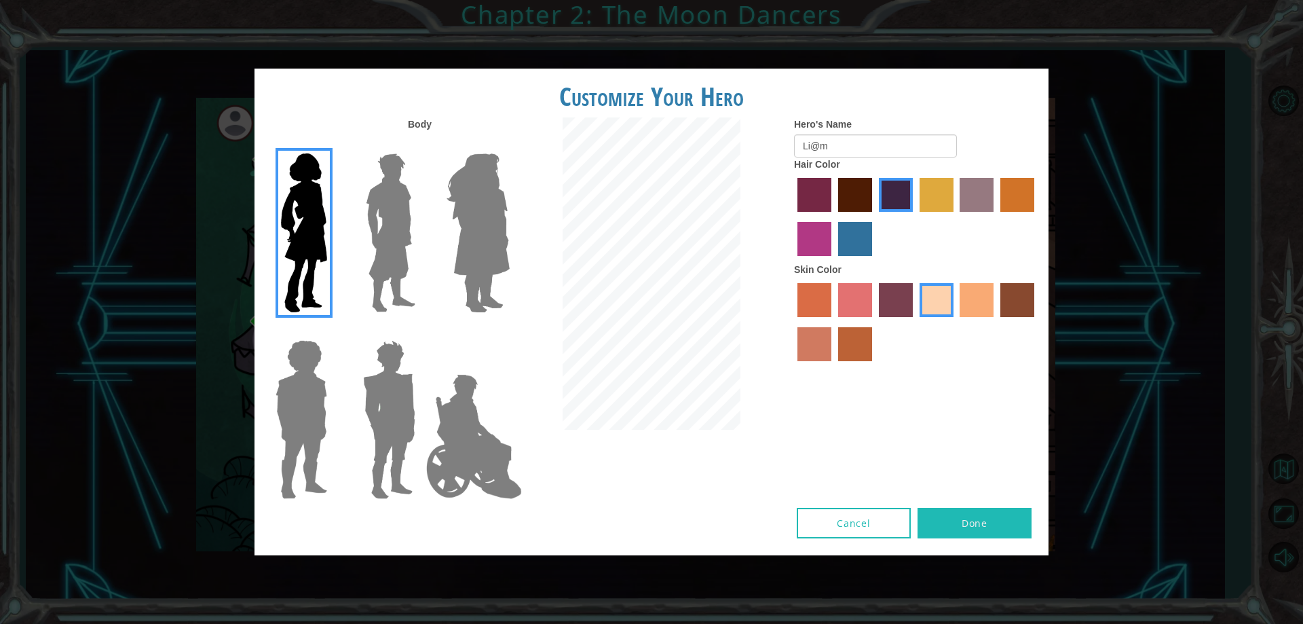
click at [381, 229] on img at bounding box center [390, 233] width 60 height 170
click at [421, 145] on input "Hero Lars" at bounding box center [421, 145] width 0 height 0
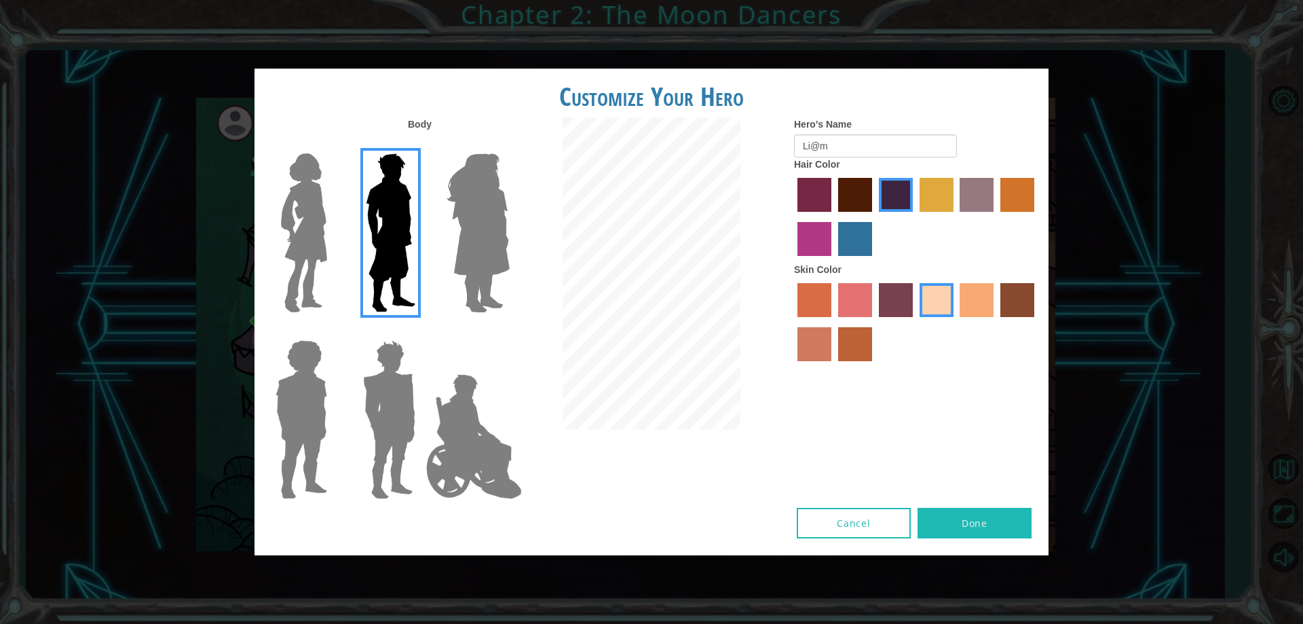
click at [445, 224] on img at bounding box center [478, 233] width 74 height 170
click at [509, 145] on input "Hero Amethyst" at bounding box center [509, 145] width 0 height 0
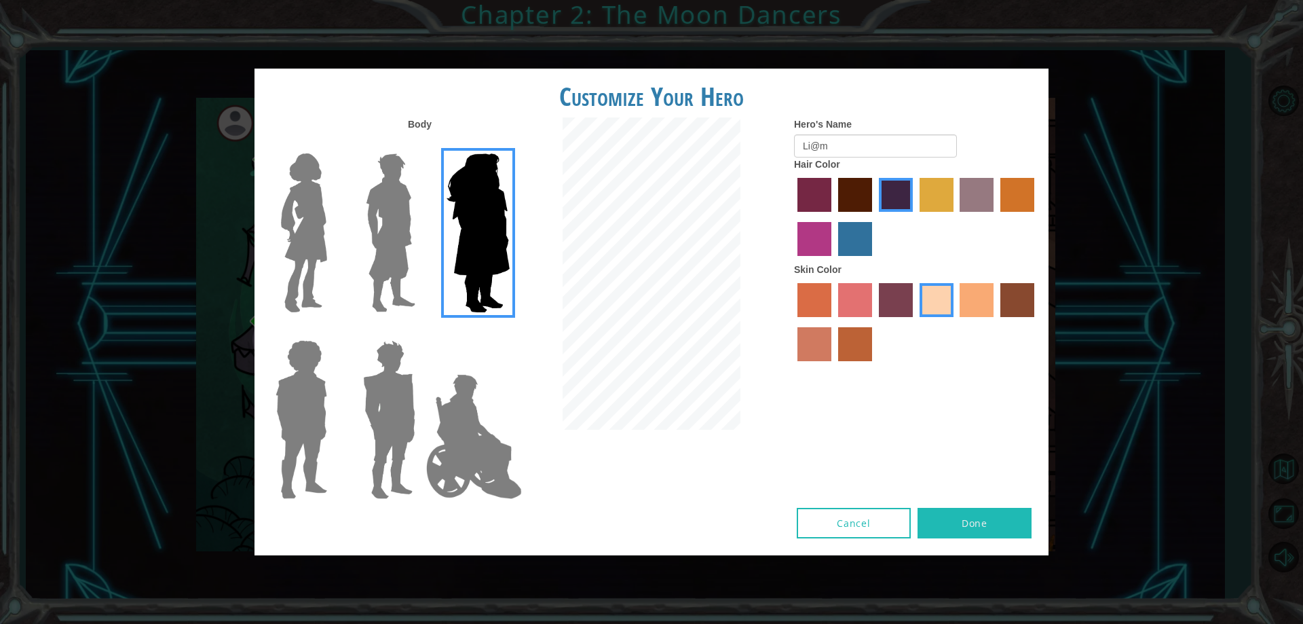
click at [424, 358] on div at bounding box center [387, 414] width 88 height 187
click at [444, 405] on img at bounding box center [474, 437] width 107 height 136
click at [509, 331] on input "Hero Jamie" at bounding box center [509, 331] width 0 height 0
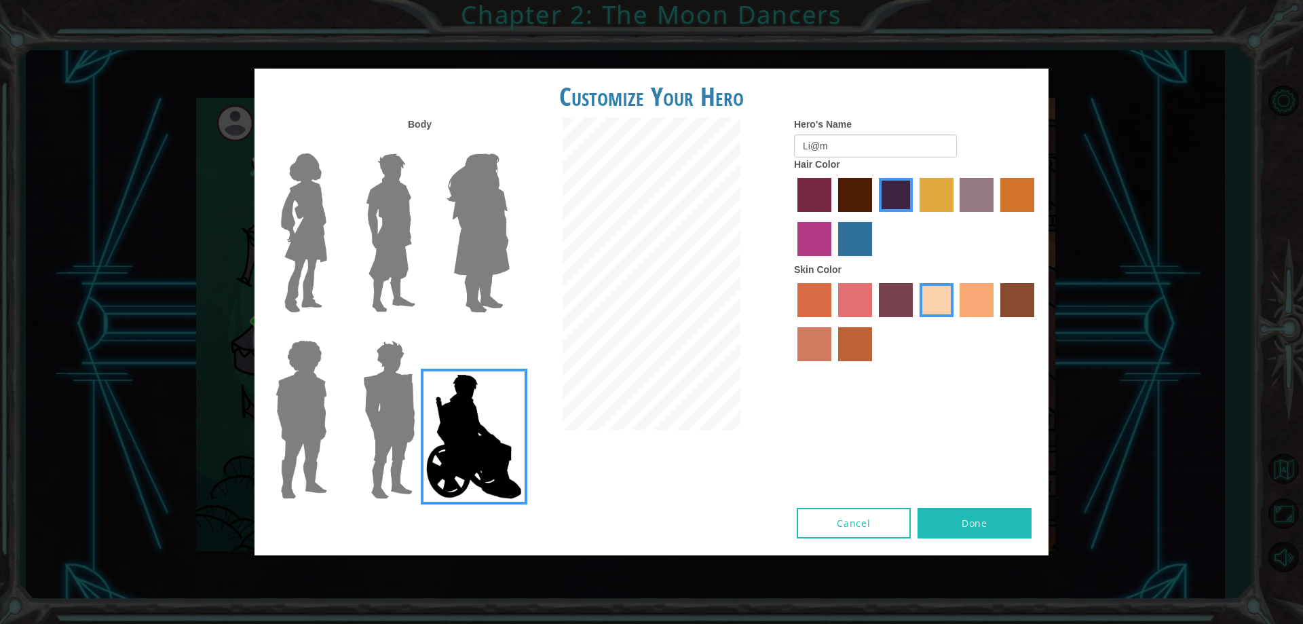
drag, startPoint x: 343, startPoint y: 117, endPoint x: 379, endPoint y: 159, distance: 54.9
click at [349, 129] on div "Body" at bounding box center [348, 125] width 167 height 17
click at [387, 197] on img at bounding box center [390, 233] width 60 height 170
click at [421, 145] on input "Hero Lars" at bounding box center [421, 145] width 0 height 0
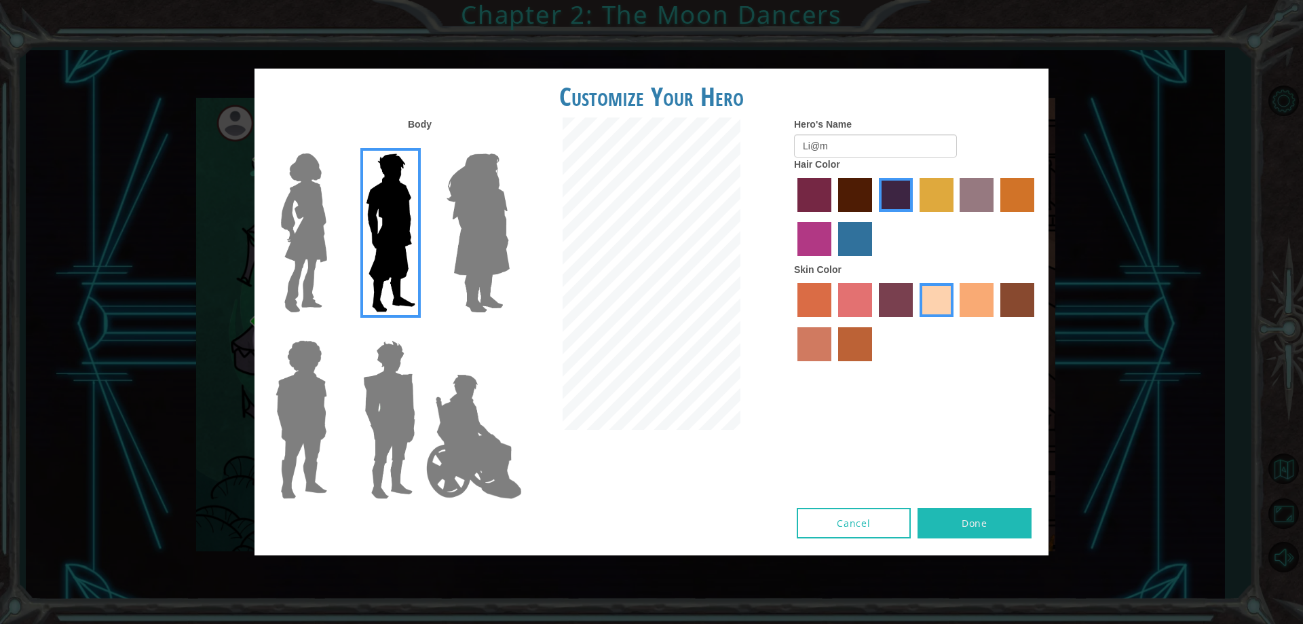
click at [422, 114] on div "Customize Your Hero" at bounding box center [652, 93] width 794 height 49
drag, startPoint x: 503, startPoint y: 261, endPoint x: 496, endPoint y: 261, distance: 6.8
click at [502, 261] on img at bounding box center [478, 233] width 74 height 170
click at [509, 145] on input "Hero Amethyst" at bounding box center [509, 145] width 0 height 0
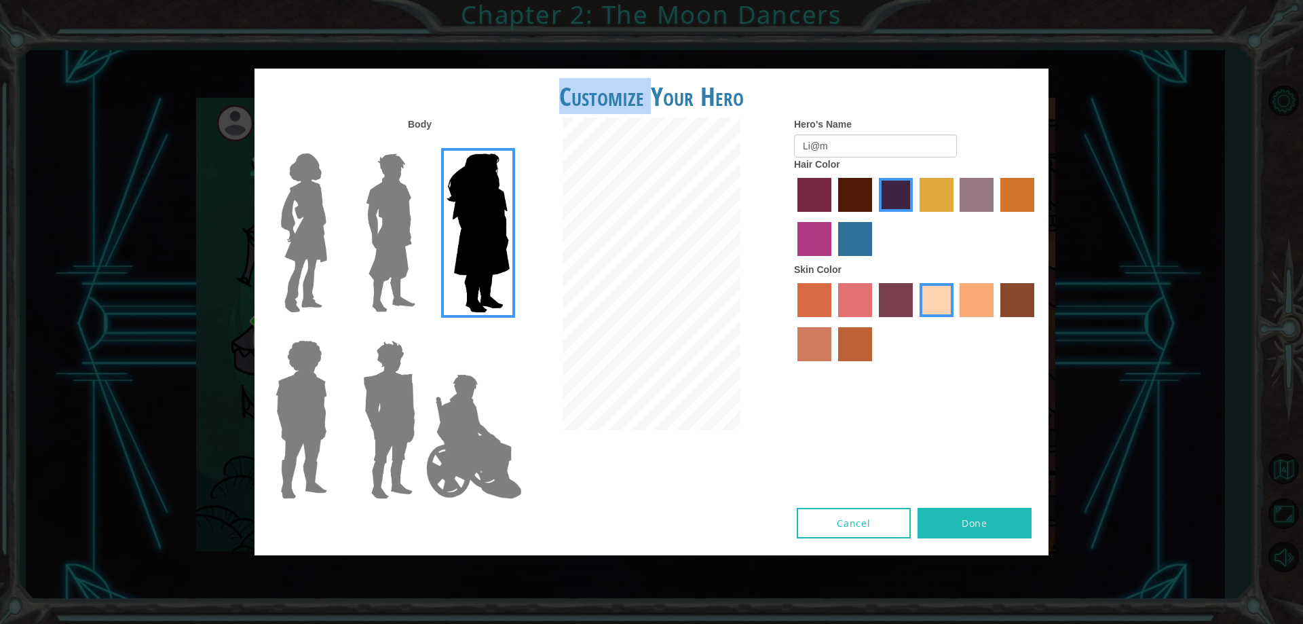
click at [382, 373] on img at bounding box center [389, 420] width 63 height 170
click at [421, 331] on input "Hero Garnet" at bounding box center [421, 331] width 0 height 0
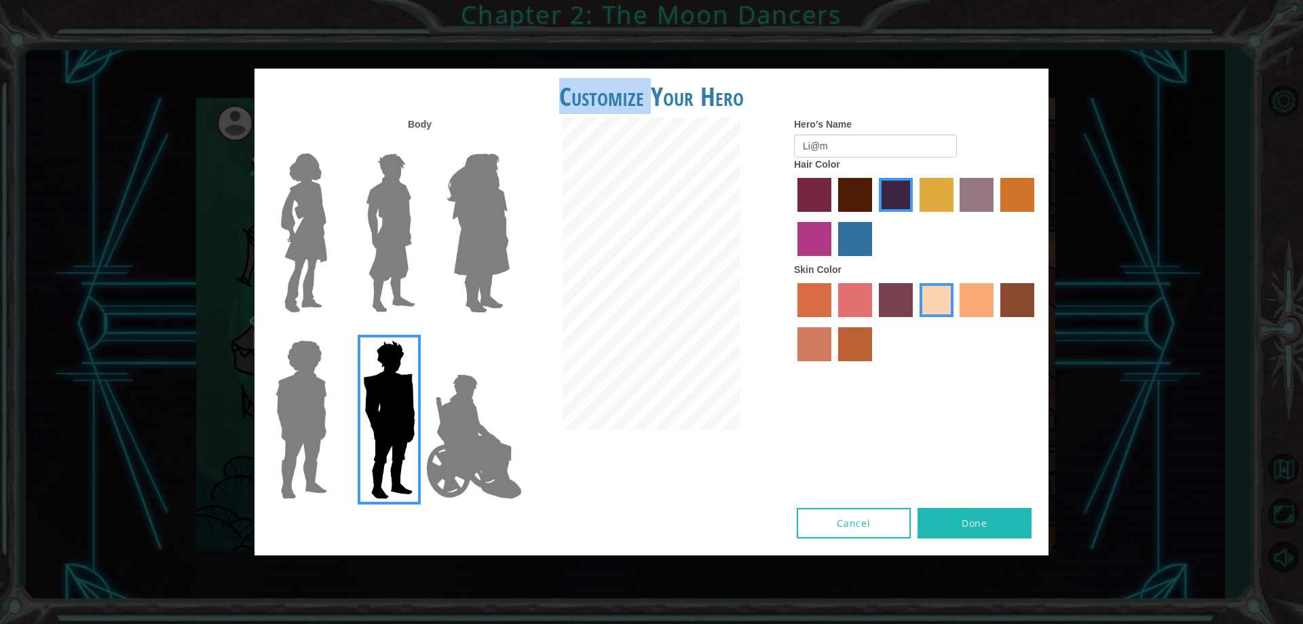
click at [452, 395] on img at bounding box center [474, 437] width 107 height 136
click at [509, 331] on input "Hero Jamie" at bounding box center [509, 331] width 0 height 0
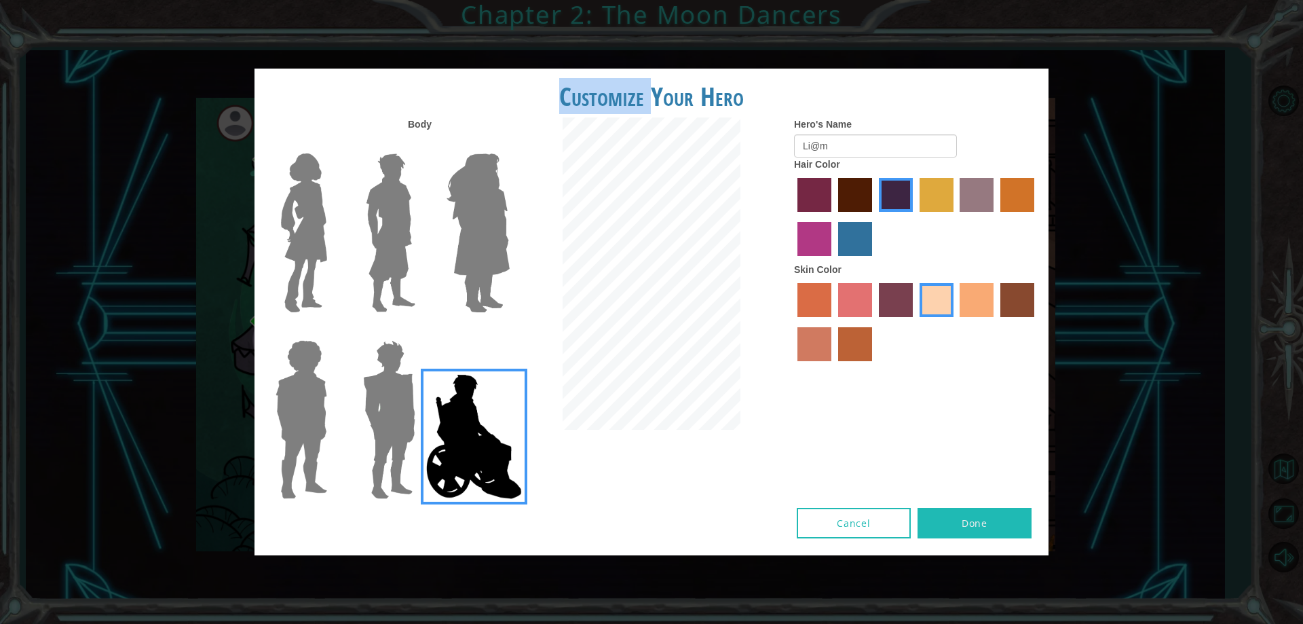
click at [380, 255] on img at bounding box center [390, 233] width 60 height 170
click at [421, 145] on input "Hero Lars" at bounding box center [421, 145] width 0 height 0
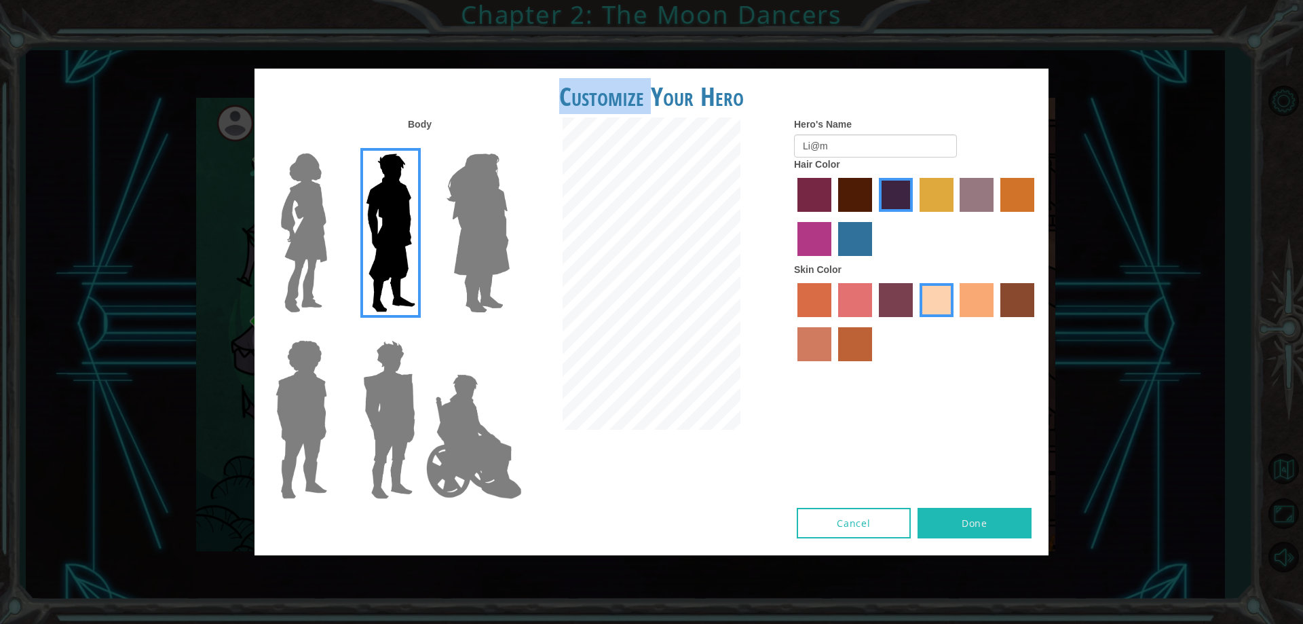
click at [981, 523] on button "Done" at bounding box center [975, 523] width 114 height 31
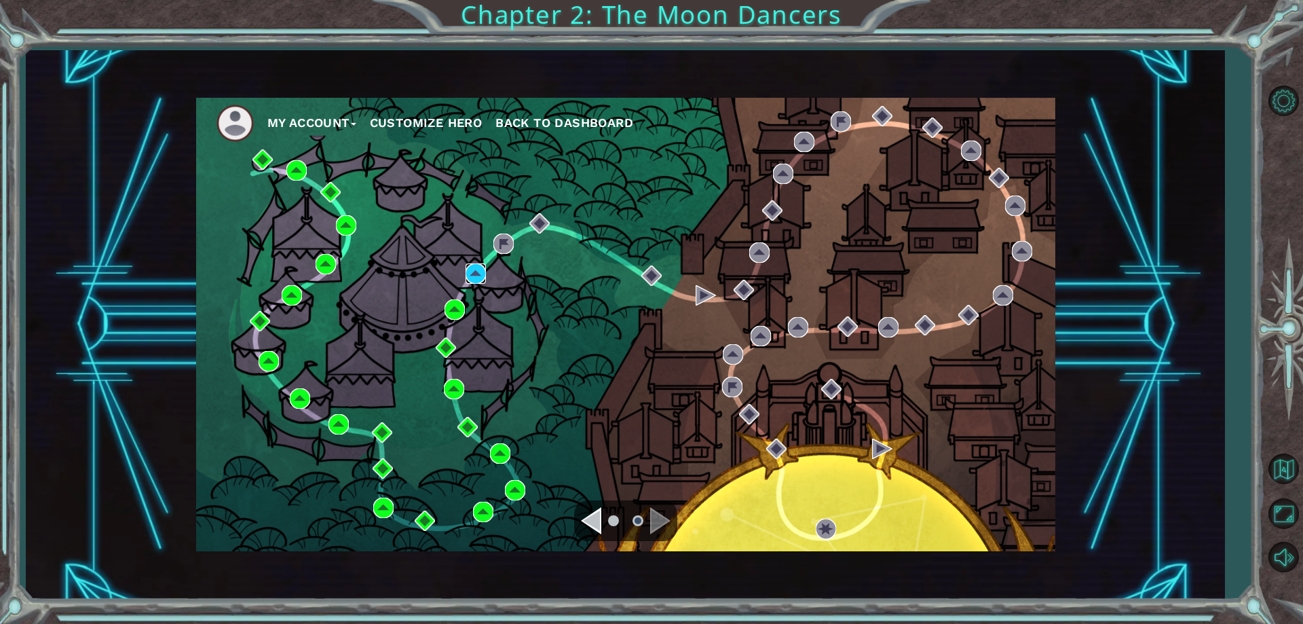
click at [477, 274] on img at bounding box center [476, 273] width 20 height 20
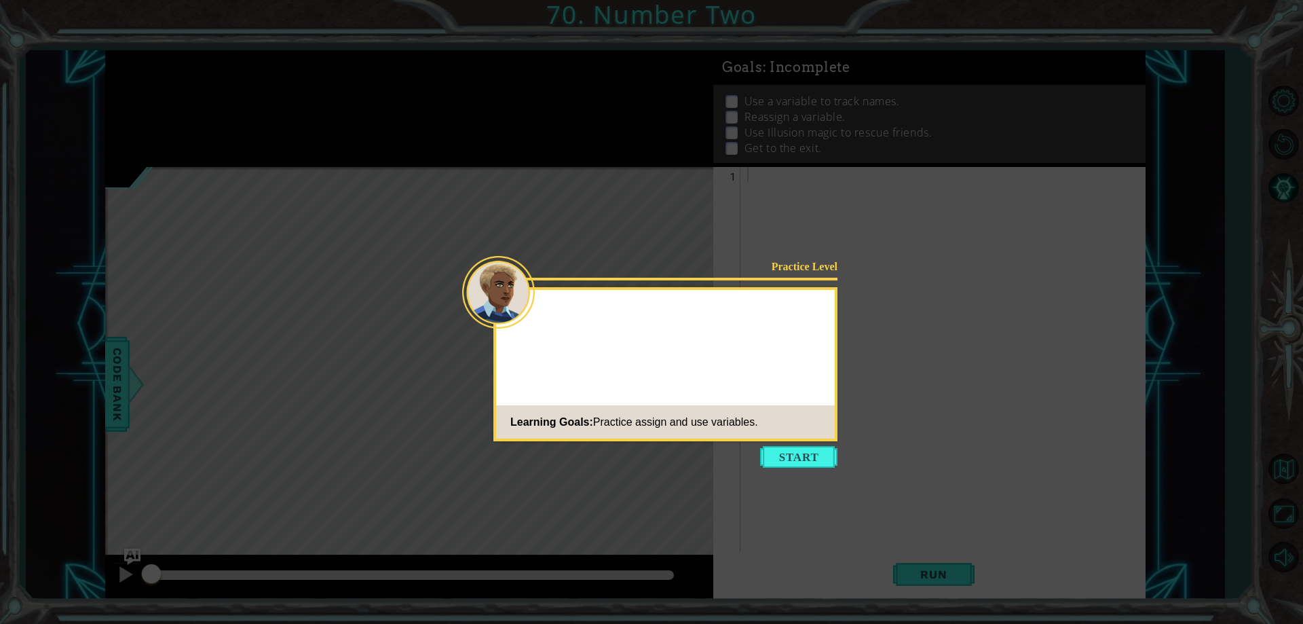
click at [774, 470] on icon at bounding box center [651, 312] width 1303 height 624
click at [783, 469] on icon at bounding box center [651, 312] width 1303 height 624
click at [773, 458] on button "Start" at bounding box center [798, 457] width 77 height 22
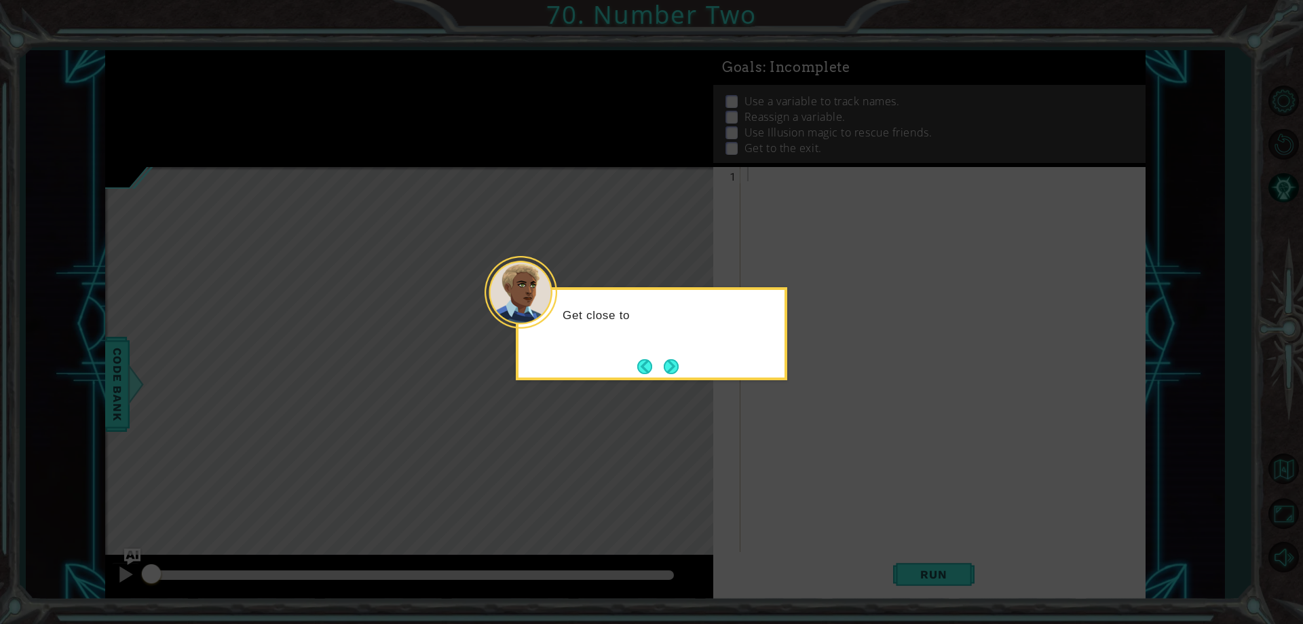
click at [667, 359] on button "Next" at bounding box center [672, 366] width 24 height 24
click at [677, 378] on div at bounding box center [652, 333] width 272 height 93
drag, startPoint x: 677, startPoint y: 379, endPoint x: 712, endPoint y: 381, distance: 35.4
click at [683, 378] on div "A" at bounding box center [652, 333] width 272 height 93
click at [667, 360] on button "Next" at bounding box center [671, 366] width 21 height 21
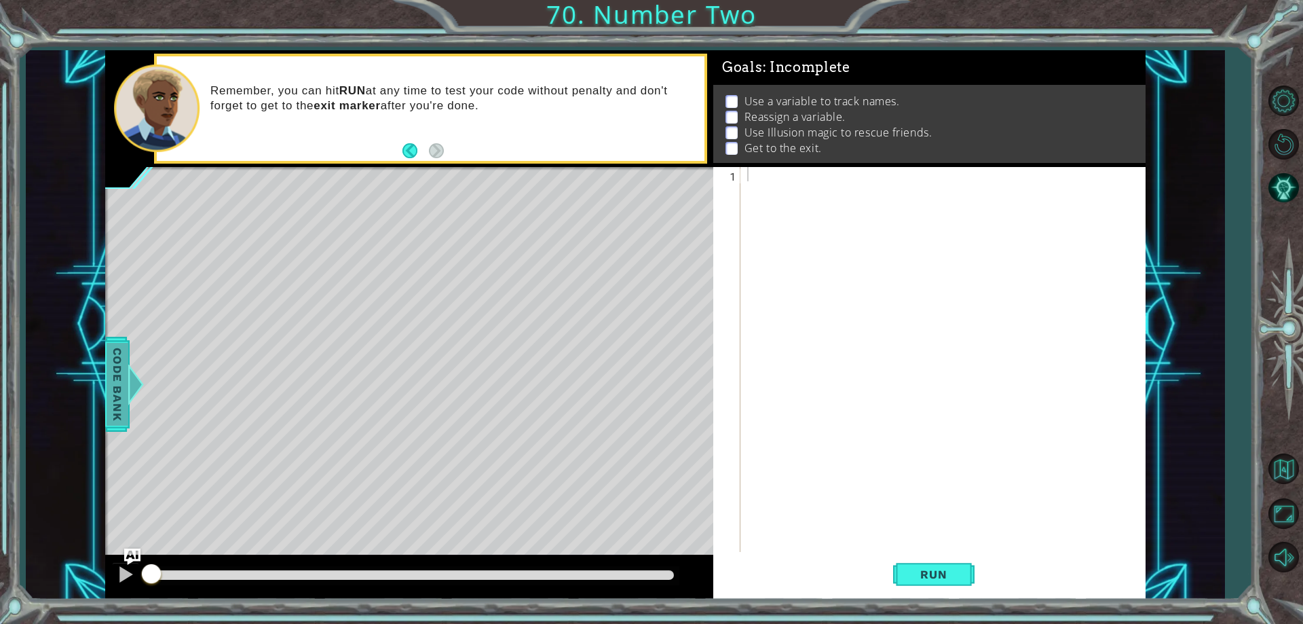
click at [128, 357] on span "Code Bank" at bounding box center [118, 384] width 22 height 83
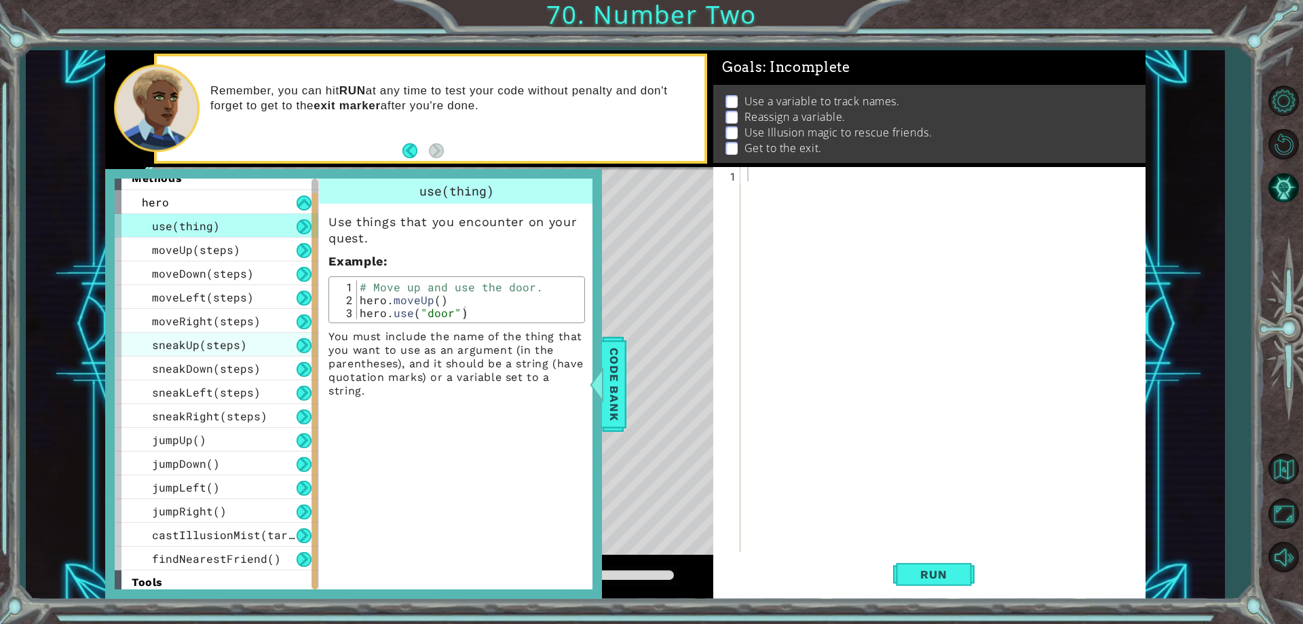
scroll to position [41, 0]
